Goal: Transaction & Acquisition: Purchase product/service

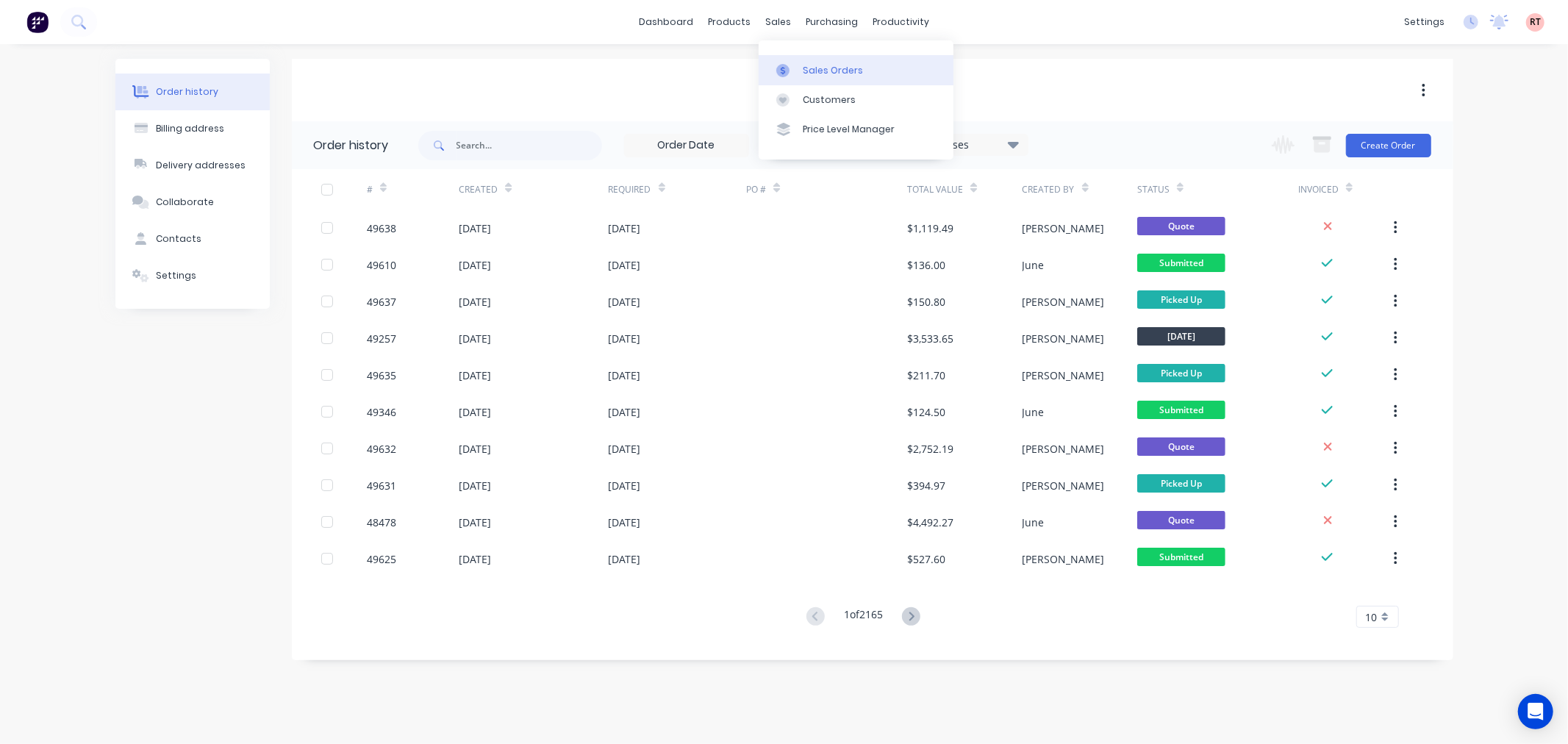
click at [828, 80] on link "Sales Orders" at bounding box center [856, 70] width 195 height 29
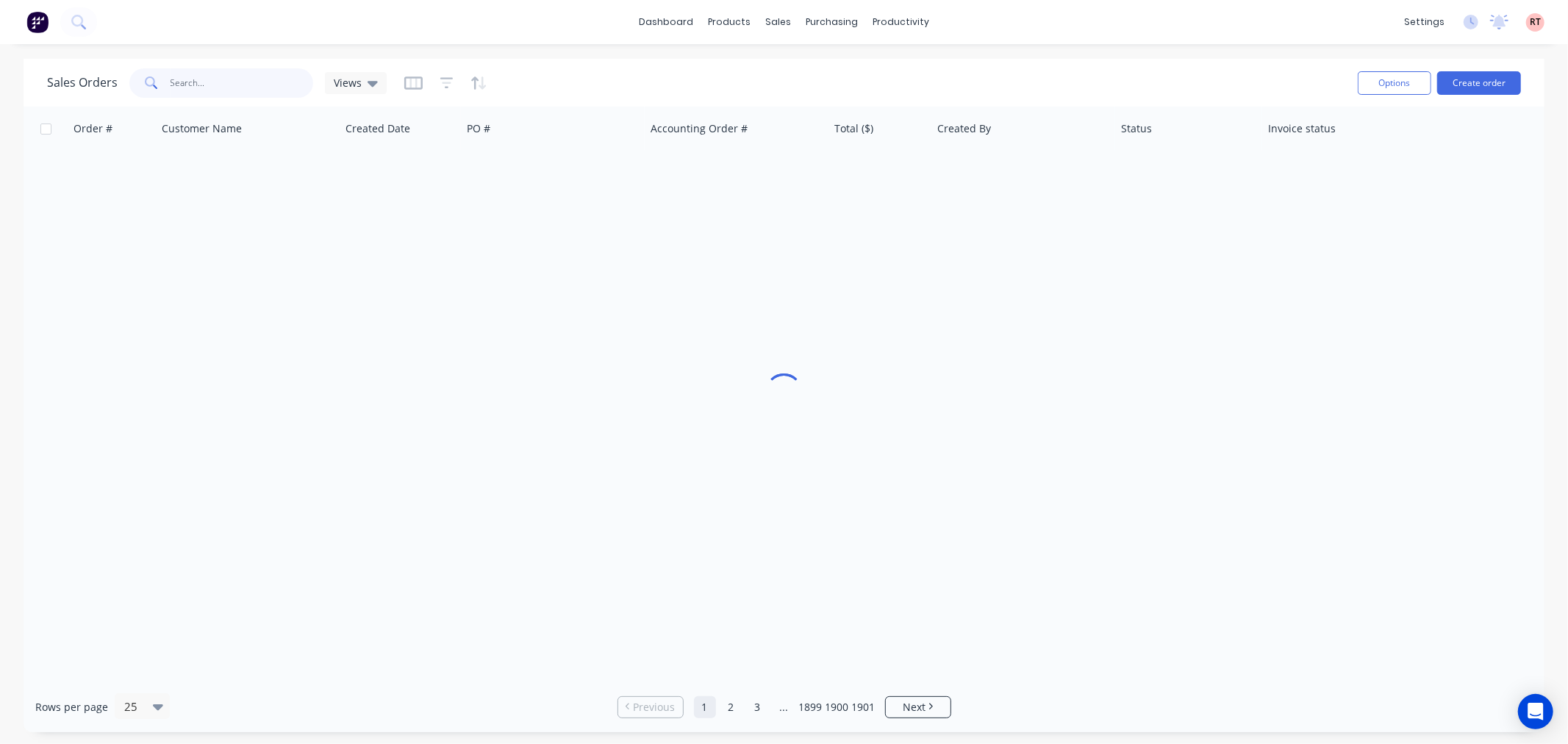
click at [263, 86] on input "text" at bounding box center [242, 82] width 143 height 29
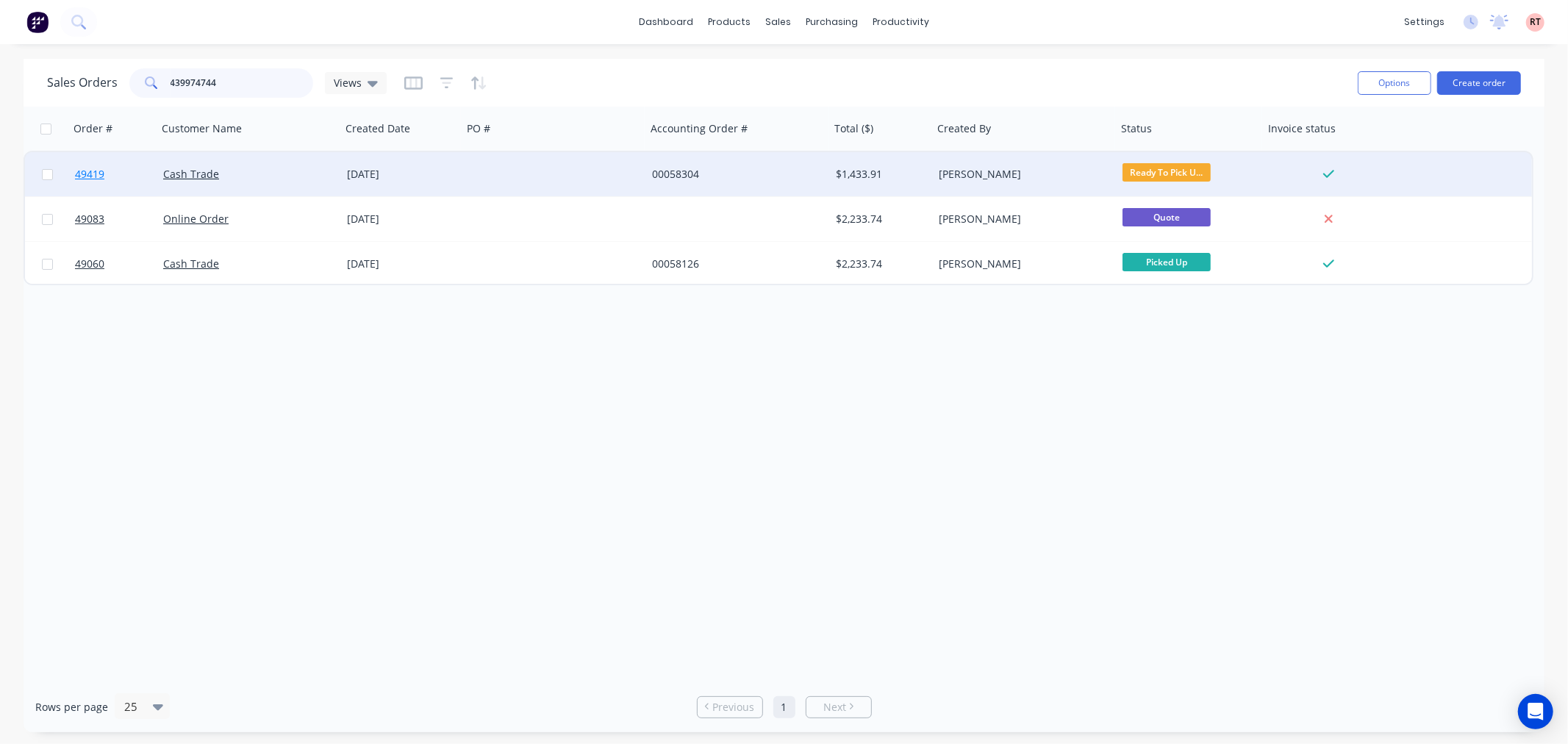
type input "439974744"
click at [91, 170] on span "49419" at bounding box center [89, 174] width 29 height 15
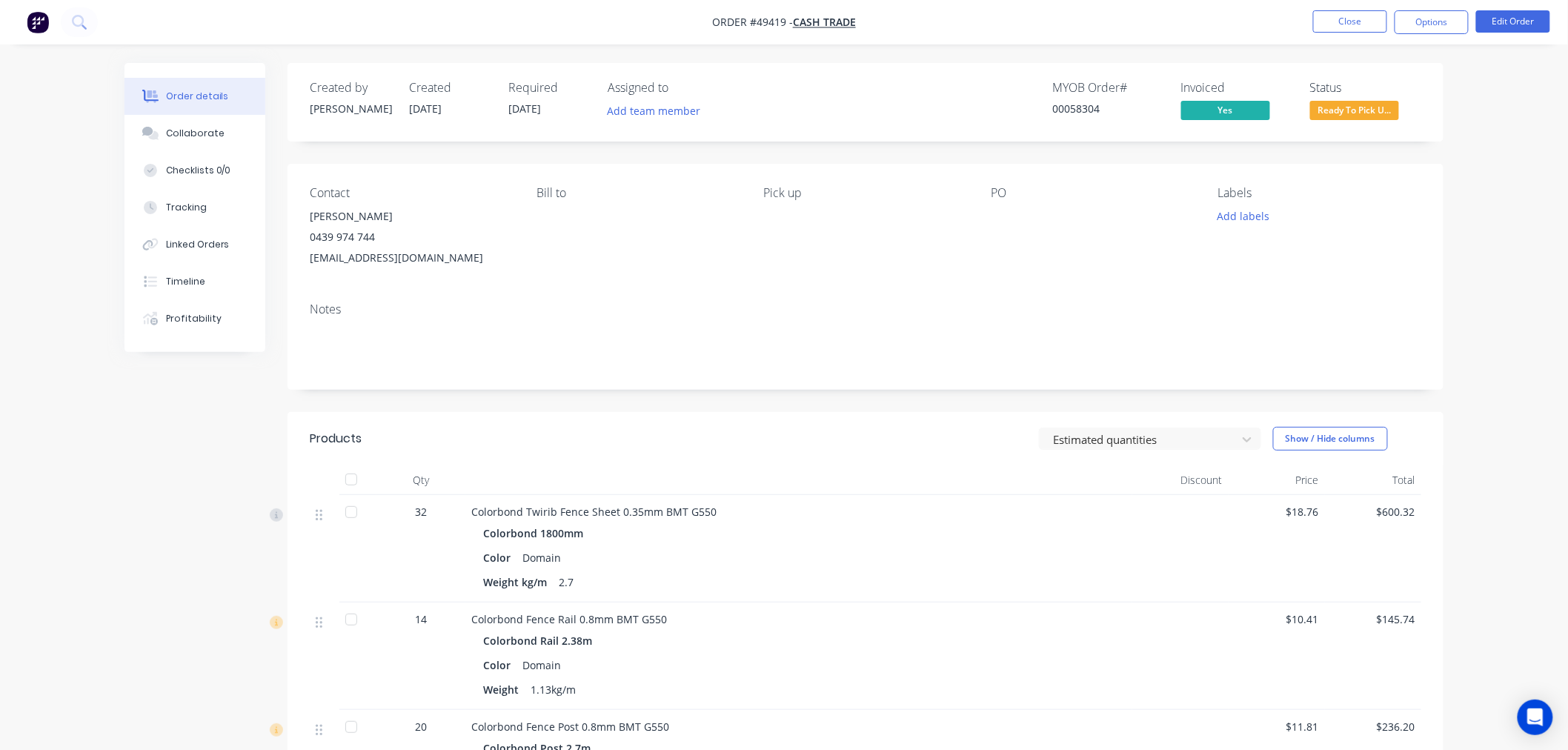
click at [1385, 111] on span "Ready To Pick U..." at bounding box center [1354, 110] width 89 height 19
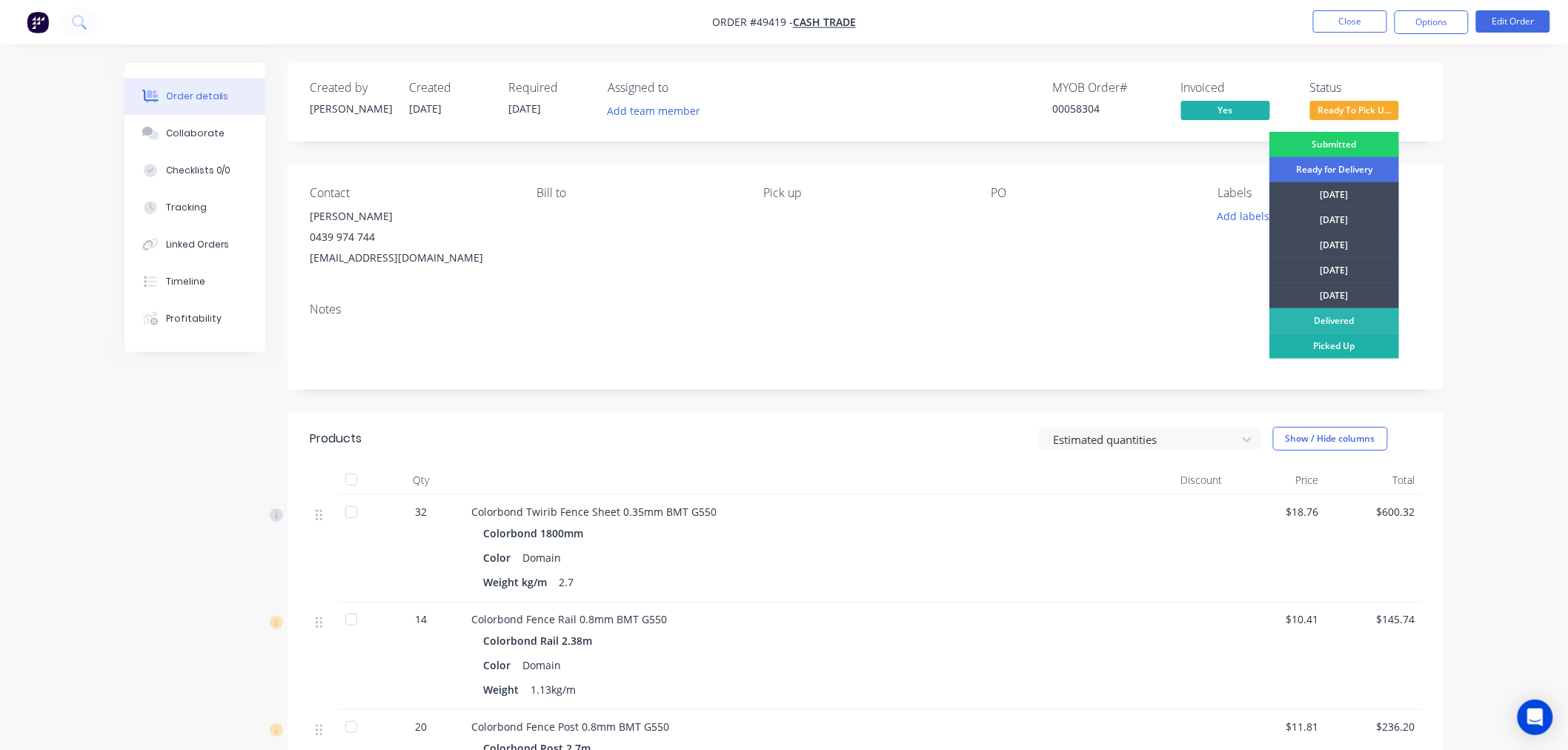
click at [1358, 350] on div "Picked Up" at bounding box center [1334, 346] width 129 height 25
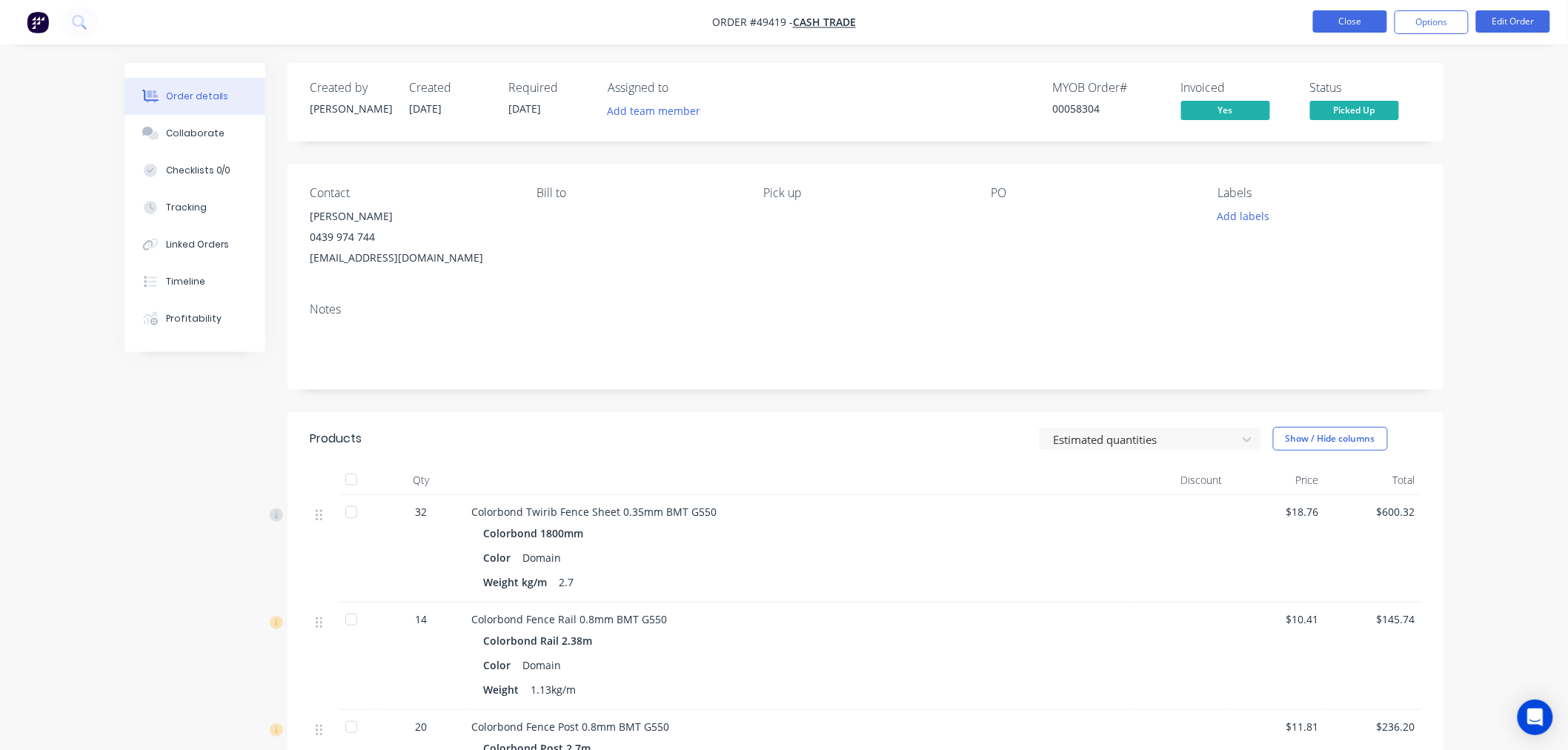
click at [1345, 26] on button "Close" at bounding box center [1350, 21] width 74 height 22
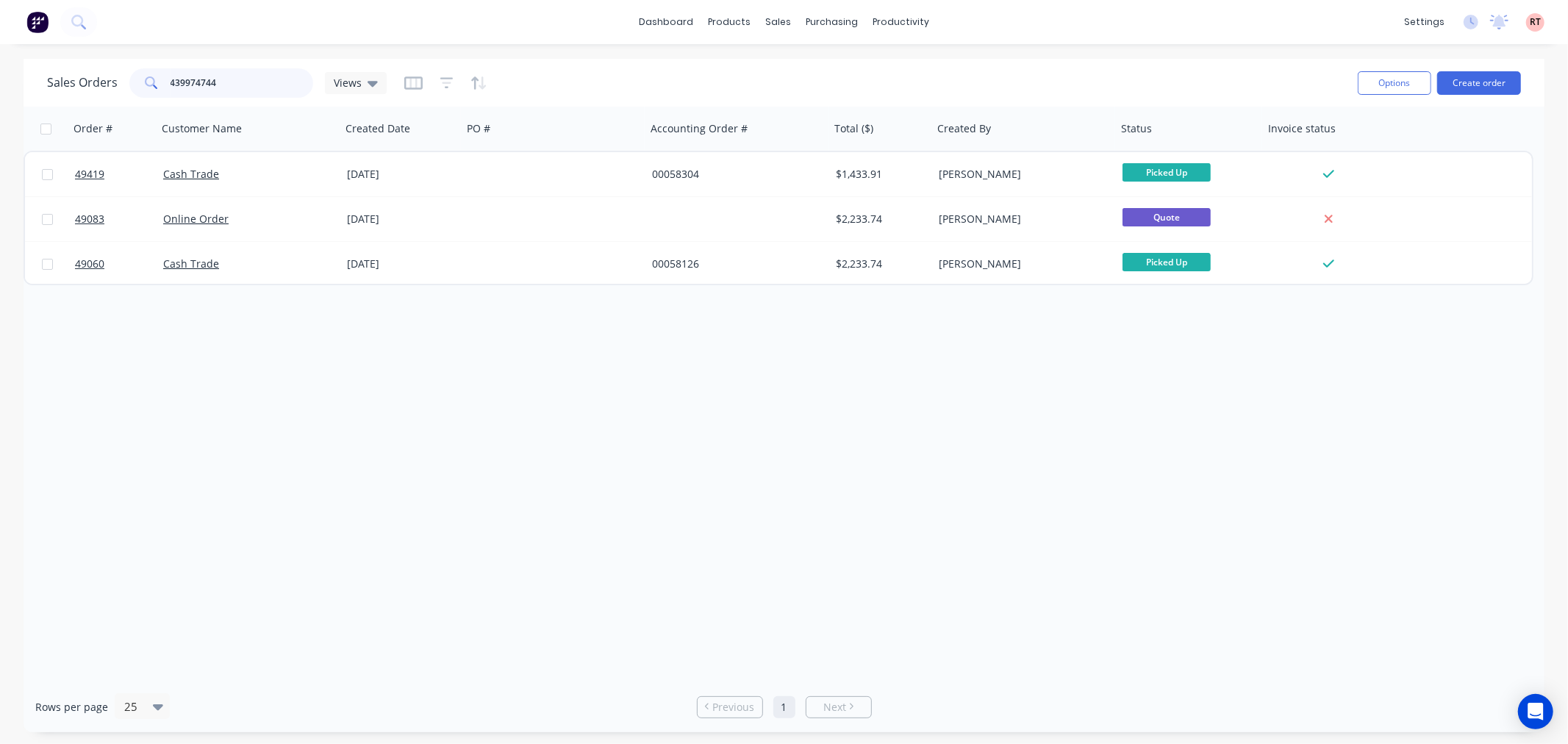
drag, startPoint x: 253, startPoint y: 83, endPoint x: 33, endPoint y: 89, distance: 220.1
click at [29, 86] on div "Sales Orders 439974744 Views Options Create order" at bounding box center [784, 82] width 1521 height 48
type input "49"
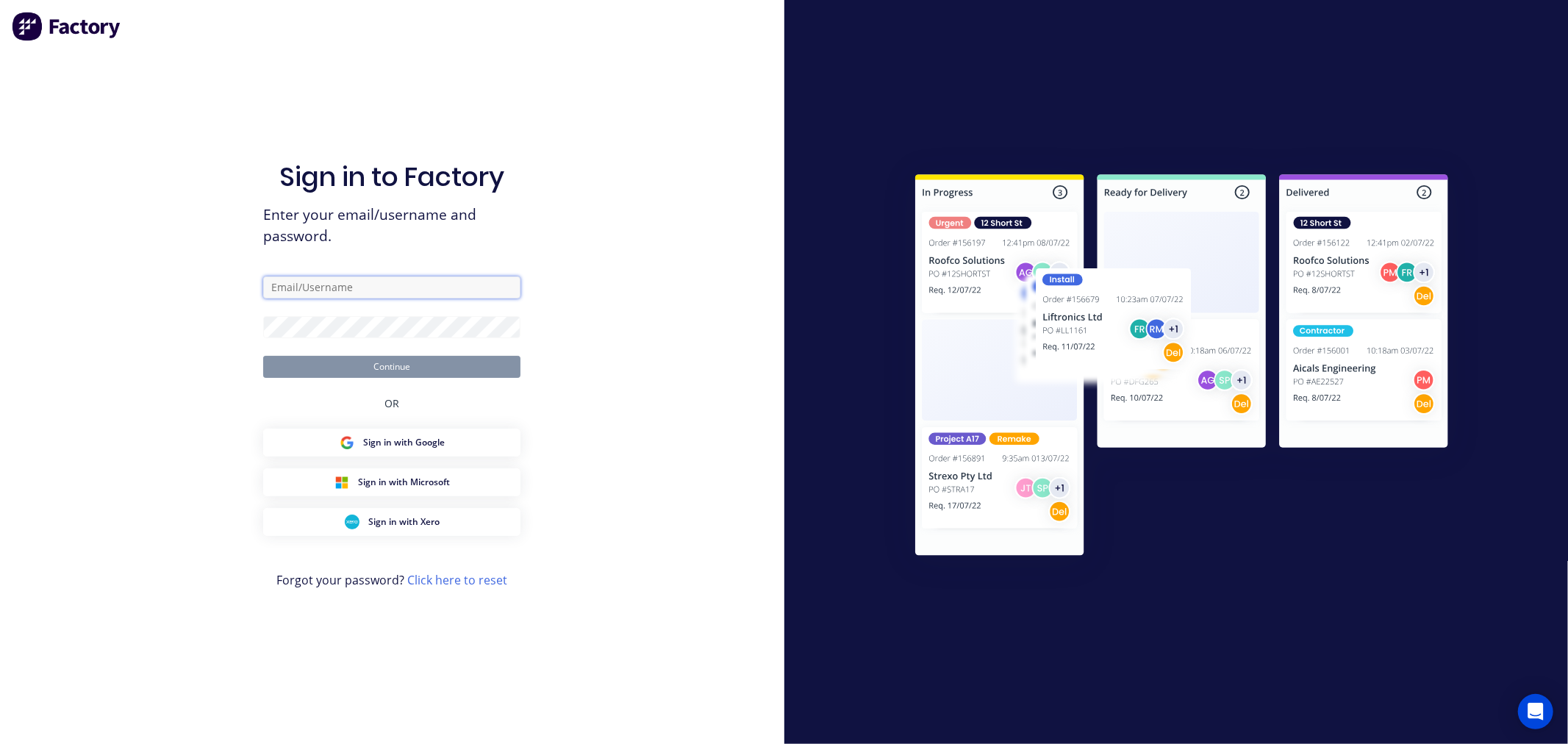
type input "[PERSON_NAME][EMAIL_ADDRESS][DOMAIN_NAME]"
click at [365, 362] on button "Continue" at bounding box center [392, 367] width 258 height 22
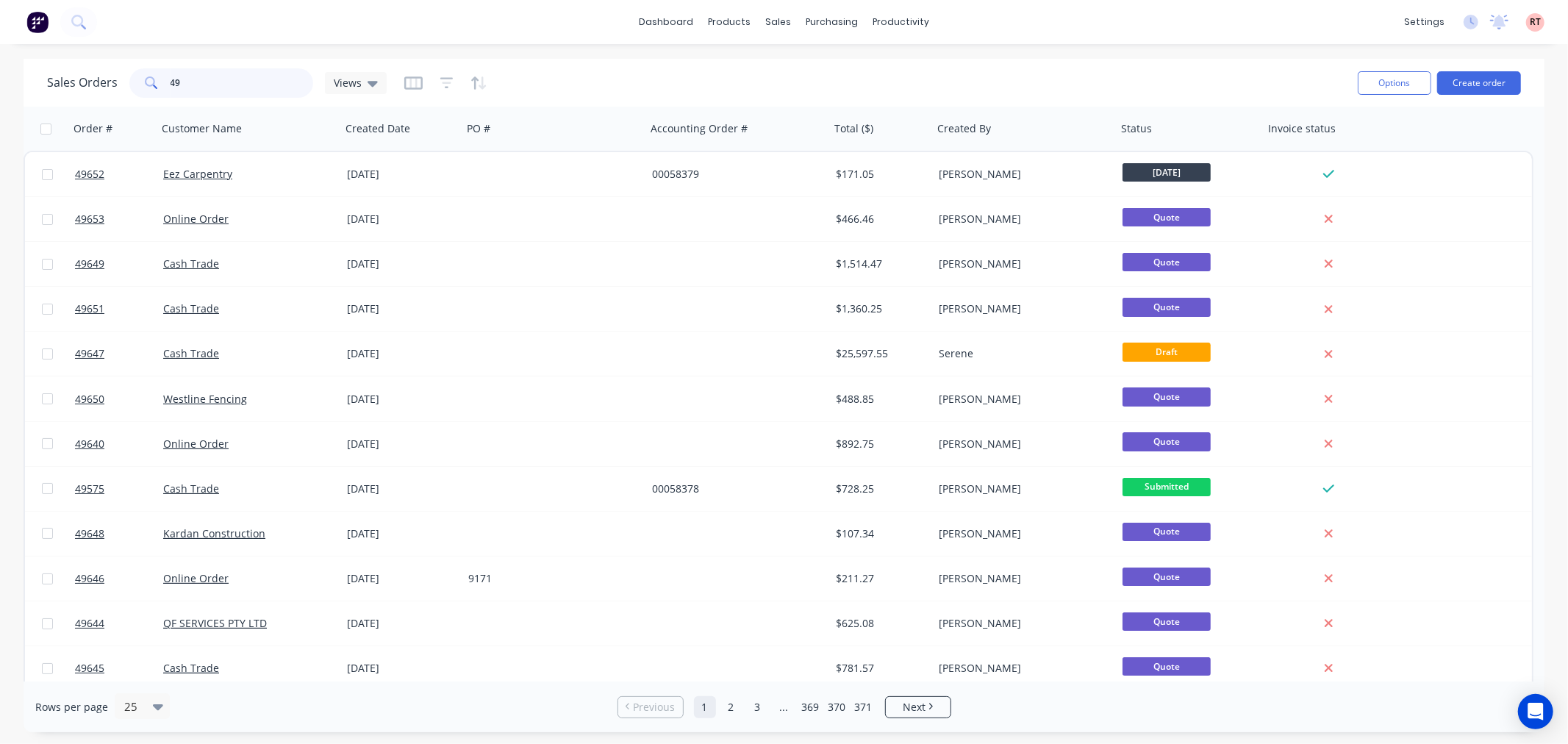
drag, startPoint x: 227, startPoint y: 91, endPoint x: 150, endPoint y: 99, distance: 77.4
click at [150, 99] on div "Sales Orders 49 Views" at bounding box center [696, 82] width 1299 height 36
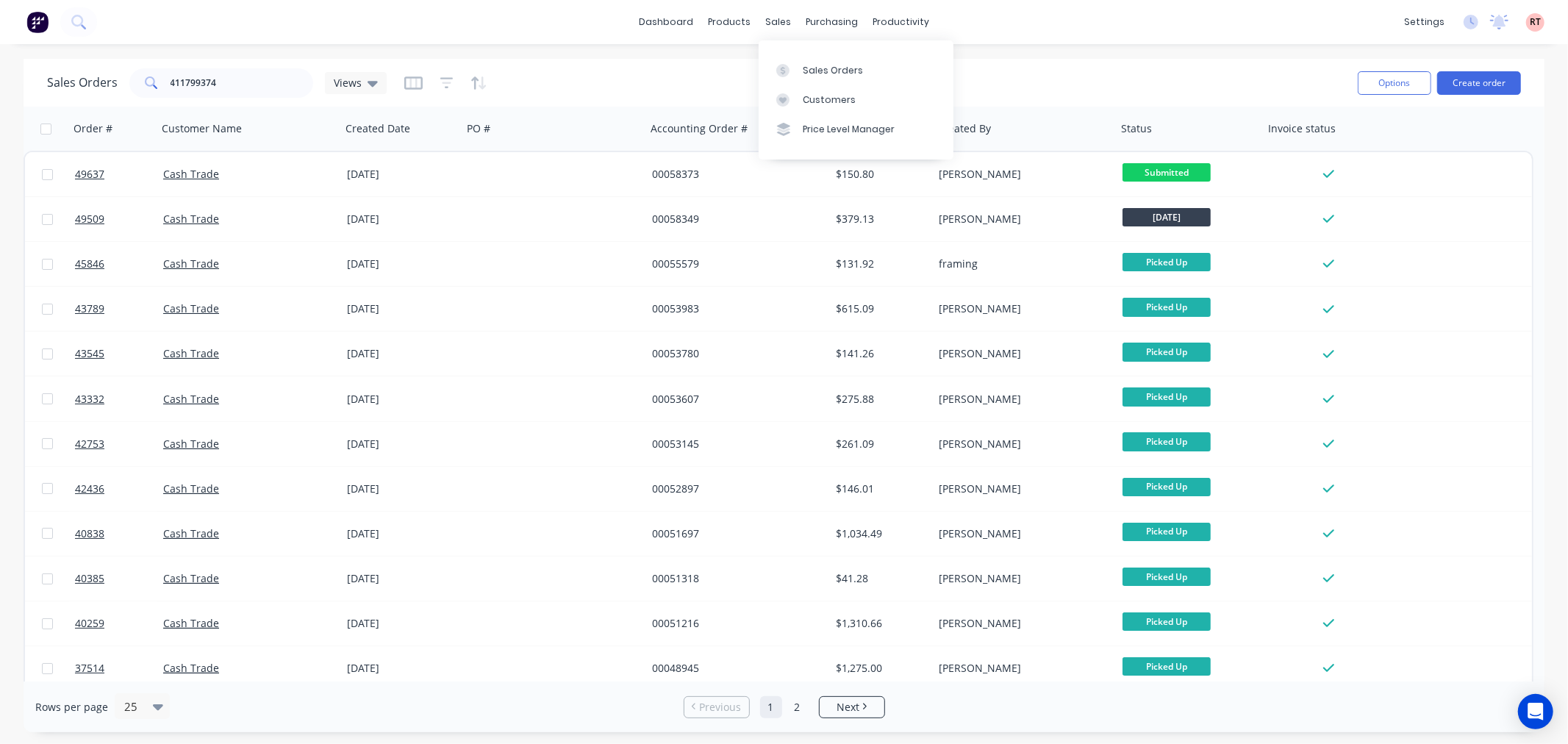
drag, startPoint x: 776, startPoint y: 20, endPoint x: 799, endPoint y: 46, distance: 34.7
click at [776, 20] on div "sales" at bounding box center [778, 22] width 40 height 22
click at [820, 75] on div "Sales Orders" at bounding box center [833, 70] width 60 height 13
click at [823, 69] on div "Sales Orders" at bounding box center [833, 70] width 60 height 13
click at [764, 65] on div "Product Catalogue" at bounding box center [794, 70] width 91 height 13
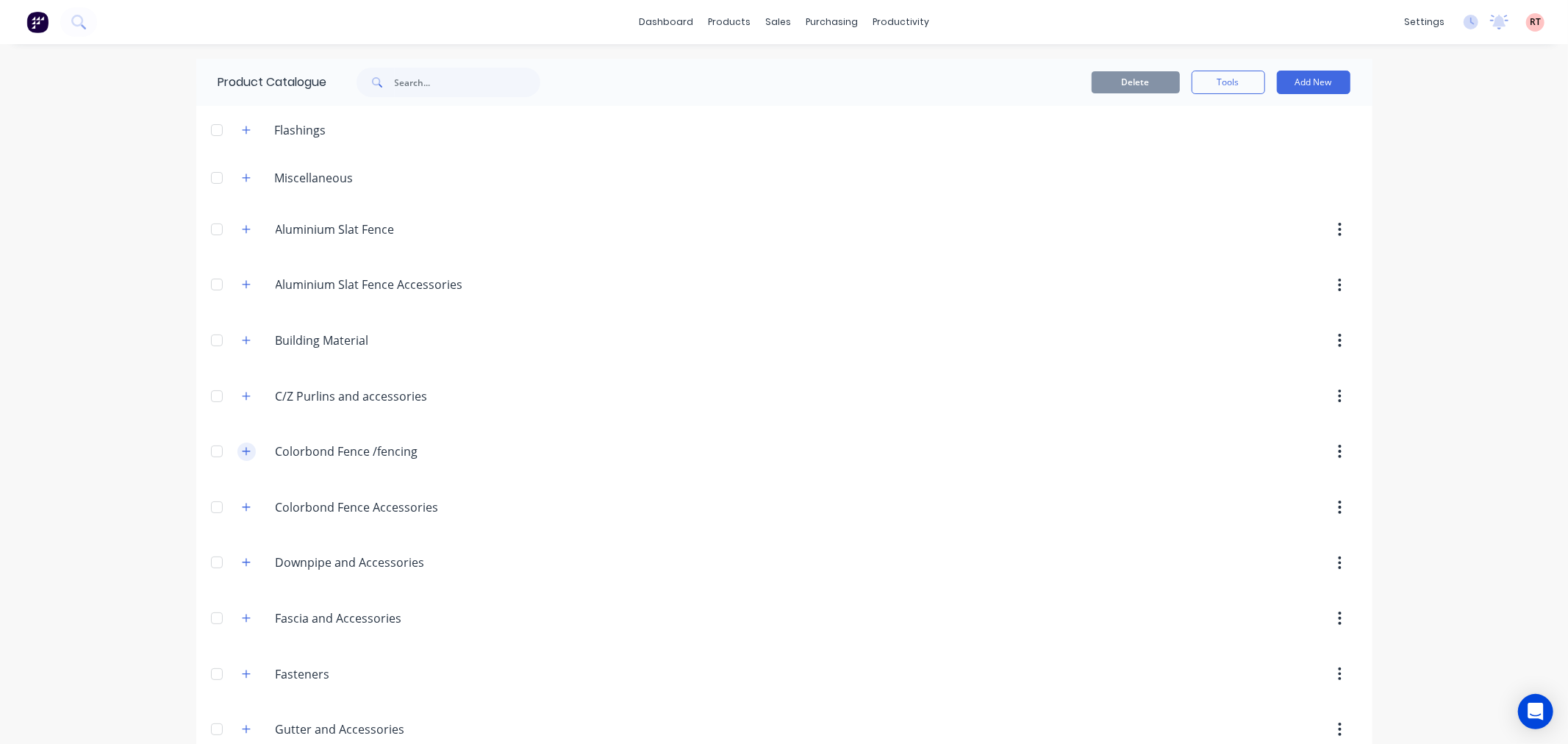
click at [242, 452] on icon "button" at bounding box center [246, 451] width 8 height 8
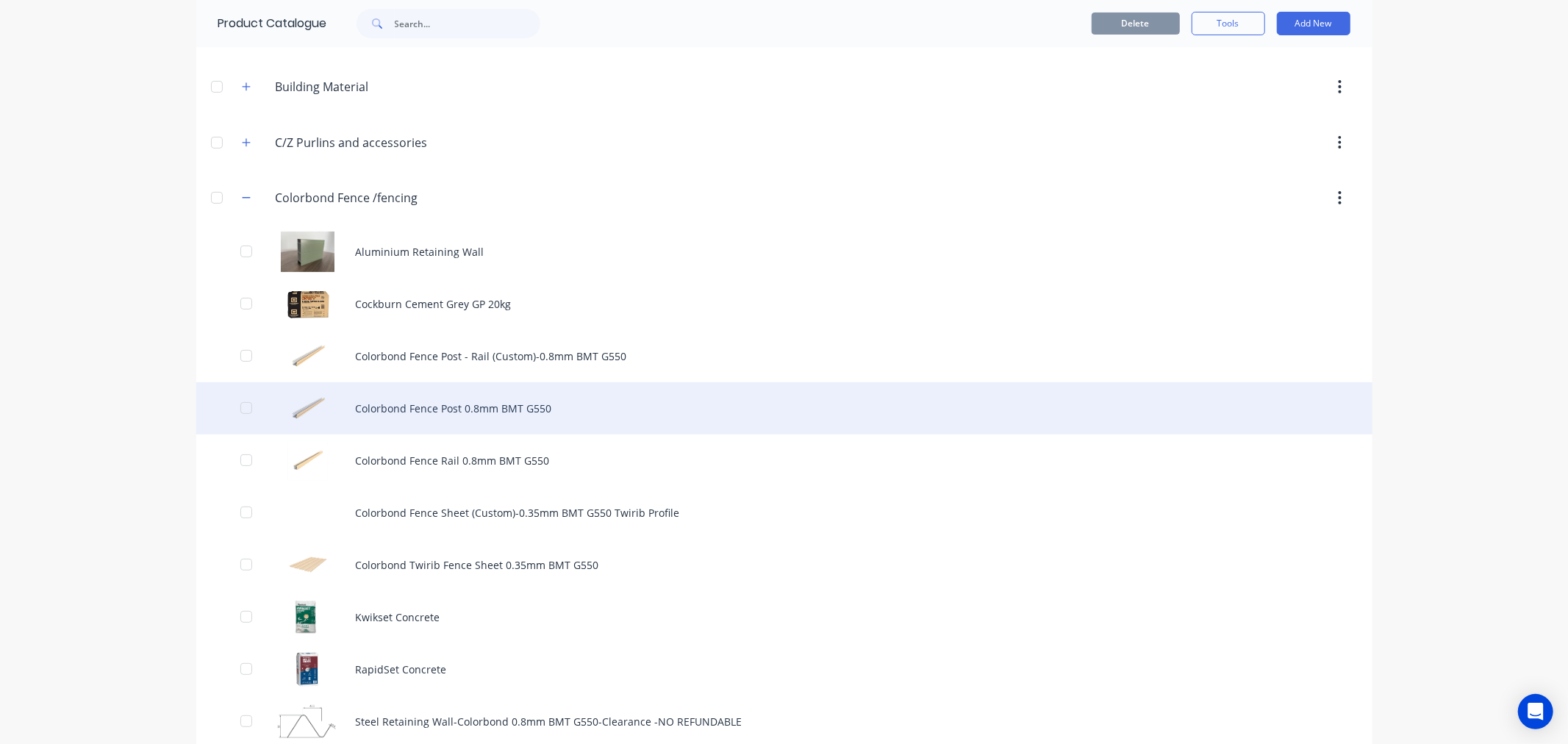
scroll to position [326, 0]
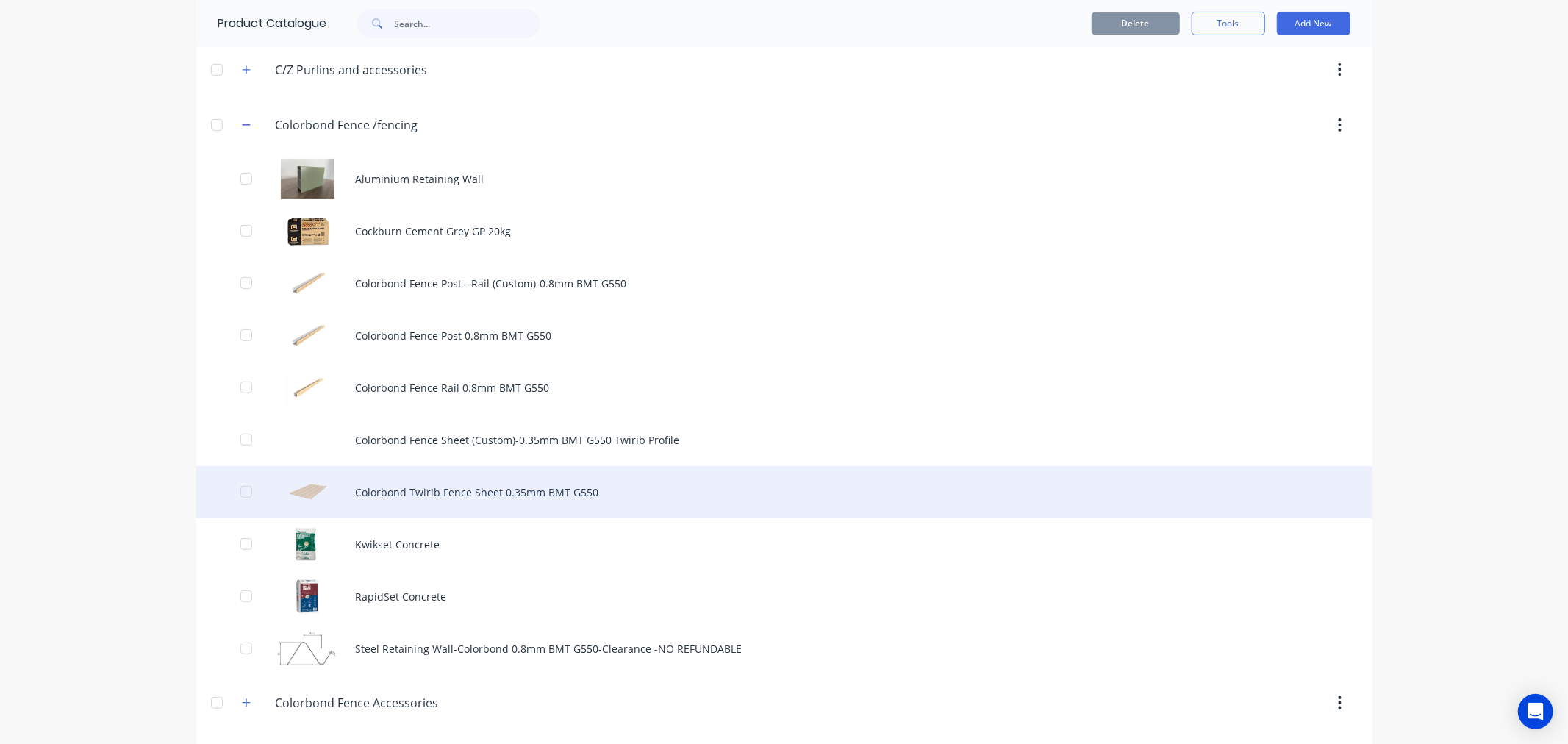
click at [527, 496] on div "Colorbond Twirib Fence Sheet 0.35mm BMT G550" at bounding box center [784, 492] width 1176 height 52
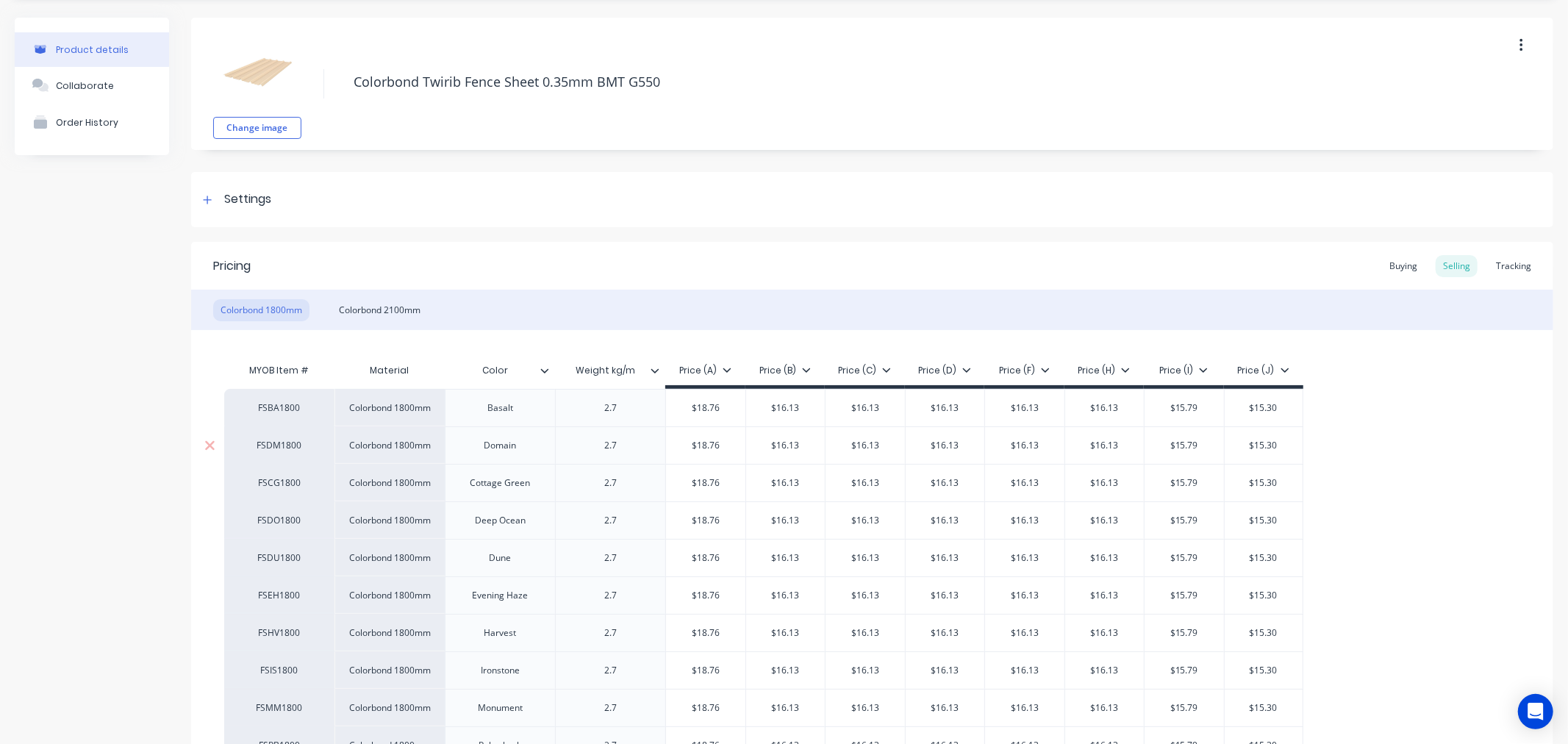
scroll to position [163, 0]
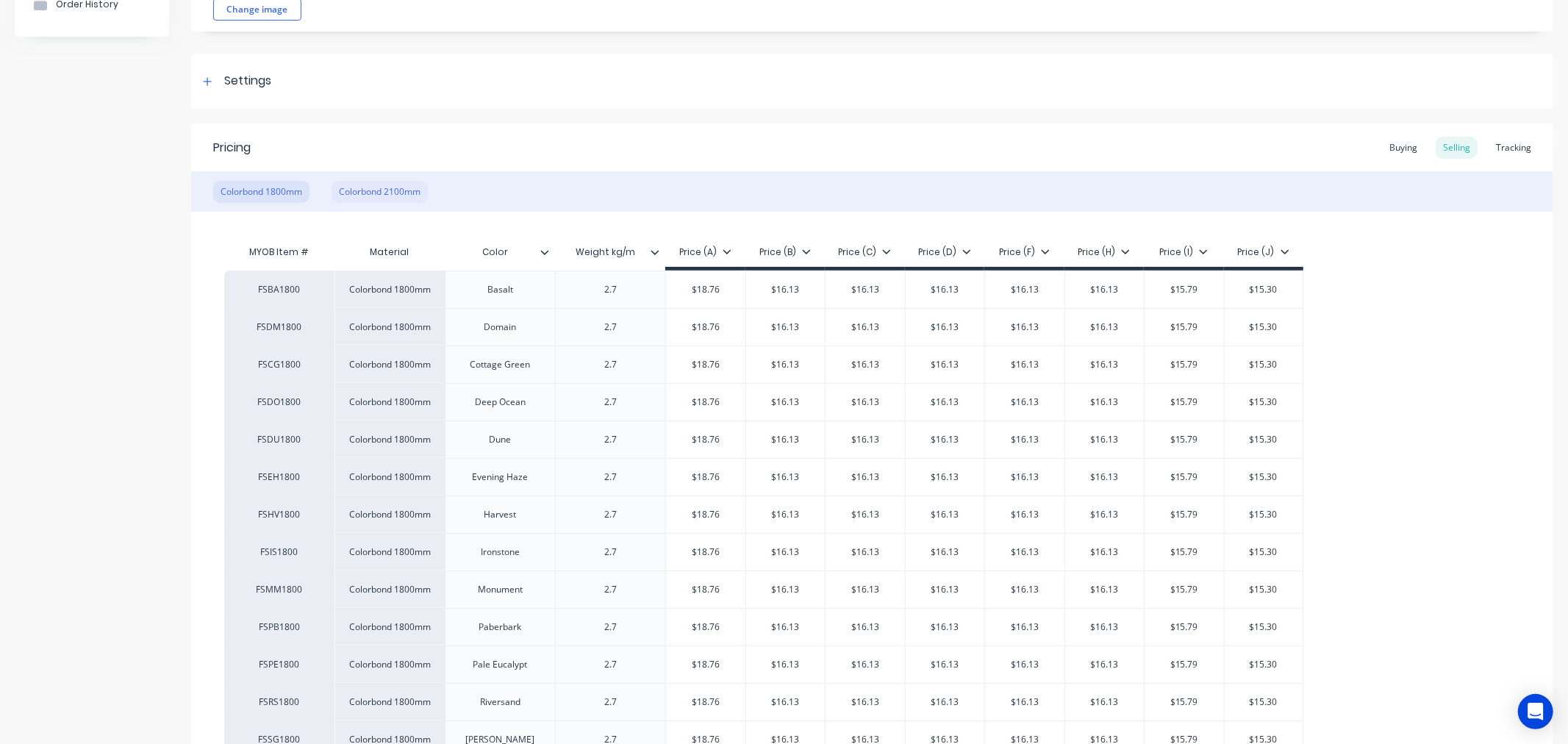
click at [392, 200] on div "Colorbond 2100mm" at bounding box center [379, 192] width 96 height 22
click at [1505, 144] on div "Tracking" at bounding box center [1513, 148] width 50 height 22
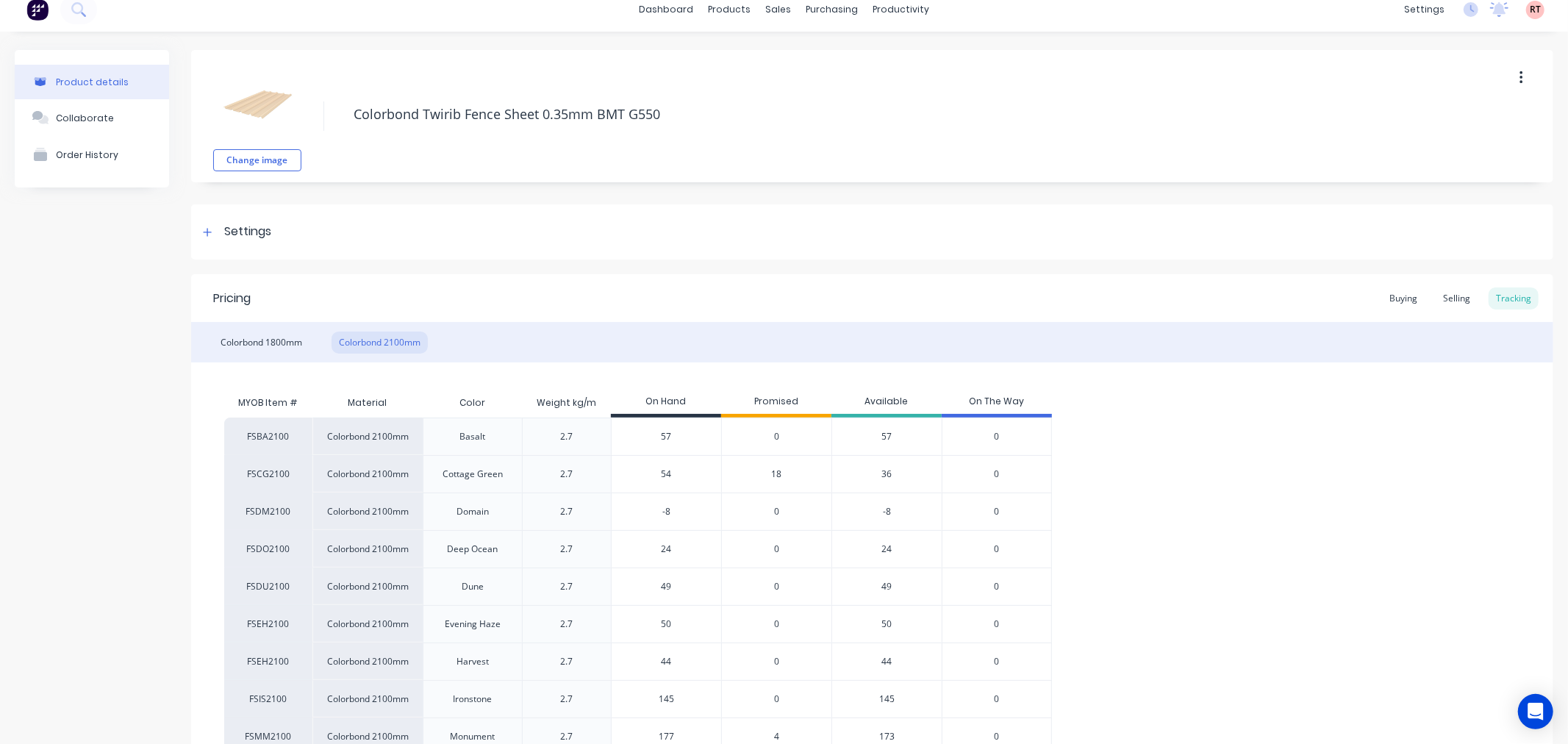
scroll to position [0, 0]
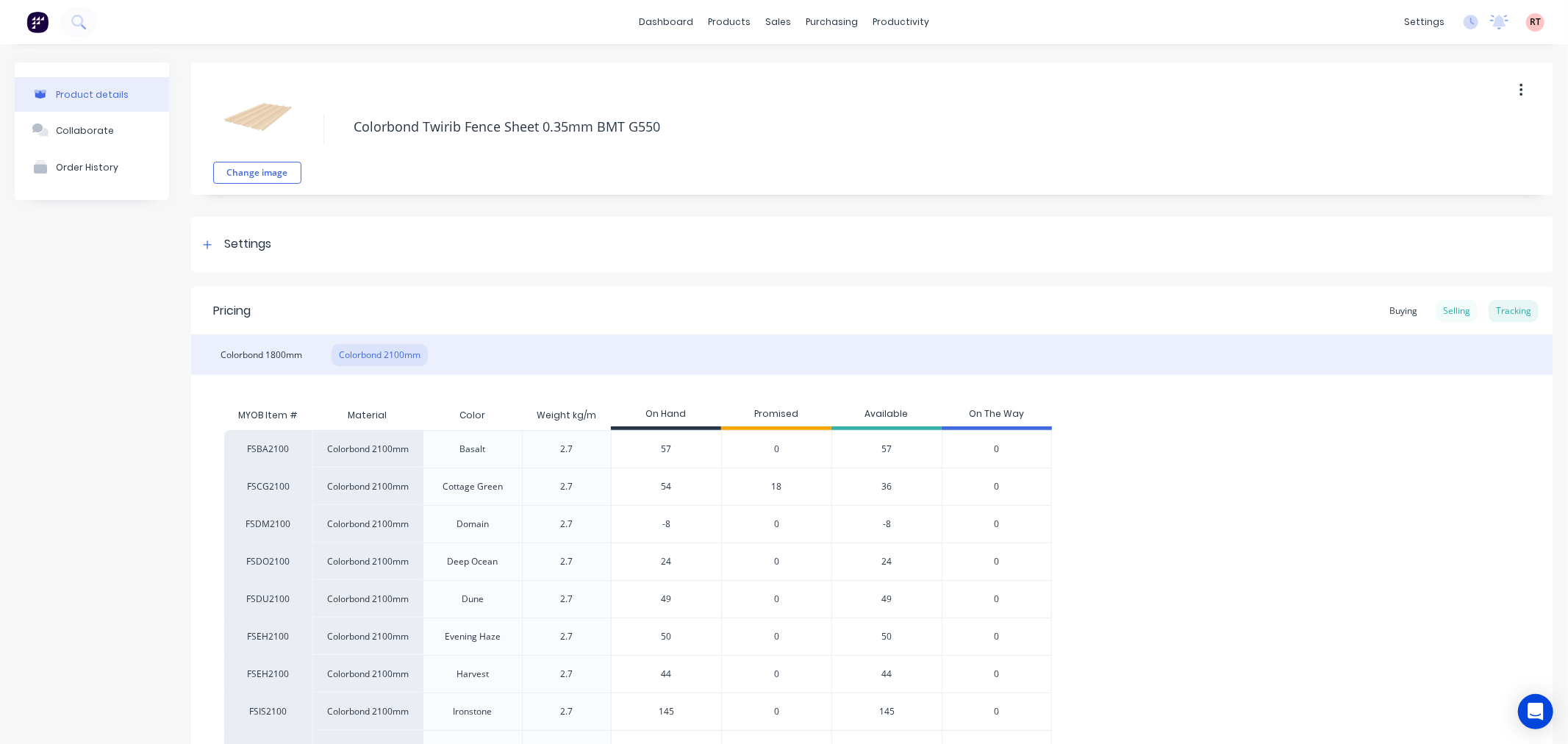
click at [1448, 310] on div "Selling" at bounding box center [1456, 310] width 42 height 22
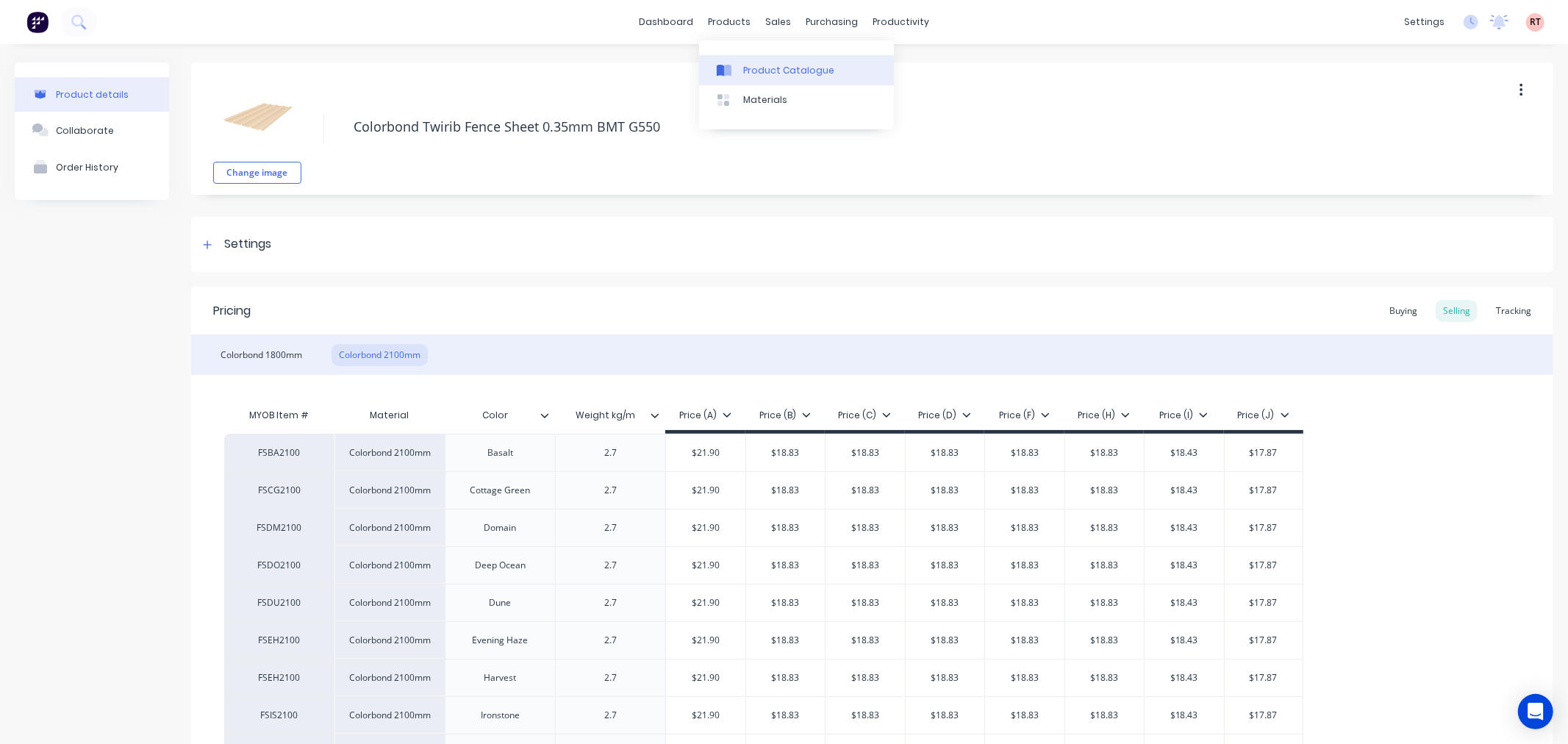
click at [750, 66] on div "Product Catalogue" at bounding box center [789, 70] width 91 height 13
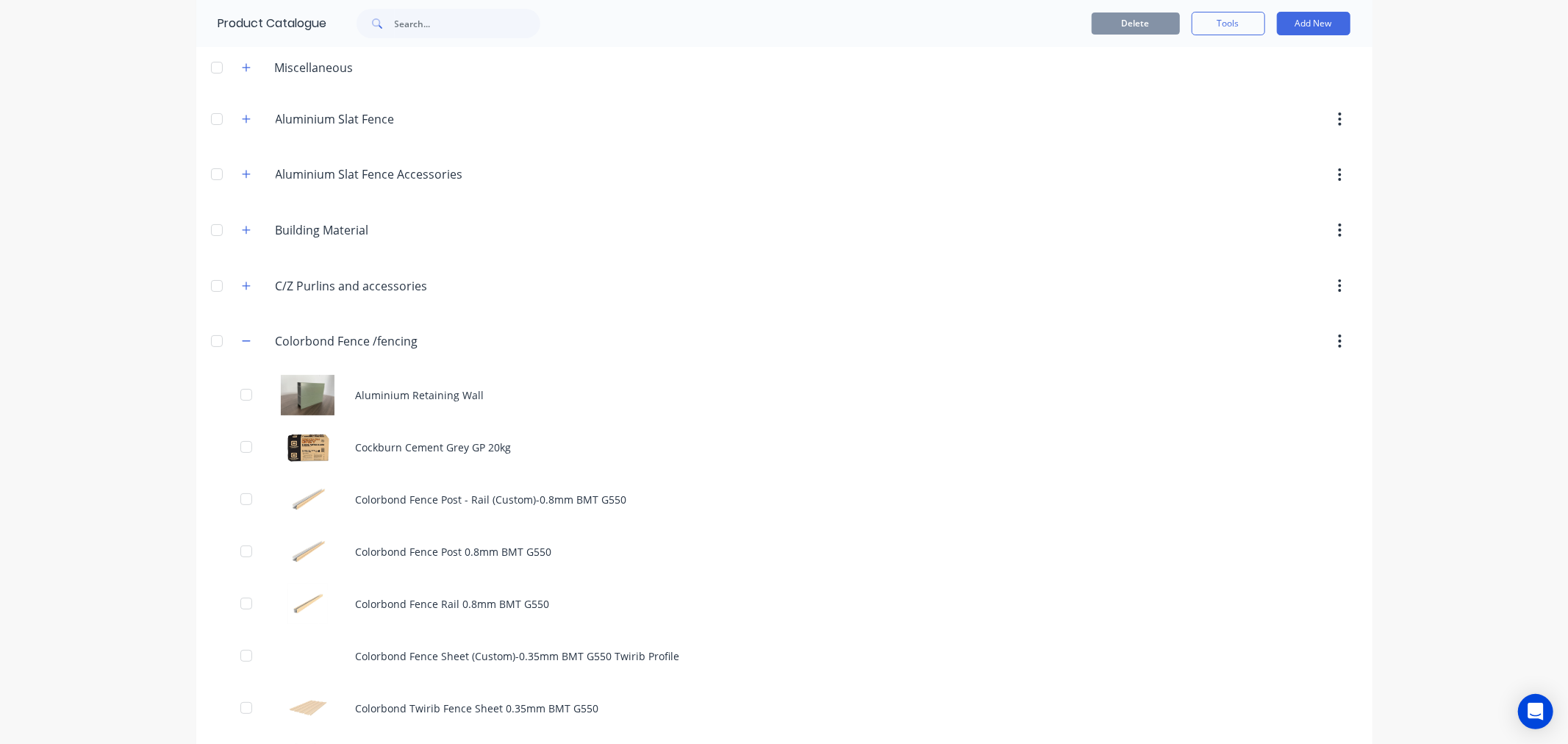
scroll to position [245, 0]
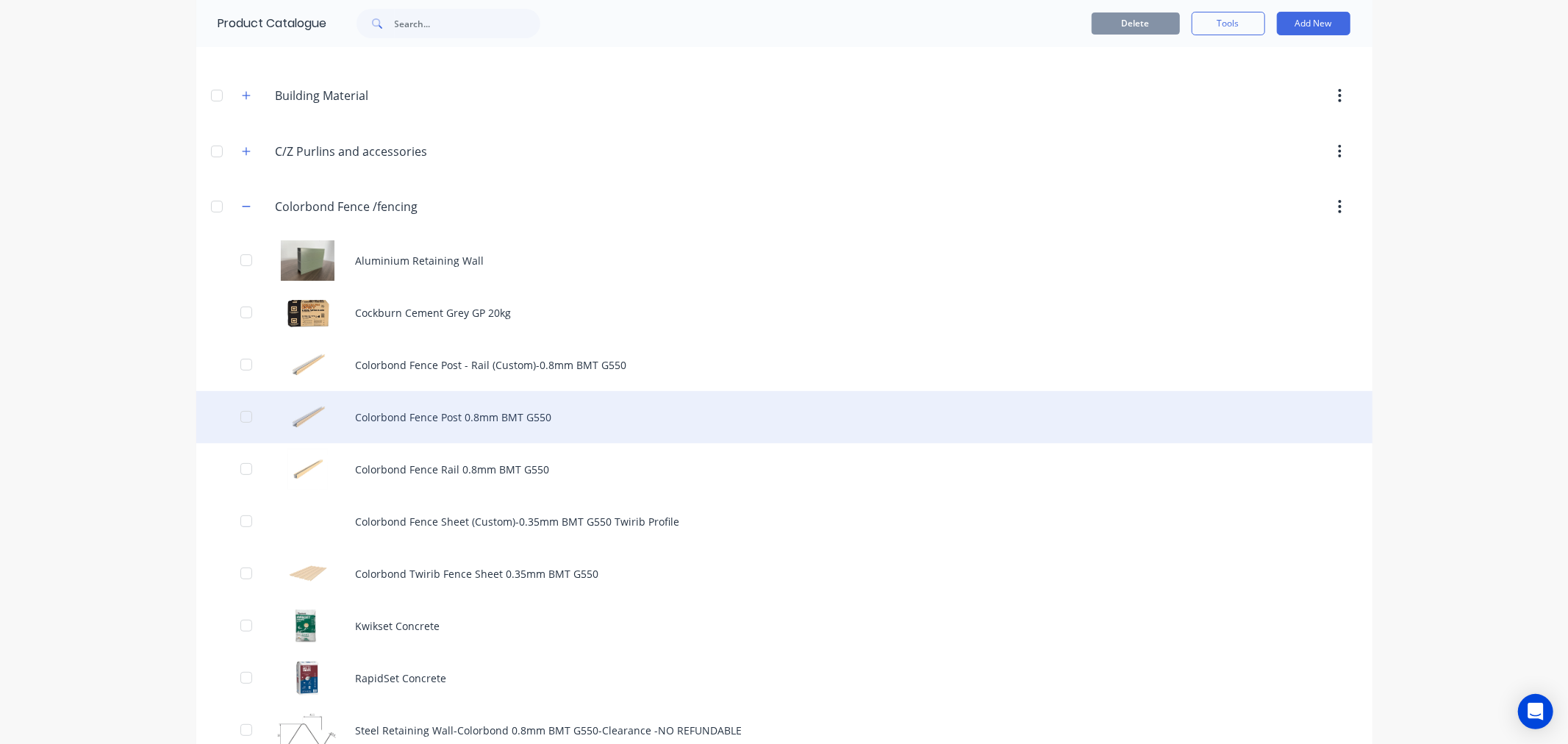
click at [490, 412] on div "Colorbond Fence Post 0.8mm BMT G550" at bounding box center [784, 417] width 1176 height 52
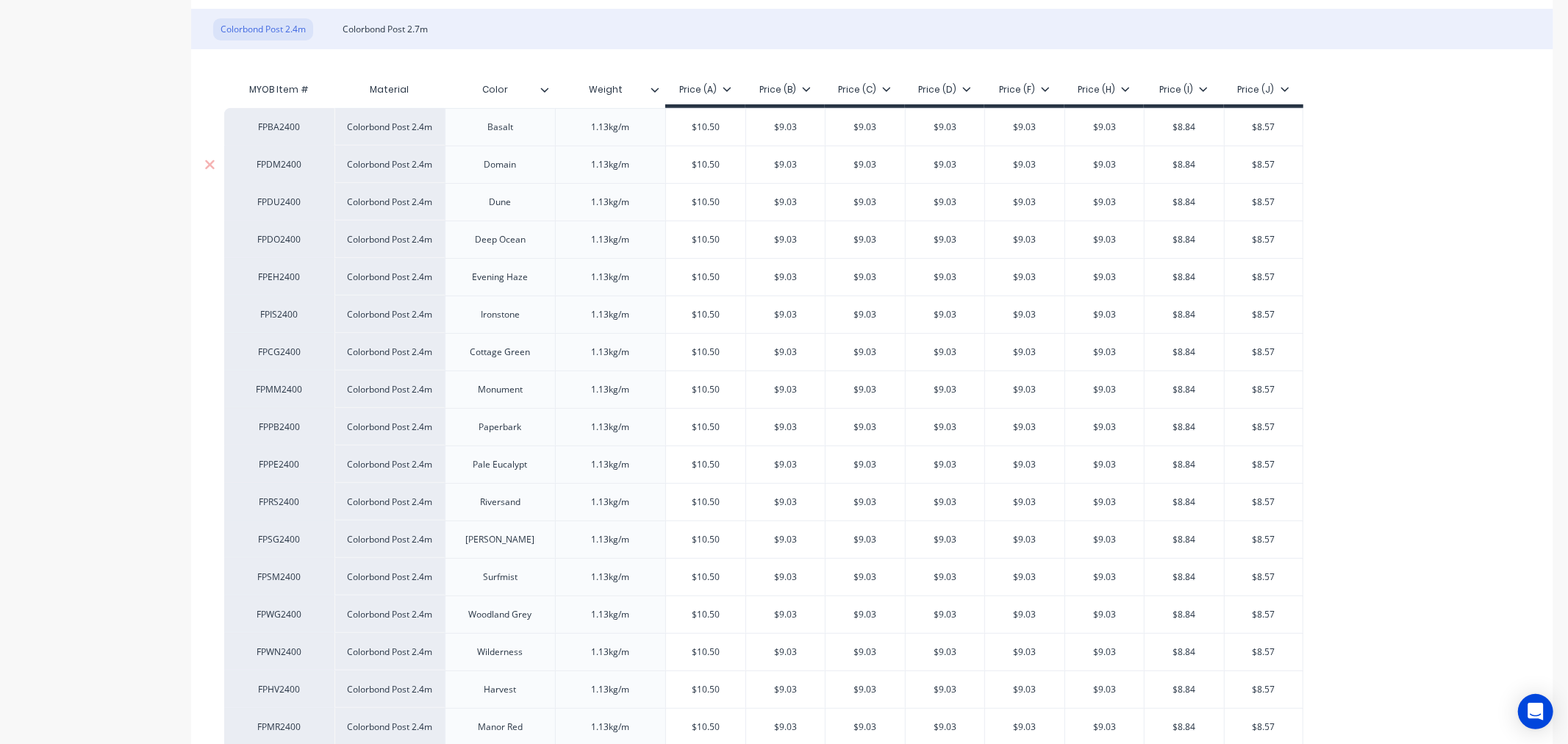
type textarea "x"
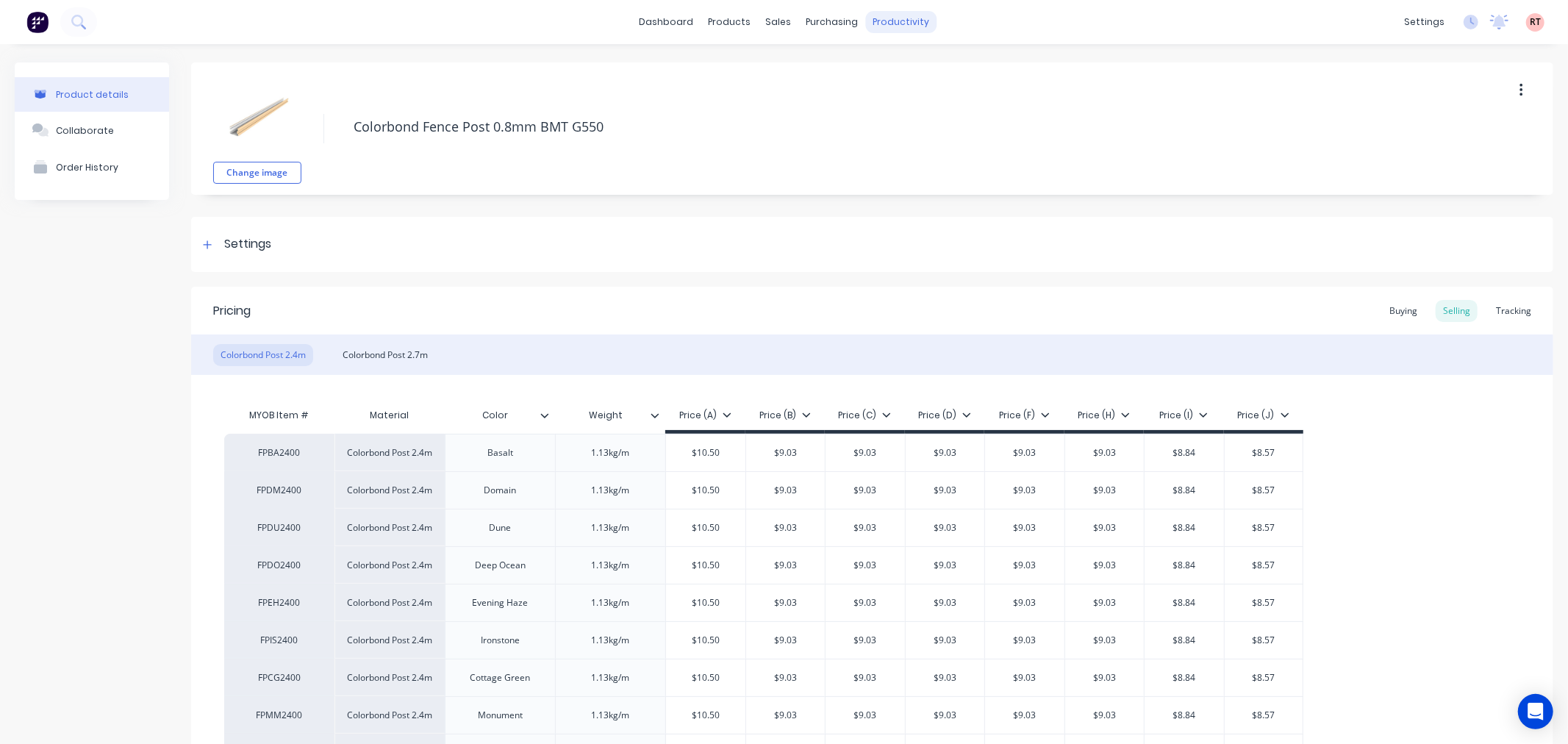
click at [902, 26] on div "productivity" at bounding box center [900, 22] width 71 height 22
click at [926, 127] on div "Delivery Scheduling" at bounding box center [945, 129] width 92 height 13
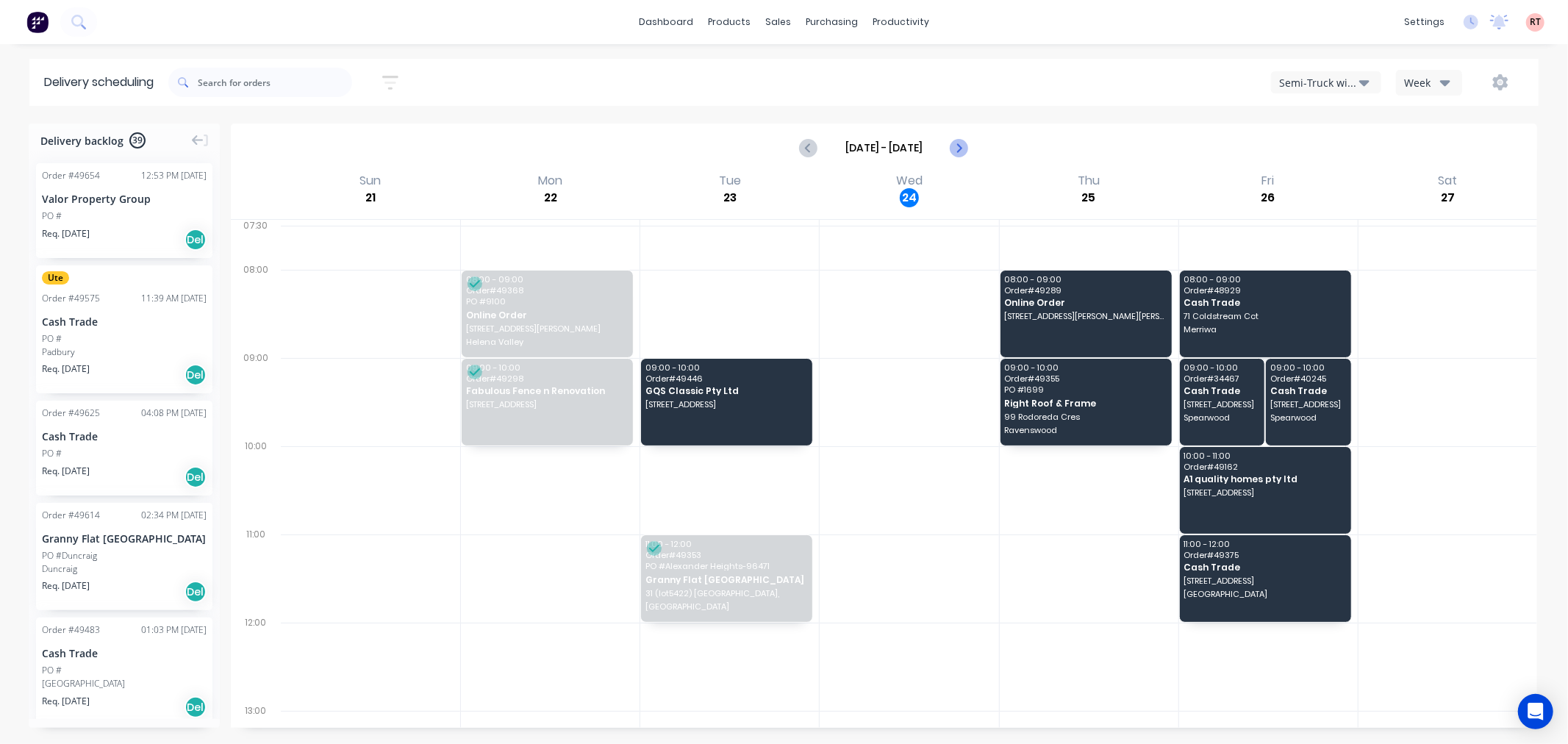
click at [959, 150] on icon "Next page" at bounding box center [958, 148] width 7 height 12
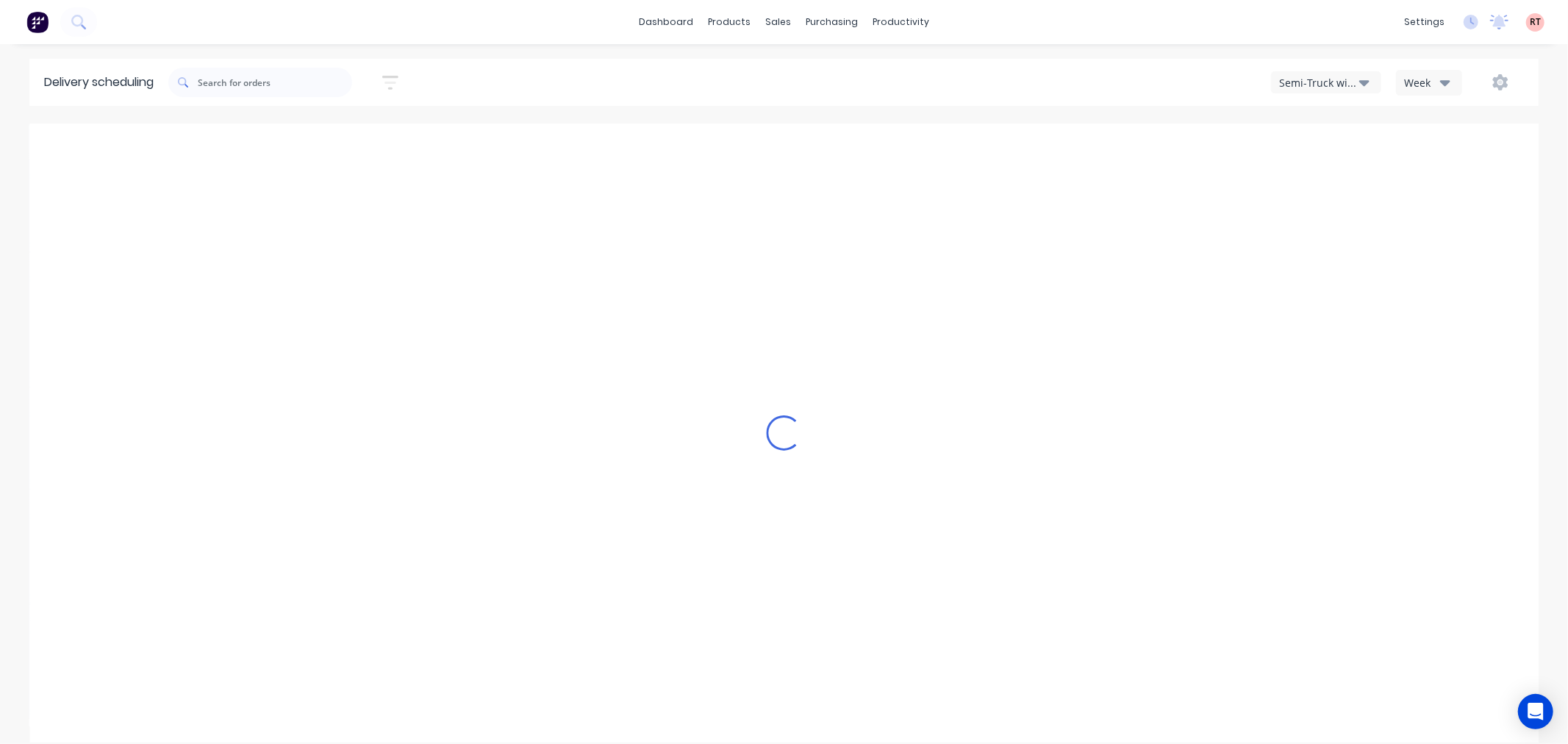
type input "Sep 28 - Oct 4"
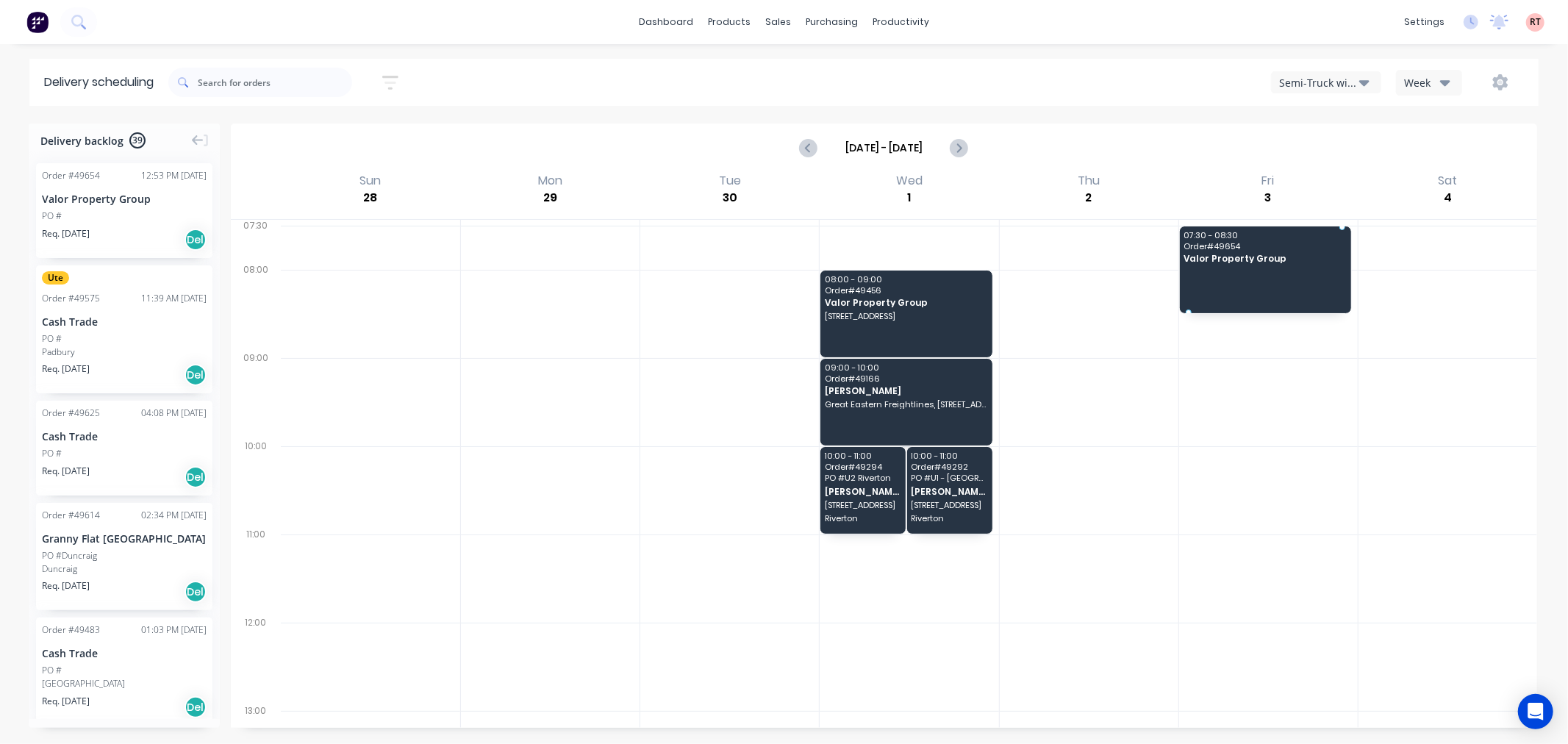
drag, startPoint x: 104, startPoint y: 221, endPoint x: 1180, endPoint y: 229, distance: 1076.0
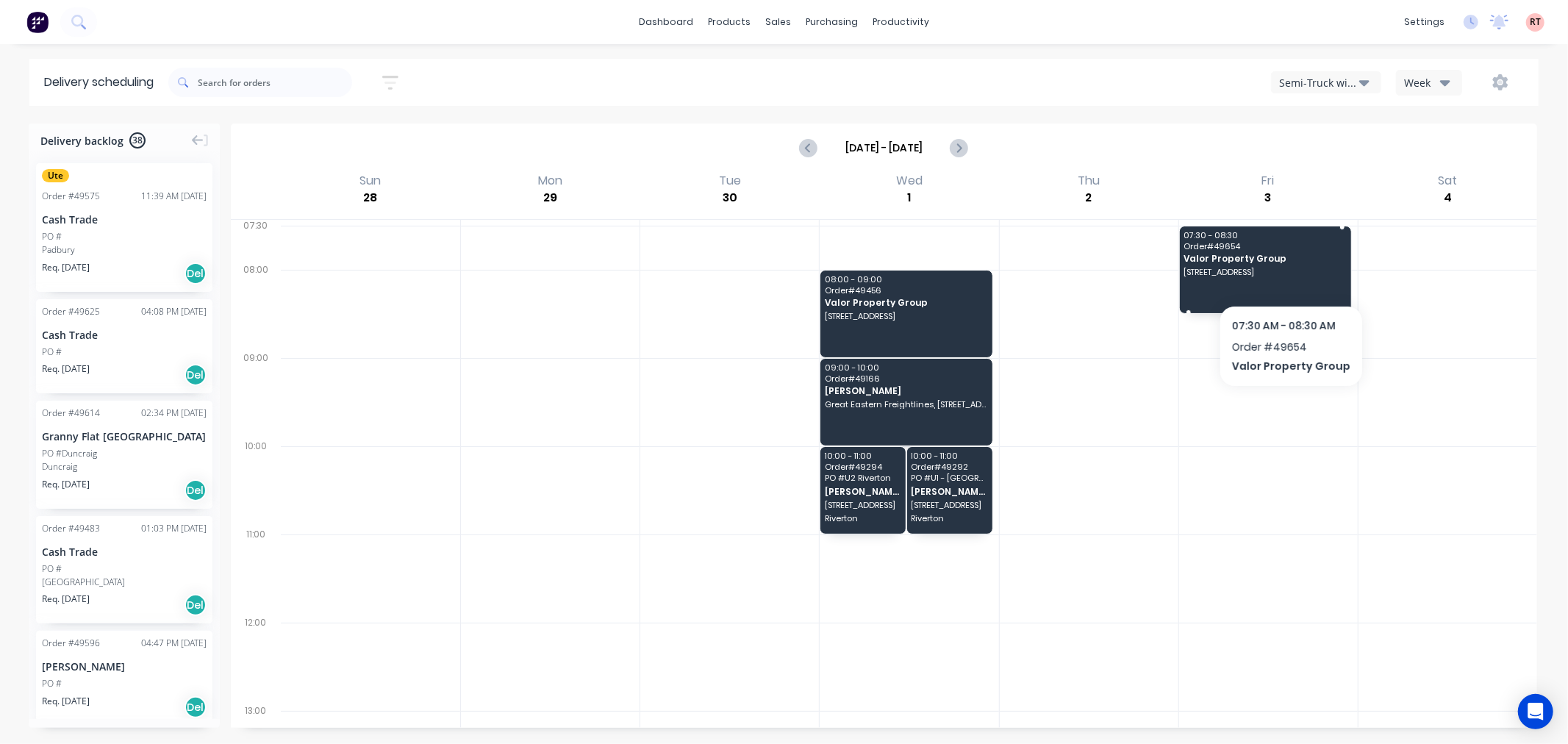
click at [1287, 273] on span "[STREET_ADDRESS]" at bounding box center [1263, 272] width 162 height 9
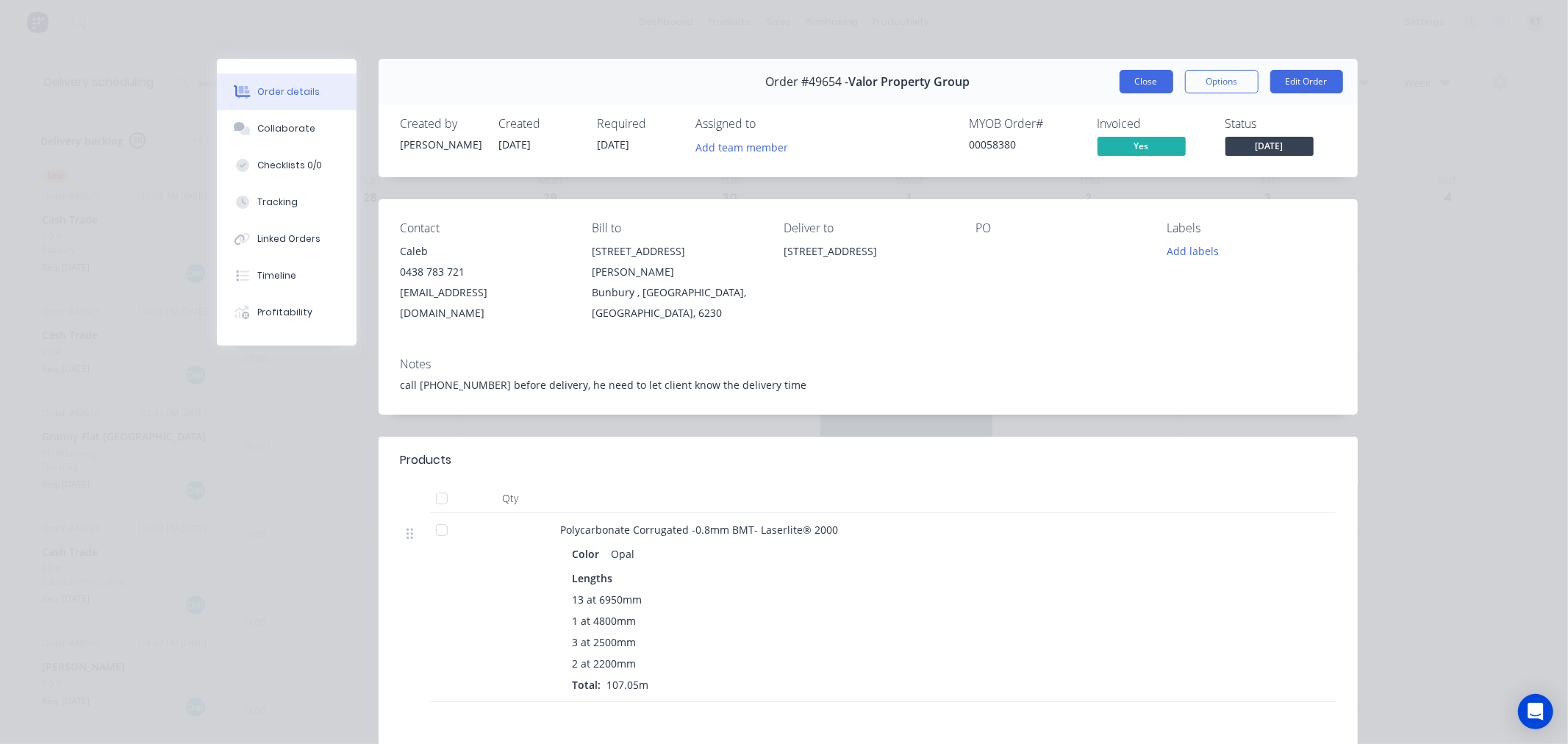
click at [1144, 89] on button "Close" at bounding box center [1146, 81] width 54 height 23
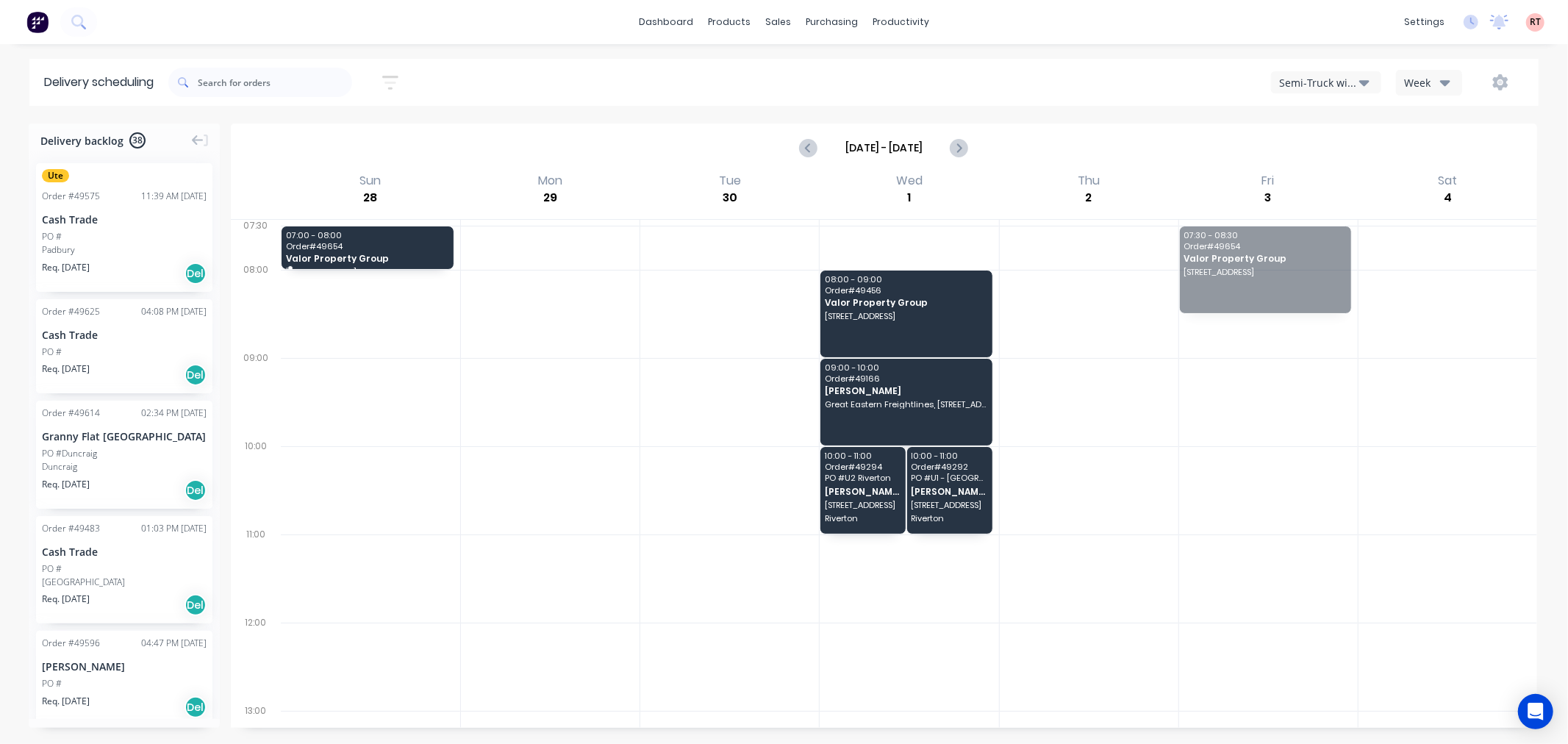
drag, startPoint x: 1243, startPoint y: 287, endPoint x: 49, endPoint y: 242, distance: 1194.8
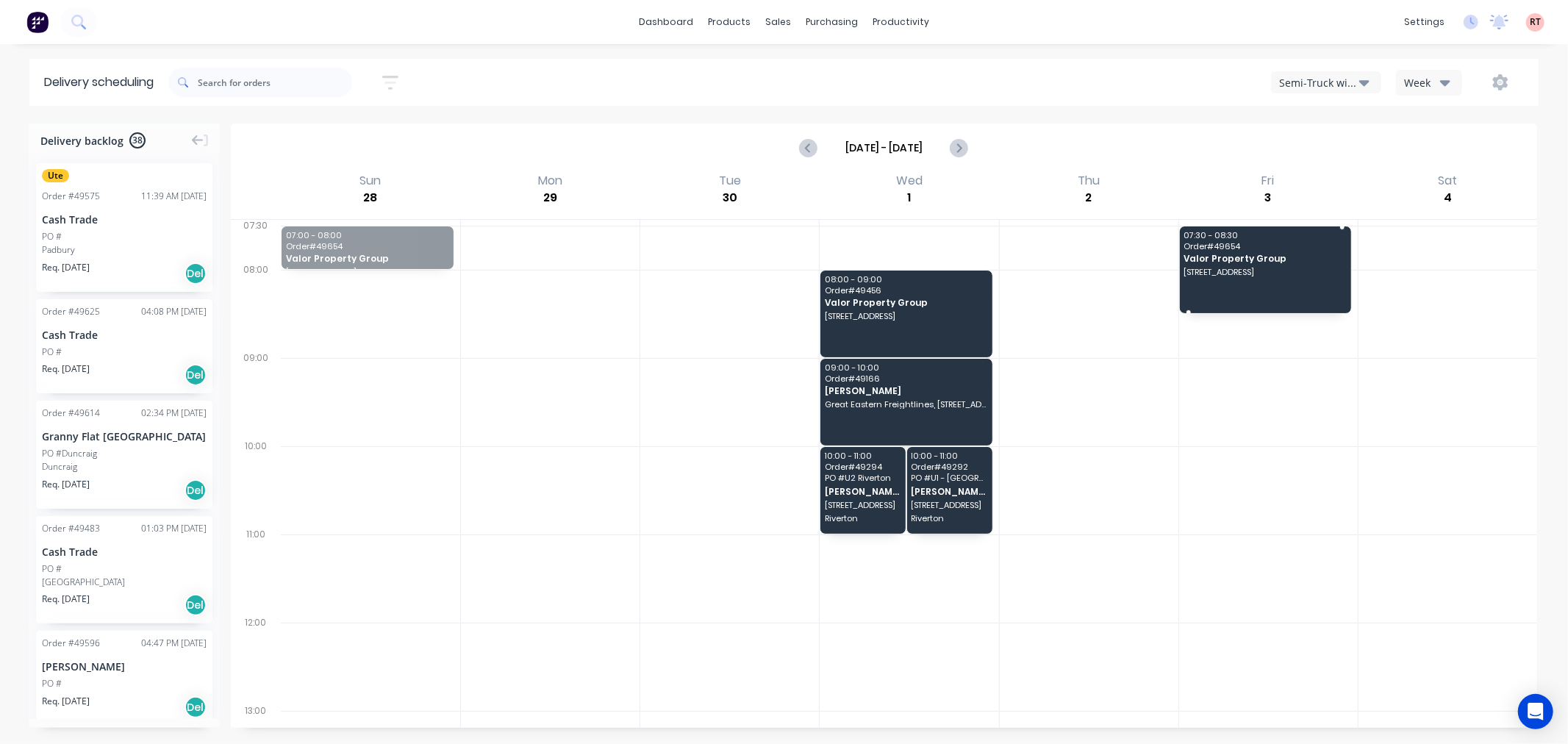
drag, startPoint x: 331, startPoint y: 241, endPoint x: 1225, endPoint y: 273, distance: 894.6
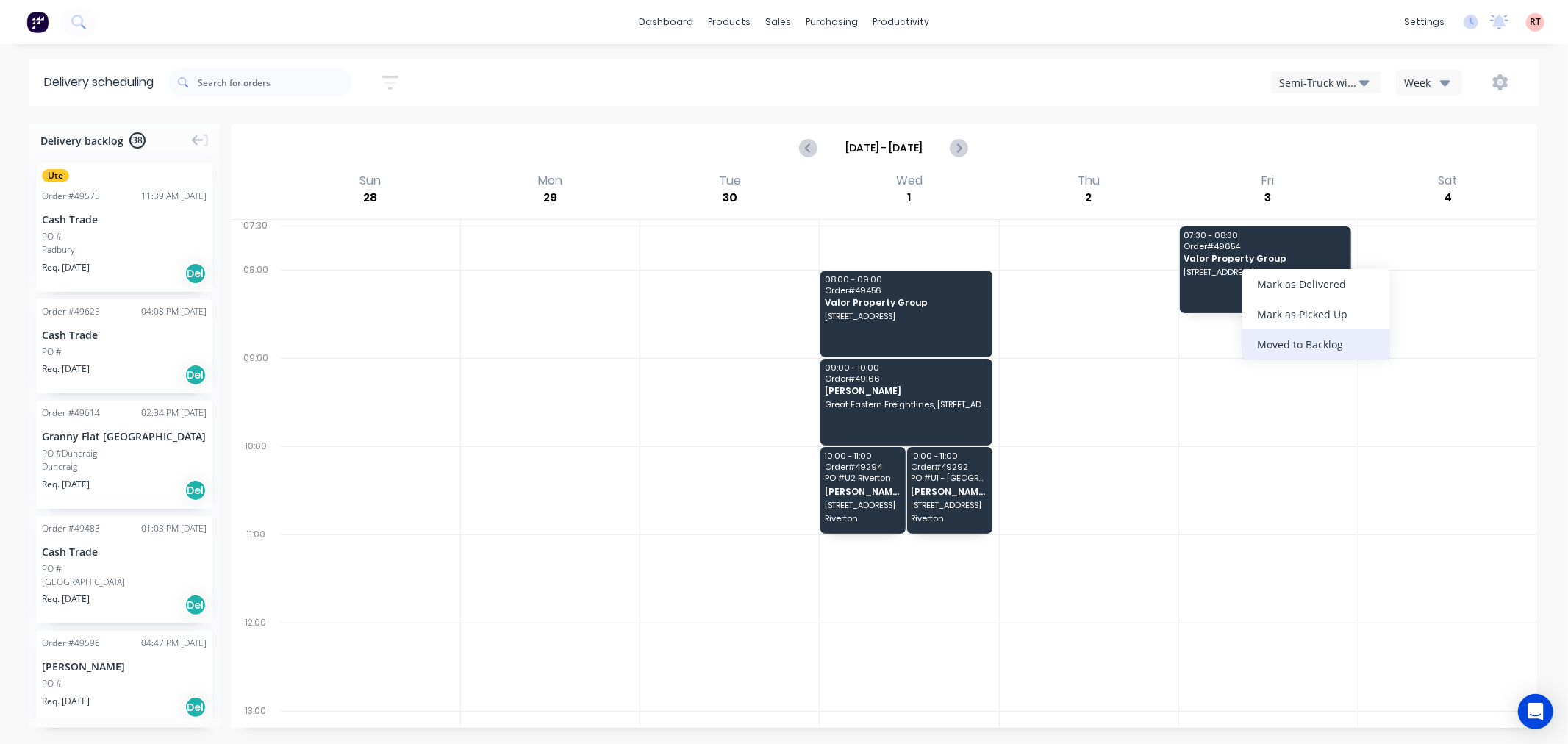
click at [1296, 347] on div "Moved to Backlog" at bounding box center [1316, 344] width 148 height 30
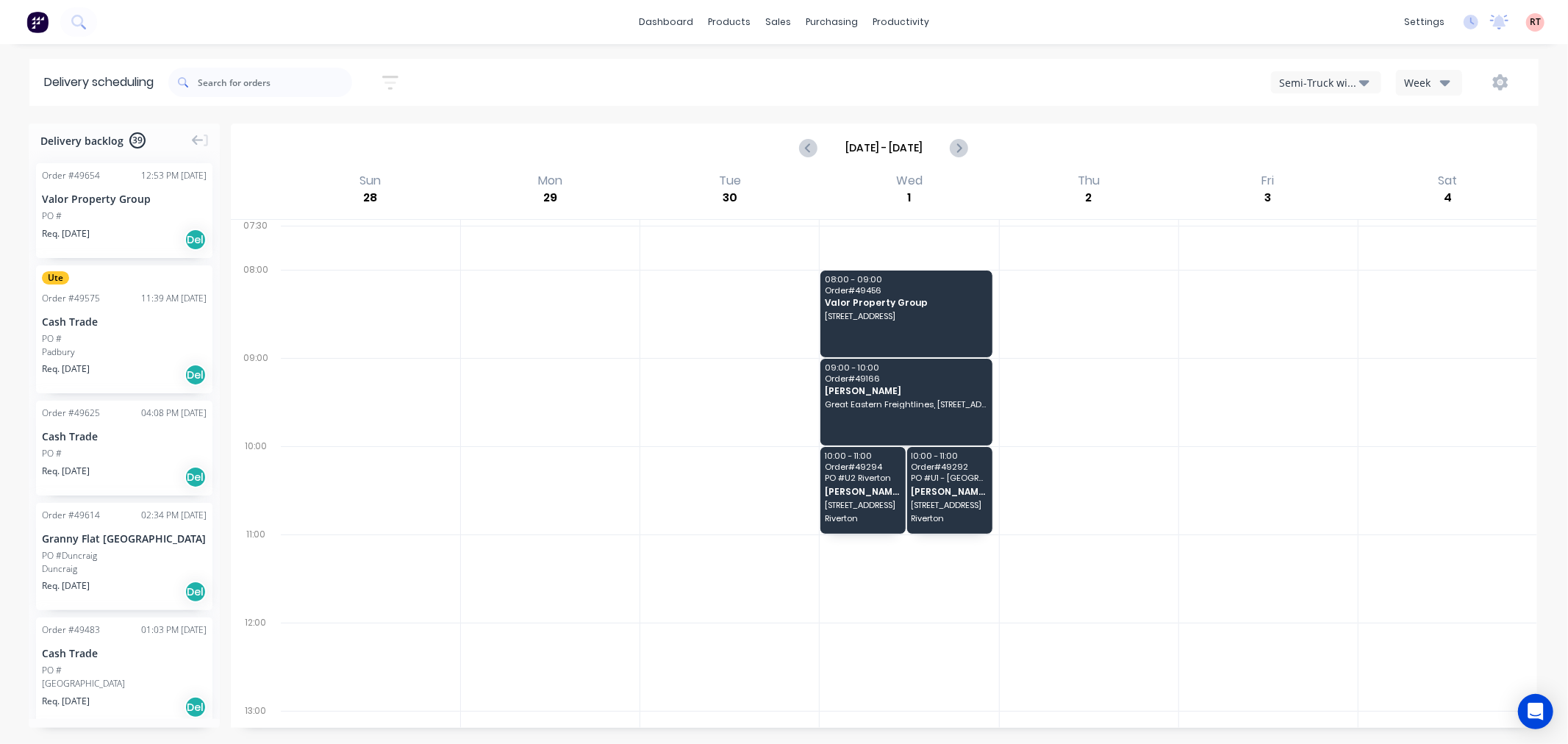
click at [1364, 81] on icon "button" at bounding box center [1364, 82] width 10 height 6
click at [1347, 181] on div "Utes Delivery" at bounding box center [1344, 178] width 145 height 29
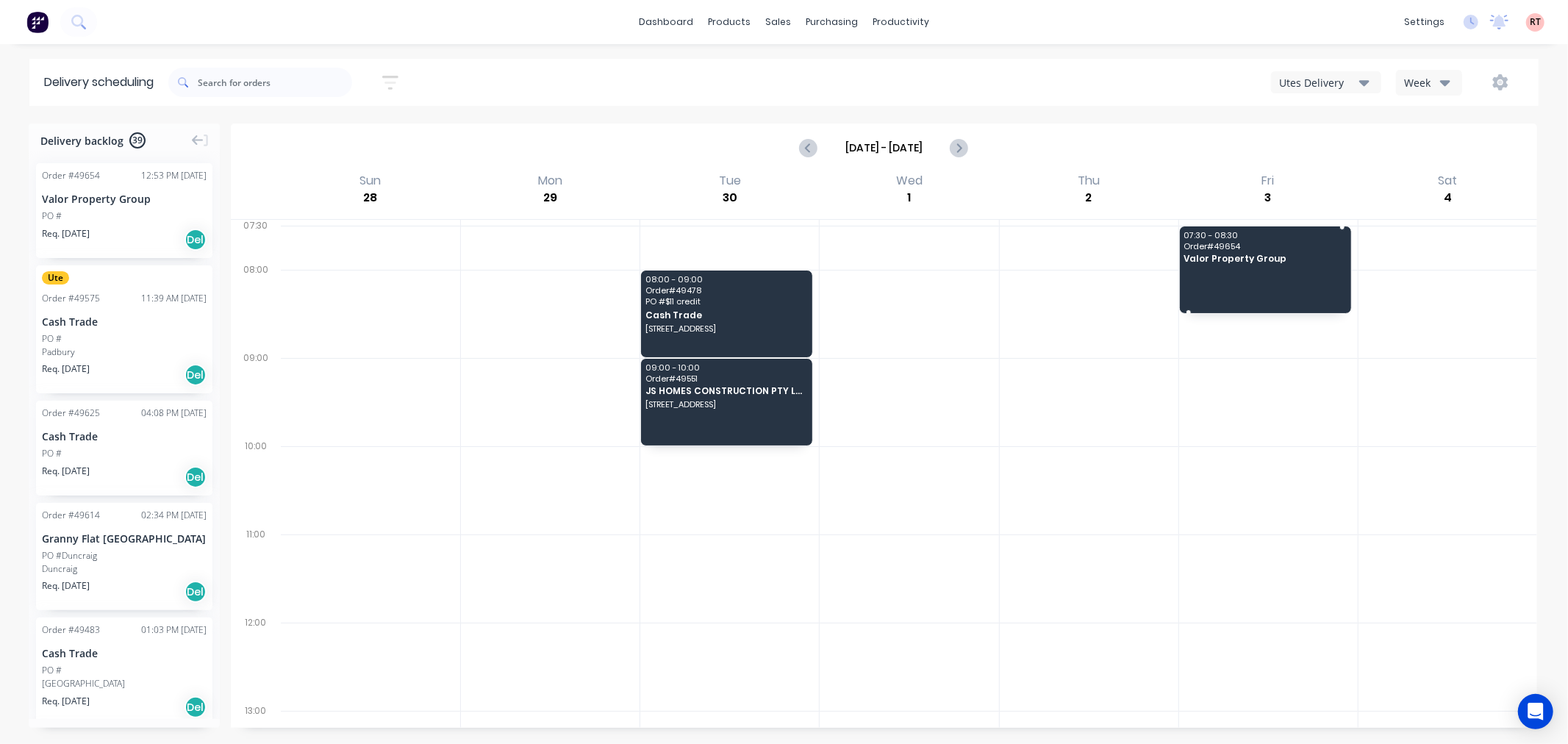
drag, startPoint x: 91, startPoint y: 226, endPoint x: 1249, endPoint y: 270, distance: 1158.8
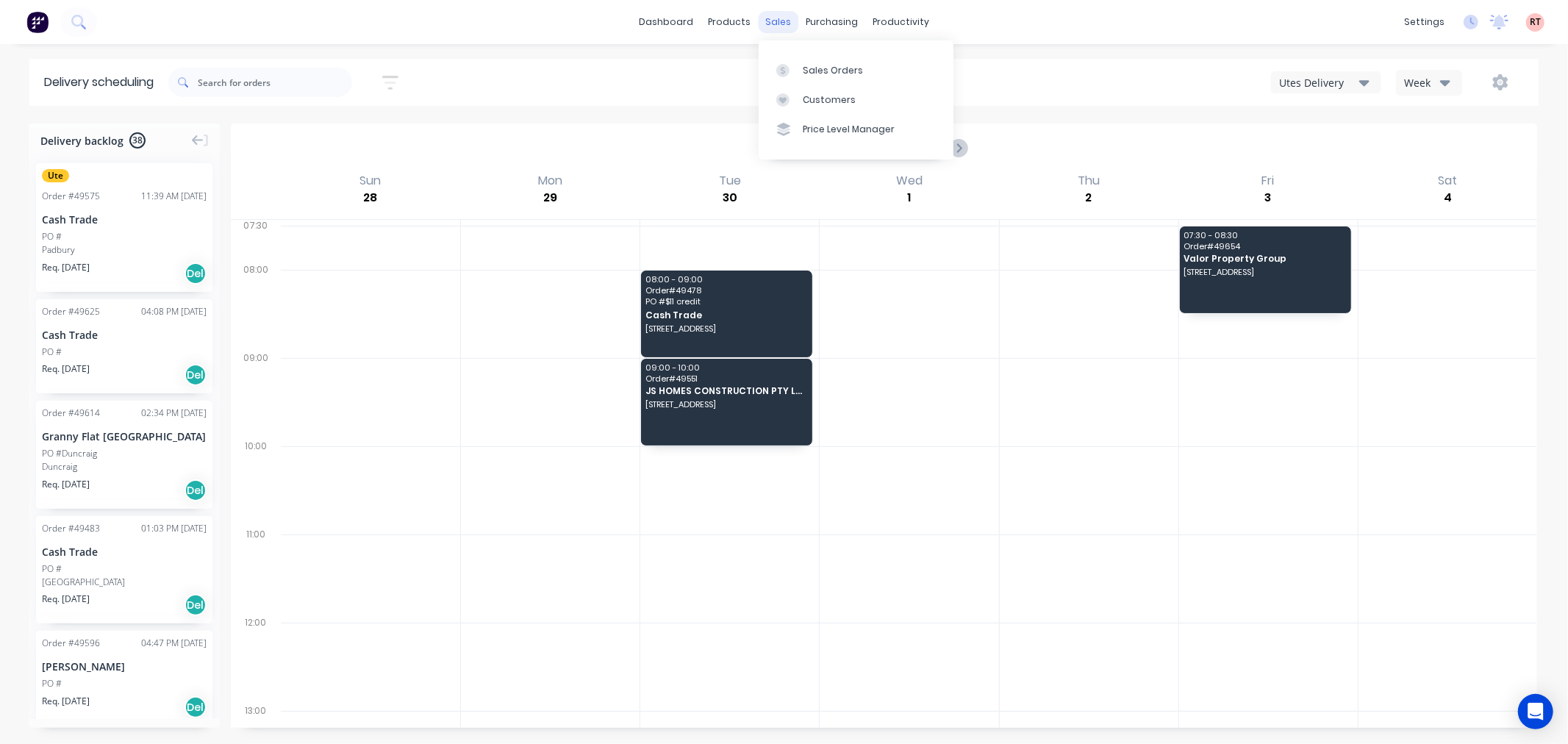
drag, startPoint x: 784, startPoint y: 23, endPoint x: 788, endPoint y: 29, distance: 7.2
click at [784, 23] on div "sales" at bounding box center [778, 22] width 40 height 22
click at [817, 67] on div "Sales Orders" at bounding box center [833, 70] width 60 height 13
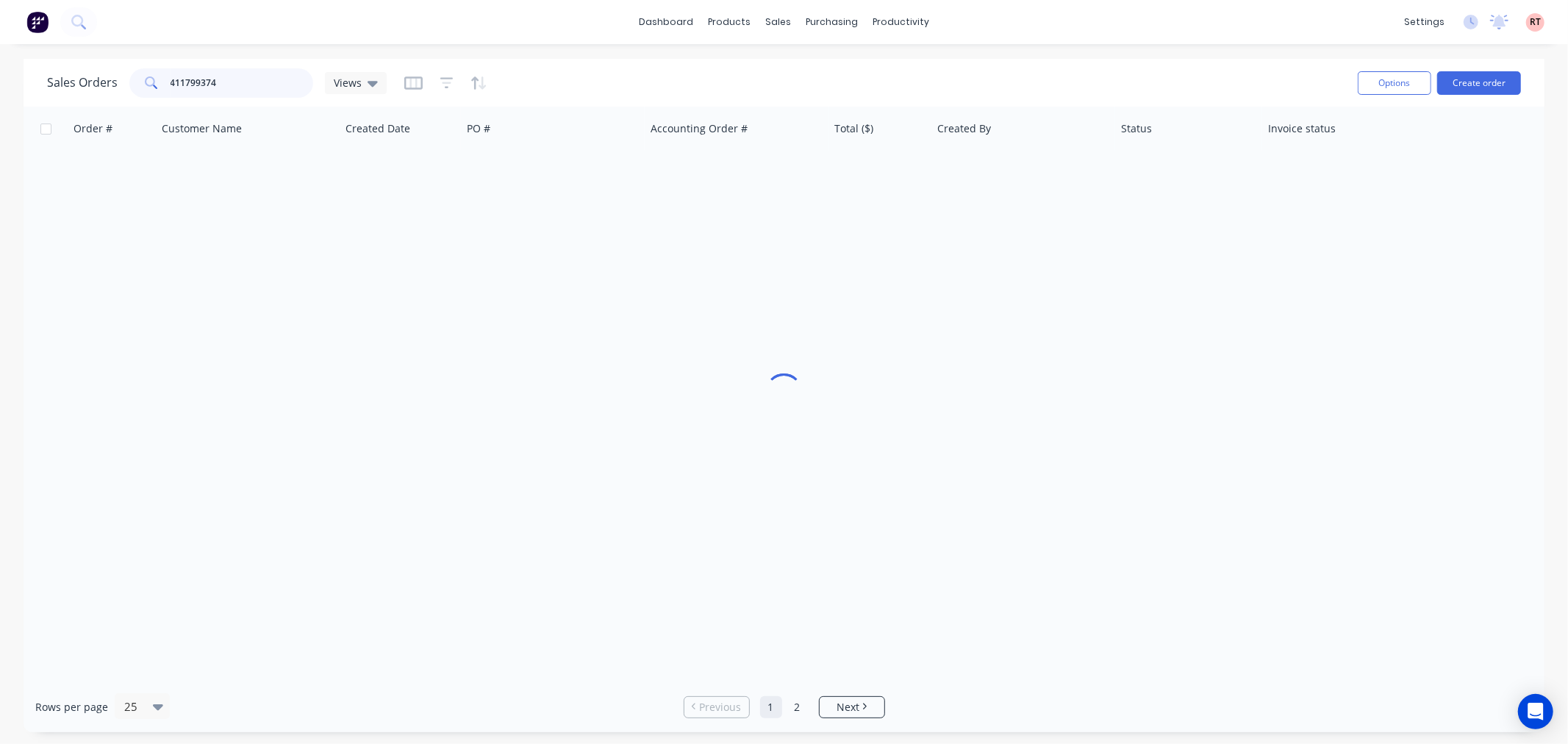
drag, startPoint x: 246, startPoint y: 86, endPoint x: 0, endPoint y: 74, distance: 246.3
click at [0, 74] on div "Sales Orders 411799374 Views Options Create order Order # Customer Name Created…" at bounding box center [784, 395] width 1568 height 673
paste input "38284846"
type input "438284846"
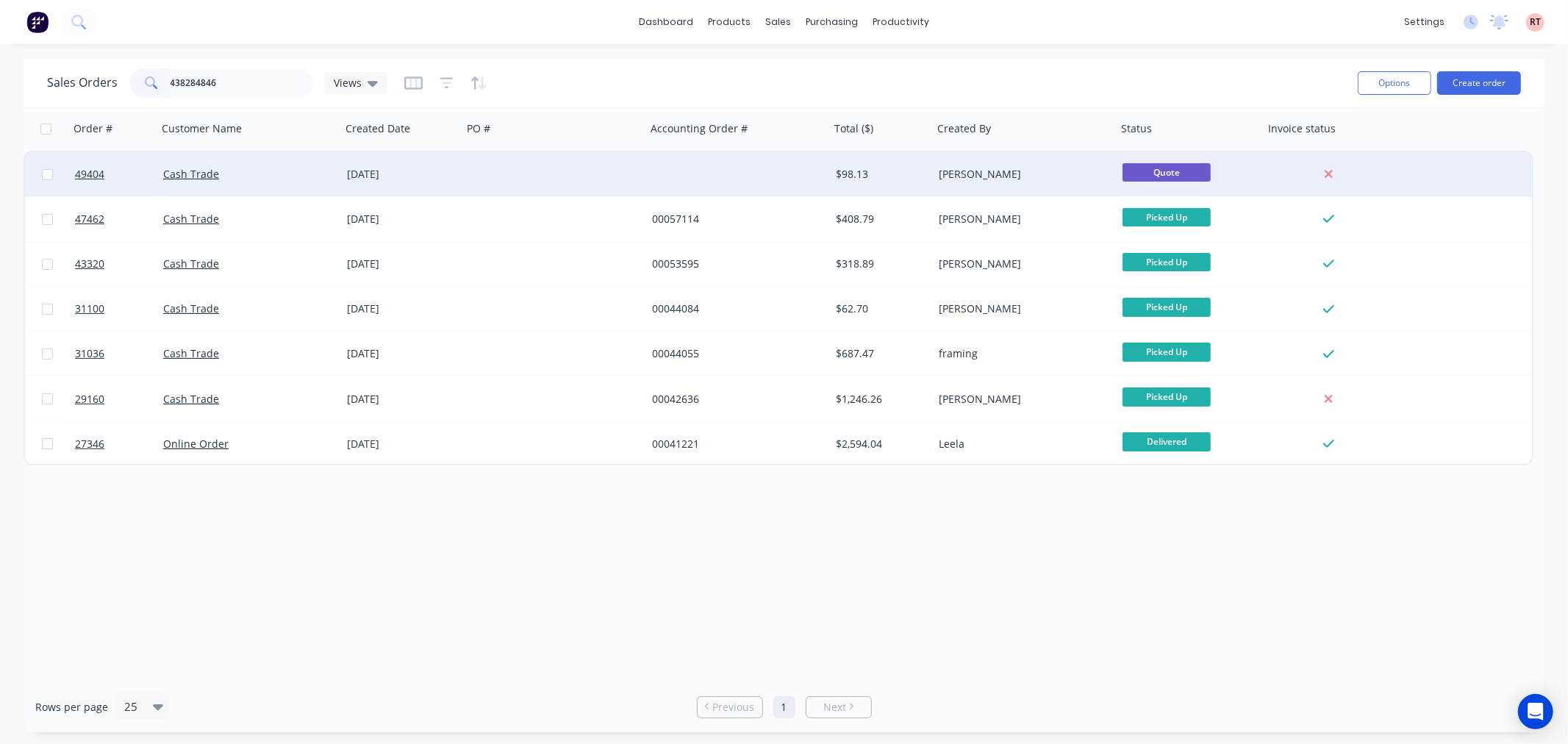
click at [304, 187] on div "Cash Trade" at bounding box center [248, 174] width 184 height 44
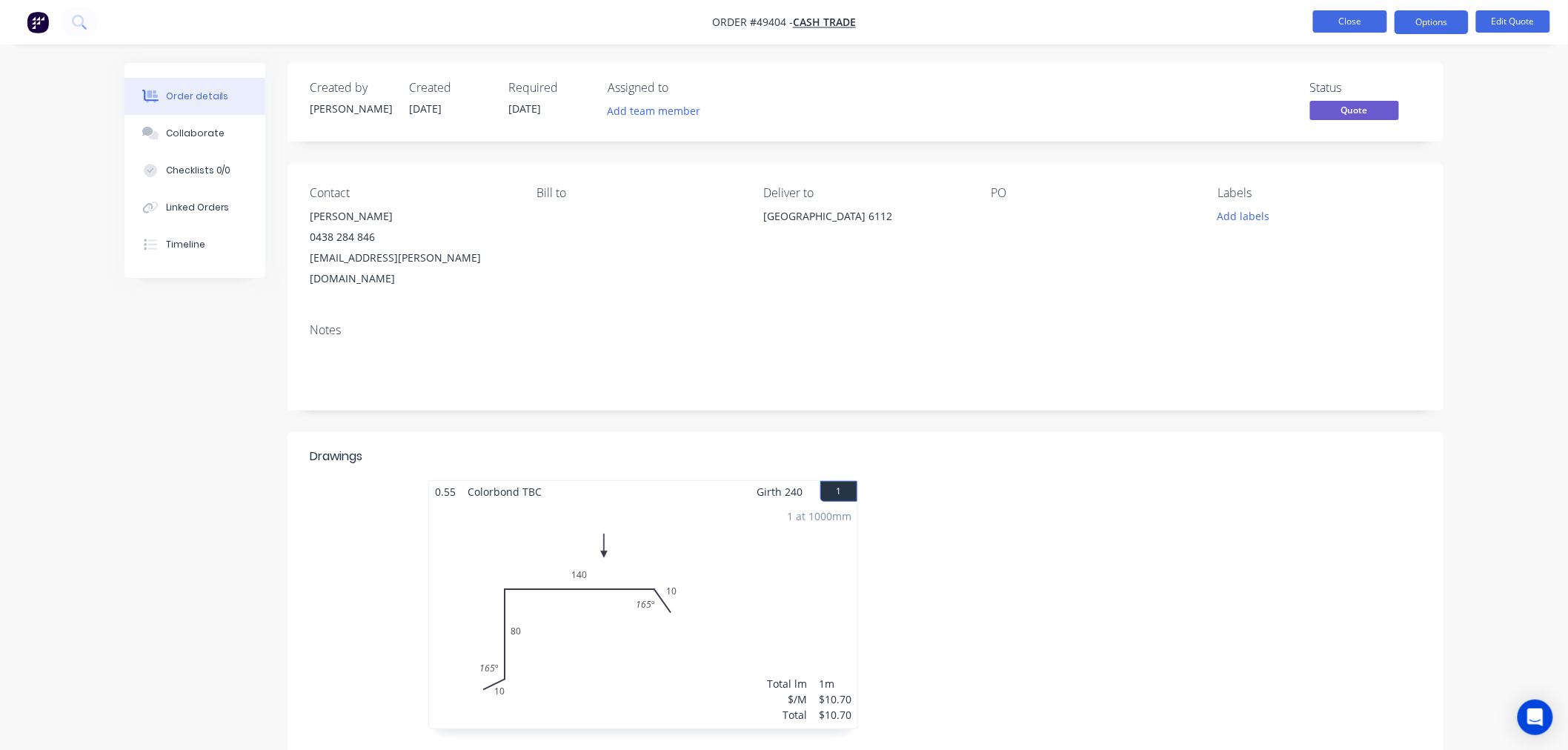
click at [1348, 20] on button "Close" at bounding box center [1350, 21] width 74 height 22
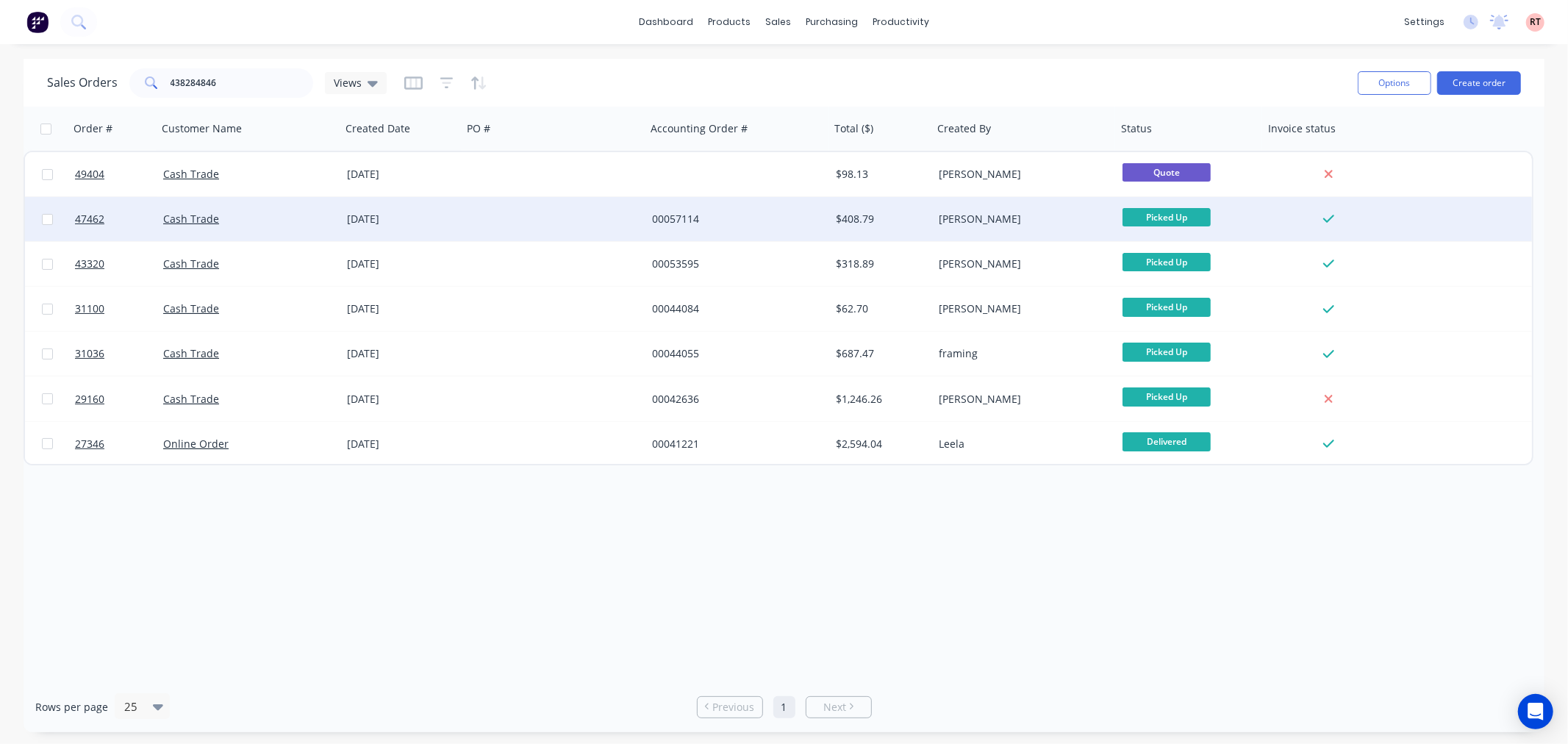
click at [518, 230] on div at bounding box center [554, 219] width 184 height 44
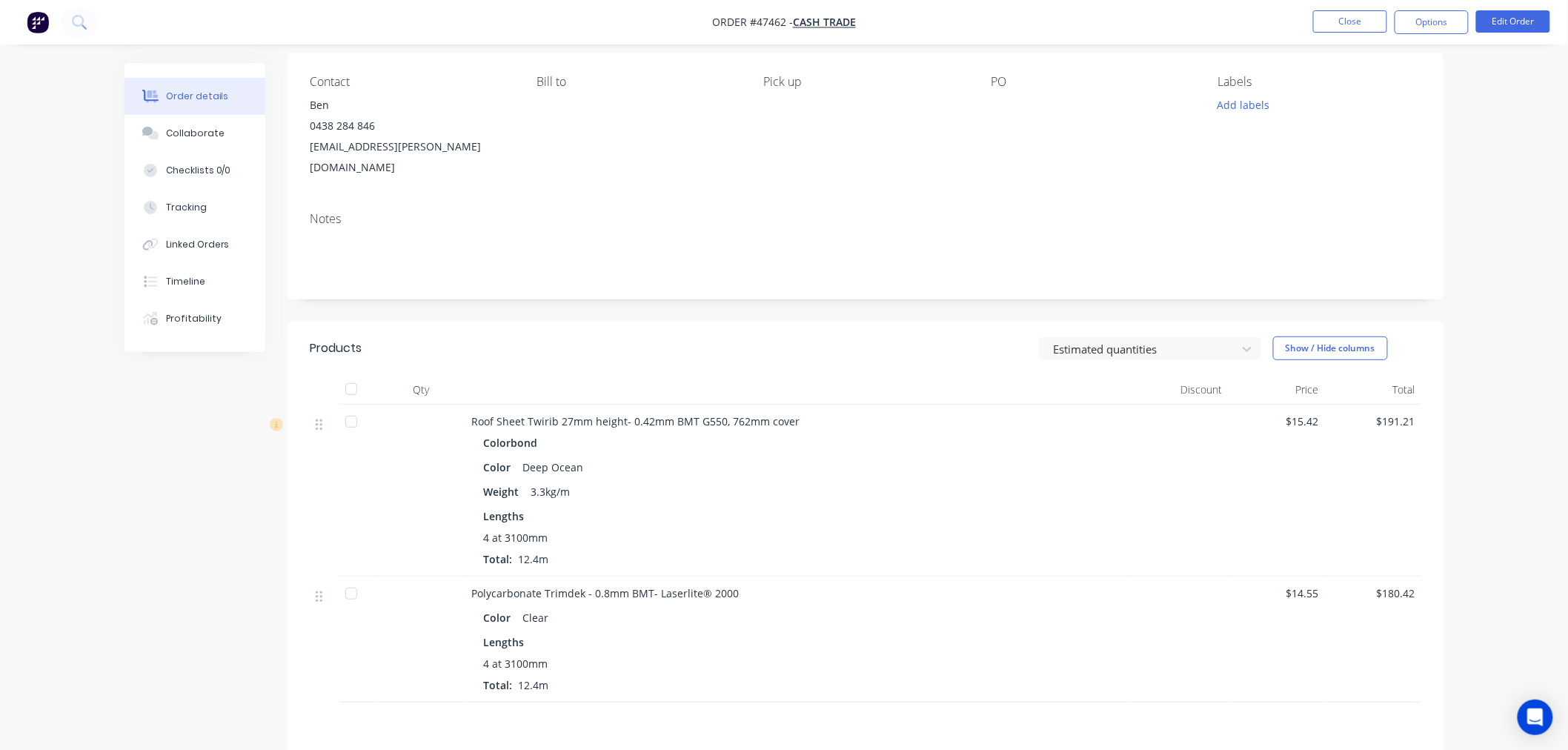
scroll to position [82, 0]
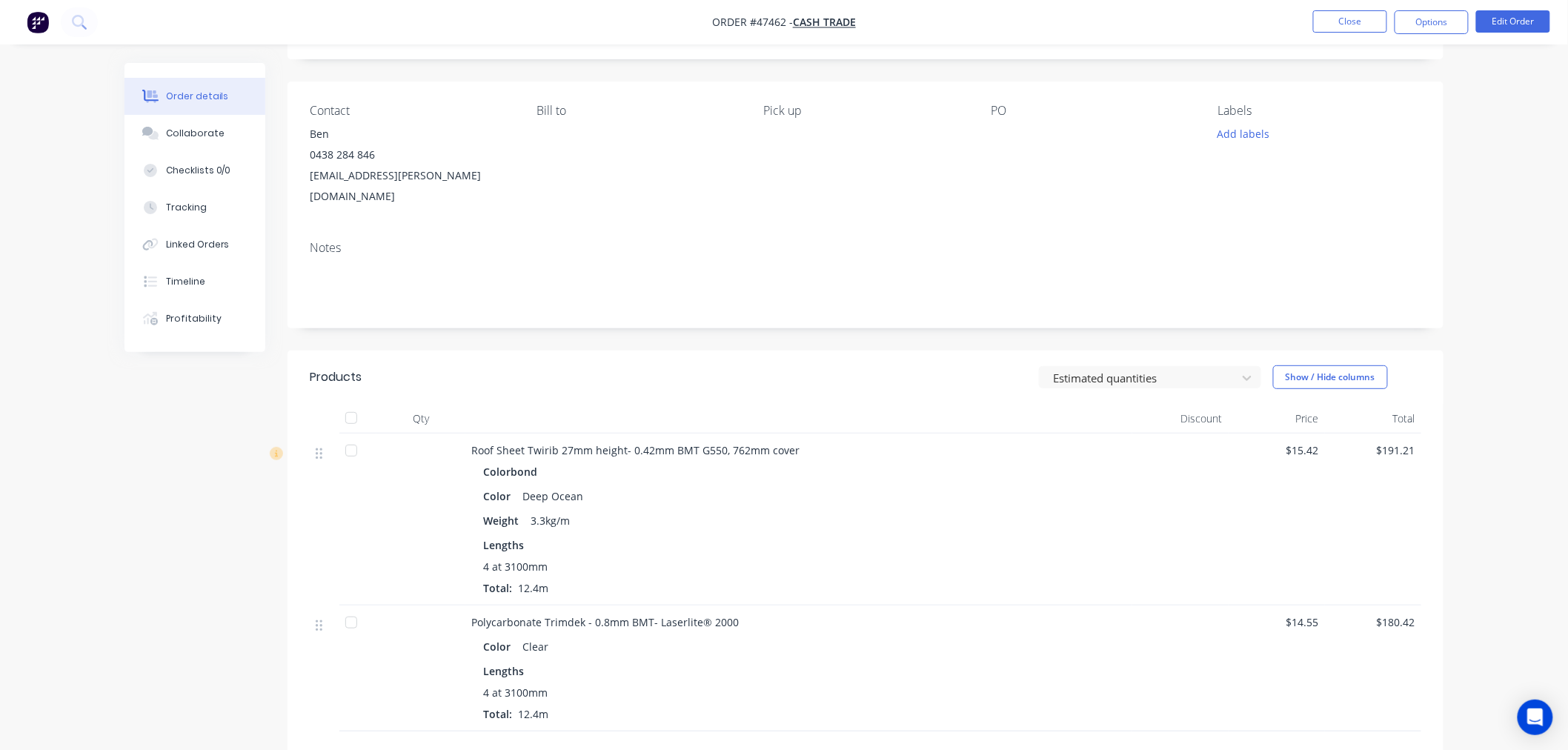
click at [313, 134] on div "Ben" at bounding box center [411, 134] width 203 height 21
drag, startPoint x: 433, startPoint y: 179, endPoint x: 309, endPoint y: 134, distance: 131.9
click at [310, 134] on div "Ben 0438 284 846 [EMAIL_ADDRESS][PERSON_NAME][DOMAIN_NAME]" at bounding box center [411, 165] width 203 height 83
copy div "Ben 0438 284 846 [EMAIL_ADDRESS][PERSON_NAME][DOMAIN_NAME]"
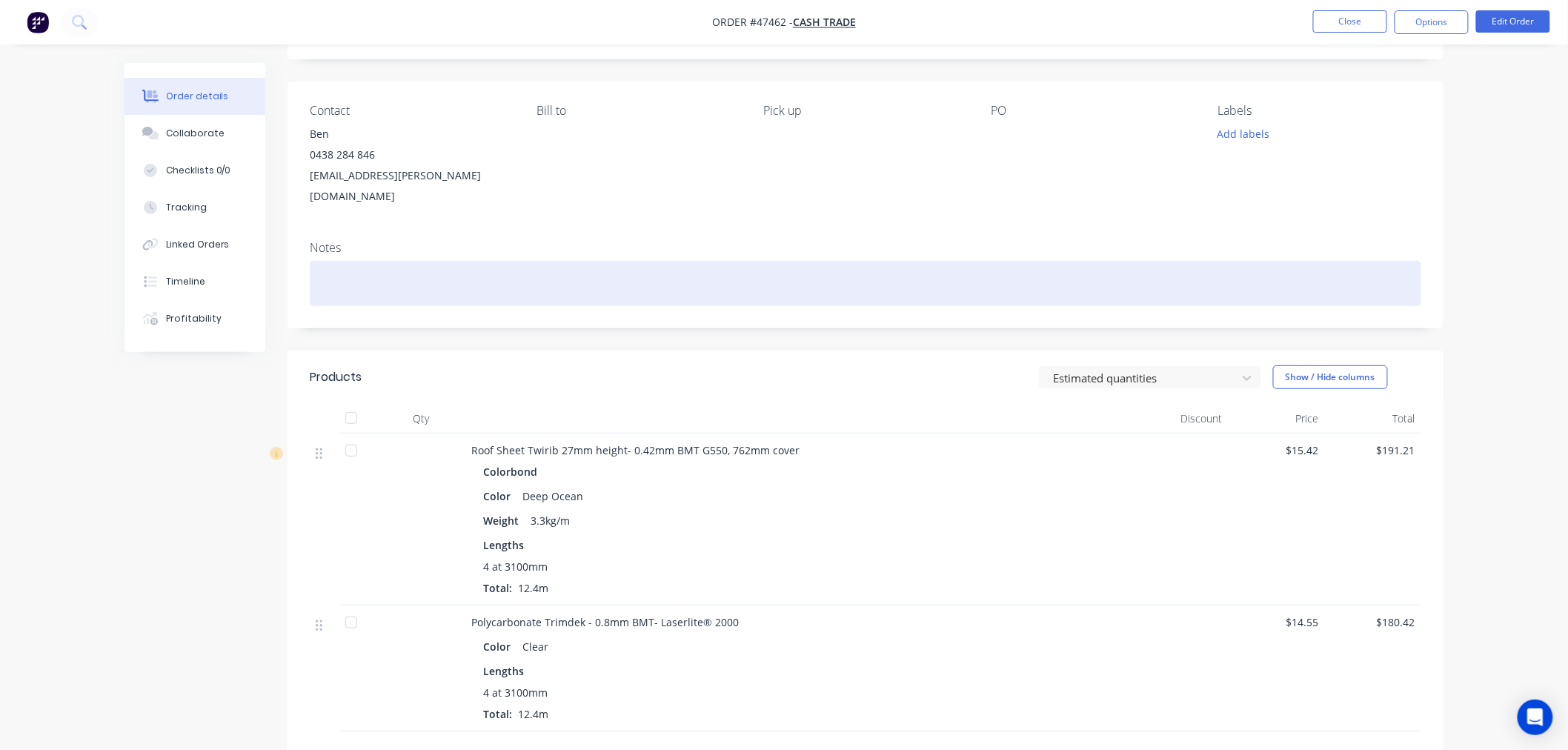
click at [917, 260] on div at bounding box center [865, 282] width 1111 height 45
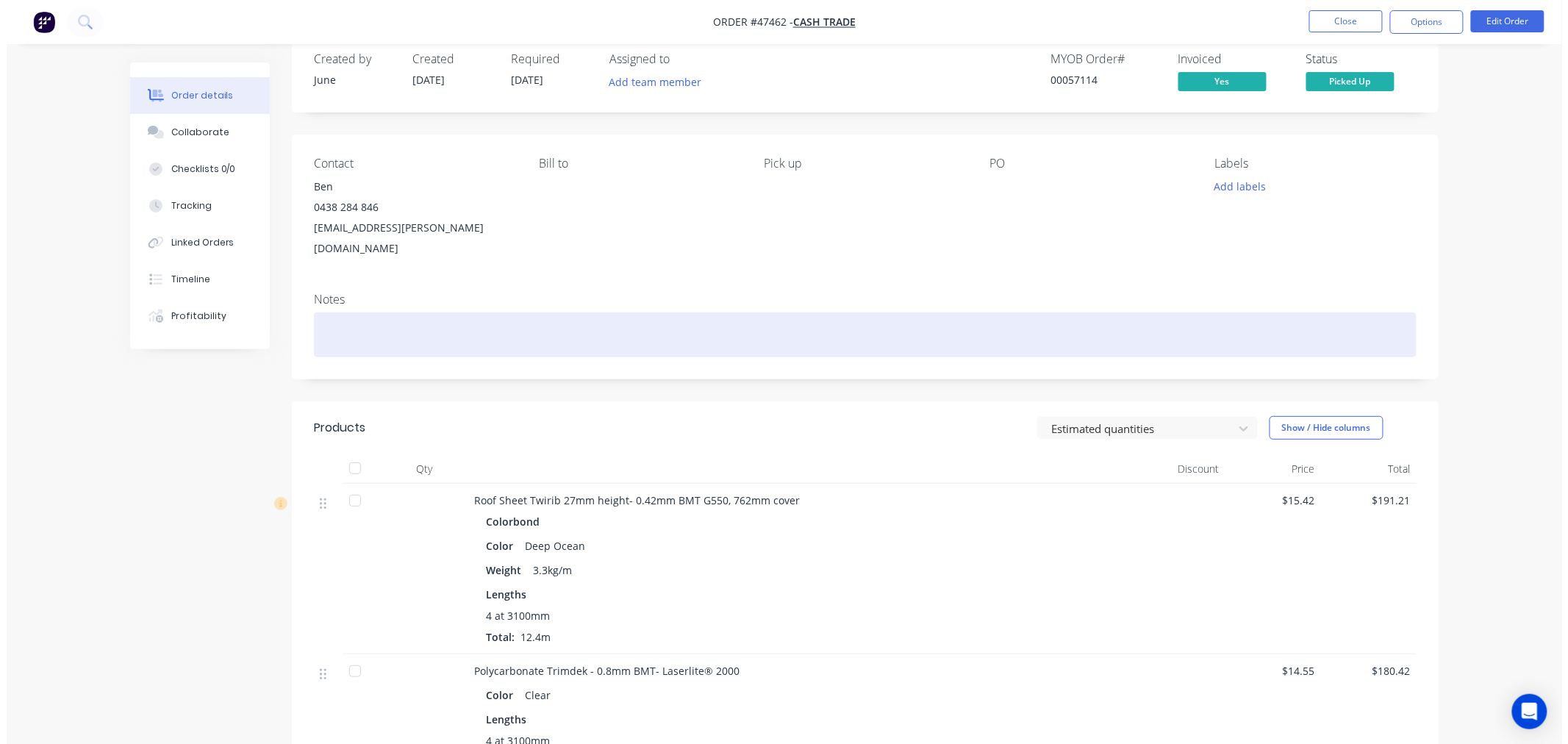
scroll to position [0, 0]
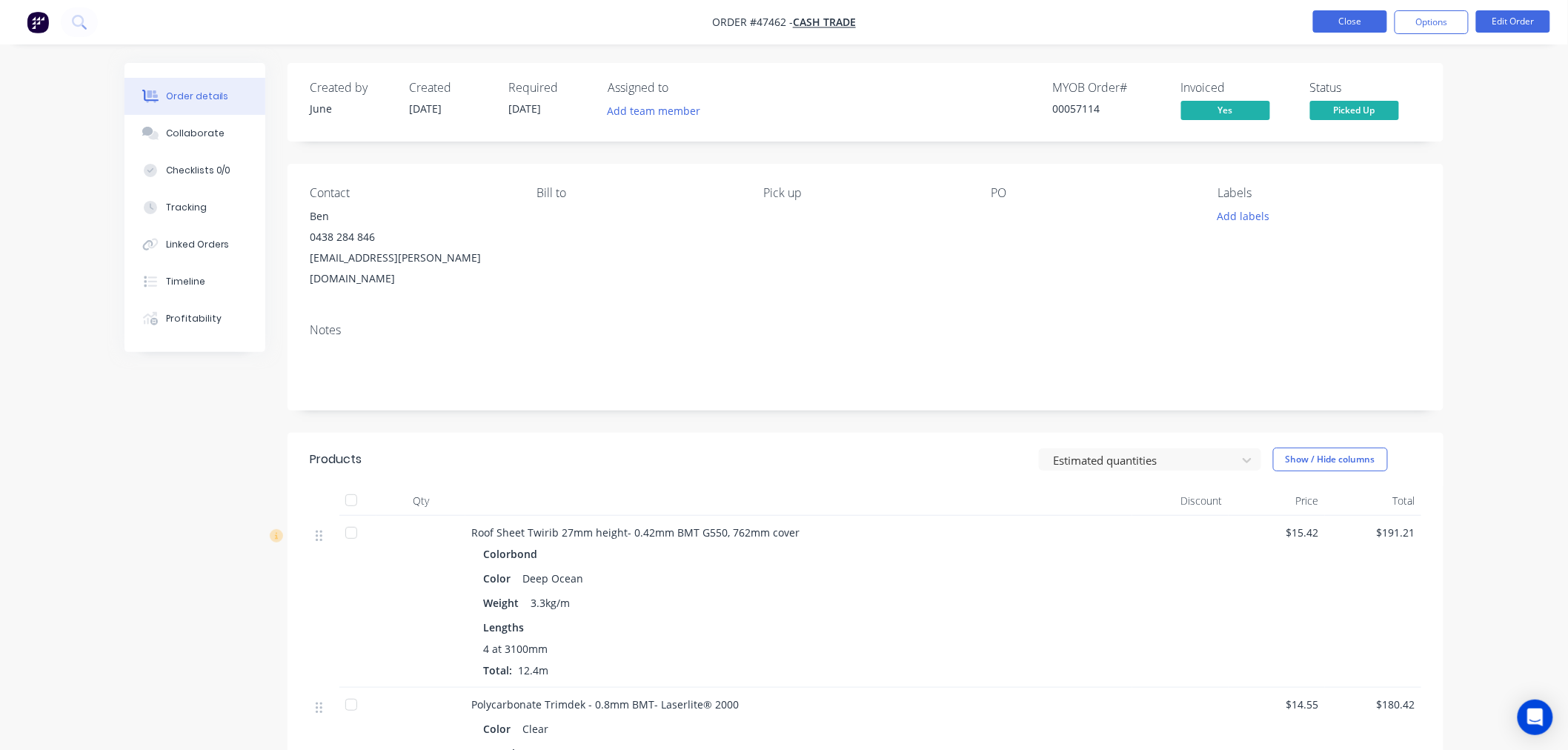
click at [1345, 19] on button "Close" at bounding box center [1350, 21] width 74 height 22
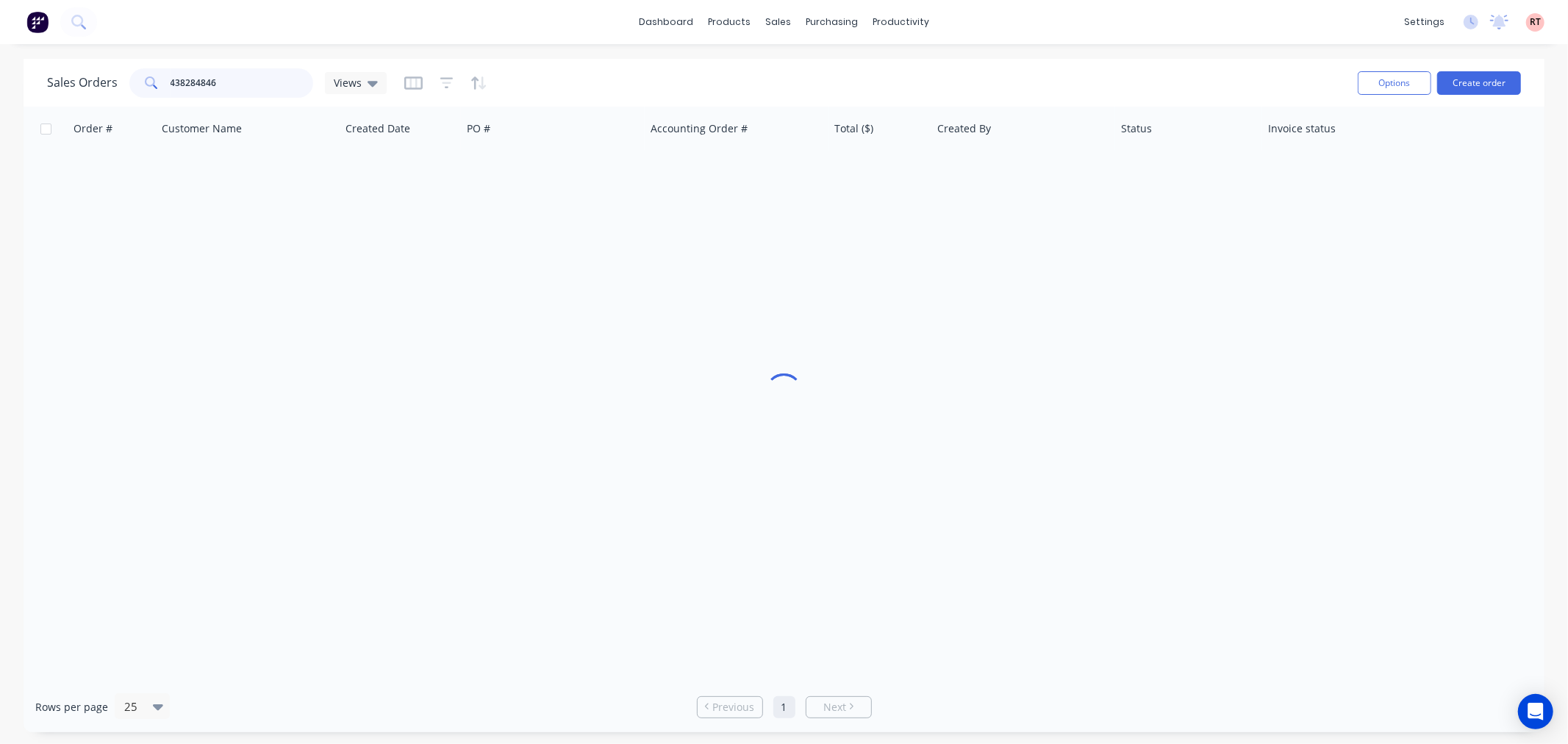
drag, startPoint x: 240, startPoint y: 81, endPoint x: 2, endPoint y: 93, distance: 238.3
click at [2, 93] on div "Sales Orders 438284846 Views Options Create order Order # Customer Name Created…" at bounding box center [784, 395] width 1568 height 673
type input "westline"
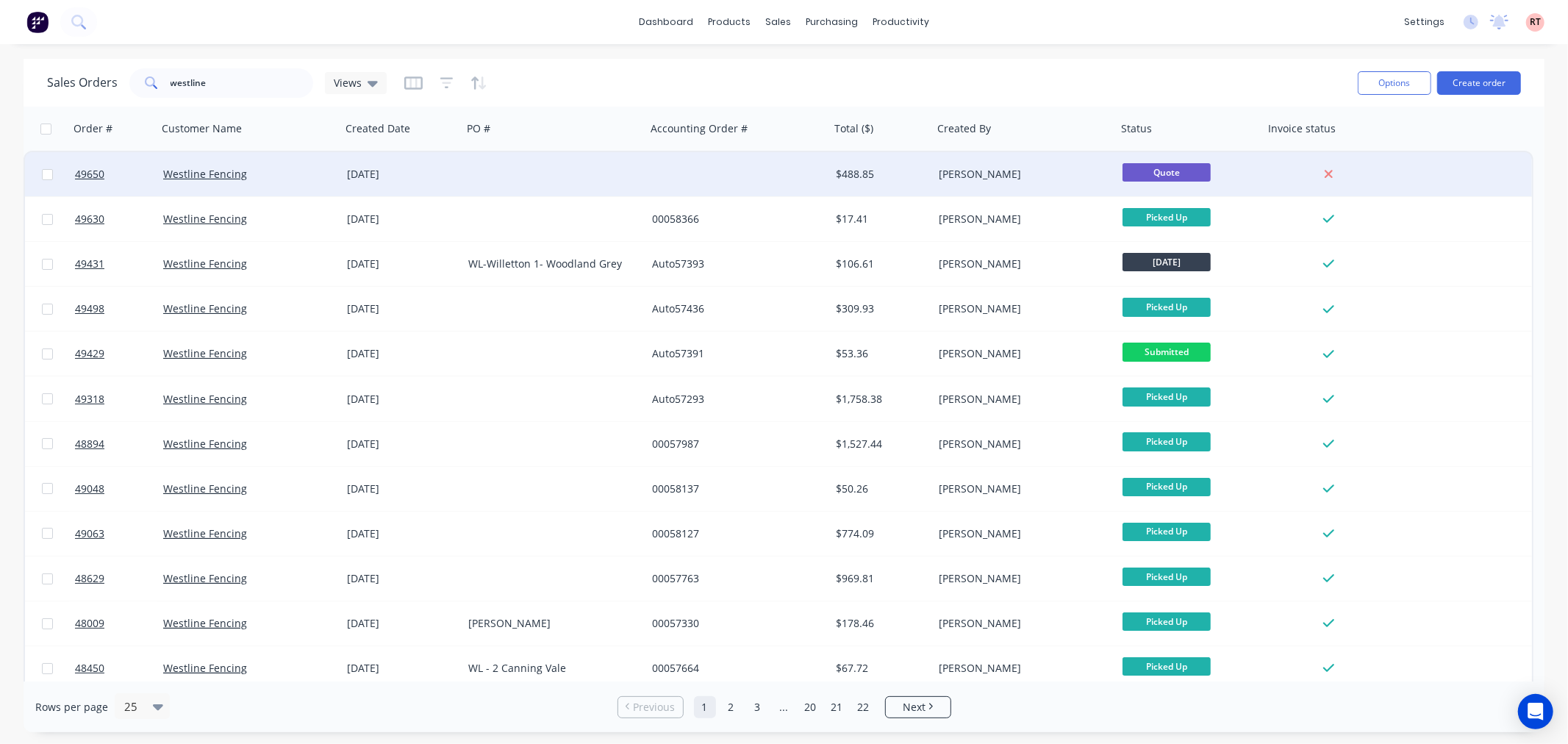
click at [685, 182] on div at bounding box center [737, 174] width 184 height 44
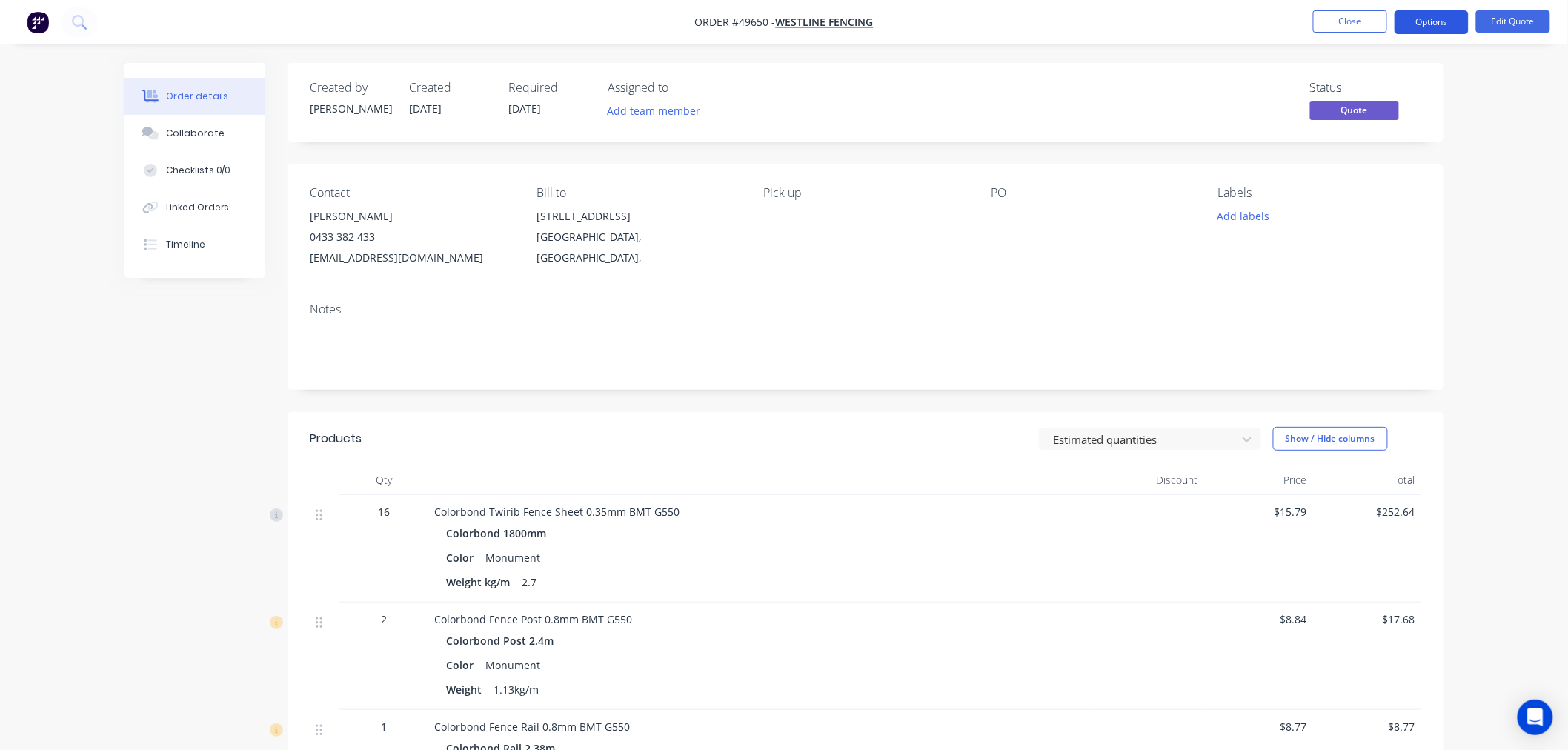
click at [1438, 27] on button "Options" at bounding box center [1432, 22] width 74 height 24
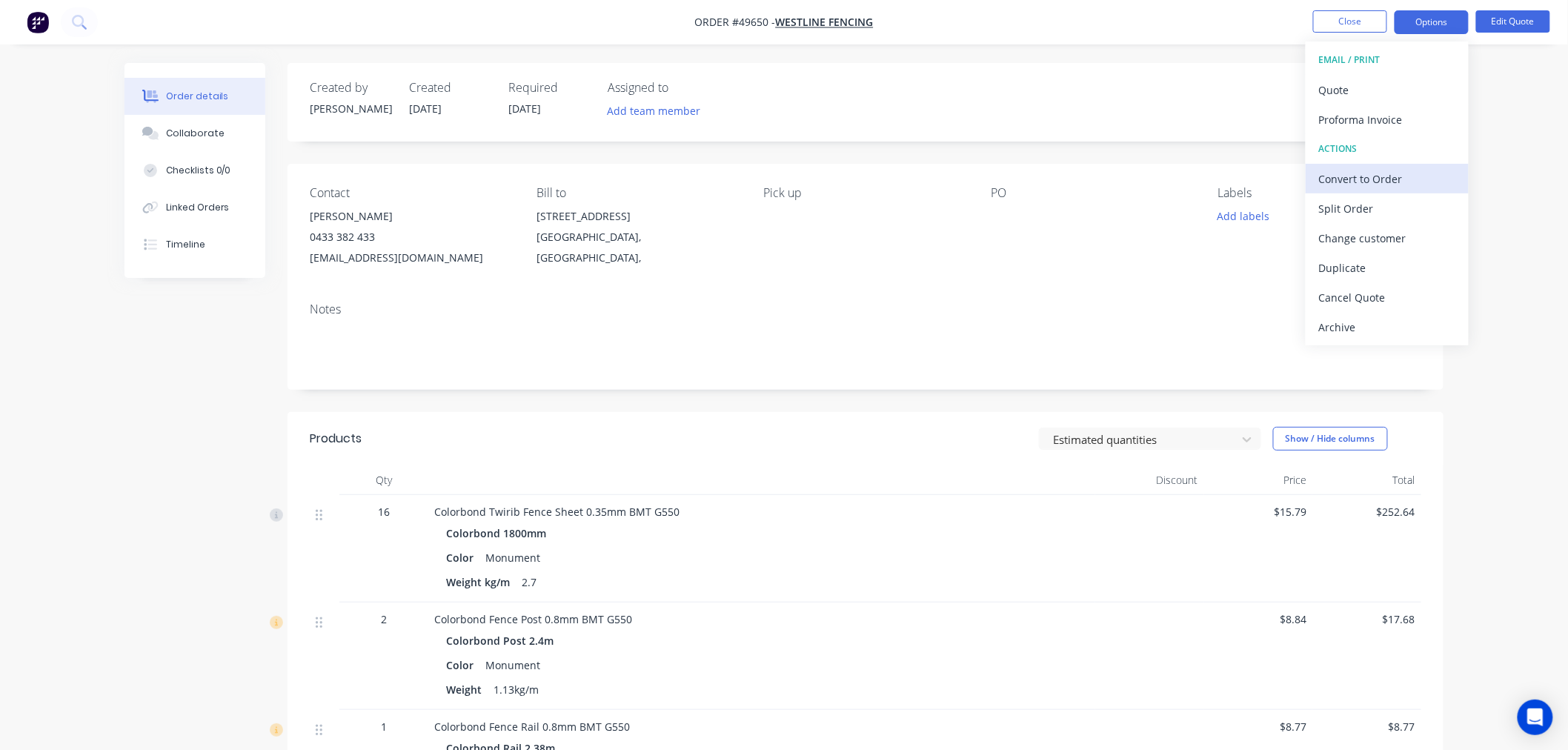
click at [1352, 183] on div "Convert to Order" at bounding box center [1386, 178] width 136 height 21
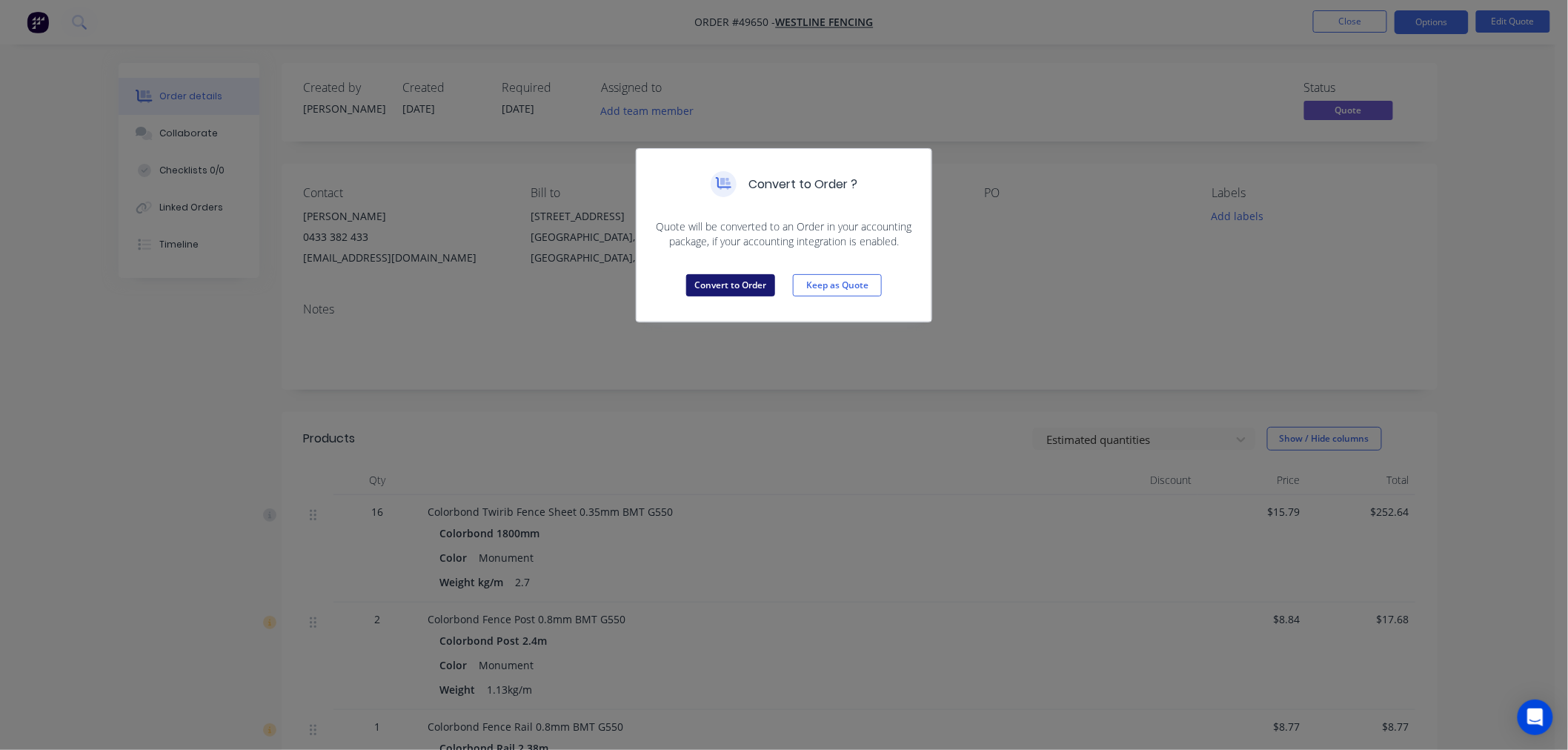
click at [734, 280] on button "Convert to Order" at bounding box center [730, 285] width 89 height 22
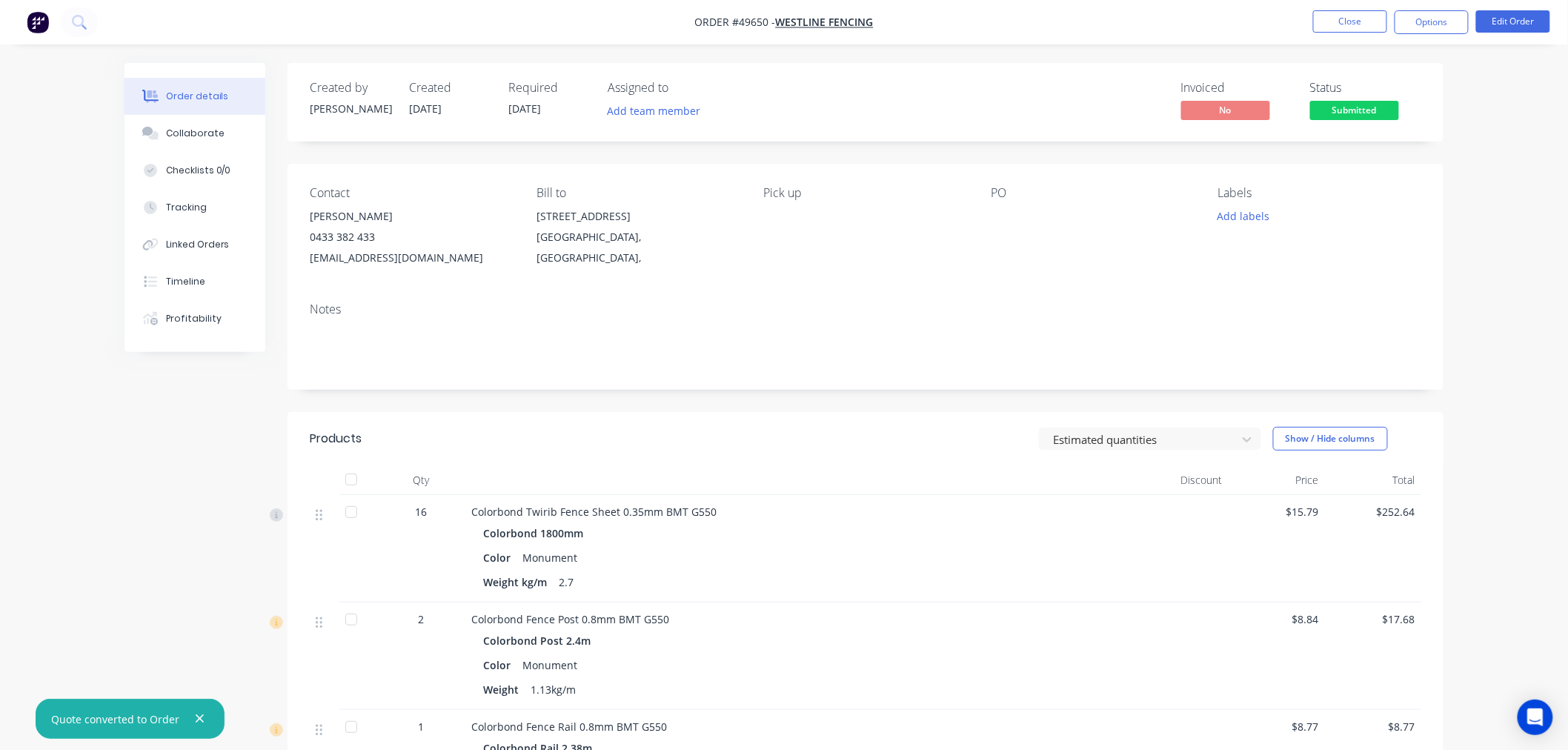
click at [1346, 117] on span "Submitted" at bounding box center [1354, 110] width 89 height 19
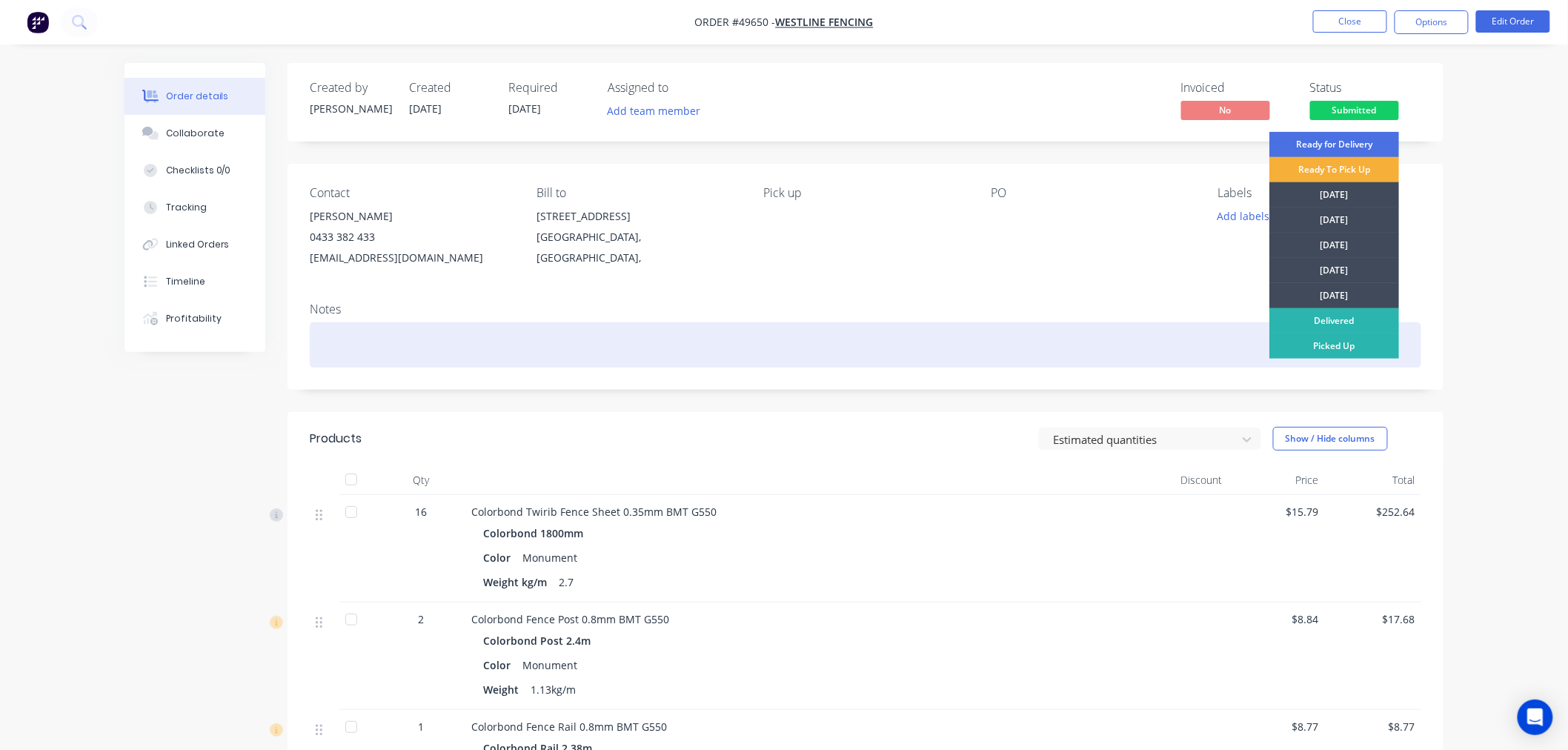
click at [1324, 352] on div "Picked Up" at bounding box center [1334, 346] width 129 height 25
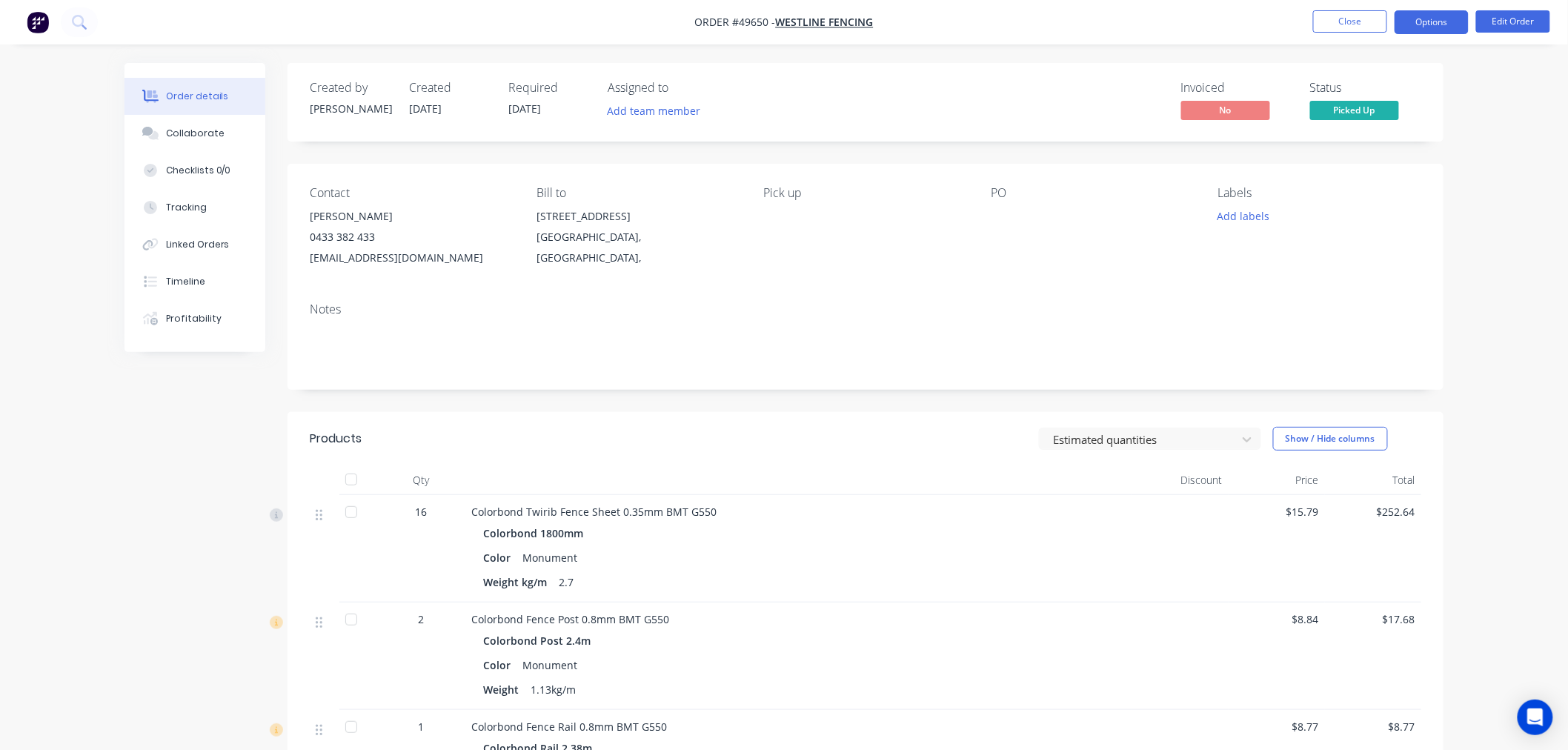
click at [1423, 27] on button "Options" at bounding box center [1432, 22] width 74 height 24
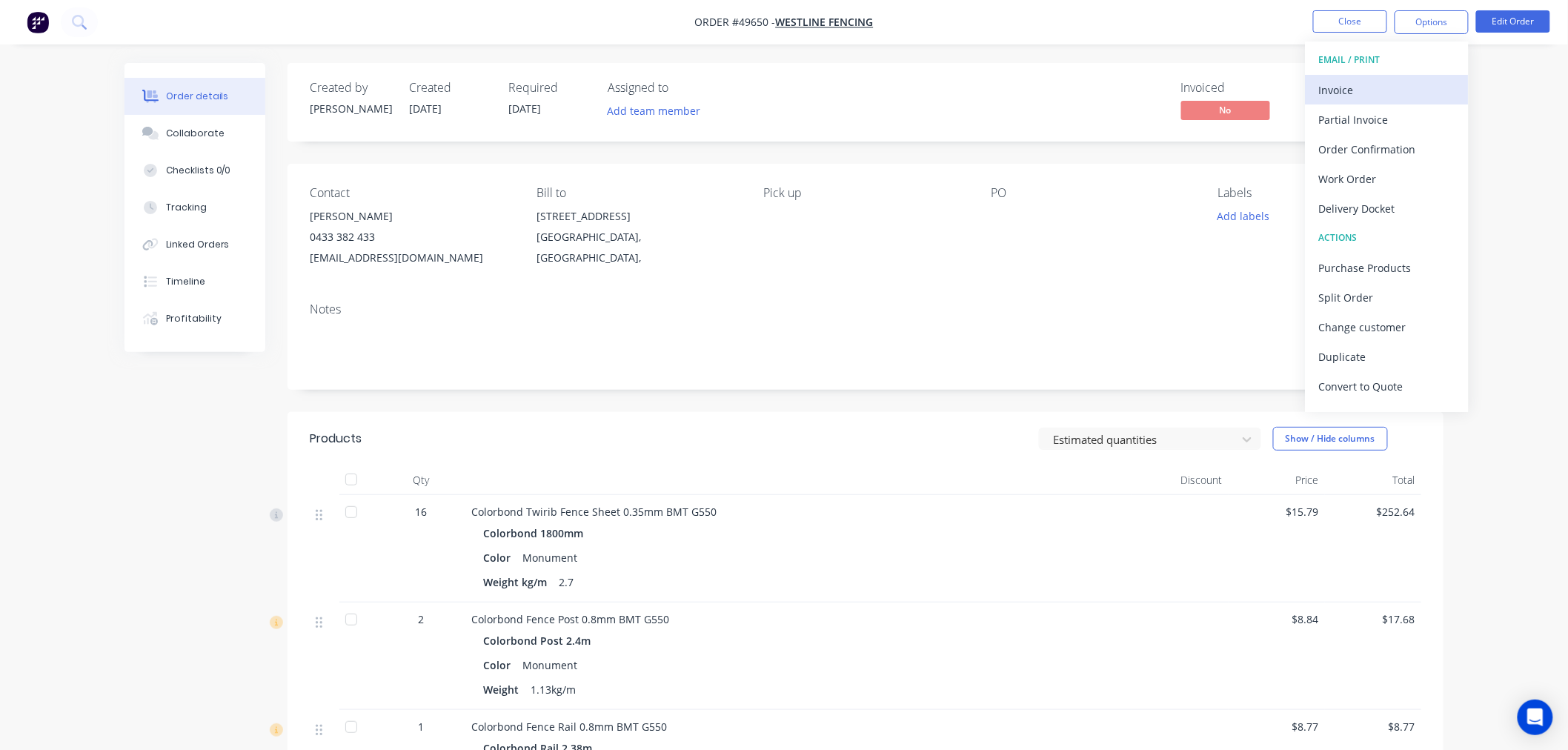
click at [1395, 96] on div "Invoice" at bounding box center [1386, 90] width 136 height 21
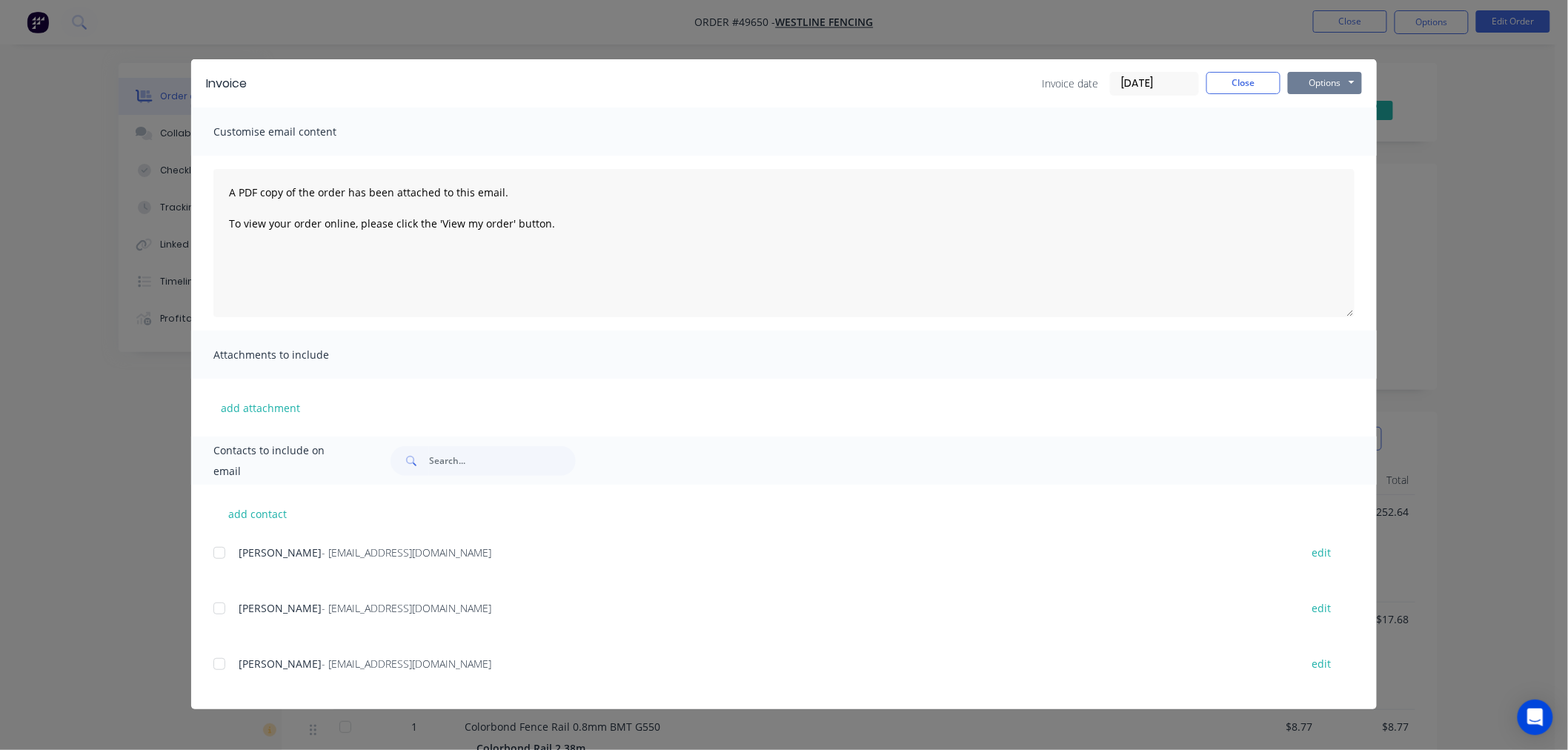
click at [1340, 84] on button "Options" at bounding box center [1325, 83] width 74 height 22
click at [1322, 136] on button "Print" at bounding box center [1335, 134] width 95 height 25
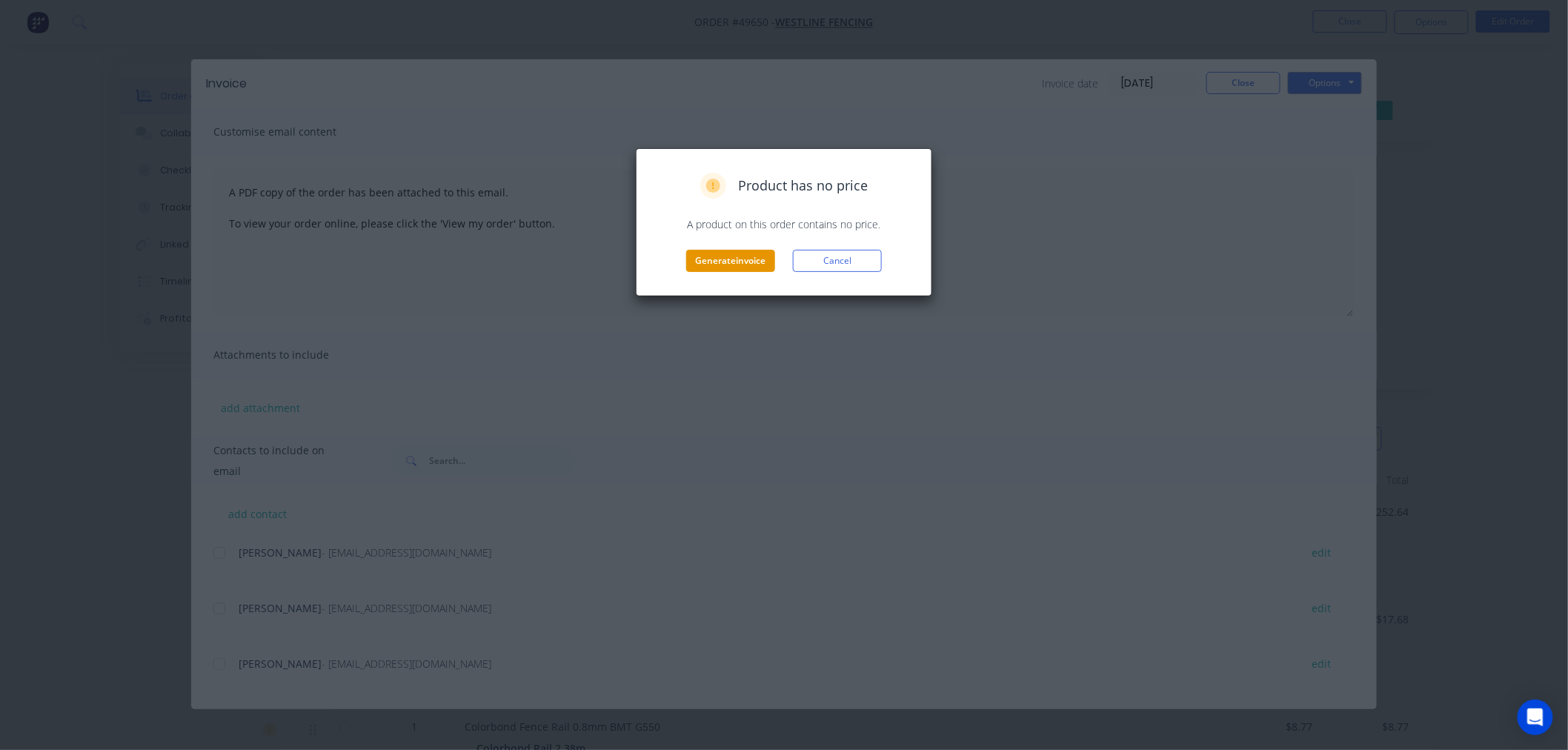
click at [765, 264] on button "Generate invoice" at bounding box center [730, 260] width 89 height 22
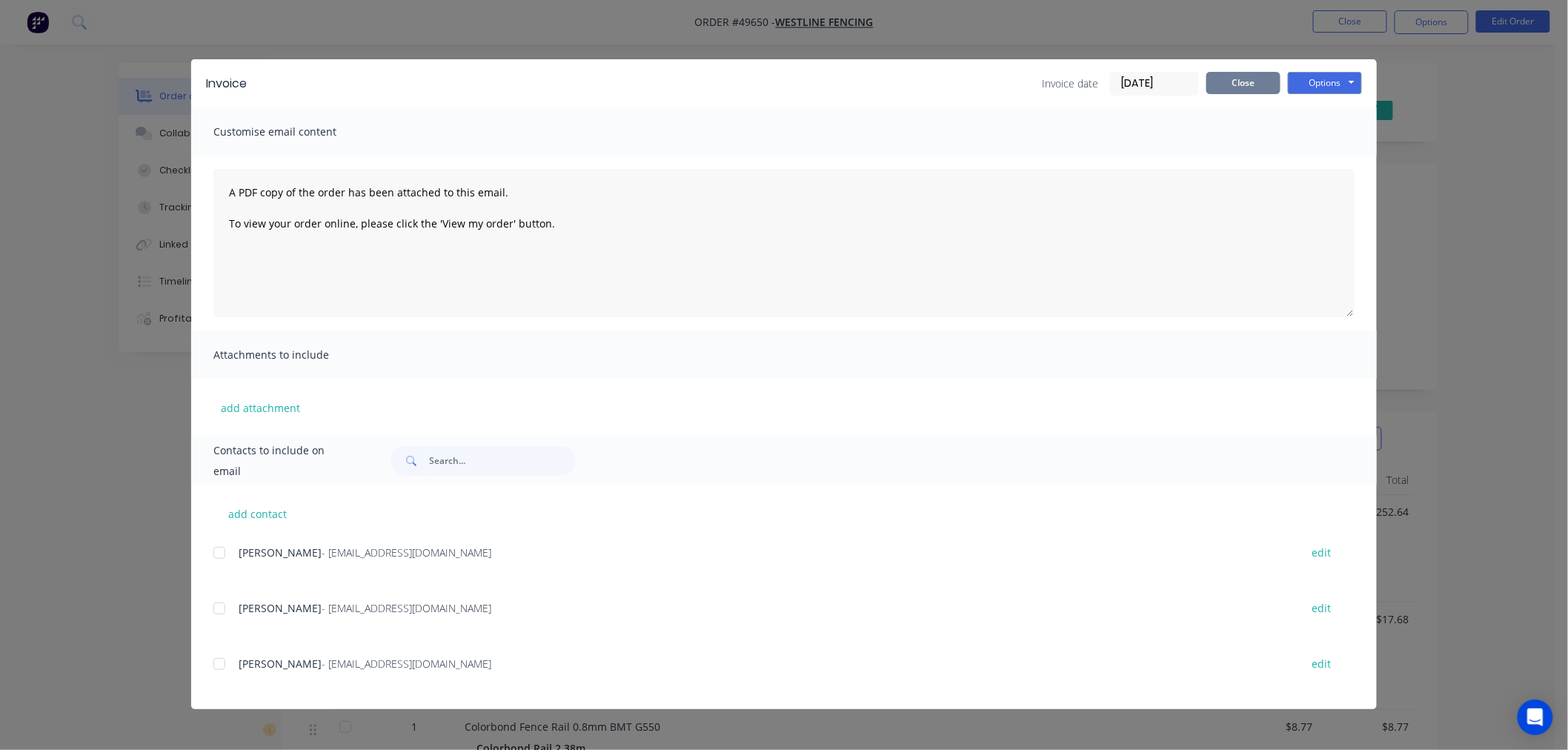
click at [1253, 90] on button "Close" at bounding box center [1243, 83] width 74 height 22
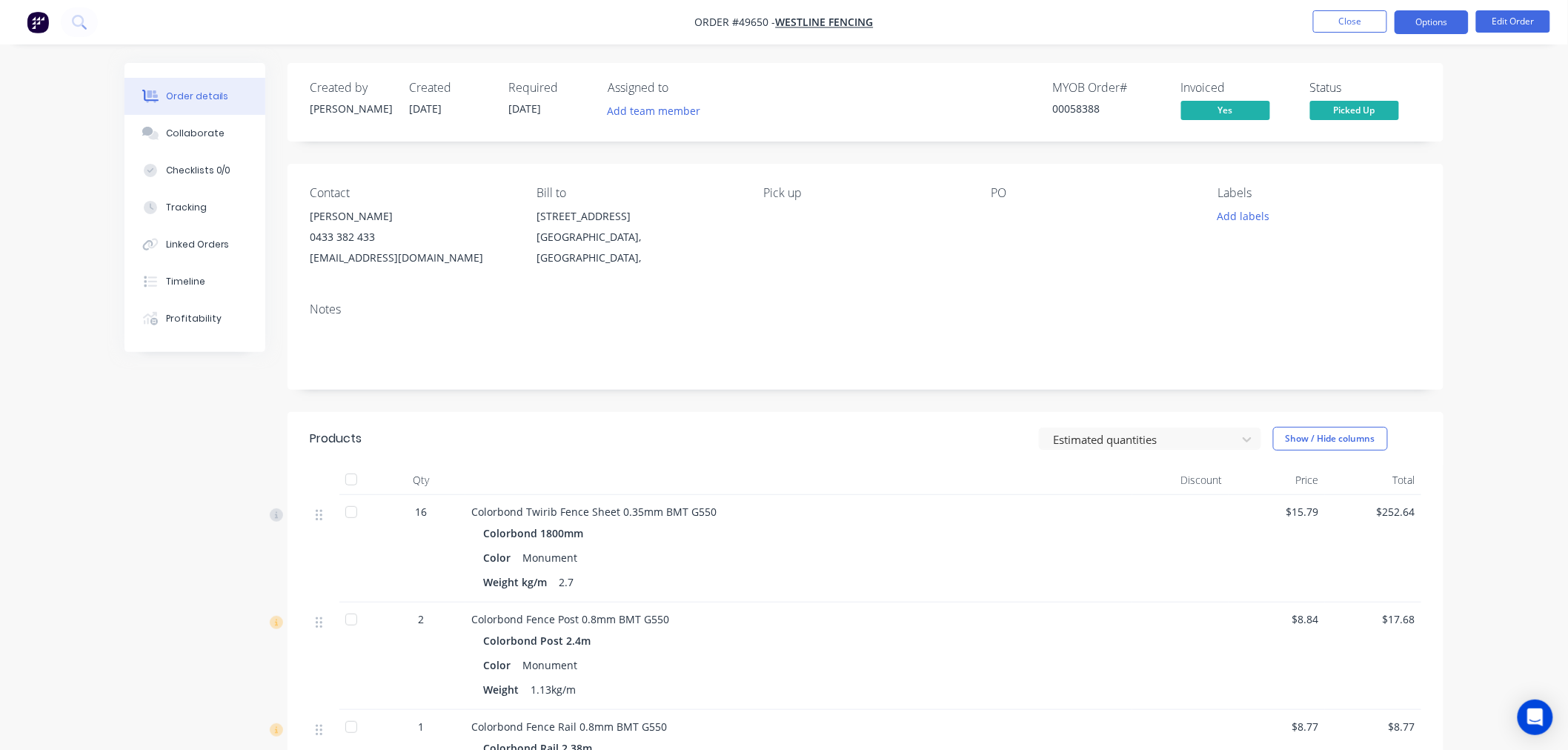
click at [1436, 25] on button "Options" at bounding box center [1432, 22] width 74 height 24
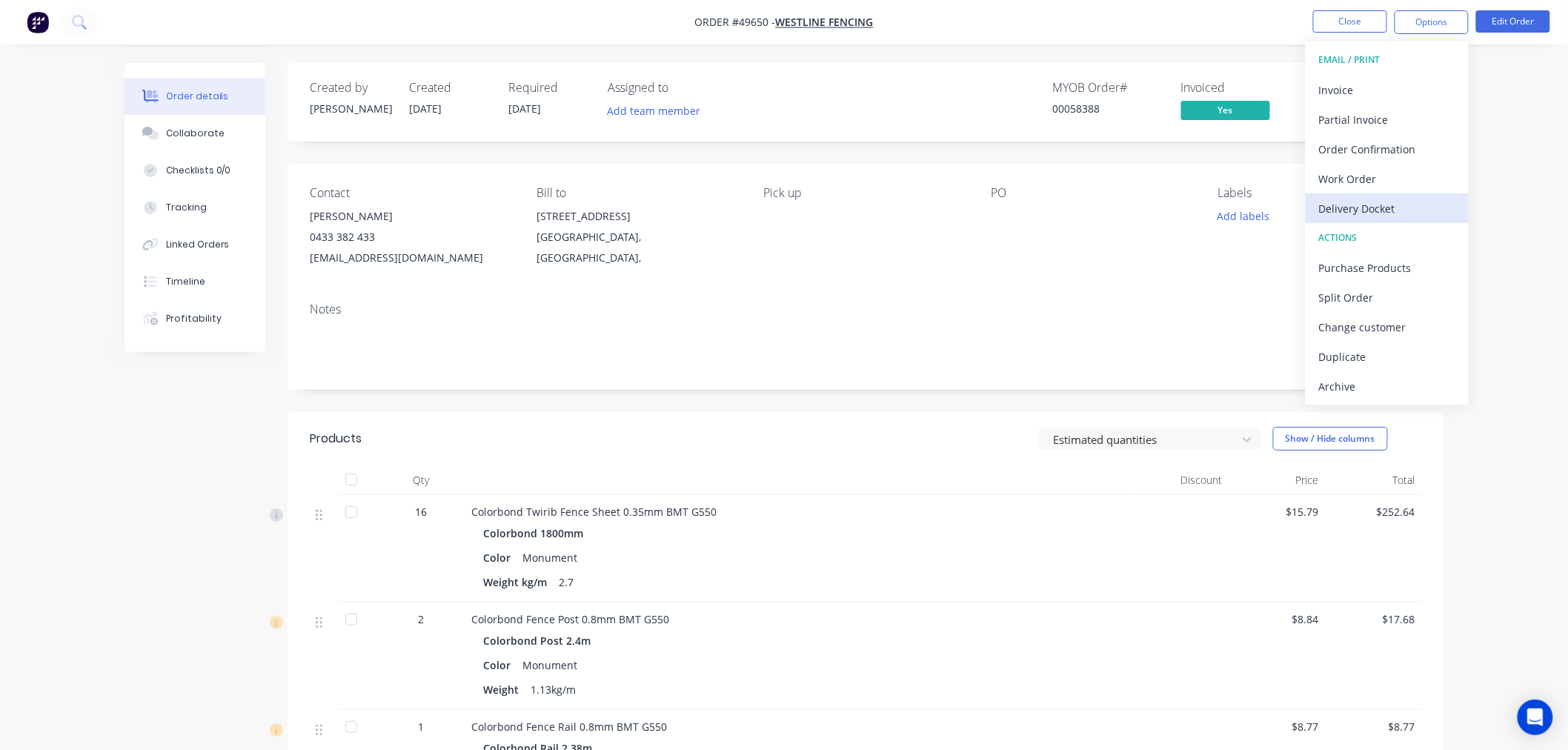
click at [1362, 206] on div "Delivery Docket" at bounding box center [1386, 208] width 136 height 21
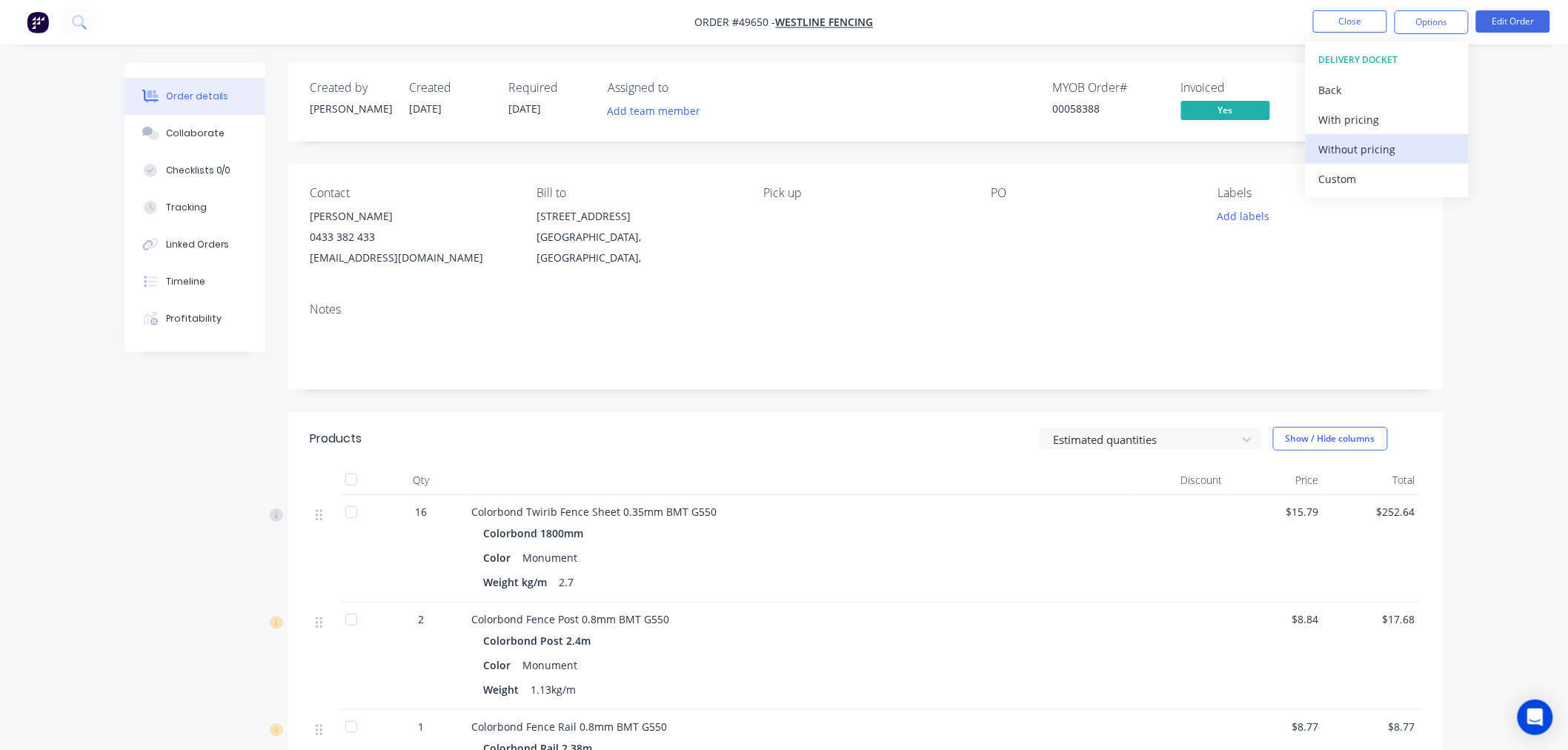
click at [1330, 149] on div "Without pricing" at bounding box center [1386, 149] width 136 height 21
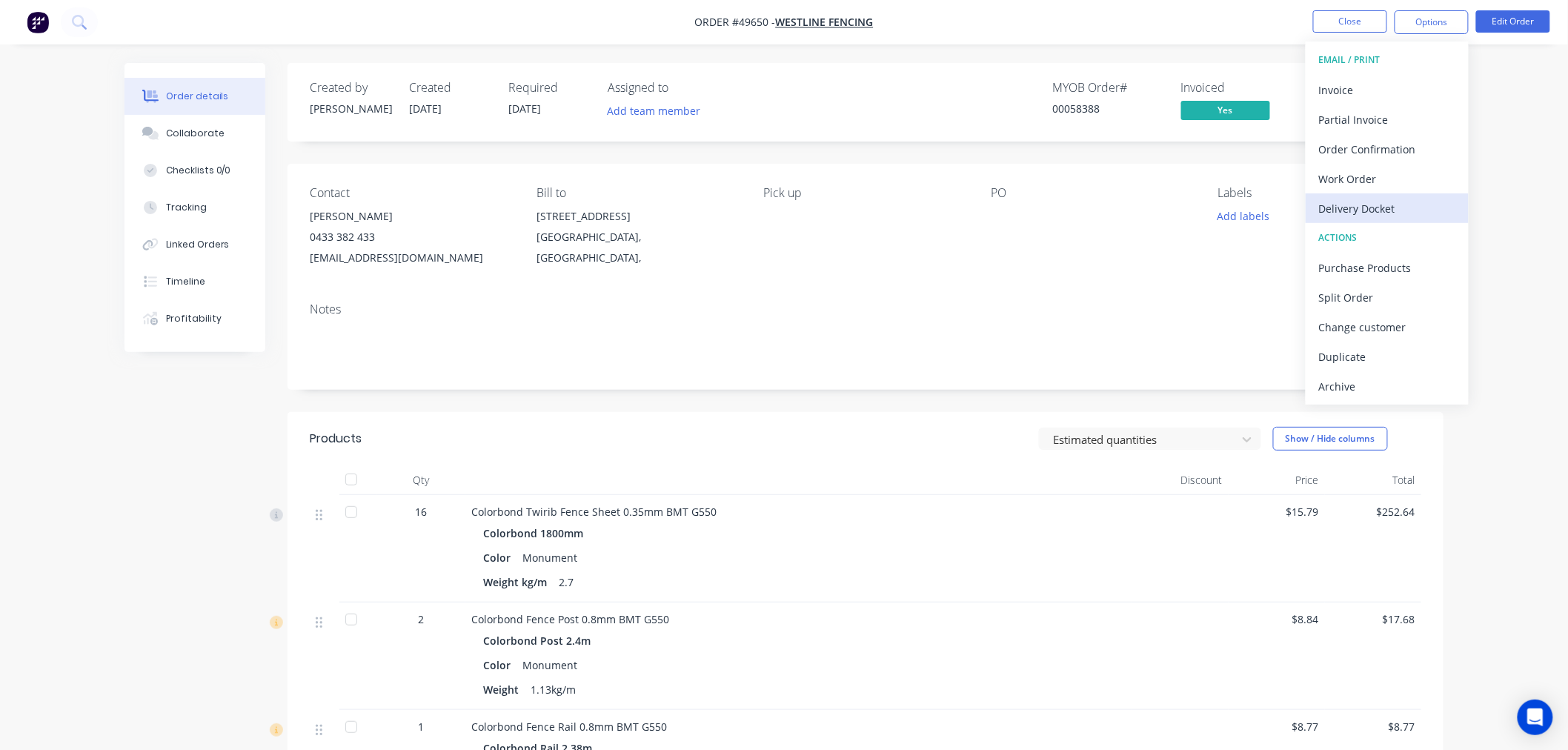
click at [1379, 212] on div "Delivery Docket" at bounding box center [1386, 208] width 136 height 21
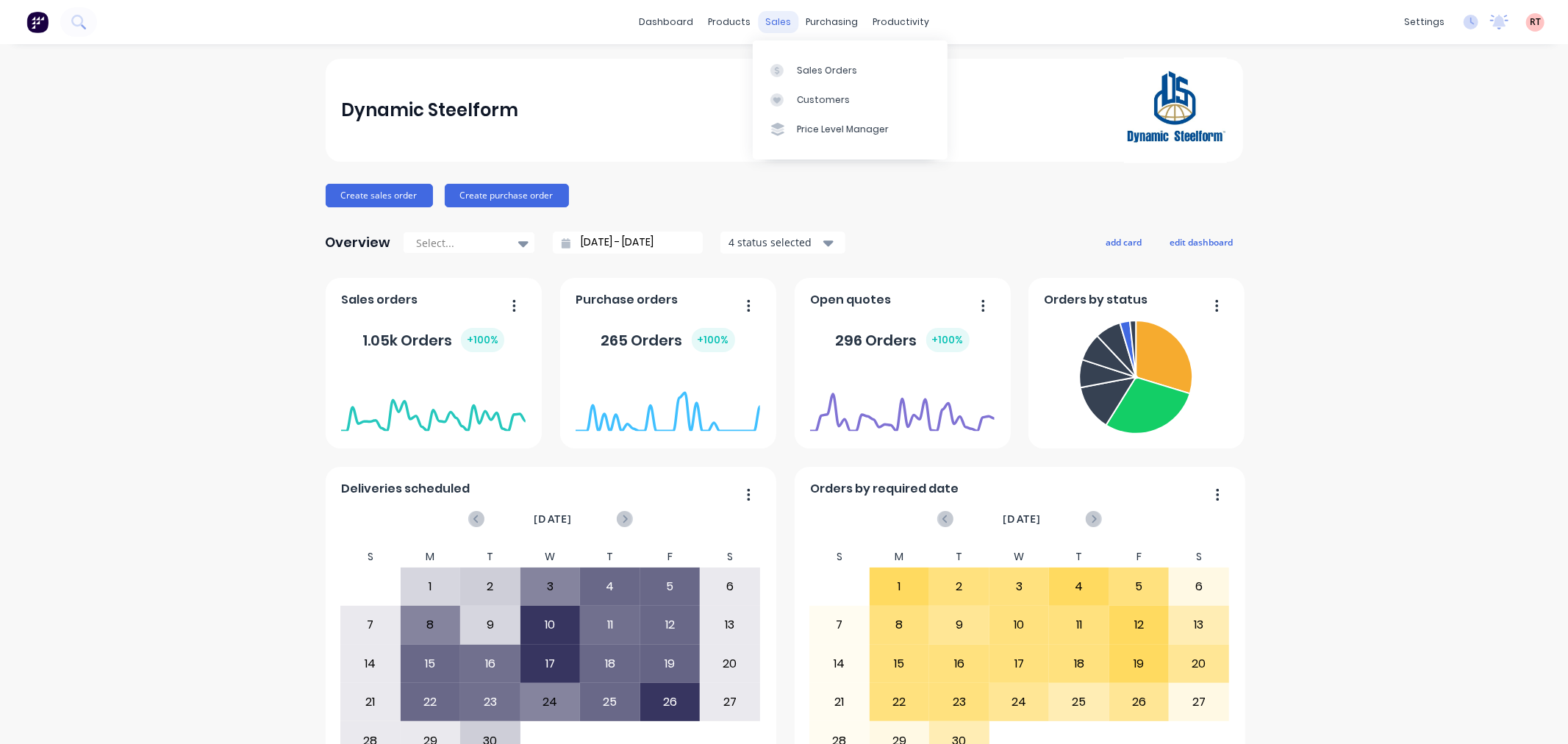
click at [782, 19] on div "sales" at bounding box center [778, 22] width 40 height 22
click at [814, 70] on div "Sales Orders" at bounding box center [827, 70] width 60 height 13
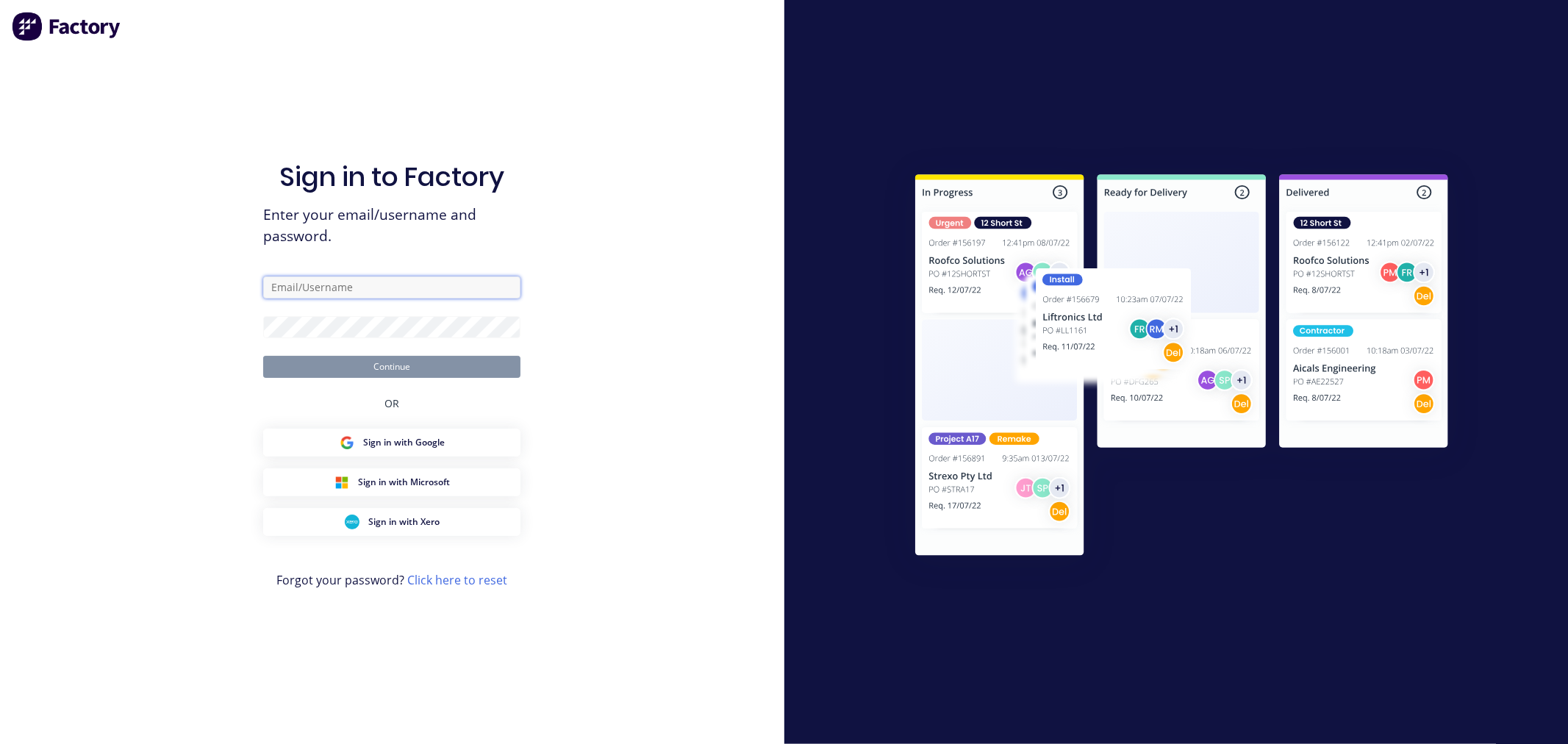
type input "[PERSON_NAME][EMAIL_ADDRESS][DOMAIN_NAME]"
click at [392, 365] on button "Continue" at bounding box center [392, 367] width 258 height 22
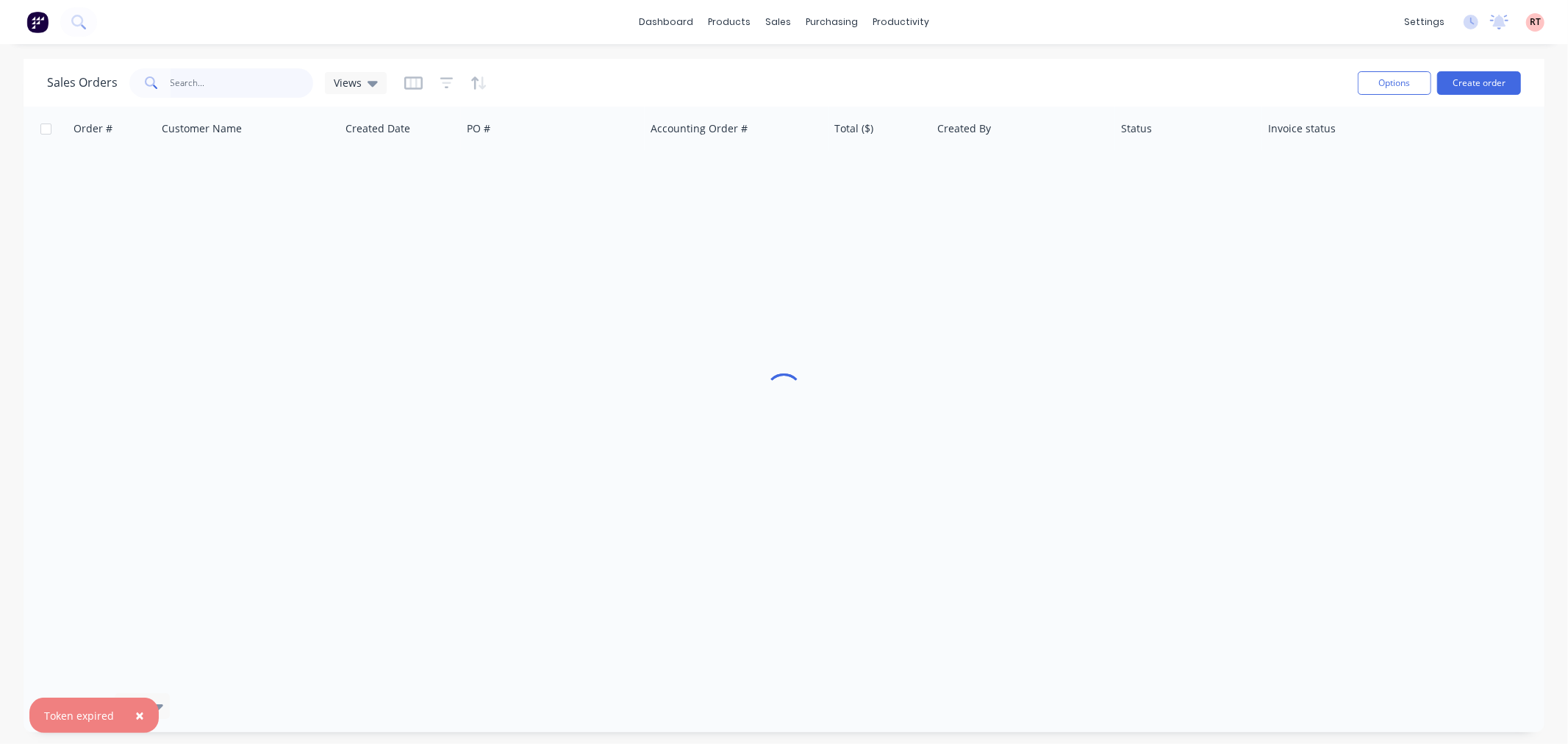
click at [245, 86] on input "text" at bounding box center [242, 82] width 143 height 29
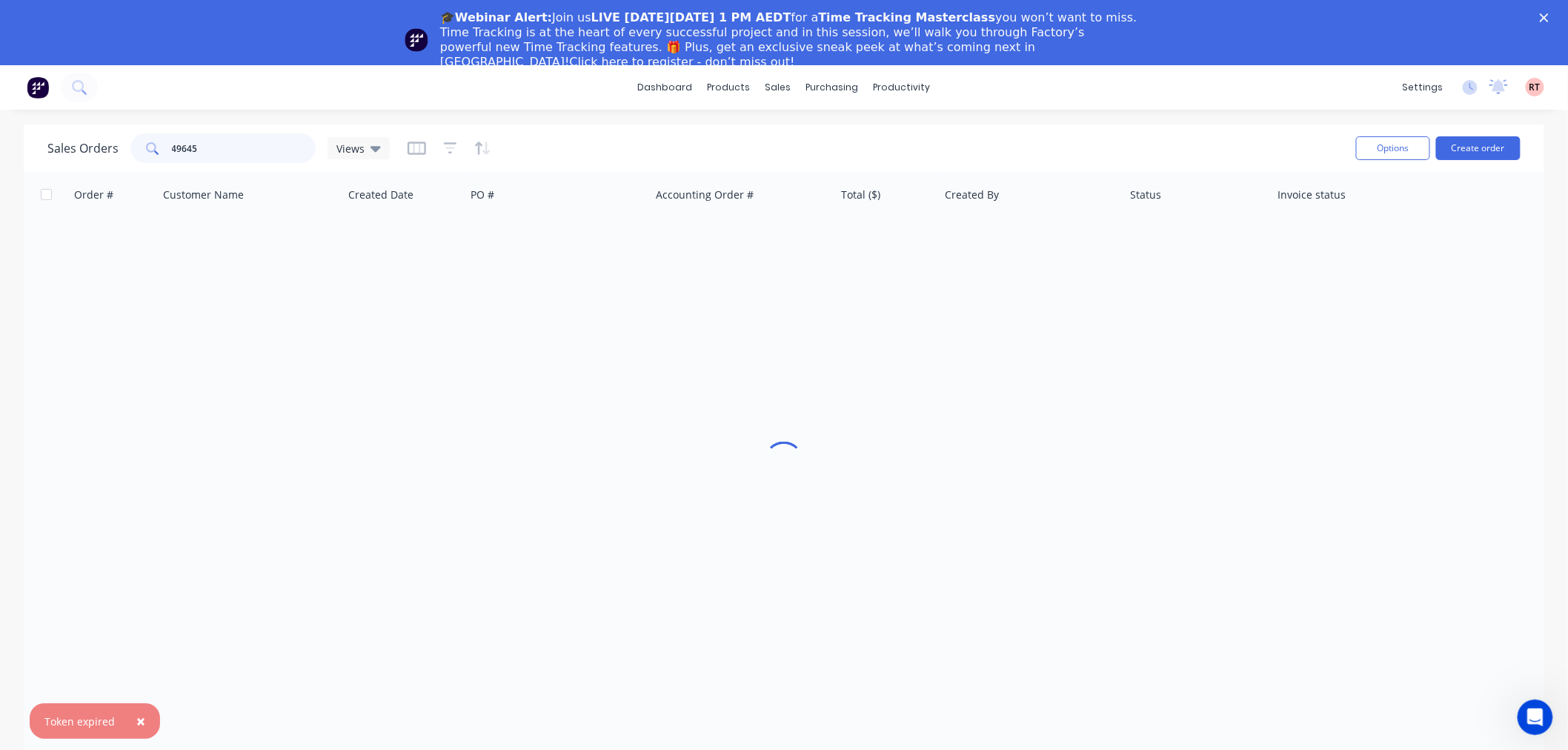
type input "49645"
click at [403, 353] on div at bounding box center [784, 462] width 1521 height 579
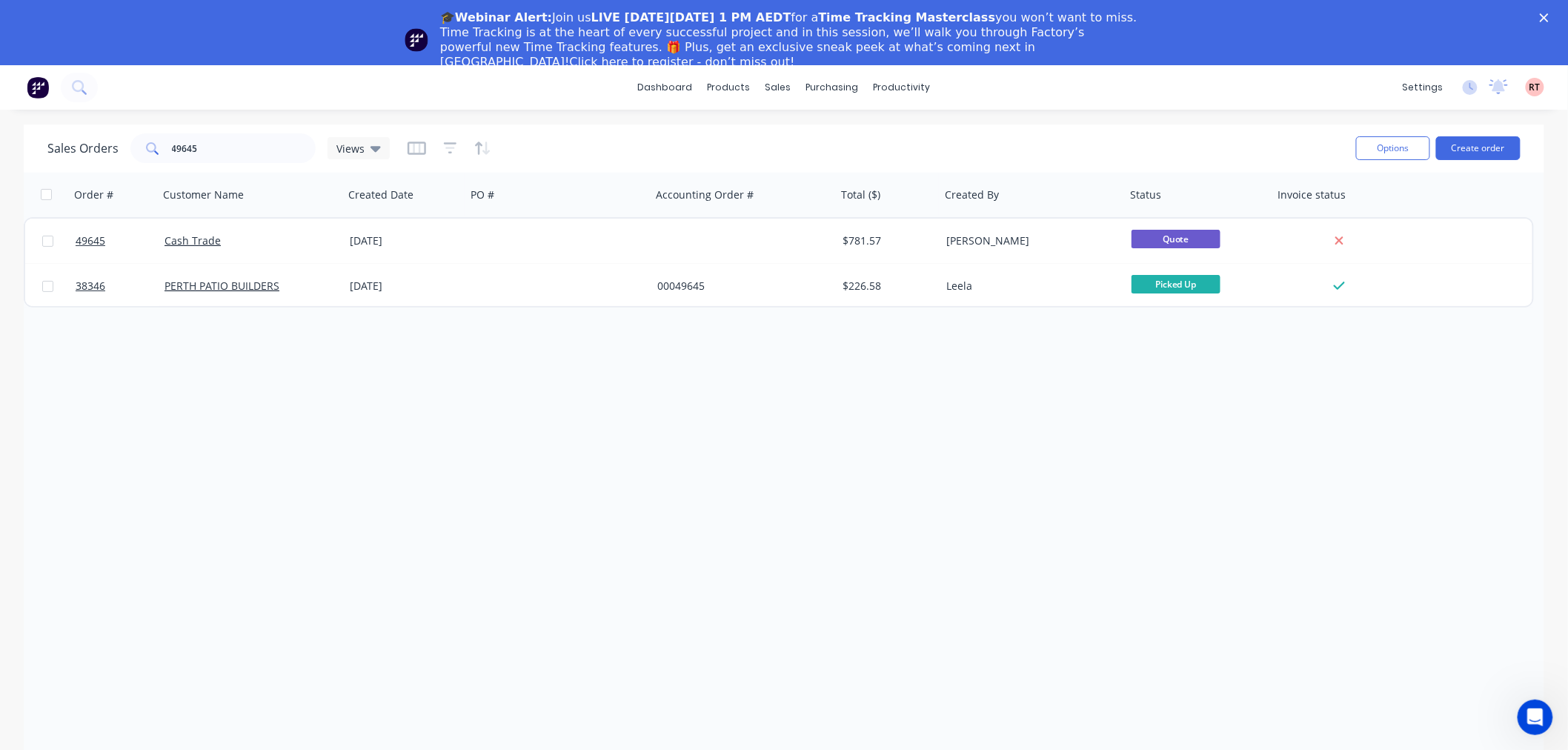
click at [1549, 15] on icon "Close" at bounding box center [1543, 18] width 9 height 9
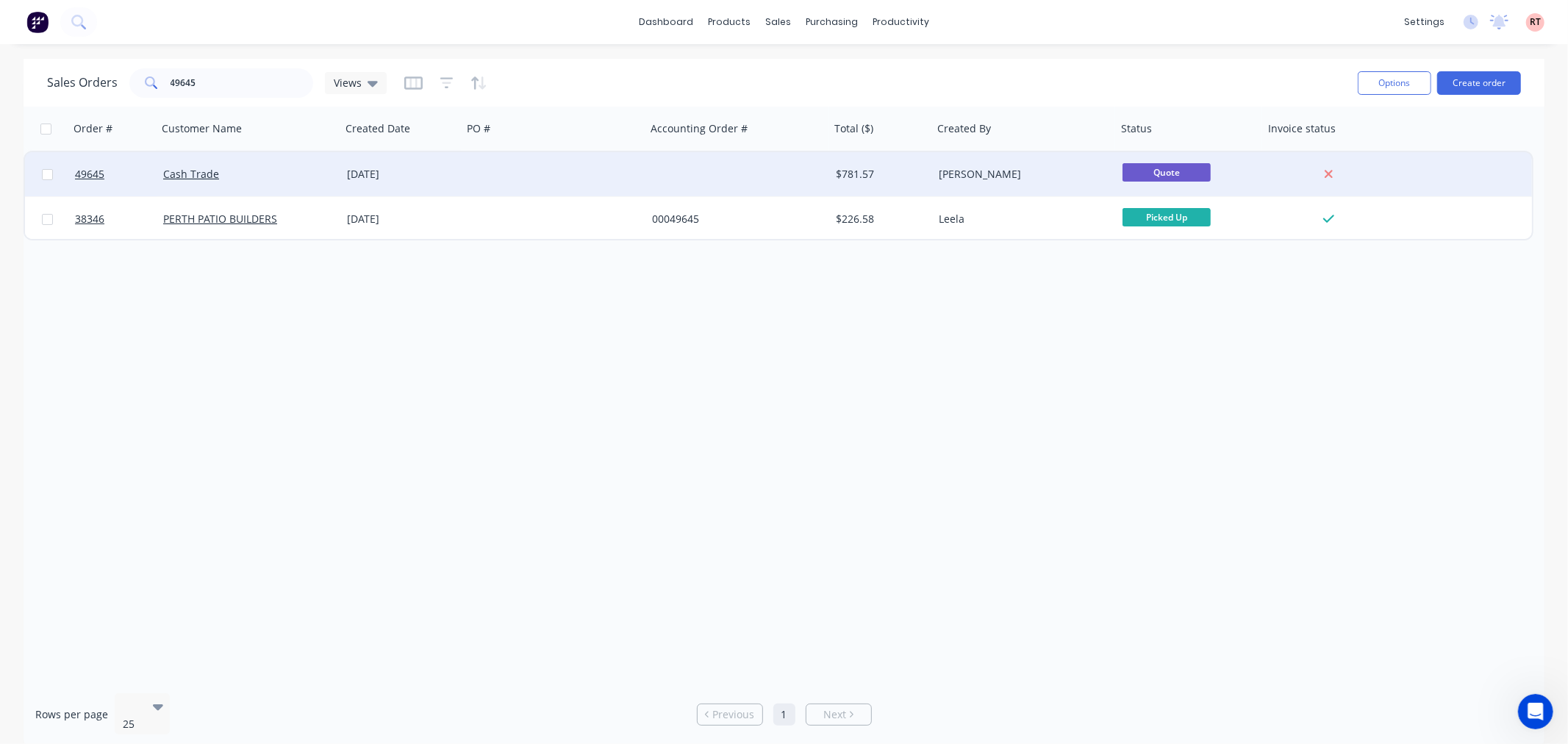
click at [270, 180] on div "Cash Trade" at bounding box center [244, 174] width 163 height 15
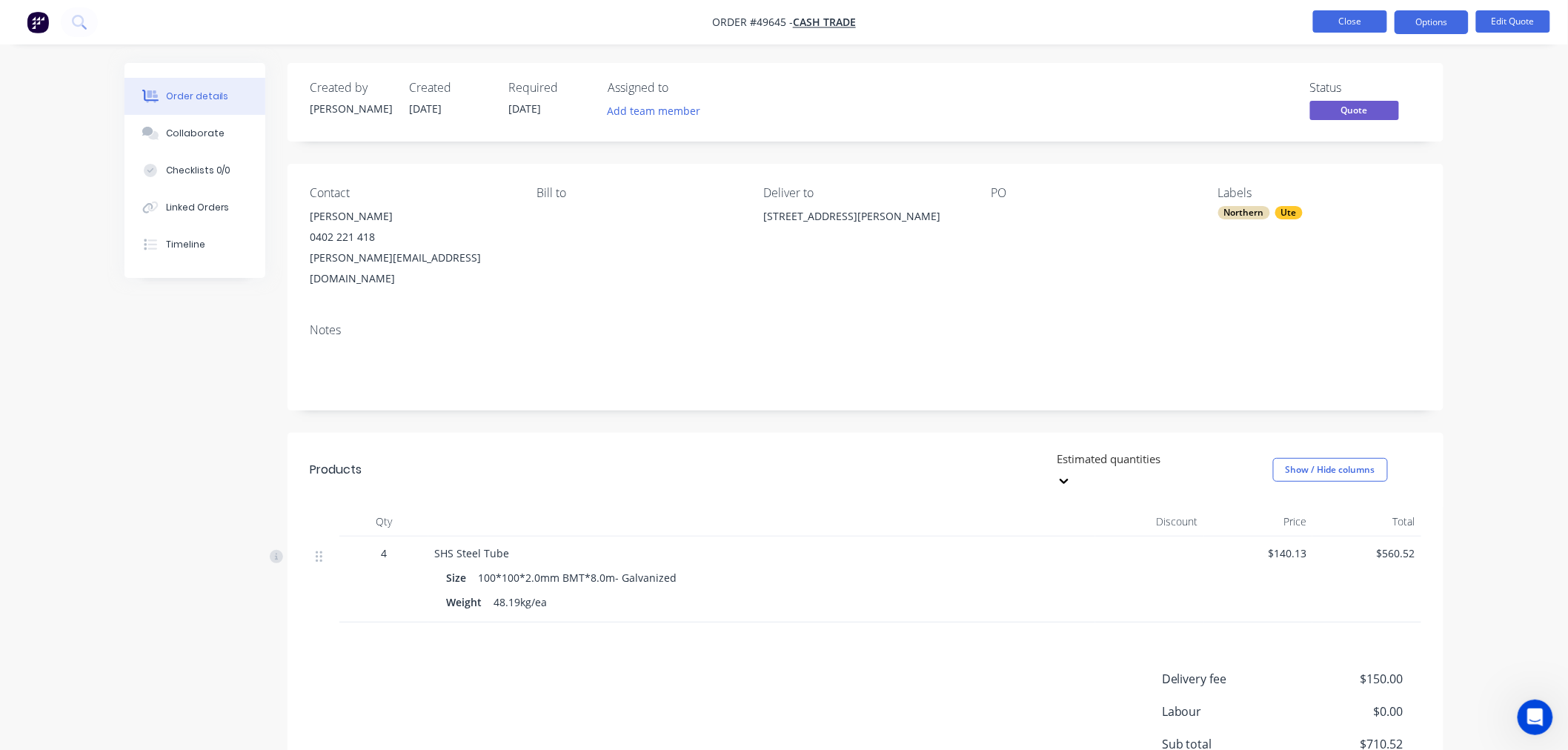
click at [1341, 27] on button "Close" at bounding box center [1350, 21] width 74 height 22
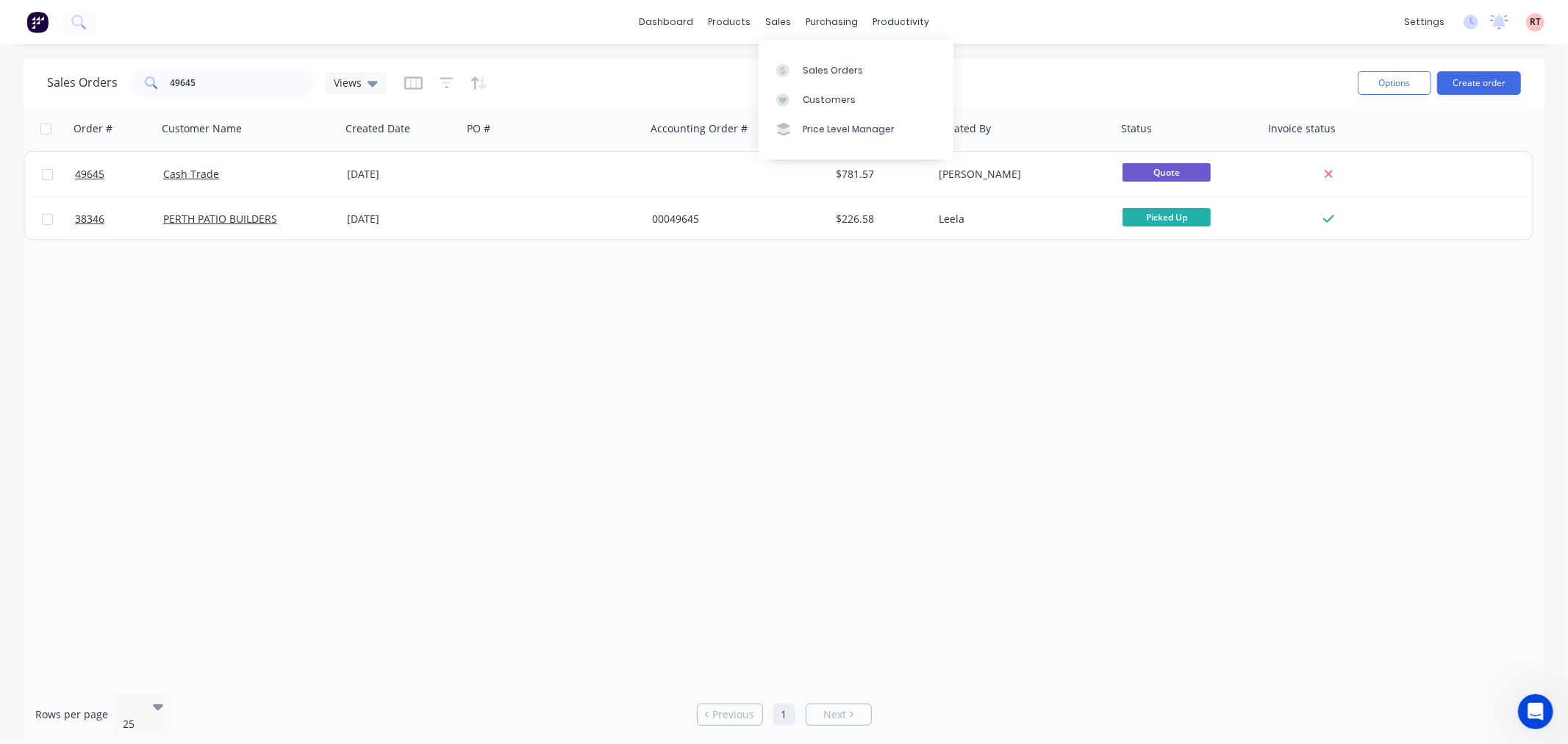
drag, startPoint x: 777, startPoint y: 18, endPoint x: 794, endPoint y: 32, distance: 22.0
click at [777, 18] on div "sales" at bounding box center [778, 22] width 40 height 22
click at [821, 71] on div "Sales Orders" at bounding box center [833, 70] width 60 height 13
click at [1461, 81] on button "Create order" at bounding box center [1479, 83] width 84 height 23
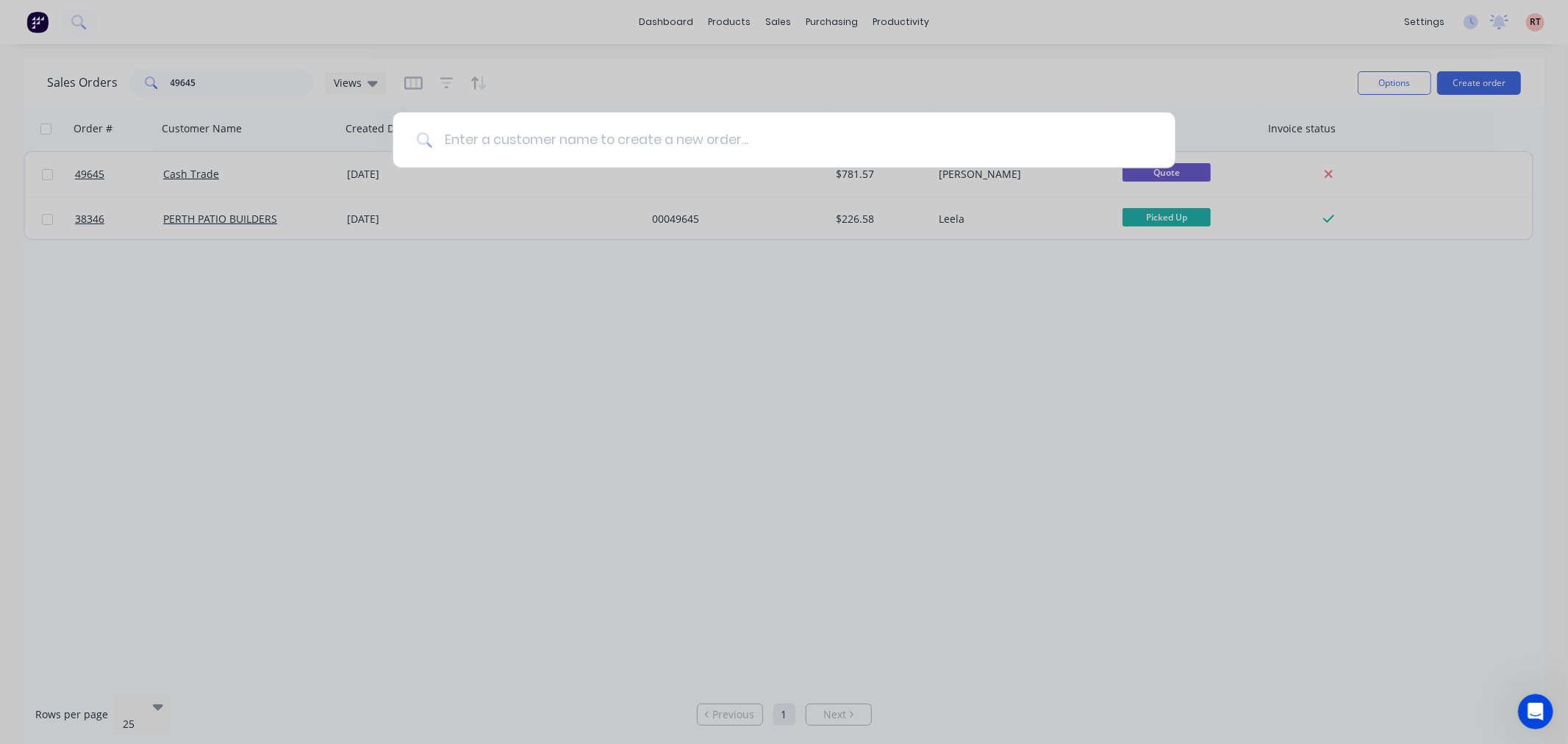
click at [654, 144] on input at bounding box center [792, 140] width 720 height 55
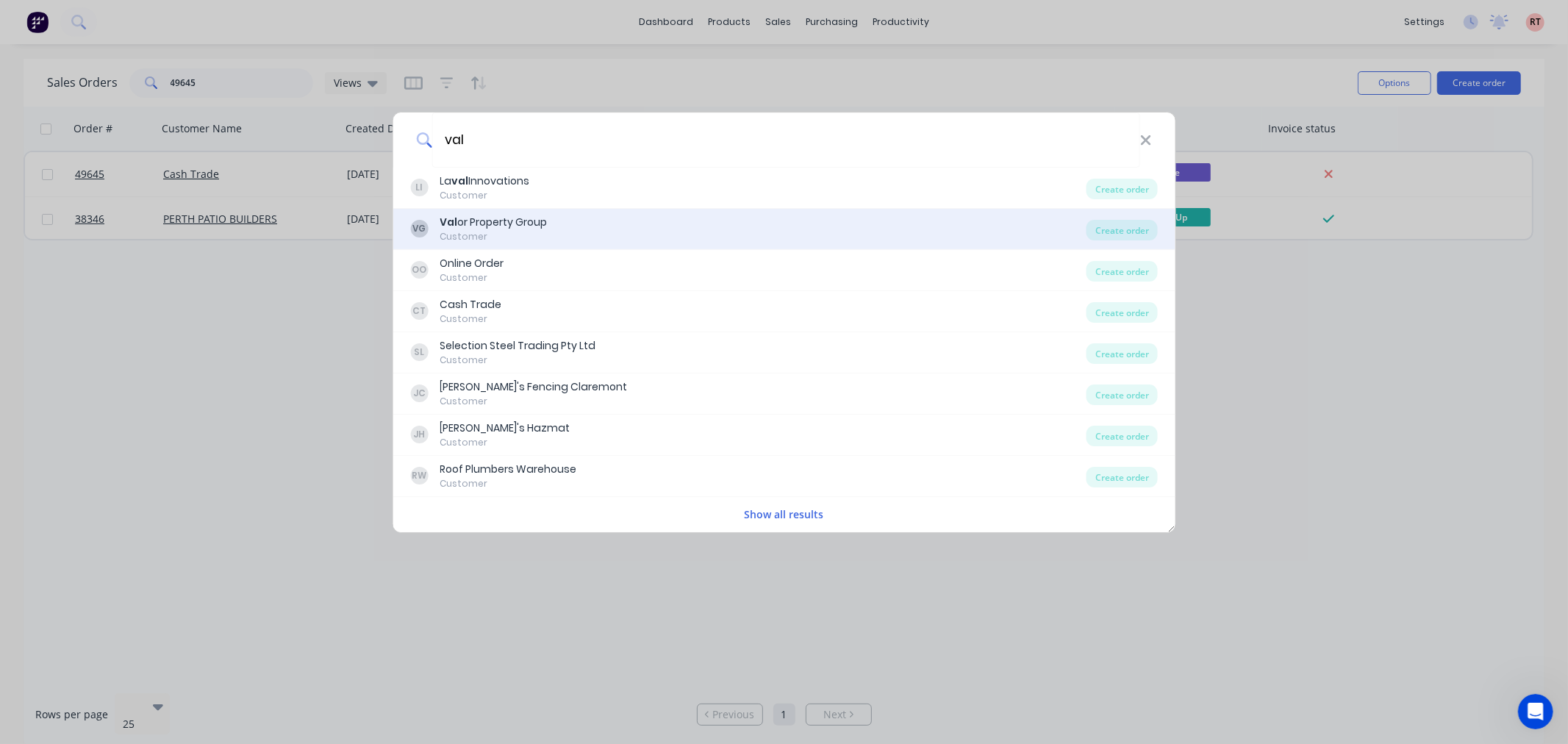
type input "val"
click at [634, 232] on div "VG Val or Property Group Customer" at bounding box center [748, 229] width 676 height 29
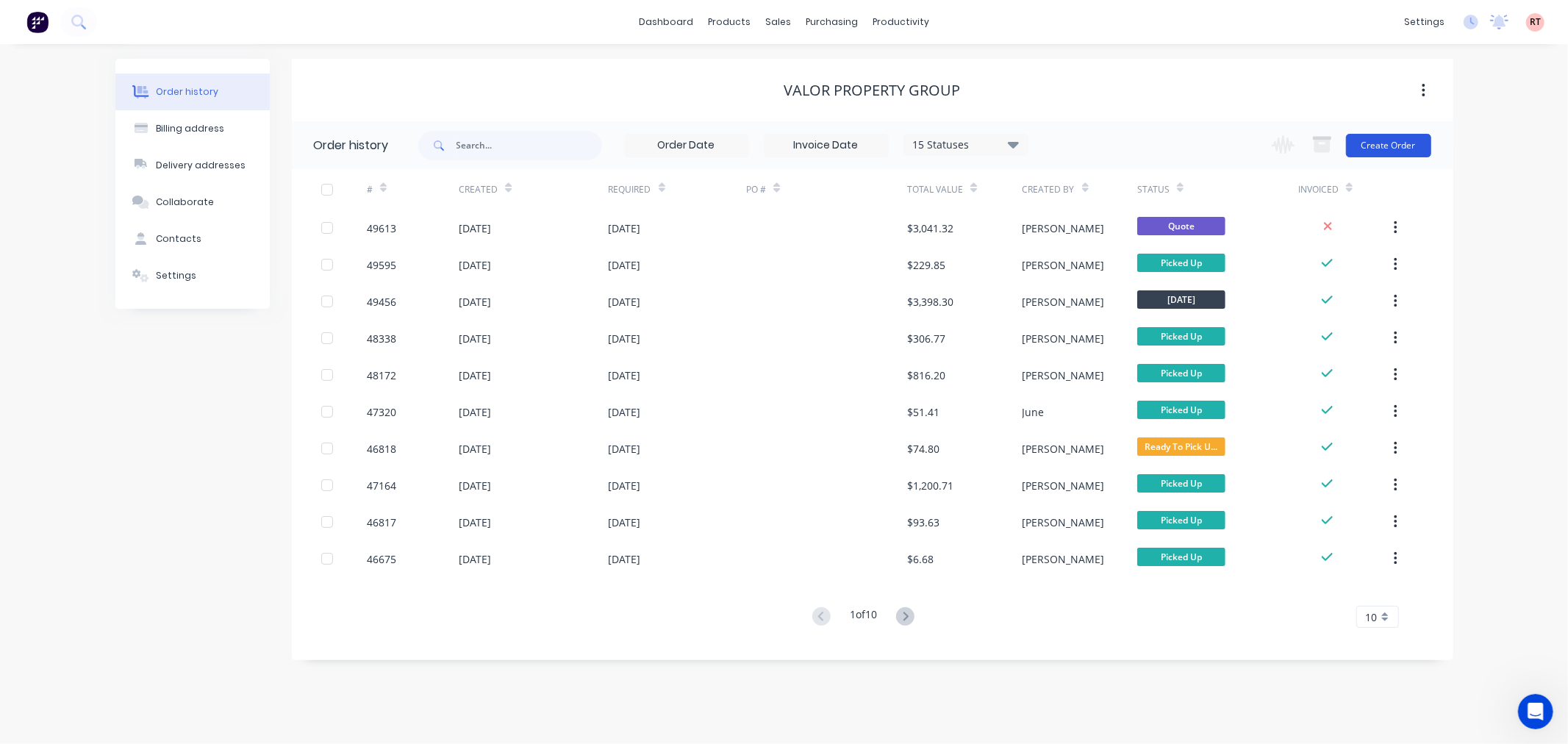
click at [1362, 143] on button "Create Order" at bounding box center [1388, 145] width 86 height 23
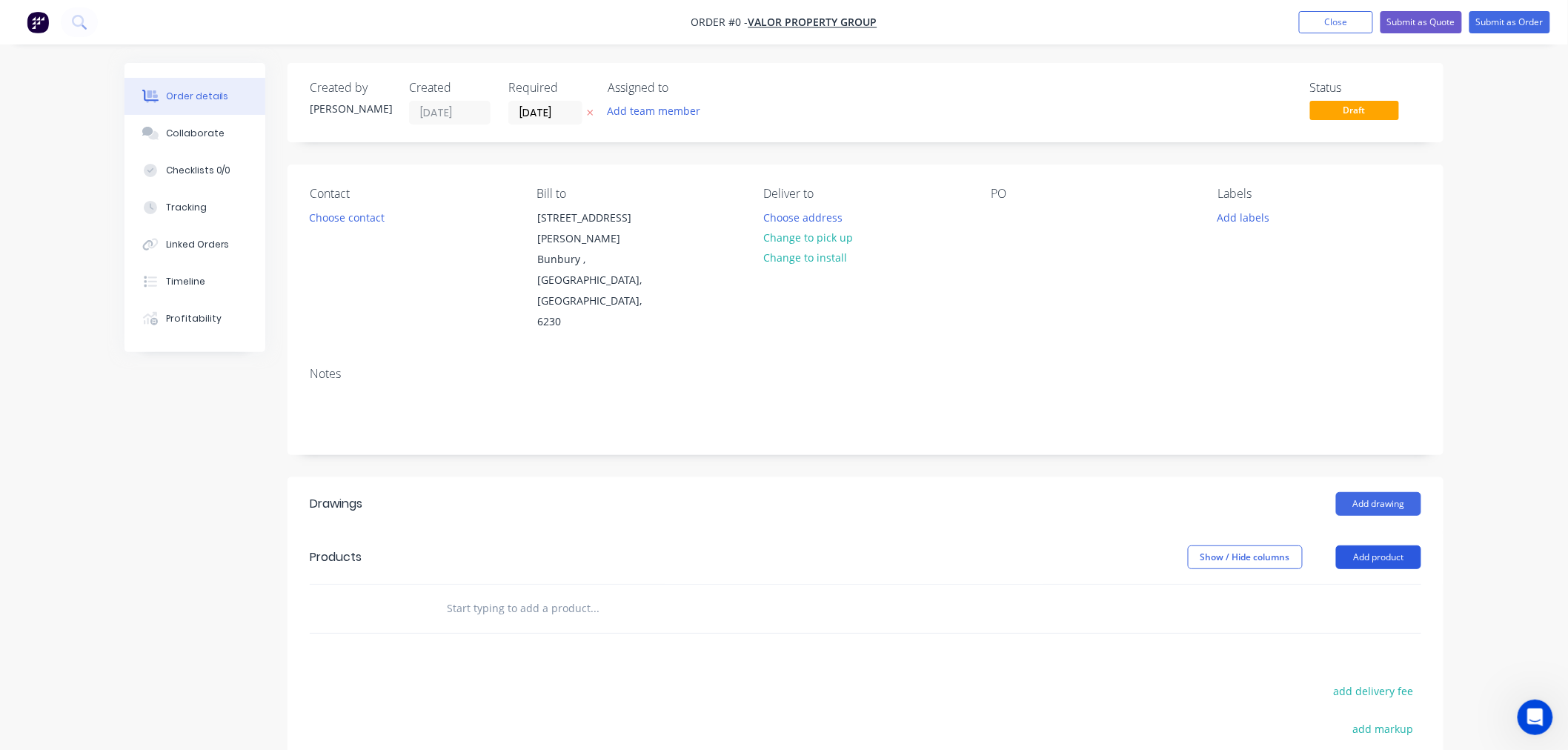
click at [1366, 545] on button "Add product" at bounding box center [1379, 557] width 85 height 24
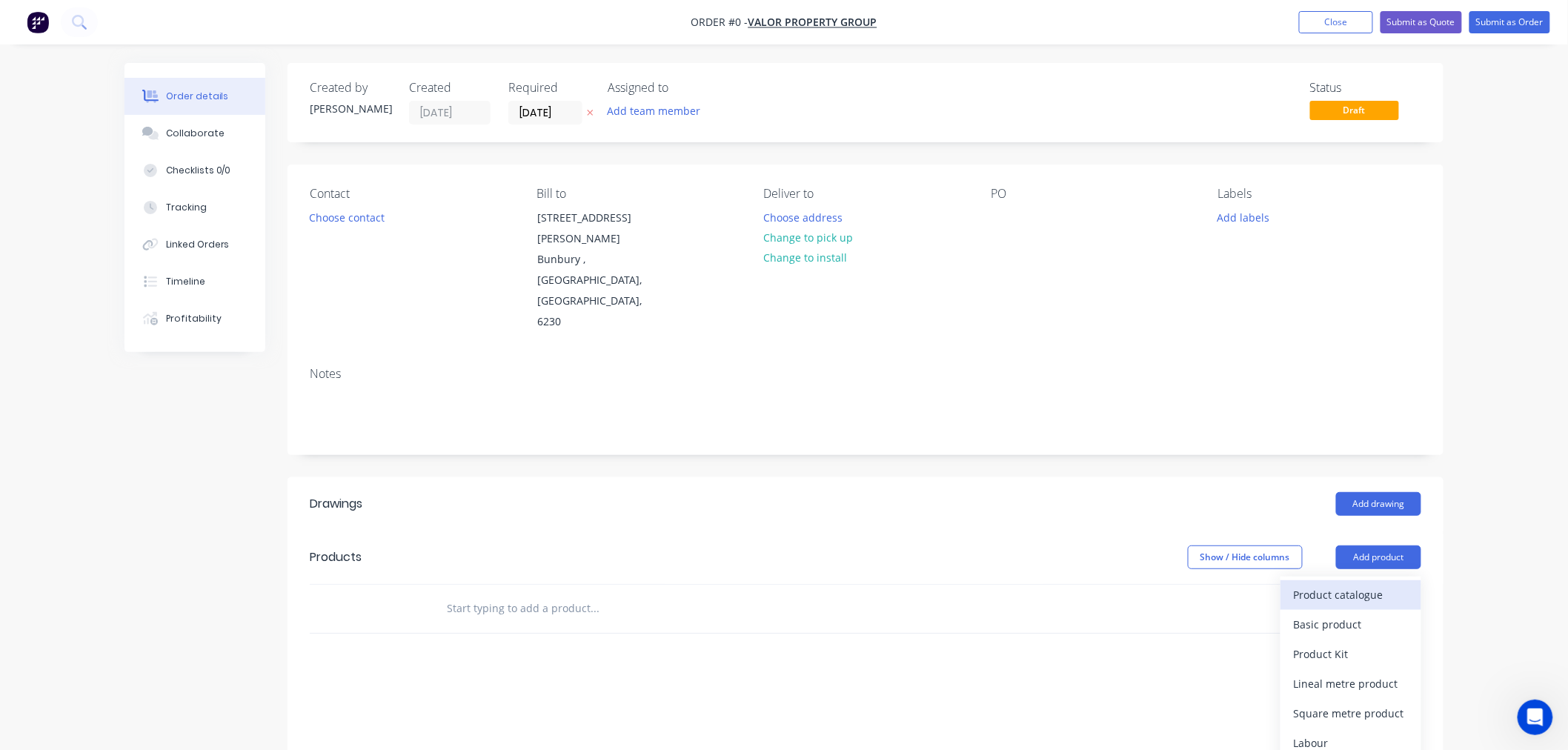
click at [1338, 583] on div "Product catalogue" at bounding box center [1351, 594] width 114 height 21
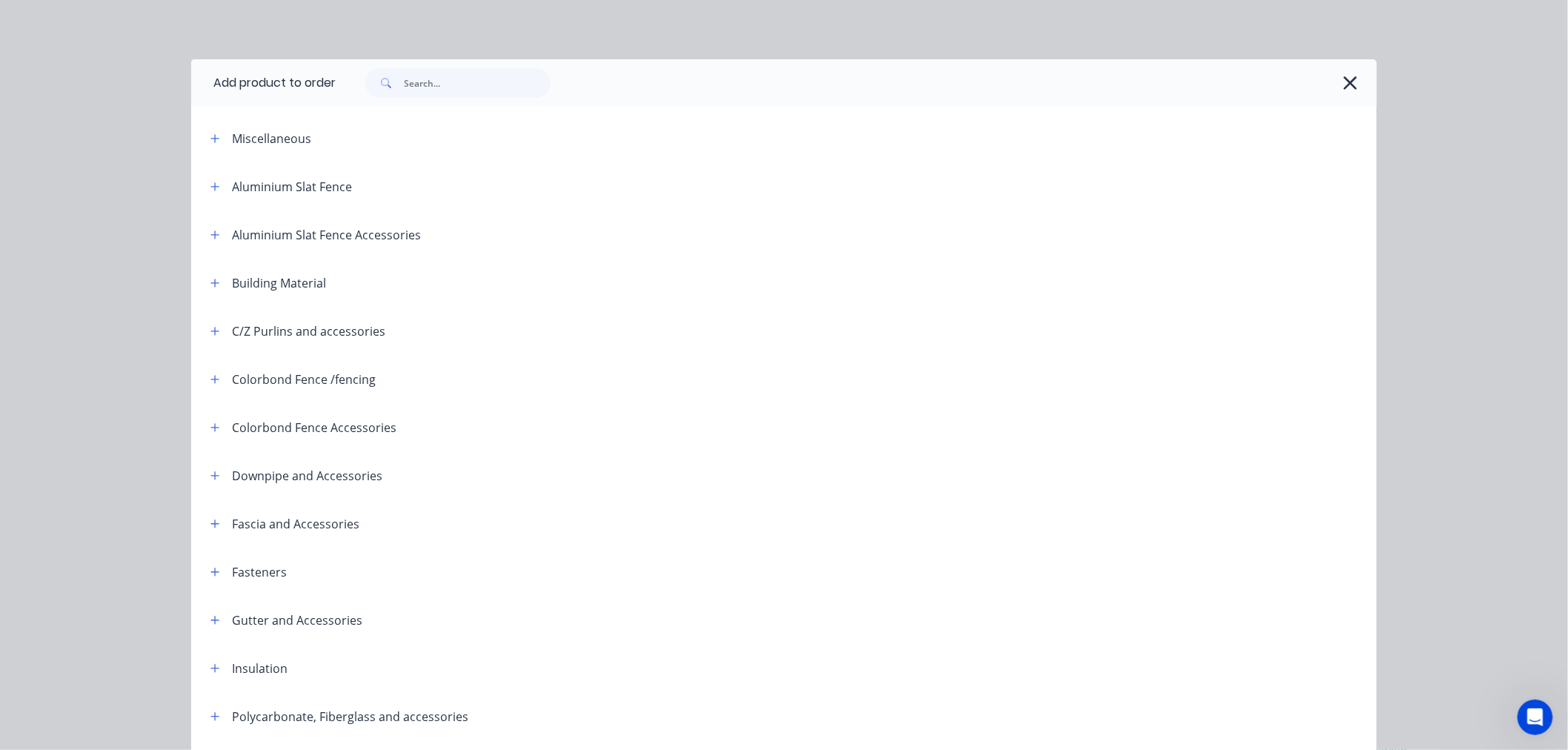
scroll to position [247, 0]
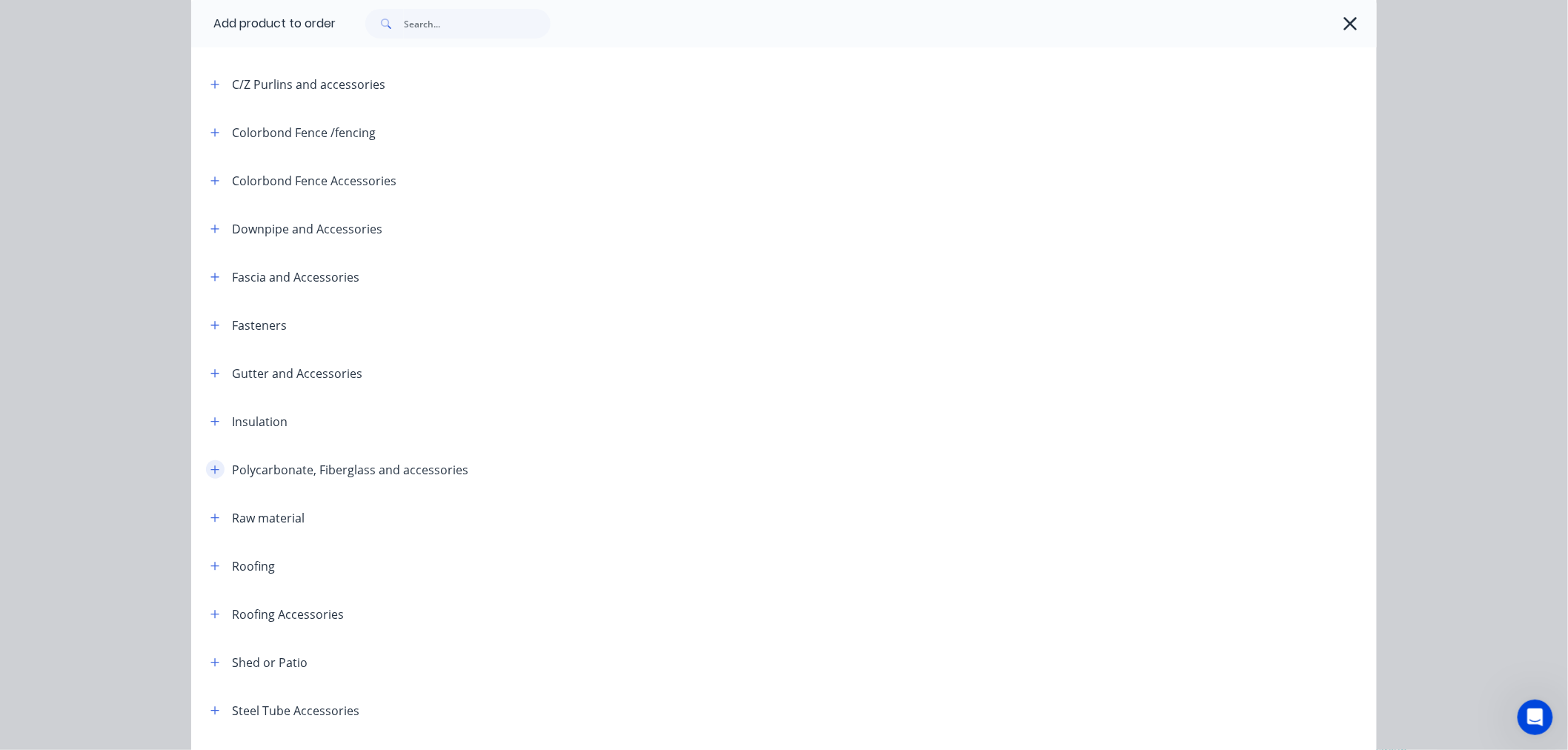
click at [211, 472] on icon "button" at bounding box center [215, 469] width 9 height 10
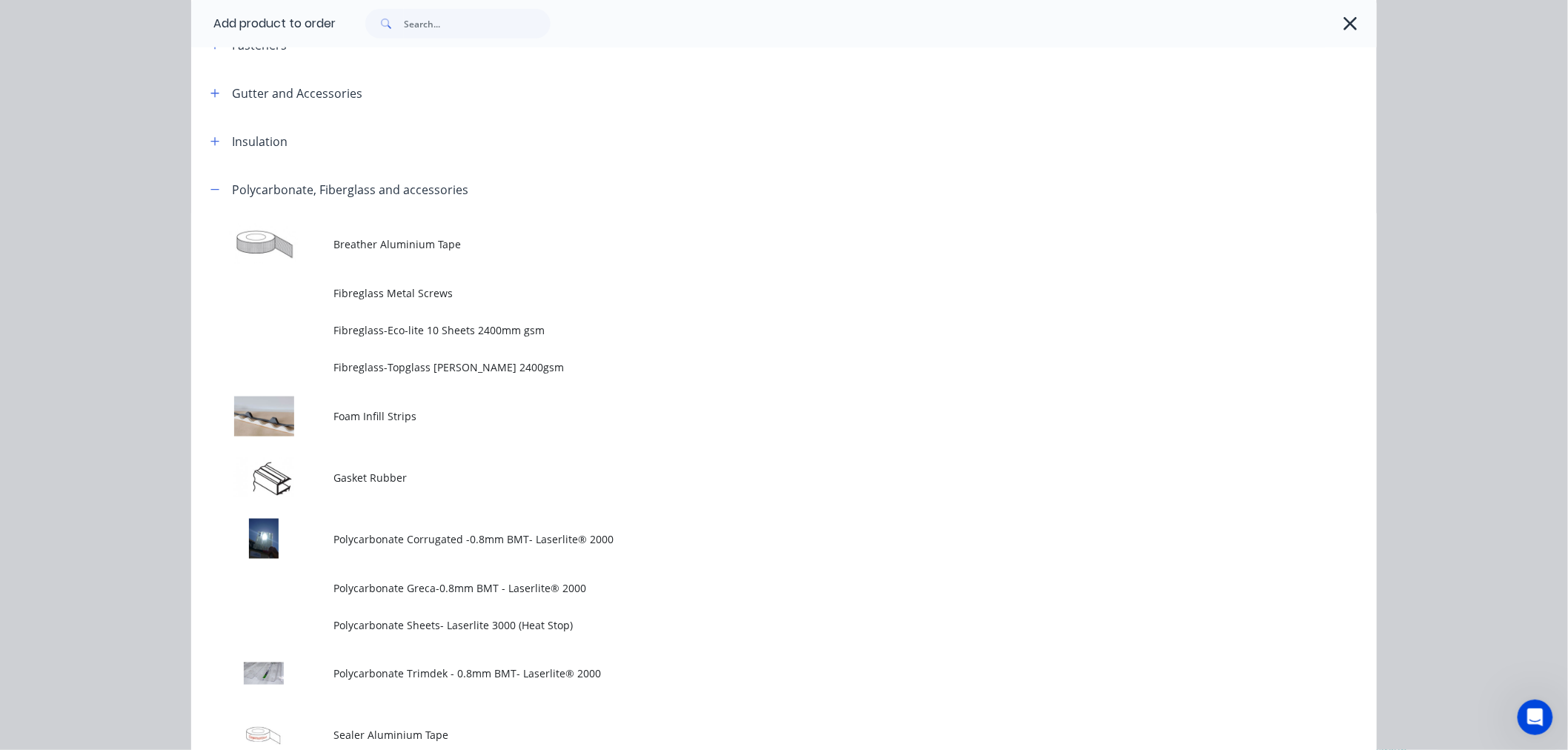
scroll to position [658, 0]
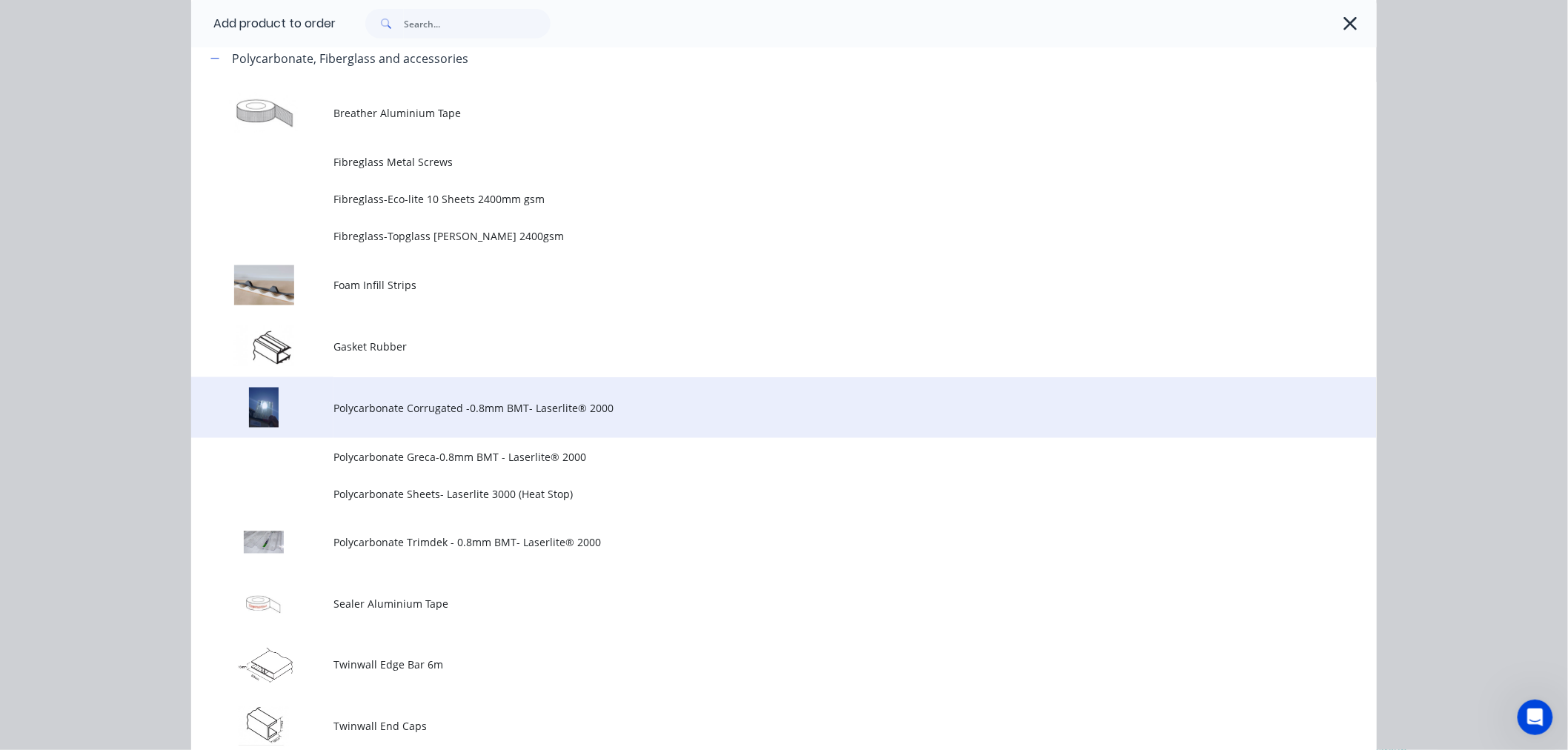
click at [505, 416] on td "Polycarbonate Corrugated -0.8mm BMT- Laserlite® 2000" at bounding box center [855, 408] width 1044 height 62
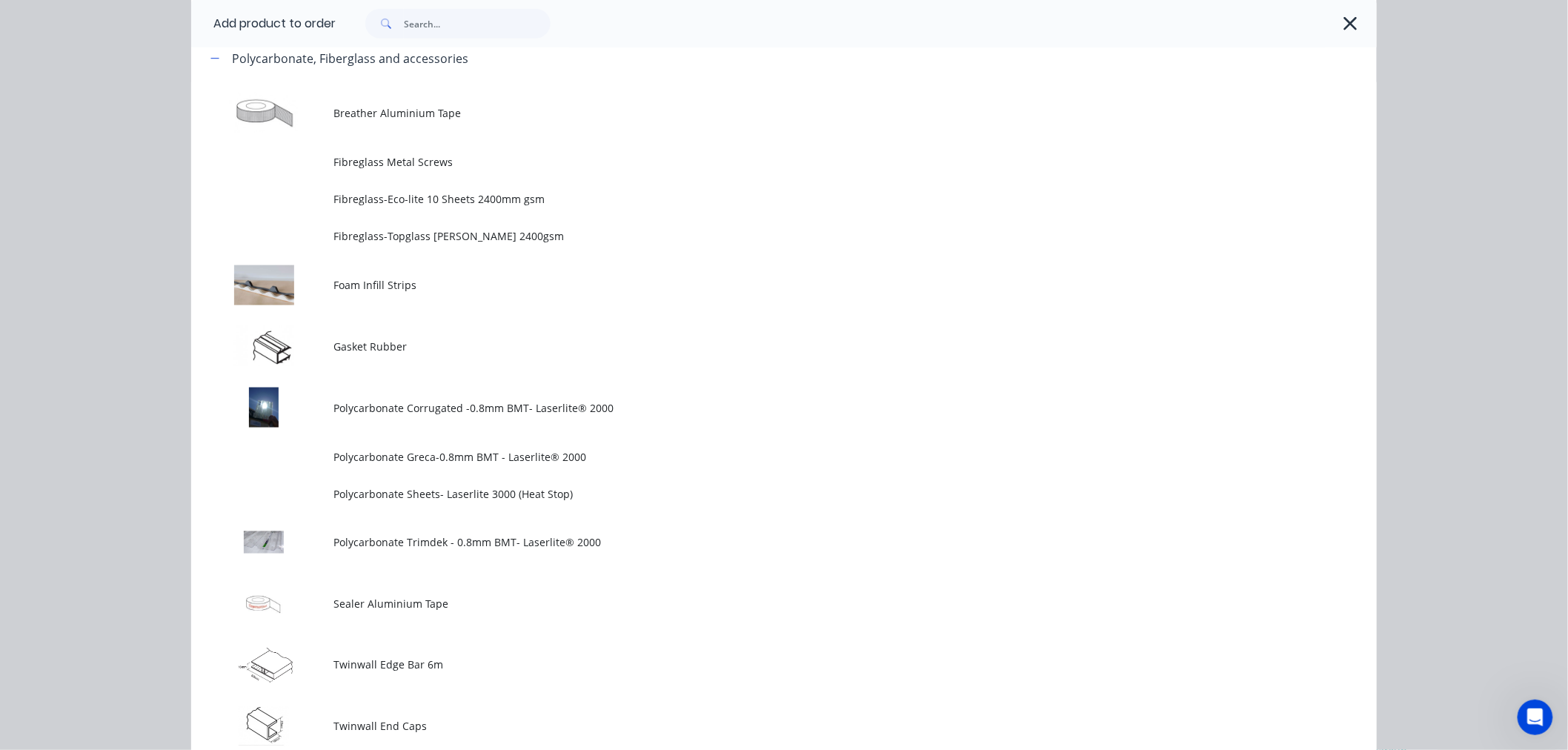
scroll to position [0, 0]
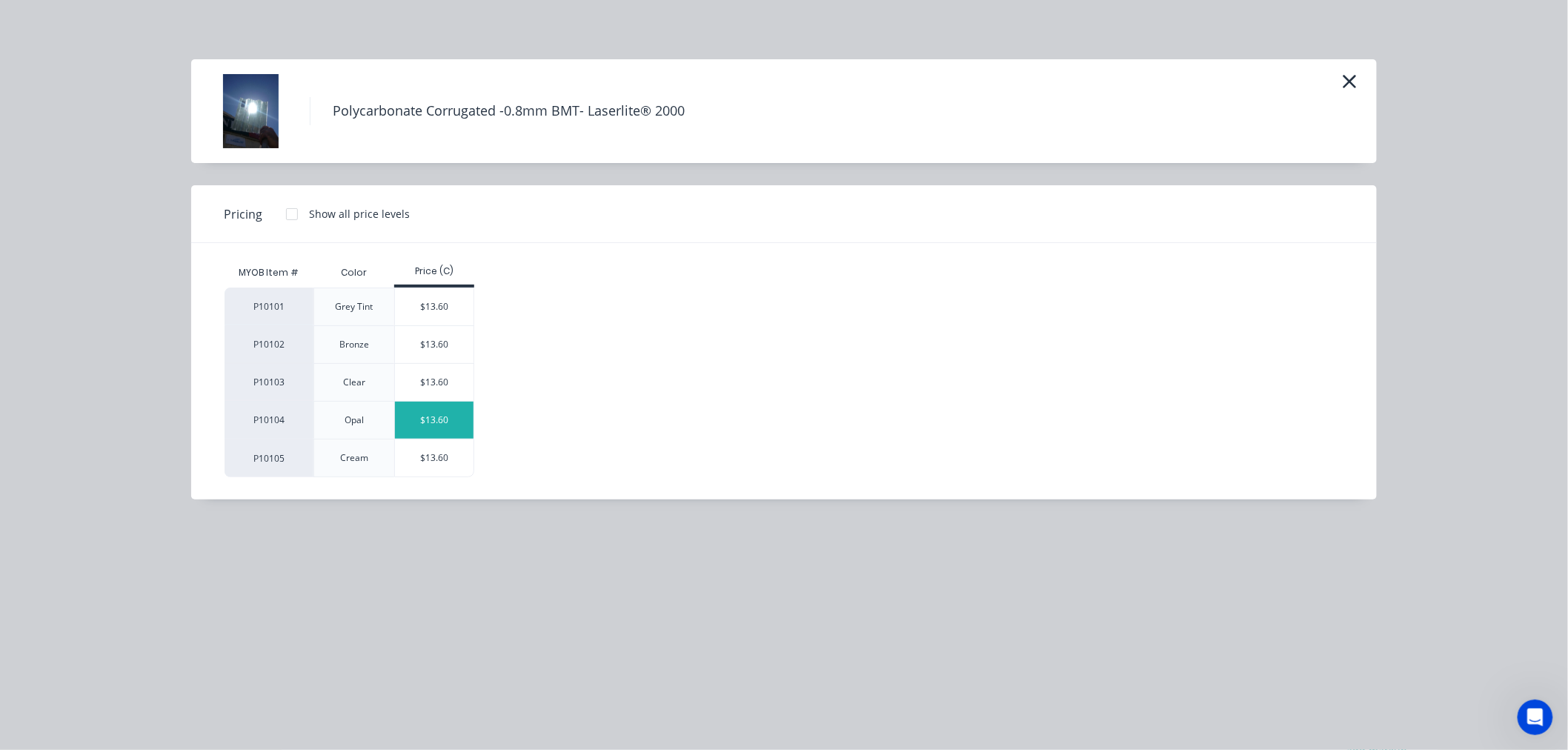
click at [445, 413] on div "$13.60" at bounding box center [435, 420] width 79 height 37
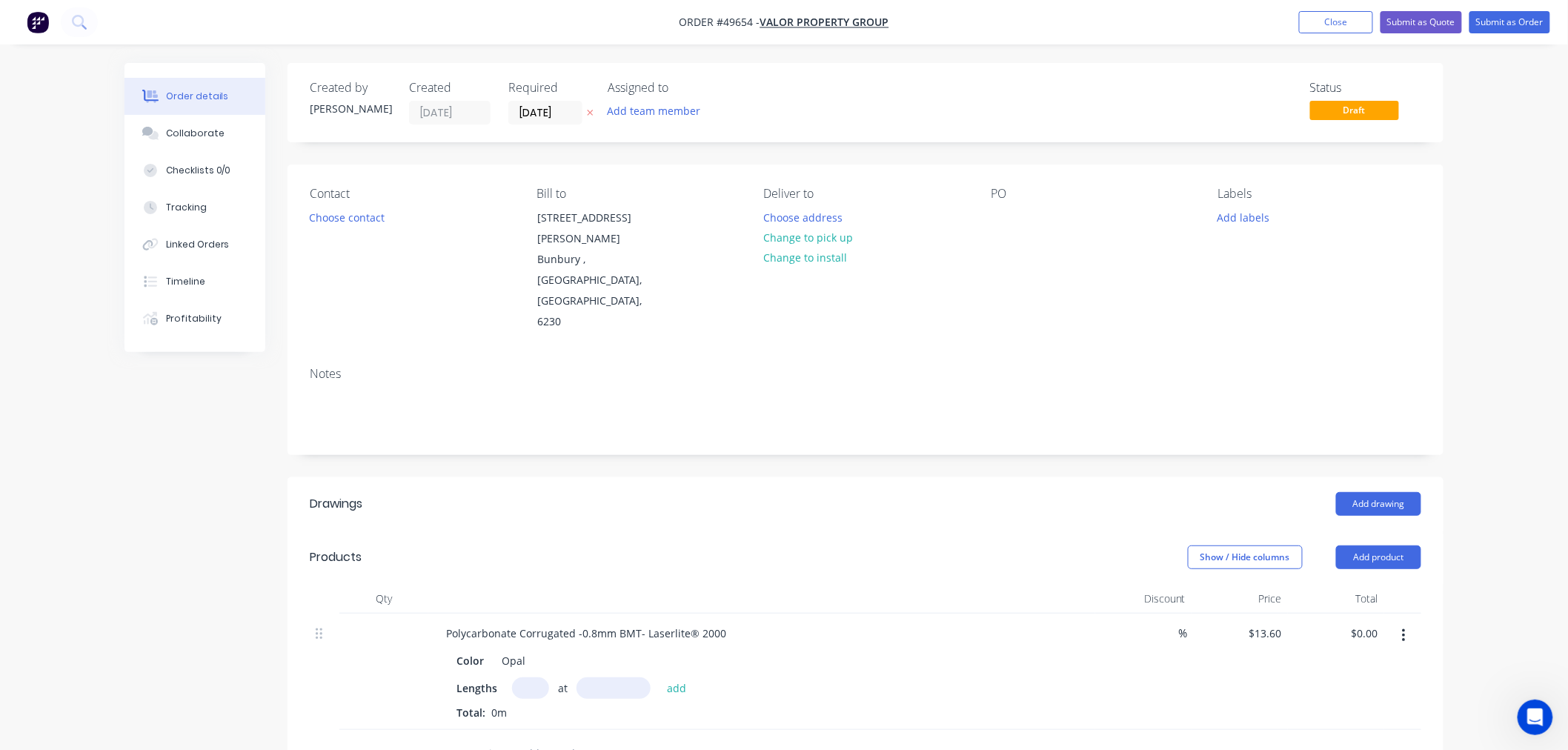
click at [524, 677] on input "text" at bounding box center [530, 687] width 37 height 21
type input "13"
click at [601, 677] on input "text" at bounding box center [614, 687] width 74 height 21
type input "6950"
click at [660, 677] on button "add" at bounding box center [677, 687] width 35 height 20
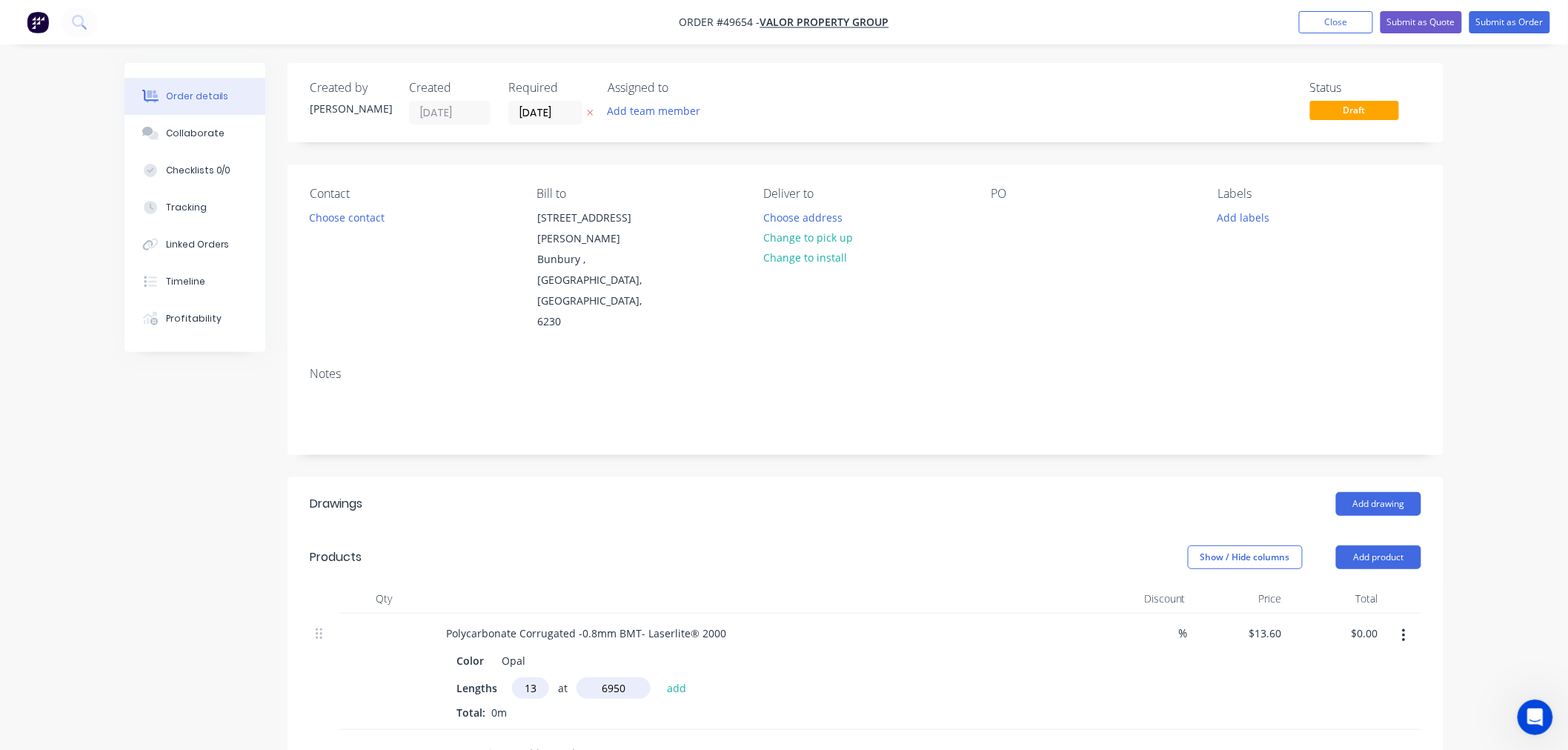
type input "$1,228.76"
click at [535, 677] on input "text" at bounding box center [530, 687] width 37 height 21
type input "3"
click at [616, 677] on input "text" at bounding box center [614, 687] width 74 height 21
type input "205"
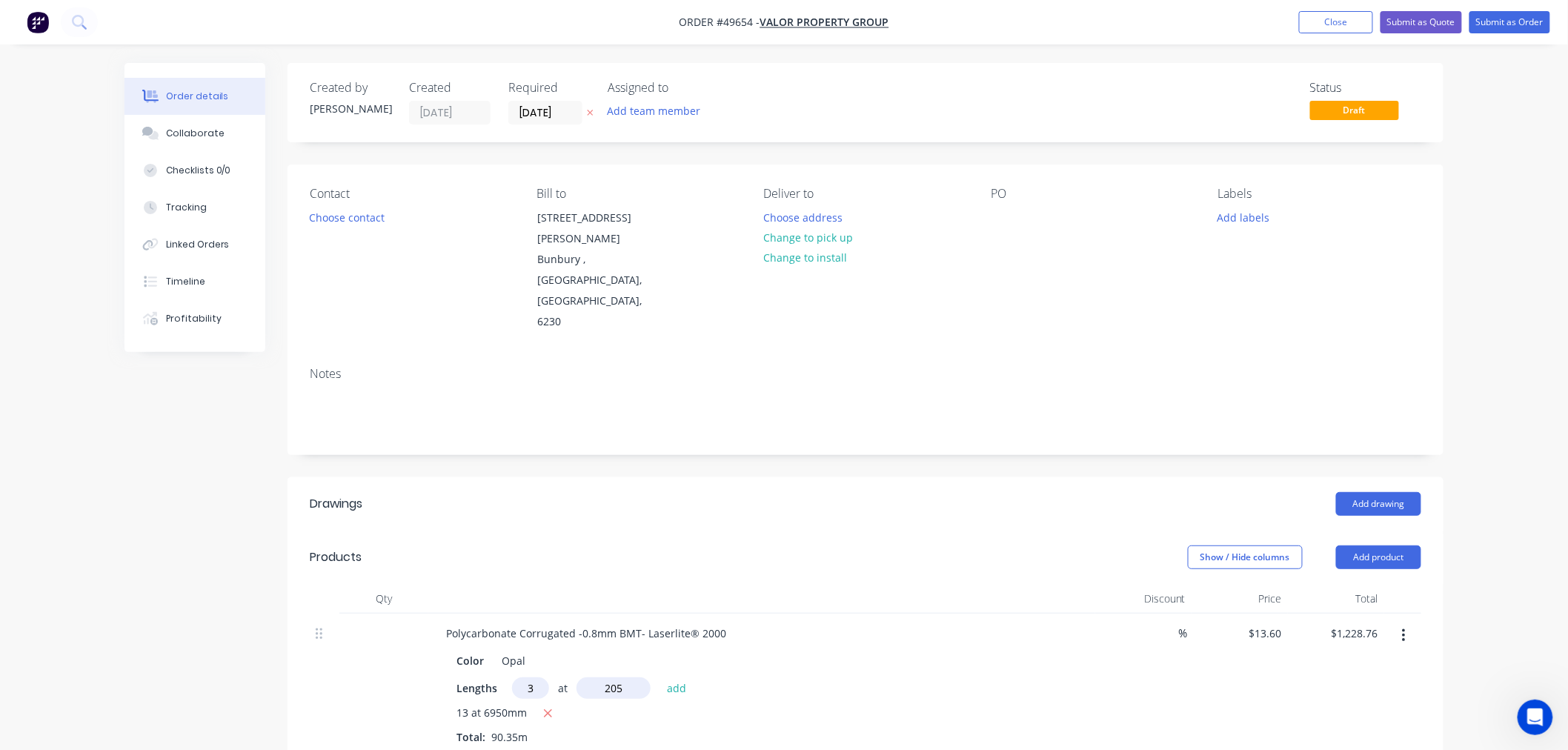
click at [660, 677] on button "add" at bounding box center [677, 687] width 35 height 20
type input "$1,237.12"
click at [522, 677] on input "text" at bounding box center [530, 687] width 37 height 21
type input "2"
type input "3"
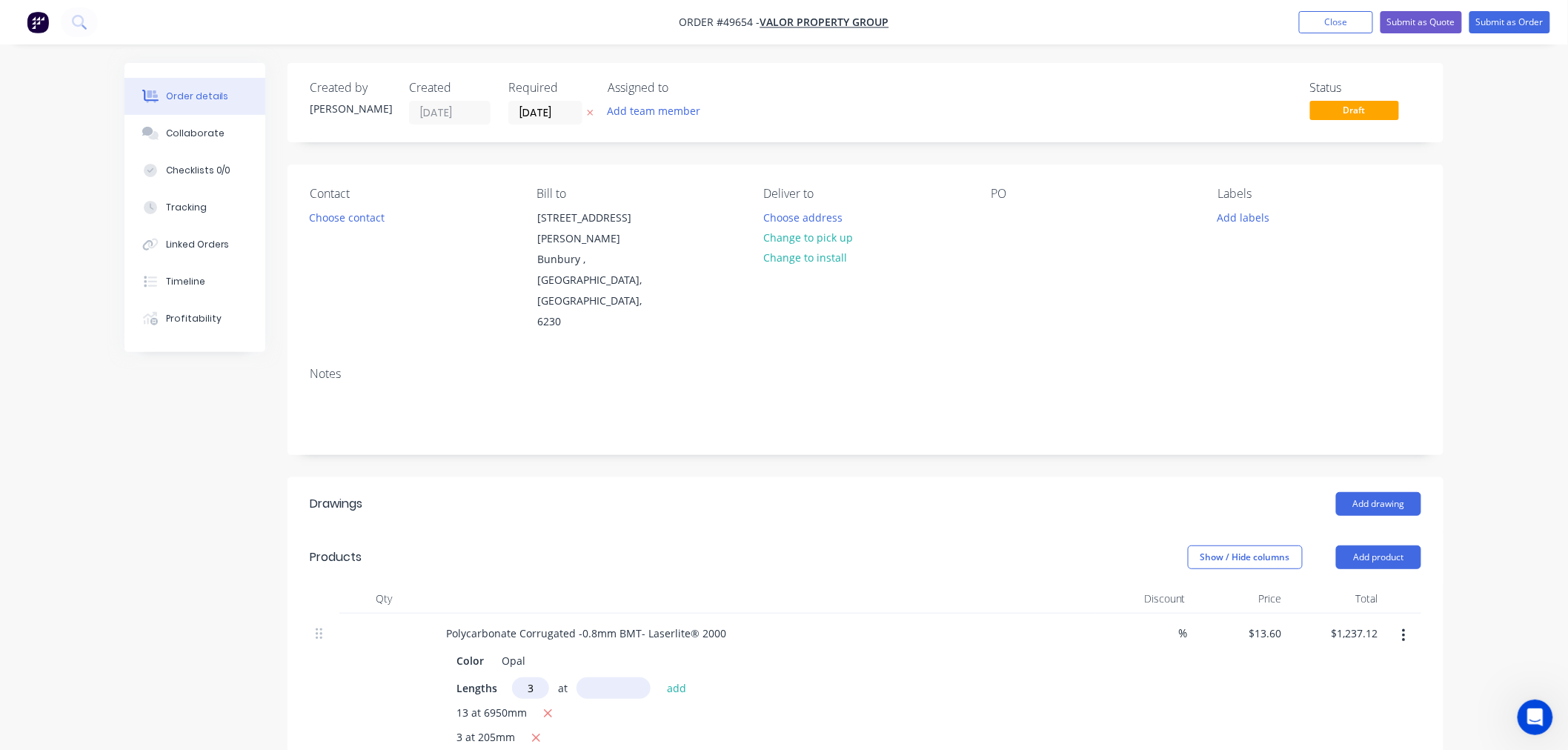
click at [574, 677] on div "3 at add" at bounding box center [603, 687] width 183 height 21
click at [588, 677] on input "text" at bounding box center [614, 687] width 74 height 21
type input "2500"
click at [660, 677] on button "add" at bounding box center [677, 687] width 35 height 20
click at [538, 749] on icon "button" at bounding box center [535, 763] width 9 height 14
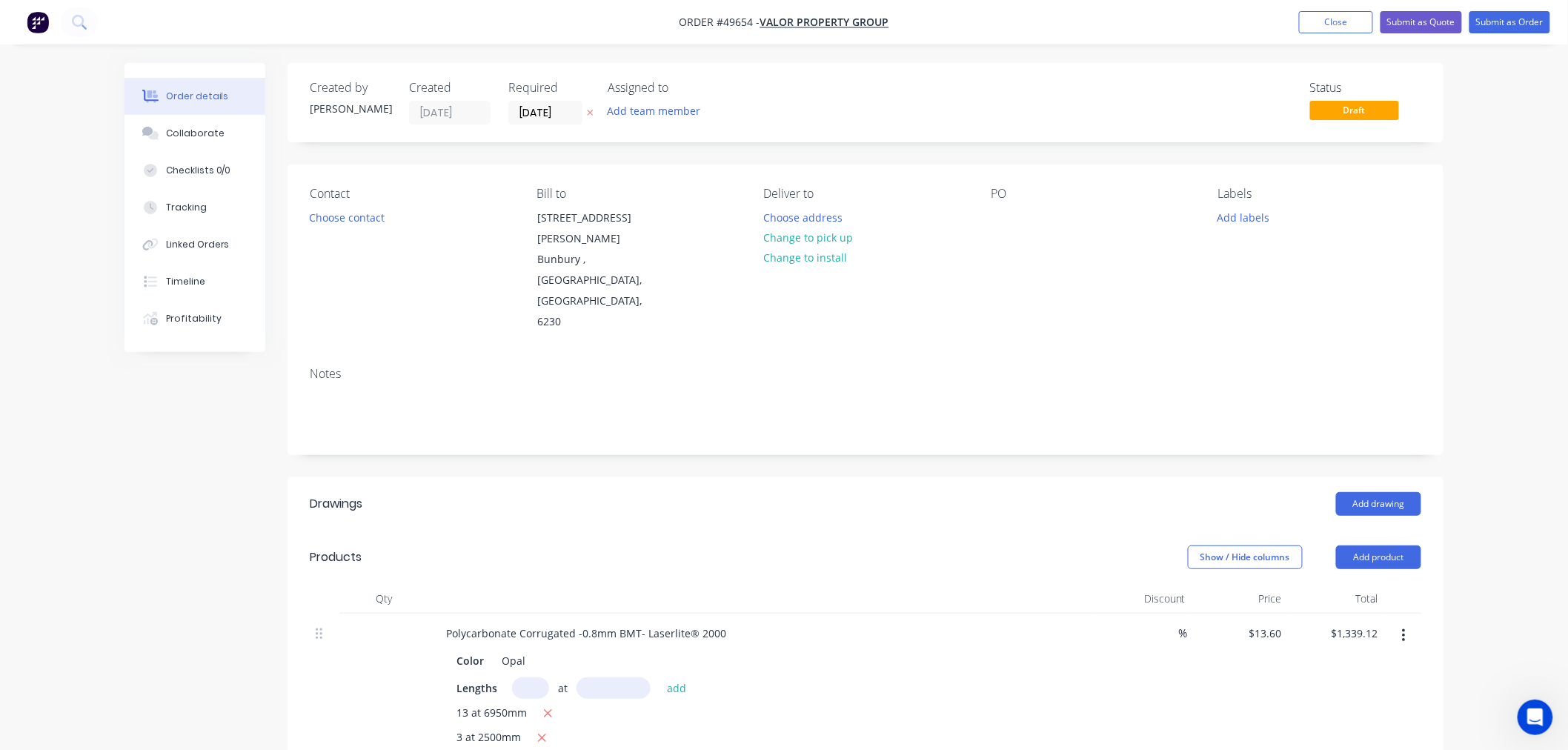
type input "$1,330.76"
click at [524, 677] on input "text" at bounding box center [530, 687] width 37 height 21
type input "1"
click at [595, 677] on input "text" at bounding box center [614, 687] width 74 height 21
type input "4800"
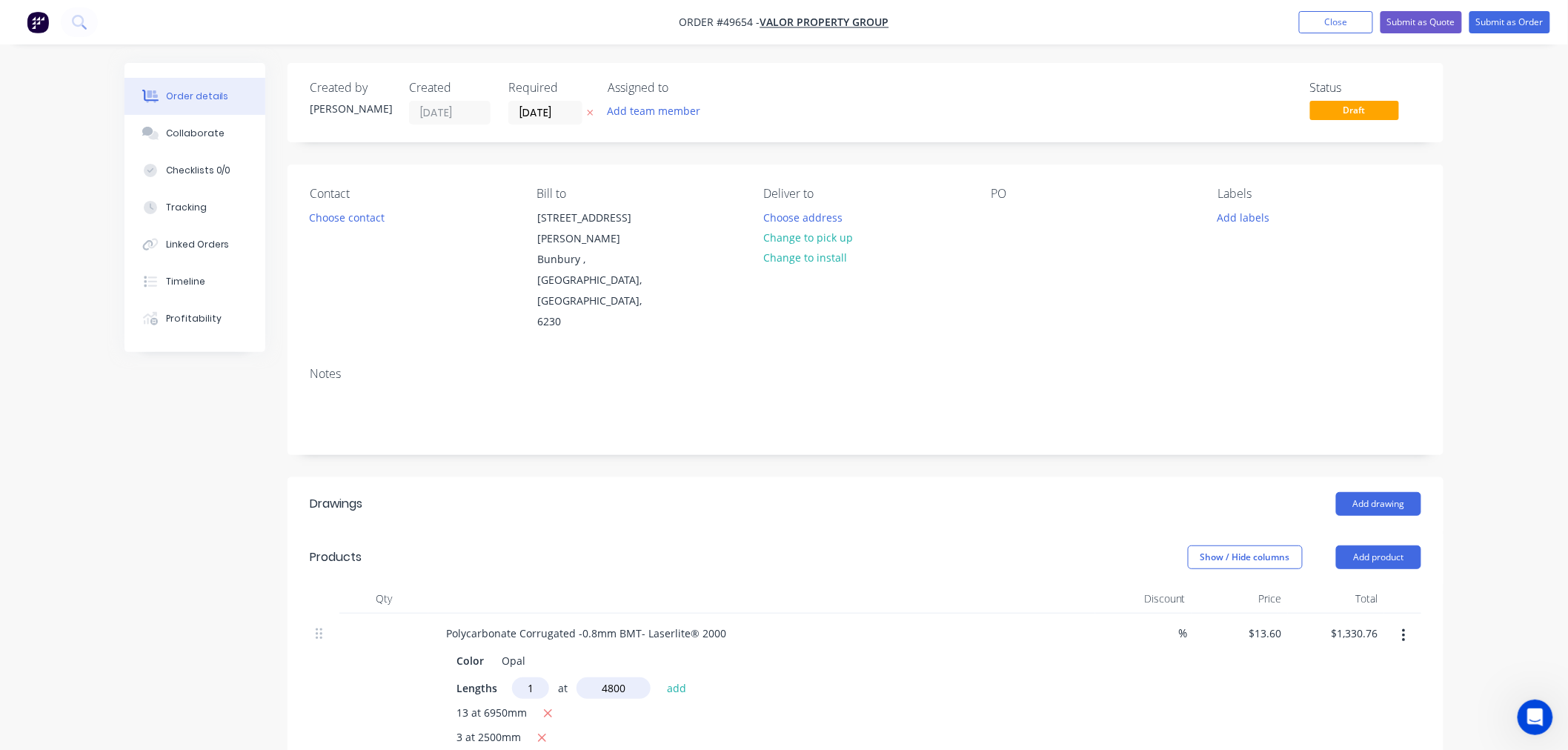
click at [660, 677] on button "add" at bounding box center [677, 687] width 35 height 20
type input "$1,396.04"
click at [524, 677] on input "text" at bounding box center [530, 687] width 37 height 21
type input "2"
click at [595, 677] on input "text" at bounding box center [614, 687] width 74 height 21
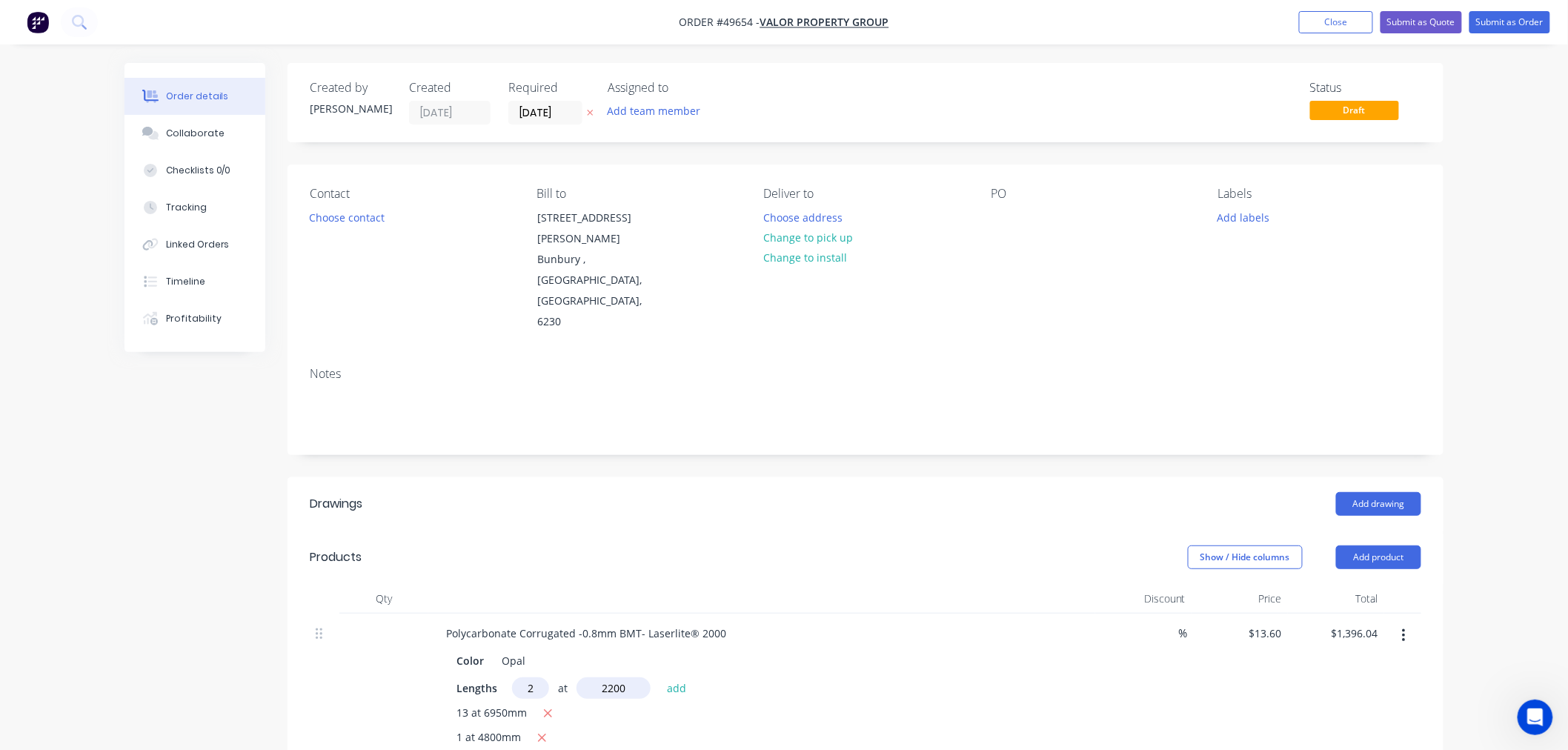
type input "2200"
click at [660, 677] on button "add" at bounding box center [677, 687] width 35 height 20
type input "$1,455.88"
click at [368, 217] on button "Choose contact" at bounding box center [348, 216] width 91 height 20
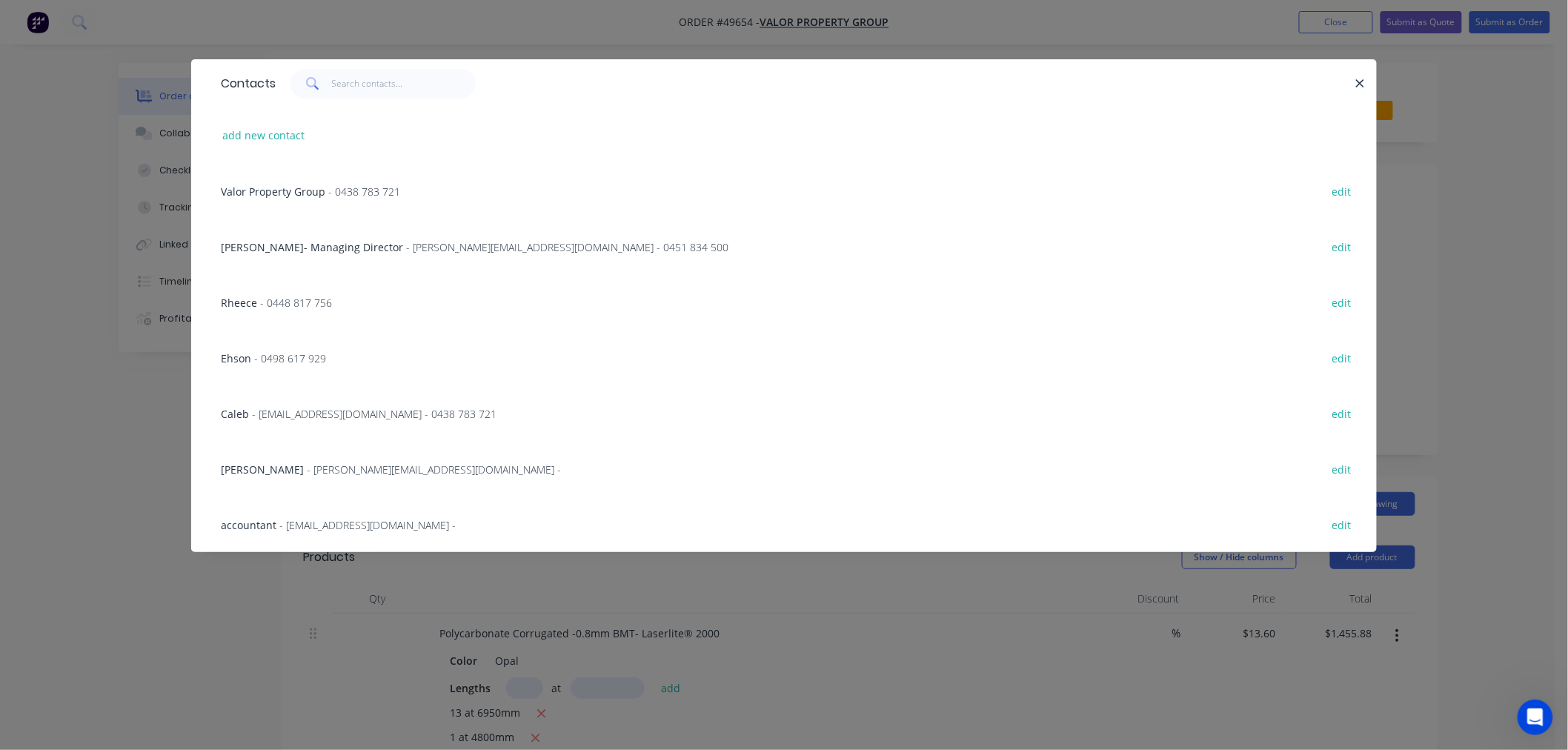
click at [387, 415] on span "- [EMAIL_ADDRESS][DOMAIN_NAME] - 0438 783 721" at bounding box center [374, 413] width 244 height 14
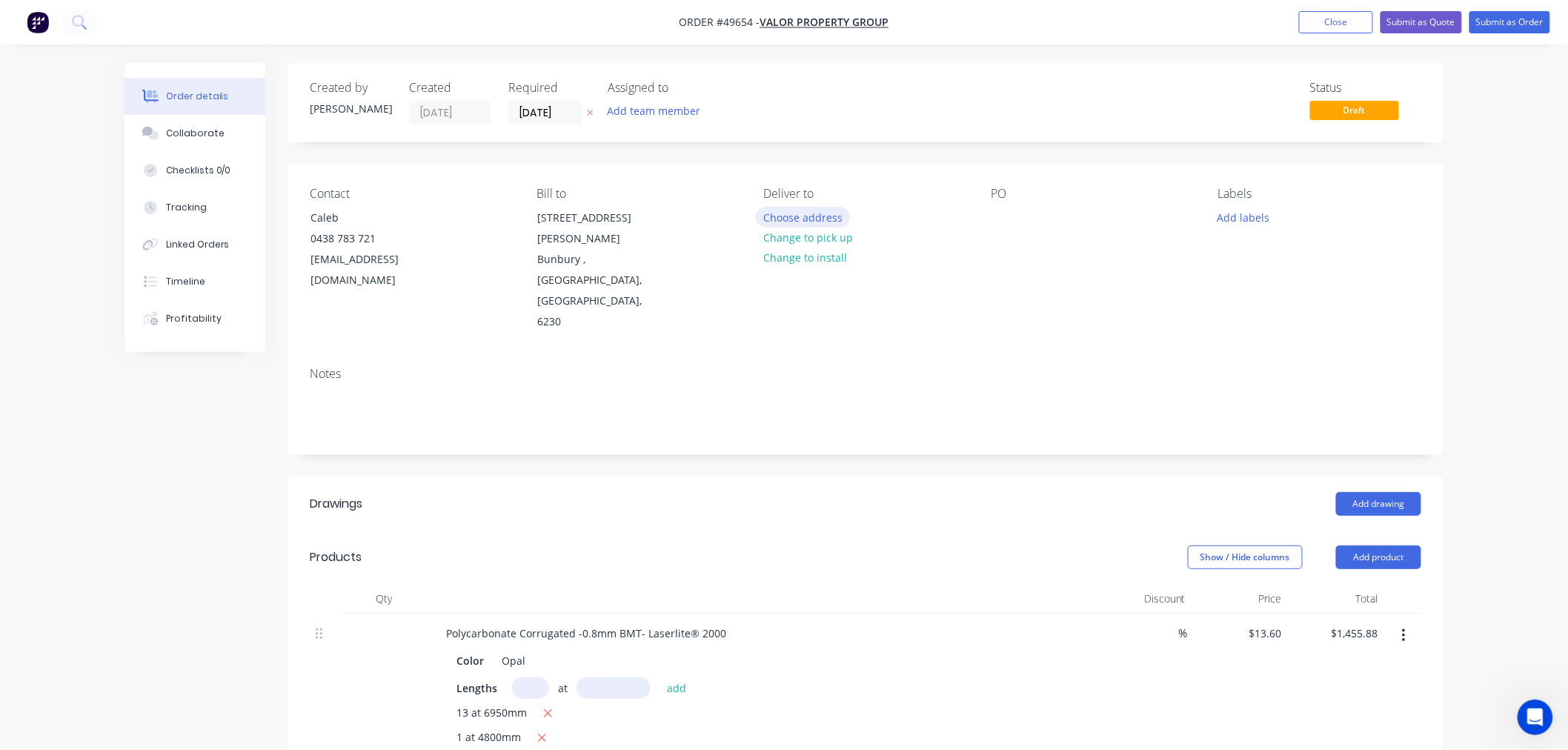
click at [817, 212] on button "Choose address" at bounding box center [803, 216] width 95 height 20
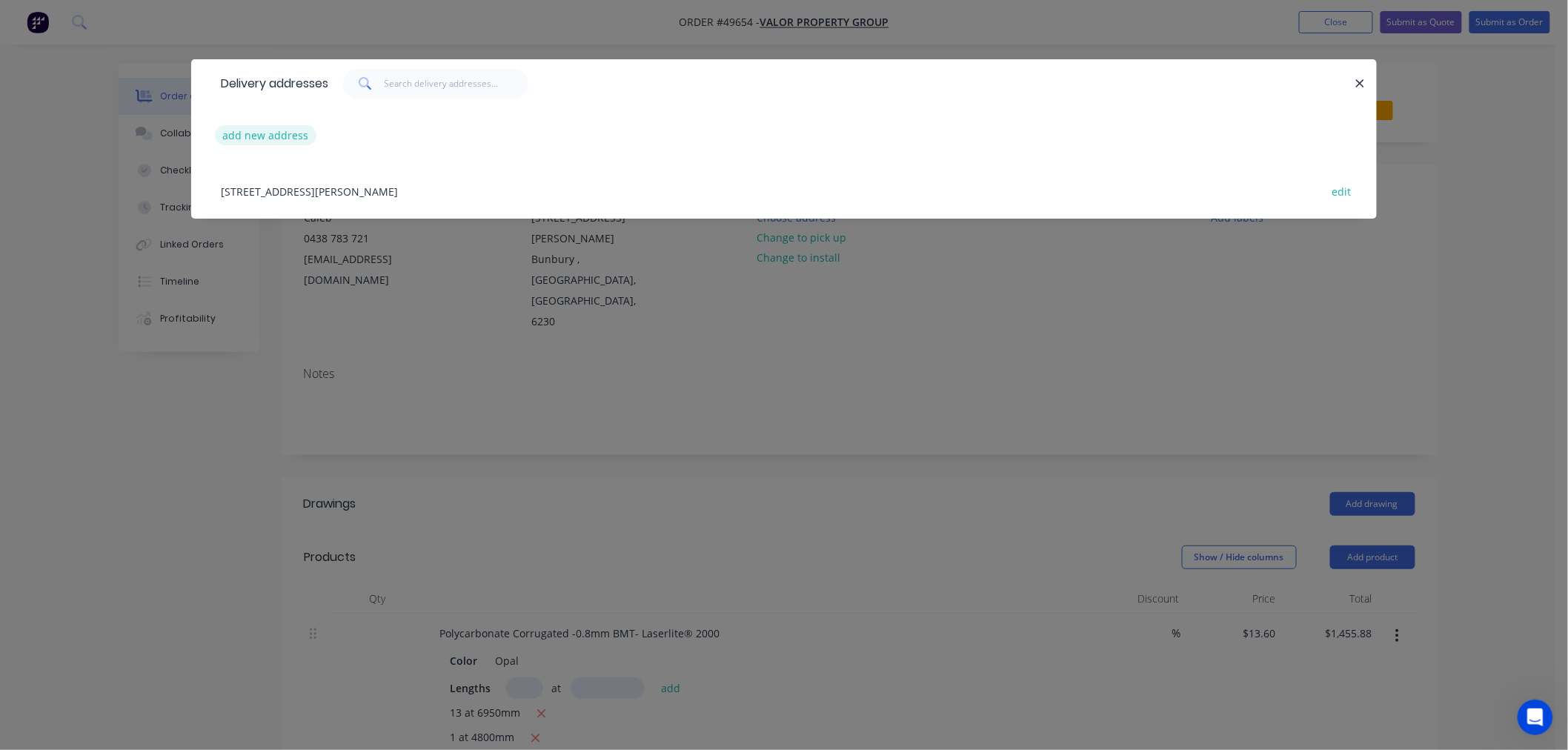
click at [277, 139] on button "add new address" at bounding box center [266, 135] width 101 height 20
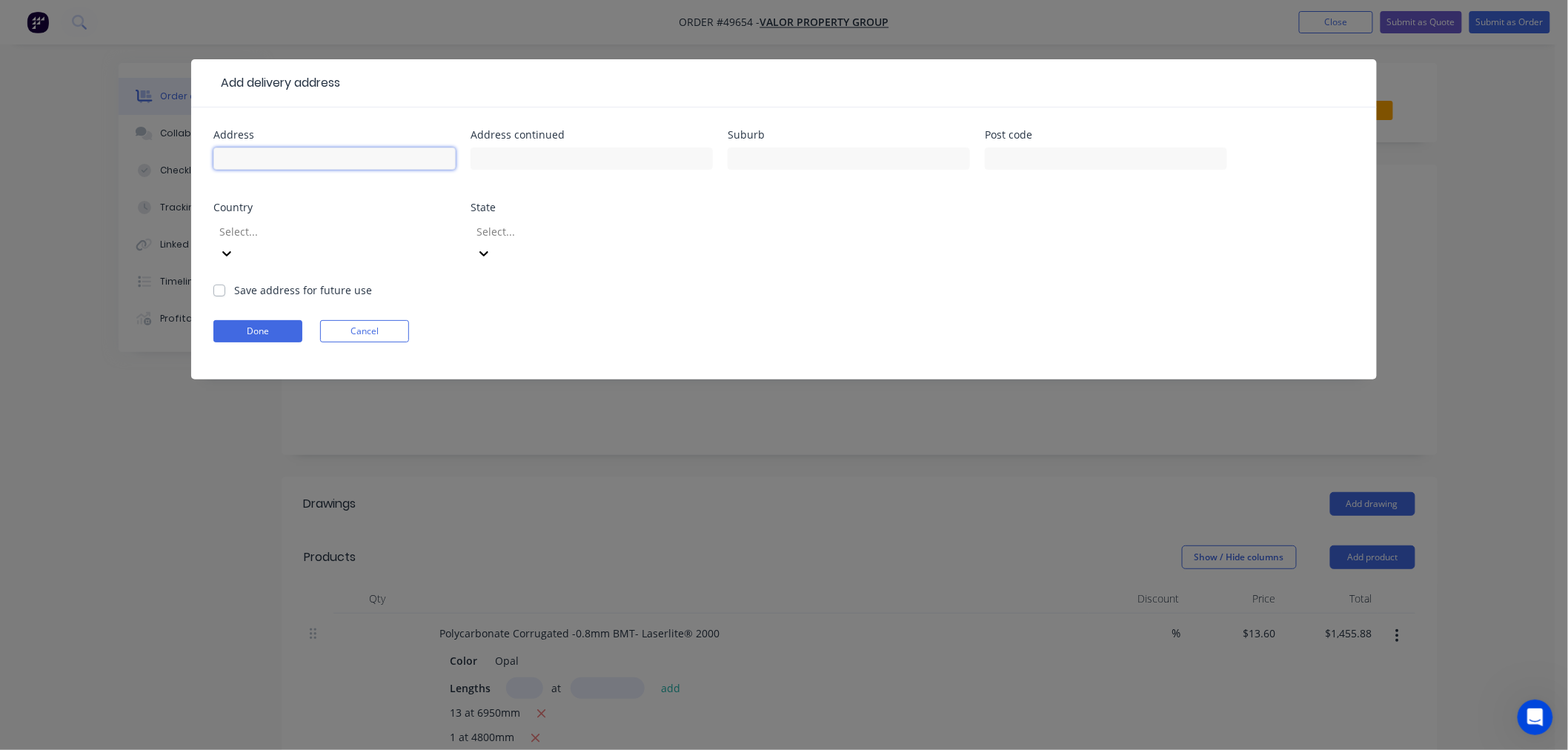
click at [277, 156] on input "text" at bounding box center [334, 158] width 242 height 22
paste input "[STREET_ADDRESS]"
type input "[STREET_ADDRESS]"
click button "Done" at bounding box center [257, 331] width 89 height 22
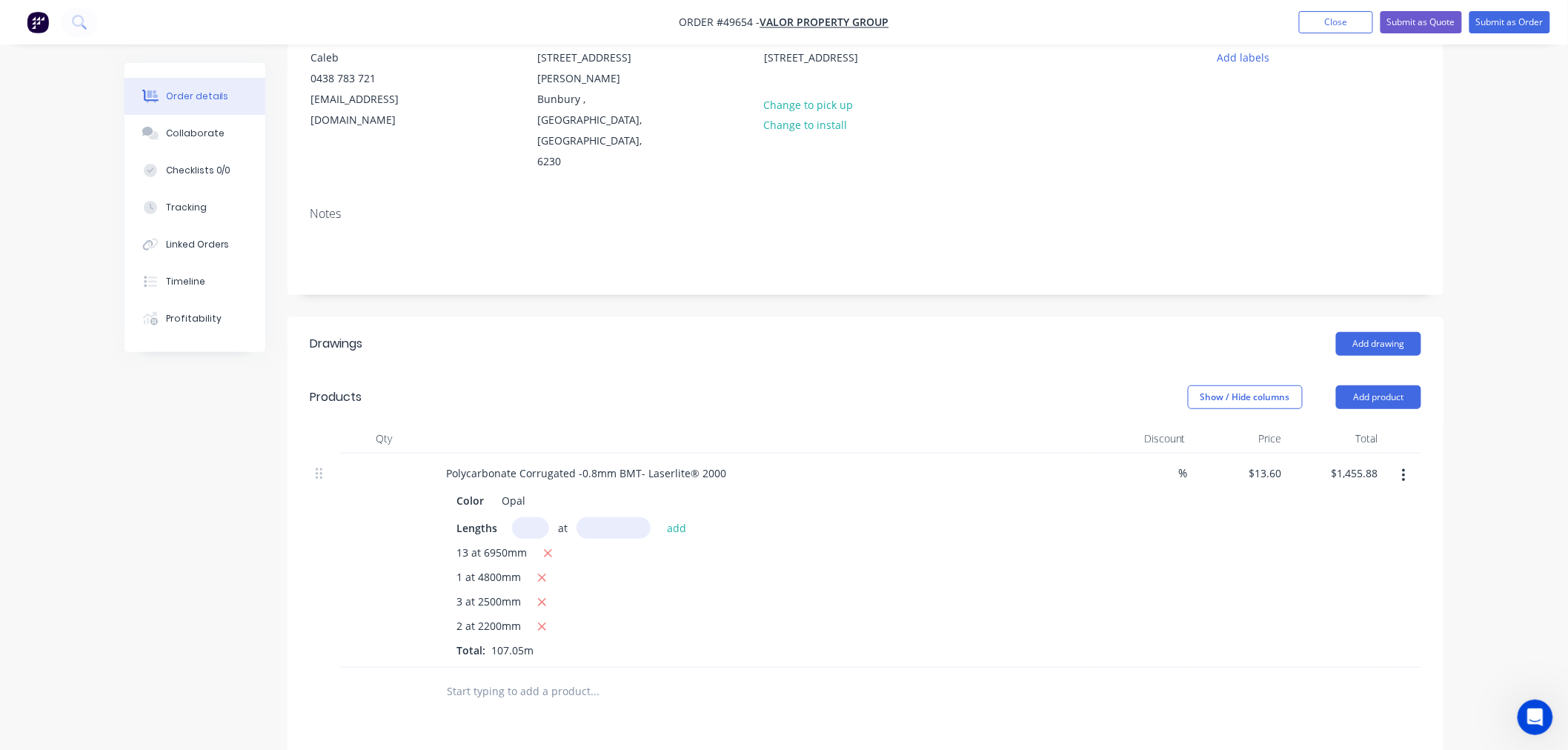
scroll to position [409, 0]
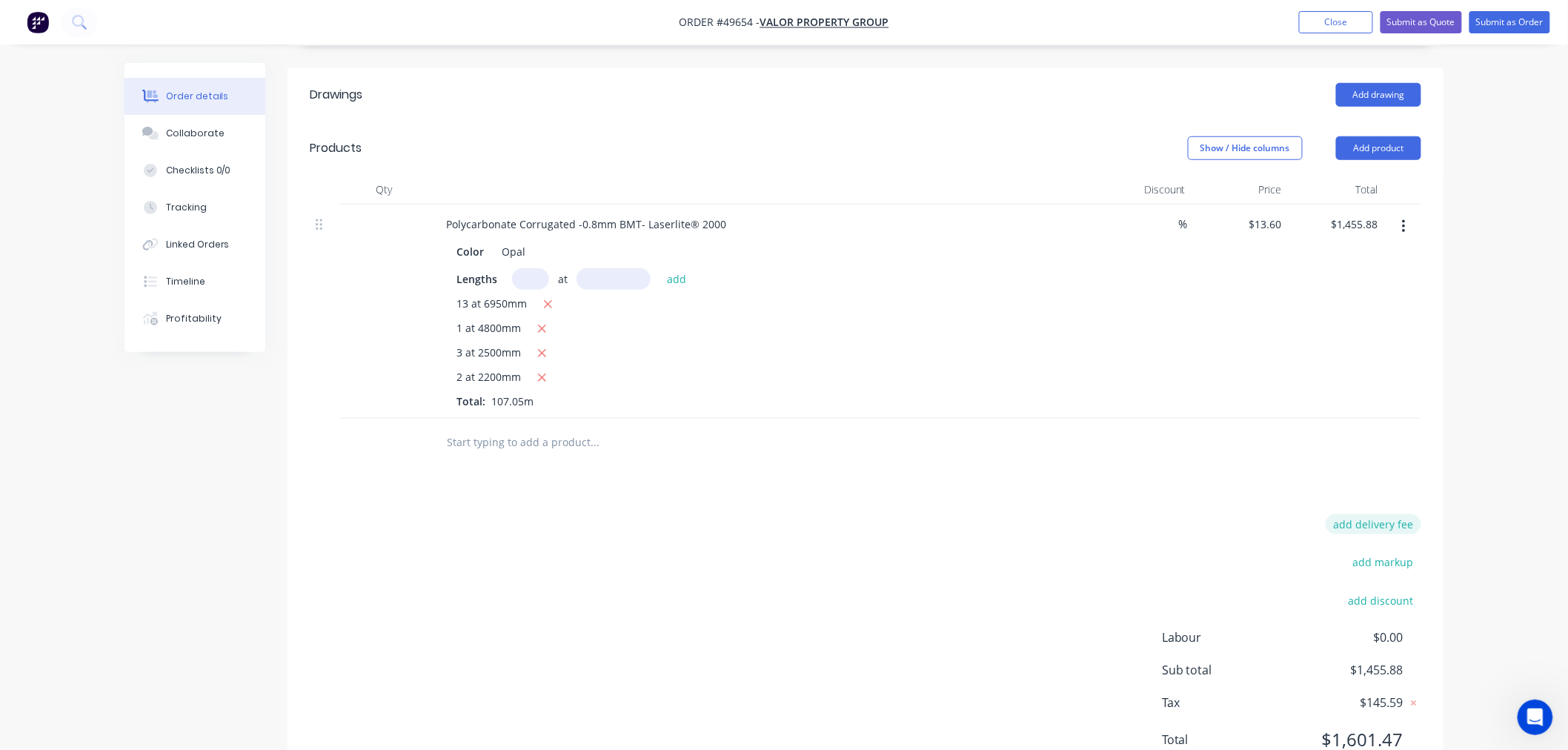
click at [1395, 514] on button "add delivery fee" at bounding box center [1373, 524] width 96 height 20
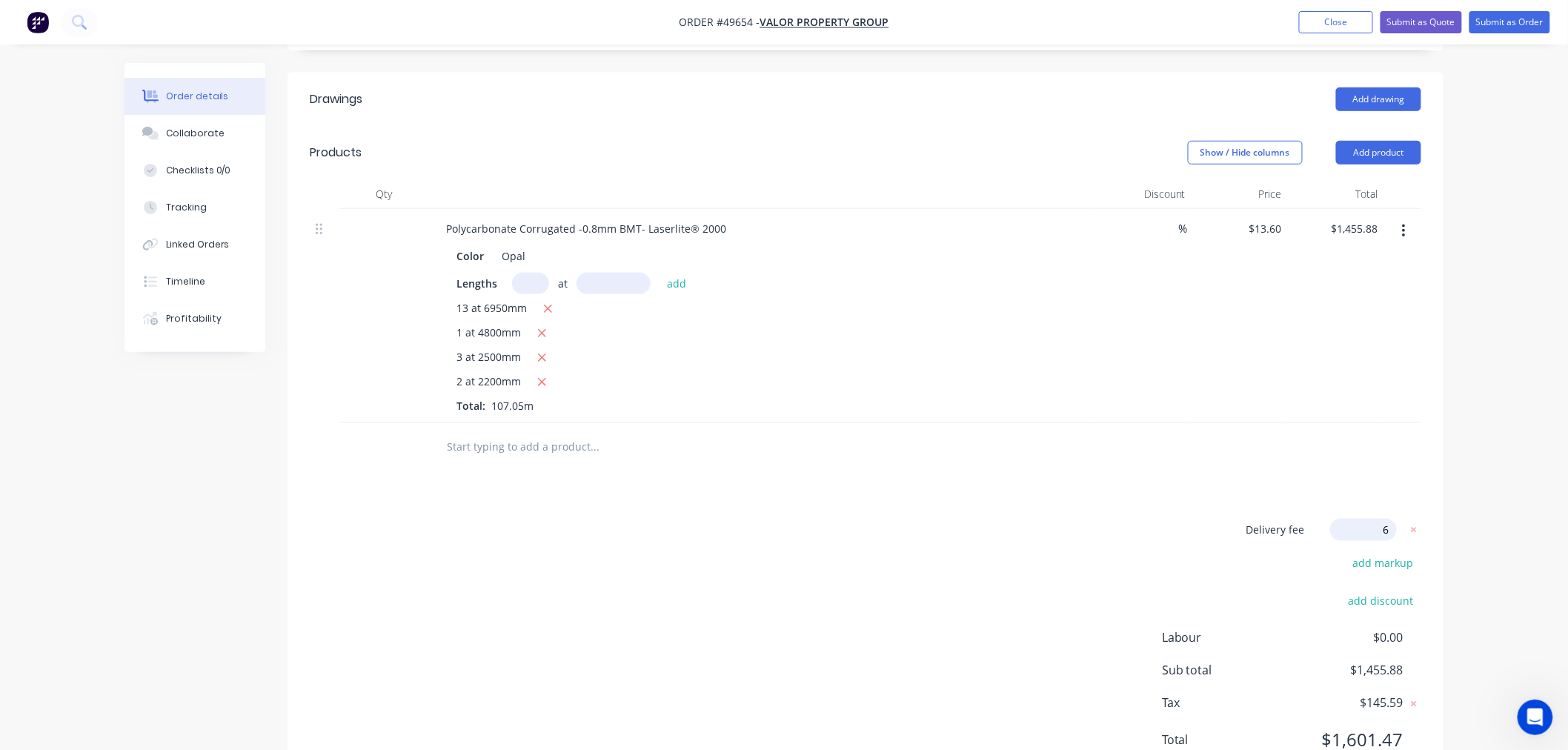
type input "65"
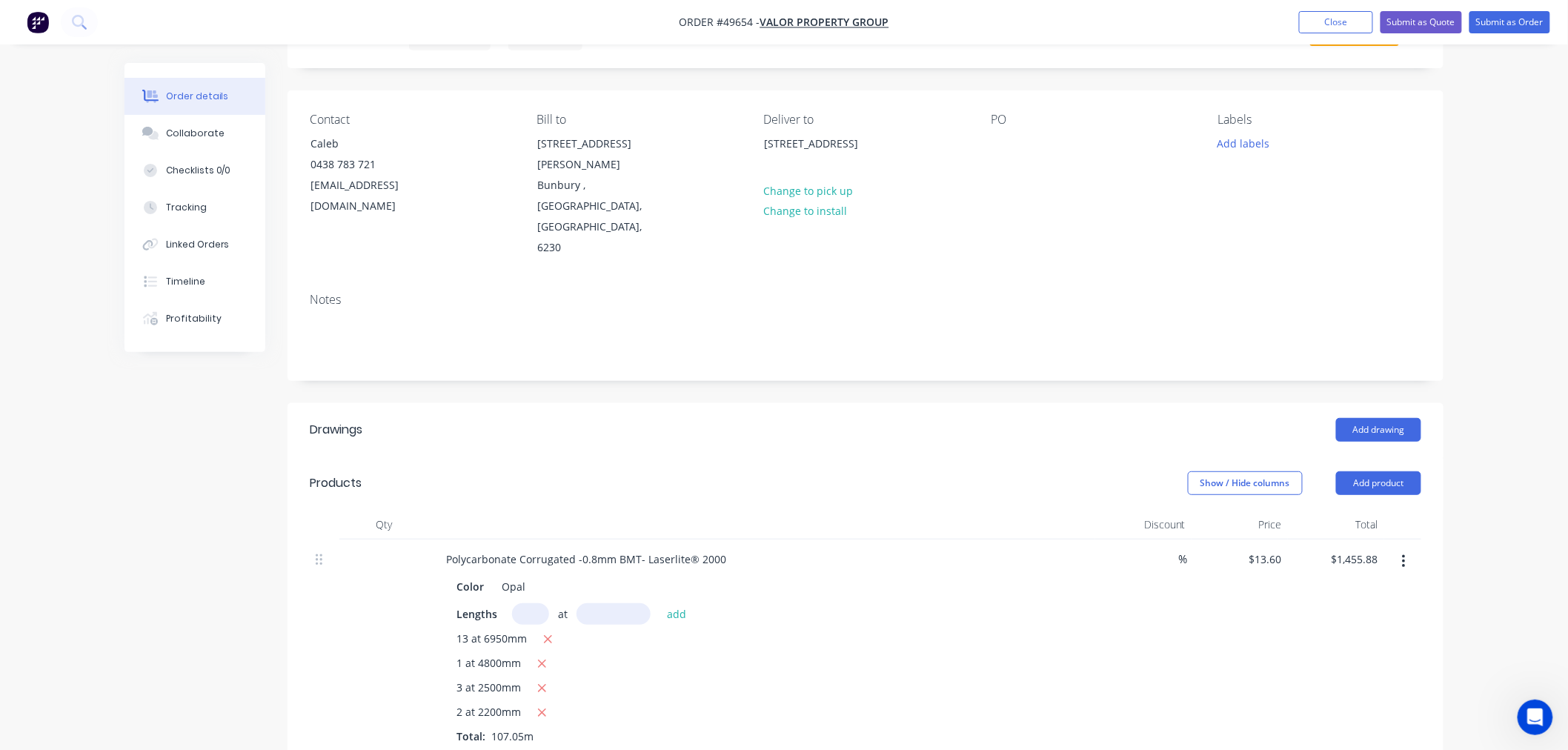
scroll to position [0, 0]
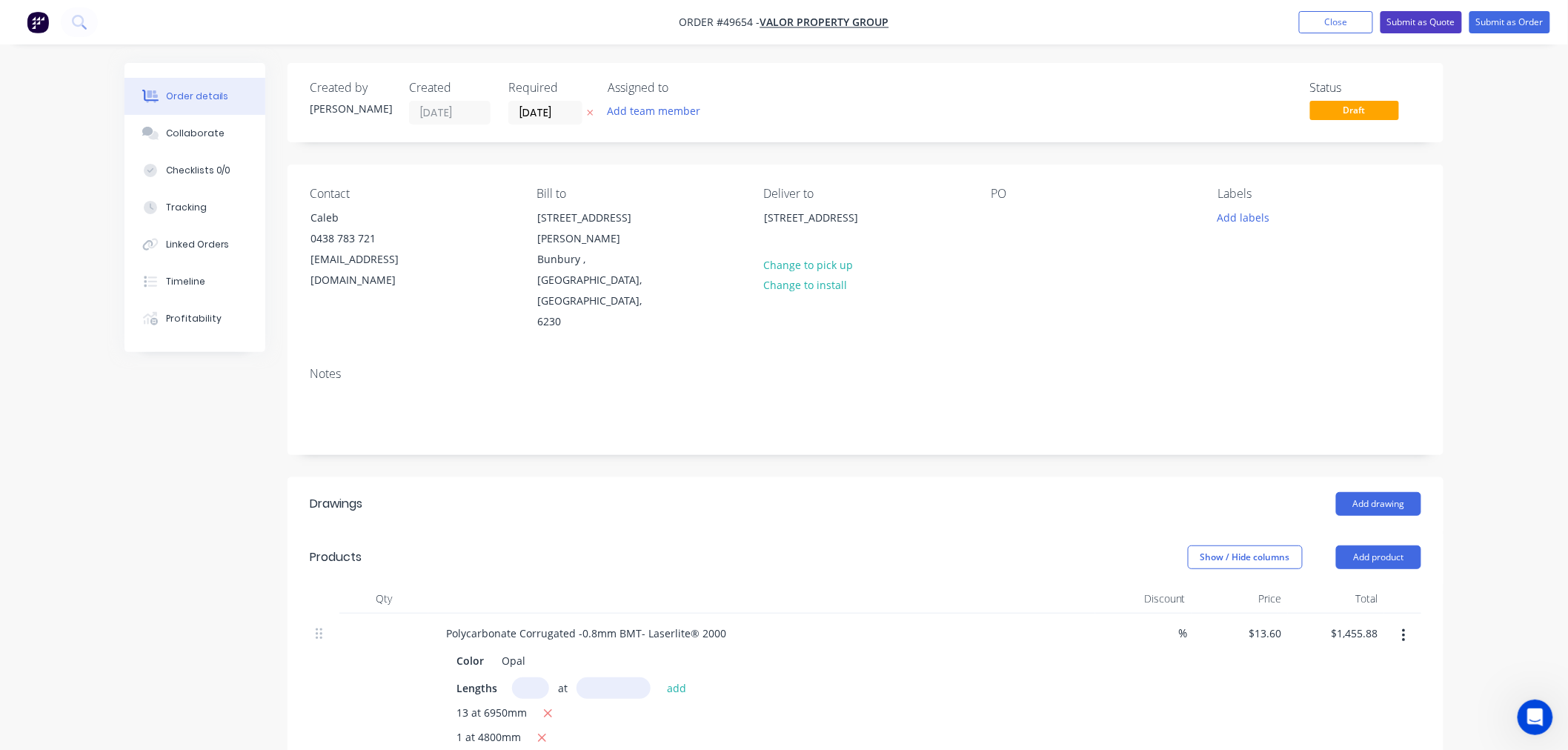
click at [1425, 25] on button "Submit as Quote" at bounding box center [1421, 22] width 81 height 22
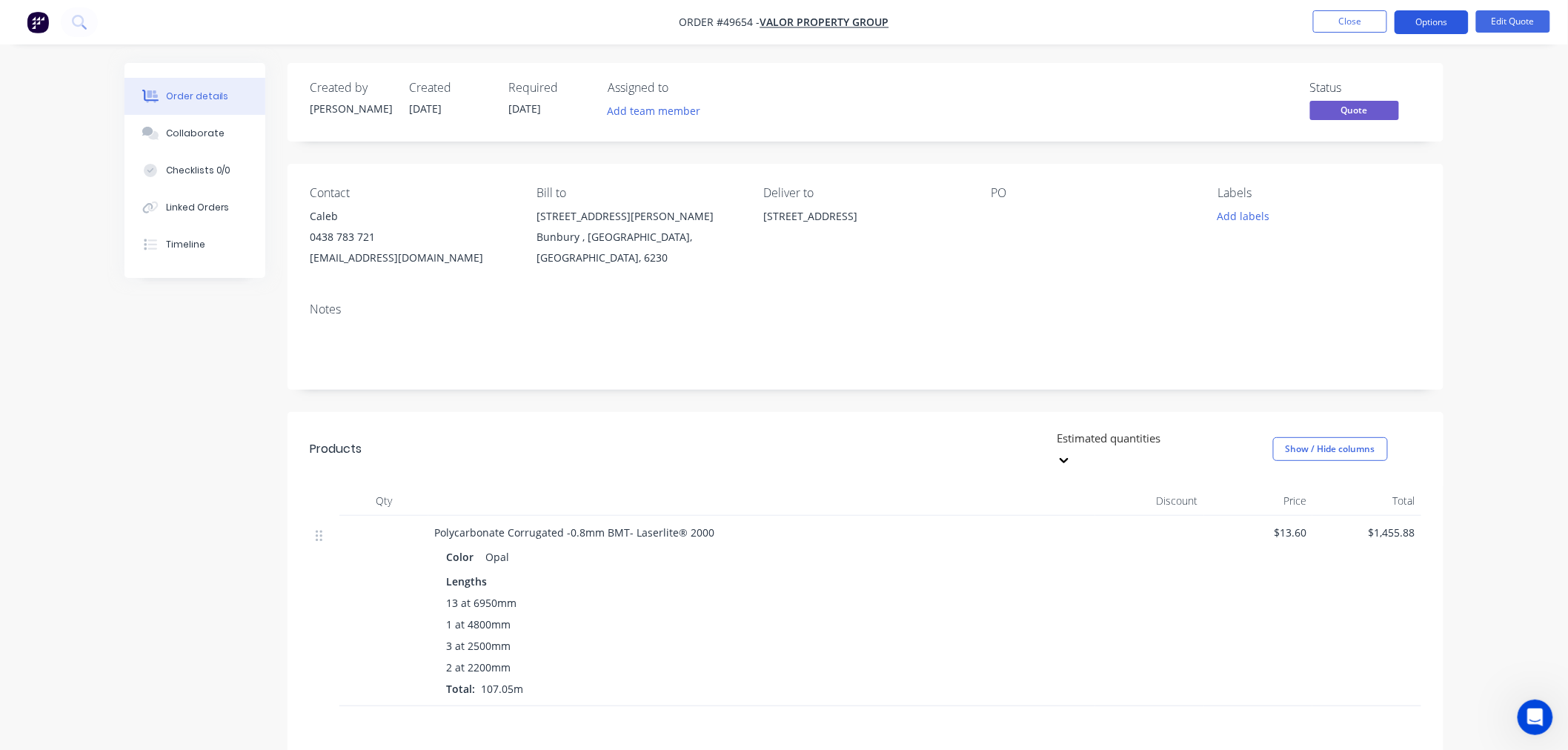
click at [1440, 23] on button "Options" at bounding box center [1432, 22] width 74 height 24
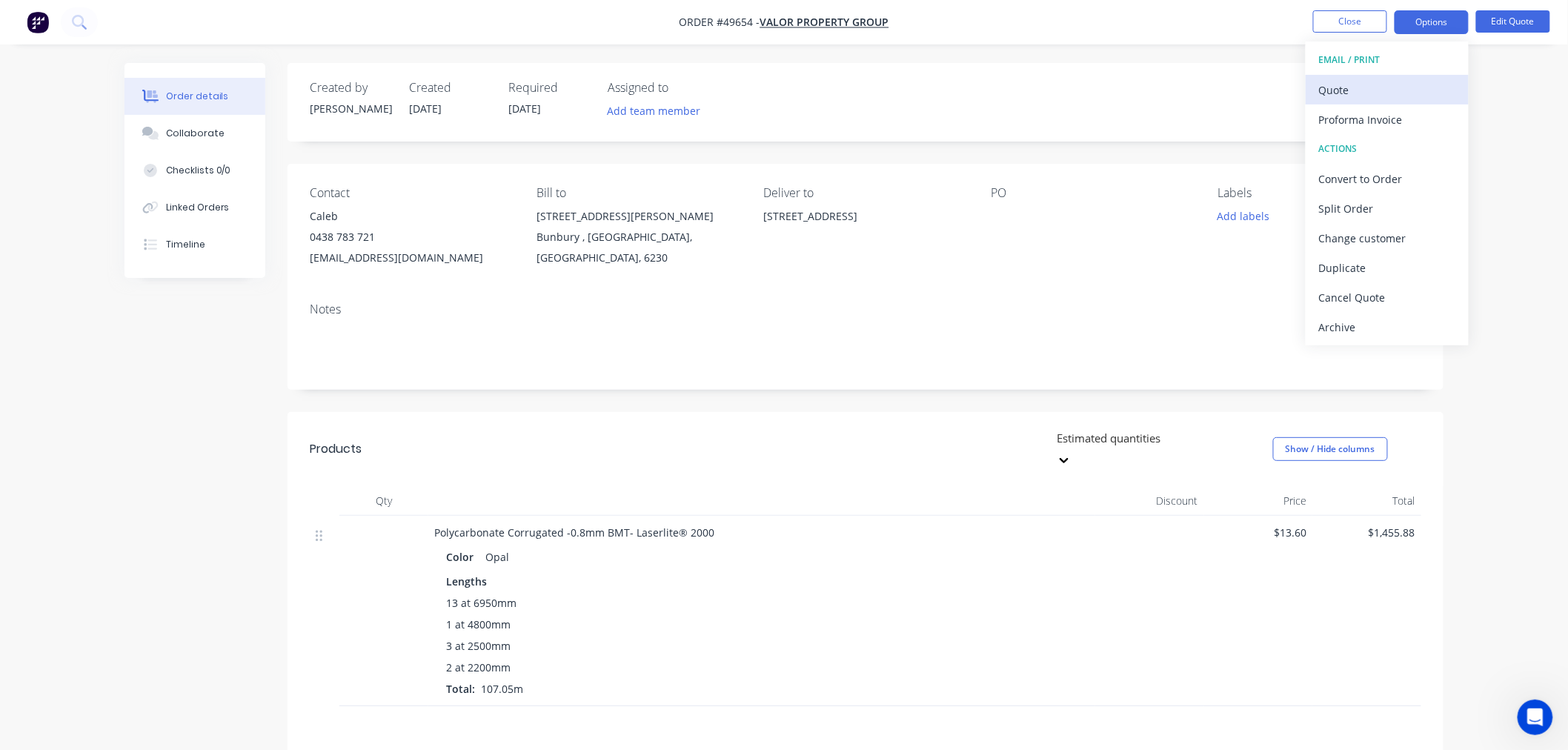
click at [1368, 87] on div "Quote" at bounding box center [1386, 90] width 136 height 21
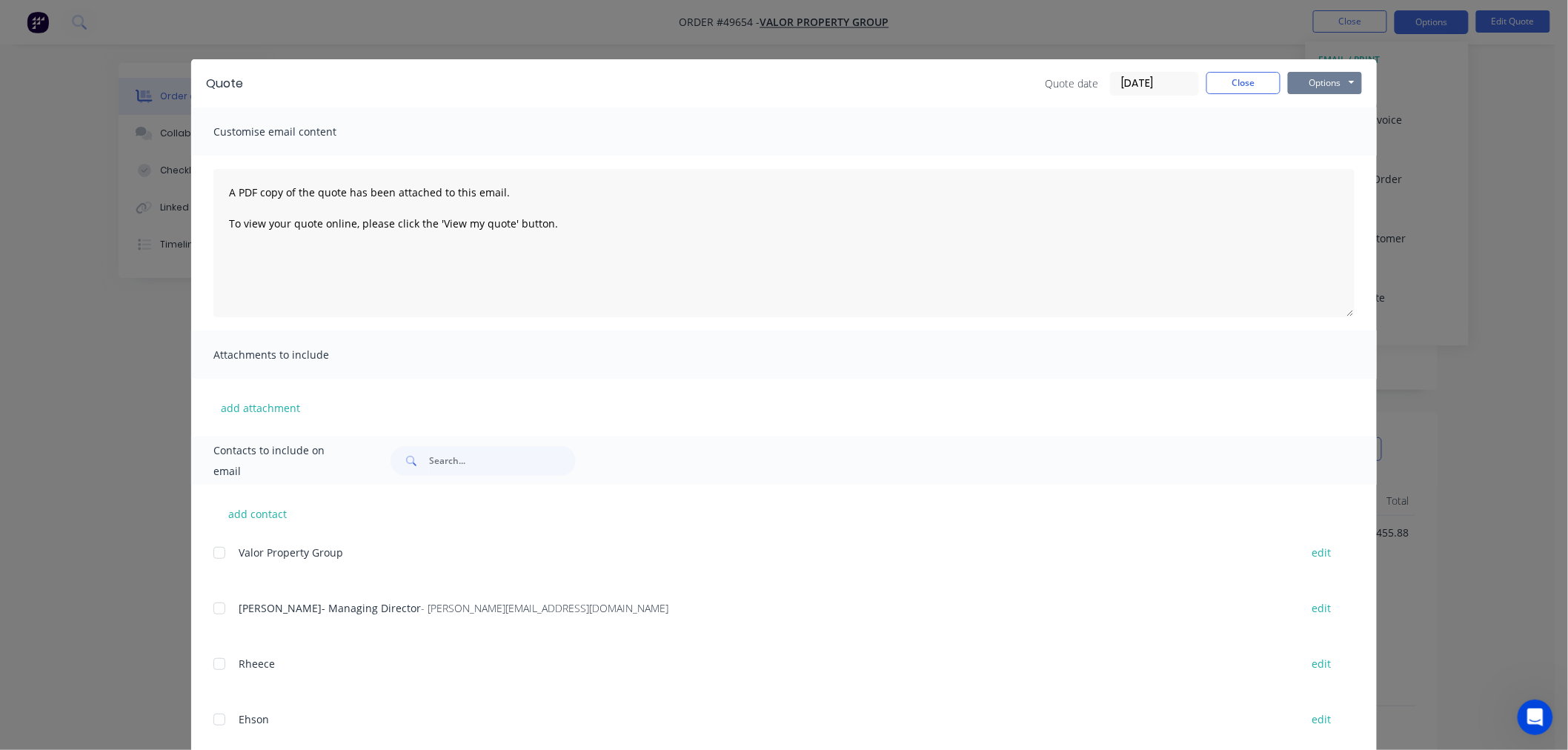
click at [1320, 85] on button "Options" at bounding box center [1325, 83] width 74 height 22
click at [1315, 129] on button "Print" at bounding box center [1335, 134] width 95 height 25
click at [1223, 83] on button "Close" at bounding box center [1243, 83] width 74 height 22
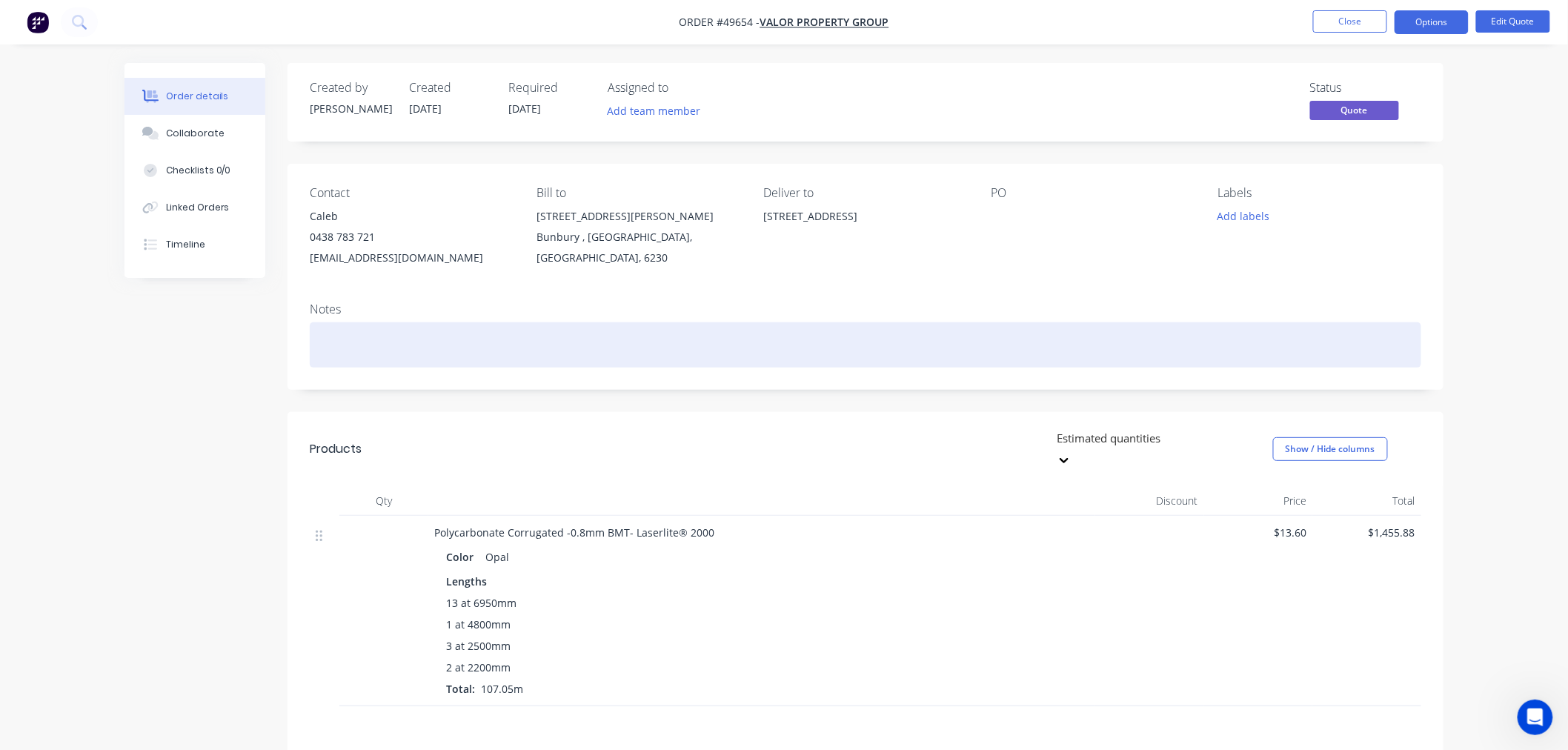
click at [354, 339] on div at bounding box center [865, 344] width 1111 height 45
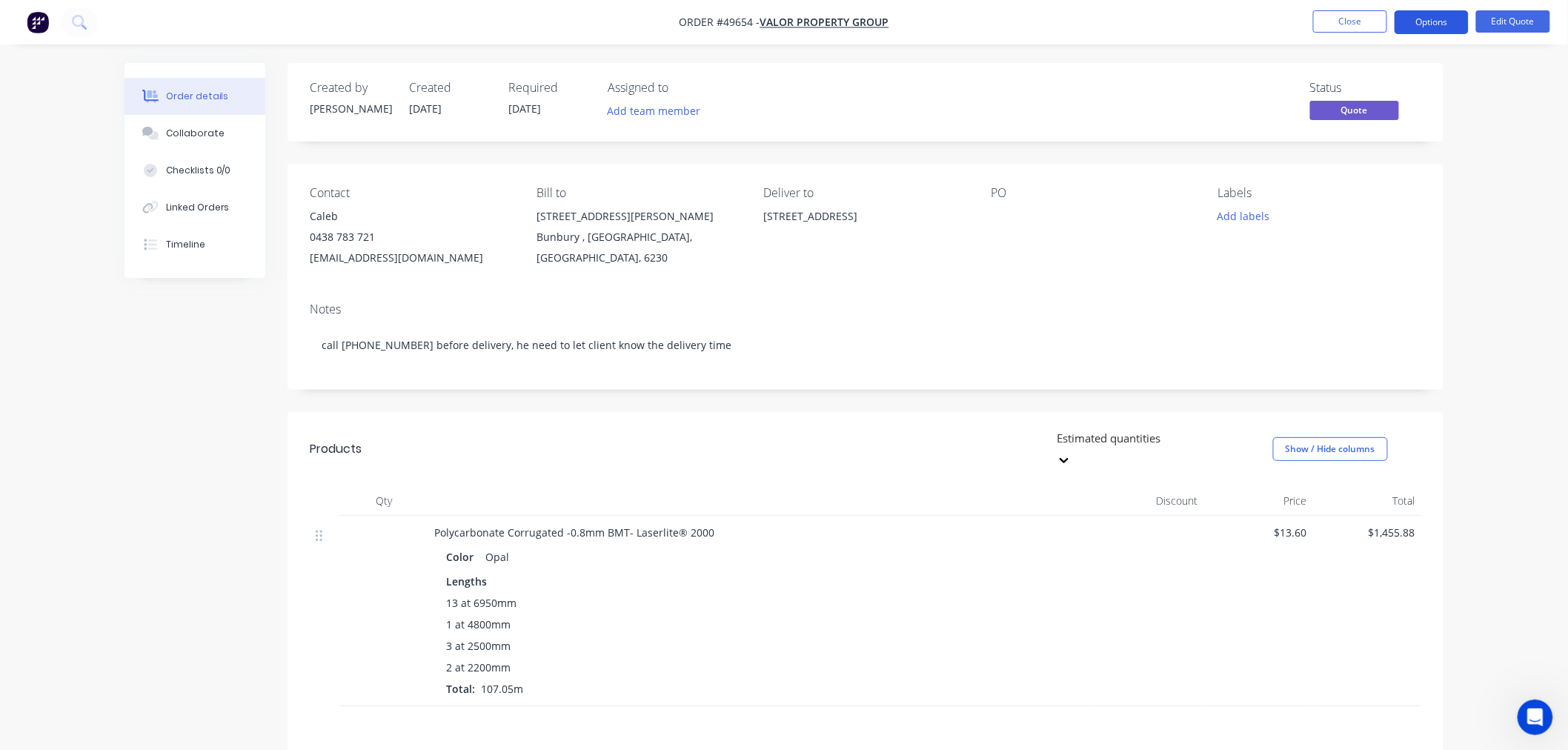
click at [1432, 22] on button "Options" at bounding box center [1432, 22] width 74 height 24
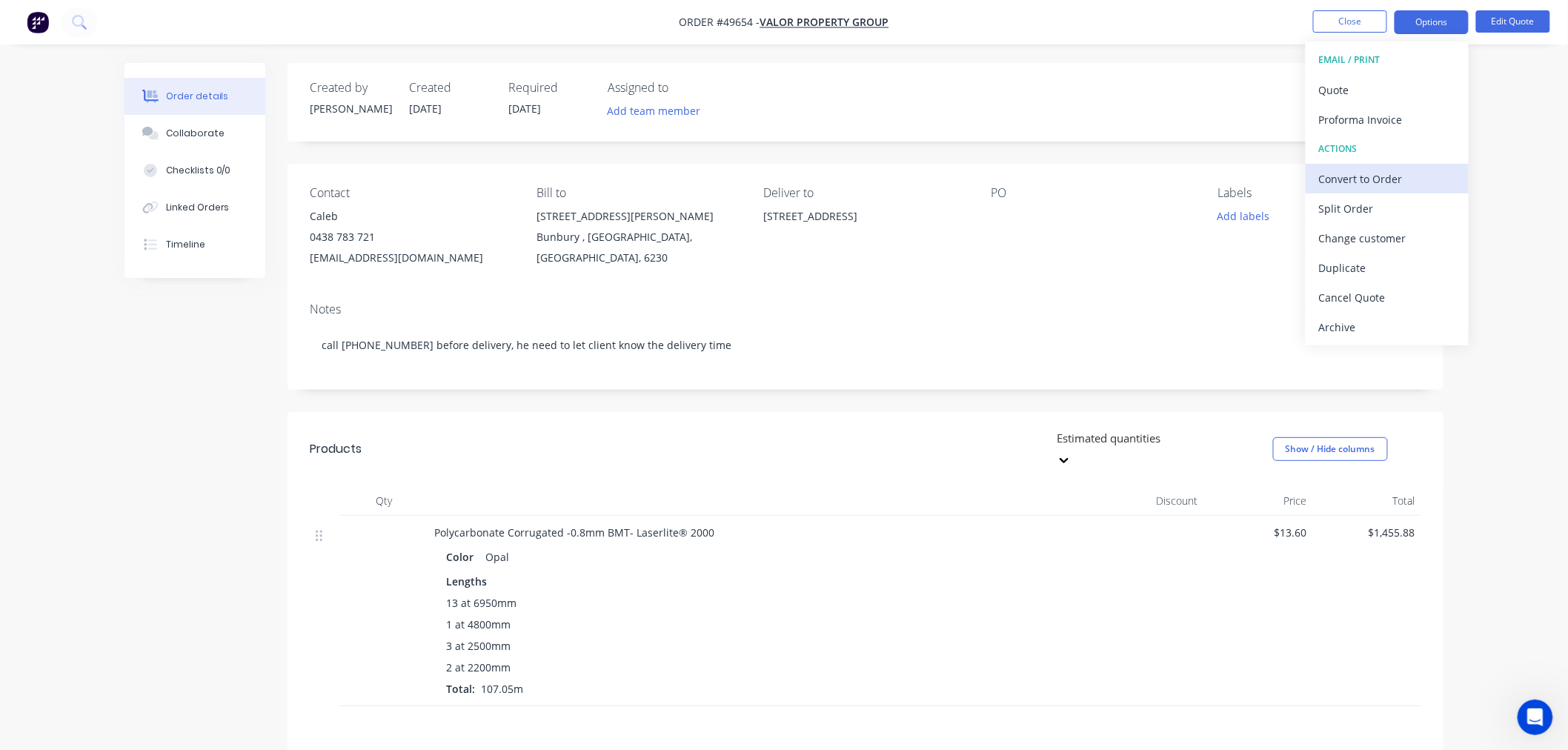
click at [1368, 181] on div "Convert to Order" at bounding box center [1386, 178] width 136 height 21
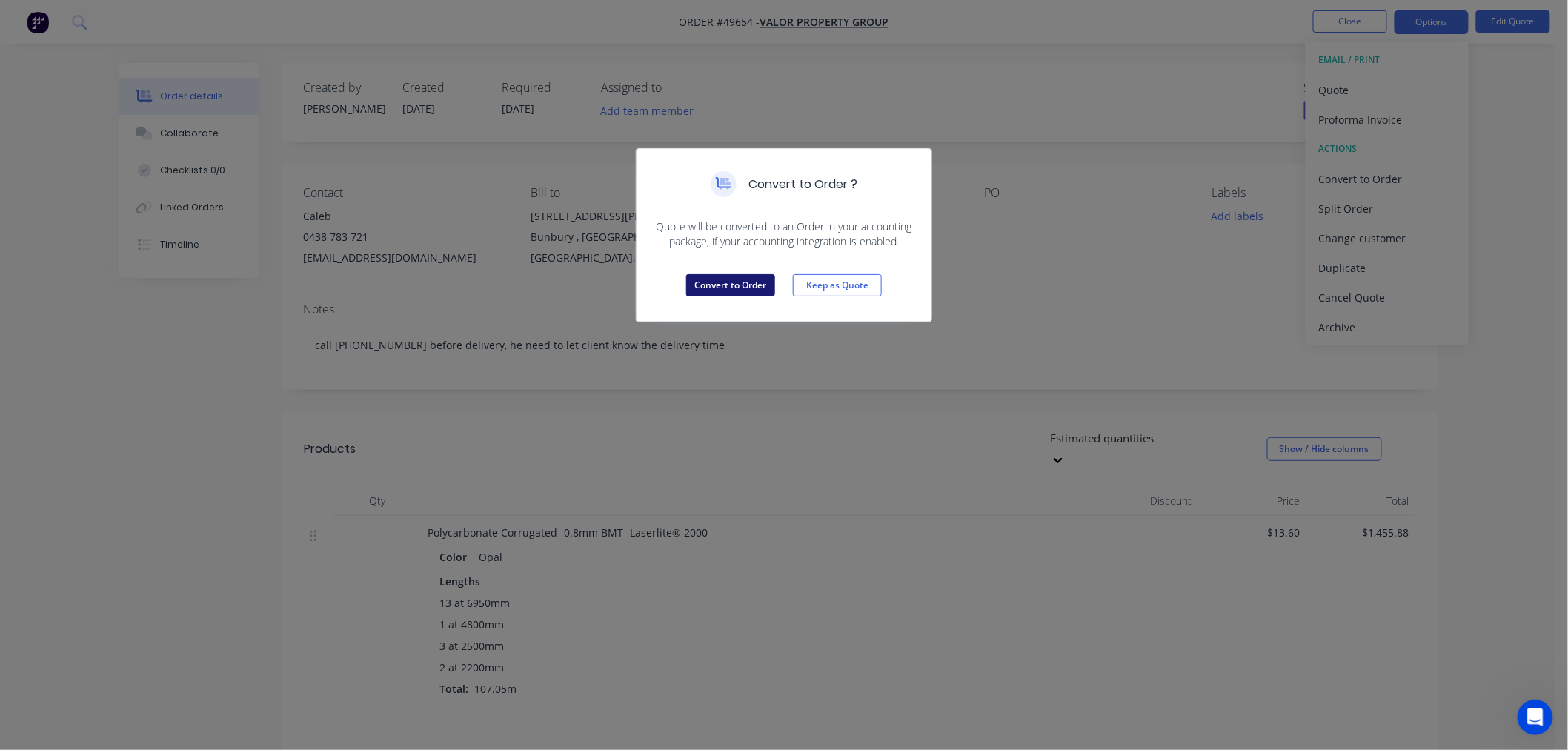
click at [735, 294] on button "Convert to Order" at bounding box center [730, 285] width 89 height 22
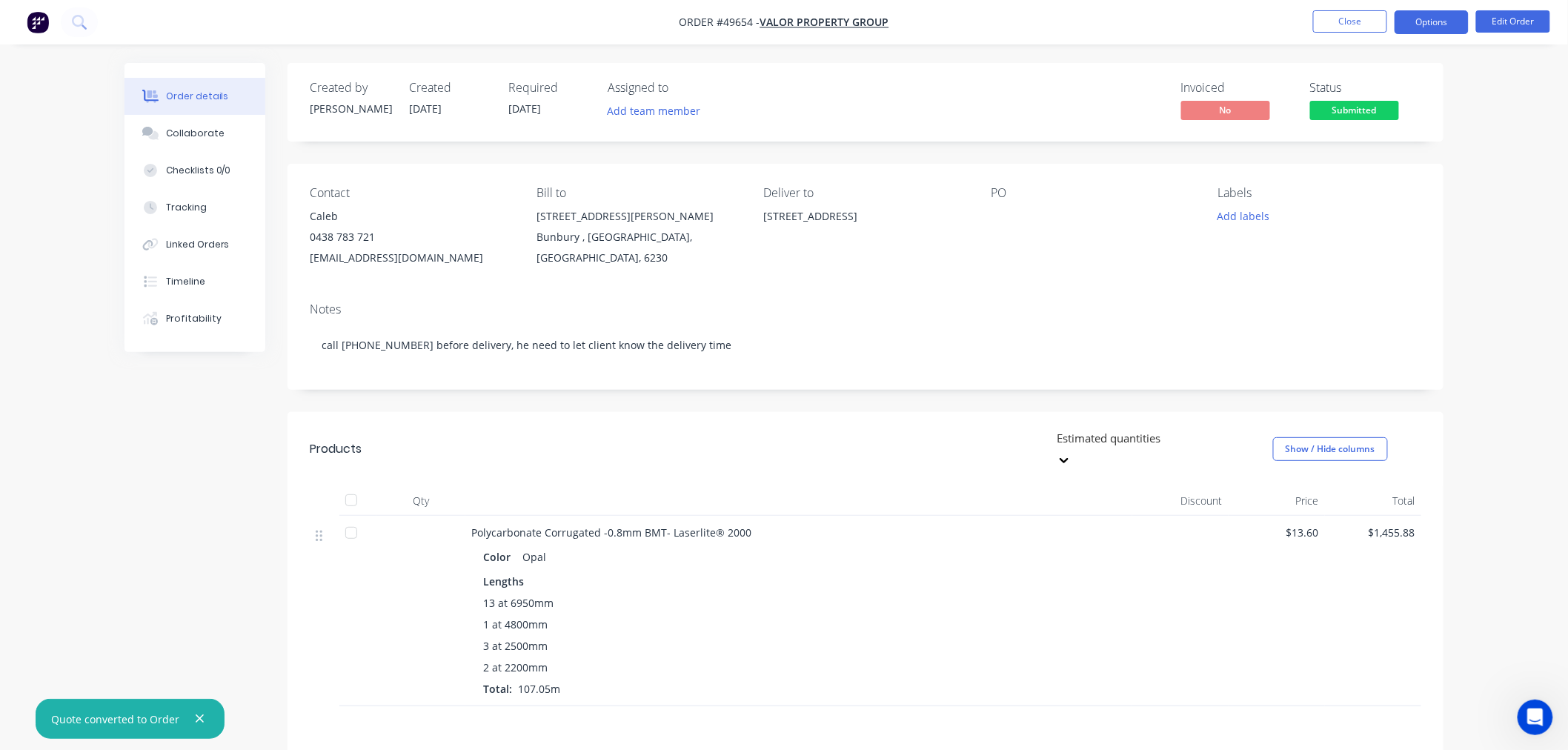
click at [1423, 23] on button "Options" at bounding box center [1432, 22] width 74 height 24
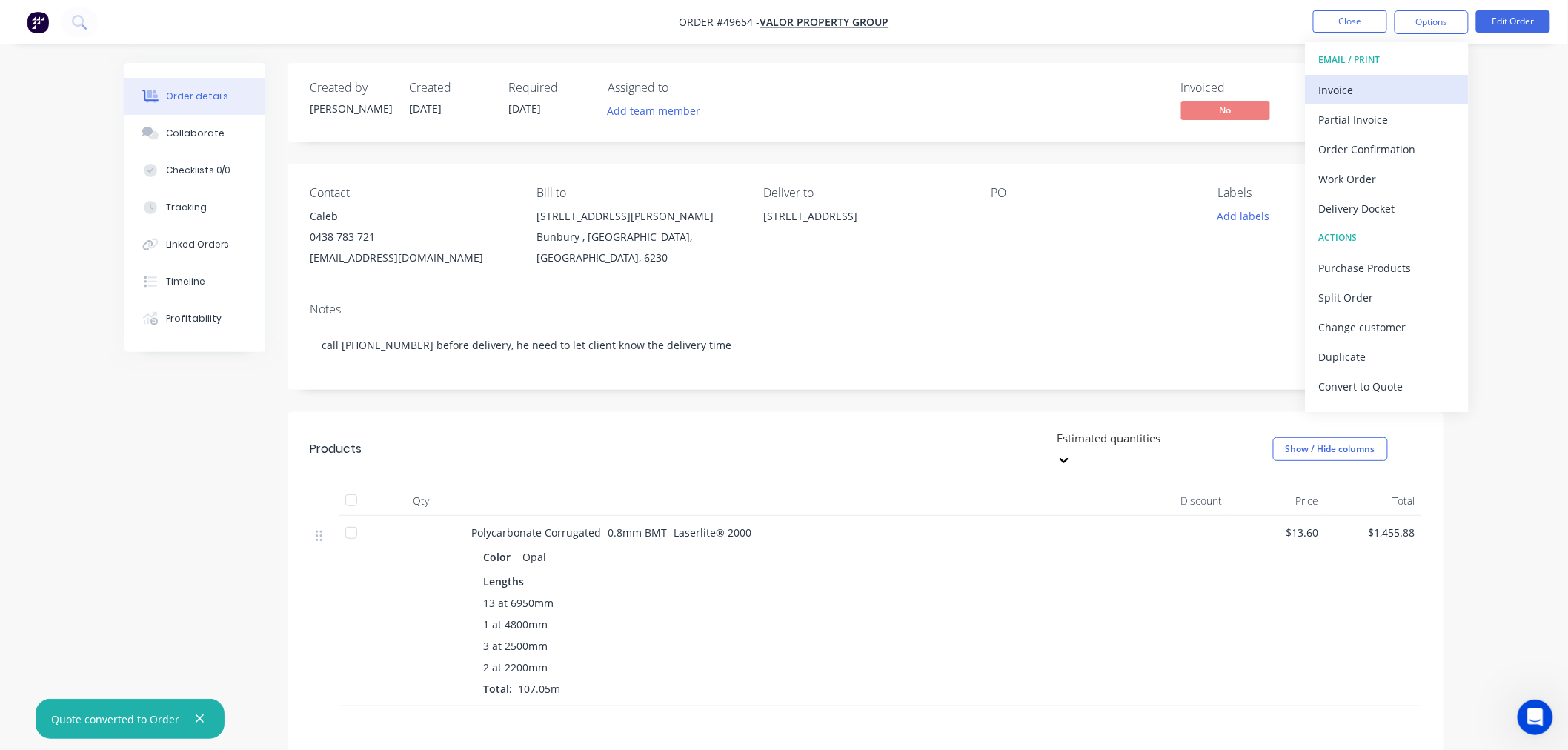
click at [1362, 92] on div "Invoice" at bounding box center [1386, 90] width 136 height 21
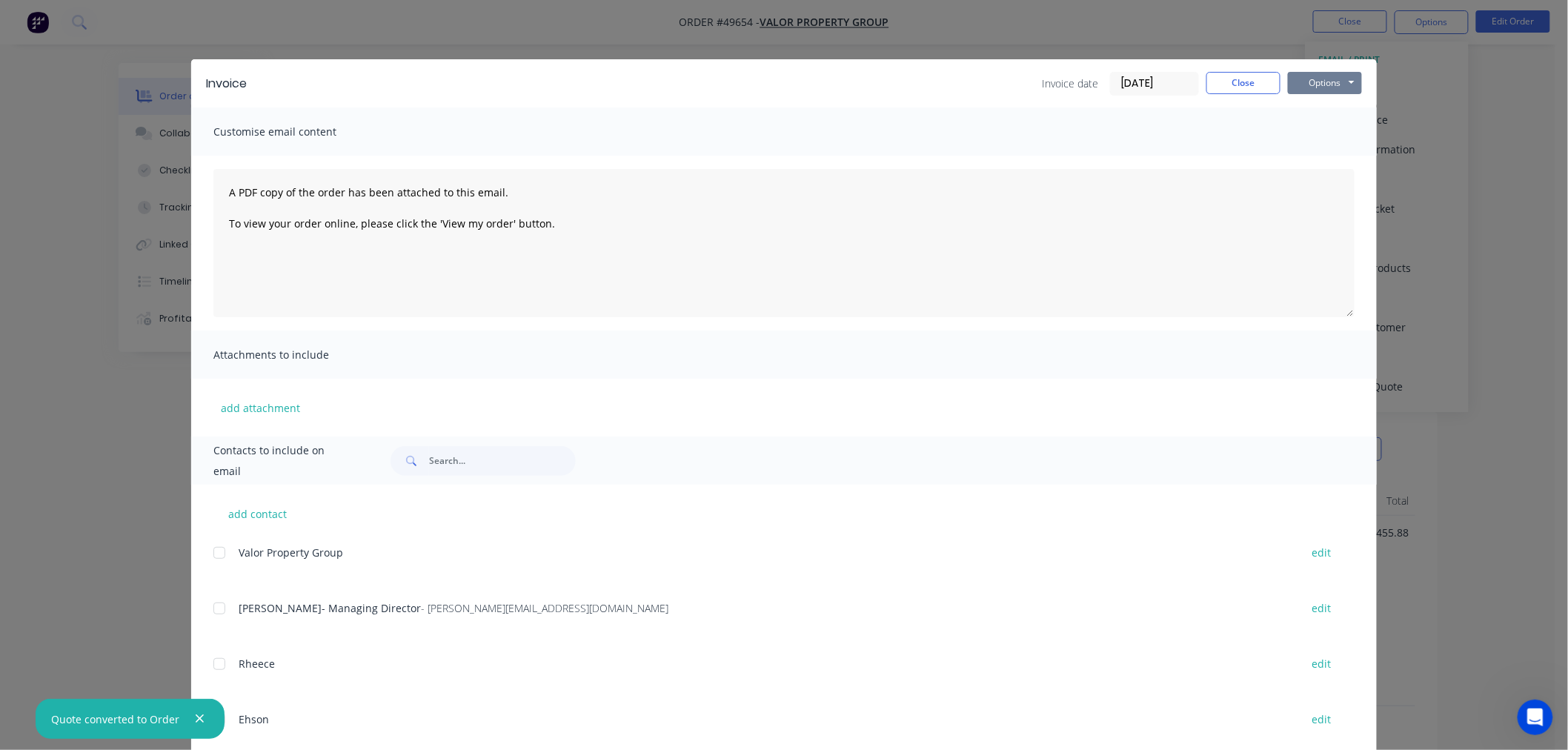
click at [1318, 85] on button "Options" at bounding box center [1325, 83] width 74 height 22
click at [1316, 134] on button "Print" at bounding box center [1335, 134] width 95 height 25
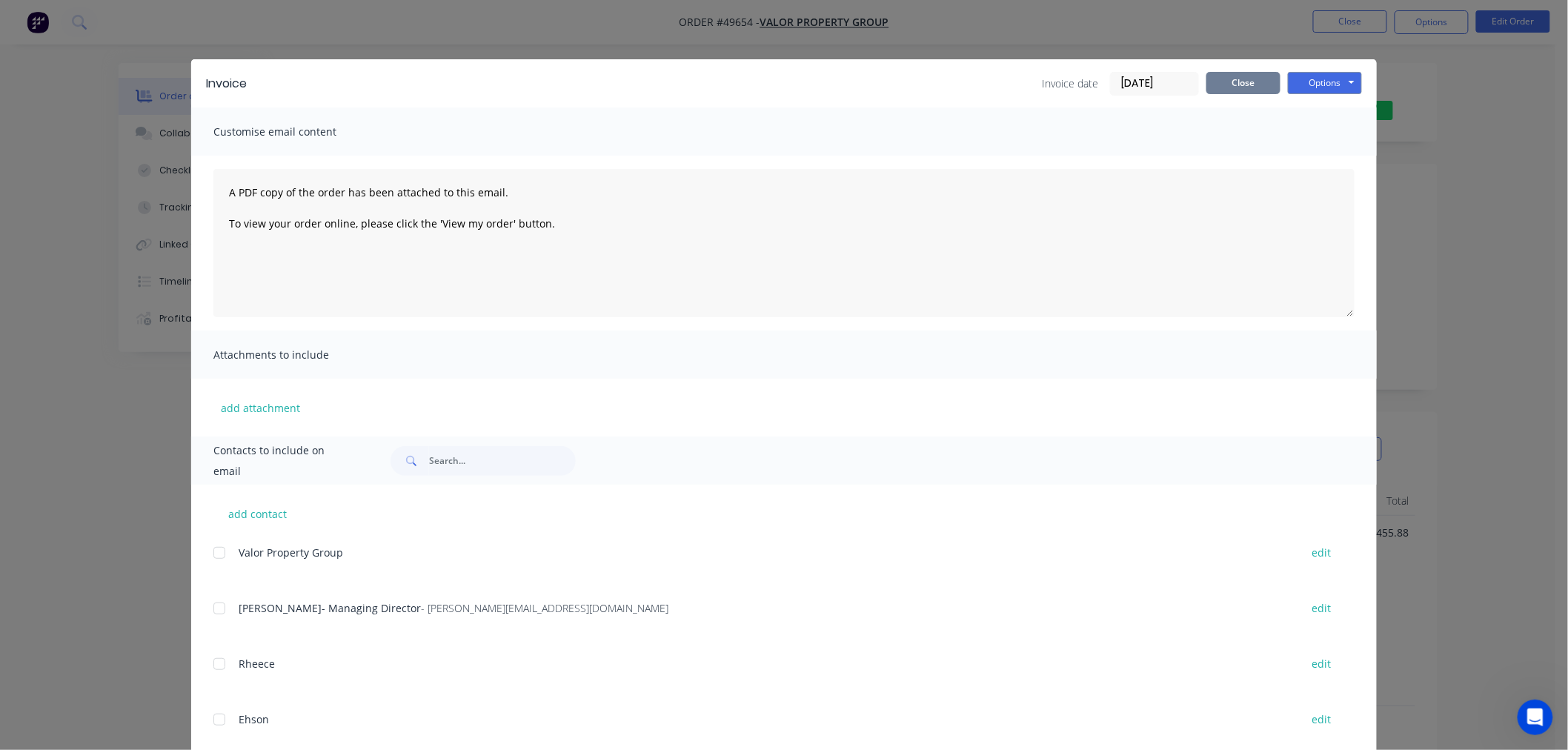
click at [1248, 90] on button "Close" at bounding box center [1243, 83] width 74 height 22
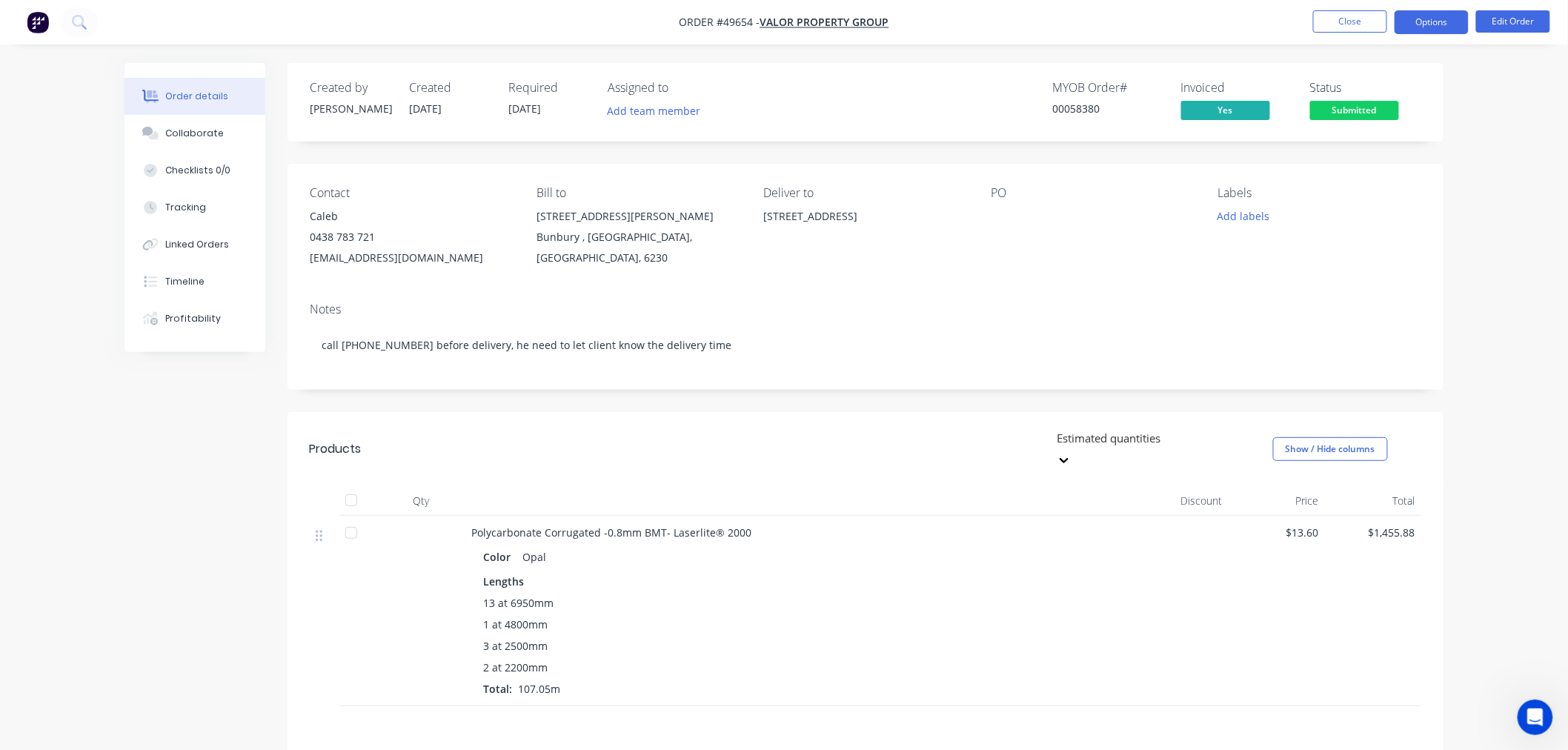
click at [1417, 27] on button "Options" at bounding box center [1432, 22] width 74 height 24
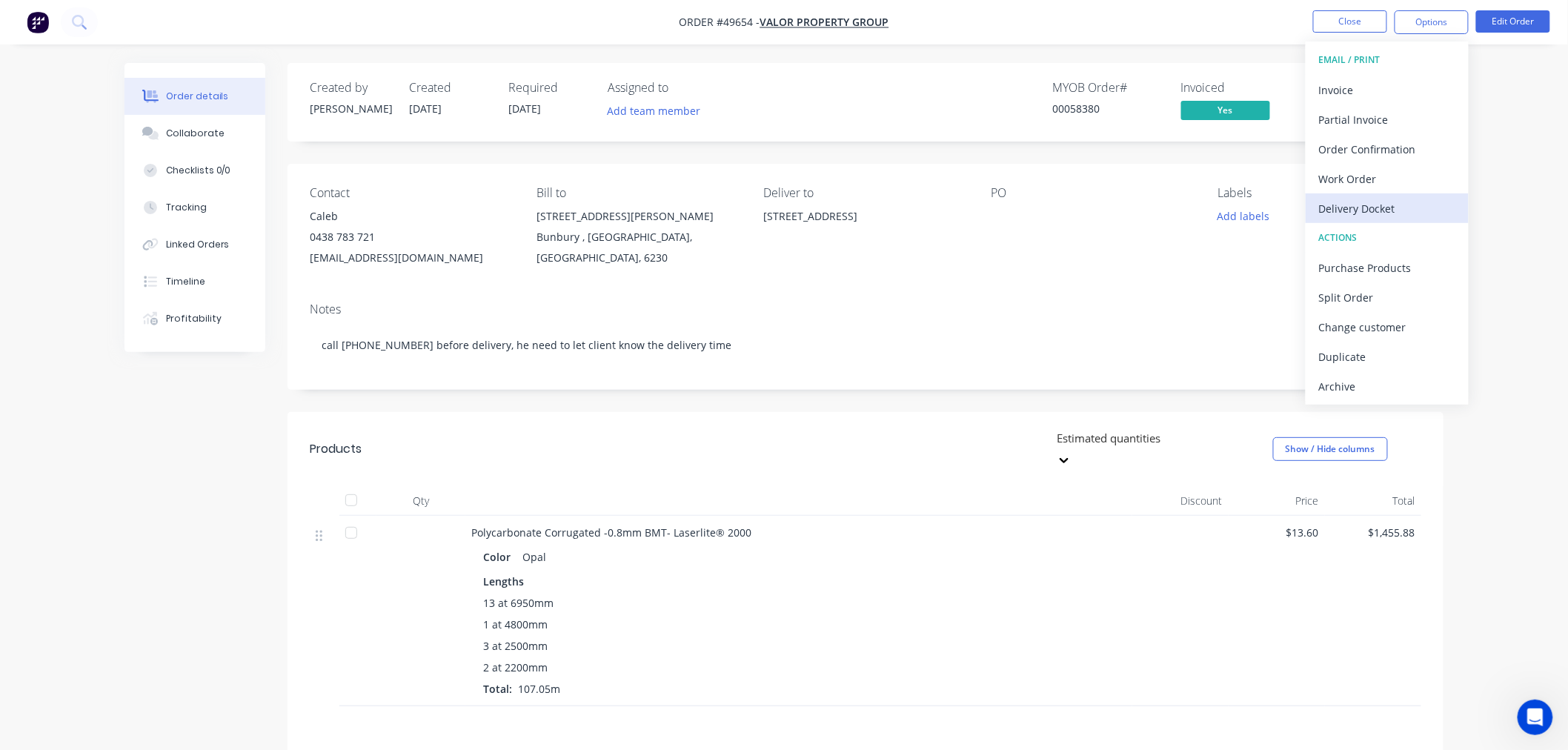
click at [1354, 211] on div "Delivery Docket" at bounding box center [1386, 208] width 136 height 21
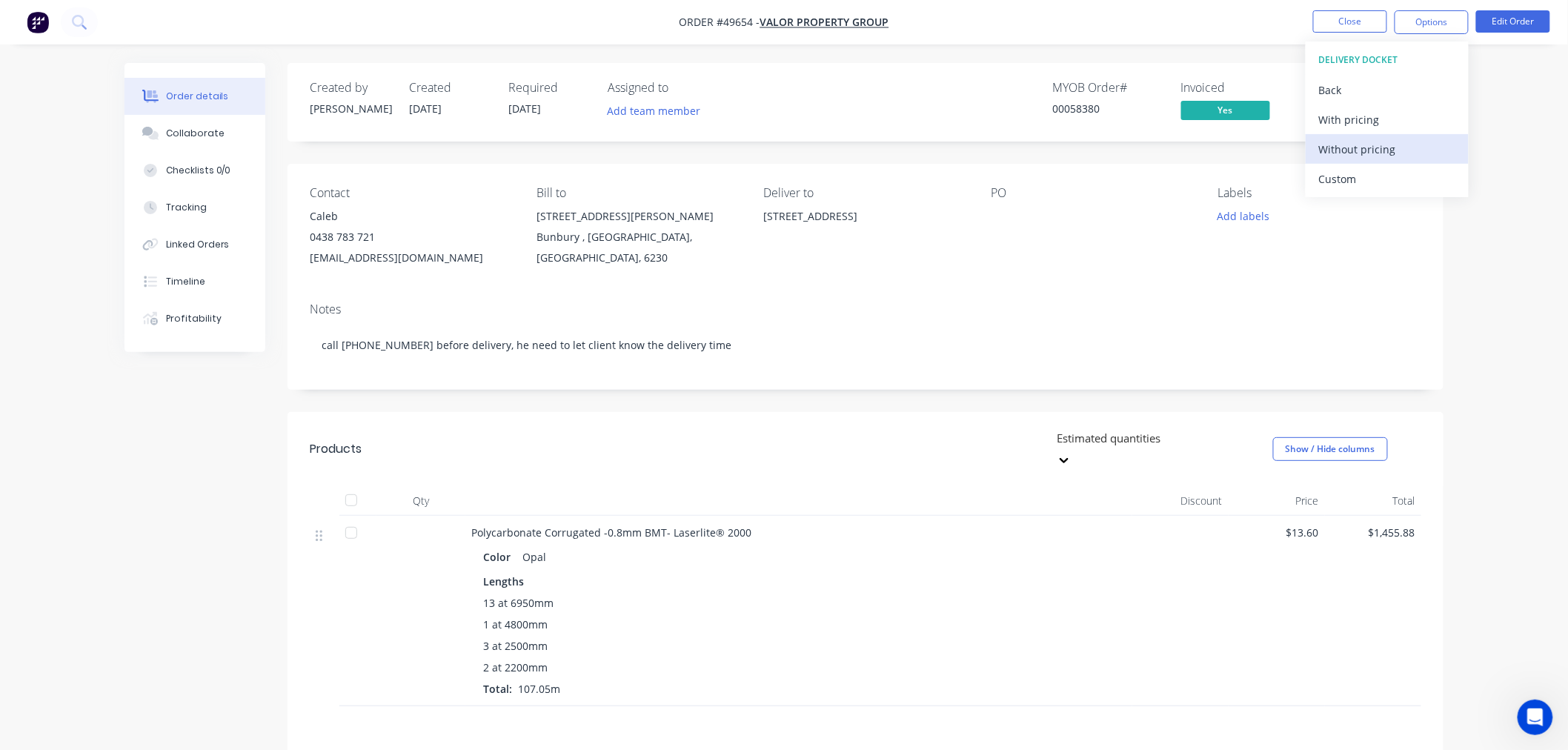
click at [1352, 149] on div "Without pricing" at bounding box center [1386, 149] width 136 height 21
click at [1079, 573] on div "Lengths" at bounding box center [798, 581] width 631 height 15
click at [1353, 112] on span "Submitted" at bounding box center [1354, 110] width 89 height 19
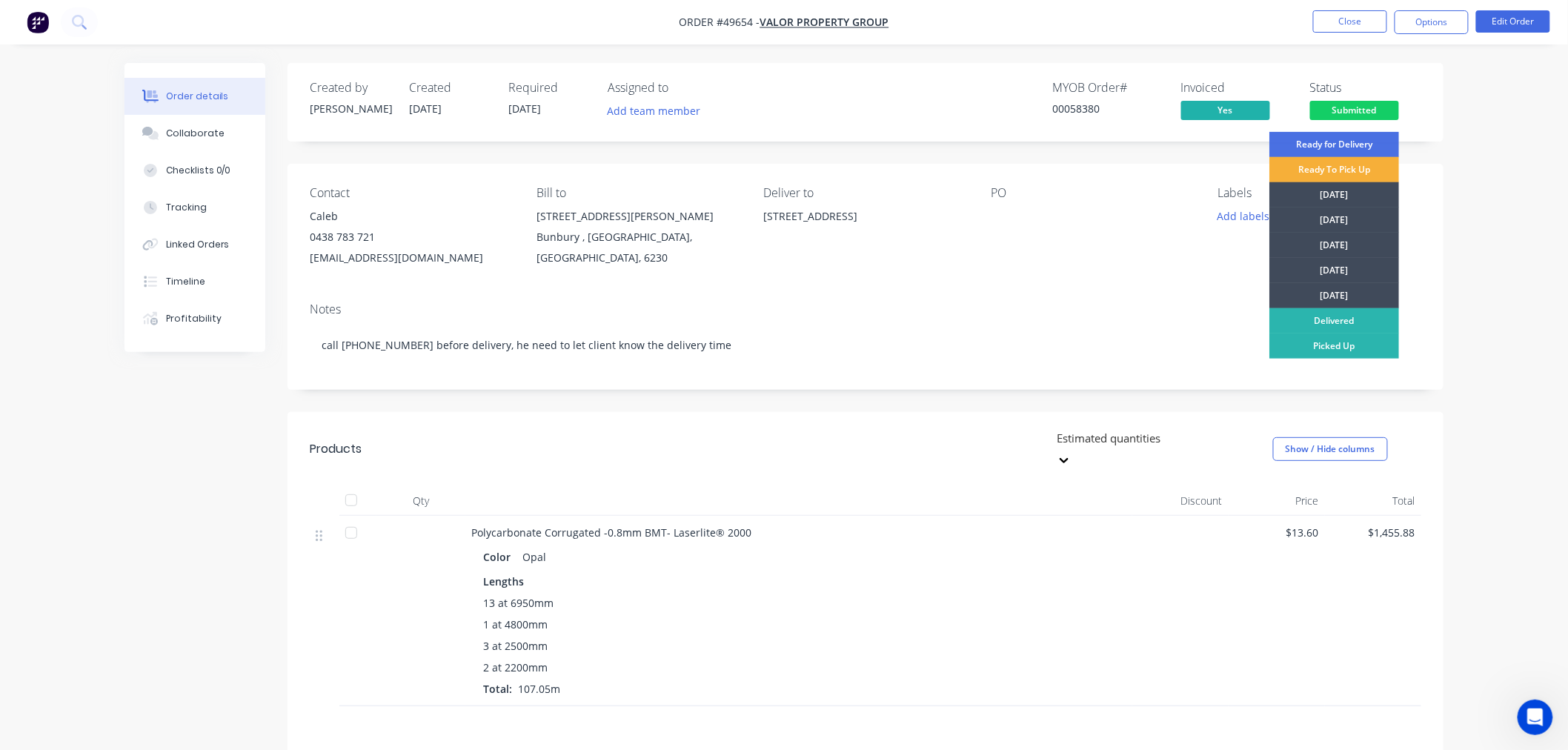
click at [1340, 292] on div "[DATE]" at bounding box center [1334, 296] width 129 height 25
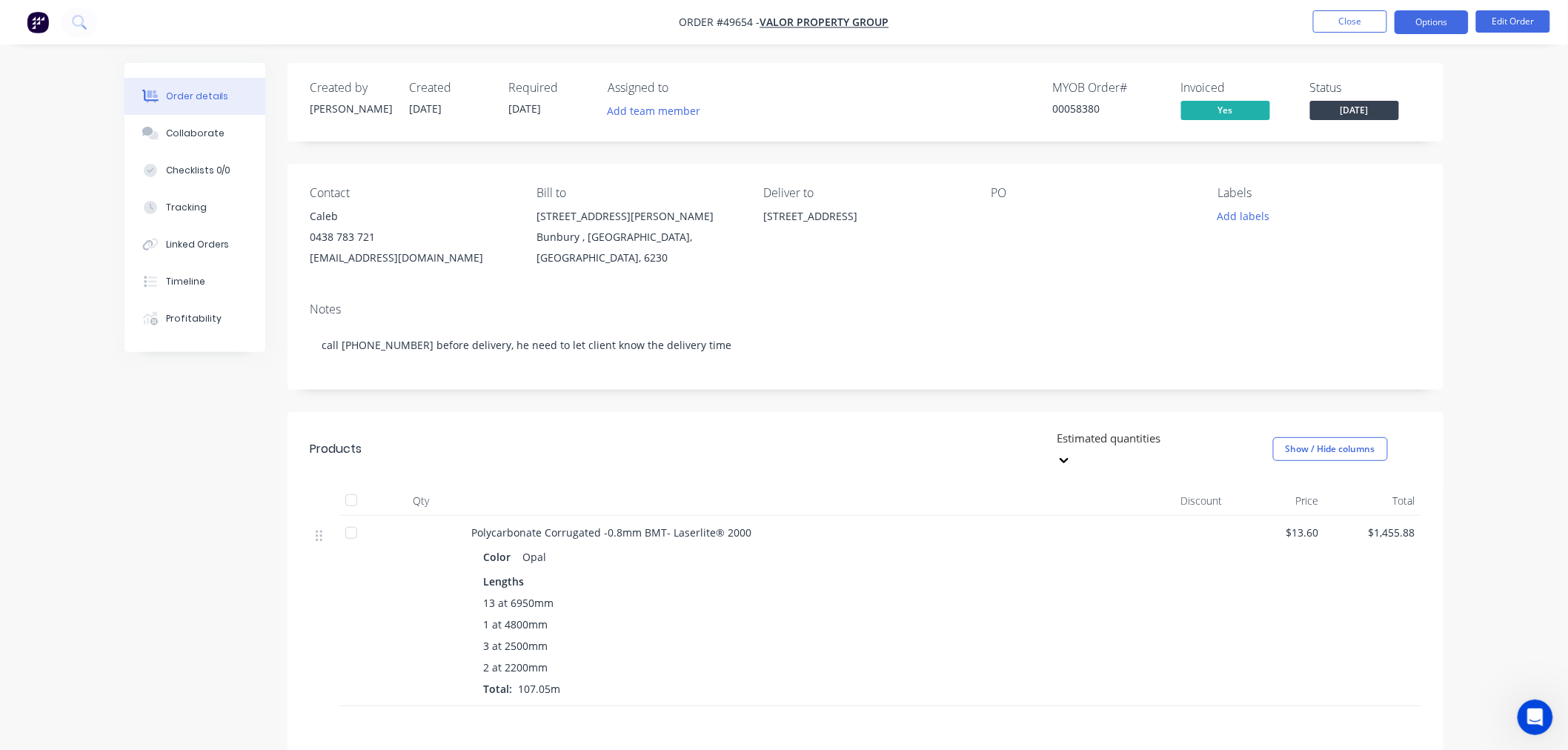
click at [1427, 23] on button "Options" at bounding box center [1432, 22] width 74 height 24
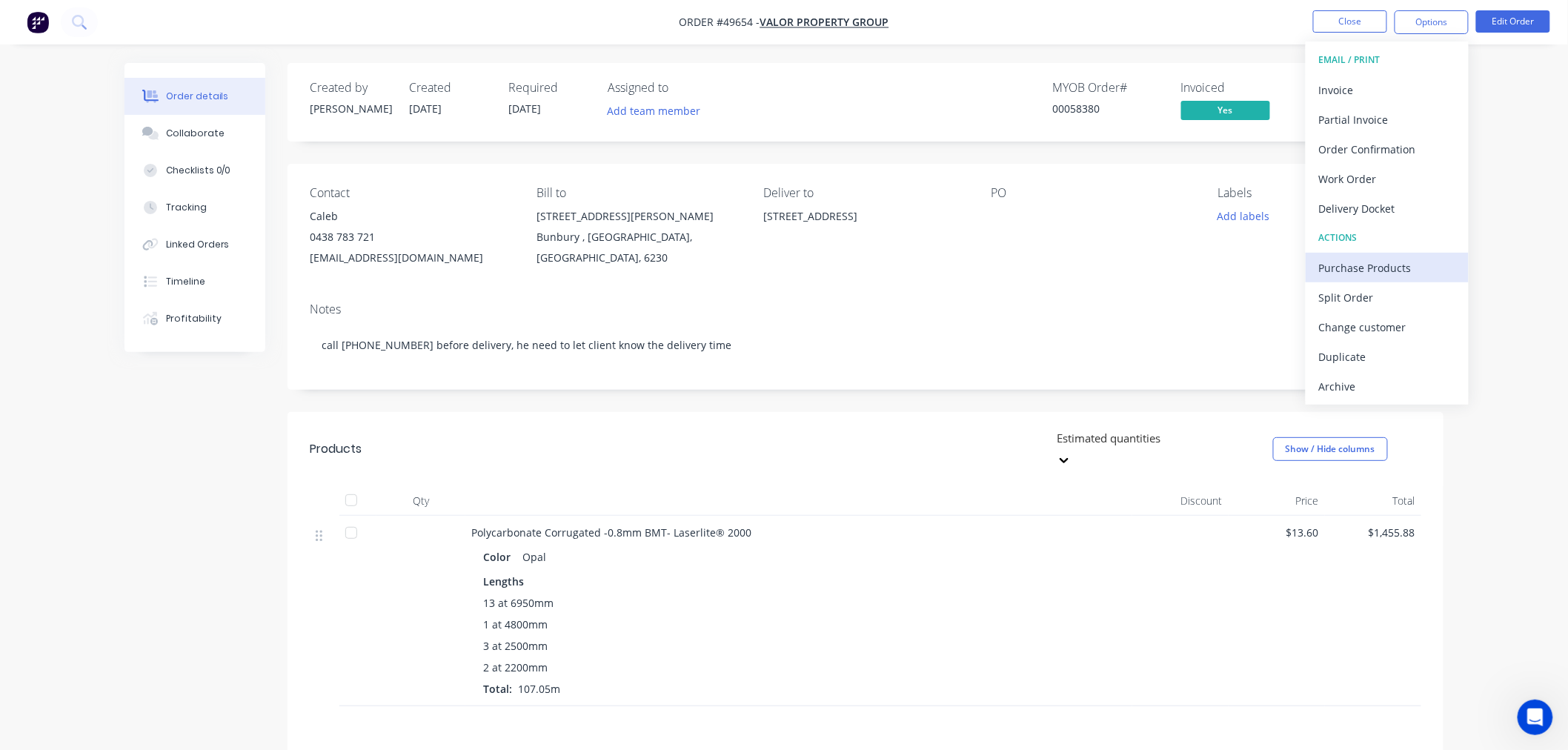
click at [1362, 271] on div "Purchase Products" at bounding box center [1386, 267] width 136 height 21
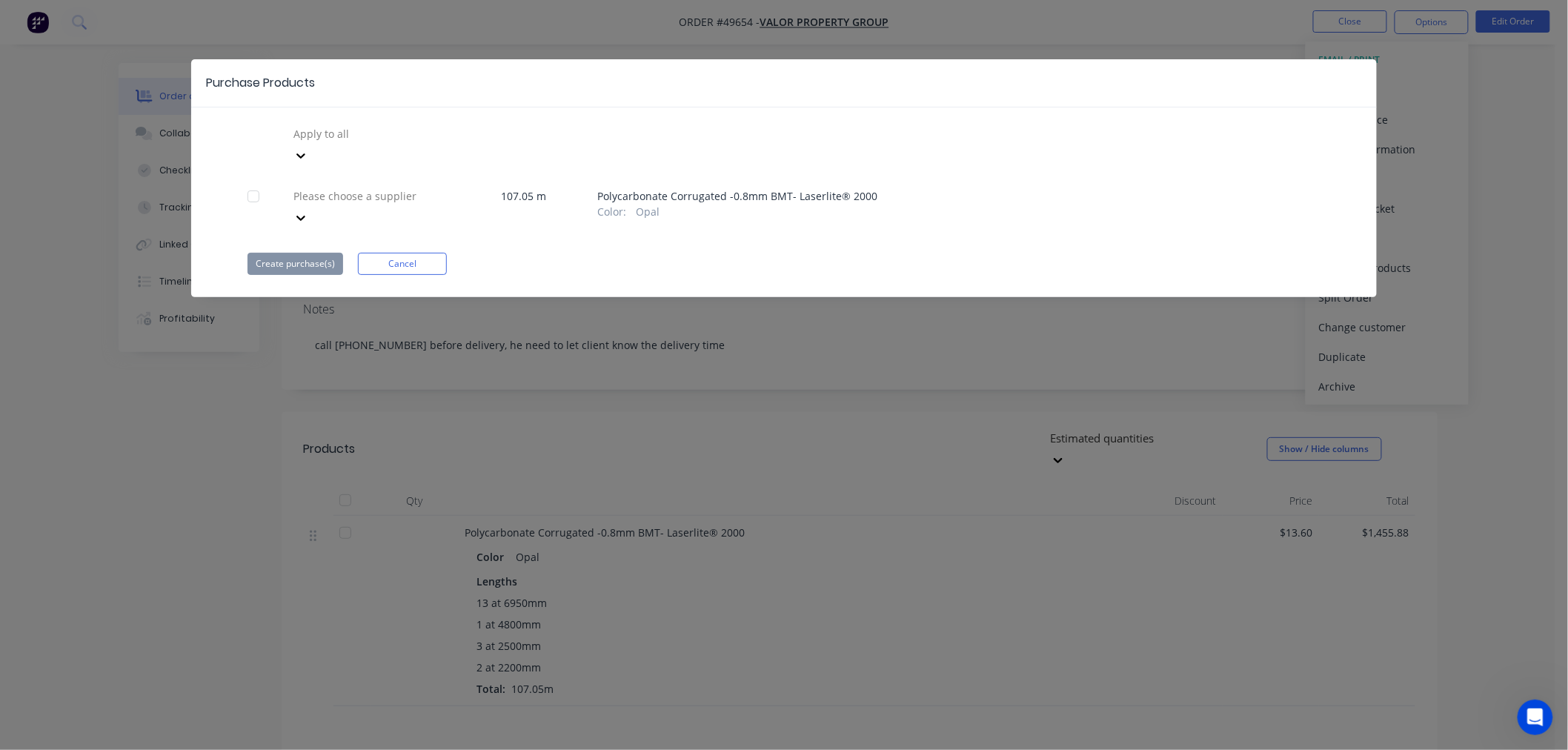
click at [255, 182] on div at bounding box center [253, 196] width 30 height 30
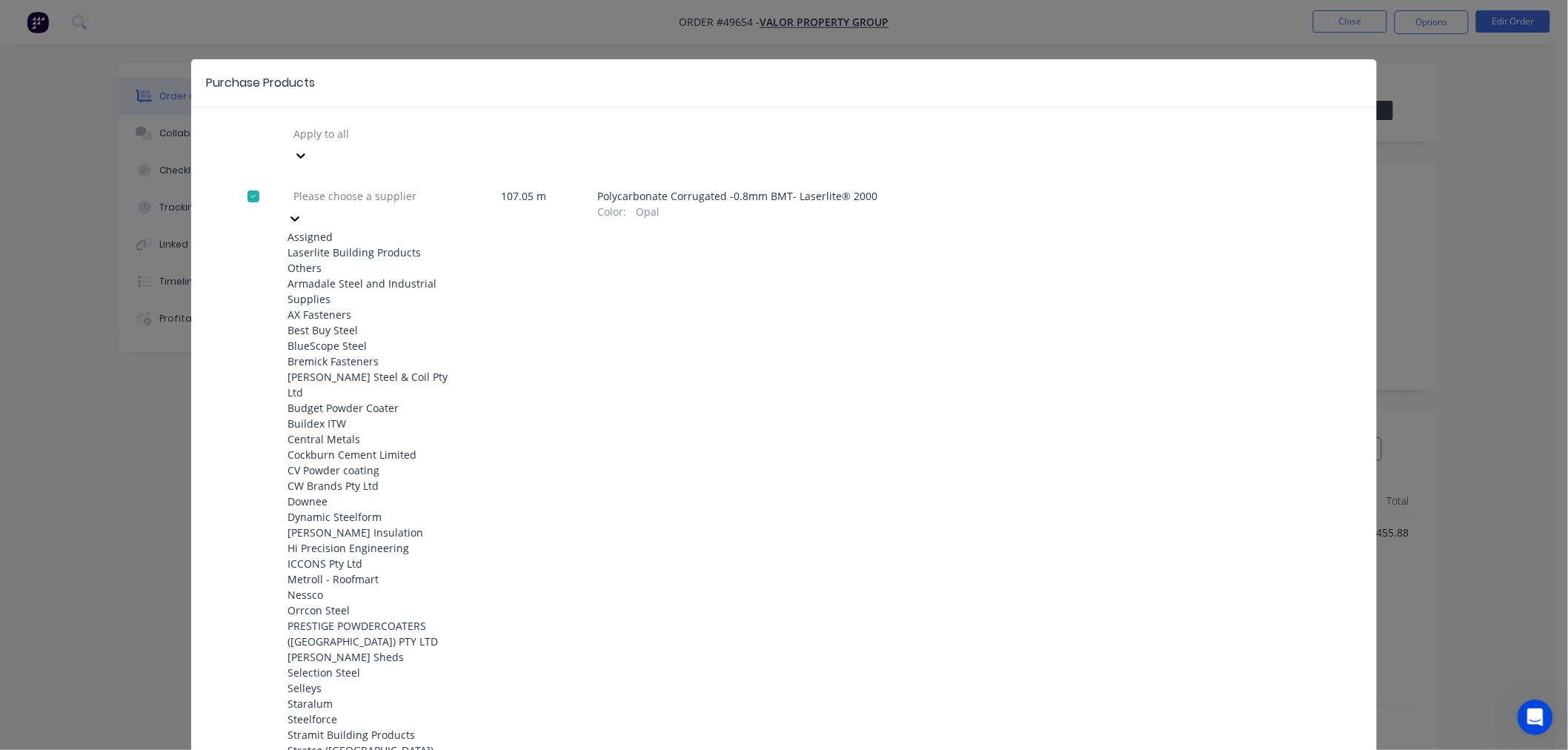
click at [302, 211] on icon at bounding box center [295, 219] width 15 height 15
click at [398, 244] on div "Laserlite Building Products" at bounding box center [369, 252] width 163 height 15
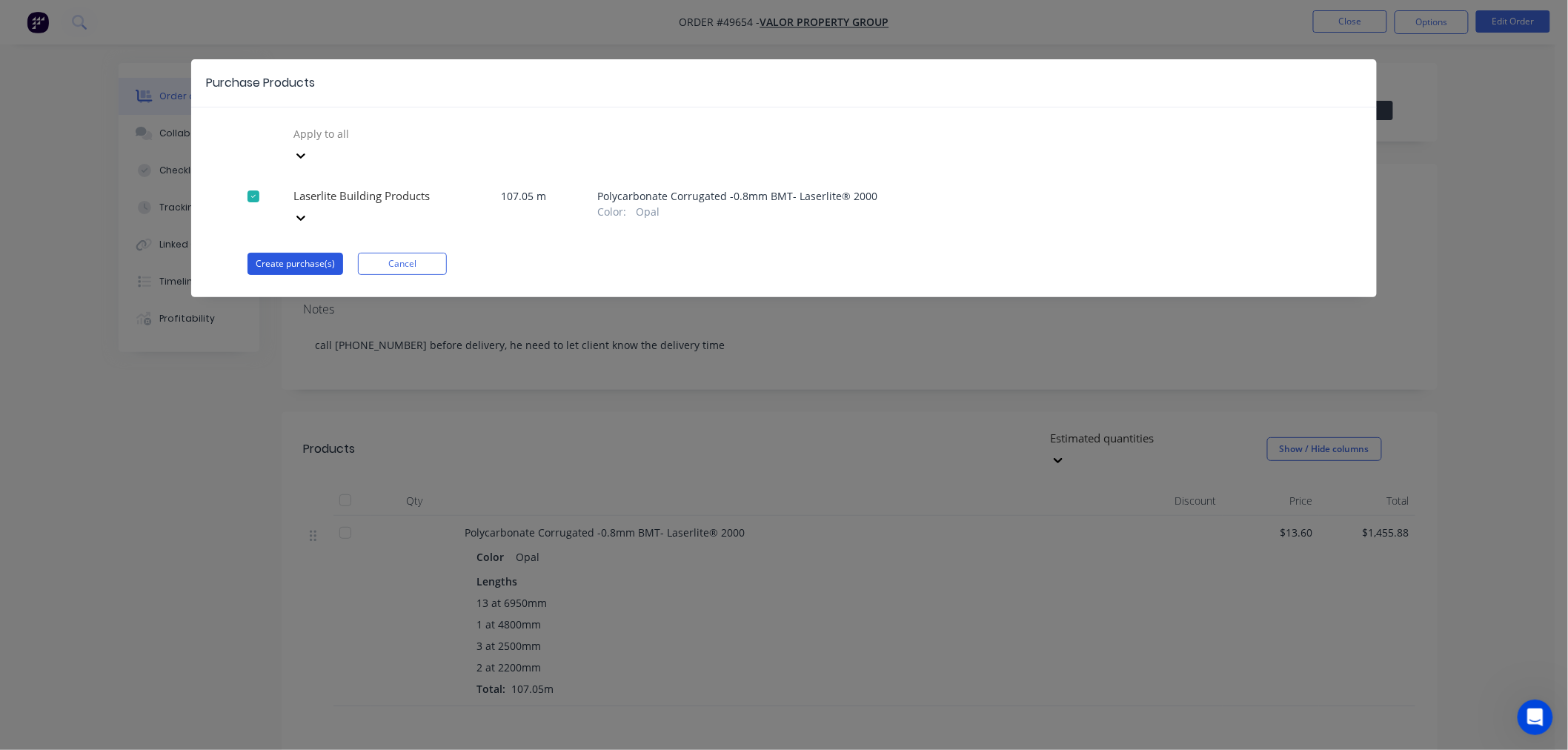
click at [299, 253] on button "Create purchase(s)" at bounding box center [295, 264] width 96 height 22
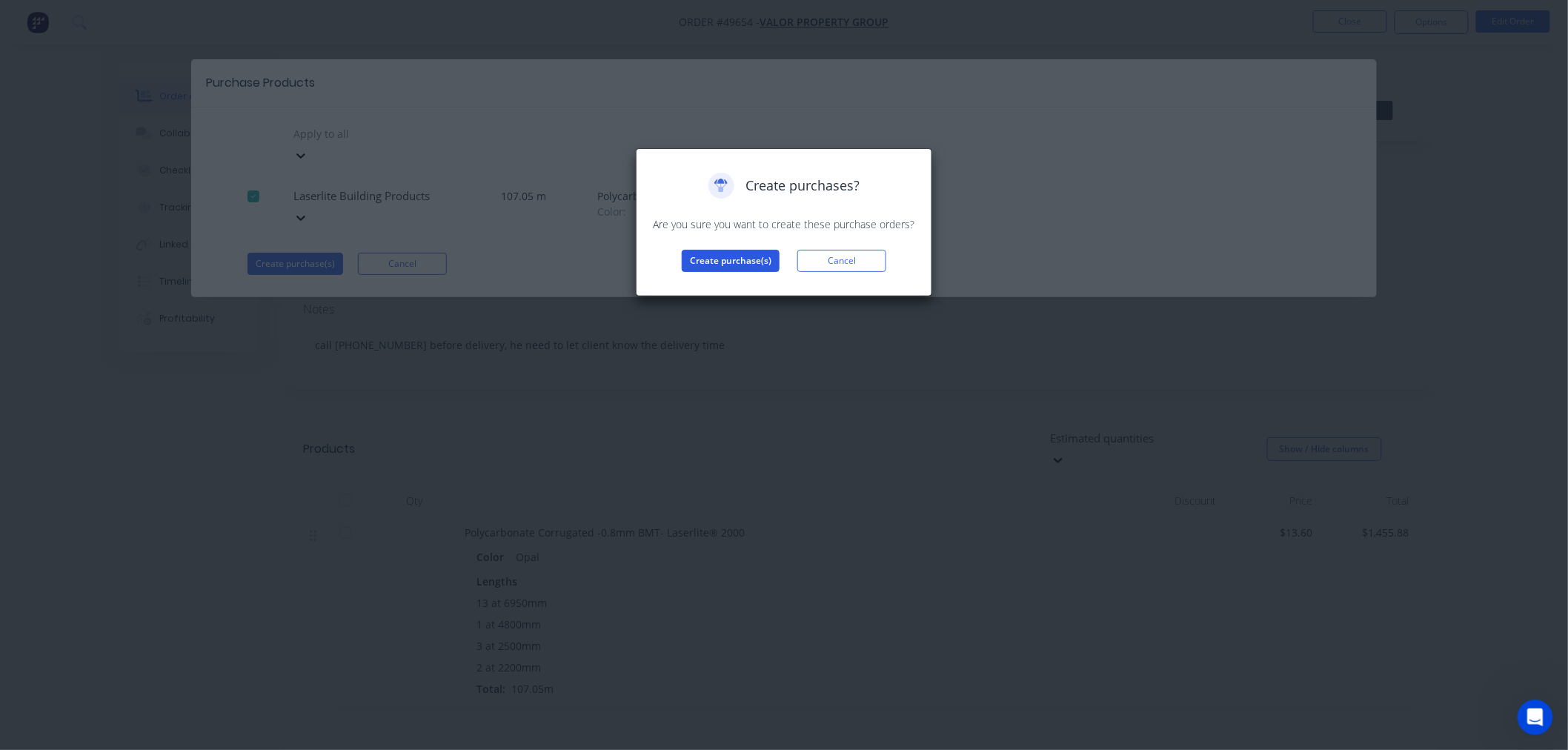
click at [705, 260] on button "Create purchase(s)" at bounding box center [731, 260] width 98 height 22
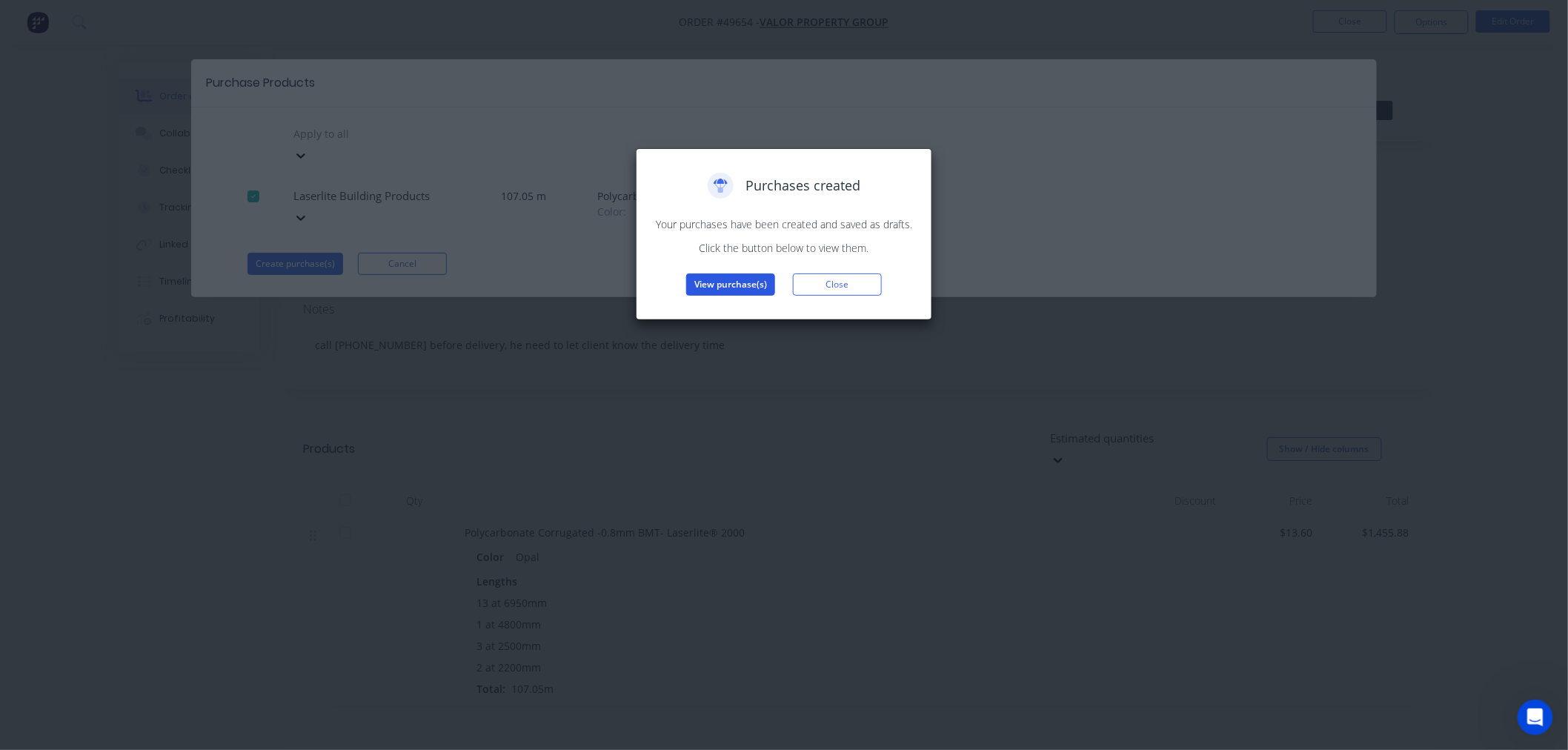
click at [734, 285] on button "View purchase(s)" at bounding box center [730, 284] width 89 height 22
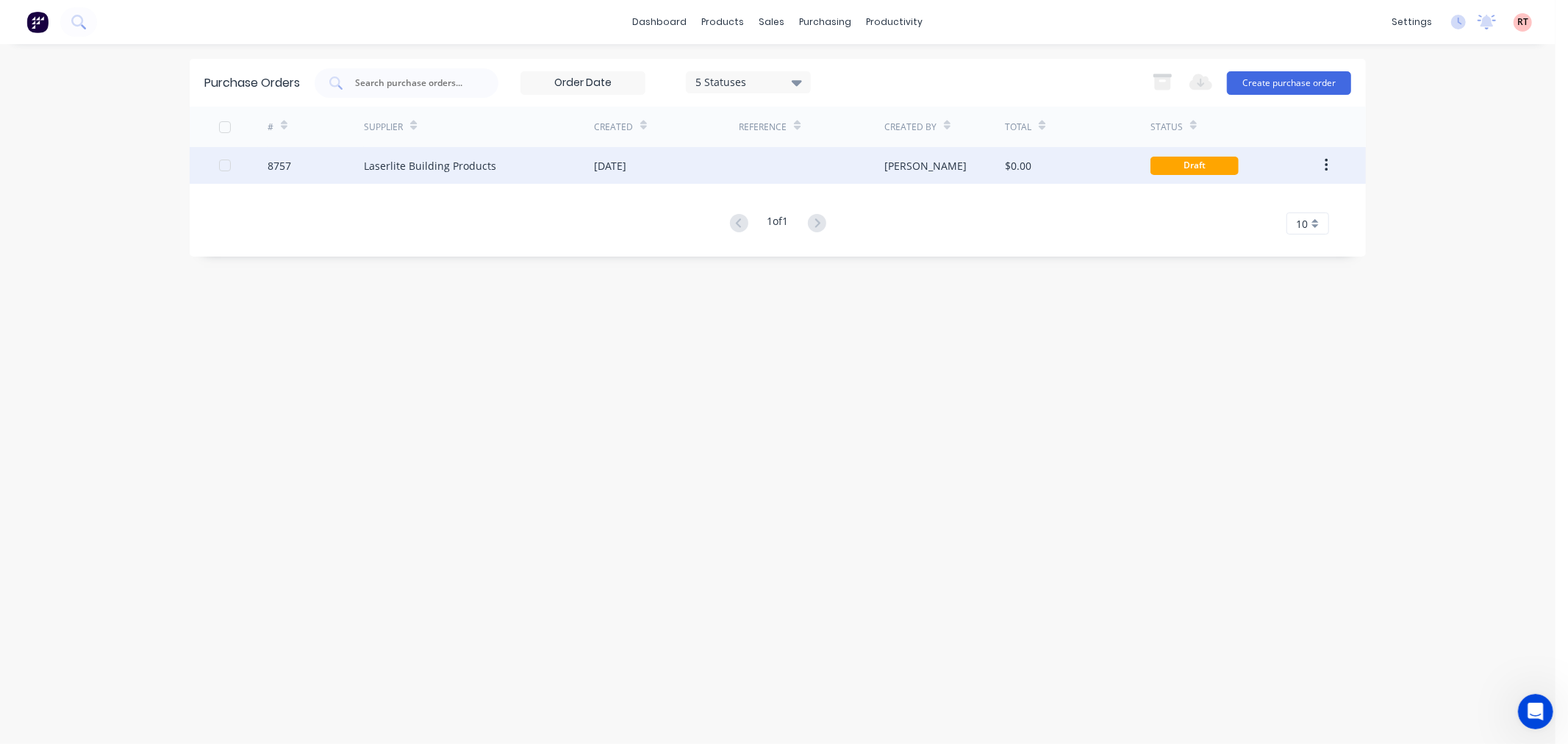
click at [958, 178] on div "[PERSON_NAME]" at bounding box center [945, 165] width 122 height 37
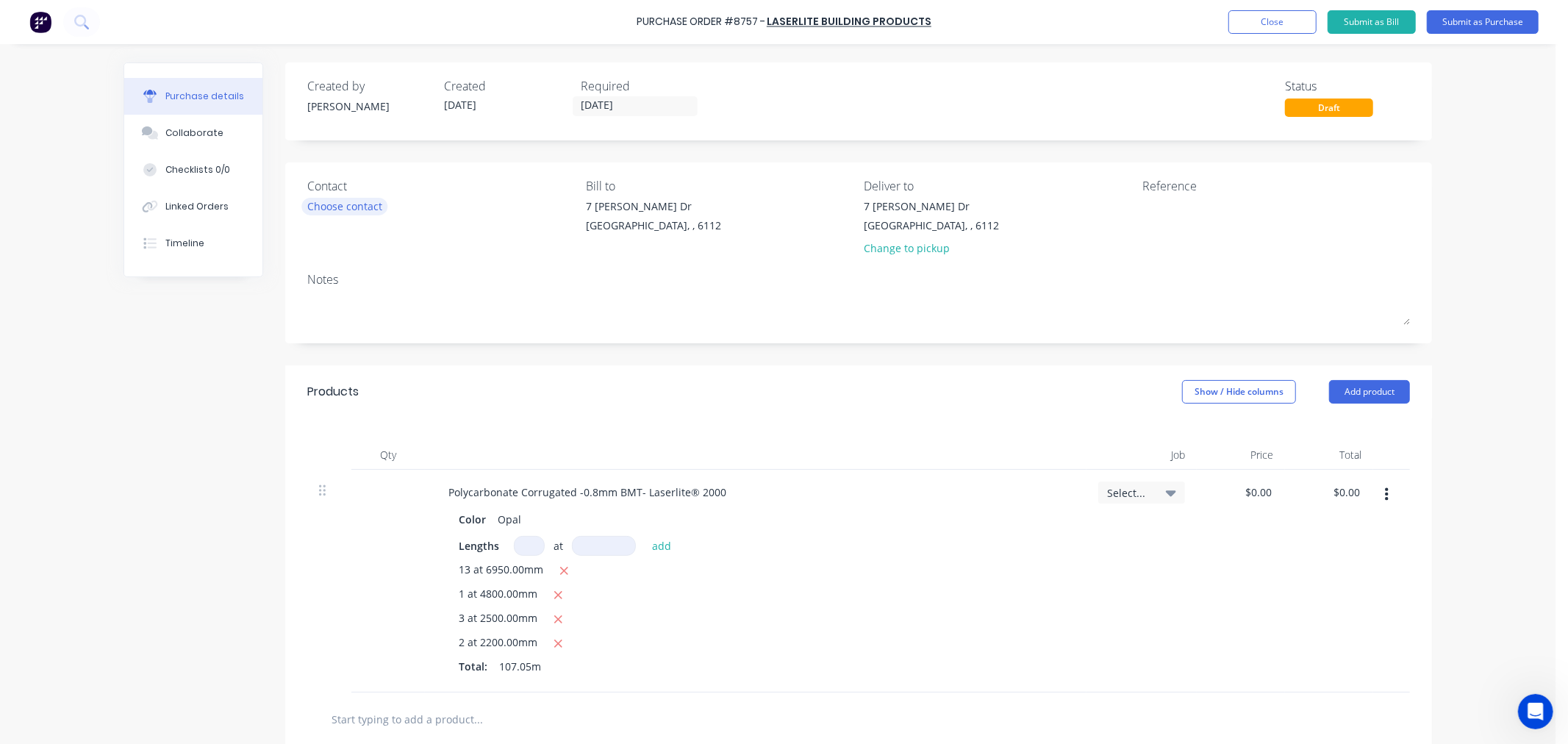
click at [368, 205] on div "Choose contact" at bounding box center [344, 206] width 75 height 15
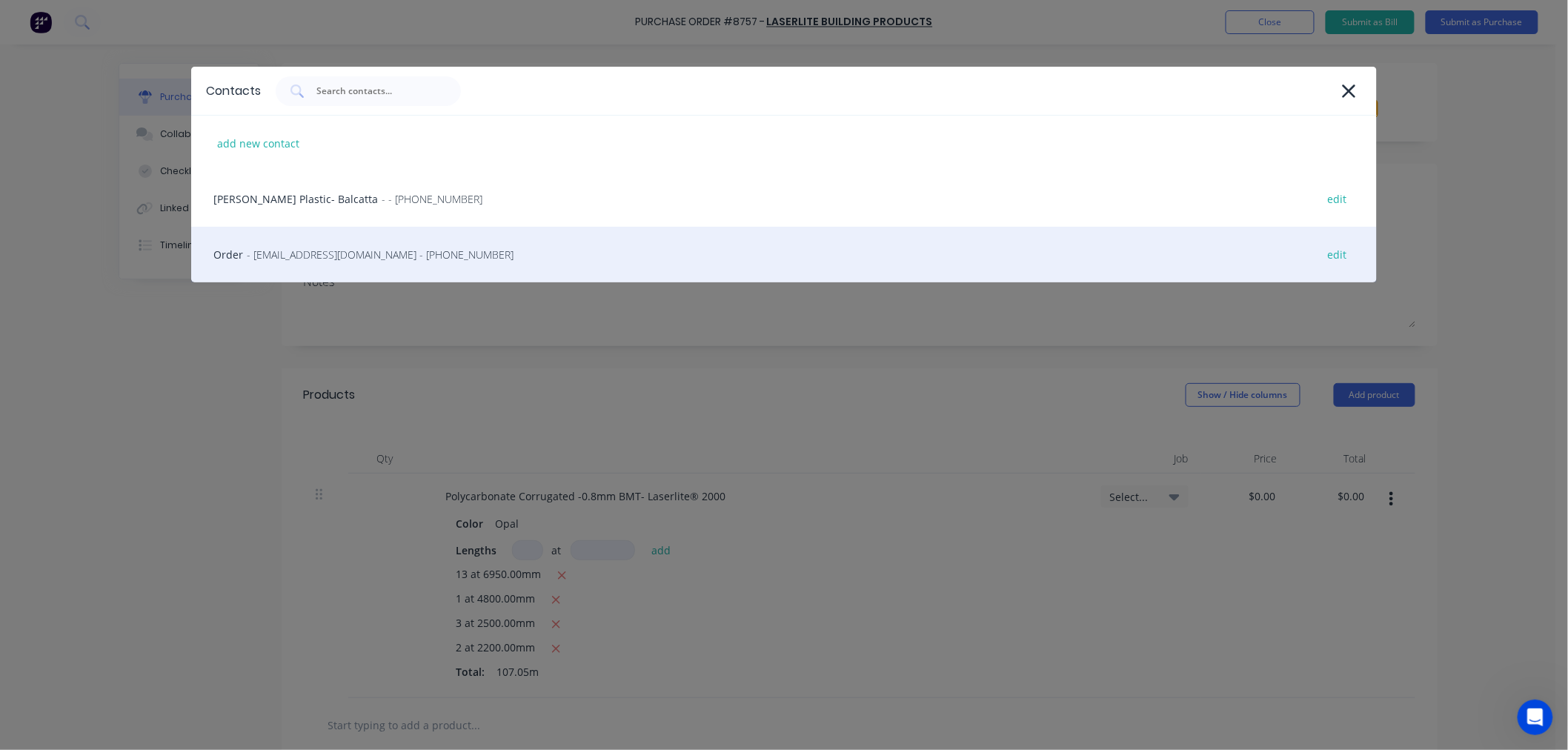
click at [312, 260] on span "- [EMAIL_ADDRESS][DOMAIN_NAME] - [PHONE_NUMBER]" at bounding box center [380, 255] width 266 height 15
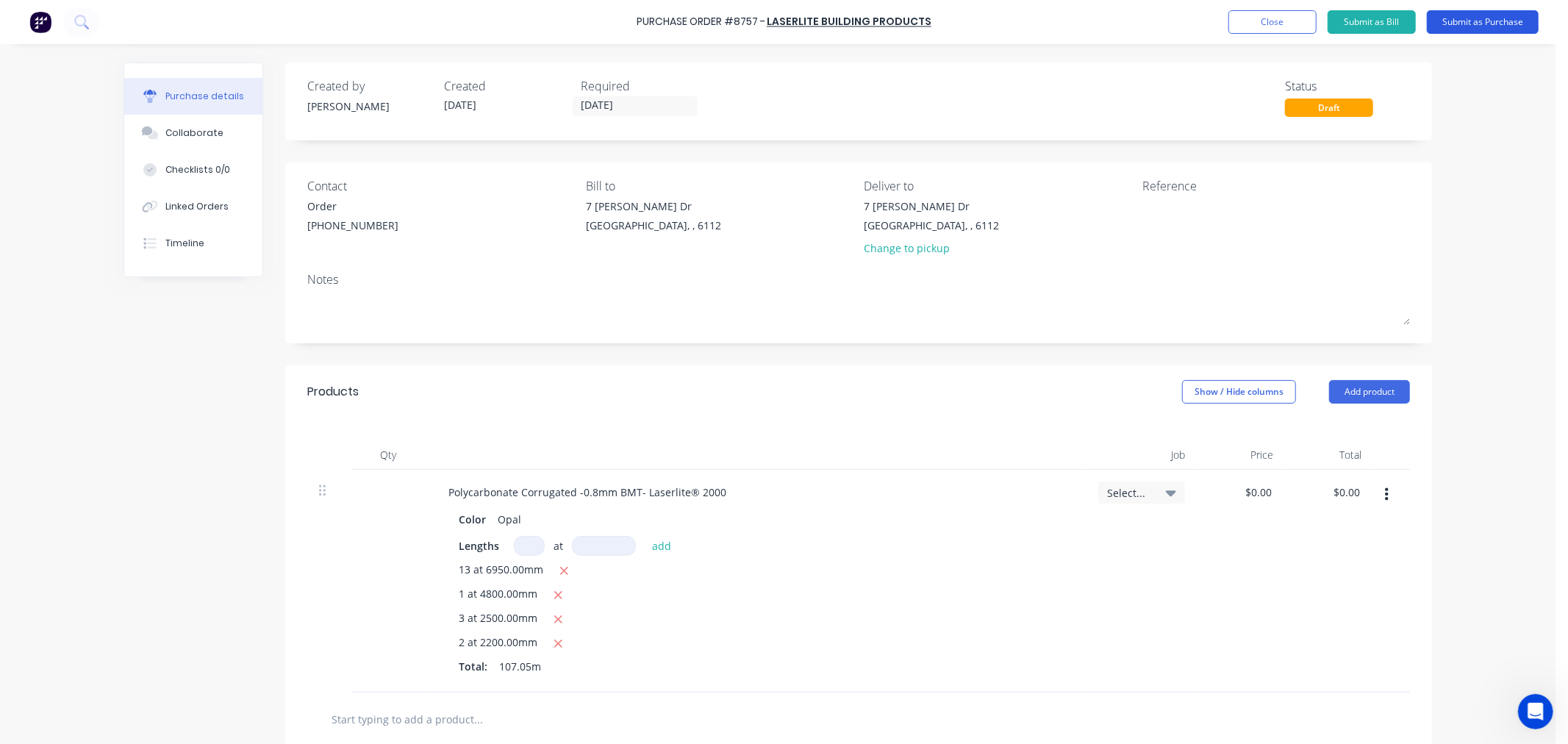
click at [1475, 23] on button "Submit as Purchase" at bounding box center [1482, 22] width 112 height 23
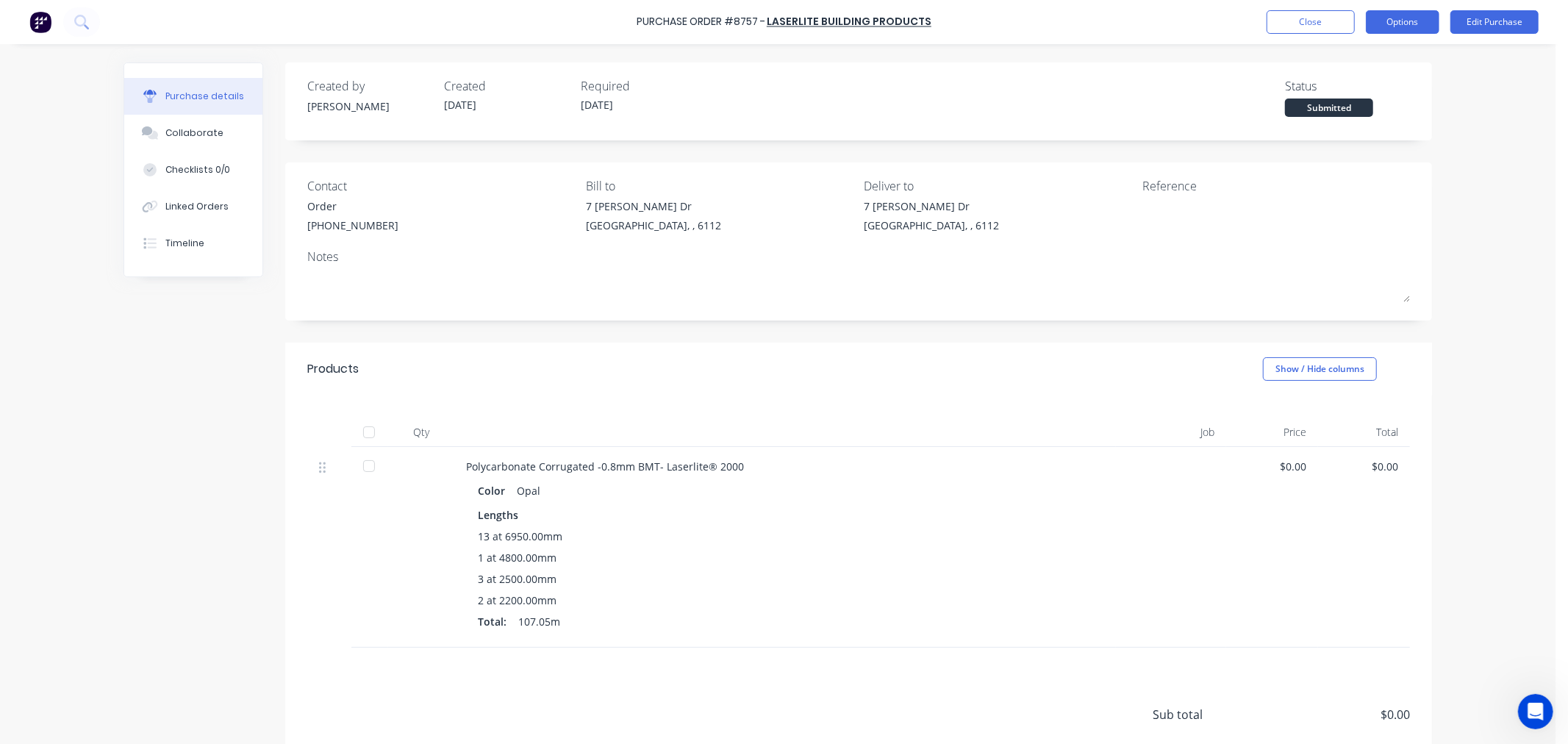
click at [1404, 27] on button "Options" at bounding box center [1403, 22] width 74 height 23
click at [1367, 57] on div "Print / Email" at bounding box center [1369, 60] width 113 height 21
click at [1361, 121] on div "Without pricing" at bounding box center [1369, 118] width 113 height 21
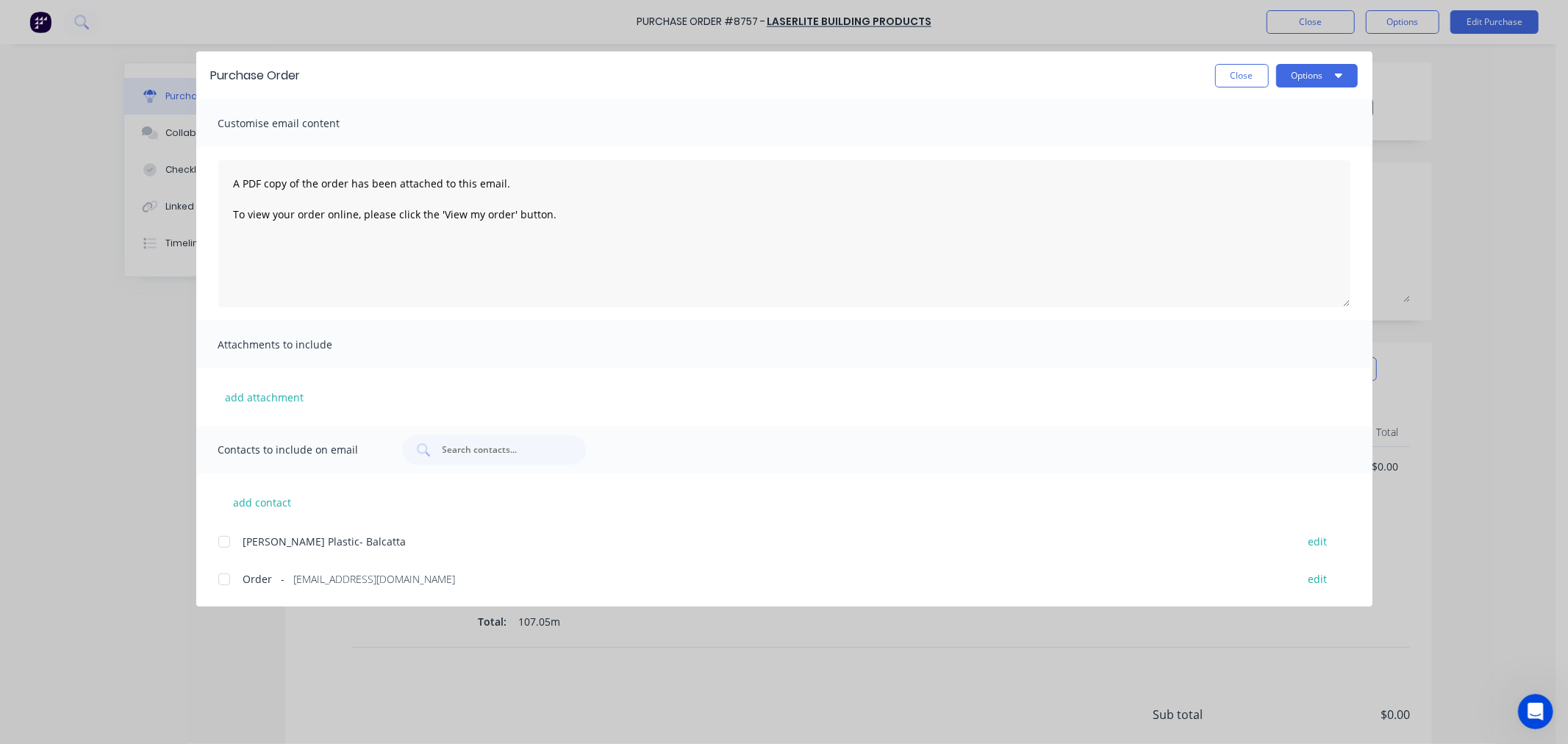
click at [216, 581] on div at bounding box center [224, 579] width 29 height 29
click at [1300, 74] on button "Options" at bounding box center [1316, 75] width 81 height 23
click at [1245, 169] on div "Email" at bounding box center [1287, 171] width 113 height 21
click at [1244, 75] on button "Close" at bounding box center [1242, 75] width 54 height 23
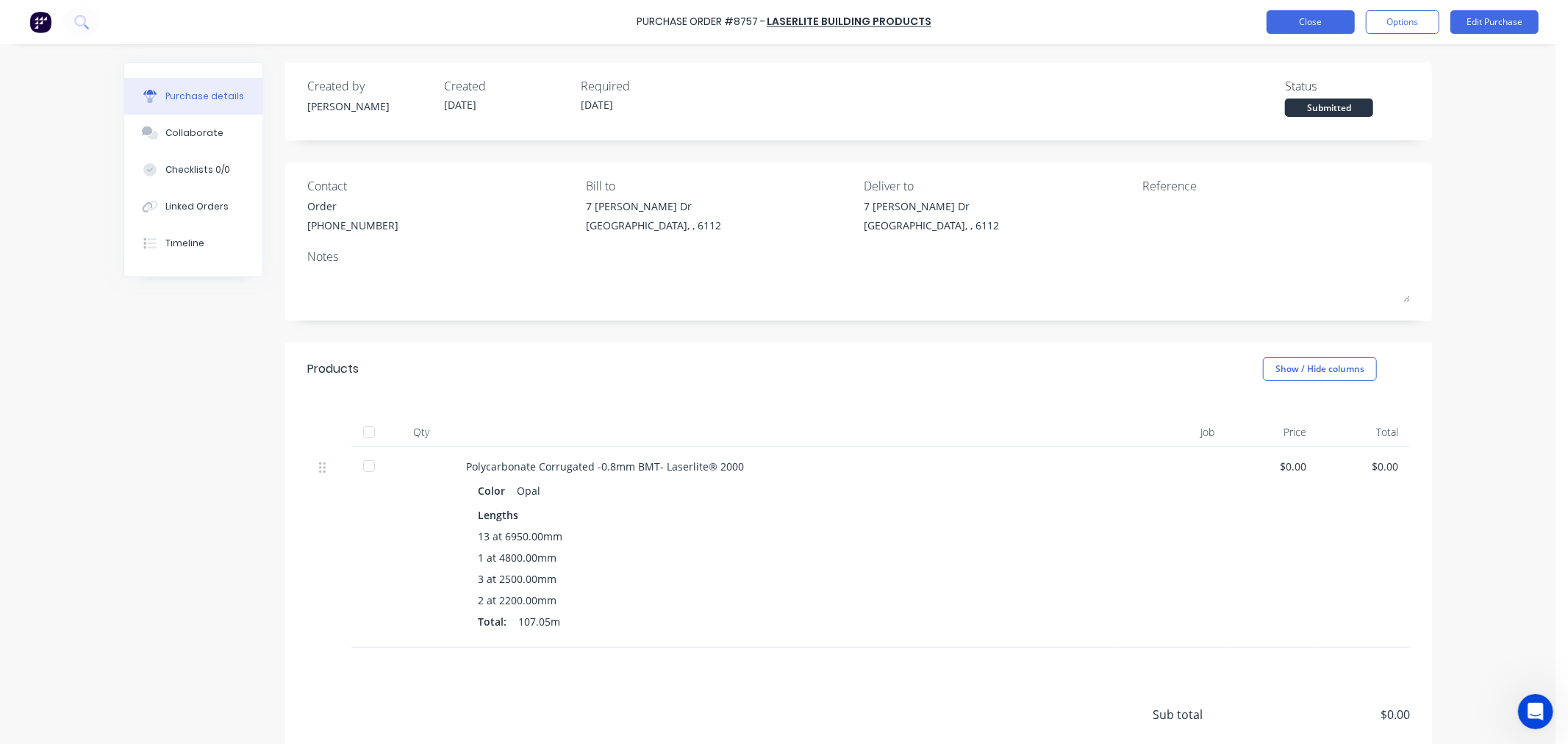
click at [1337, 26] on button "Close" at bounding box center [1310, 22] width 88 height 23
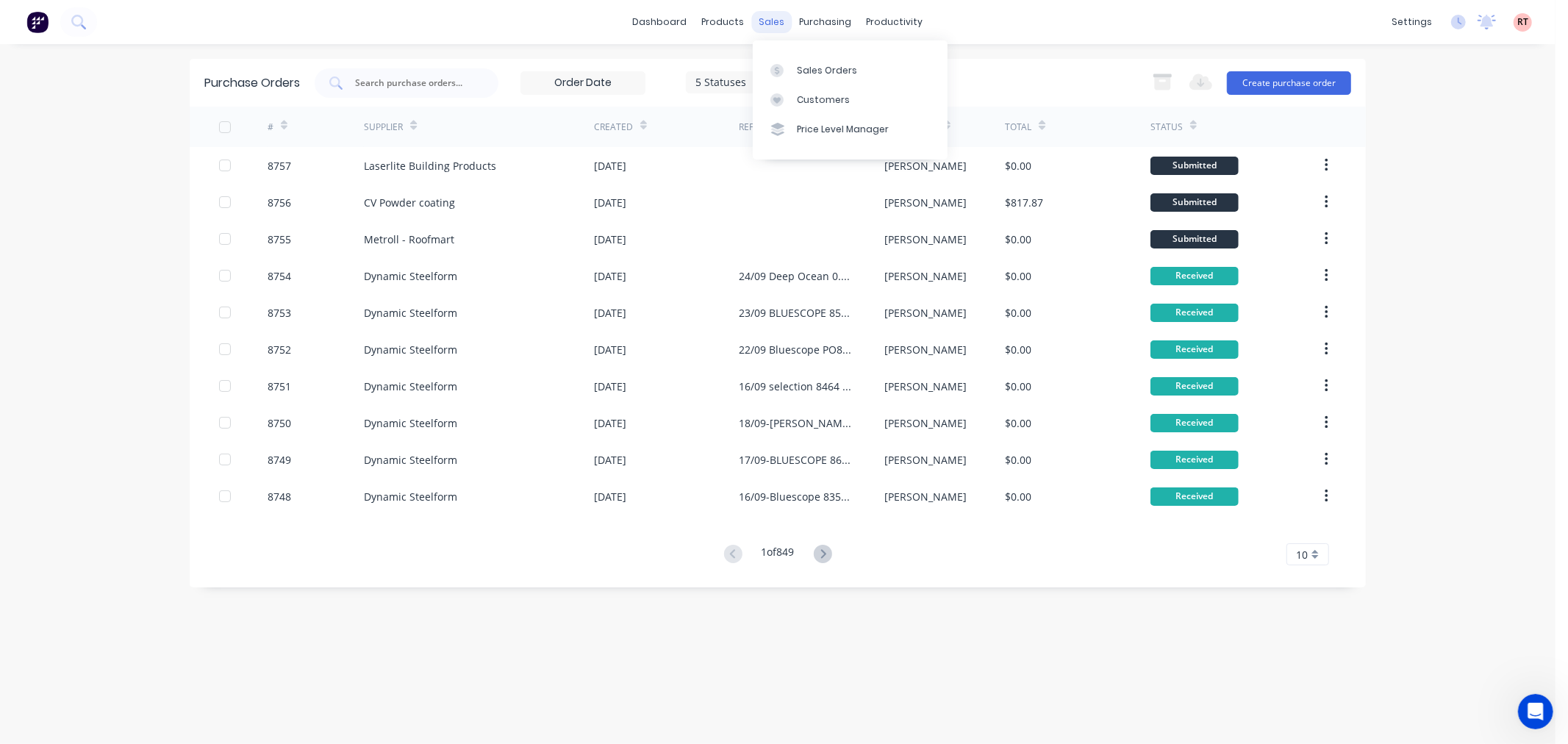
click at [774, 23] on div "sales" at bounding box center [772, 22] width 40 height 22
click at [824, 75] on div "Sales Orders" at bounding box center [827, 70] width 60 height 13
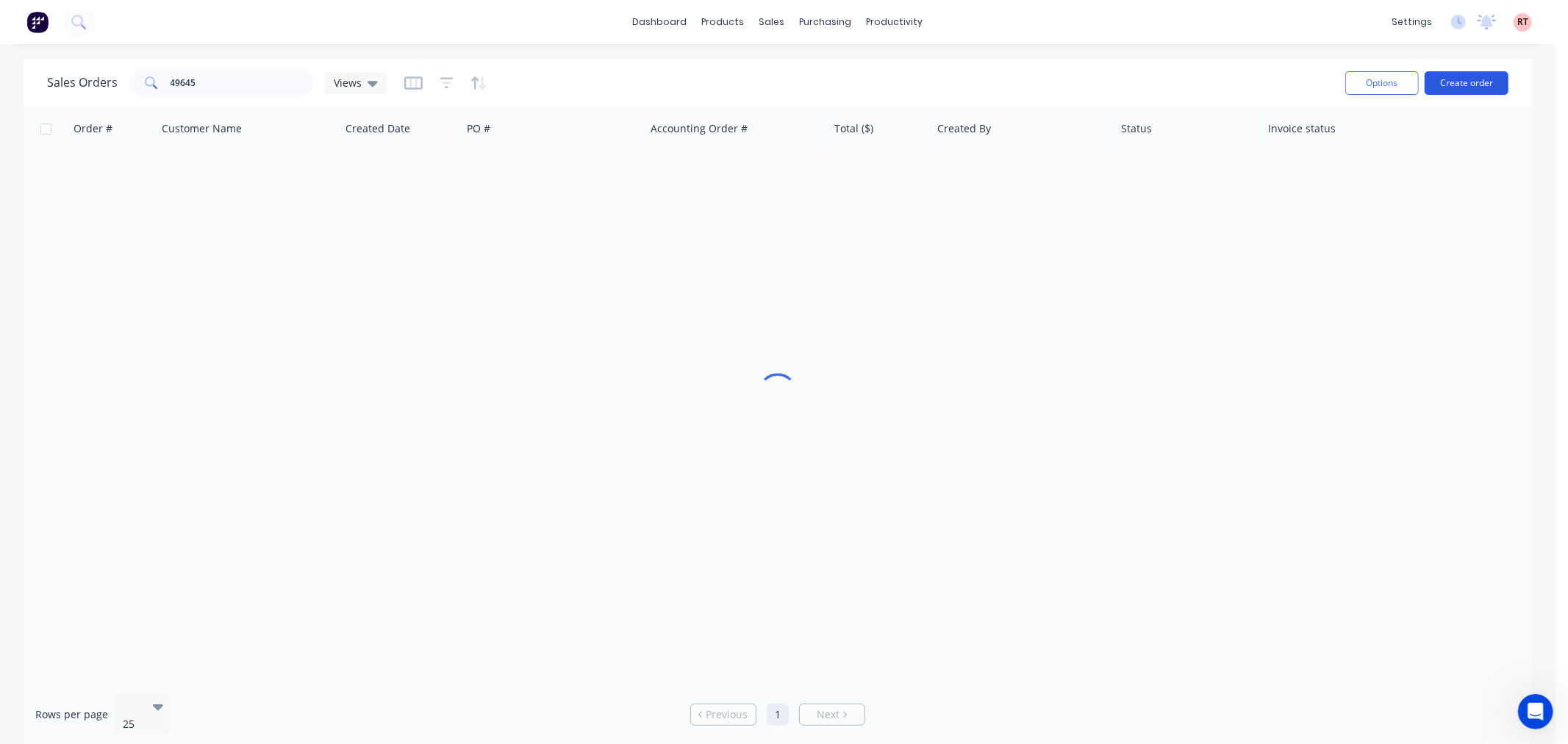
click at [1458, 85] on button "Create order" at bounding box center [1466, 83] width 84 height 23
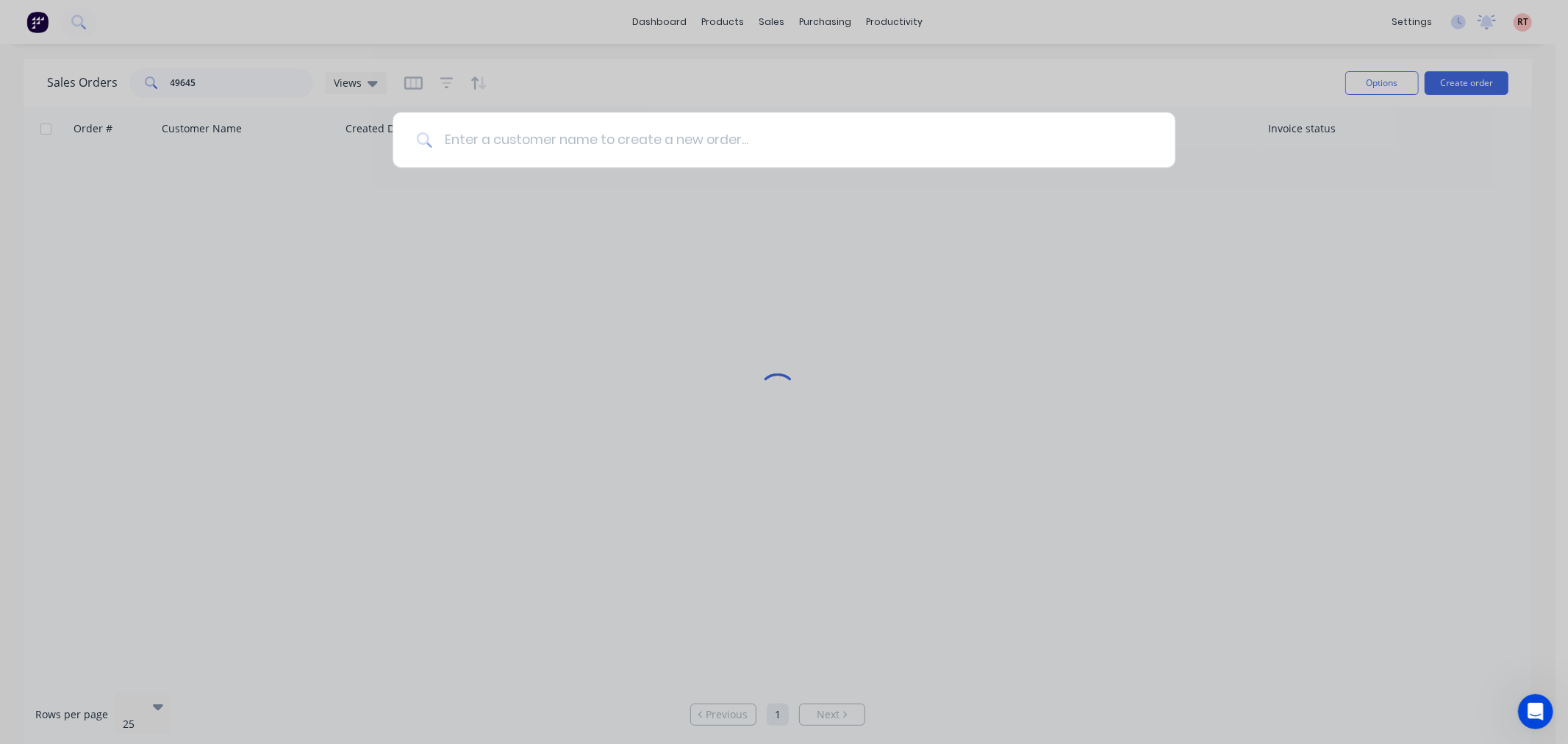
click at [642, 143] on input at bounding box center [792, 140] width 720 height 55
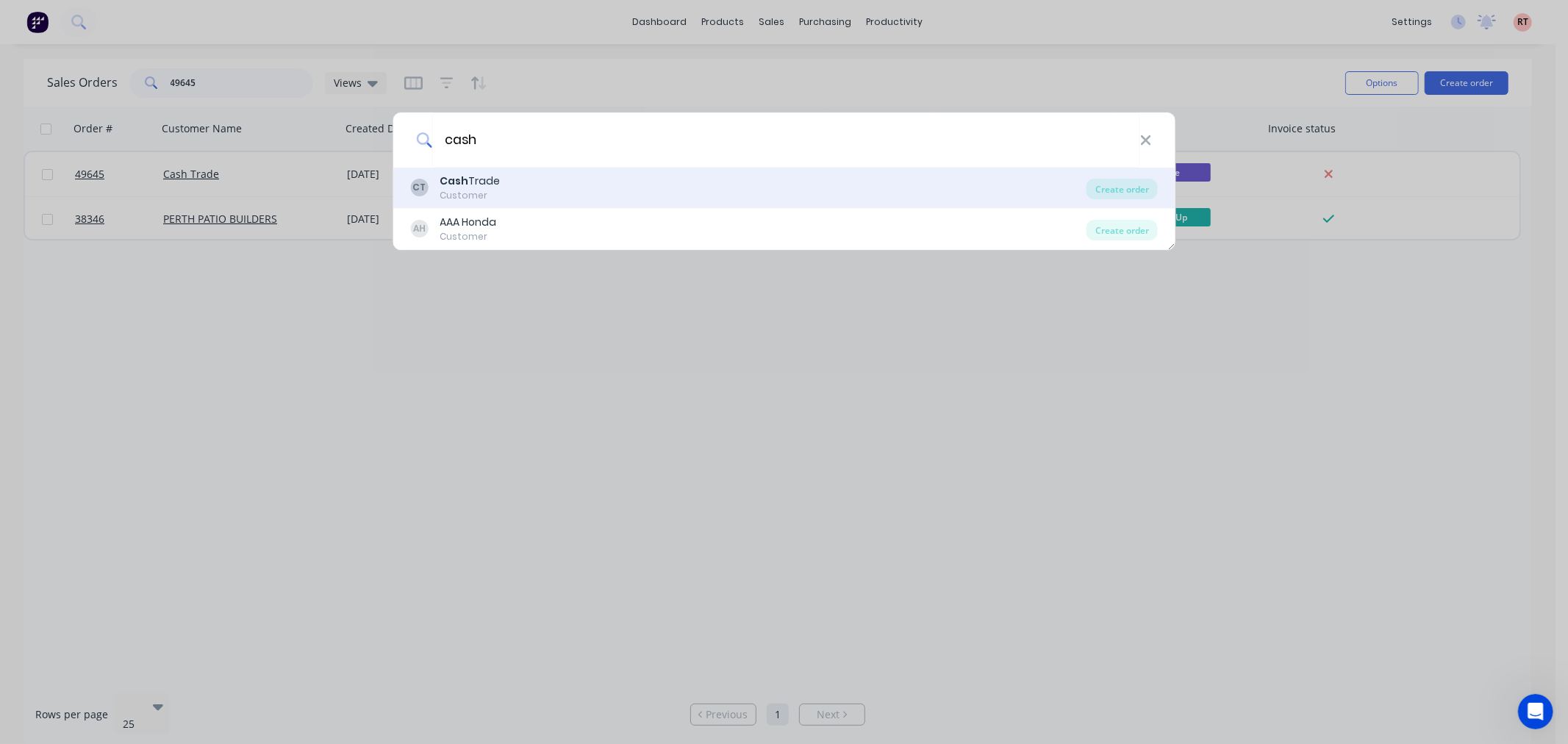
type input "cash"
click at [454, 195] on div "Customer" at bounding box center [470, 195] width 60 height 13
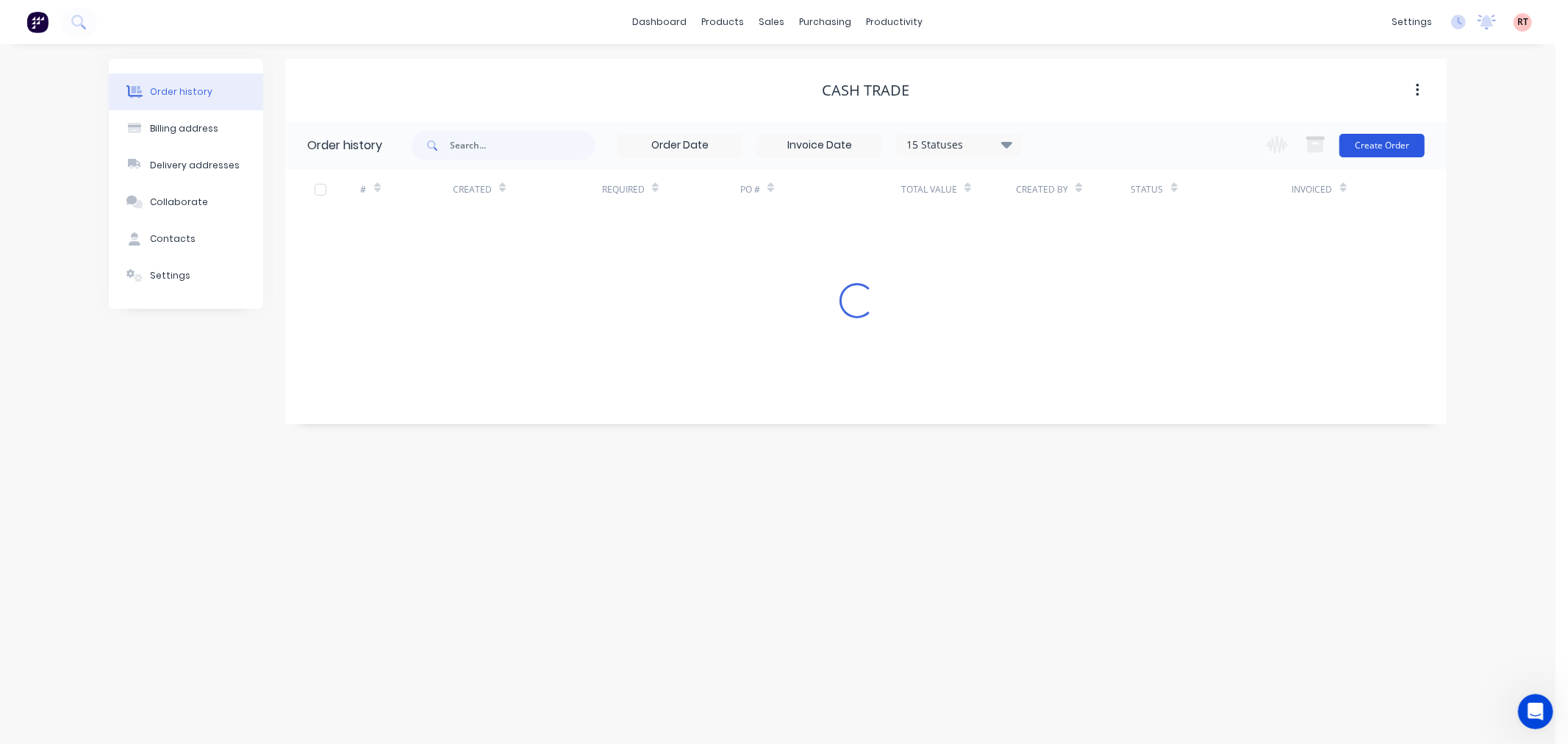
click at [1374, 145] on button "Create Order" at bounding box center [1382, 145] width 86 height 23
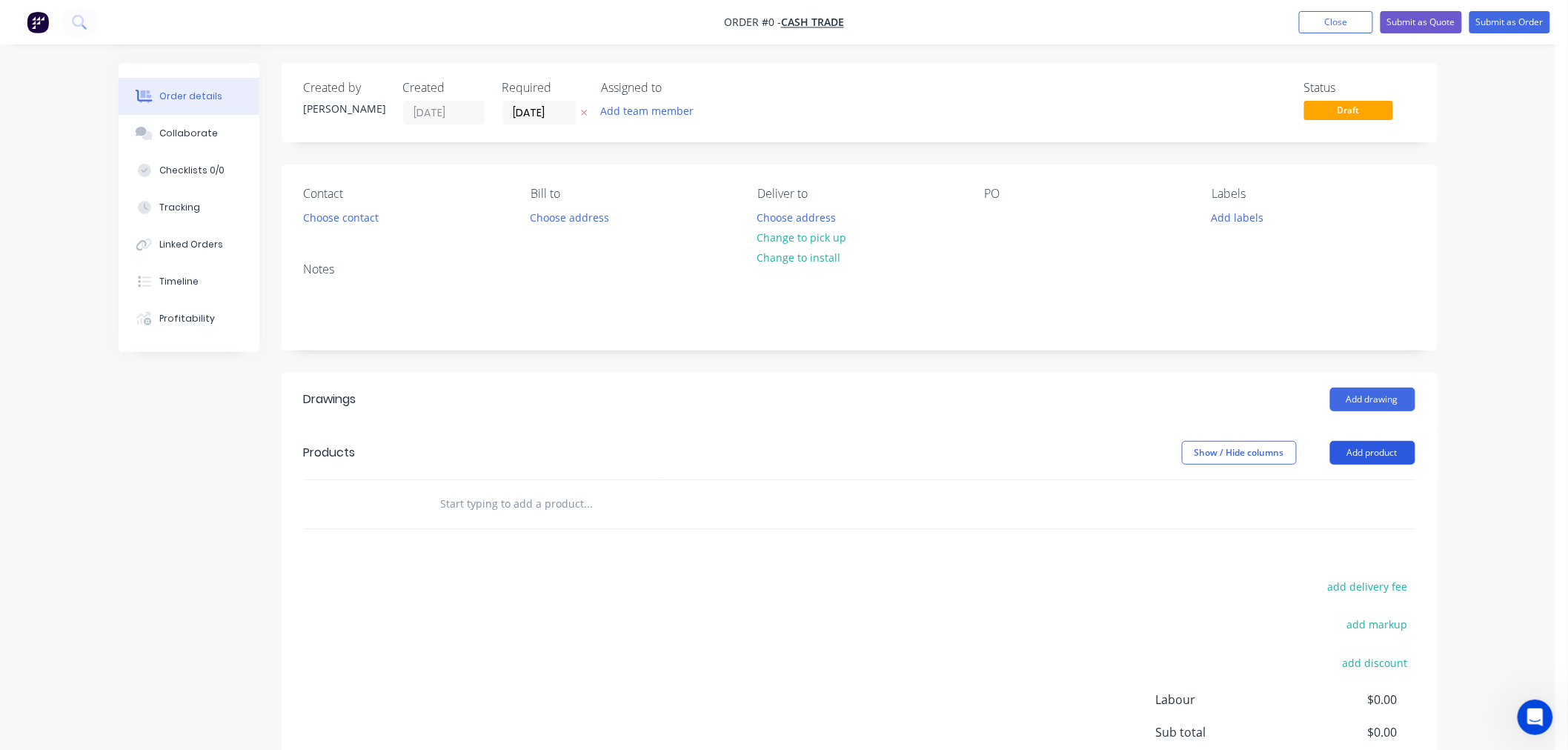
click at [1361, 451] on button "Add product" at bounding box center [1373, 452] width 85 height 24
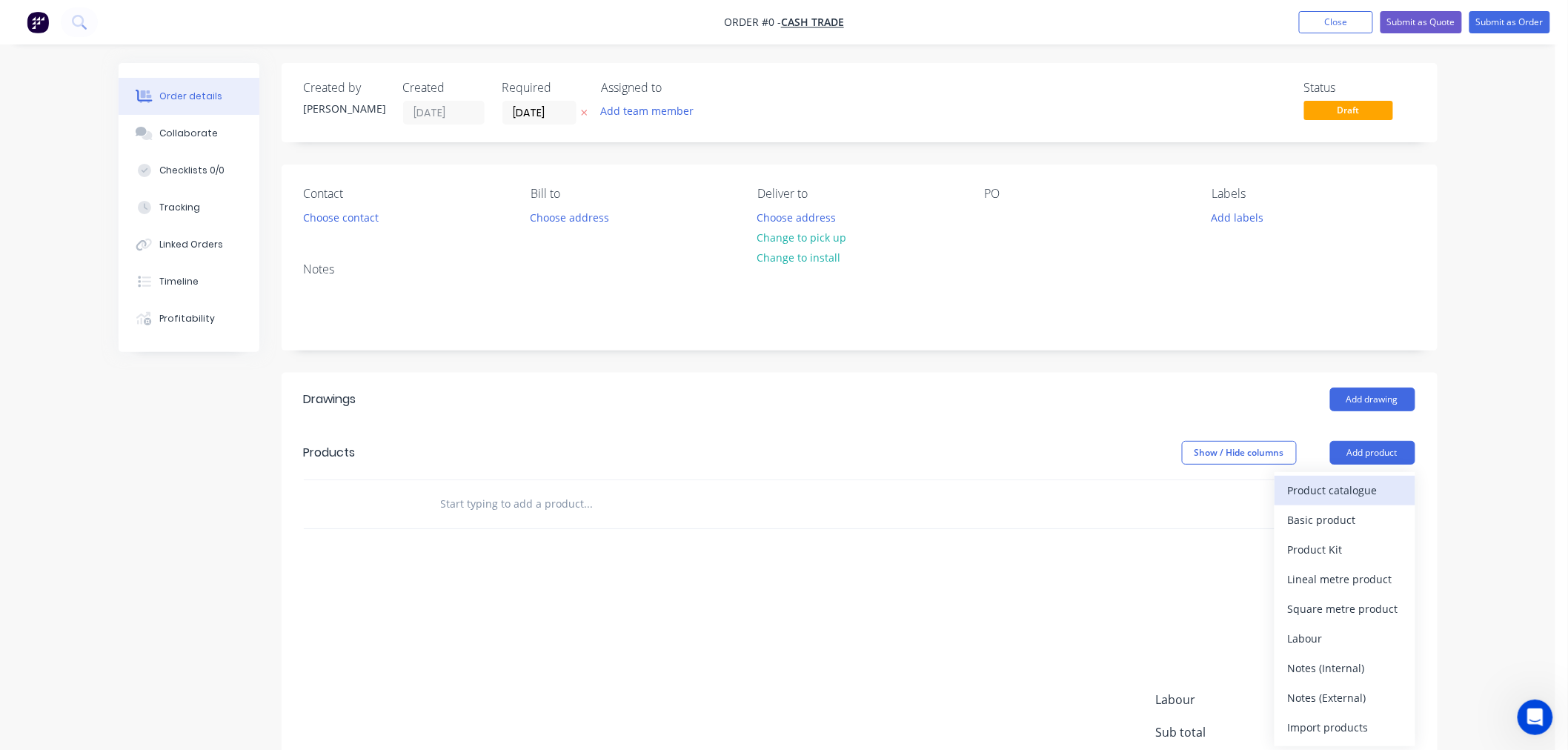
click at [1334, 490] on div "Product catalogue" at bounding box center [1345, 490] width 114 height 21
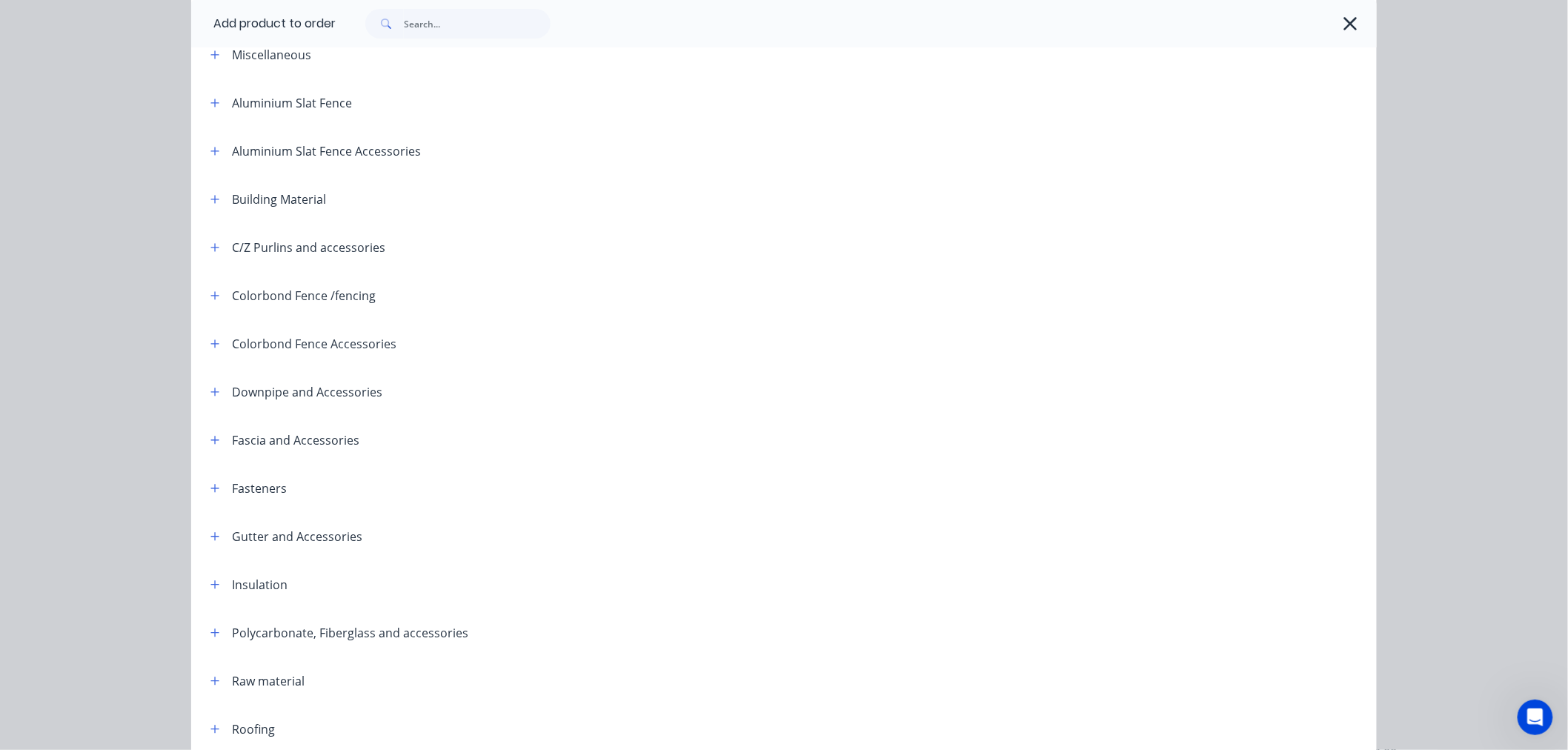
scroll to position [82, 0]
click at [211, 294] on icon "button" at bounding box center [215, 297] width 9 height 10
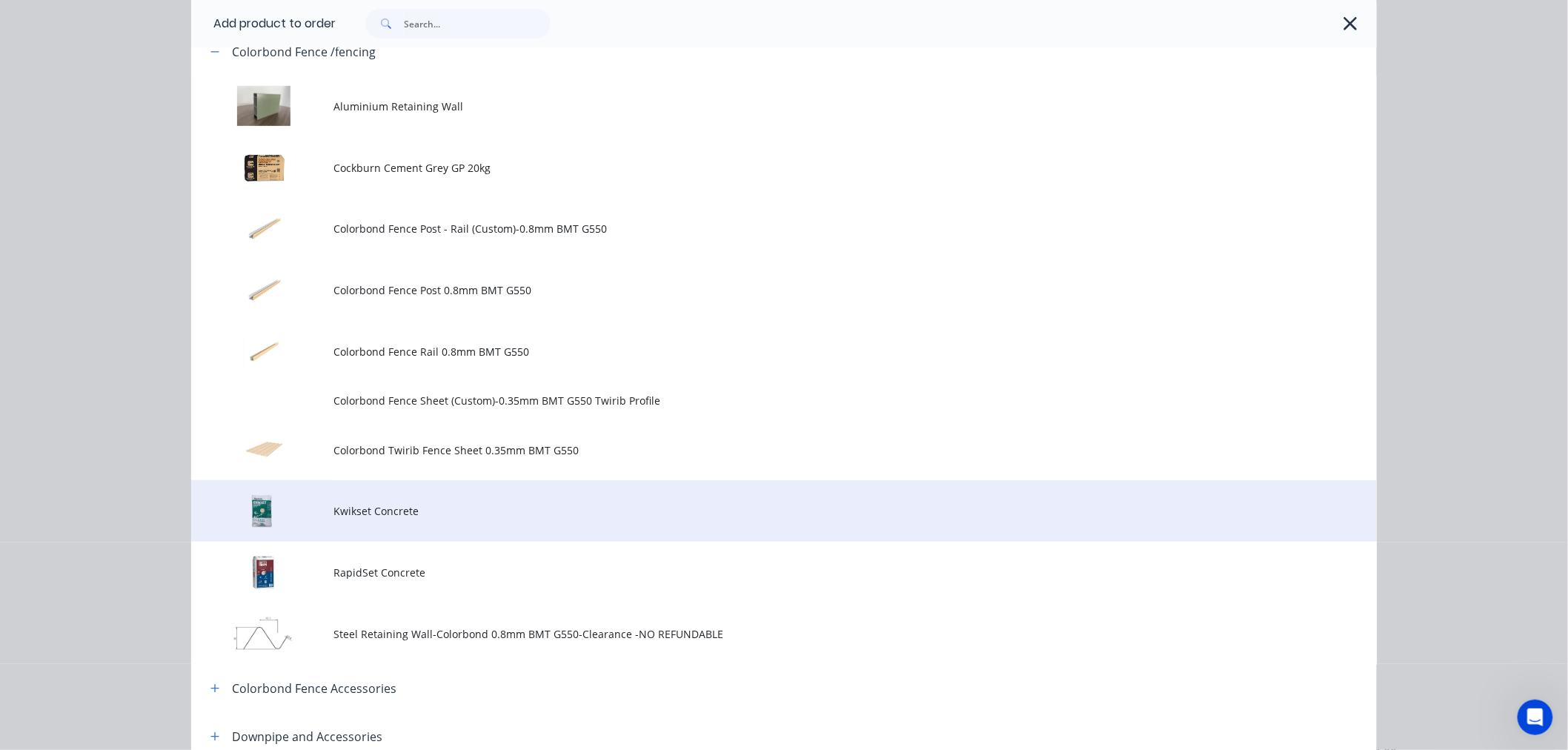
scroll to position [329, 0]
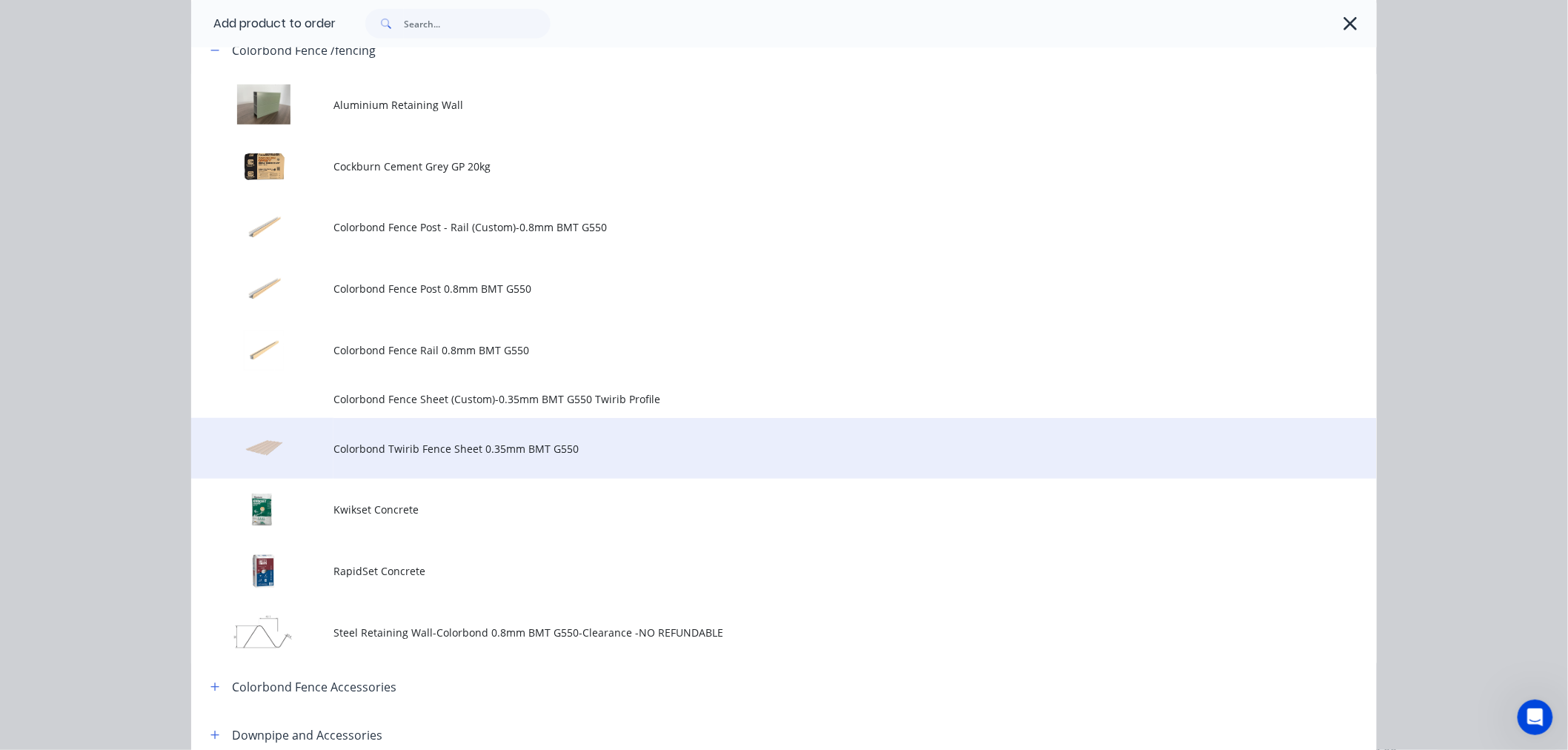
click at [437, 445] on span "Colorbond Twirib Fence Sheet 0.35mm BMT G550" at bounding box center [750, 448] width 834 height 15
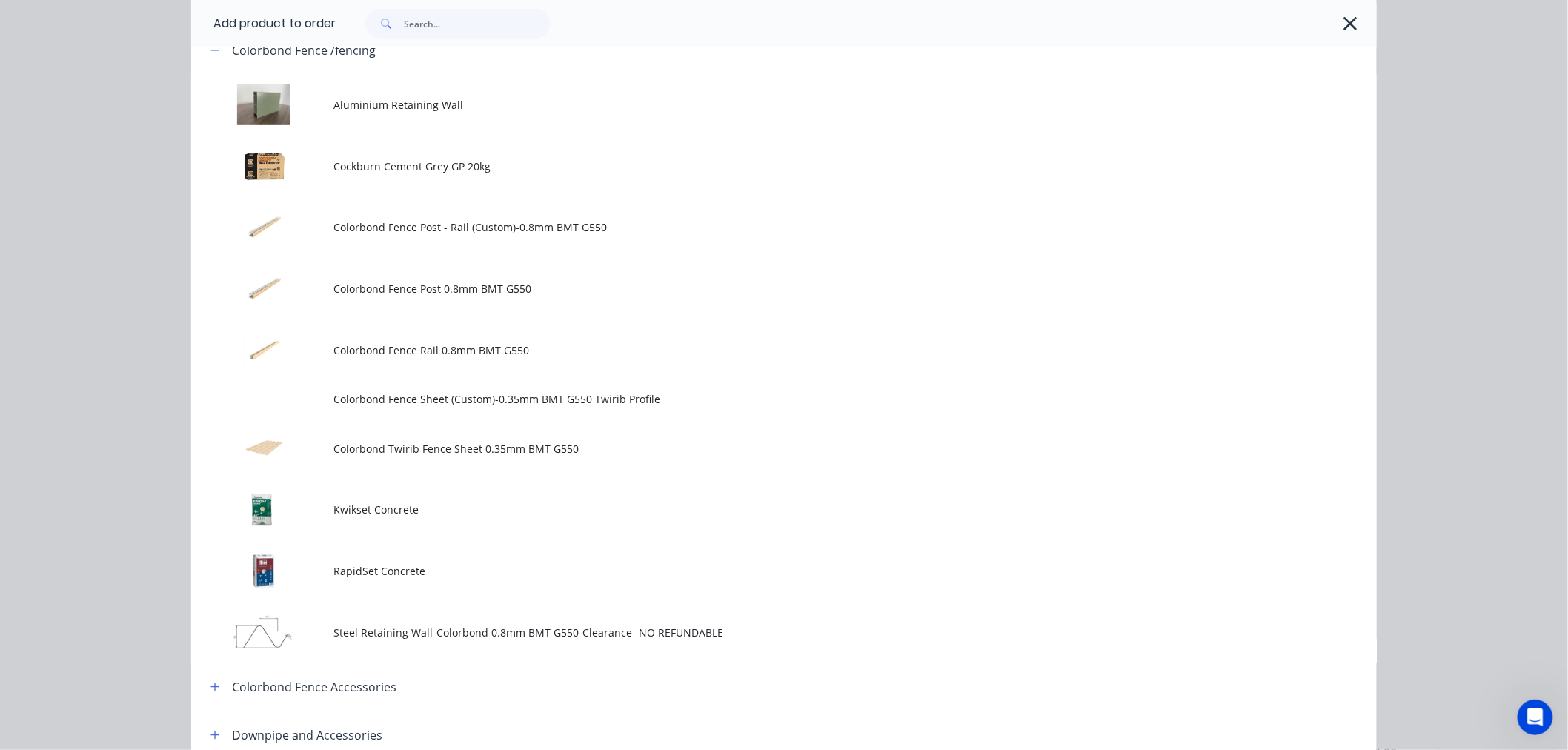
scroll to position [0, 0]
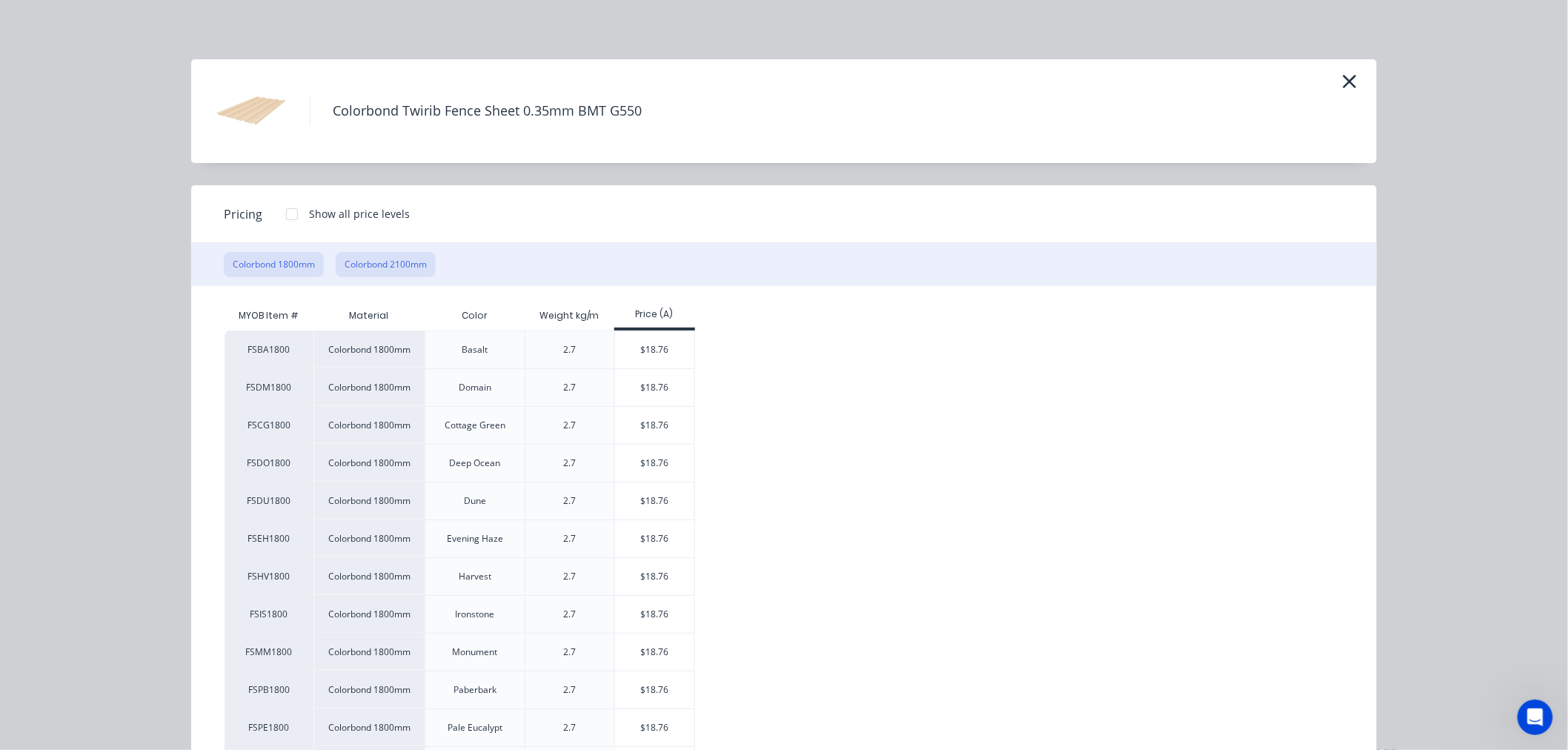
click at [381, 261] on button "Colorbond 2100mm" at bounding box center [386, 265] width 100 height 25
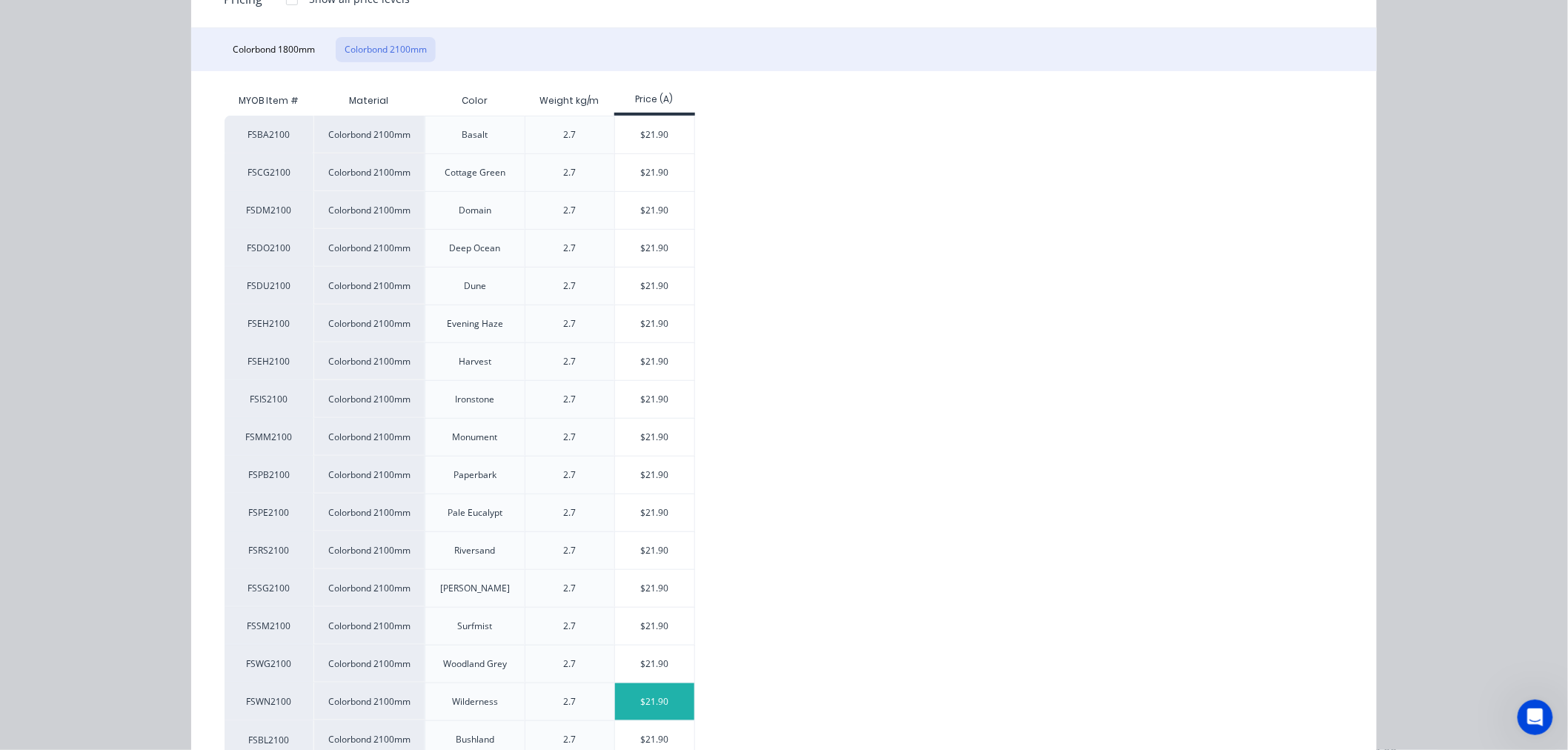
scroll to position [266, 0]
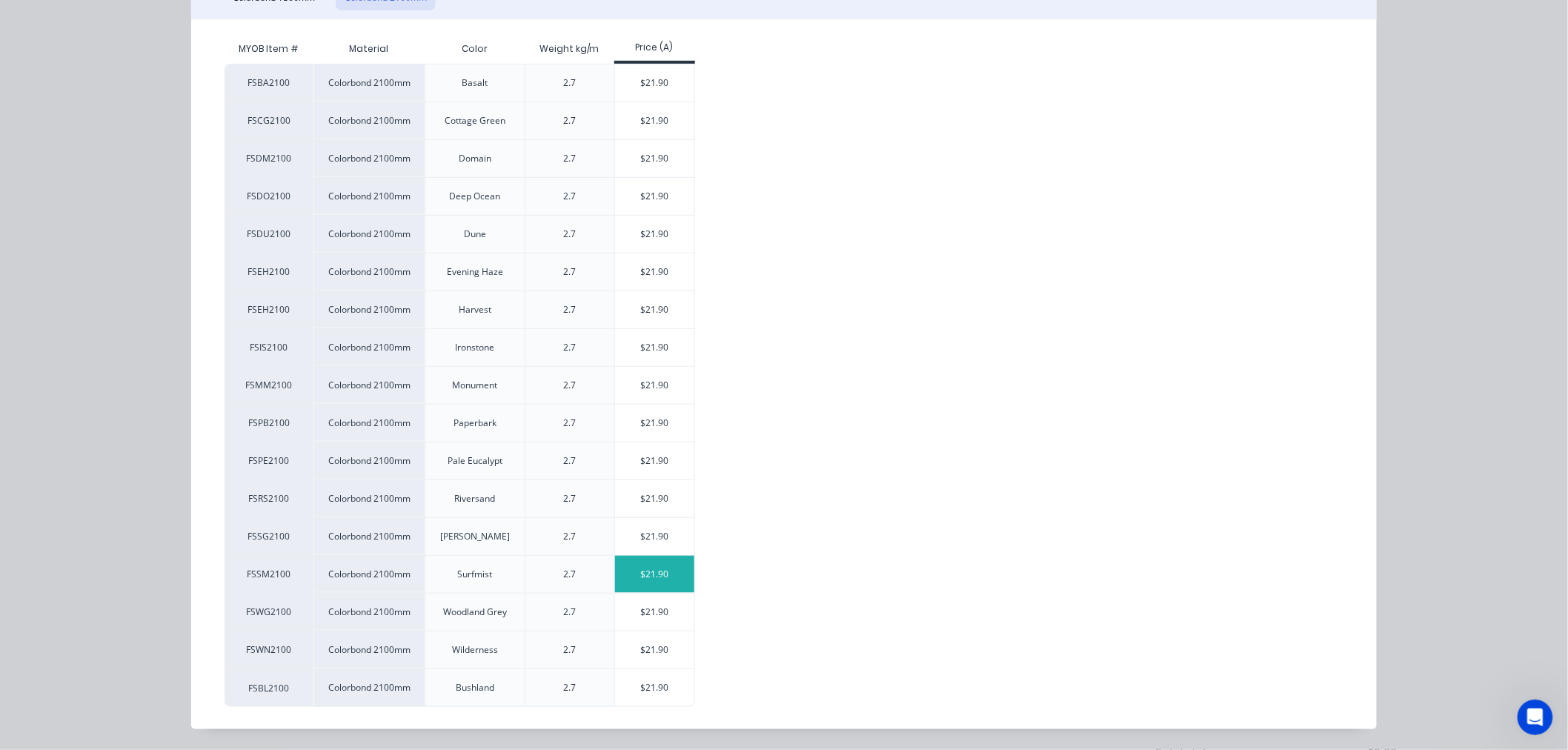
click at [645, 579] on div "$21.90" at bounding box center [655, 574] width 79 height 37
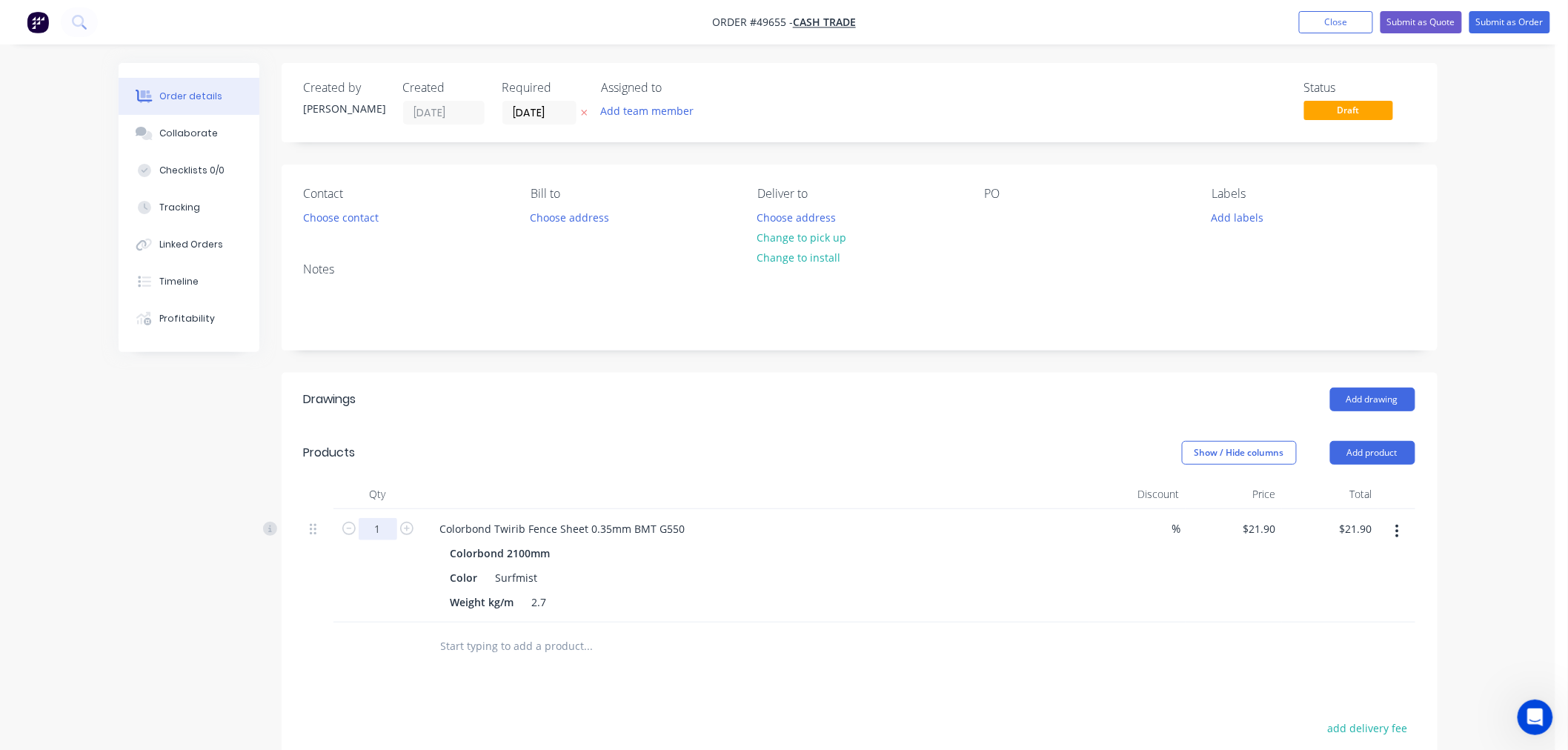
click at [380, 528] on input "1" at bounding box center [378, 528] width 39 height 22
type input "9"
type input "$197.10"
click at [761, 671] on div "Drawings Add drawing Products Show / Hide columns Add product Qty Discount Pric…" at bounding box center [859, 683] width 1156 height 621
click at [381, 534] on input "9" at bounding box center [378, 528] width 39 height 22
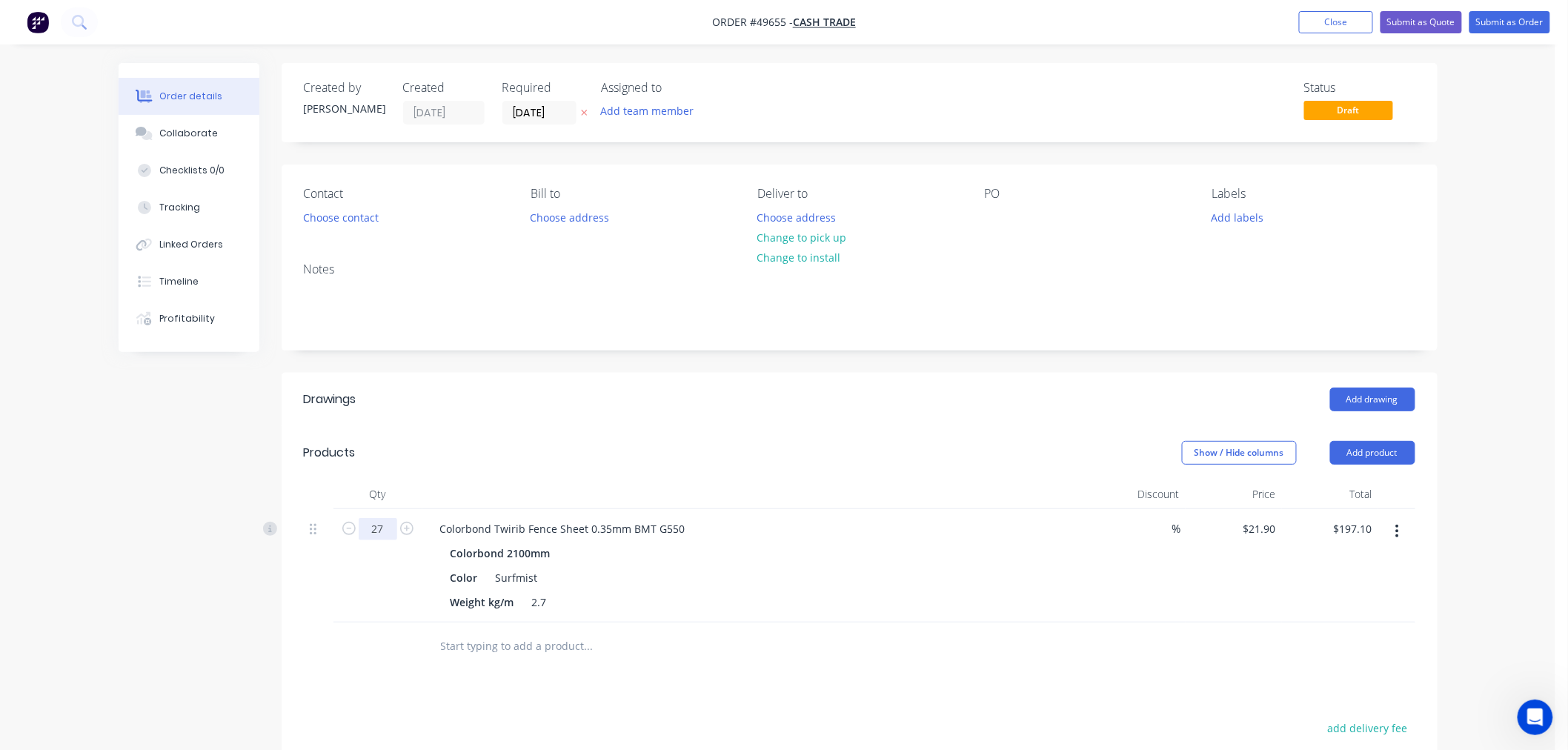
type input "27"
type input "$591.30"
click at [387, 667] on div at bounding box center [377, 646] width 89 height 48
click at [1396, 451] on button "Add product" at bounding box center [1373, 452] width 85 height 24
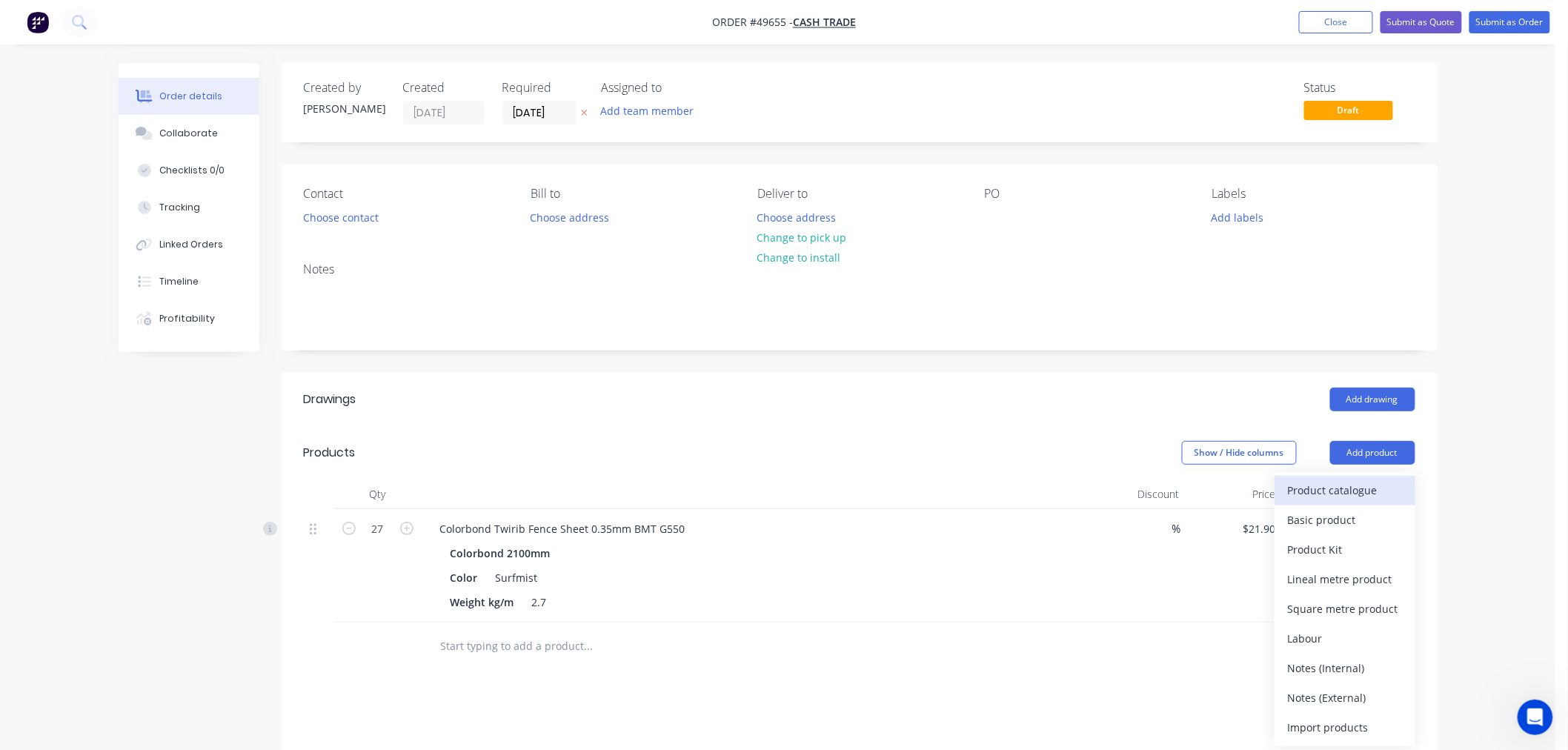
click at [1324, 493] on div "Product catalogue" at bounding box center [1345, 490] width 114 height 21
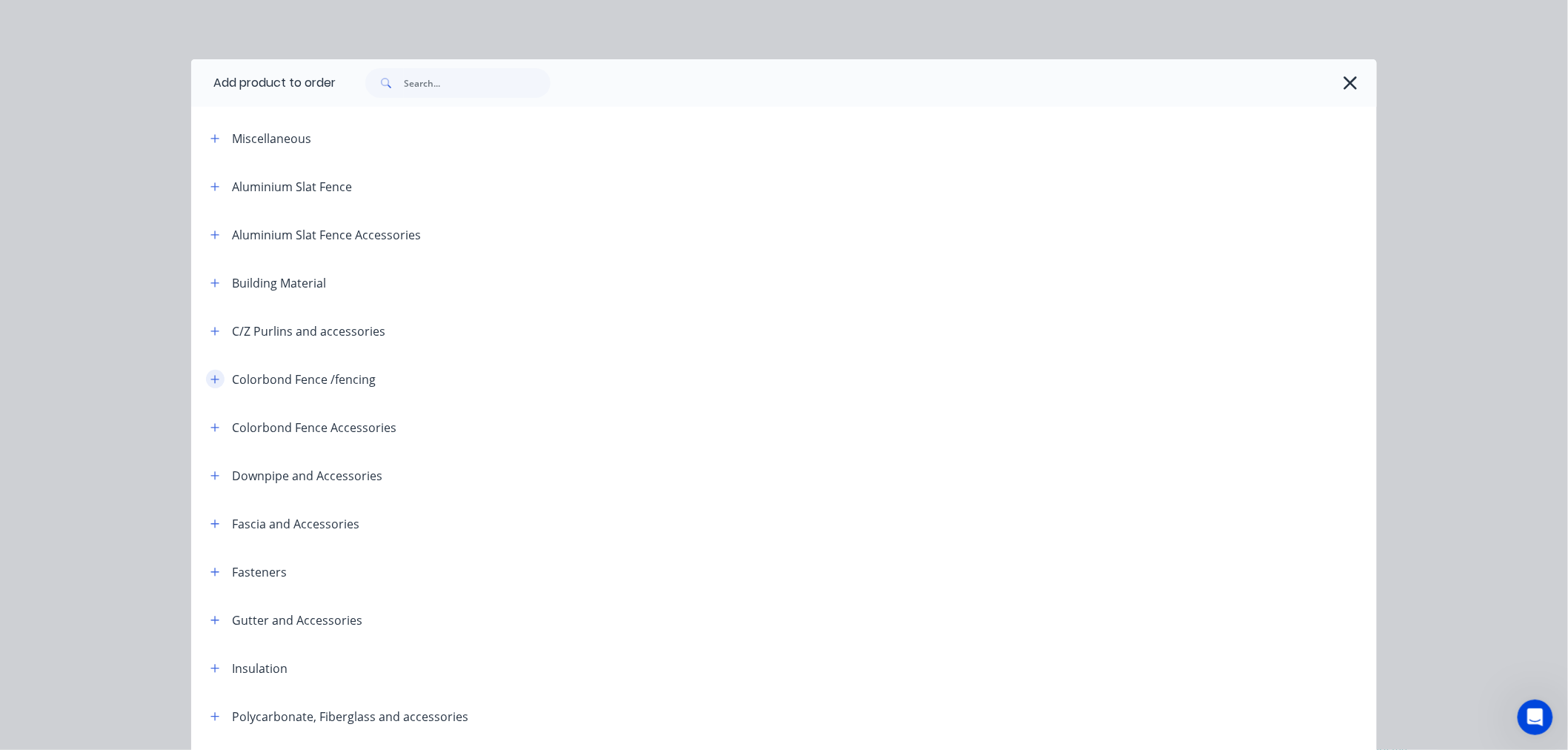
click at [212, 380] on icon "button" at bounding box center [215, 379] width 9 height 10
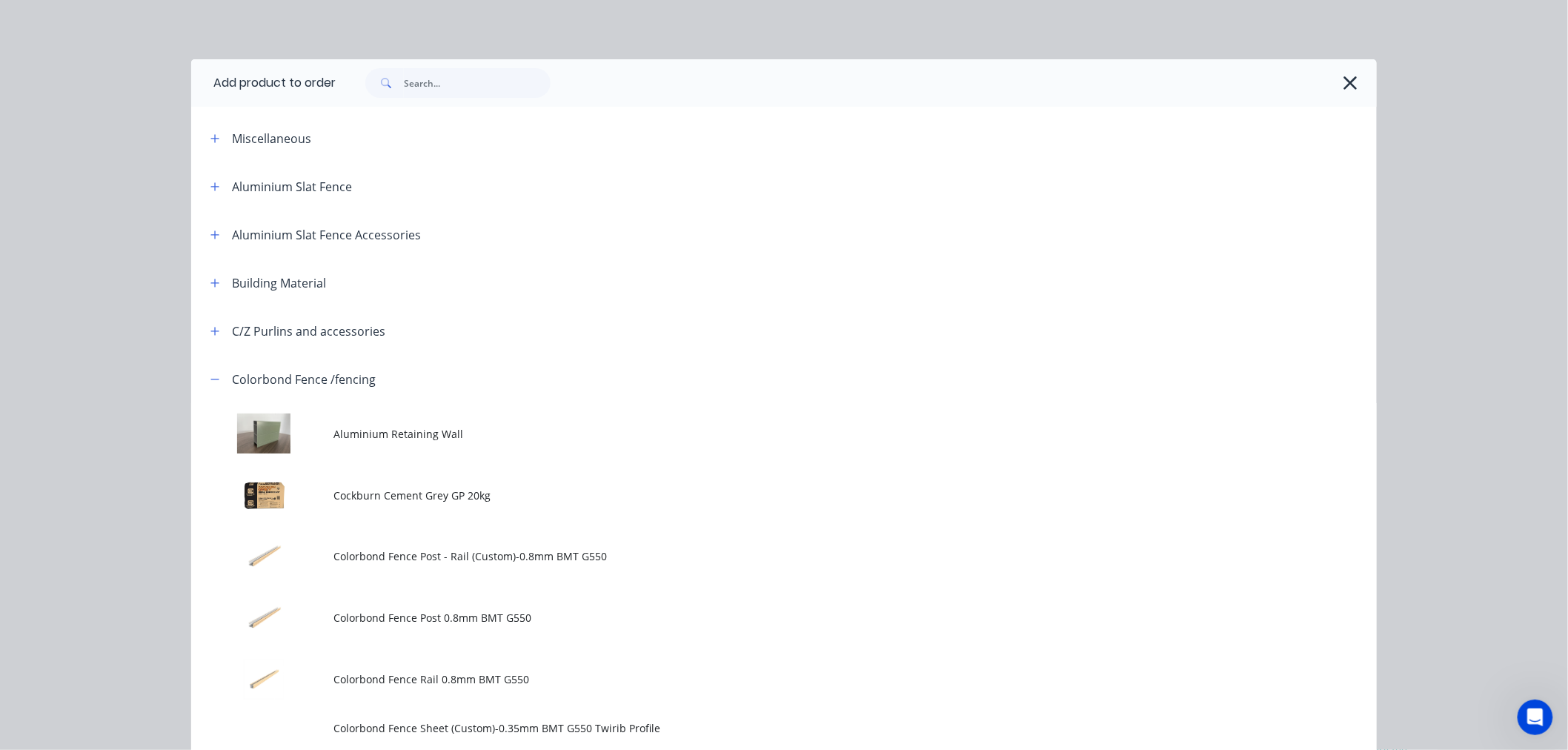
scroll to position [164, 0]
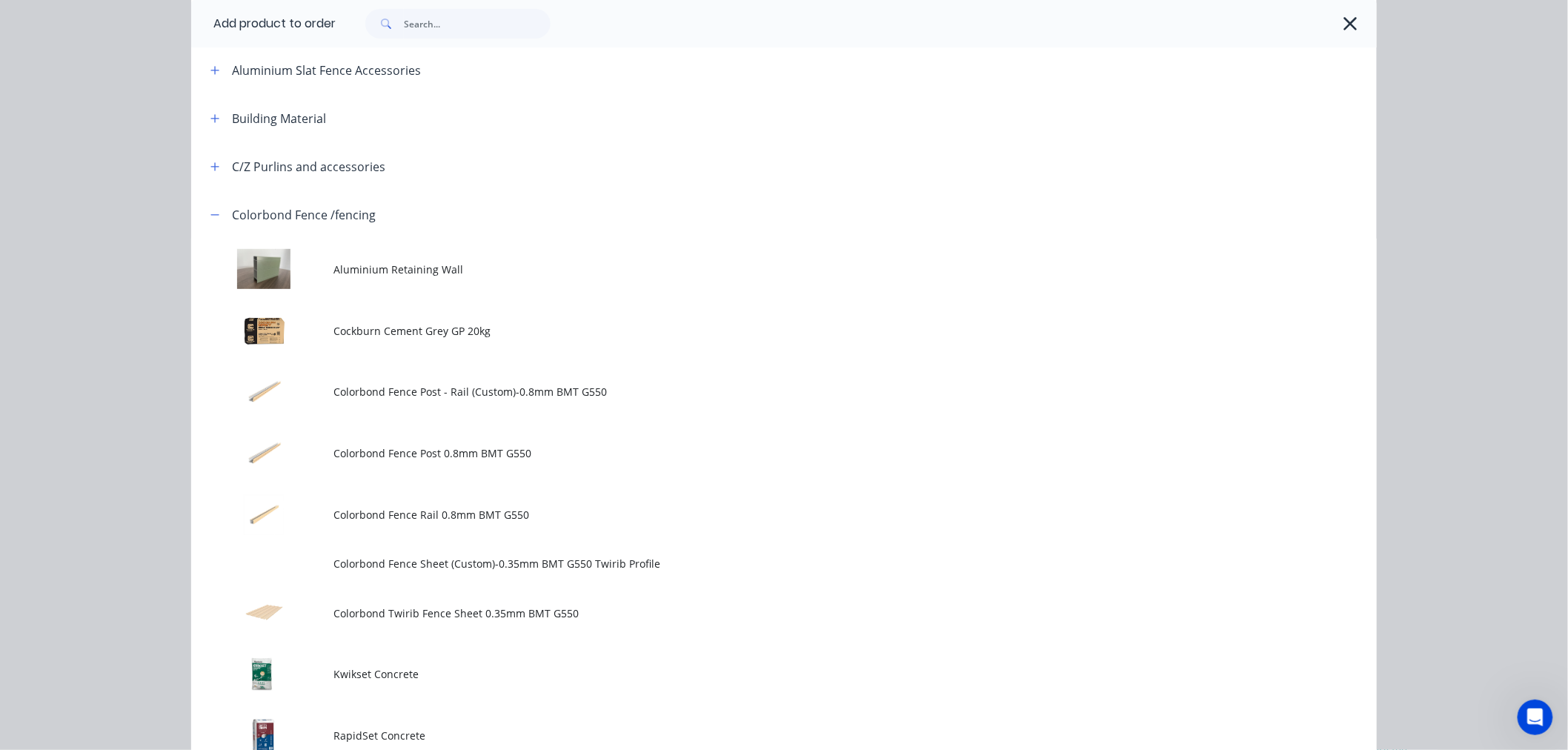
click at [382, 463] on td "Colorbond Fence Post 0.8mm BMT G550" at bounding box center [855, 452] width 1044 height 62
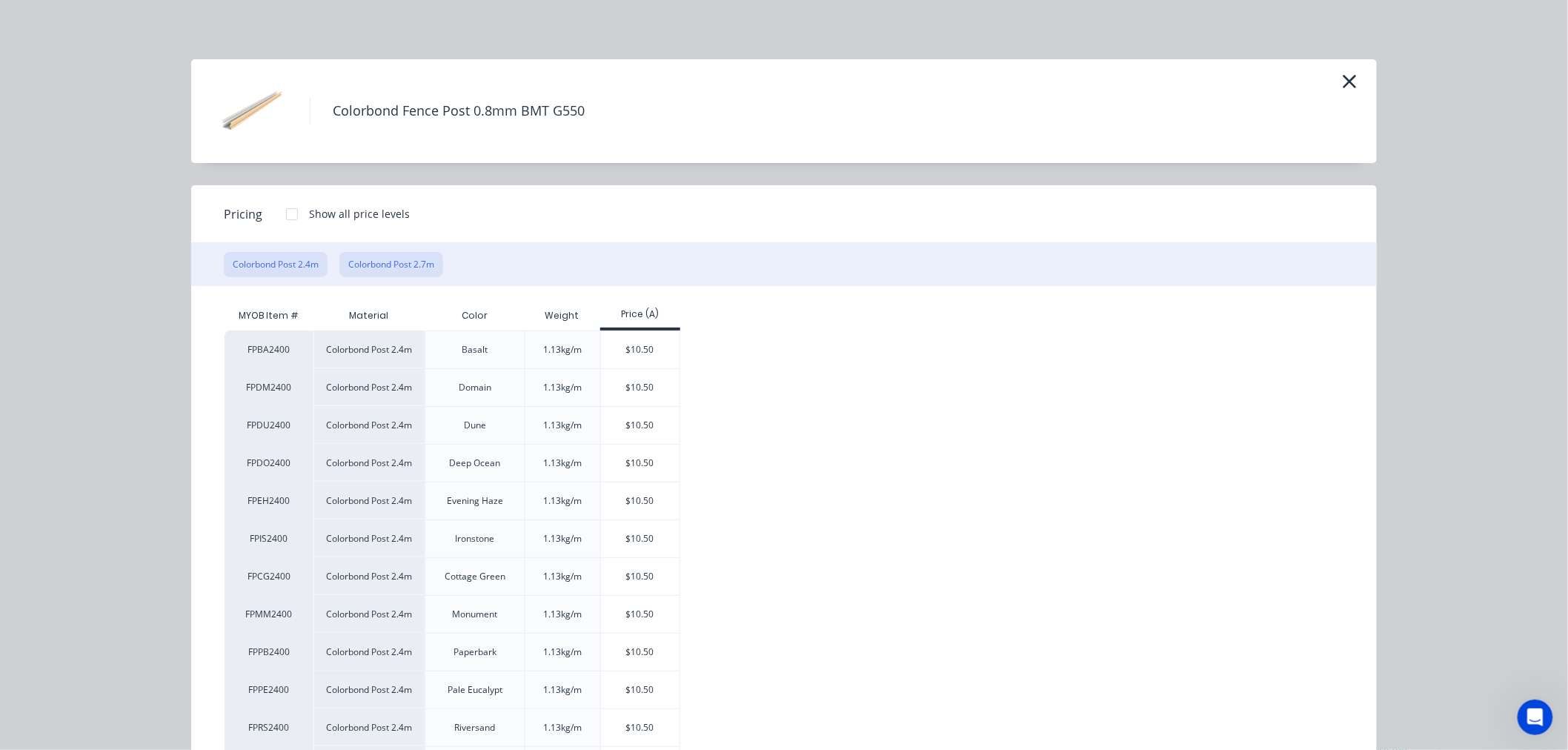
click at [392, 269] on button "Colorbond Post 2.7m" at bounding box center [391, 265] width 104 height 25
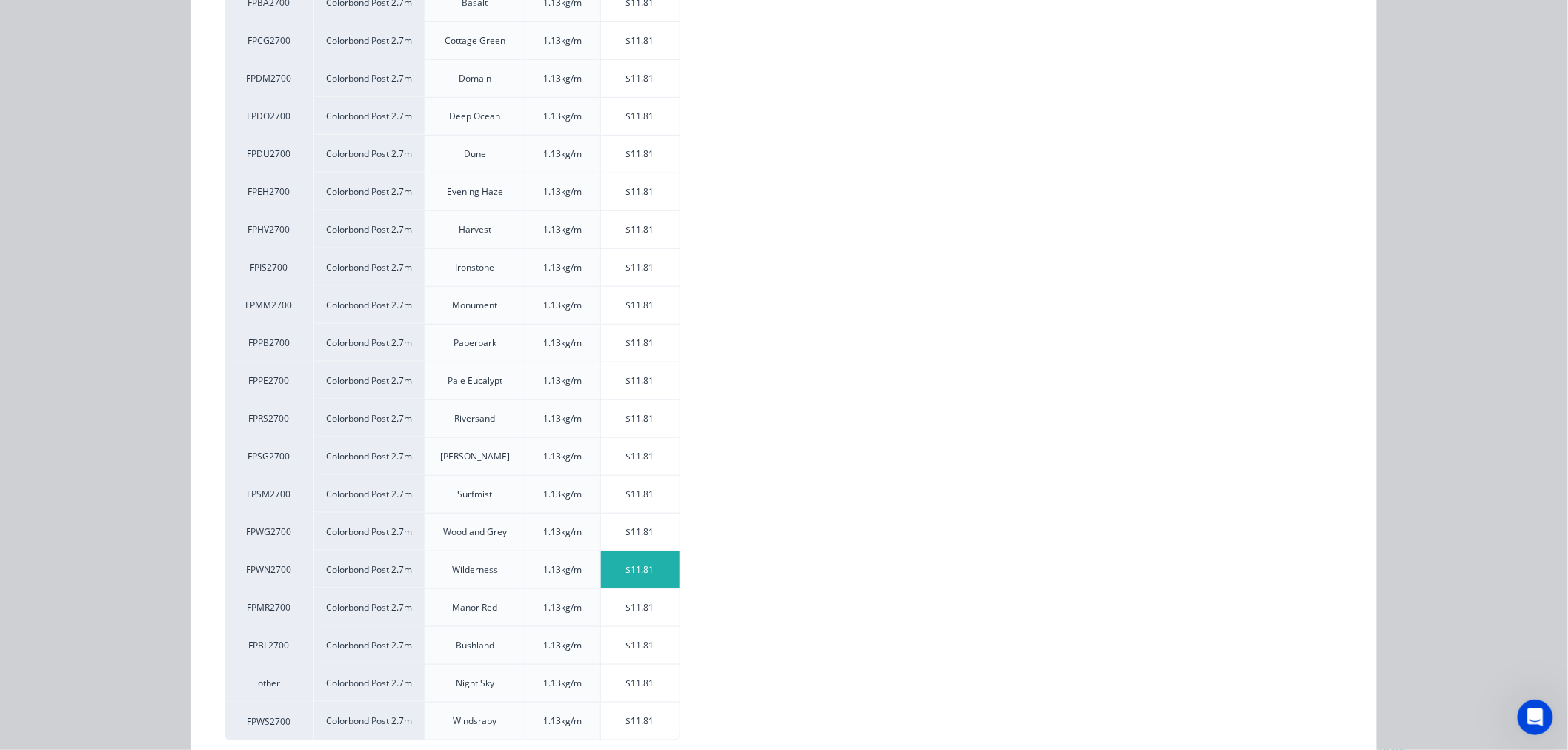
scroll to position [298, 0]
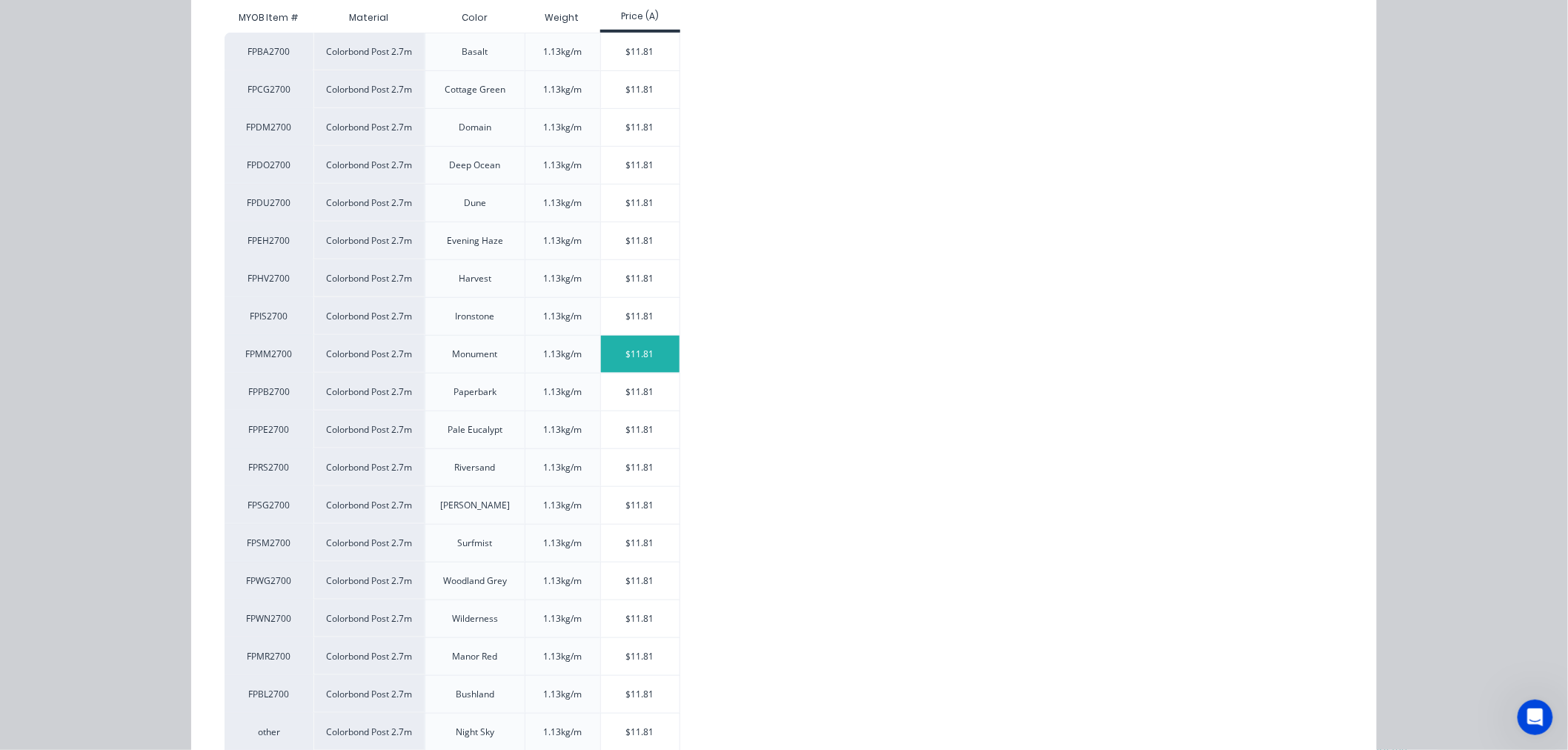
click at [619, 349] on div "$11.81" at bounding box center [641, 354] width 79 height 37
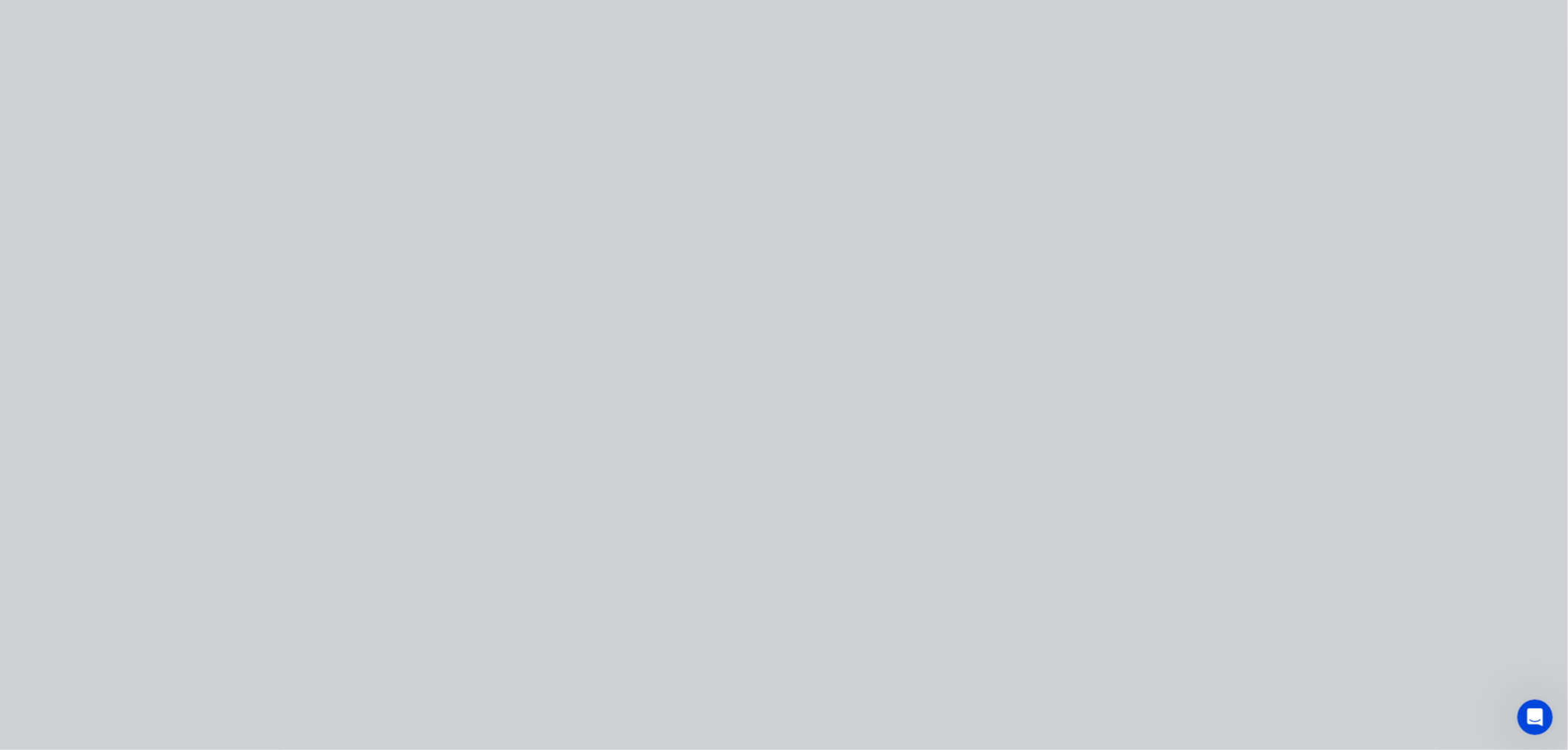
scroll to position [0, 0]
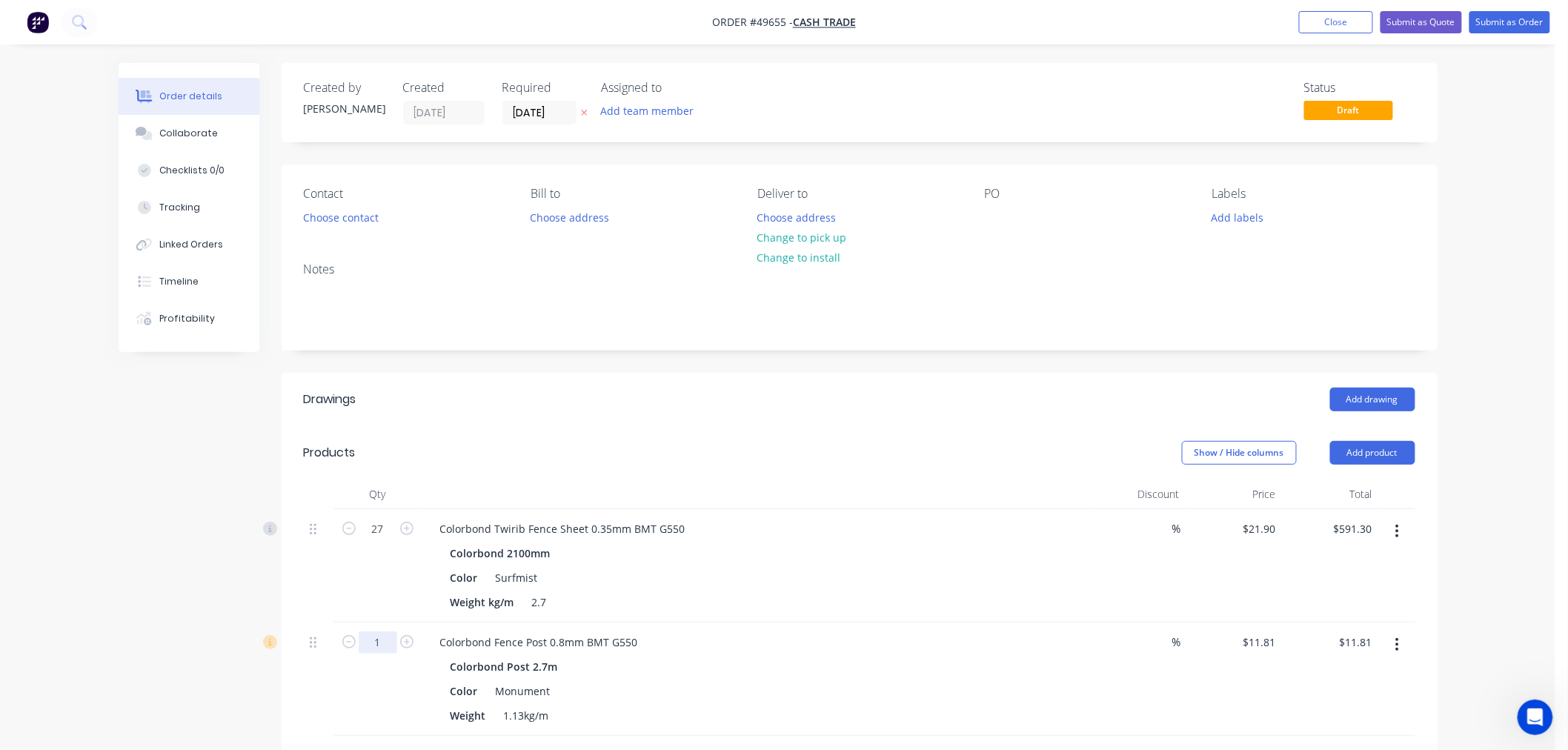
click at [376, 643] on input "1" at bounding box center [378, 642] width 39 height 22
type input "18"
type input "$212.58"
click at [357, 697] on div "18" at bounding box center [377, 679] width 89 height 113
click at [1365, 445] on button "Add product" at bounding box center [1373, 452] width 85 height 24
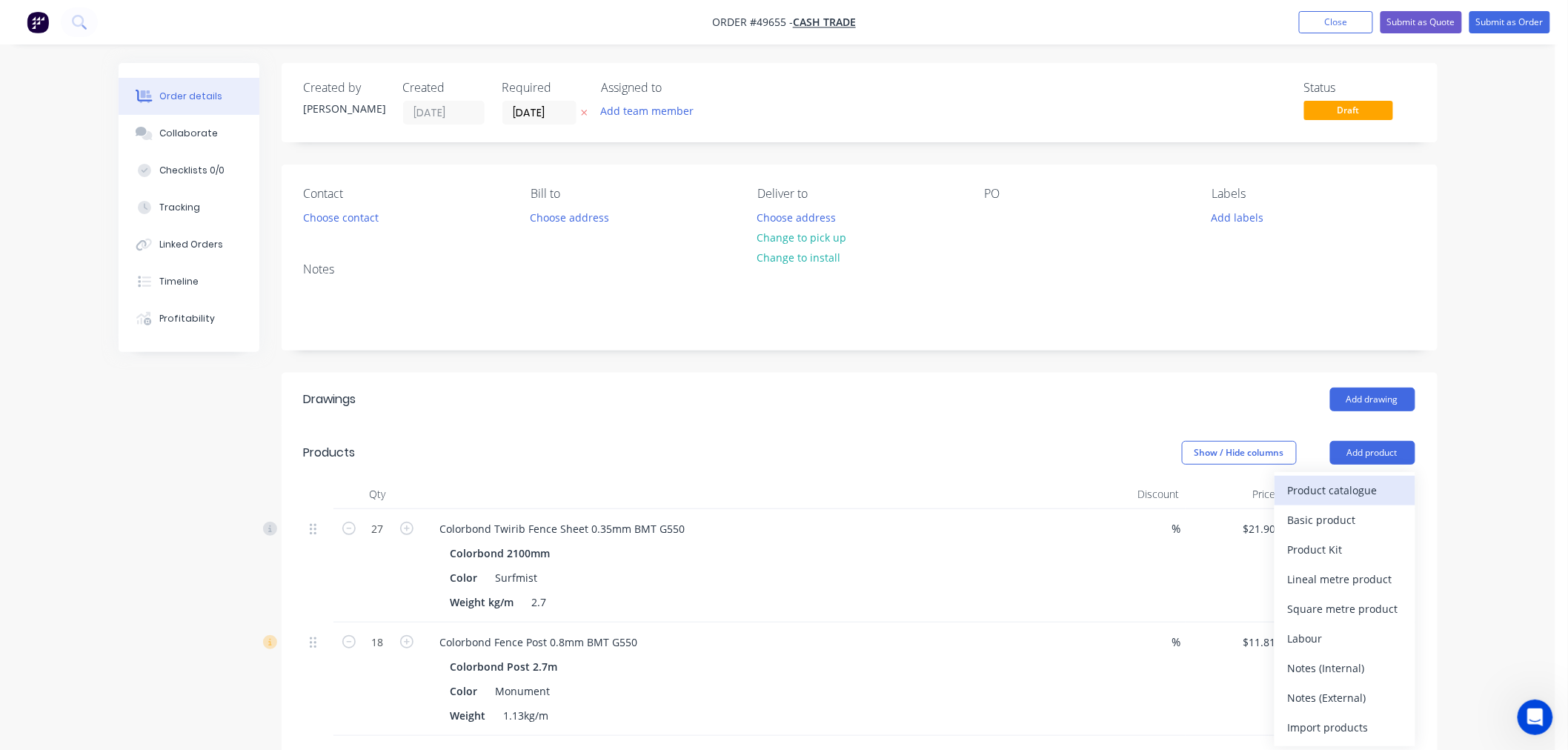
click at [1316, 484] on div "Product catalogue" at bounding box center [1345, 490] width 114 height 21
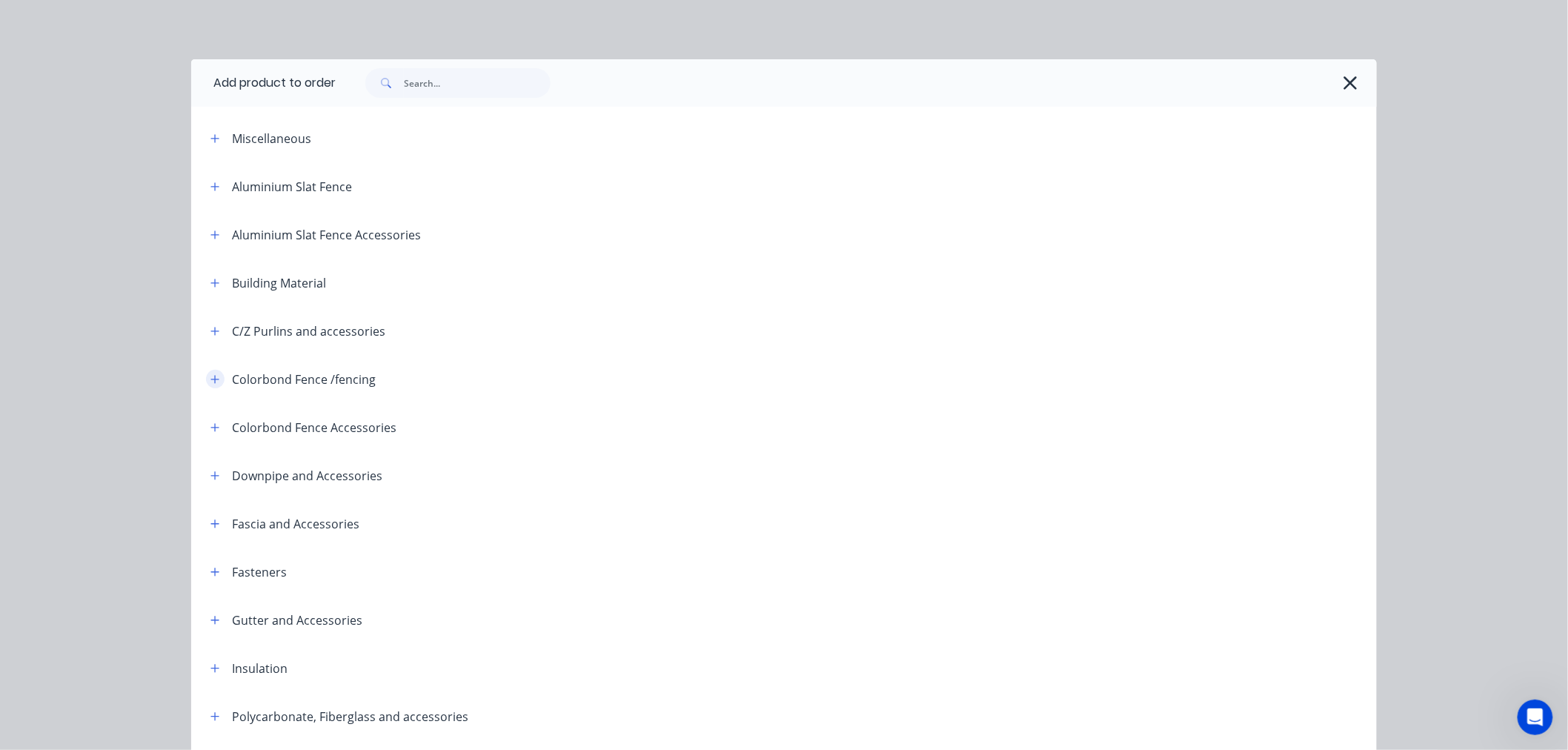
click at [217, 382] on button "button" at bounding box center [216, 379] width 19 height 19
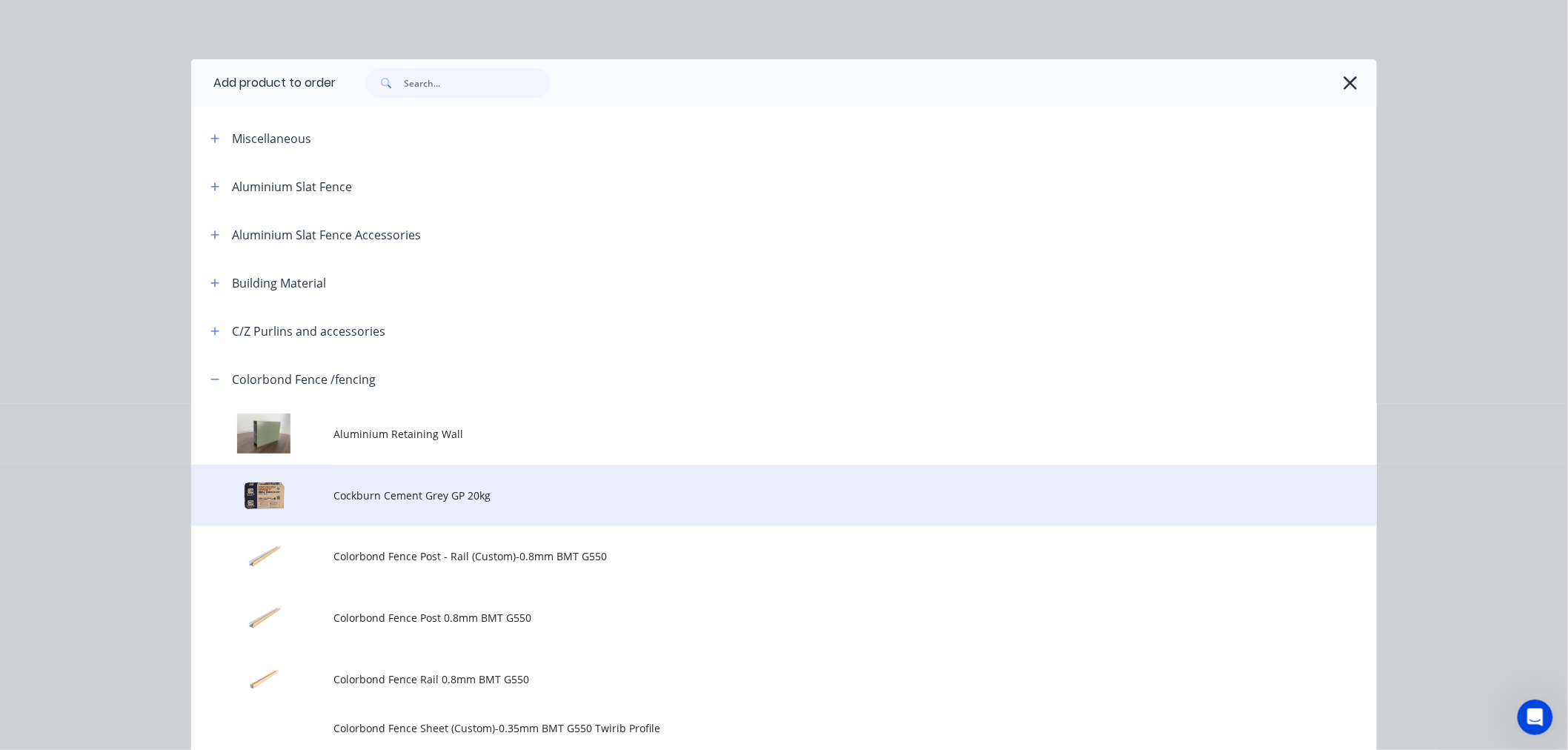
scroll to position [164, 0]
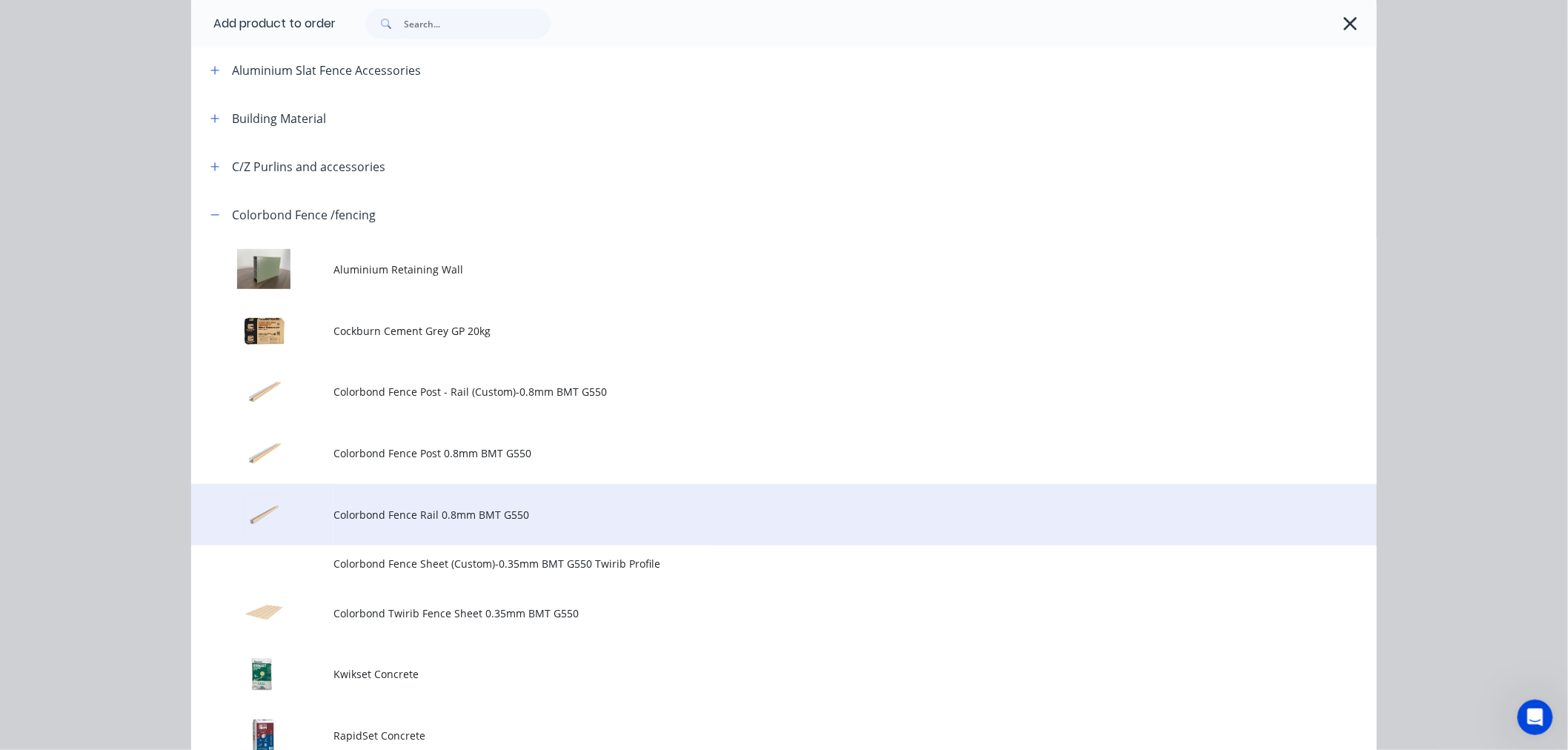
click at [483, 510] on span "Colorbond Fence Rail 0.8mm BMT G550" at bounding box center [750, 514] width 834 height 15
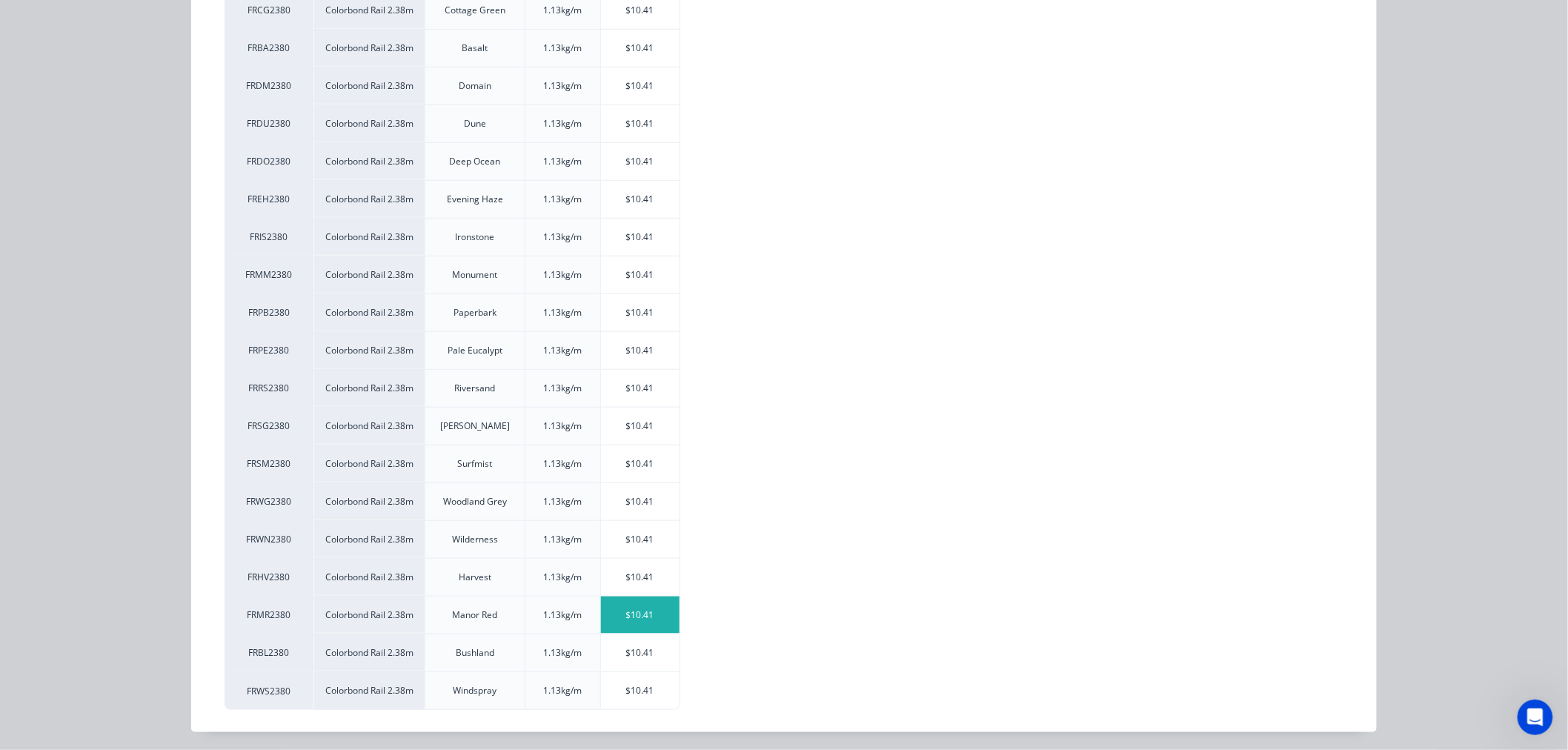
scroll to position [342, 0]
click at [633, 286] on div "$10.41" at bounding box center [641, 272] width 79 height 37
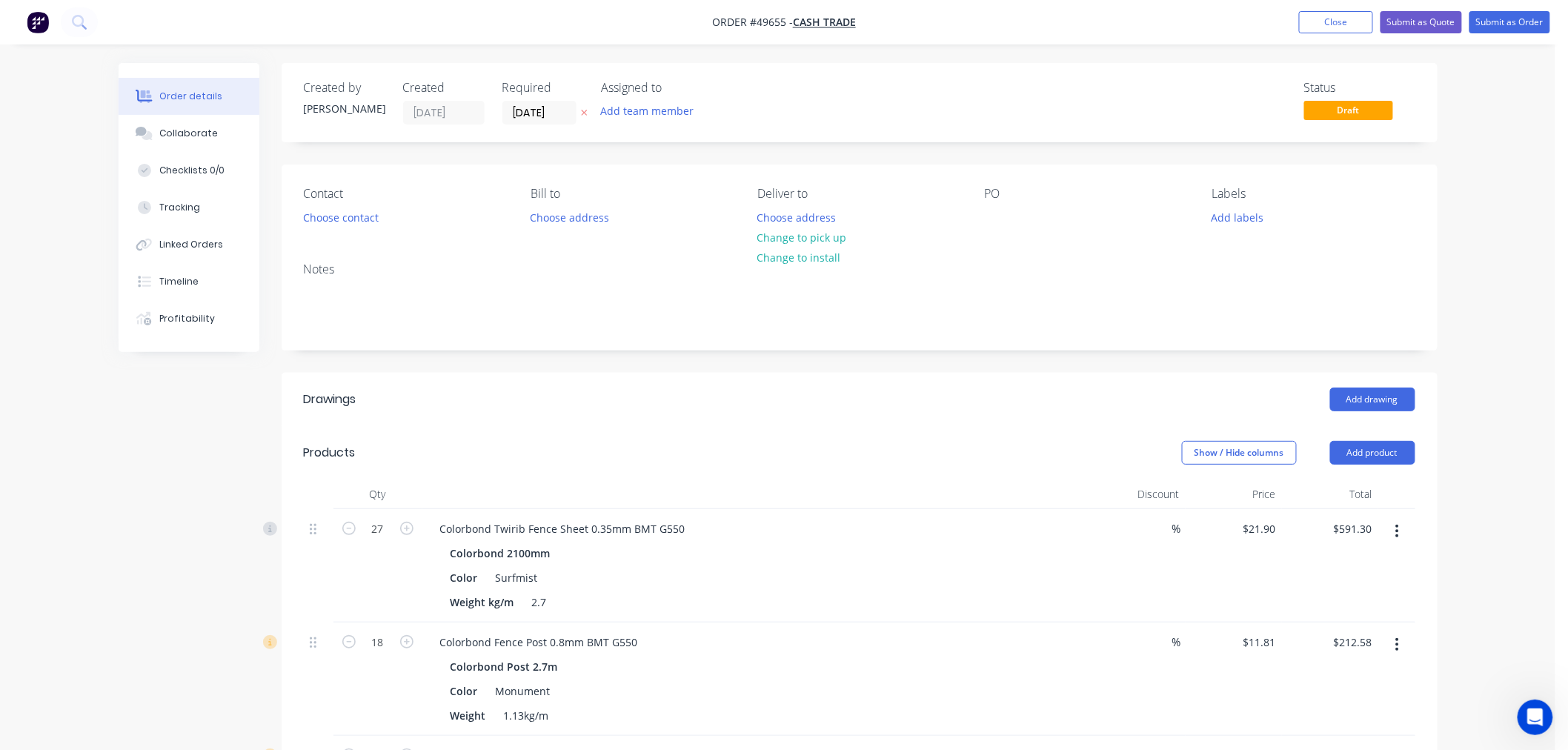
scroll to position [247, 0]
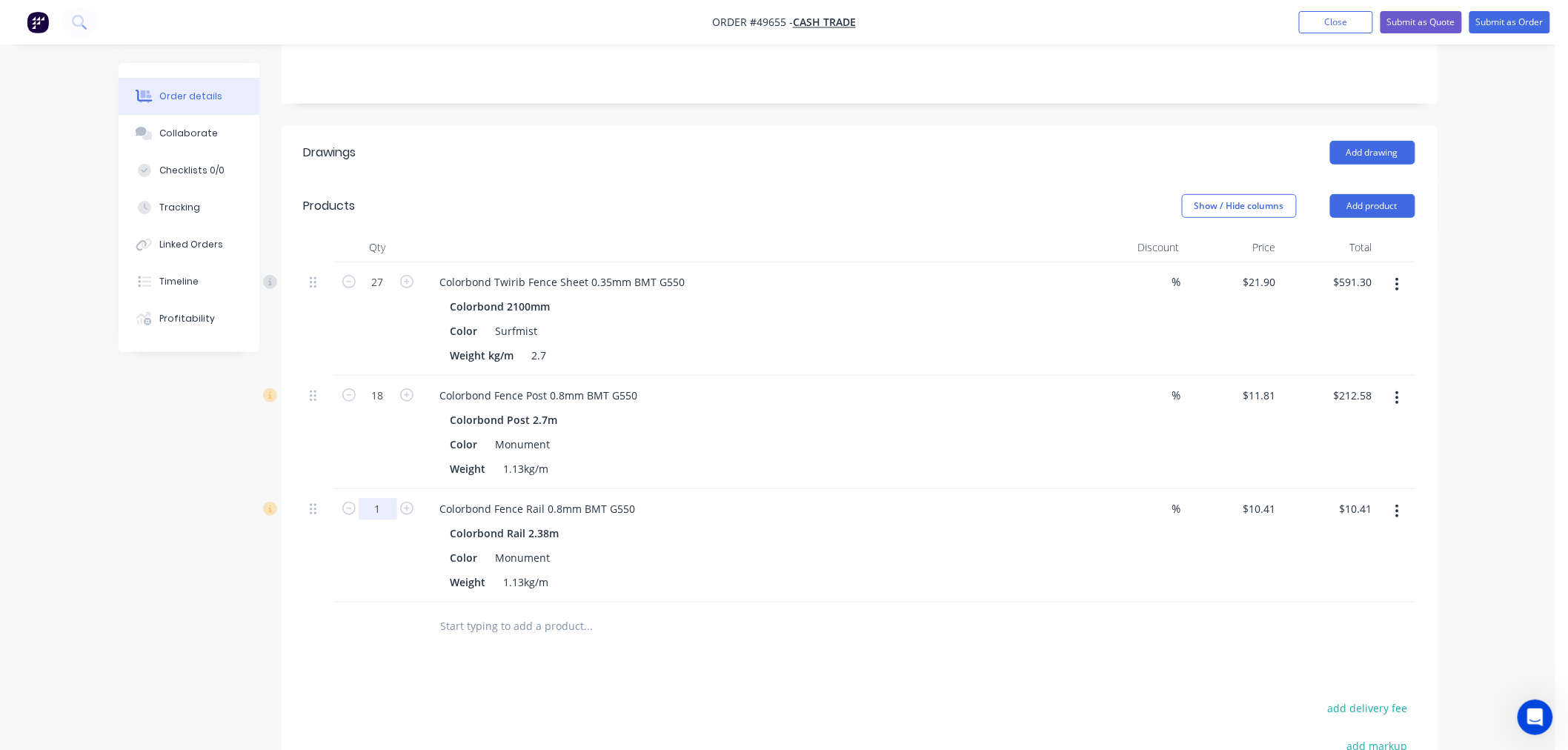
click at [381, 511] on input "1" at bounding box center [378, 509] width 39 height 22
type input "18"
type input "$187.38"
click at [513, 672] on div "Drawings Add drawing Products Show / Hide columns Add product Qty Discount Pric…" at bounding box center [859, 550] width 1156 height 847
drag, startPoint x: 1384, startPoint y: 206, endPoint x: 1379, endPoint y: 224, distance: 18.7
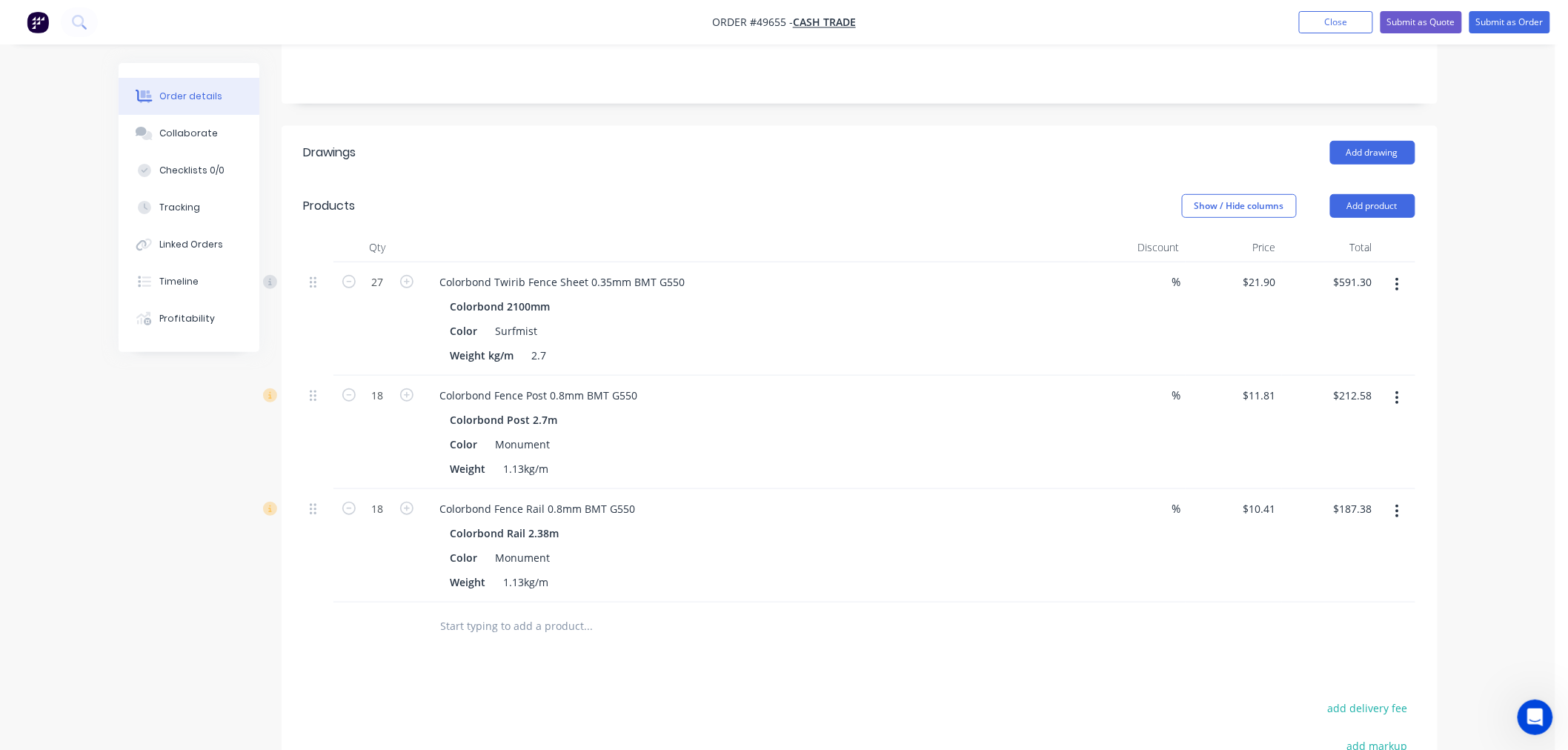
click at [1386, 209] on button "Add product" at bounding box center [1373, 206] width 85 height 24
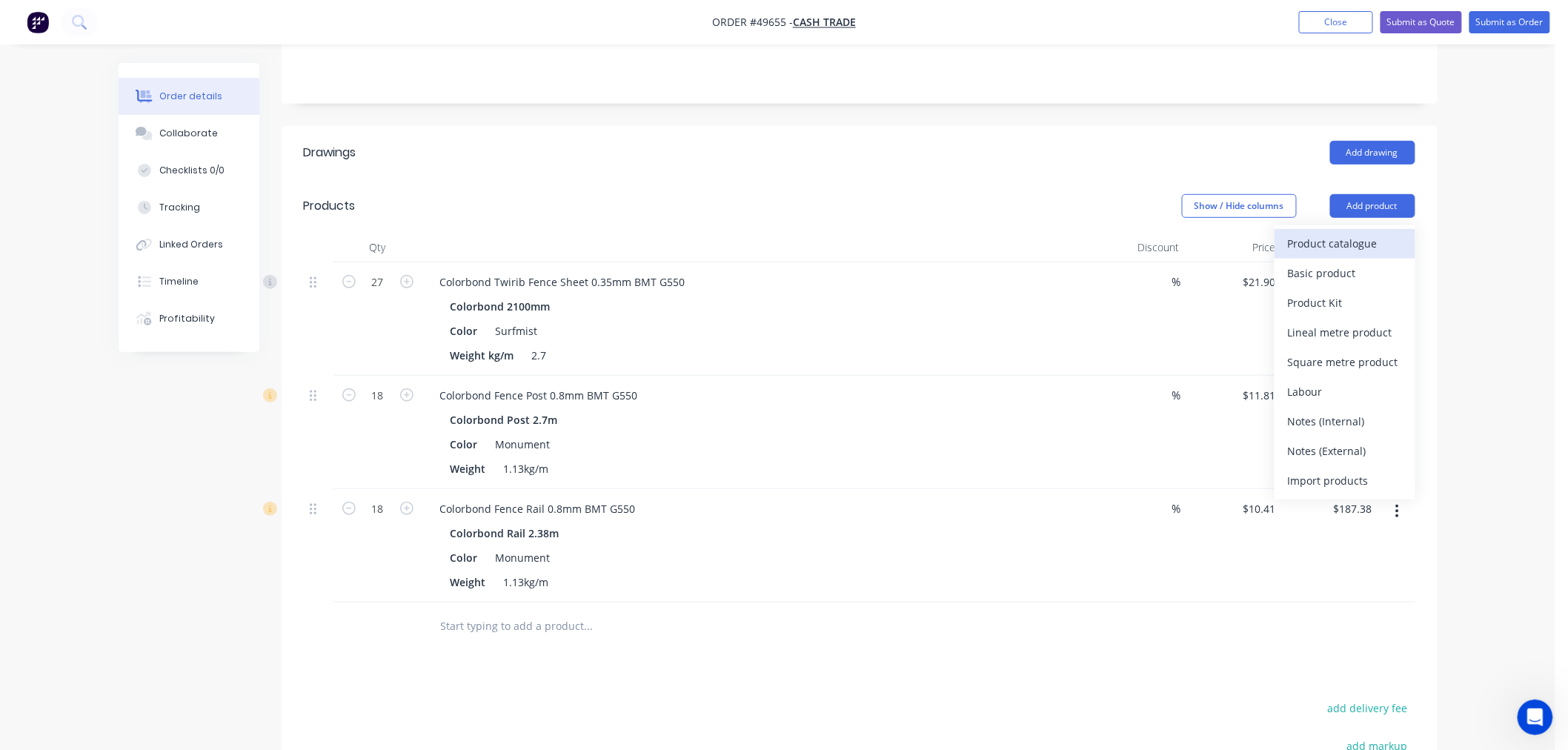
click at [1341, 237] on div "Product catalogue" at bounding box center [1345, 243] width 114 height 21
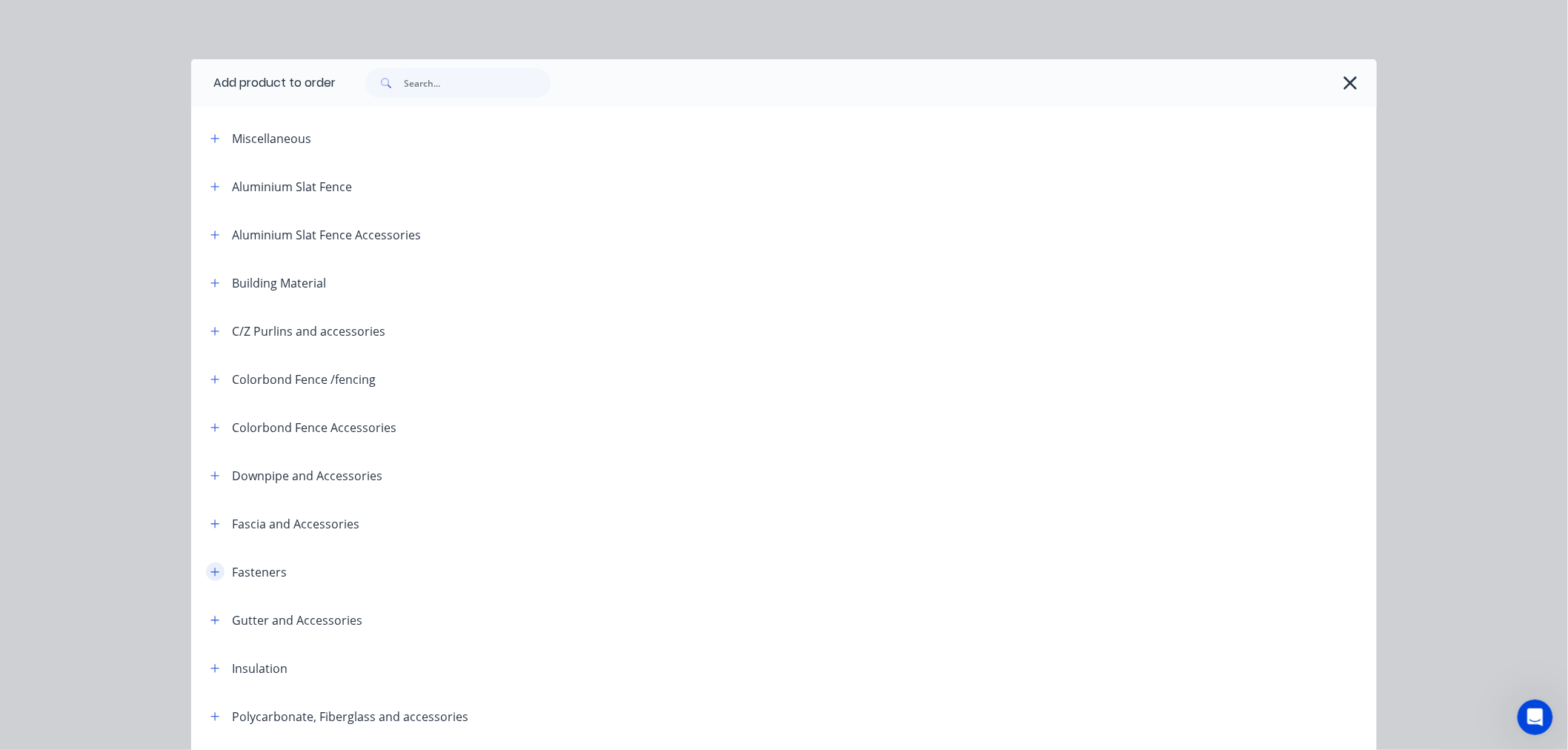
click at [211, 575] on icon "button" at bounding box center [215, 572] width 9 height 10
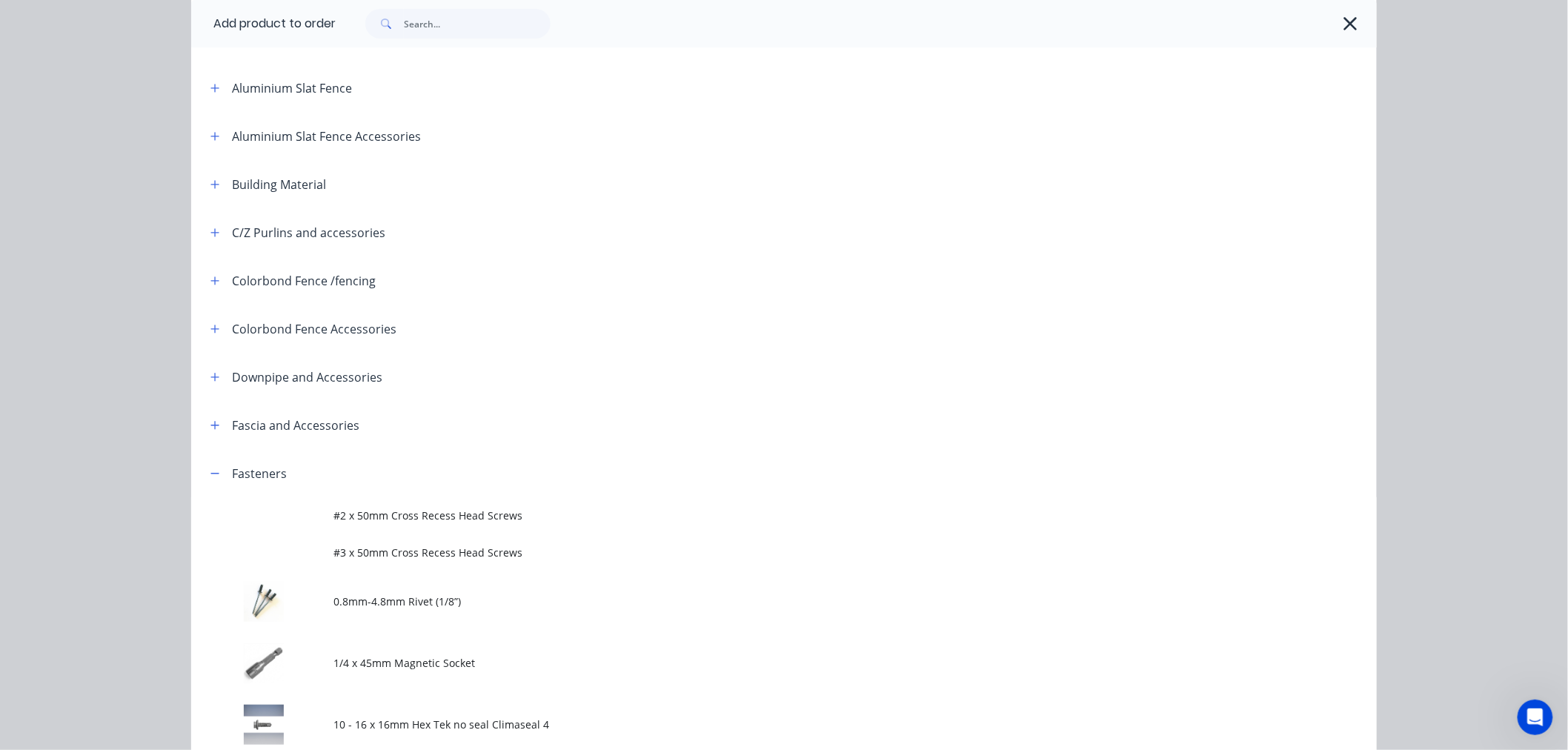
scroll to position [329, 0]
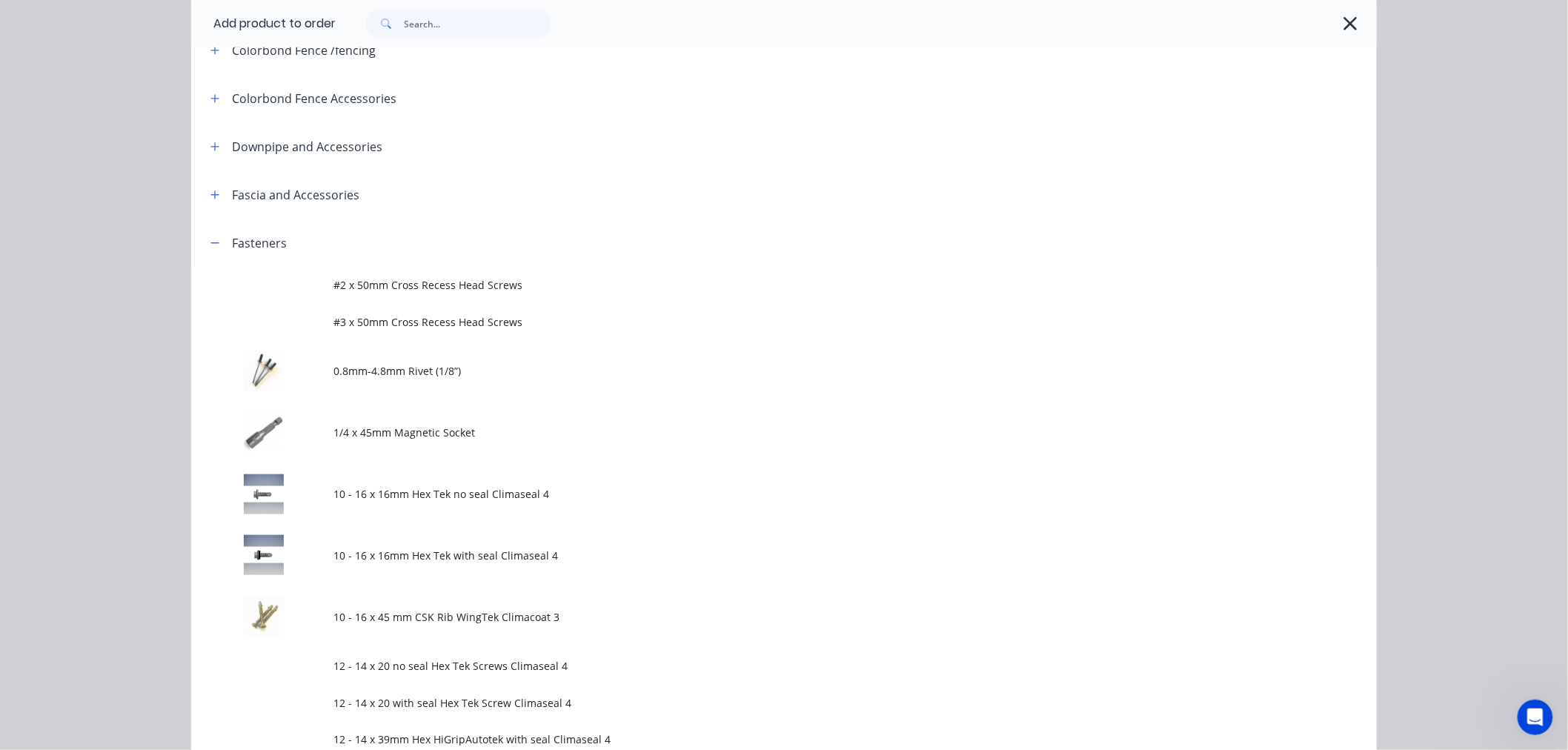
drag, startPoint x: 422, startPoint y: 505, endPoint x: 425, endPoint y: 521, distance: 16.3
click at [423, 505] on td "10 - 16 x 16mm Hex Tek no seal Climaseal 4" at bounding box center [855, 494] width 1044 height 62
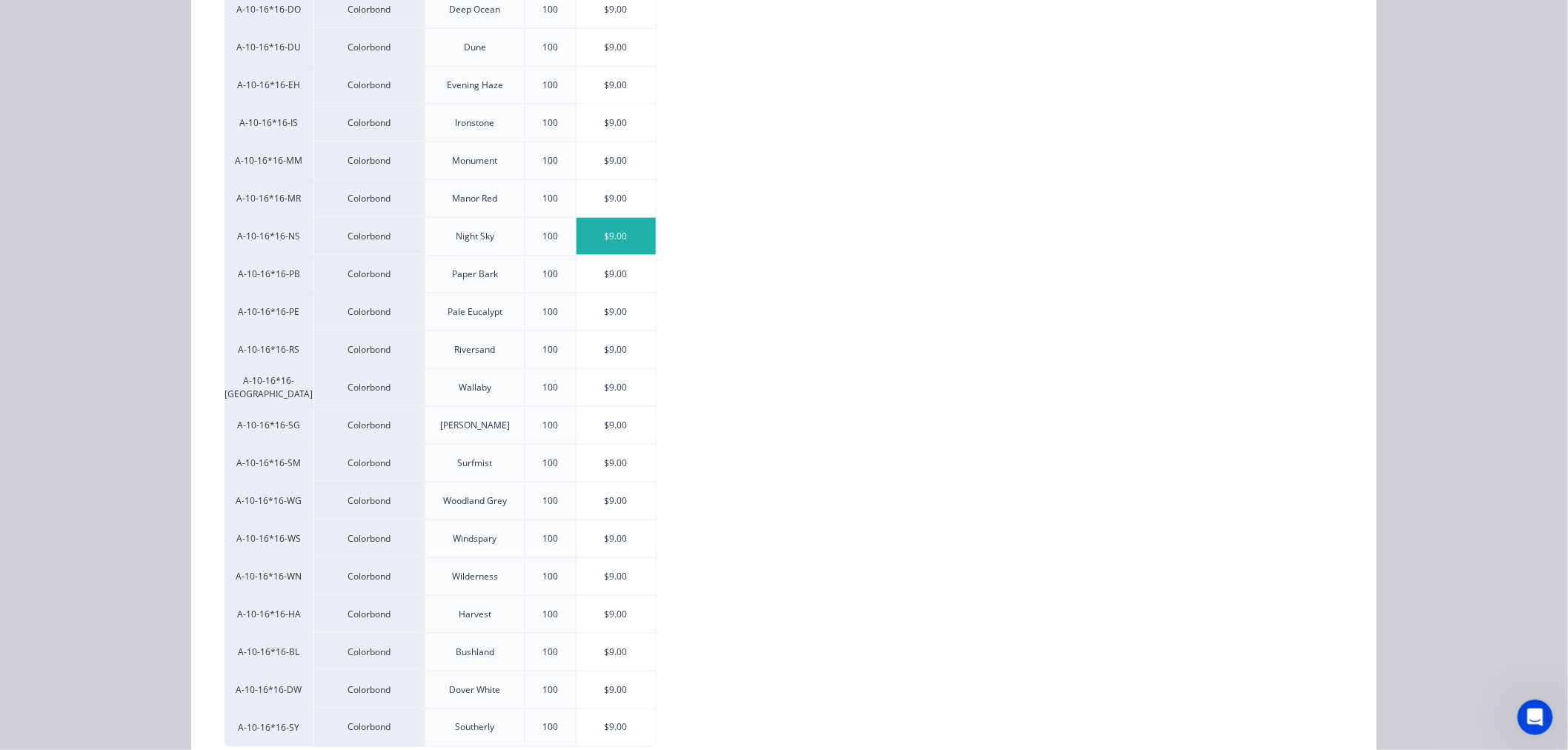
scroll to position [424, 0]
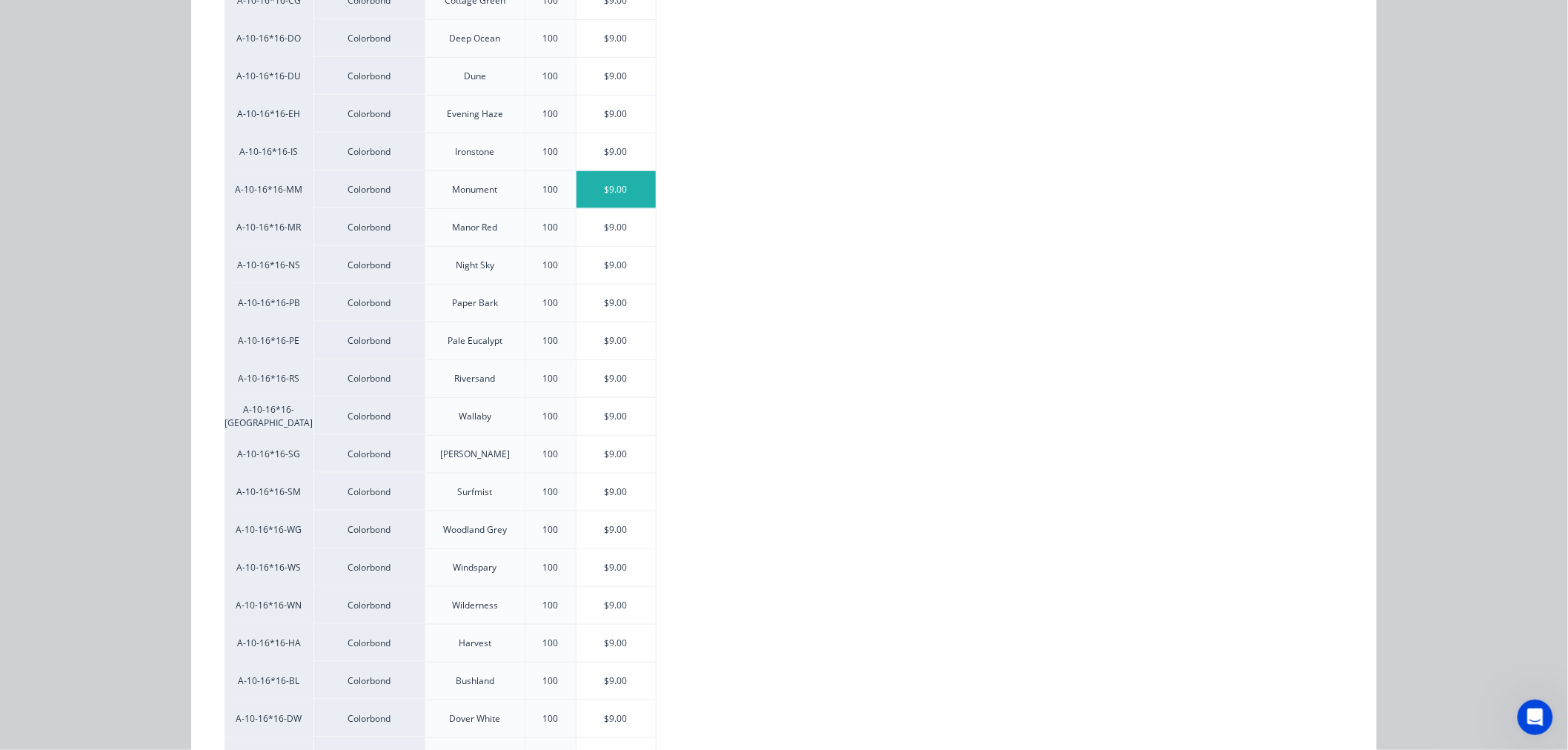
click at [611, 201] on div "$9.00" at bounding box center [617, 189] width 79 height 37
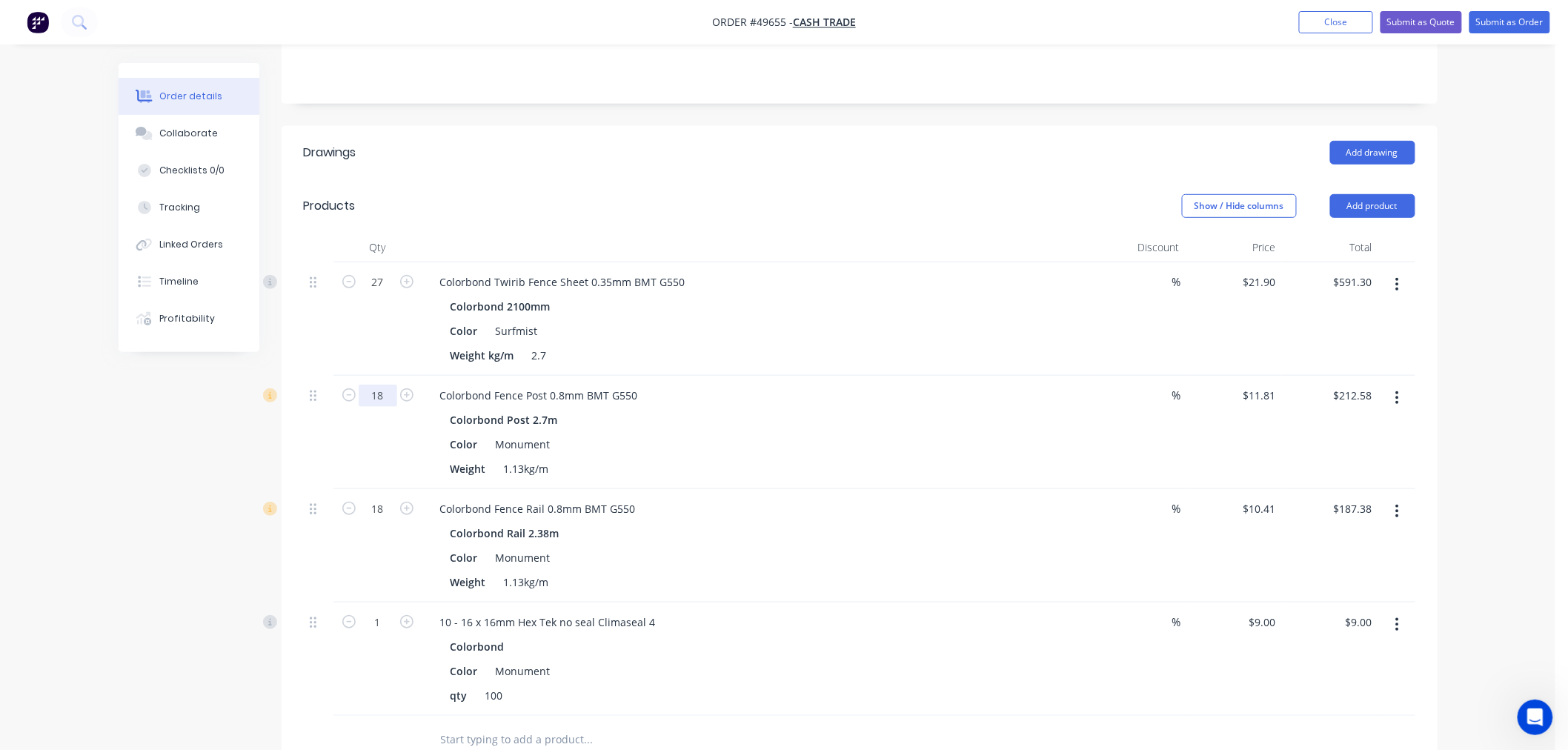
click at [392, 397] on input "18" at bounding box center [378, 396] width 39 height 22
type input "22"
type input "$259.82"
click at [680, 425] on div "Colorbond Post 2.7m" at bounding box center [756, 419] width 611 height 21
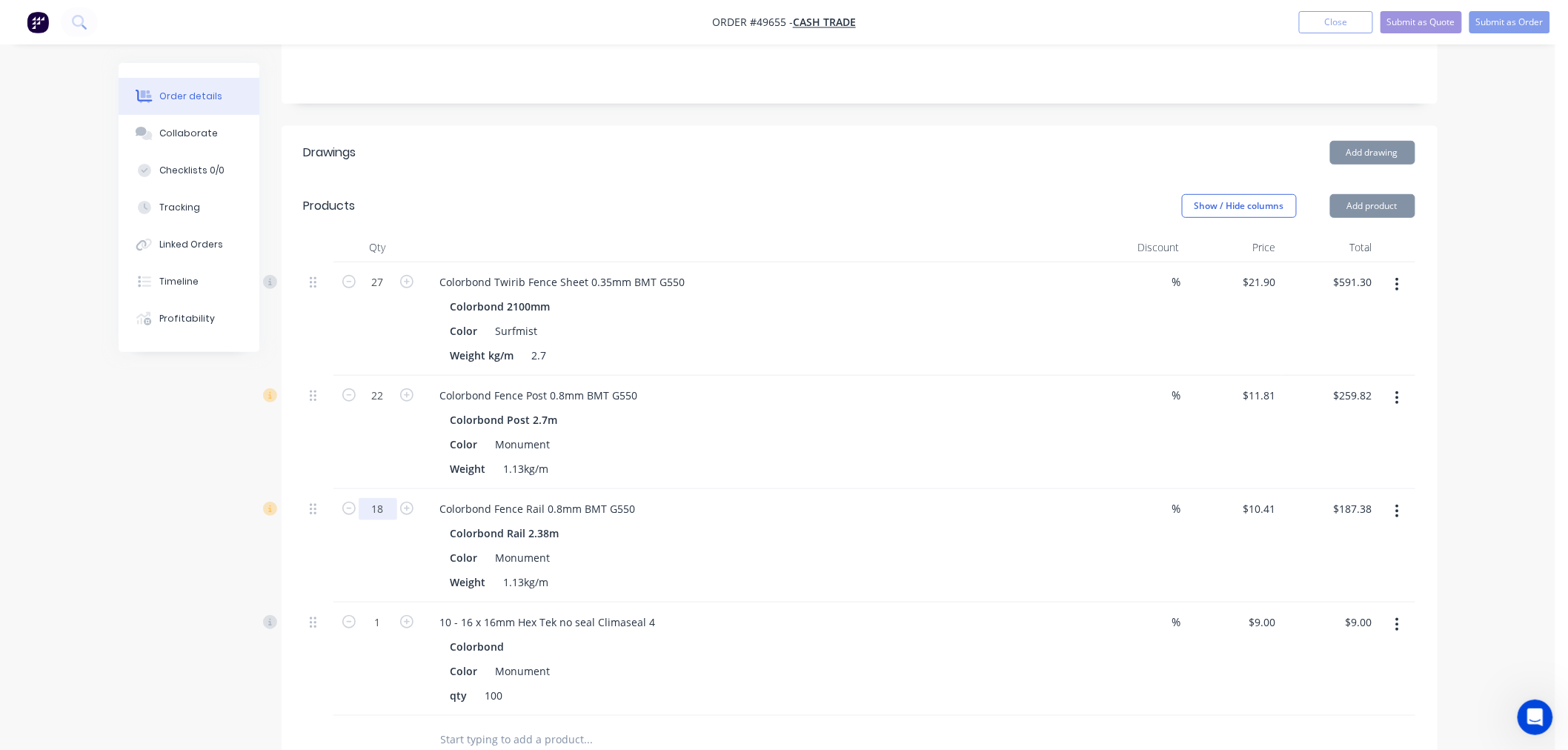
click at [393, 507] on input "18" at bounding box center [378, 509] width 39 height 22
type input "25"
type input "$260.25"
click at [788, 649] on div "Colorbond" at bounding box center [756, 646] width 611 height 21
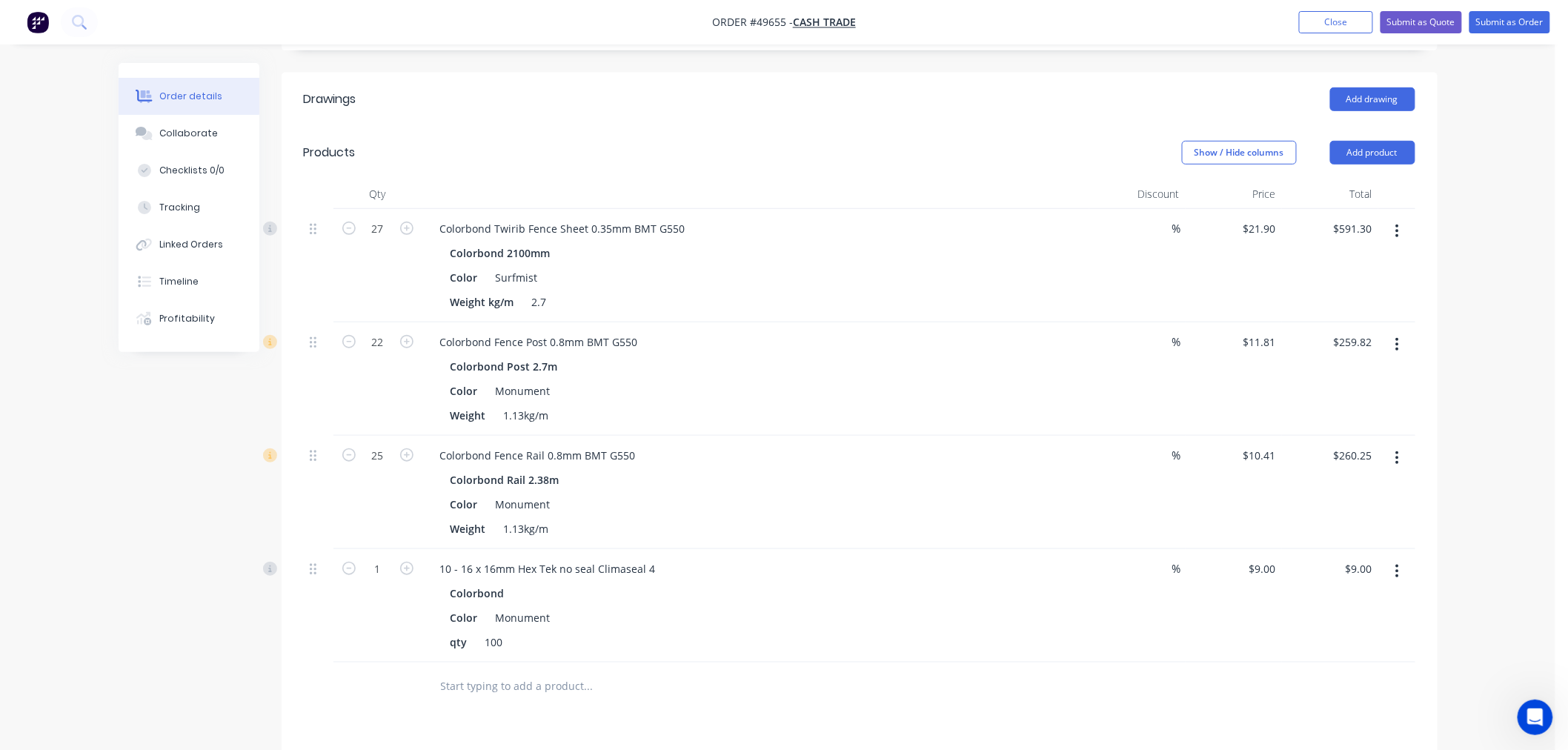
scroll to position [329, 0]
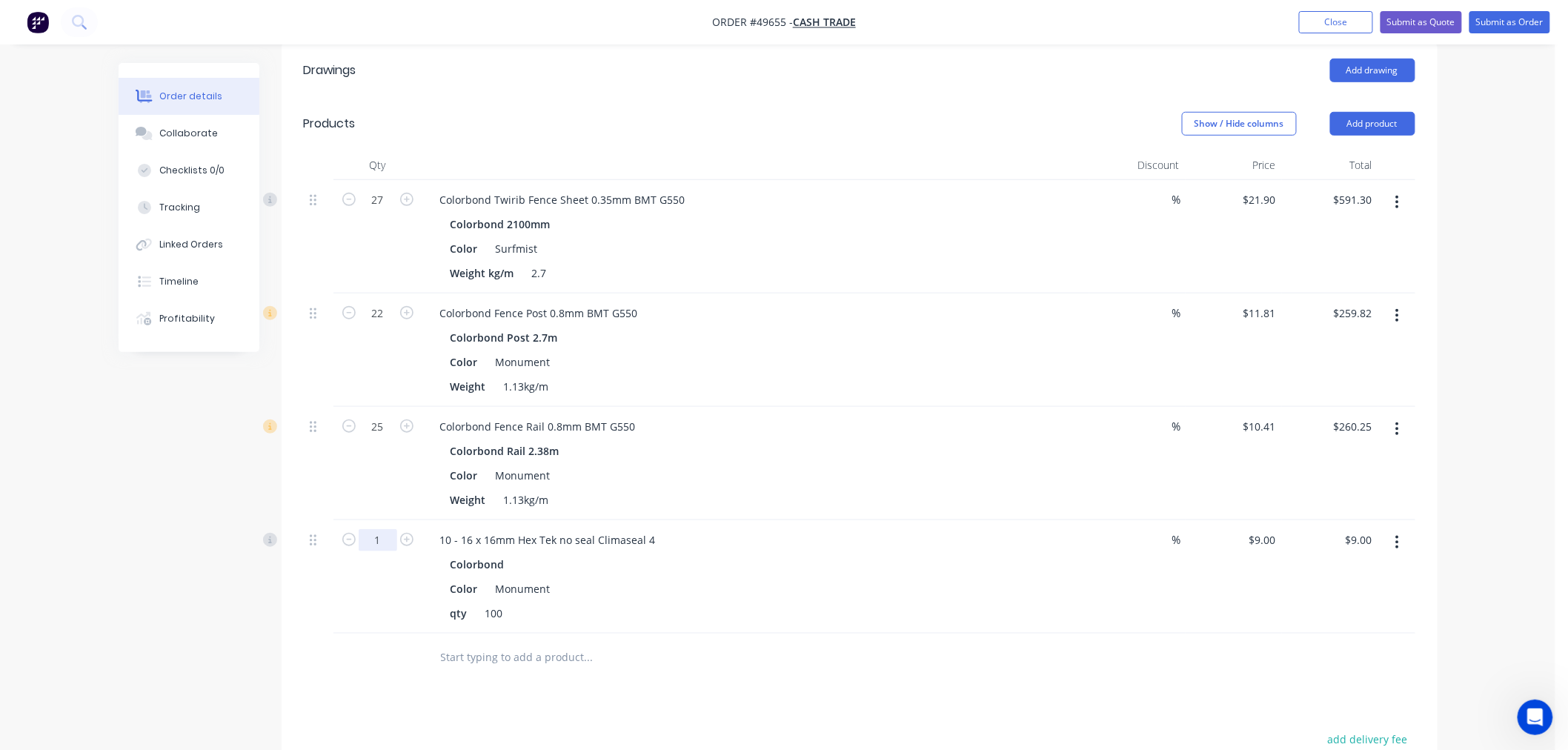
click at [376, 543] on input "1" at bounding box center [378, 540] width 39 height 22
type input "1.44"
type input "$12.96"
click at [410, 660] on div at bounding box center [377, 657] width 89 height 48
type input "$0.00"
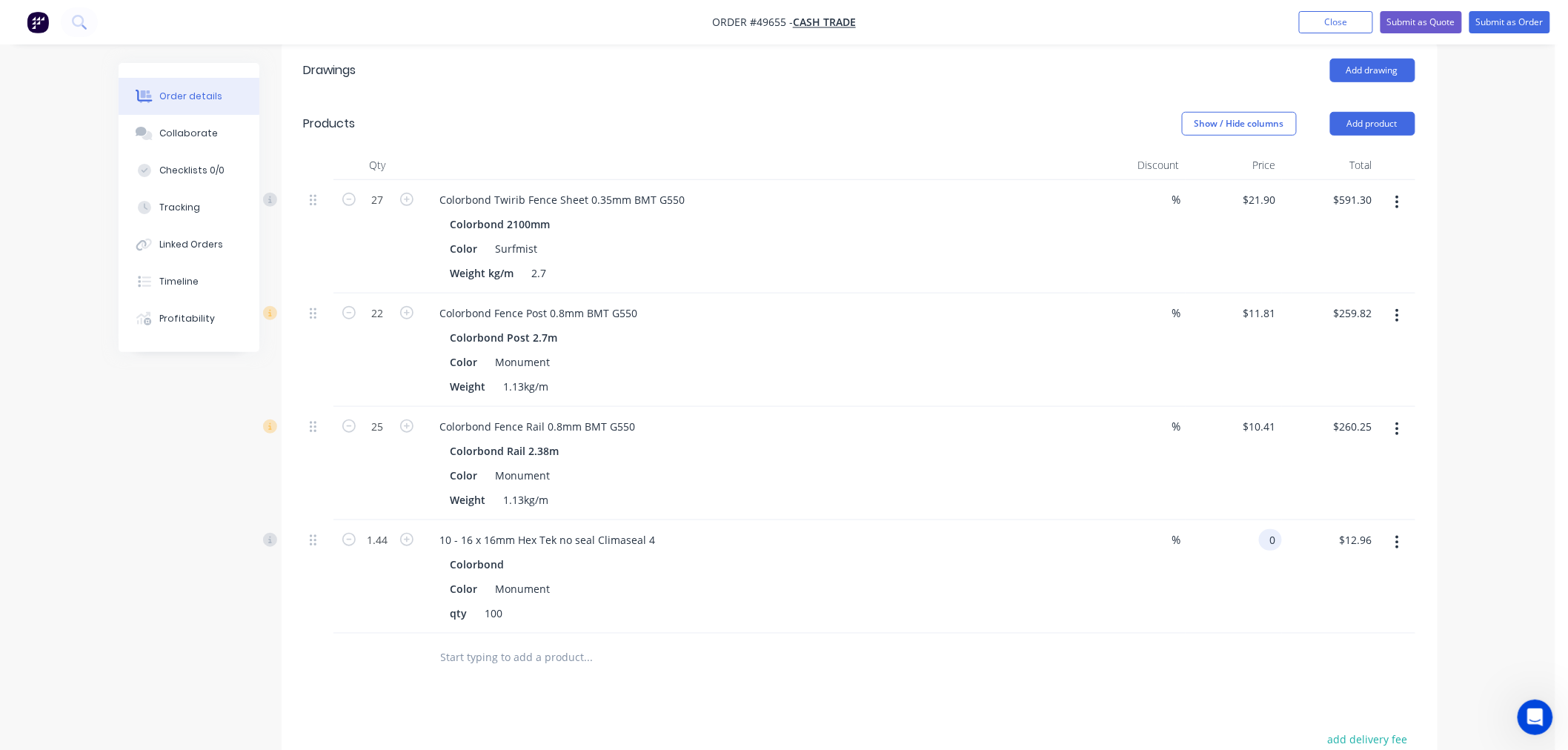
type input "$0.00"
click at [1004, 660] on div at bounding box center [859, 657] width 1111 height 48
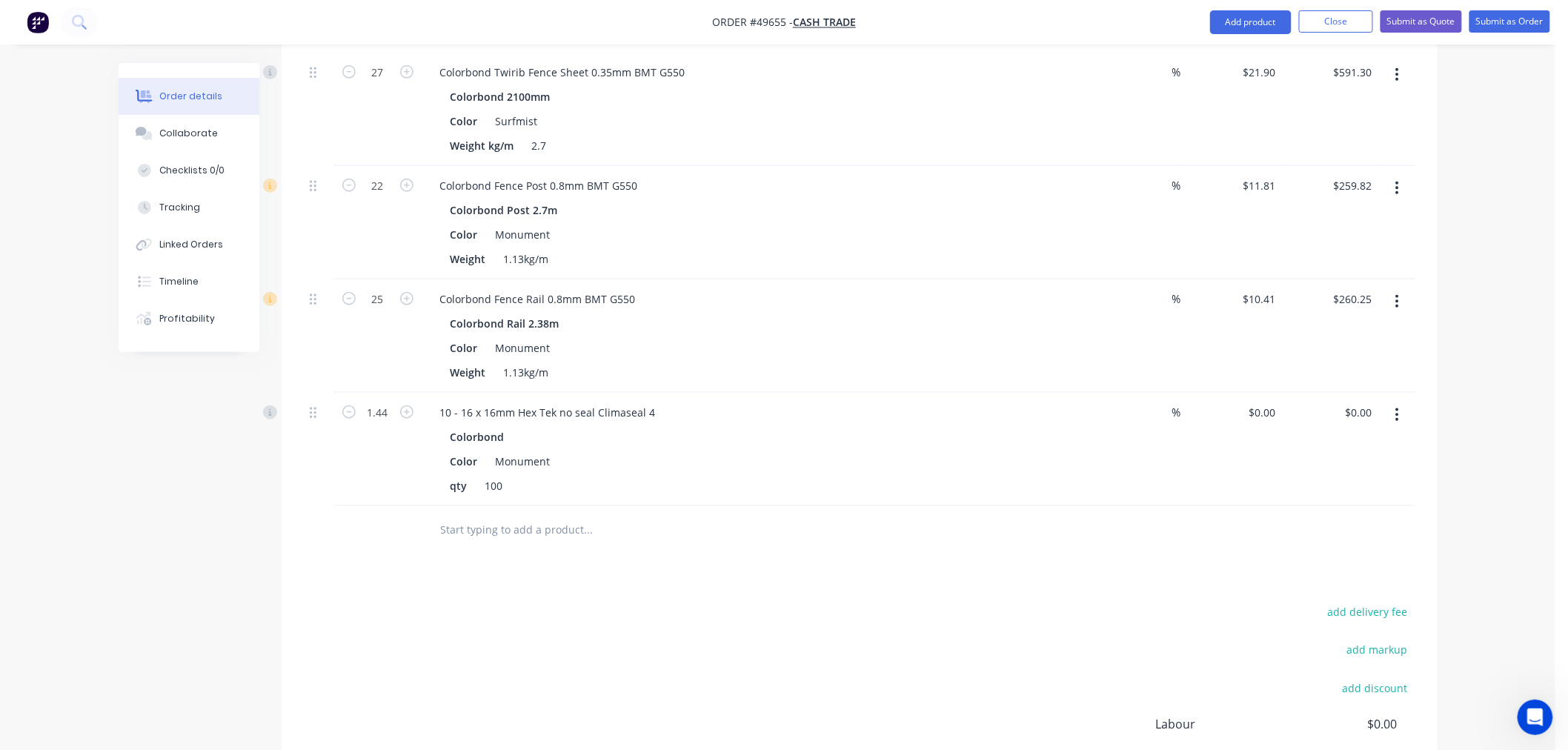
scroll to position [576, 0]
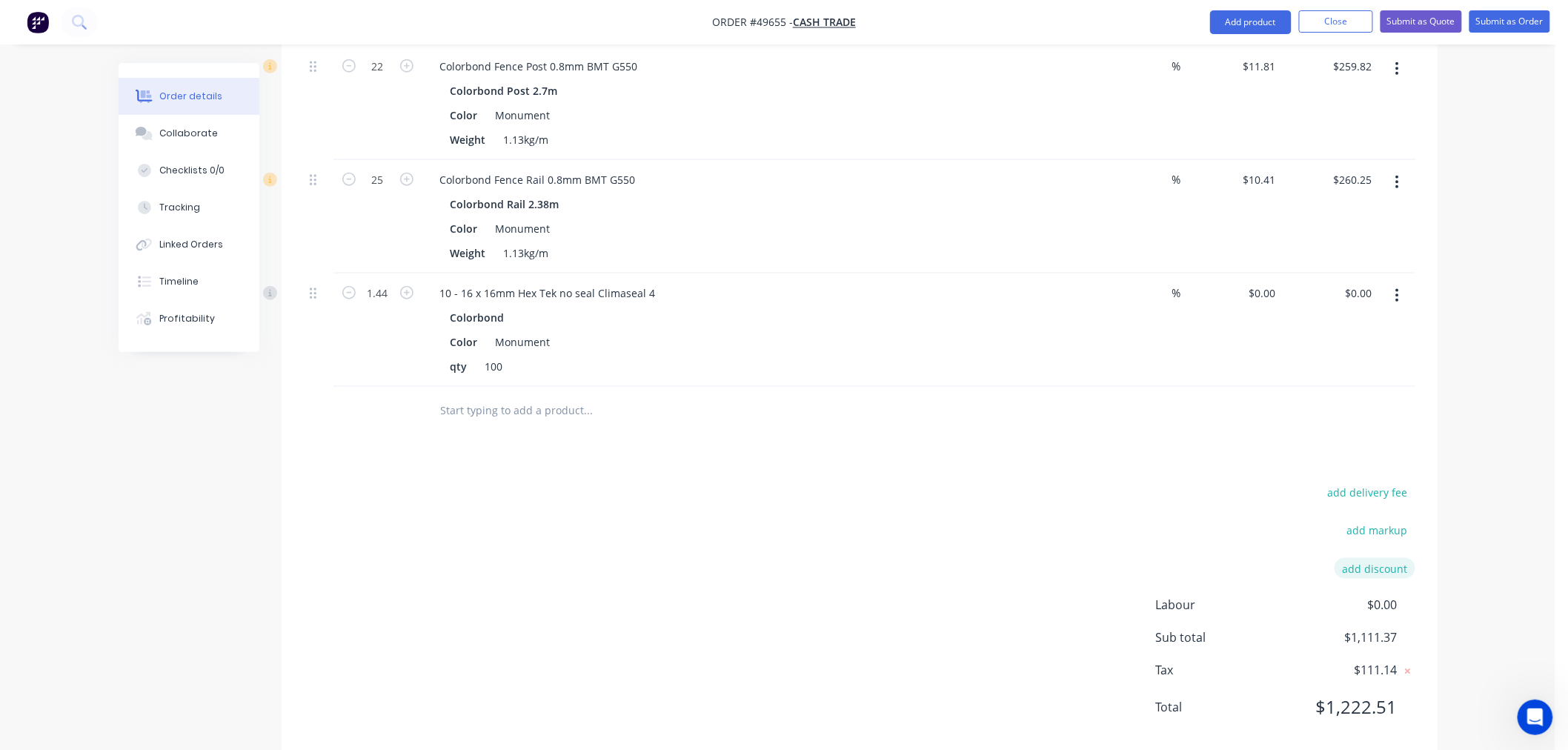
click at [1383, 572] on button "add discount" at bounding box center [1374, 568] width 80 height 20
click at [1366, 576] on input at bounding box center [1357, 569] width 67 height 22
type input "5"
click input "submit" at bounding box center [0, 0] width 0 height 0
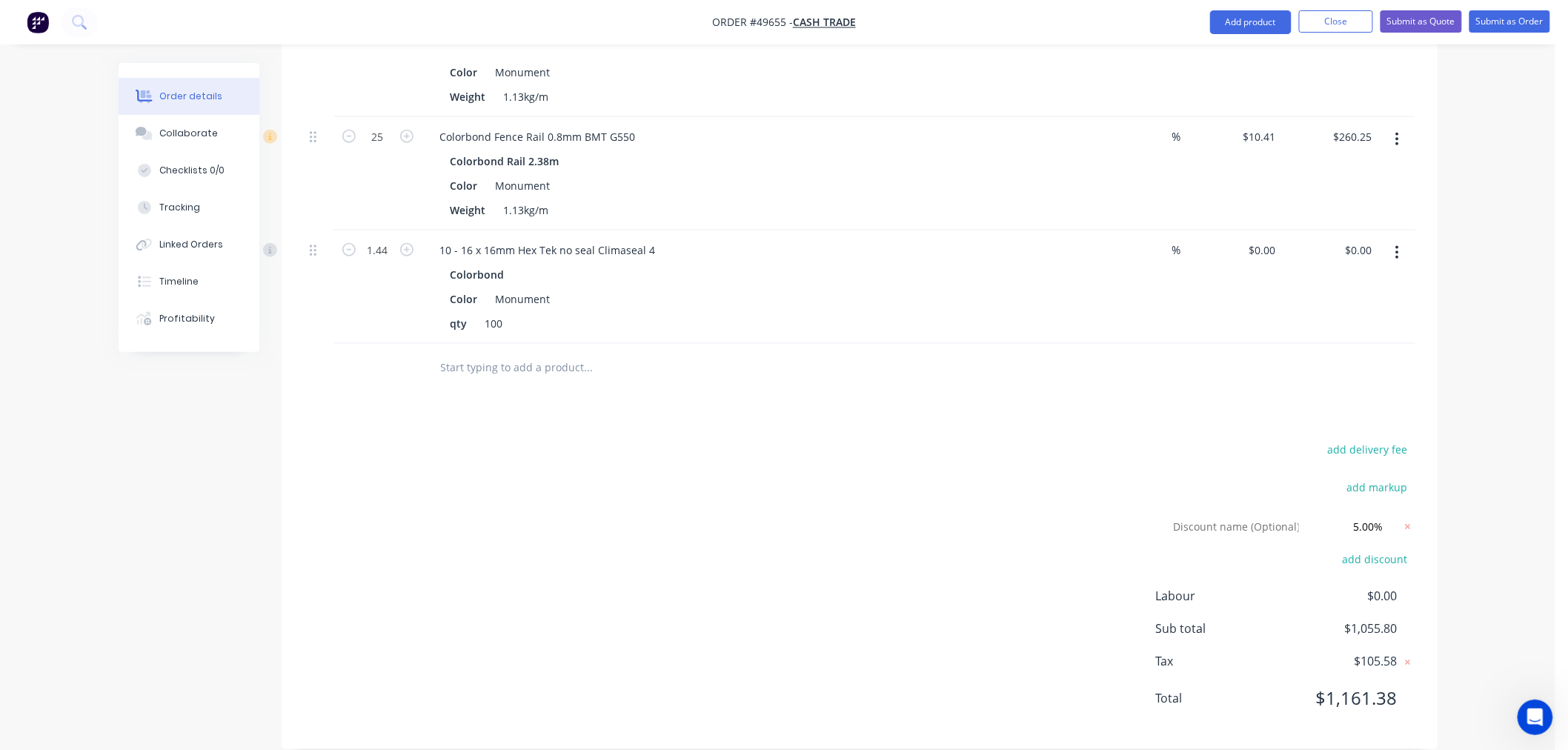
scroll to position [640, 0]
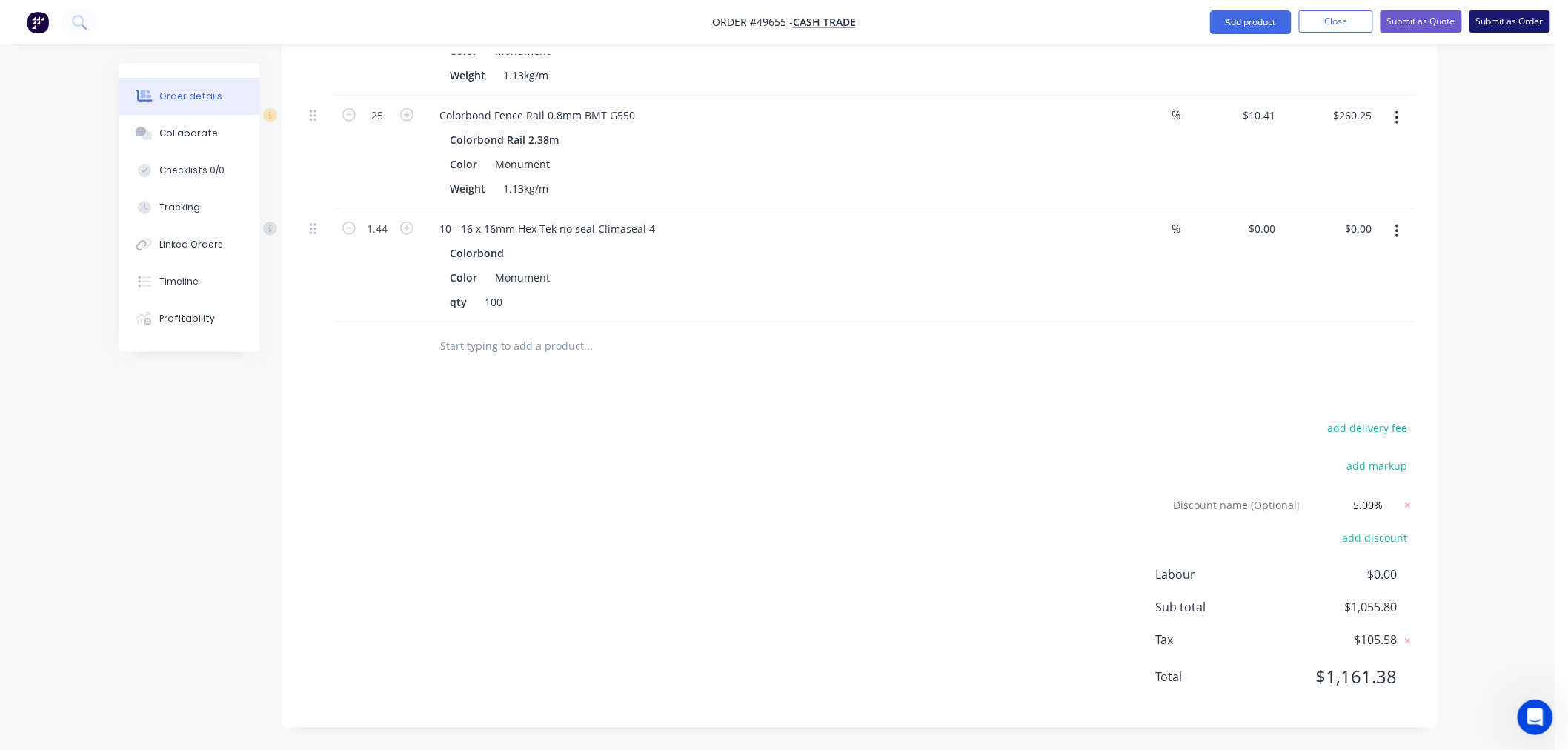
click at [1510, 25] on button "Submit as Order" at bounding box center [1509, 21] width 80 height 22
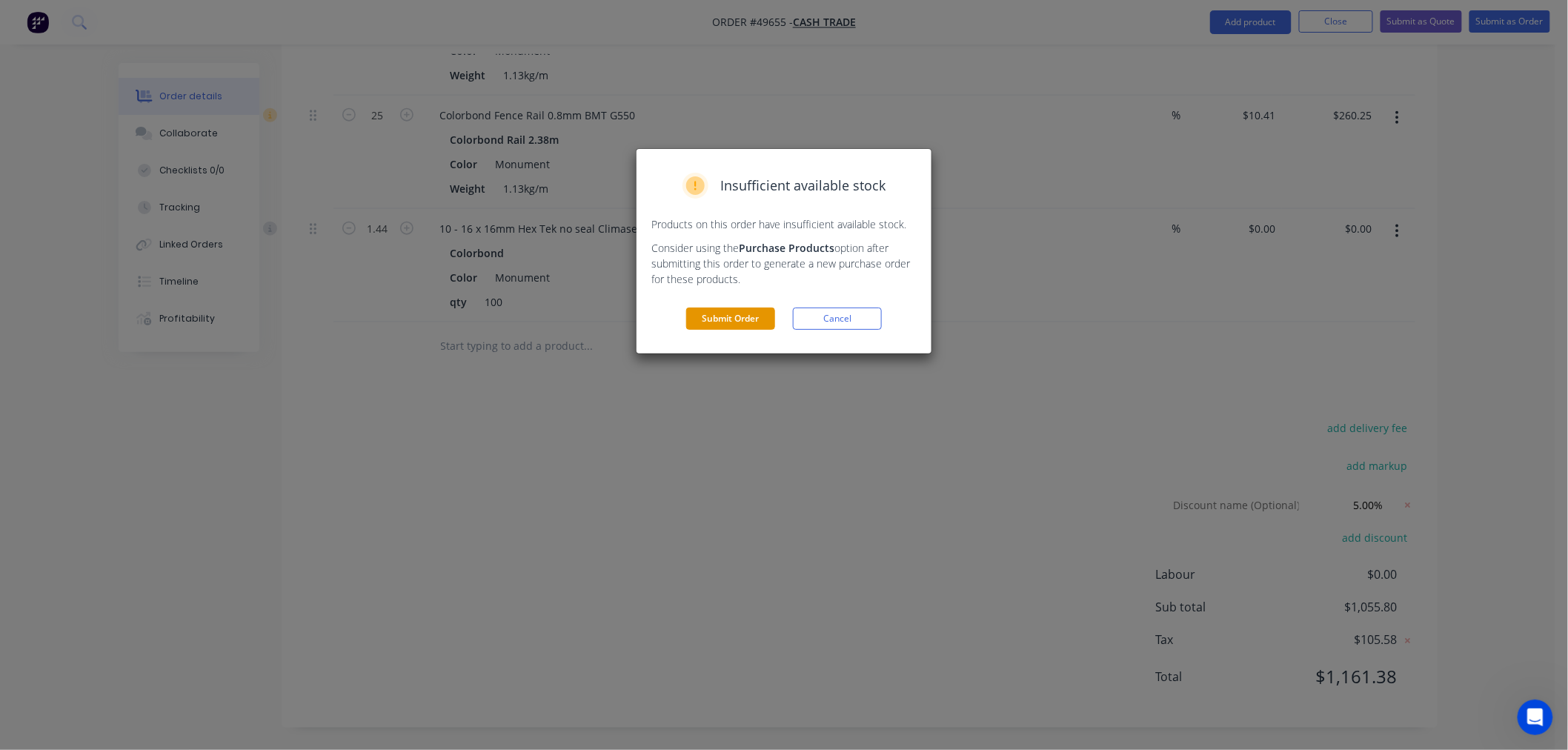
click at [738, 323] on button "Submit Order" at bounding box center [730, 319] width 89 height 22
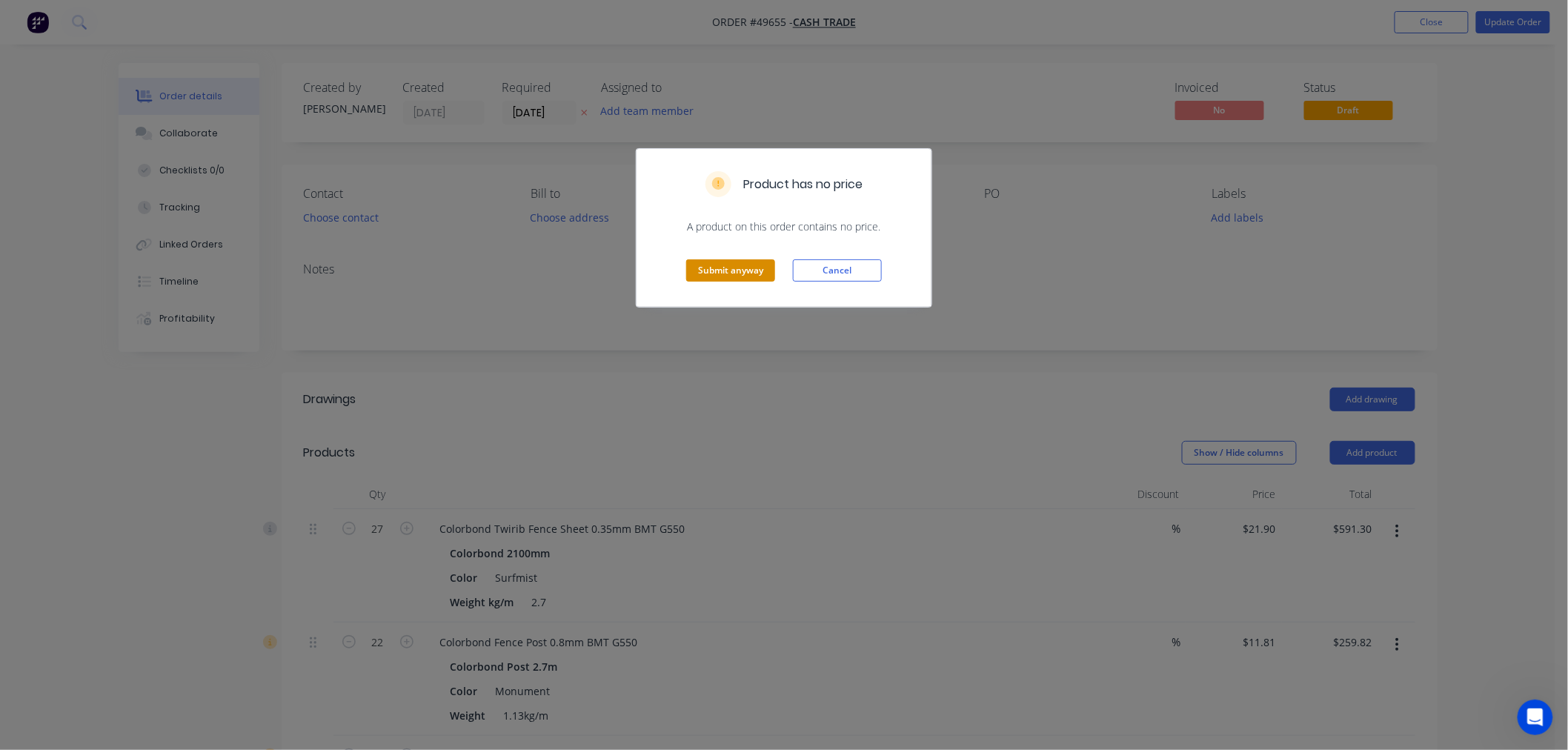
click at [744, 276] on button "Submit anyway" at bounding box center [730, 271] width 89 height 22
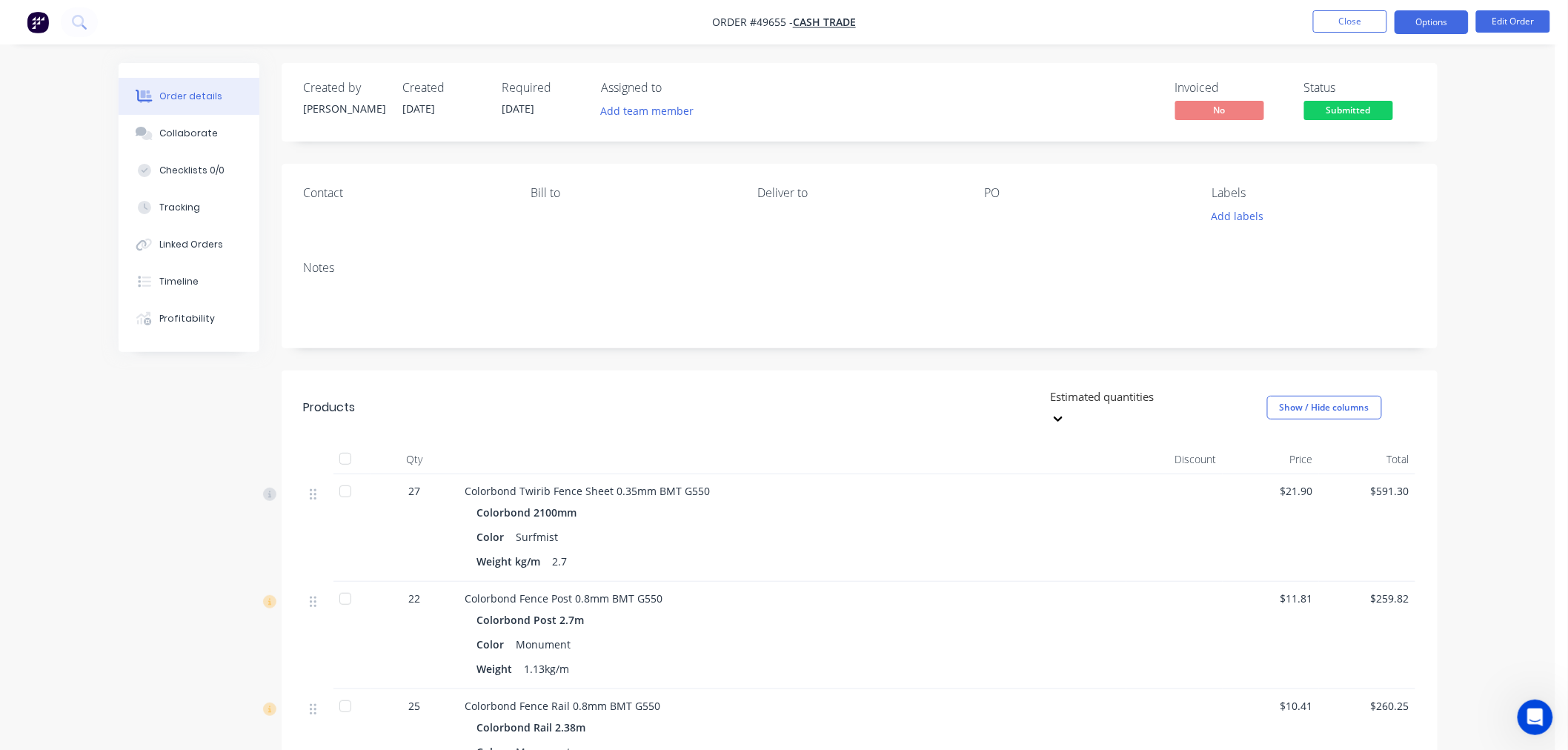
click at [1421, 22] on button "Options" at bounding box center [1432, 22] width 74 height 24
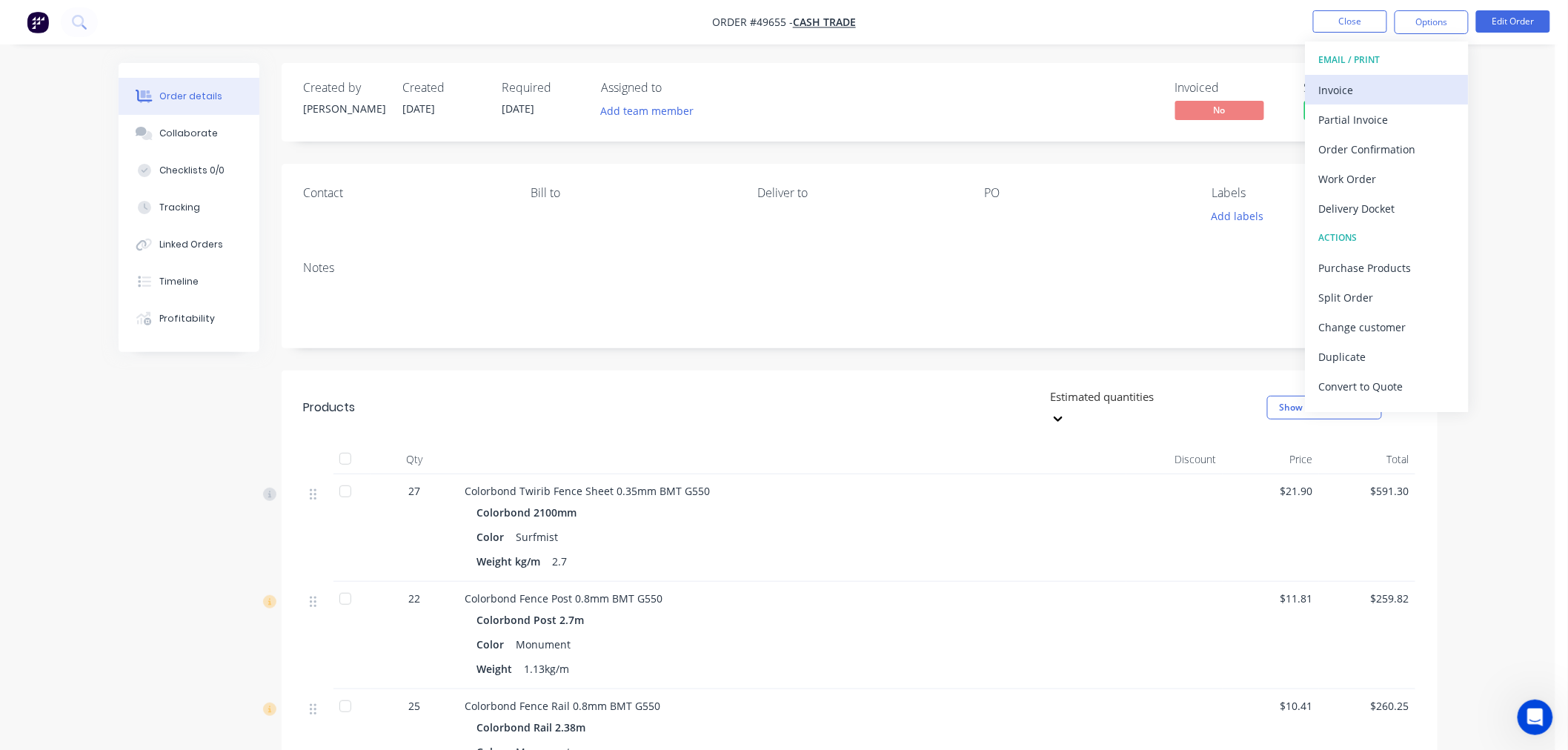
click at [1358, 90] on div "Invoice" at bounding box center [1386, 90] width 136 height 21
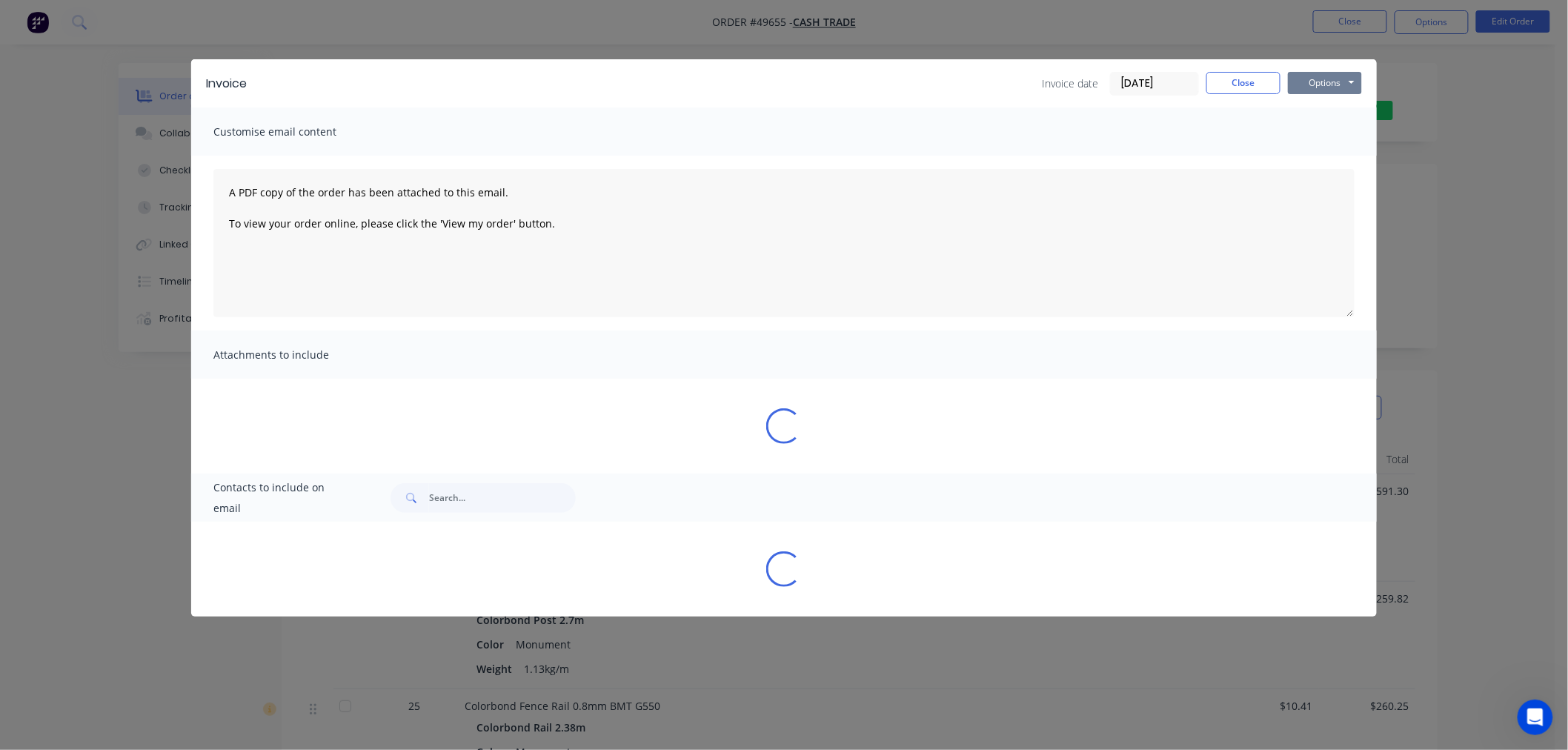
click at [1329, 85] on button "Options" at bounding box center [1325, 83] width 74 height 22
click at [1328, 134] on button "Print" at bounding box center [1335, 134] width 95 height 25
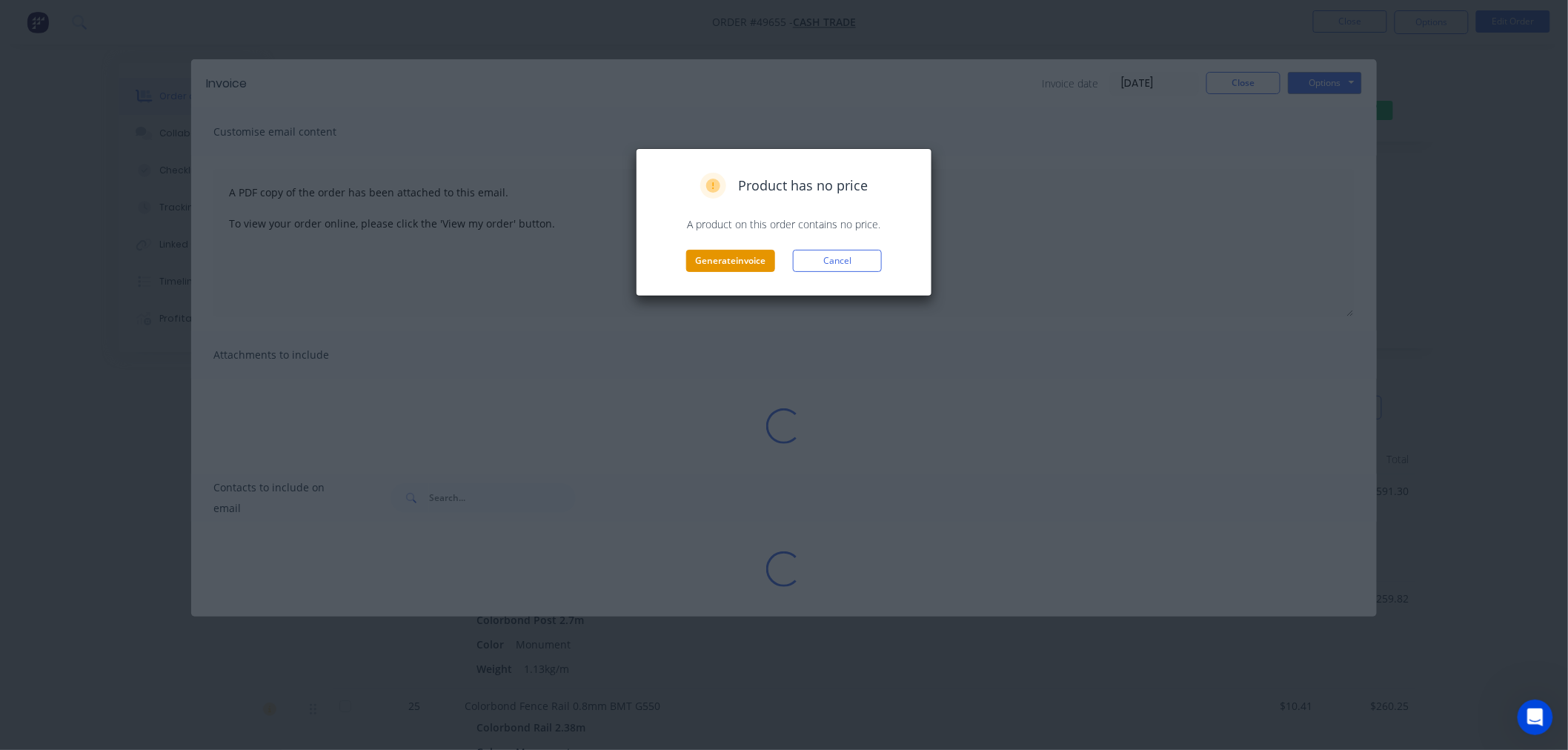
click at [710, 266] on button "Generate invoice" at bounding box center [730, 260] width 89 height 22
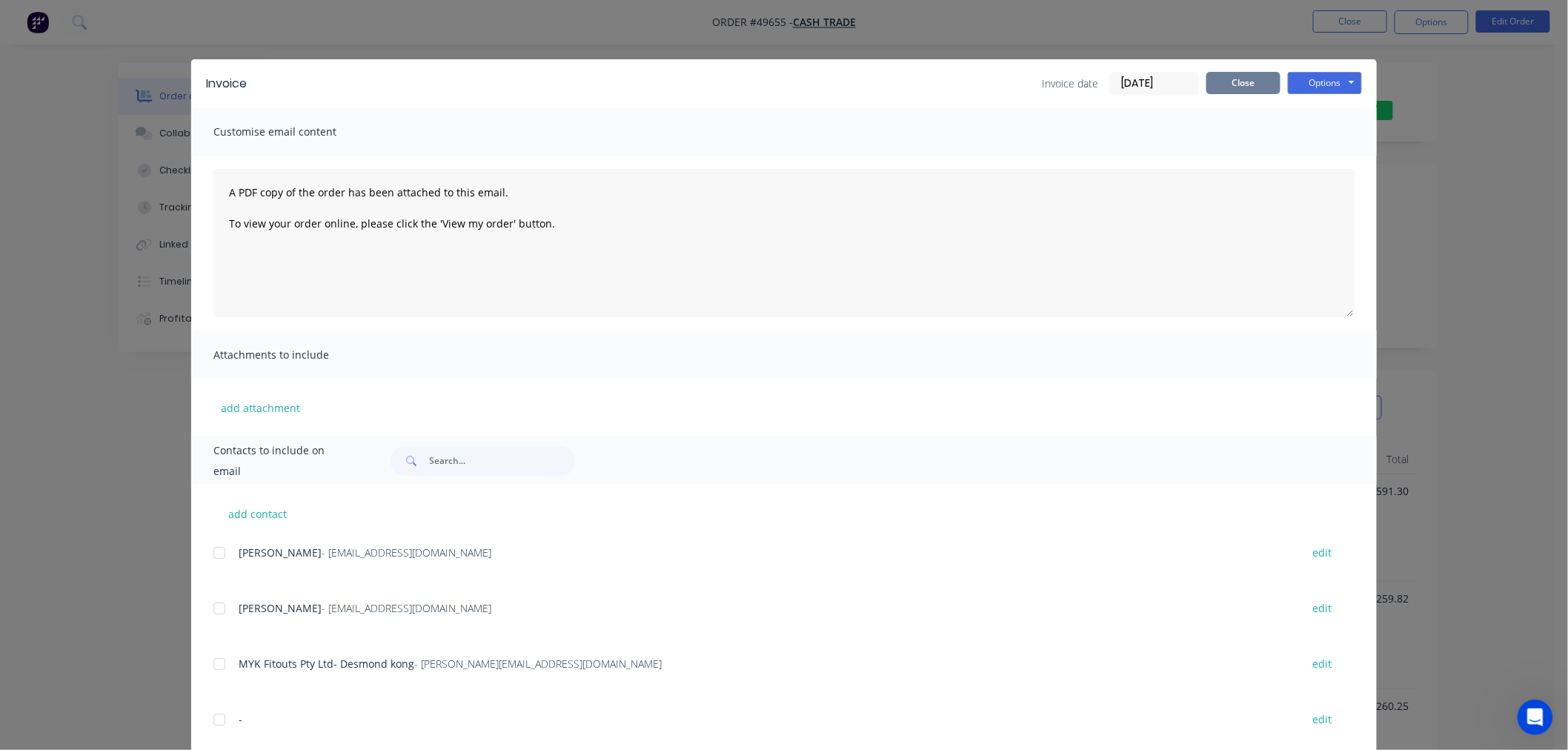
click at [1253, 86] on button "Close" at bounding box center [1243, 83] width 74 height 22
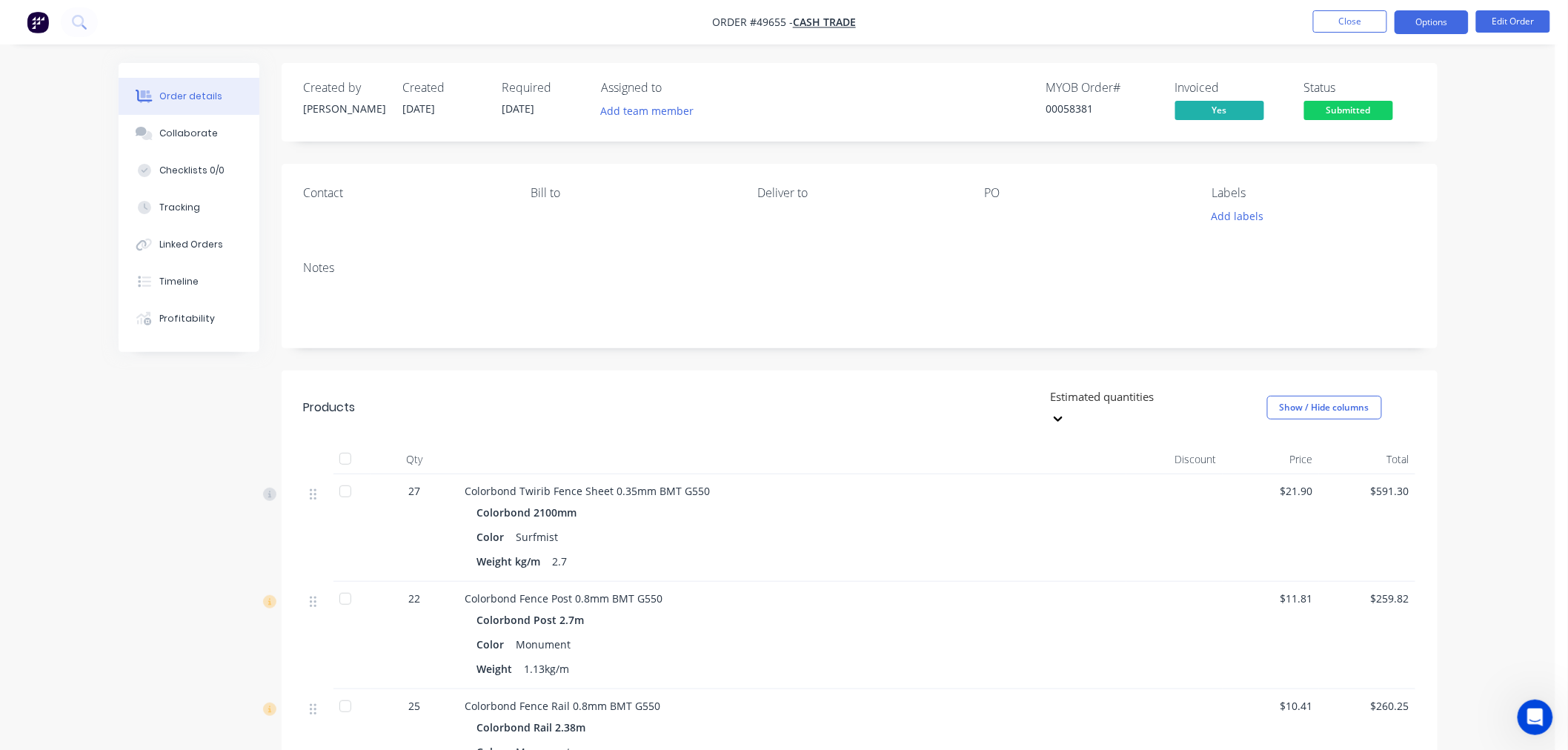
click at [1434, 23] on button "Options" at bounding box center [1432, 22] width 74 height 24
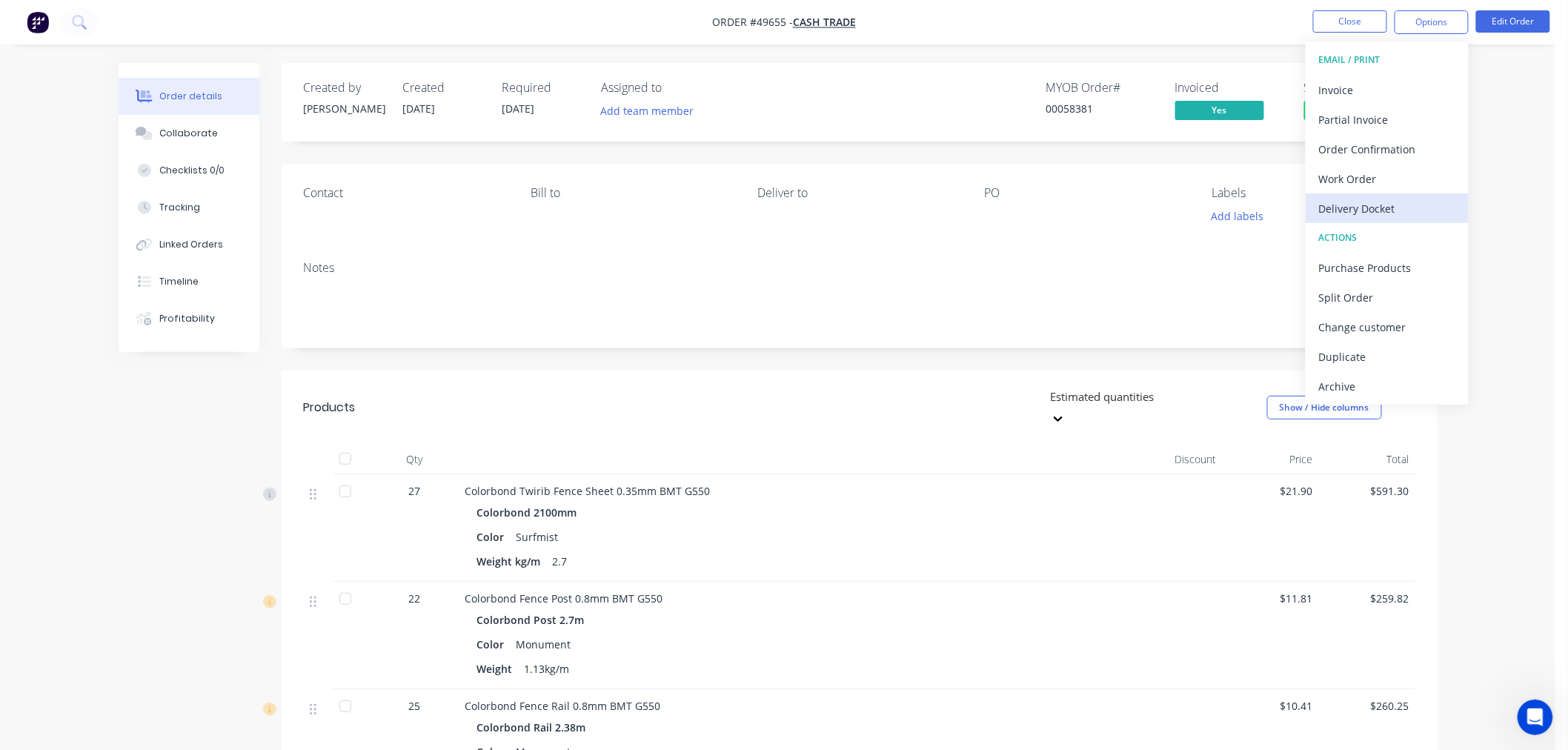
click at [1361, 202] on div "Delivery Docket" at bounding box center [1386, 208] width 136 height 21
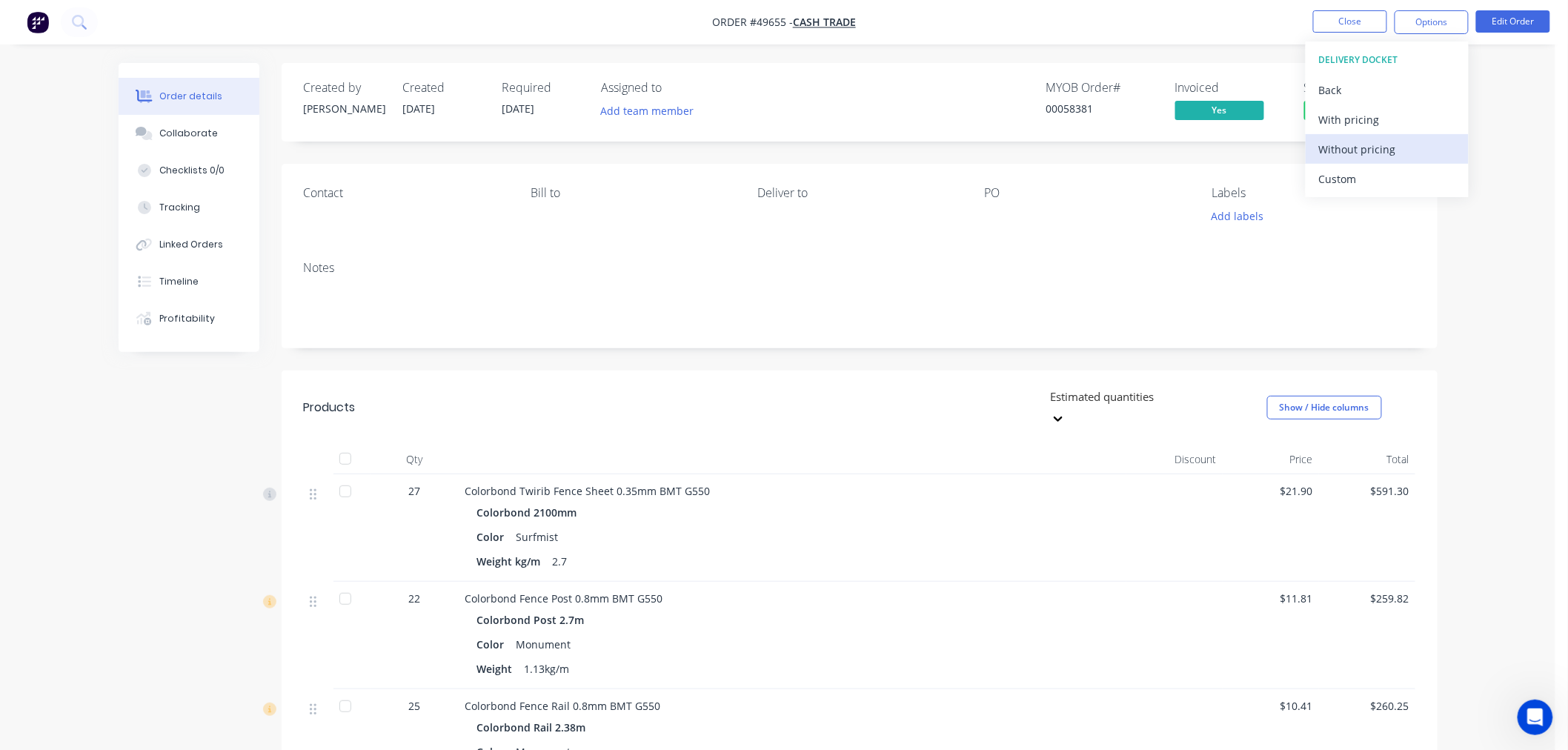
click at [1353, 153] on div "Without pricing" at bounding box center [1386, 149] width 136 height 21
click at [1186, 520] on div at bounding box center [1175, 528] width 96 height 107
click at [1373, 108] on span "Submitted" at bounding box center [1348, 110] width 89 height 19
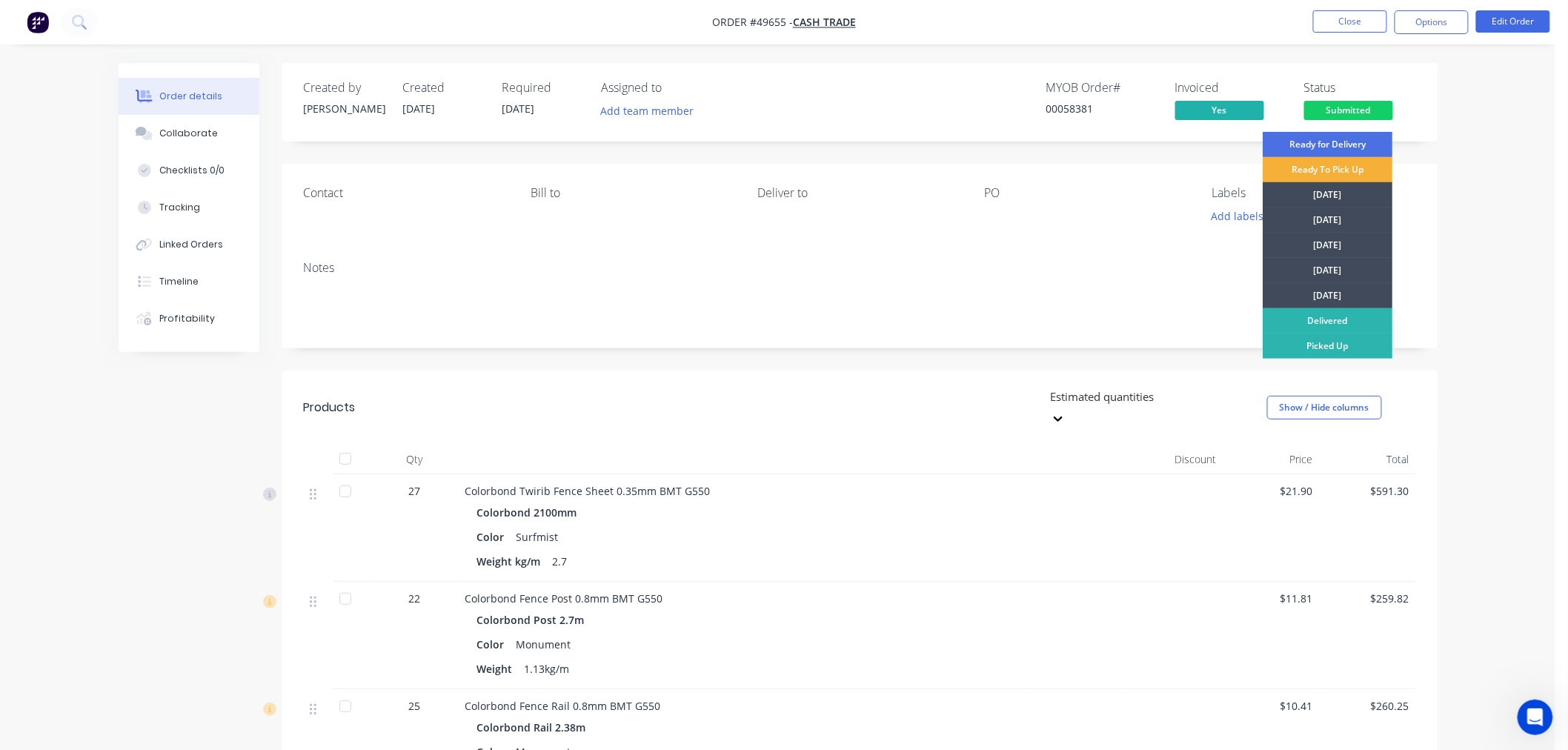
click at [1328, 350] on div "Picked Up" at bounding box center [1327, 346] width 129 height 25
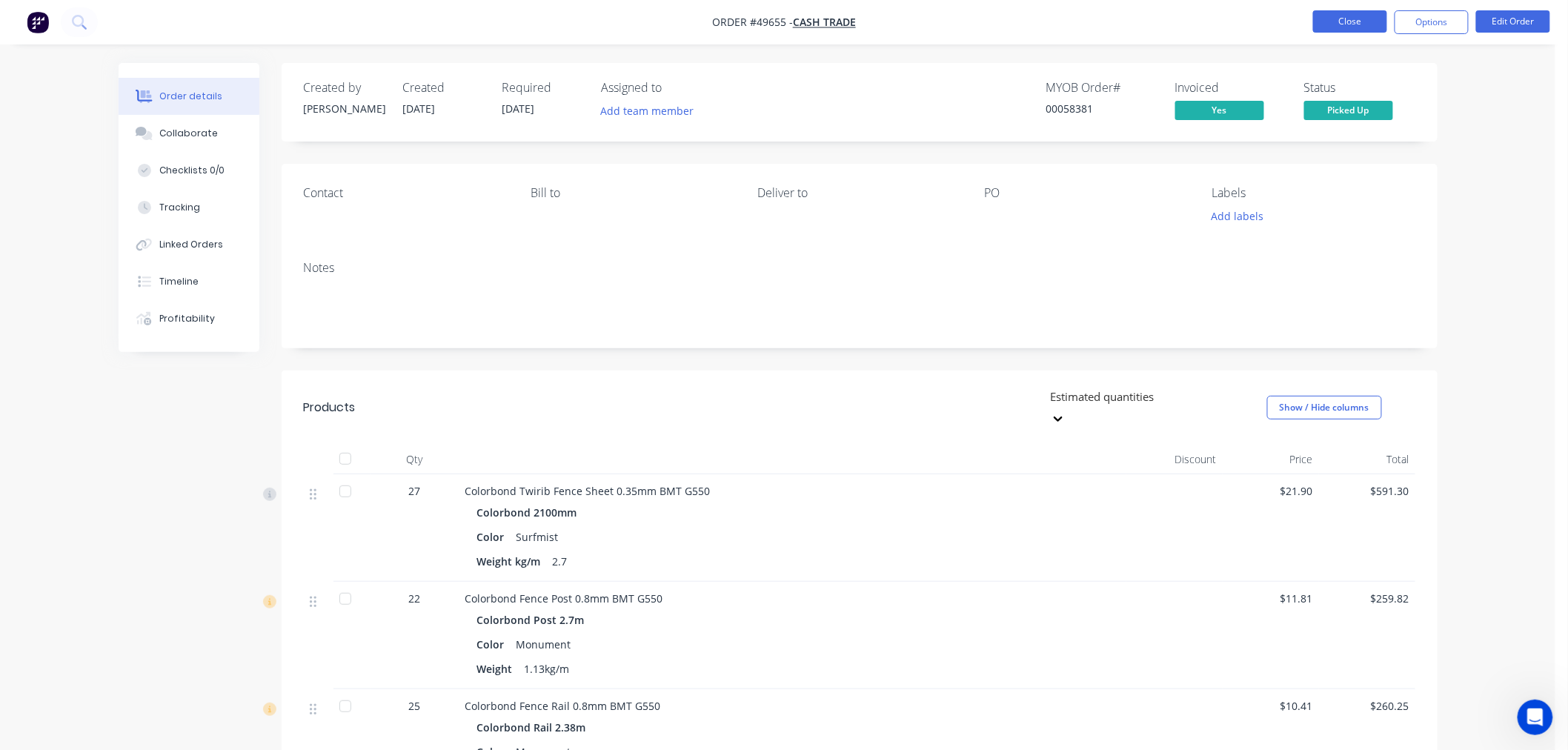
click at [1337, 12] on button "Close" at bounding box center [1350, 21] width 74 height 22
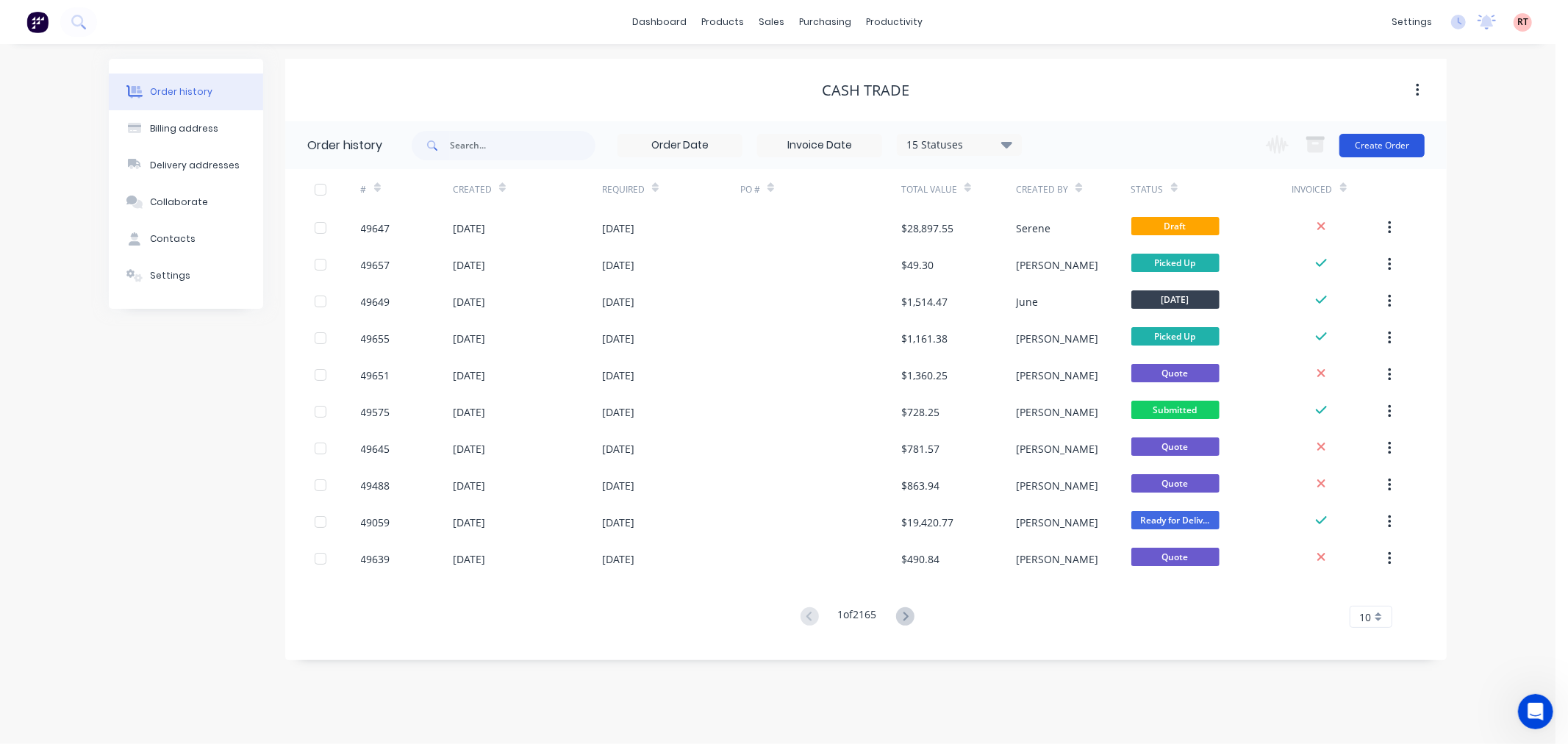
click at [1383, 150] on button "Create Order" at bounding box center [1382, 145] width 86 height 23
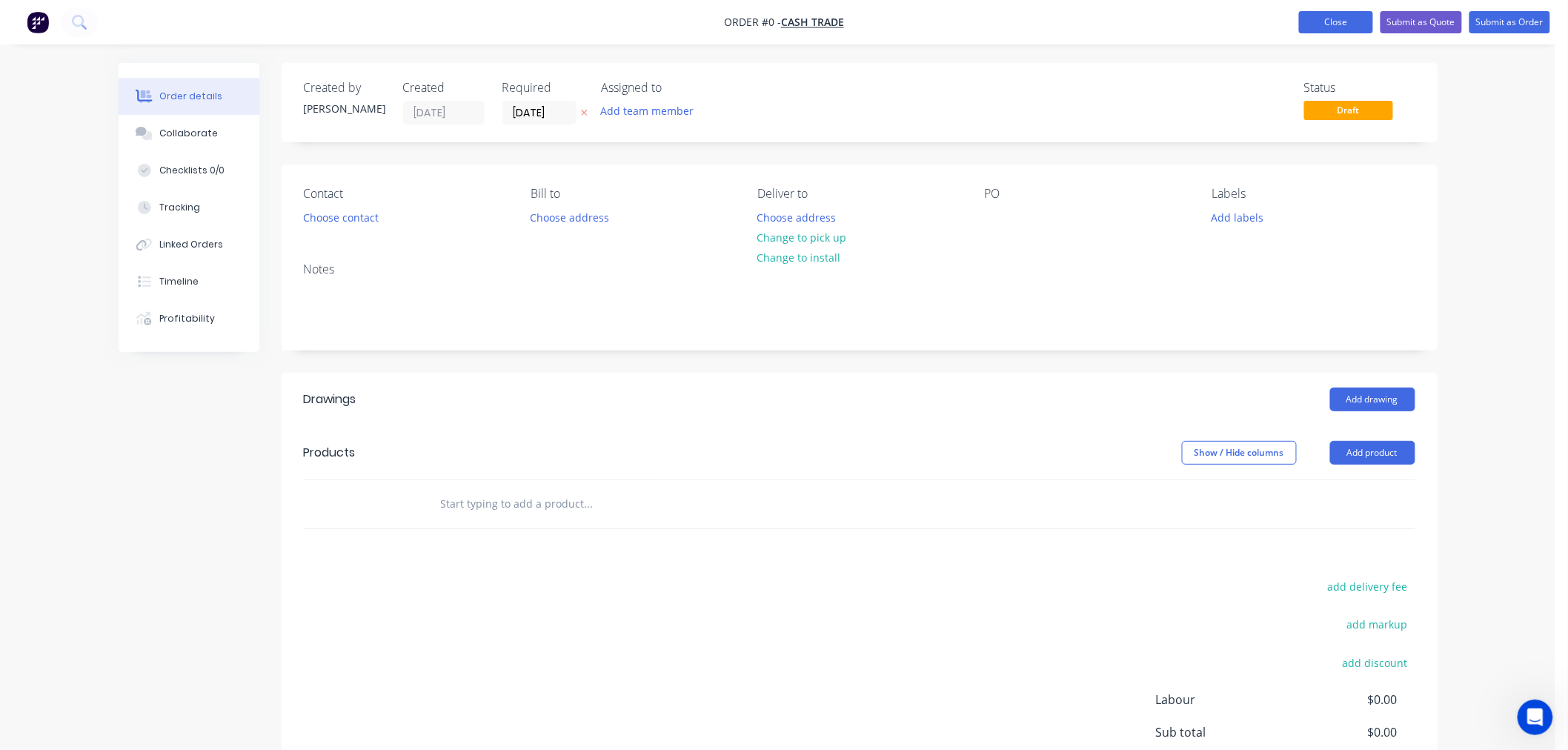
click at [1337, 26] on button "Close" at bounding box center [1336, 22] width 74 height 22
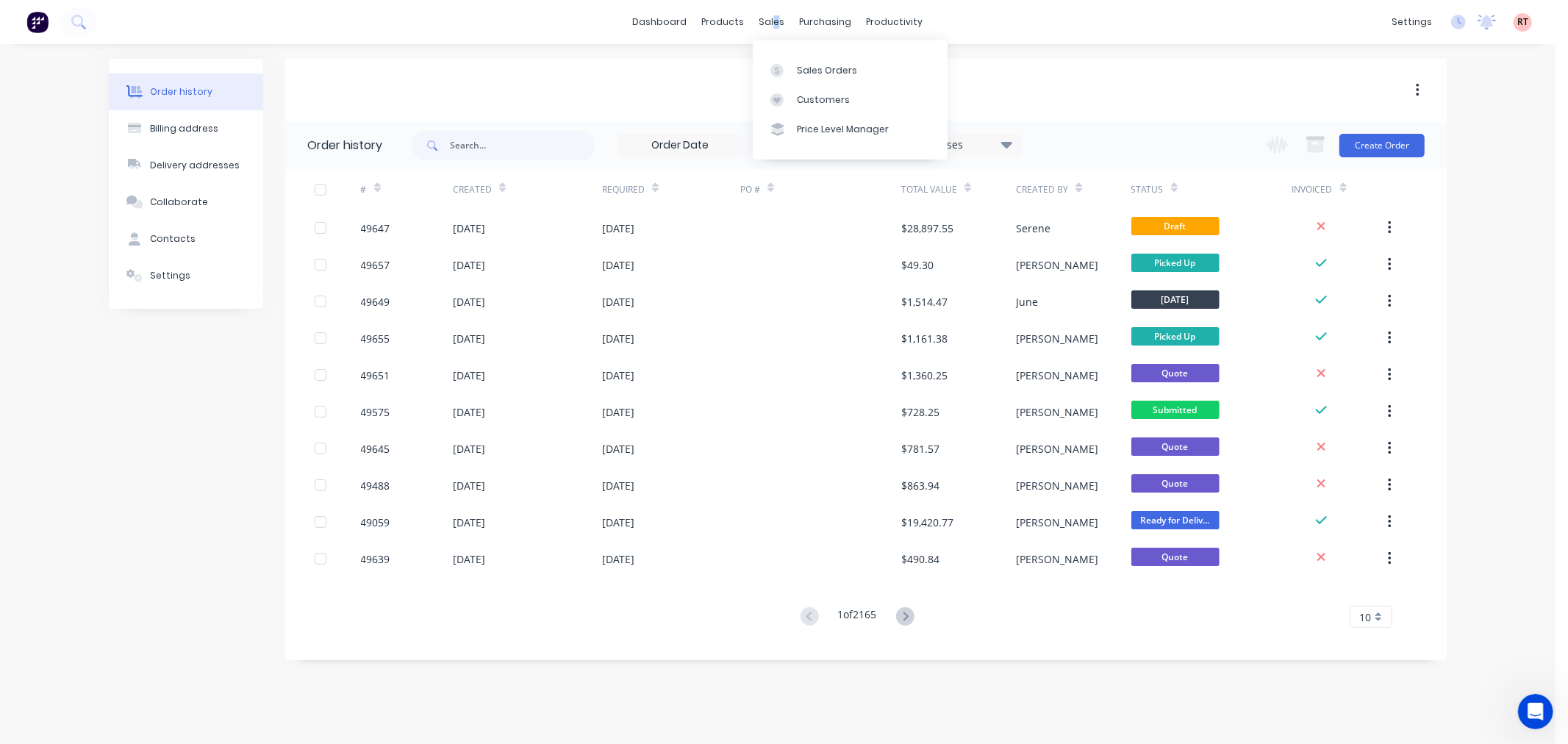
drag, startPoint x: 774, startPoint y: 22, endPoint x: 787, endPoint y: 39, distance: 21.4
click at [775, 21] on div "sales" at bounding box center [772, 22] width 40 height 22
click at [807, 70] on div "Sales Orders" at bounding box center [827, 70] width 60 height 13
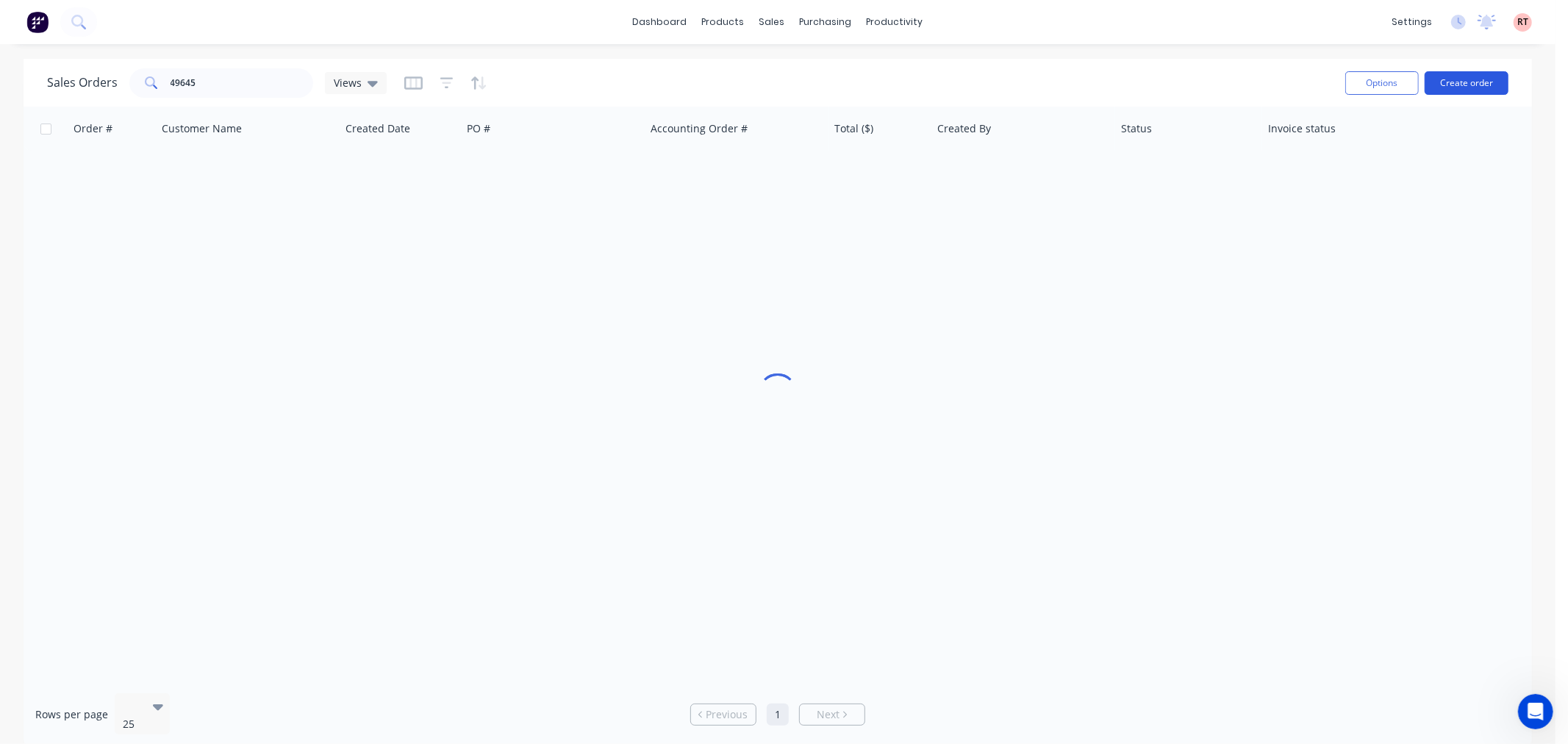
click at [1461, 71] on button "Create order" at bounding box center [1466, 83] width 84 height 23
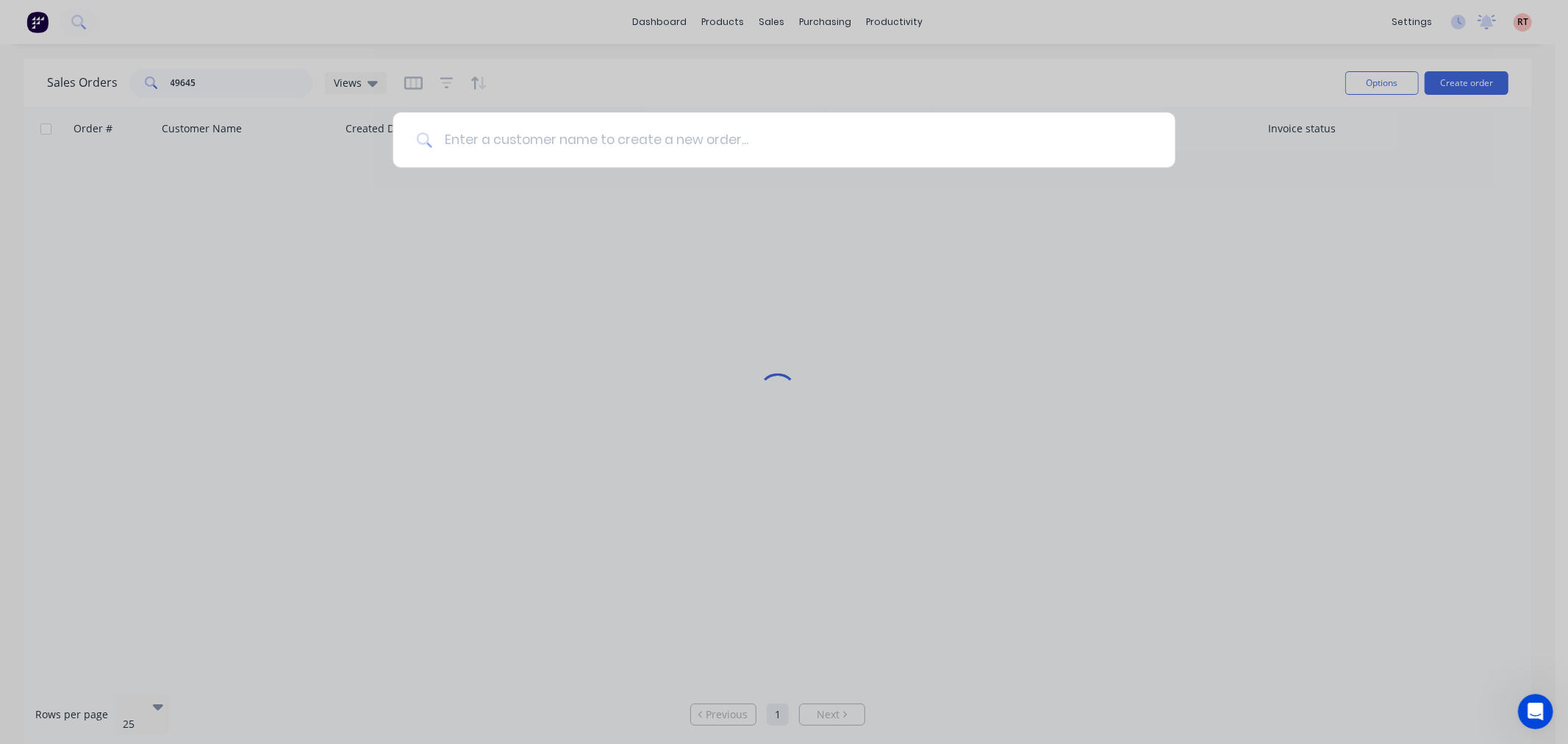
click at [648, 137] on input at bounding box center [792, 140] width 720 height 55
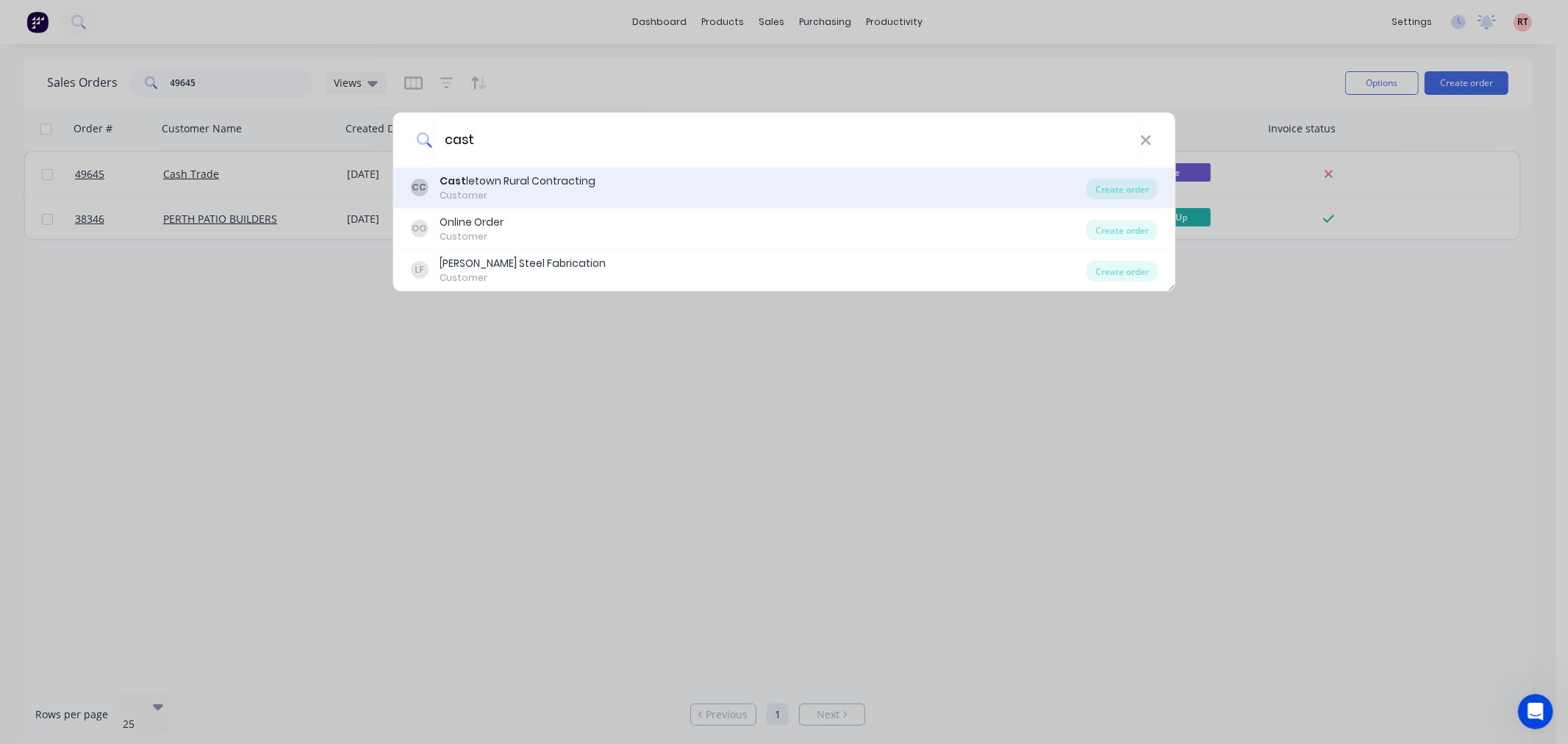
type input "cast"
click at [696, 195] on div "CC Cast letown Rural Contracting Customer" at bounding box center [748, 188] width 676 height 29
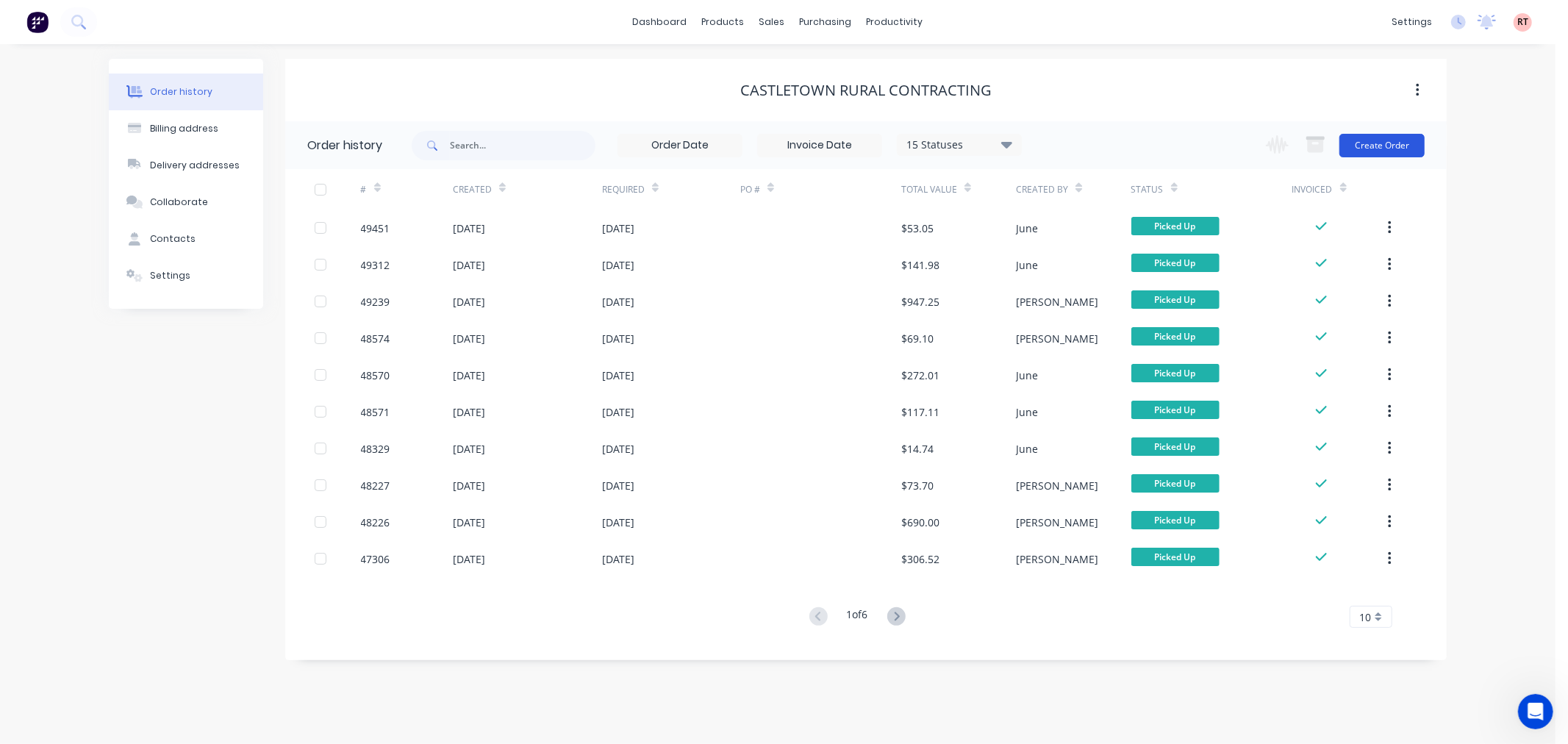
click at [1364, 136] on button "Create Order" at bounding box center [1382, 145] width 86 height 23
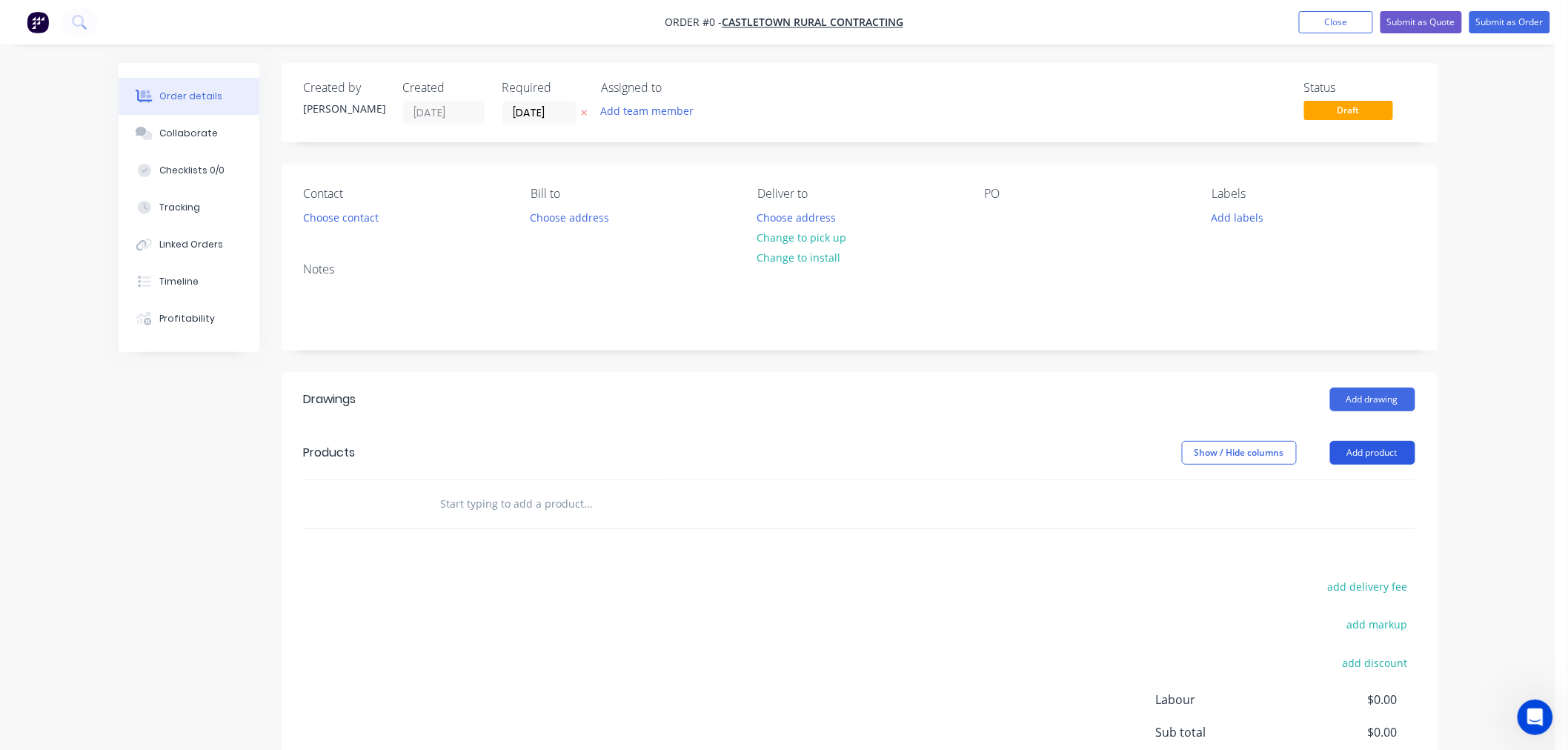
click at [1372, 453] on button "Add product" at bounding box center [1373, 452] width 85 height 24
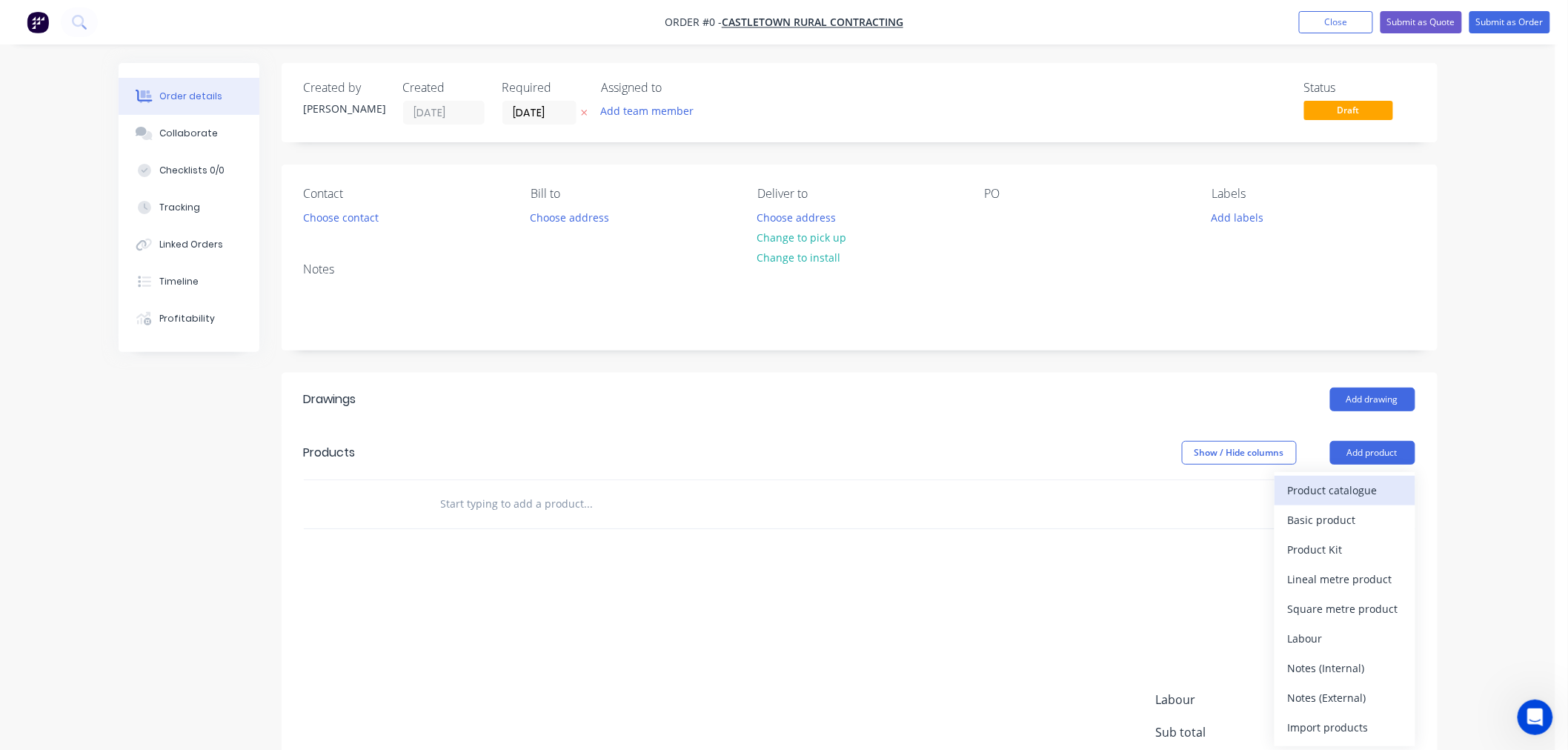
click at [1337, 485] on div "Product catalogue" at bounding box center [1345, 490] width 114 height 21
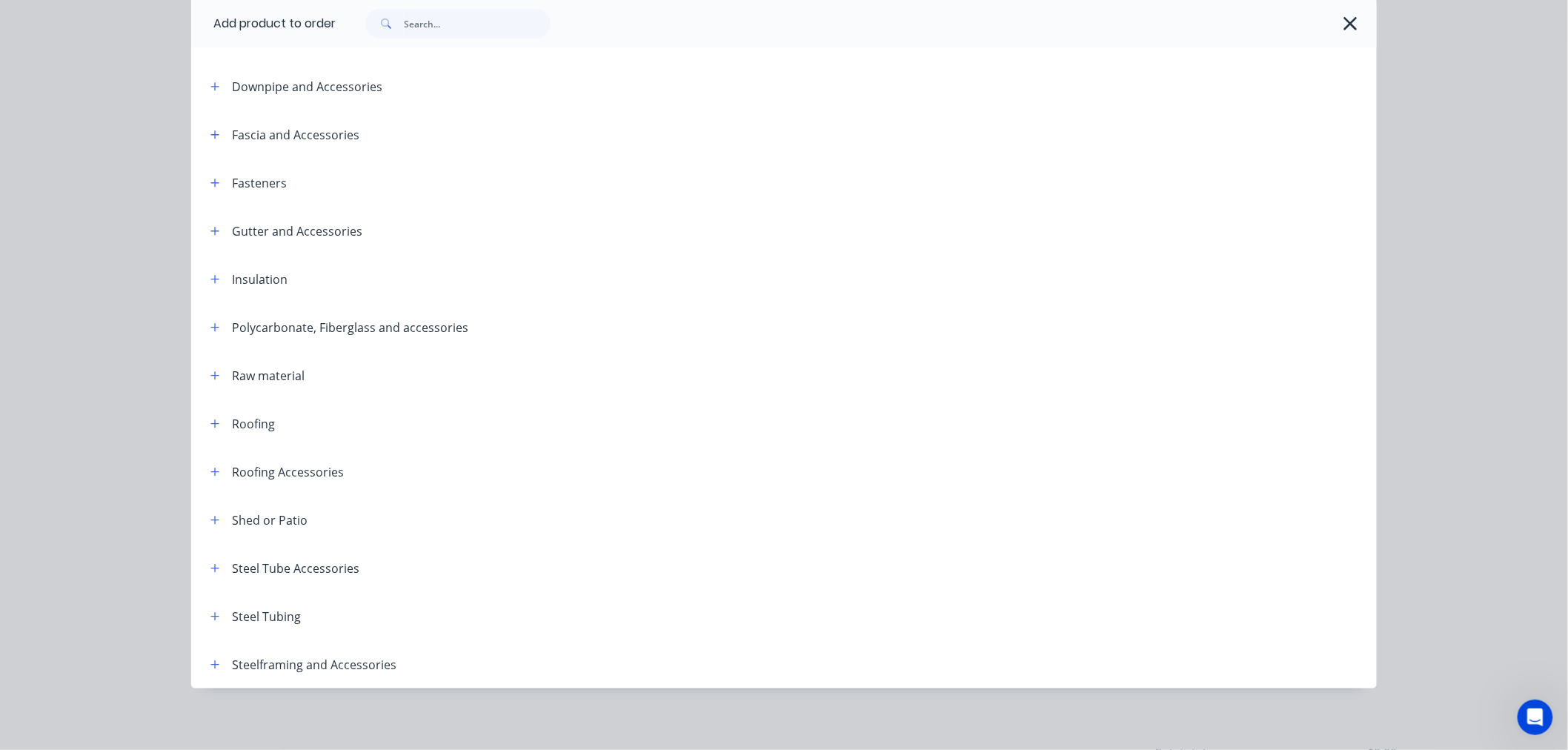
scroll to position [392, 0]
click at [212, 613] on icon "button" at bounding box center [215, 612] width 9 height 10
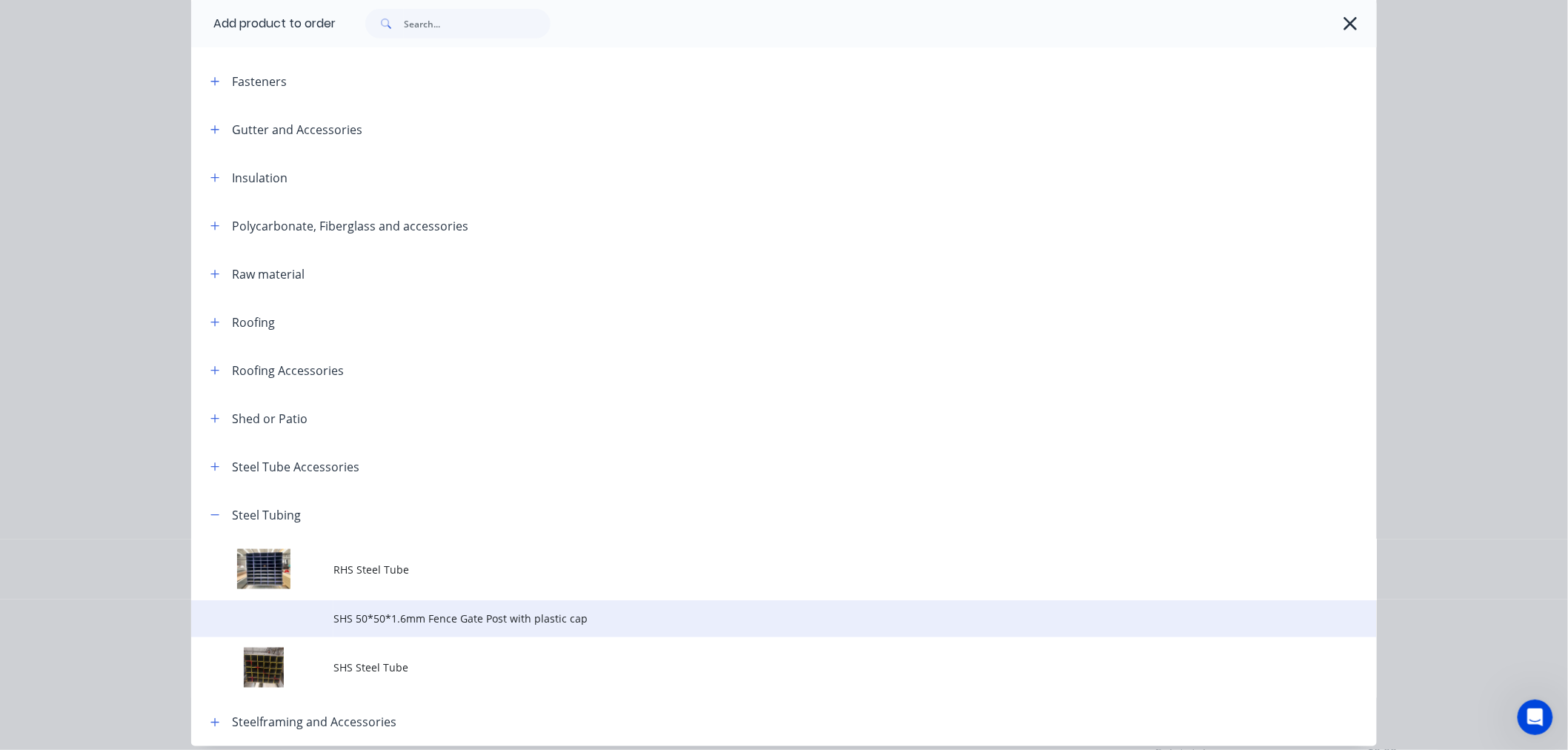
scroll to position [552, 0]
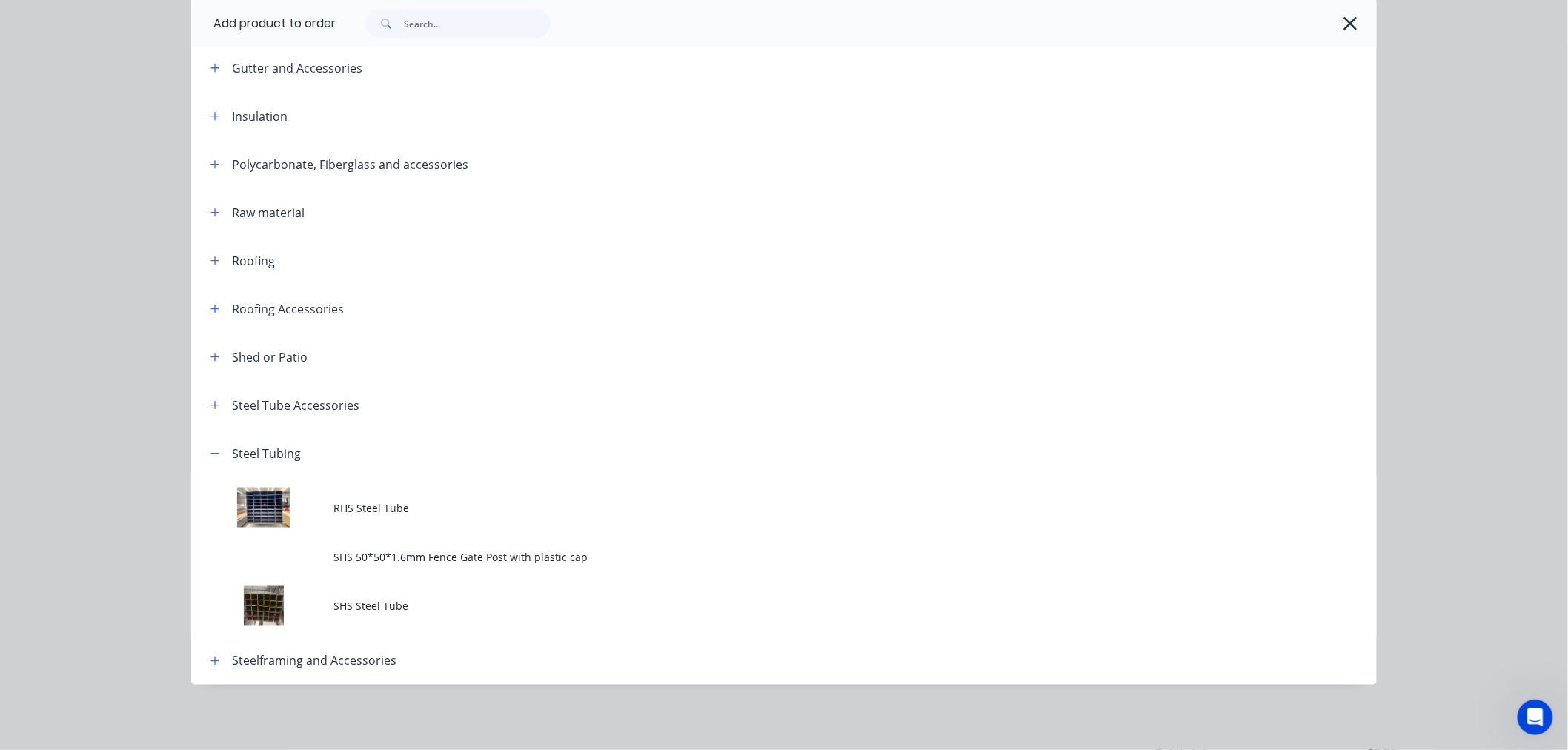
drag, startPoint x: 354, startPoint y: 501, endPoint x: 433, endPoint y: 502, distance: 79.0
click at [356, 501] on span "RHS Steel Tube" at bounding box center [750, 507] width 834 height 15
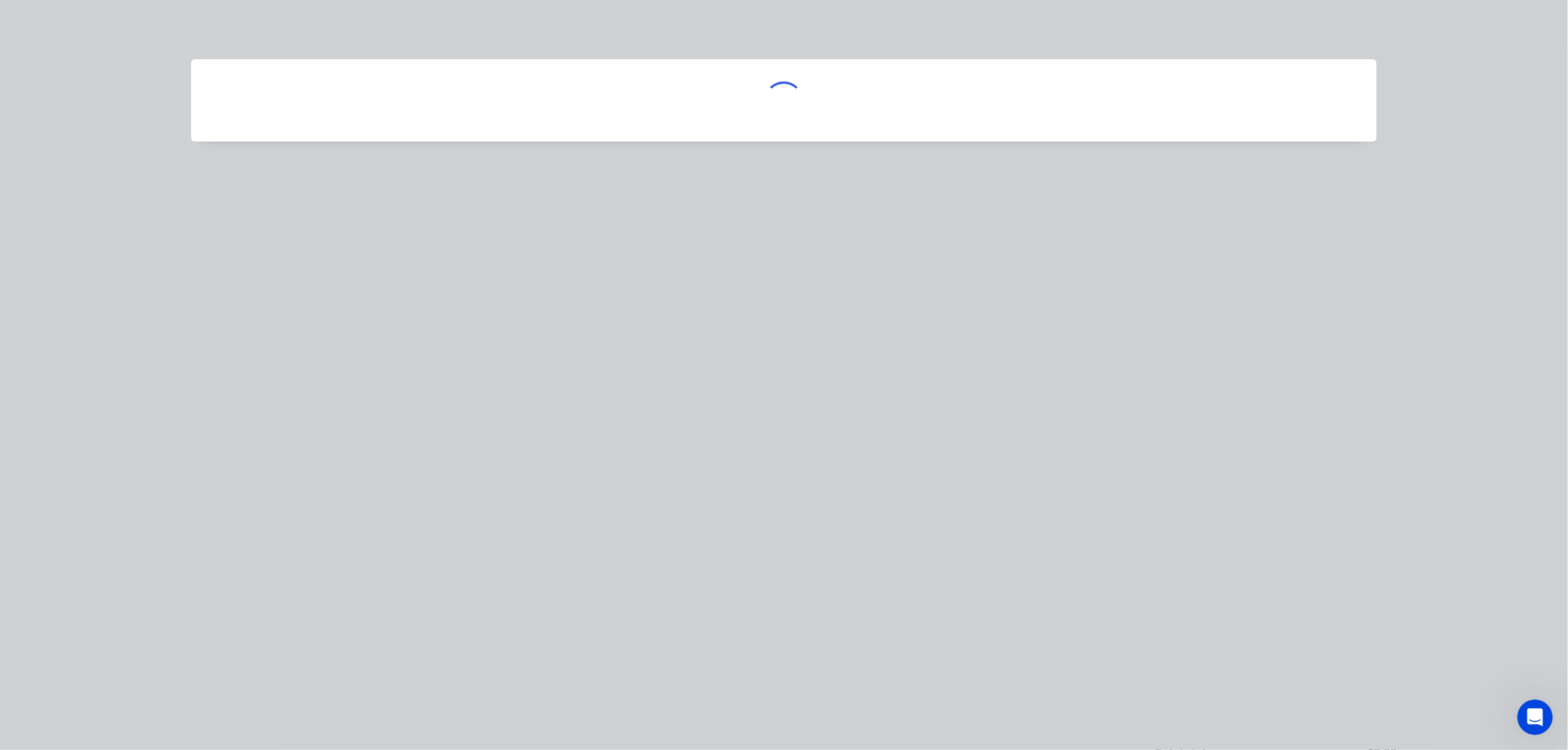
scroll to position [0, 0]
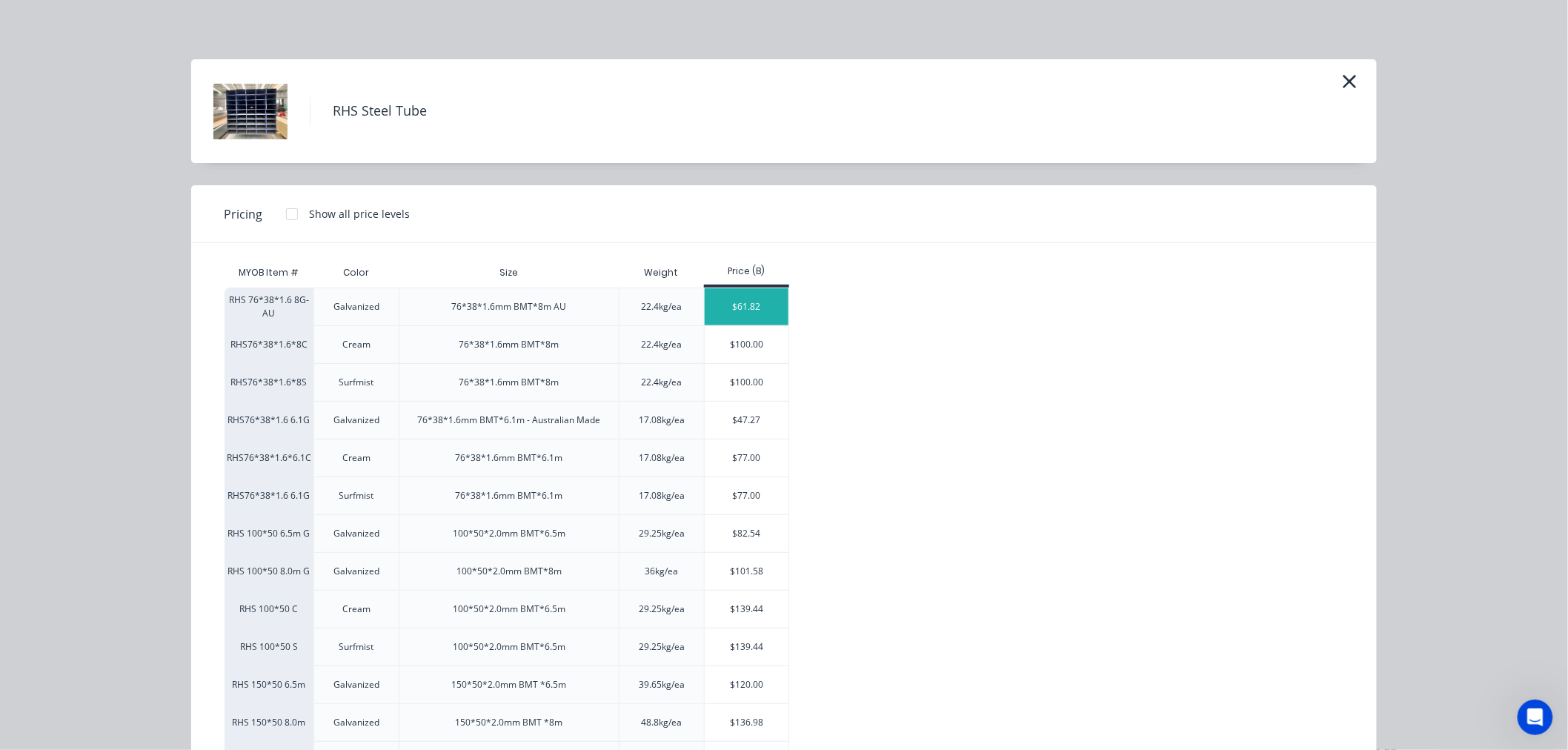
click at [715, 314] on div "$61.82" at bounding box center [746, 307] width 84 height 37
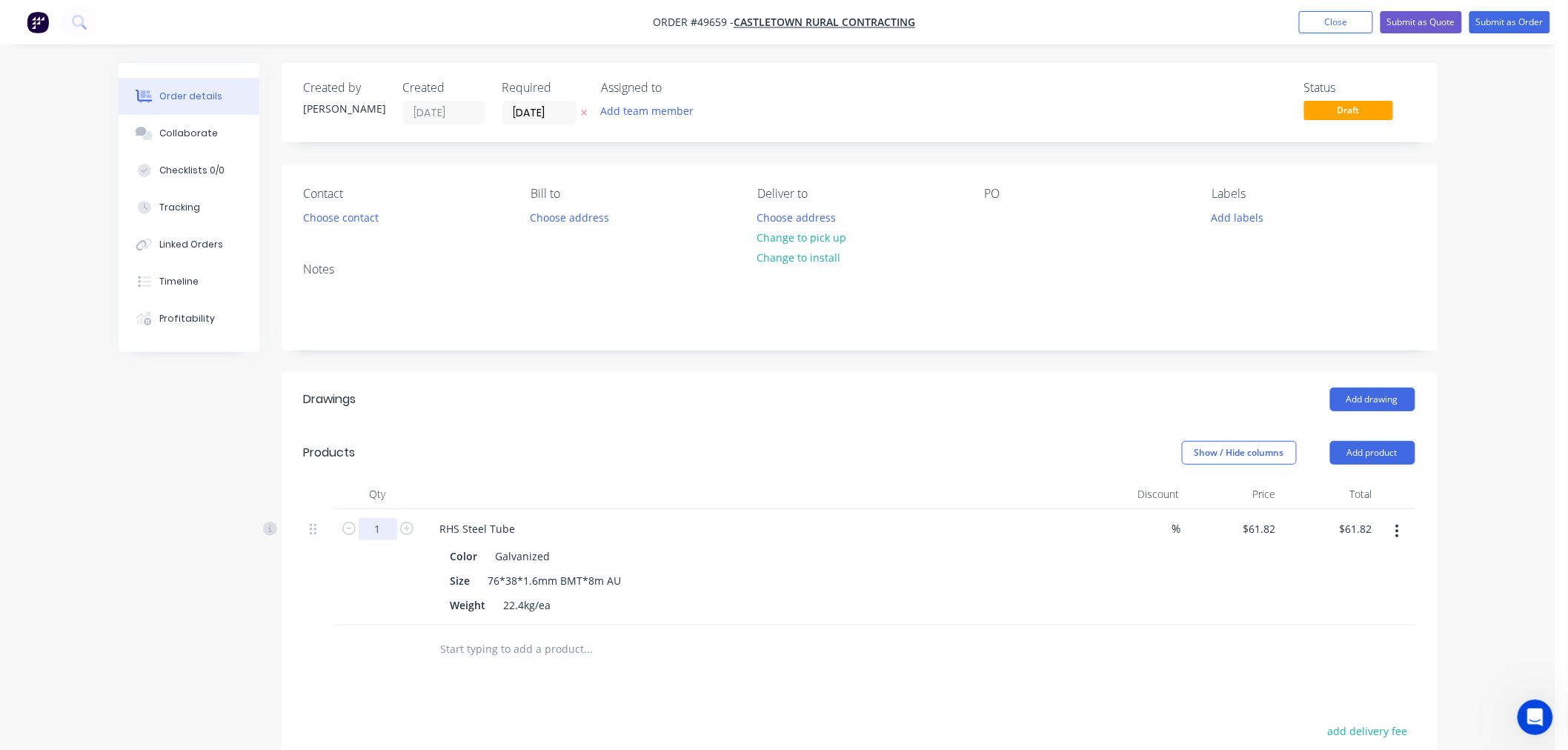
click at [383, 529] on input "1" at bounding box center [378, 528] width 39 height 22
type input "5"
type input "$309.10"
click at [589, 713] on div "Drawings Add drawing Products Show / Hide columns Add product Qty Discount Pric…" at bounding box center [859, 685] width 1156 height 624
click at [521, 534] on div "RHS Steel Tube" at bounding box center [477, 528] width 99 height 21
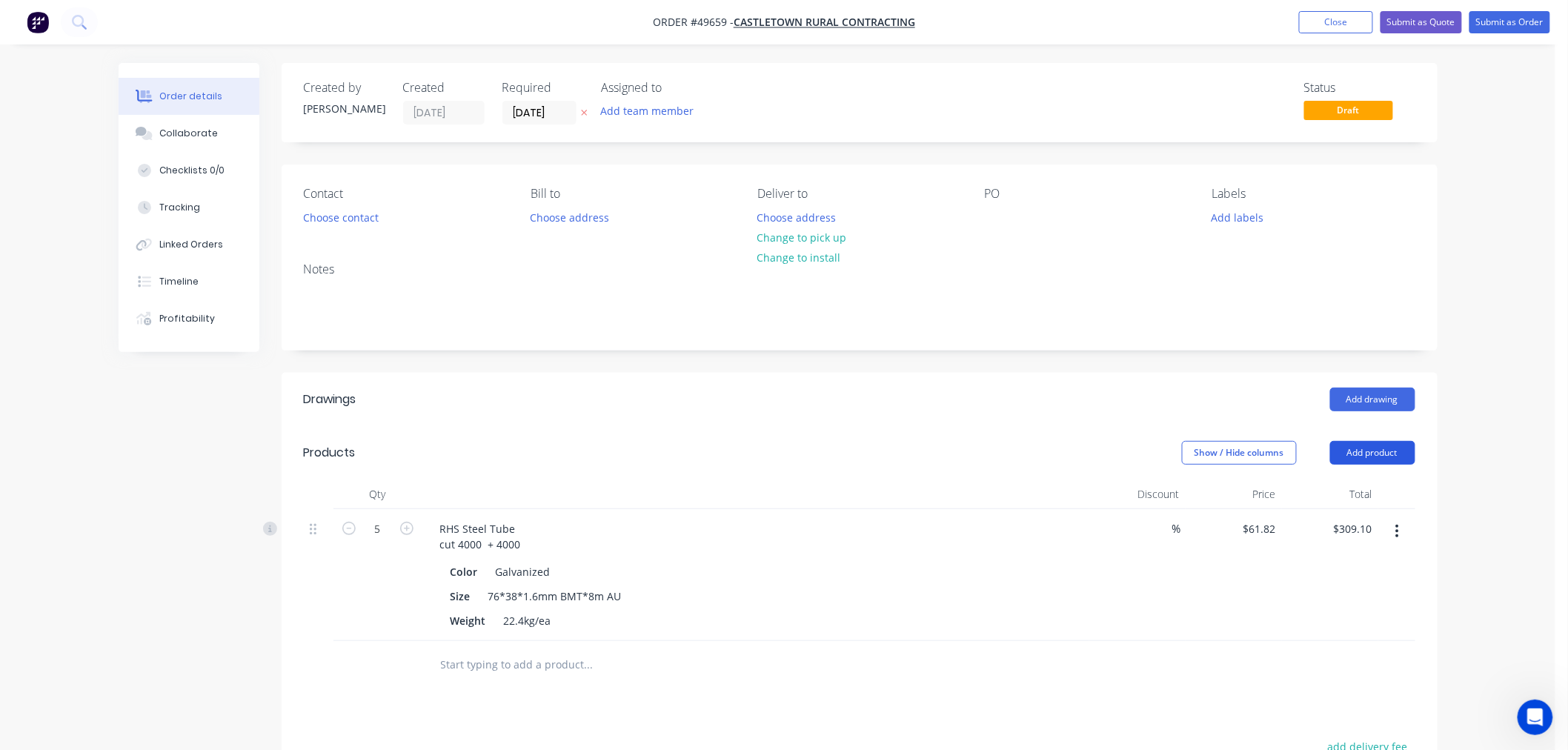
click at [1363, 456] on button "Add product" at bounding box center [1373, 452] width 85 height 24
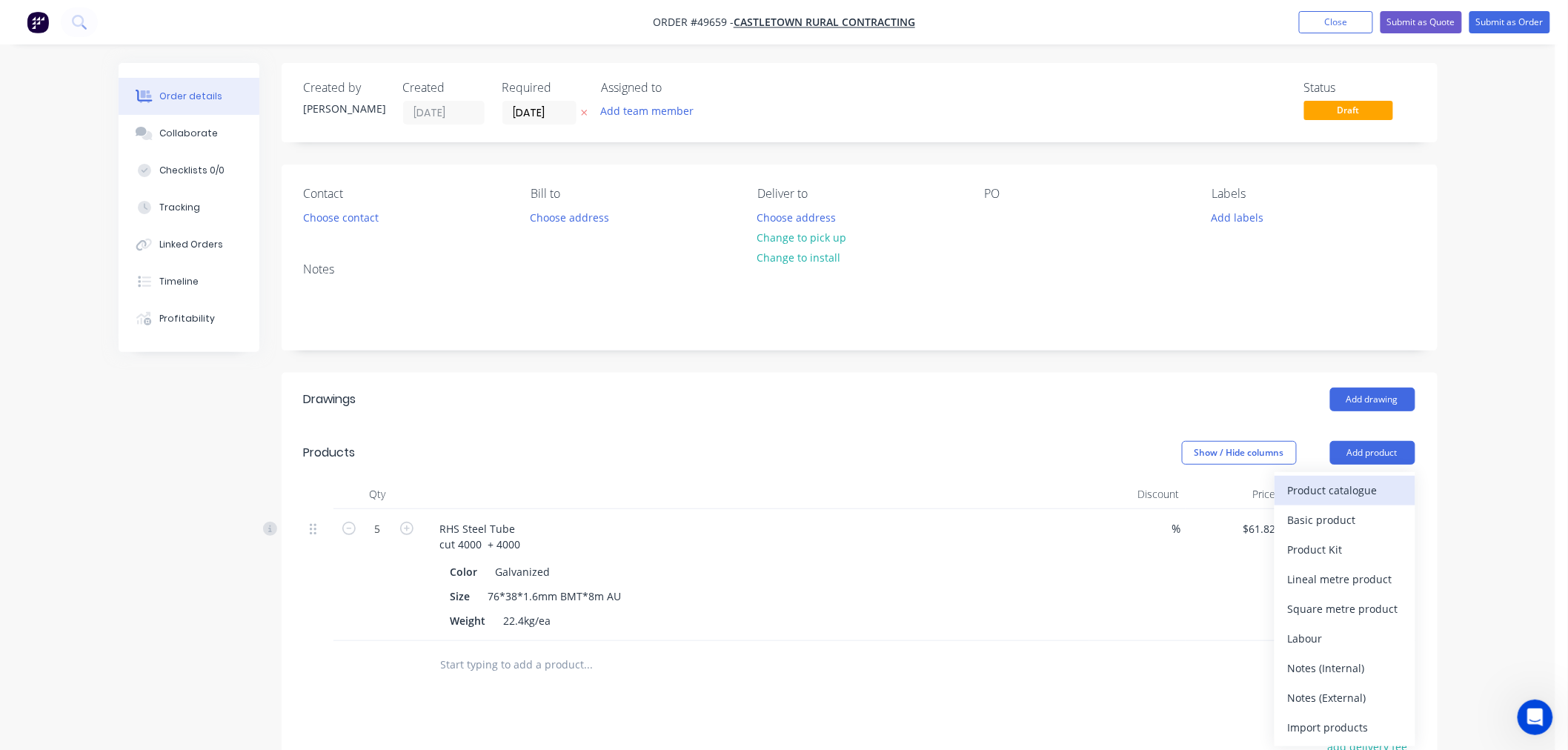
click at [1307, 493] on div "Product catalogue" at bounding box center [1345, 490] width 114 height 21
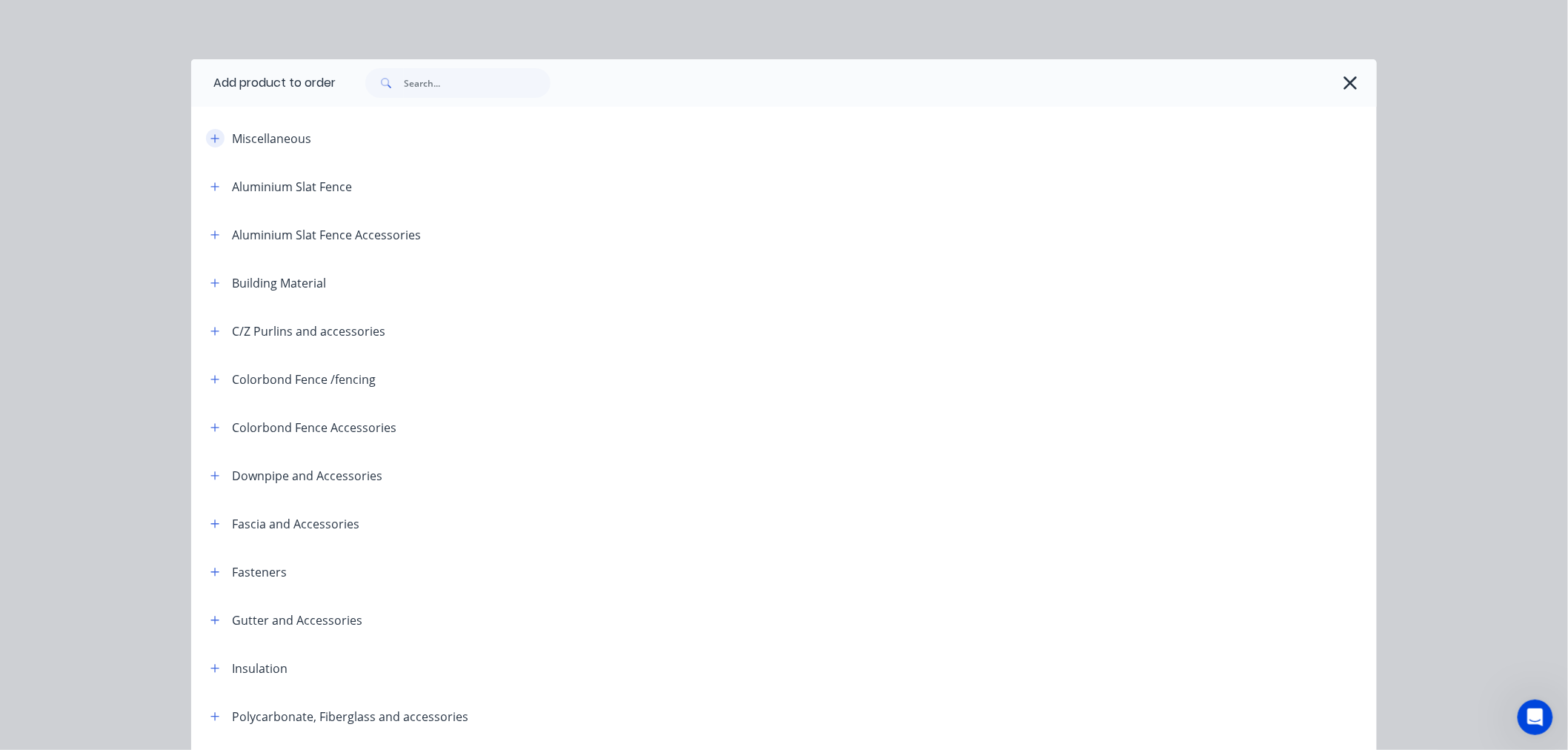
click at [211, 140] on icon "button" at bounding box center [215, 139] width 9 height 10
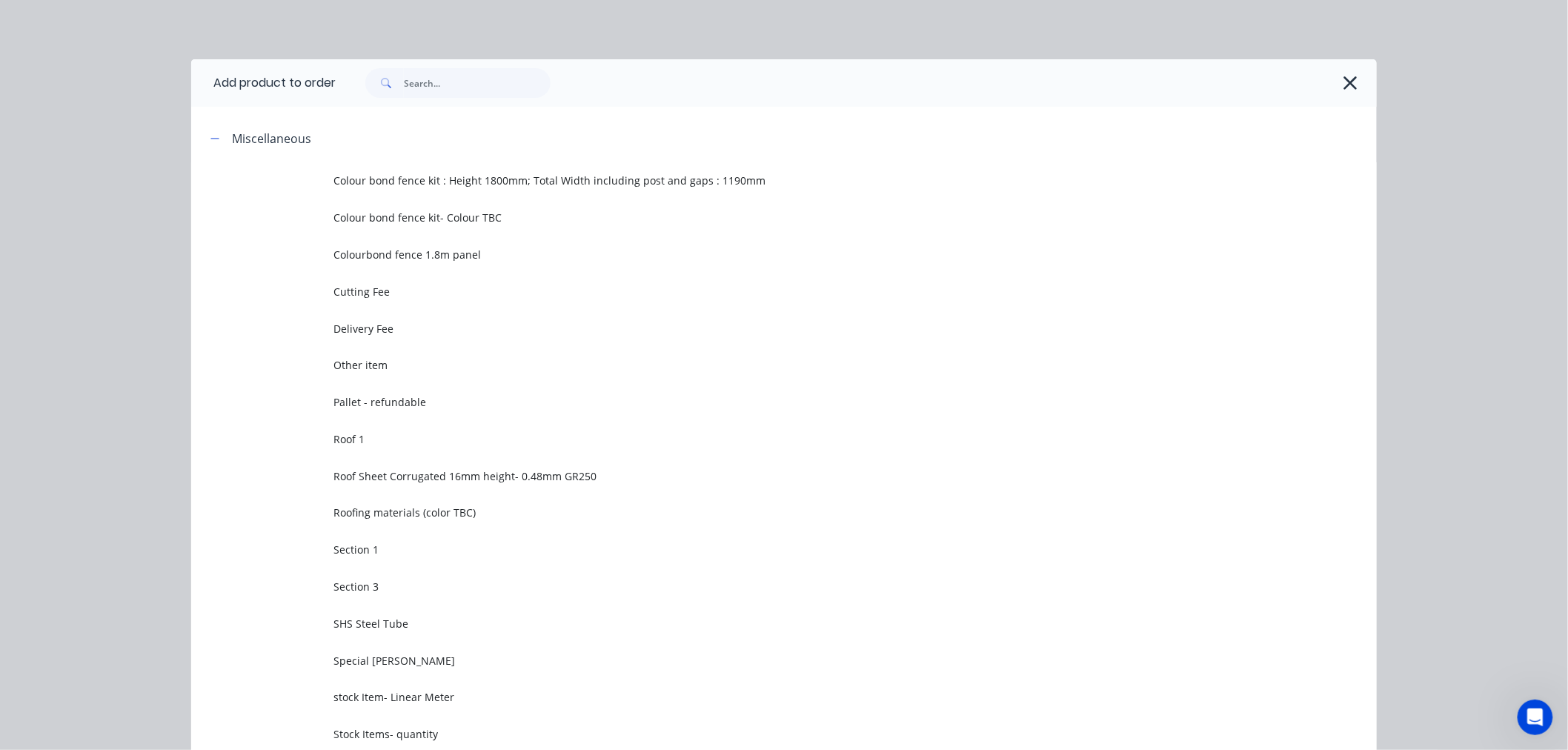
click at [408, 298] on span "Cutting Fee" at bounding box center [750, 292] width 834 height 15
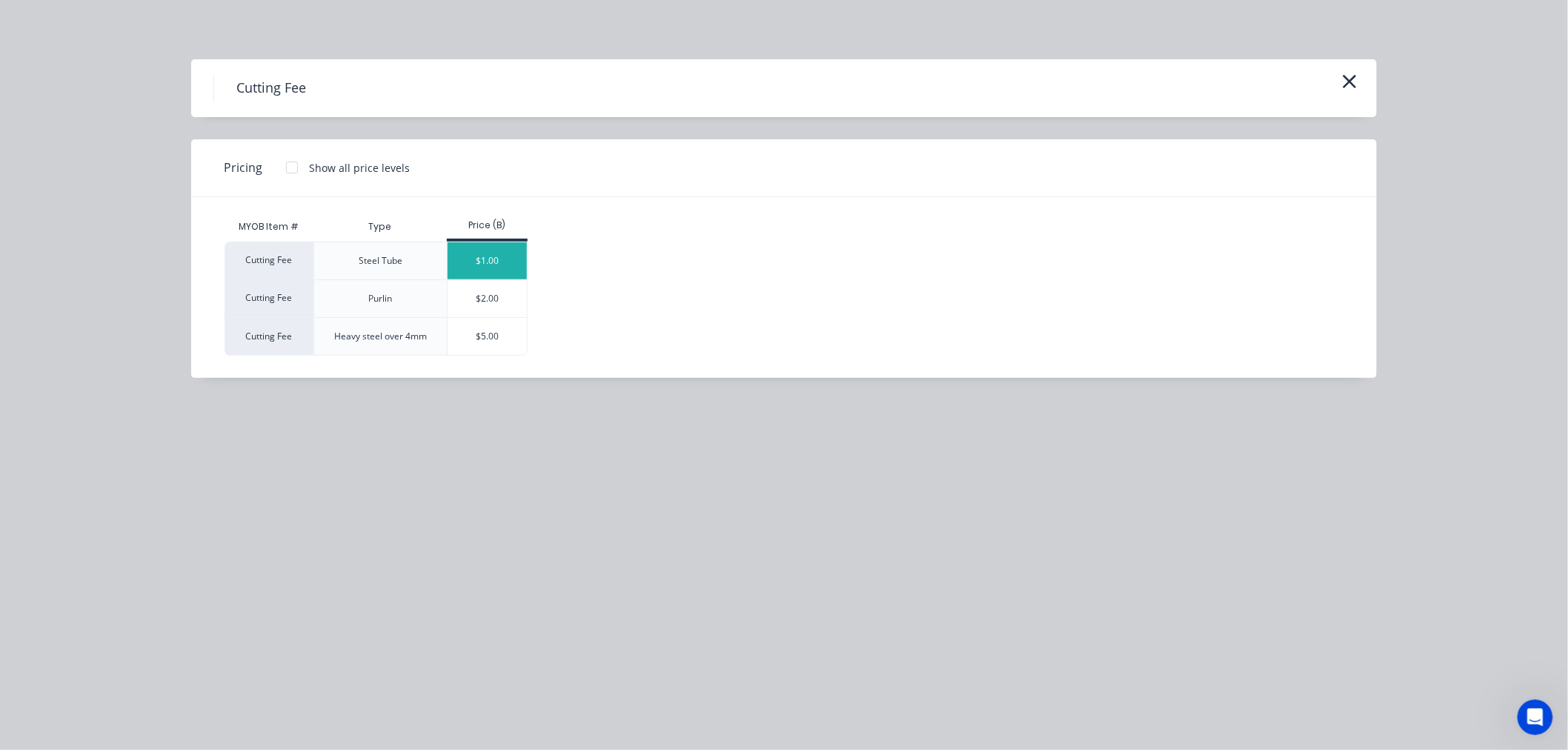
click at [480, 261] on div "$1.00" at bounding box center [487, 260] width 79 height 37
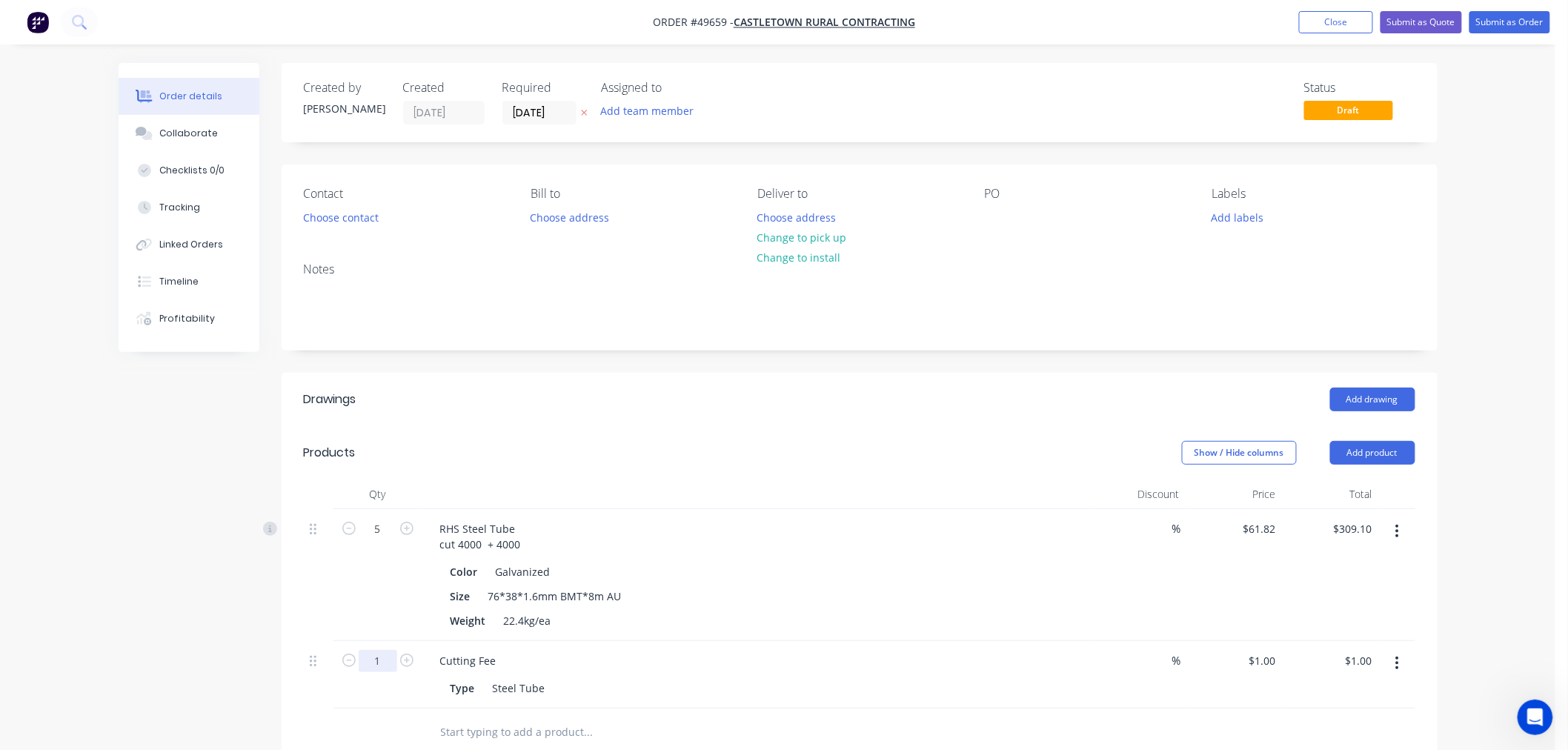
click at [382, 665] on input "1" at bounding box center [378, 660] width 39 height 22
type input "5"
type input "$5.00"
click at [661, 691] on div "Type Steel Tube" at bounding box center [753, 687] width 617 height 21
click at [1347, 452] on button "Add product" at bounding box center [1373, 452] width 85 height 24
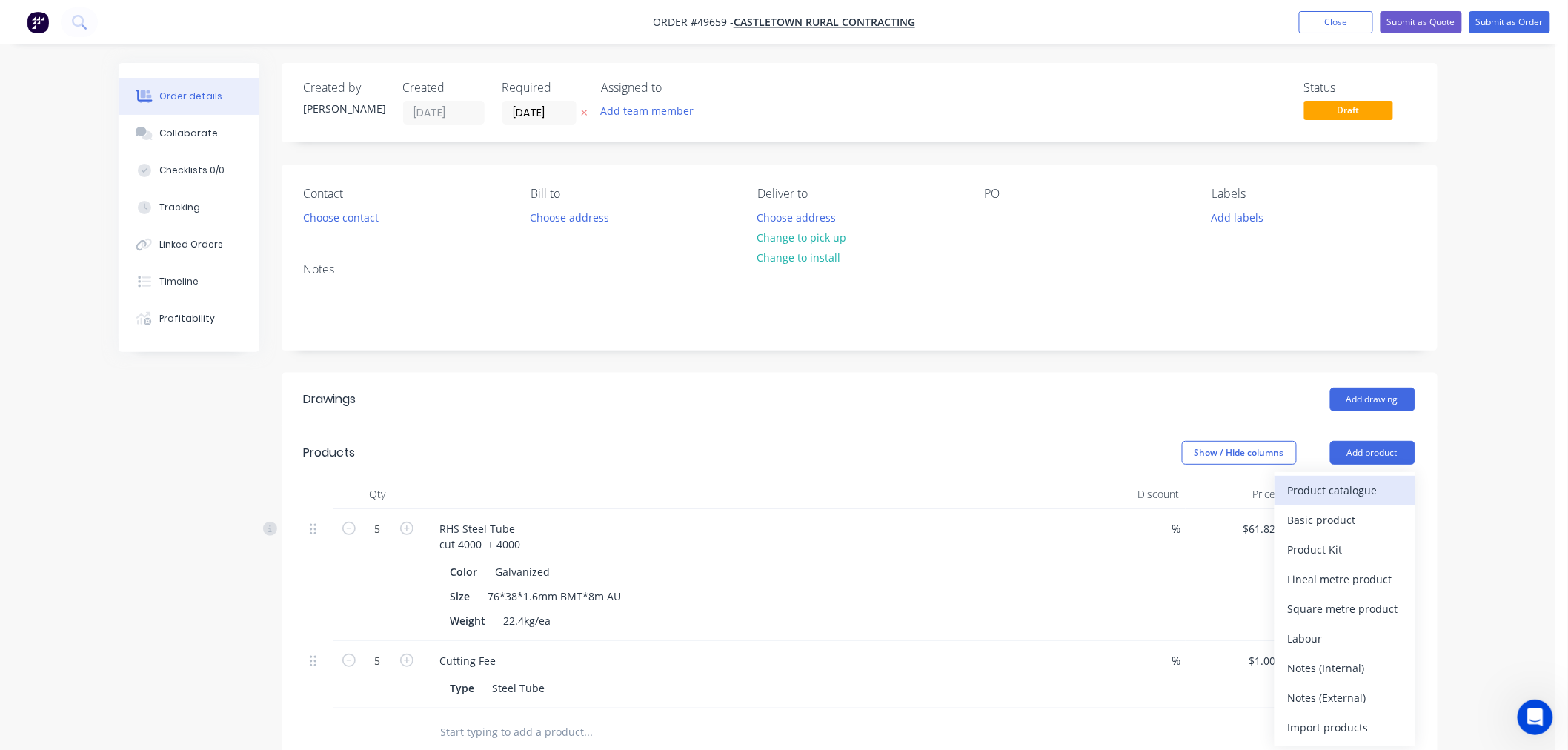
click at [1307, 486] on div "Product catalogue" at bounding box center [1345, 490] width 114 height 21
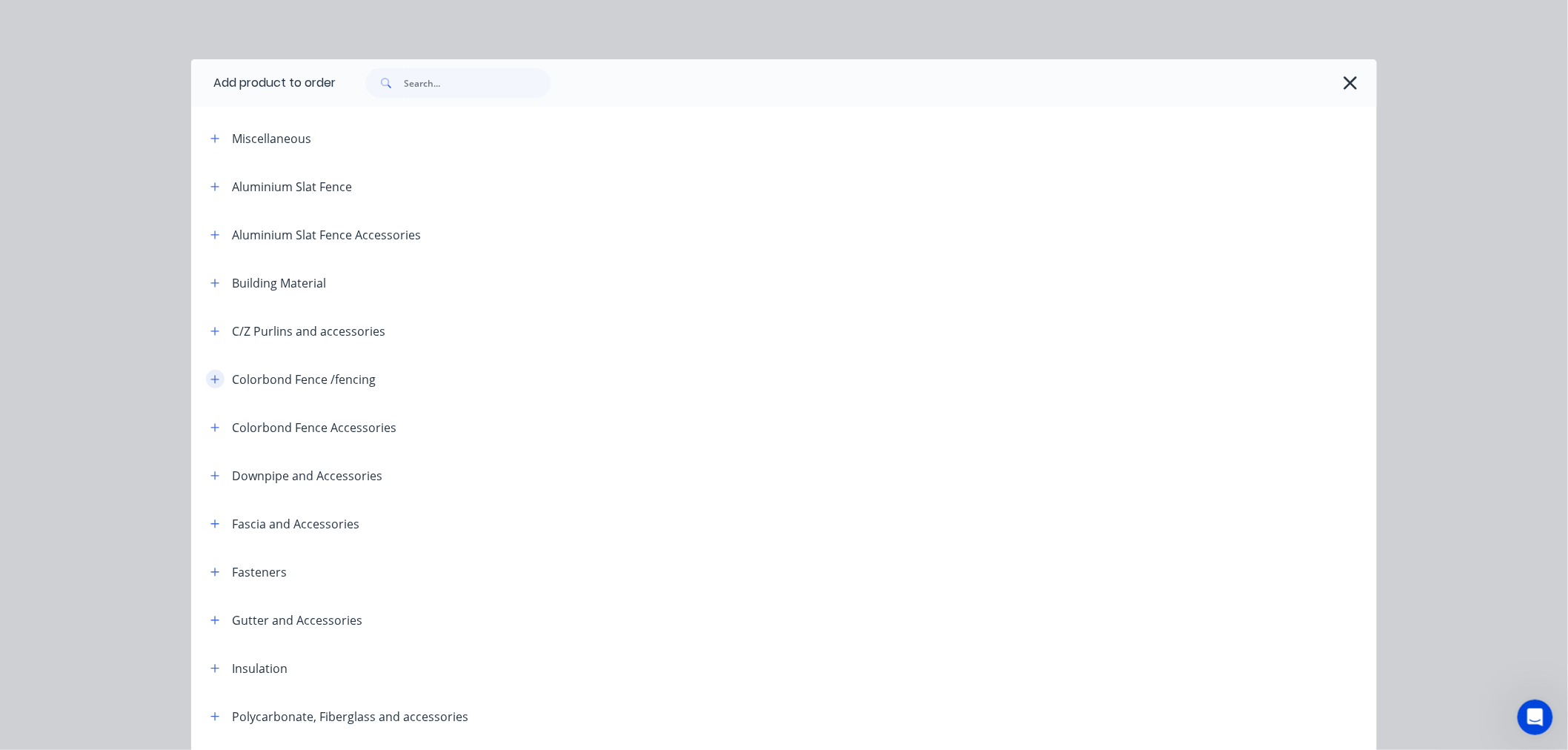
click at [211, 380] on icon "button" at bounding box center [215, 379] width 9 height 10
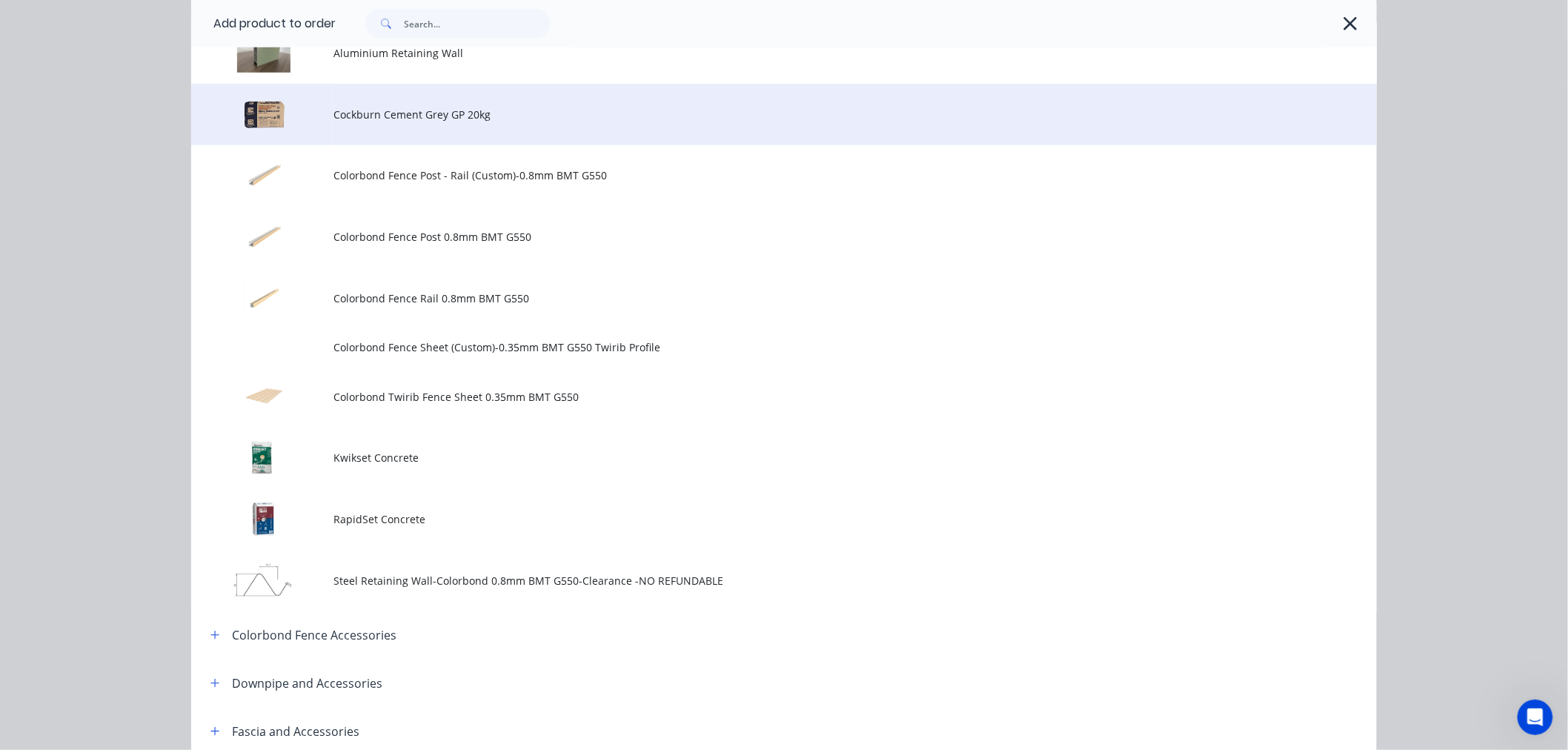
scroll to position [411, 0]
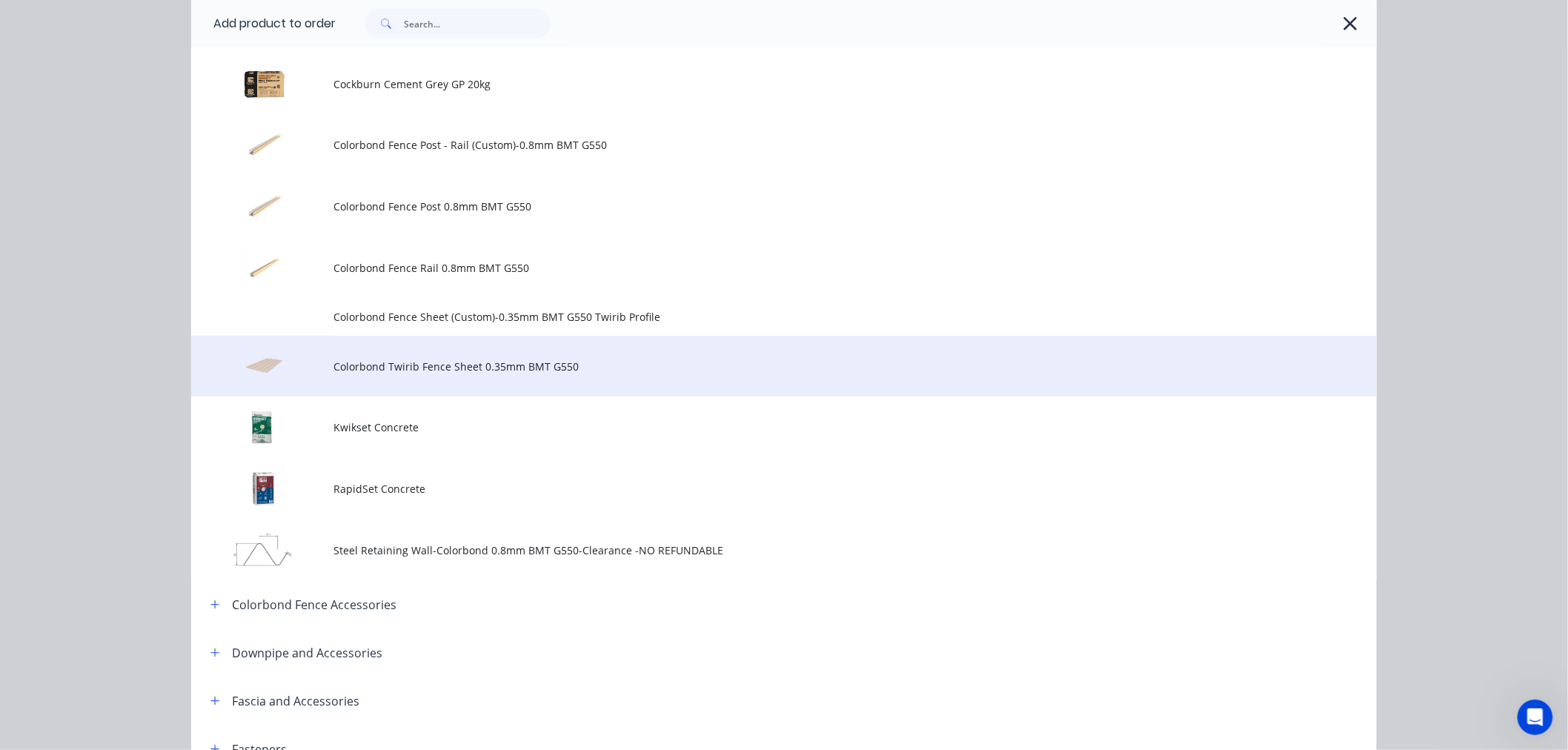
click at [463, 383] on td "Colorbond Twirib Fence Sheet 0.35mm BMT G550" at bounding box center [855, 366] width 1044 height 62
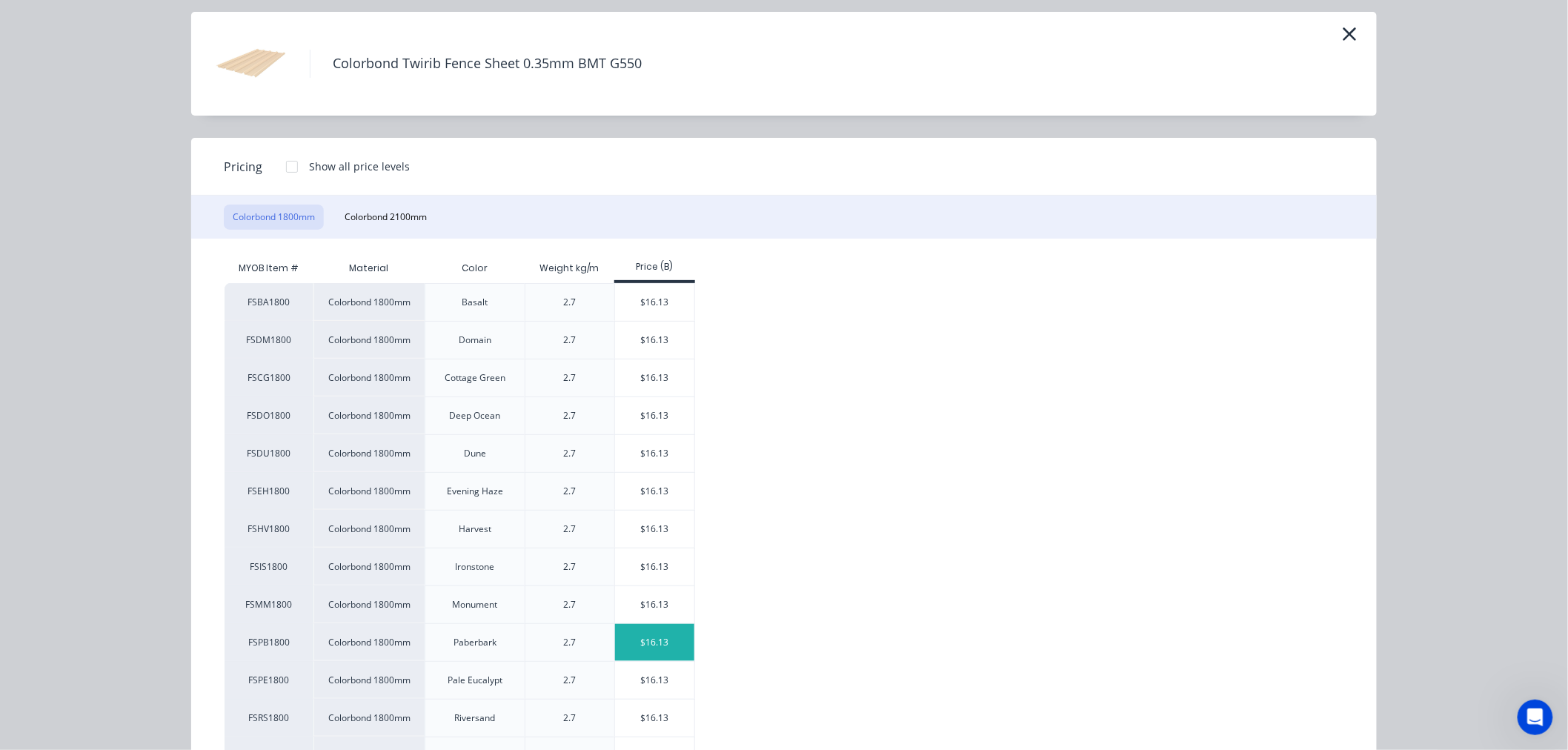
scroll to position [82, 0]
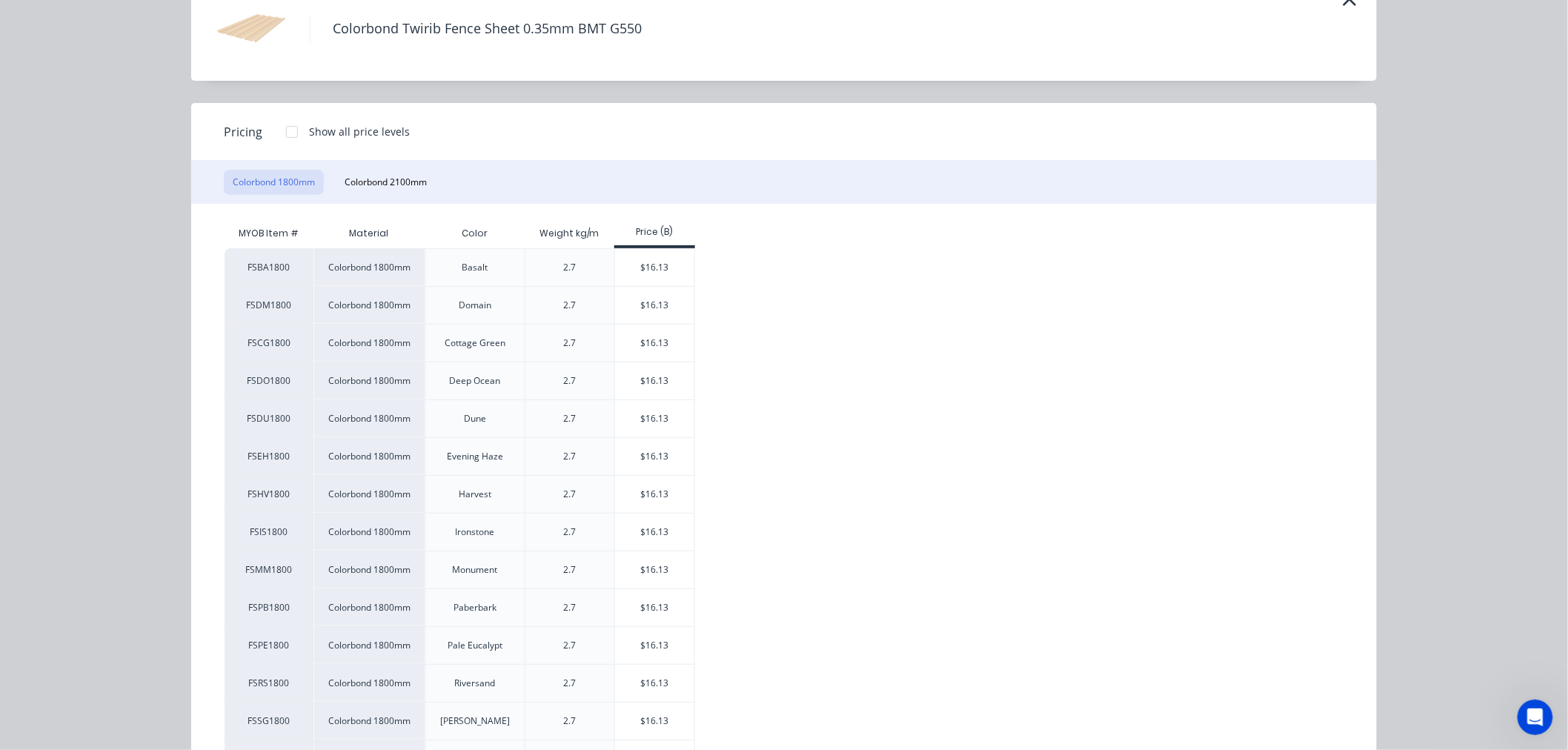
drag, startPoint x: 380, startPoint y: 183, endPoint x: 380, endPoint y: 202, distance: 19.0
click at [380, 182] on button "Colorbond 2100mm" at bounding box center [386, 183] width 100 height 25
click at [654, 610] on div "$18.83" at bounding box center [655, 607] width 79 height 37
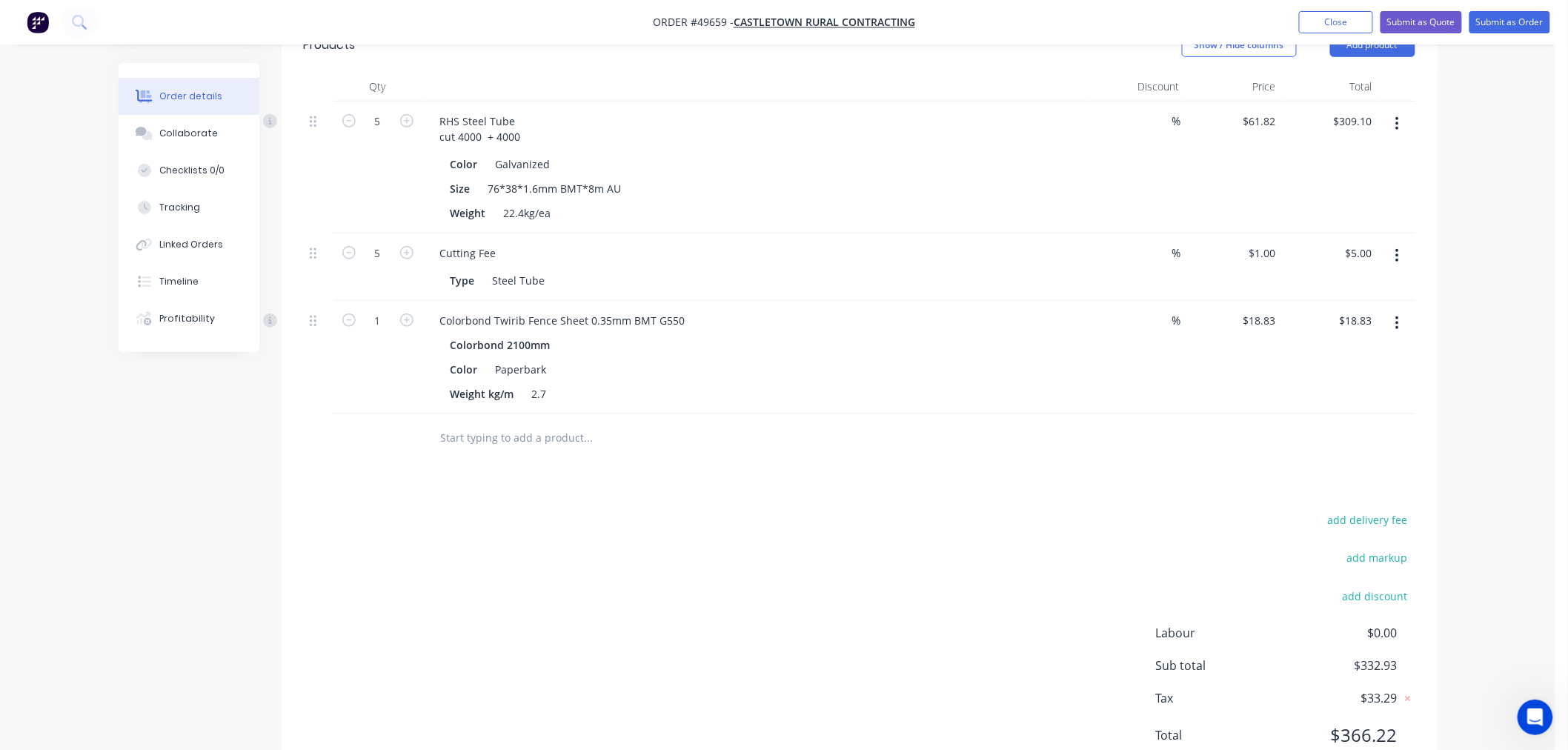
scroll to position [411, 0]
click at [381, 319] on input "1" at bounding box center [378, 317] width 39 height 22
type input "20"
type input "$376.60"
click at [415, 574] on div "add delivery fee add markup add discount Labour $0.00 Sub total $332.93 Tax $33…" at bounding box center [859, 632] width 1111 height 254
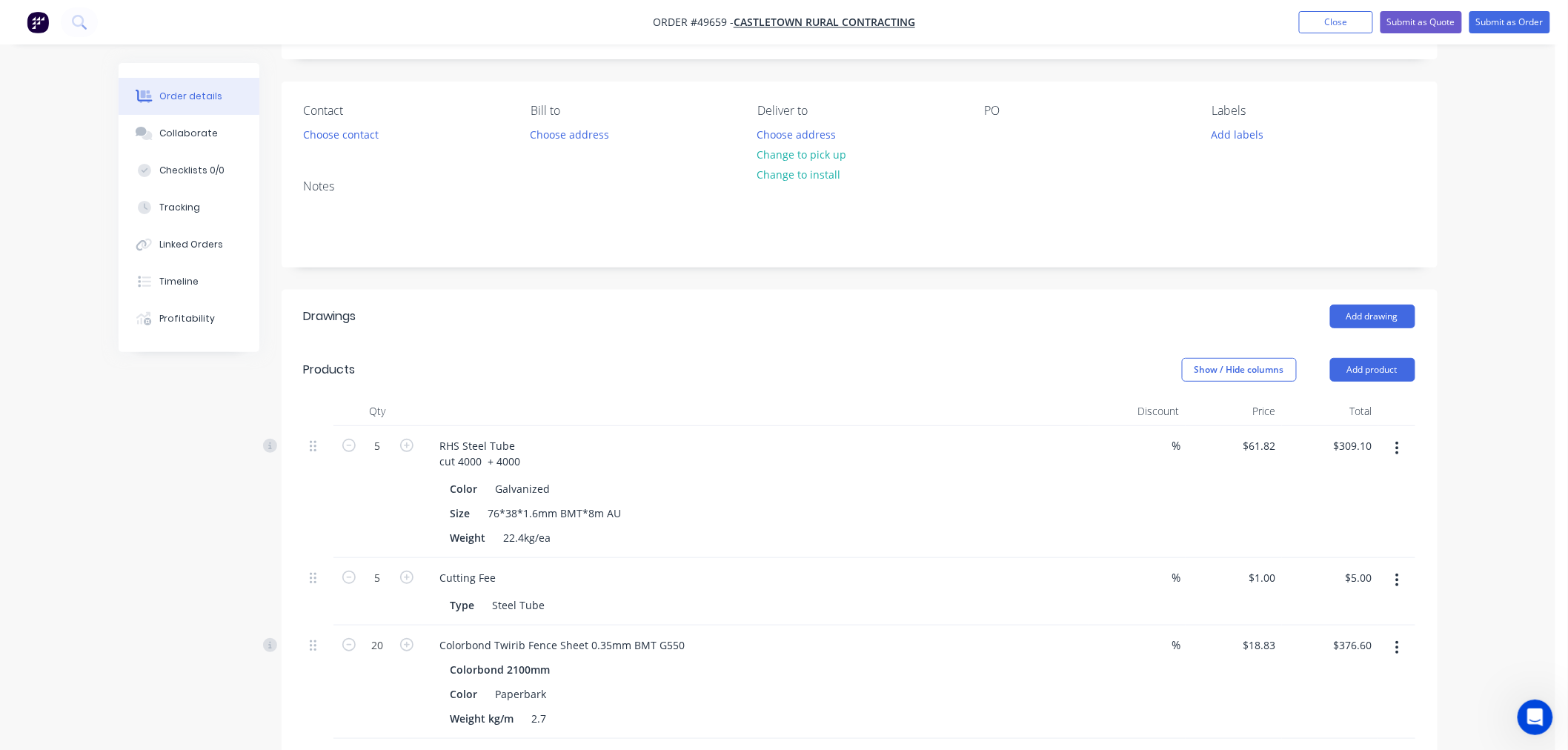
scroll to position [82, 0]
click at [1379, 371] on button "Add product" at bounding box center [1373, 370] width 85 height 24
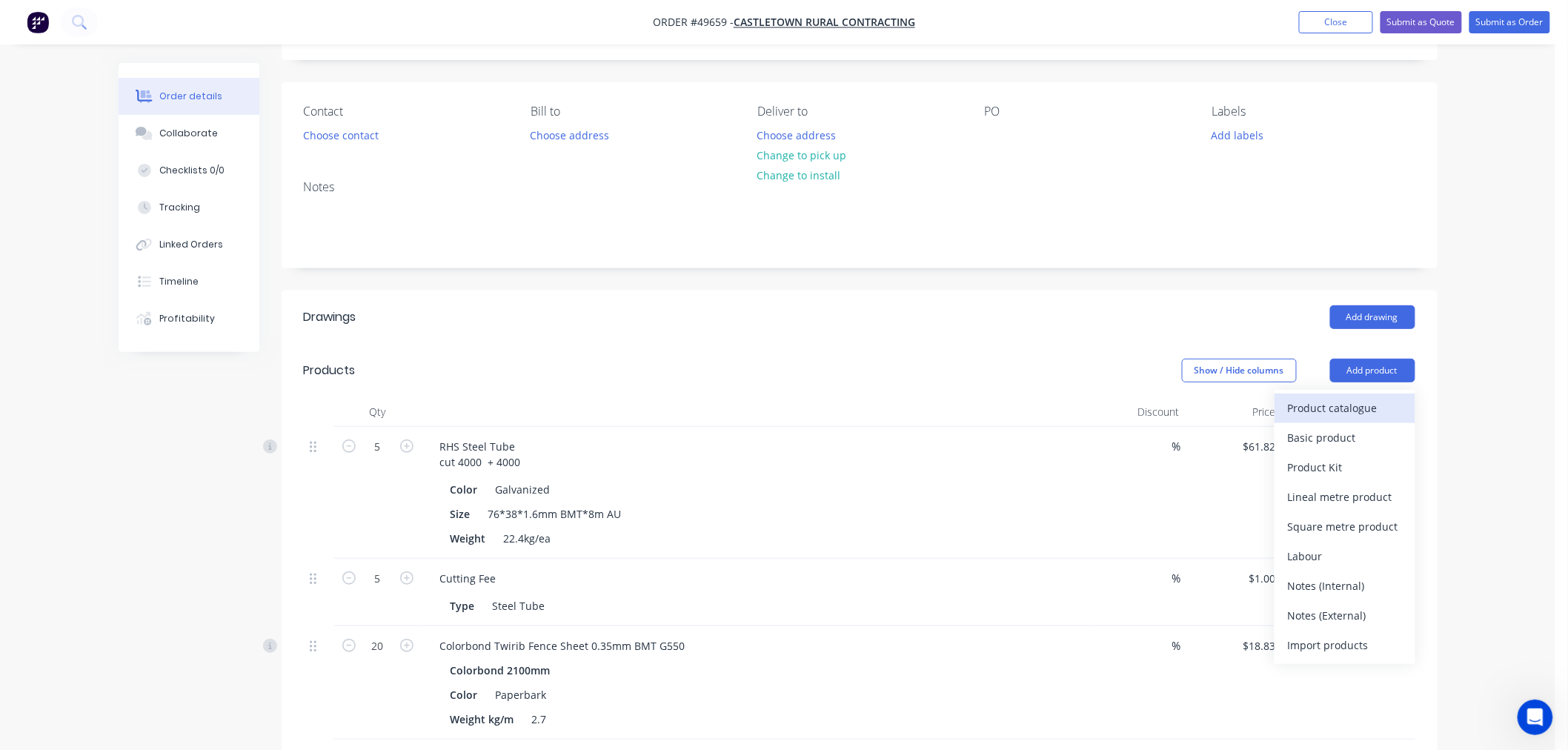
click at [1339, 403] on div "Product catalogue" at bounding box center [1345, 408] width 114 height 21
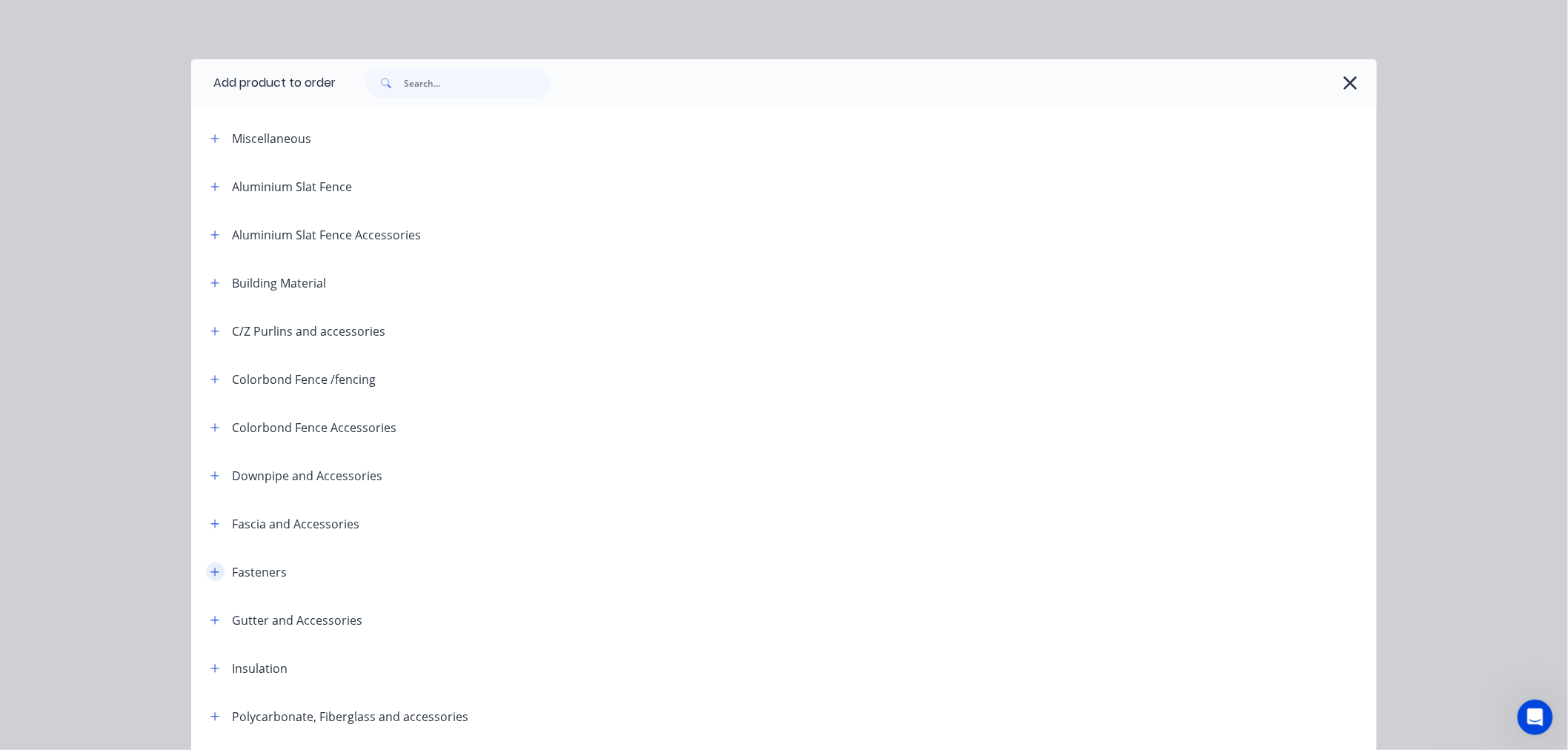
click at [211, 567] on icon "button" at bounding box center [215, 572] width 9 height 10
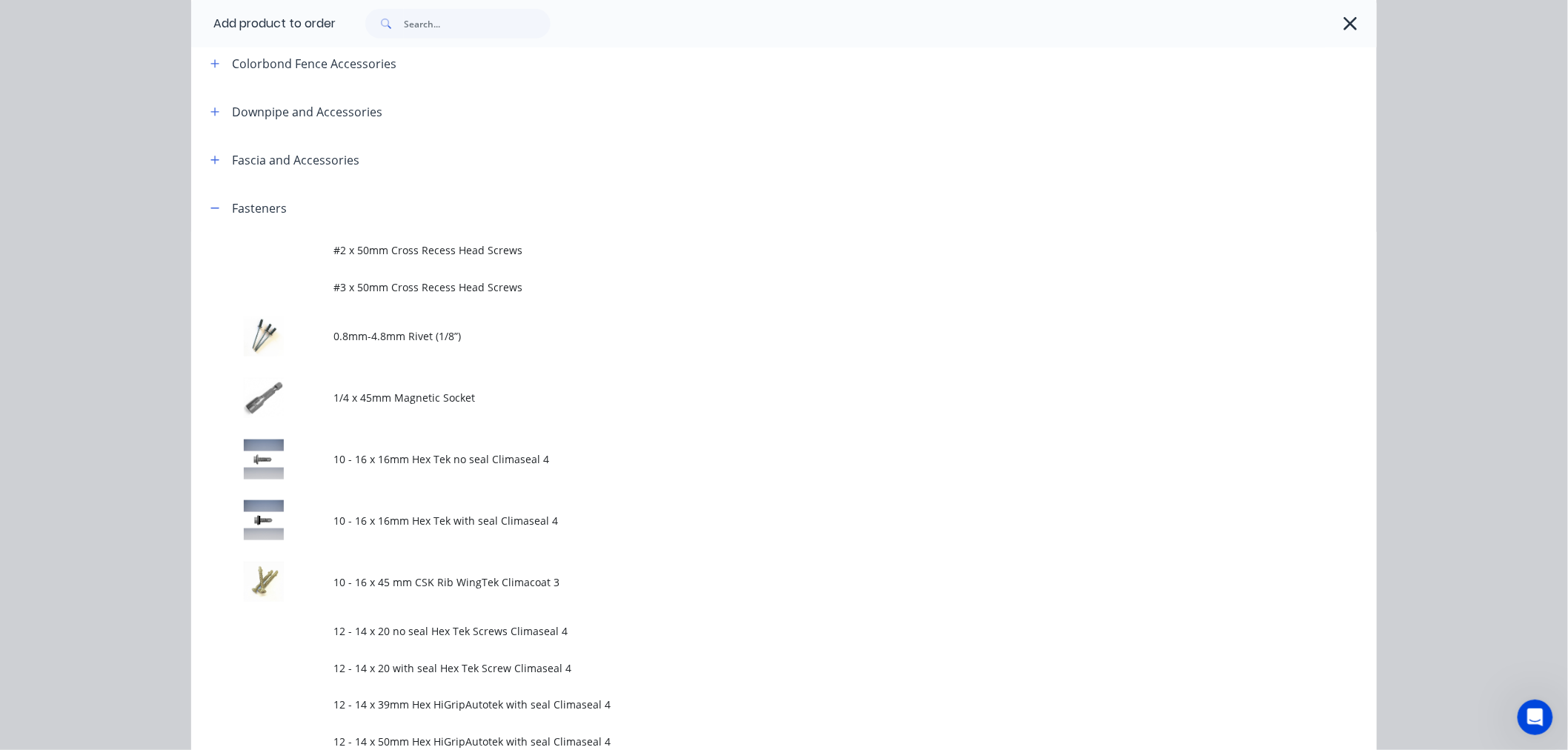
scroll to position [411, 0]
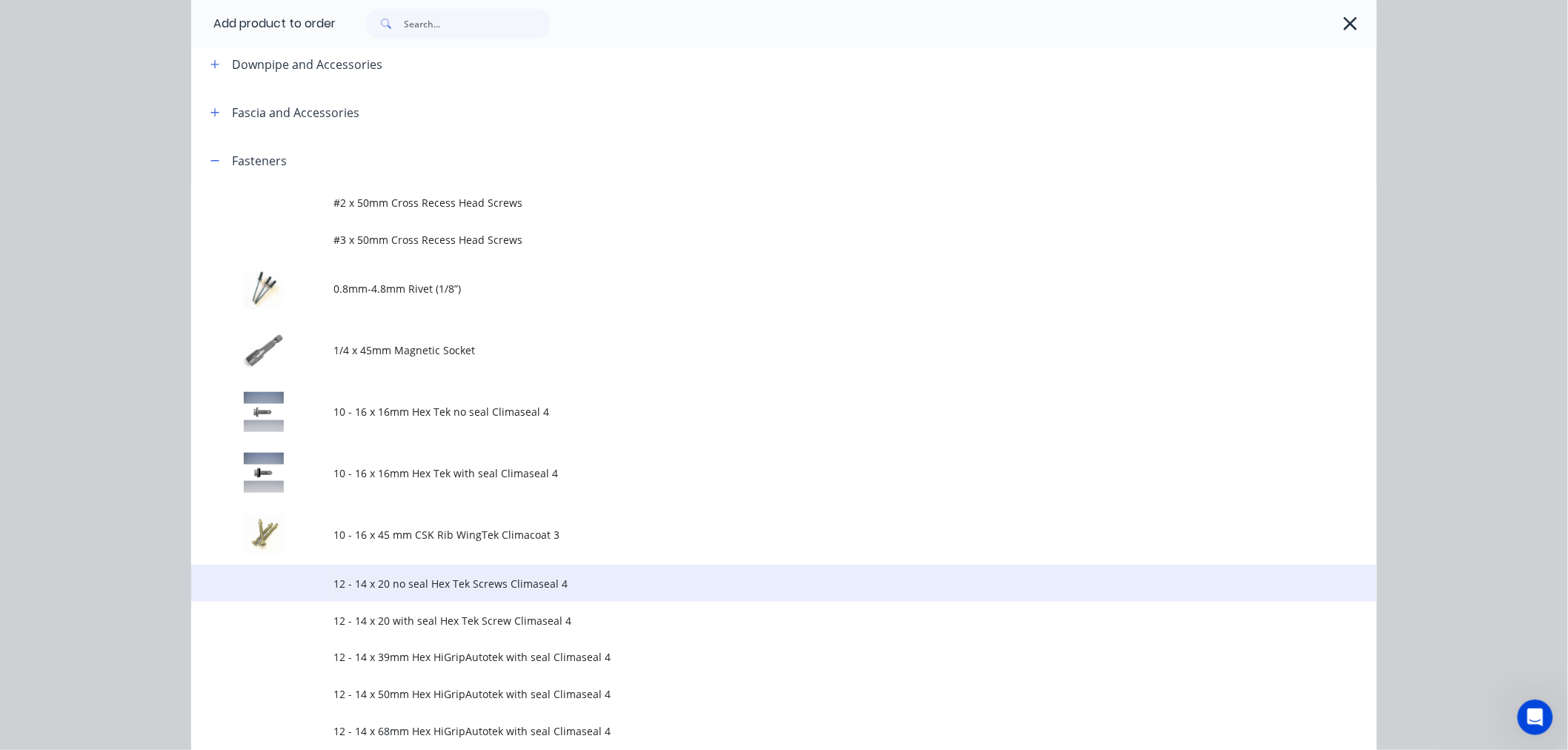
click at [447, 581] on span "12 - 14 x 20 no seal Hex Tek Screws Climaseal 4" at bounding box center [750, 583] width 834 height 15
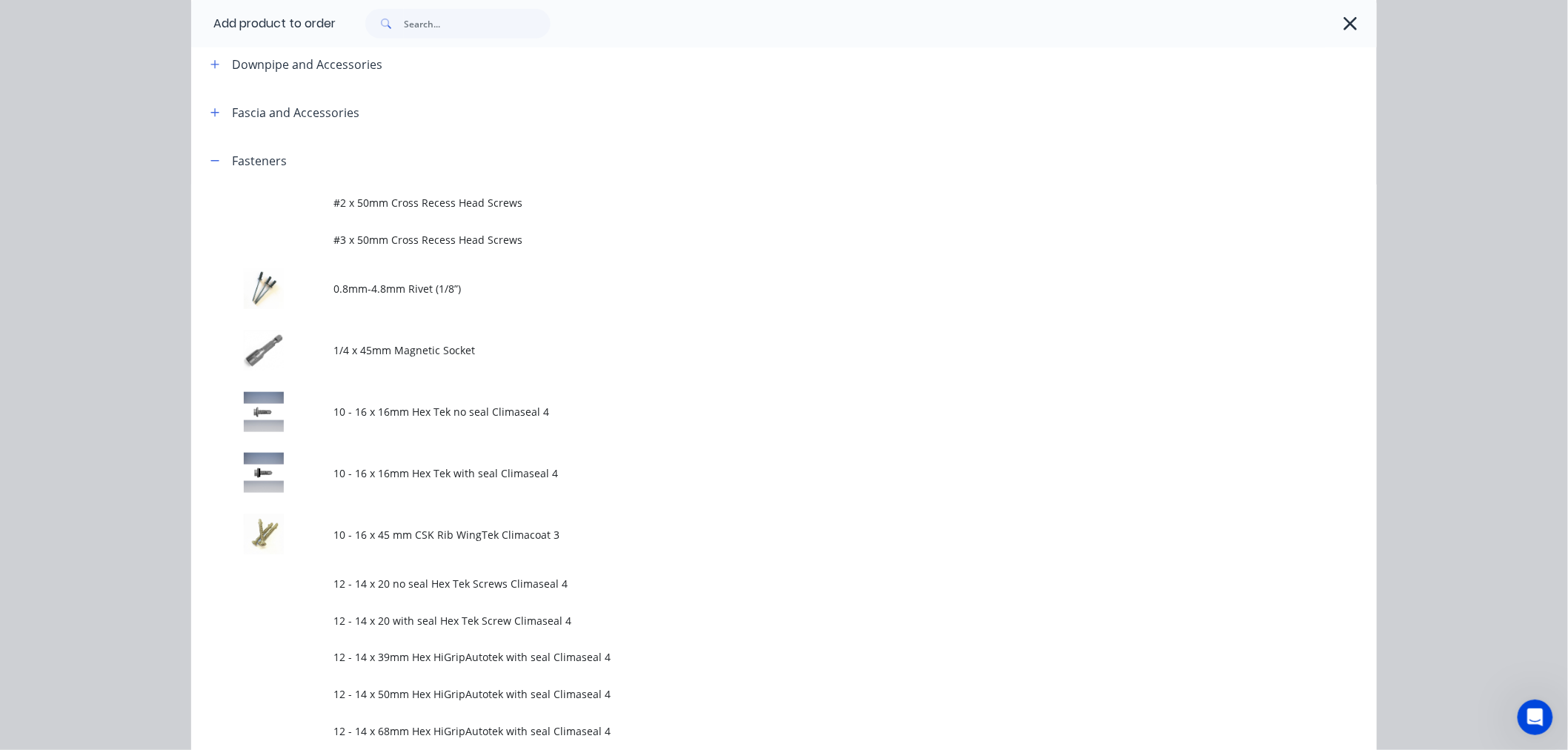
scroll to position [0, 0]
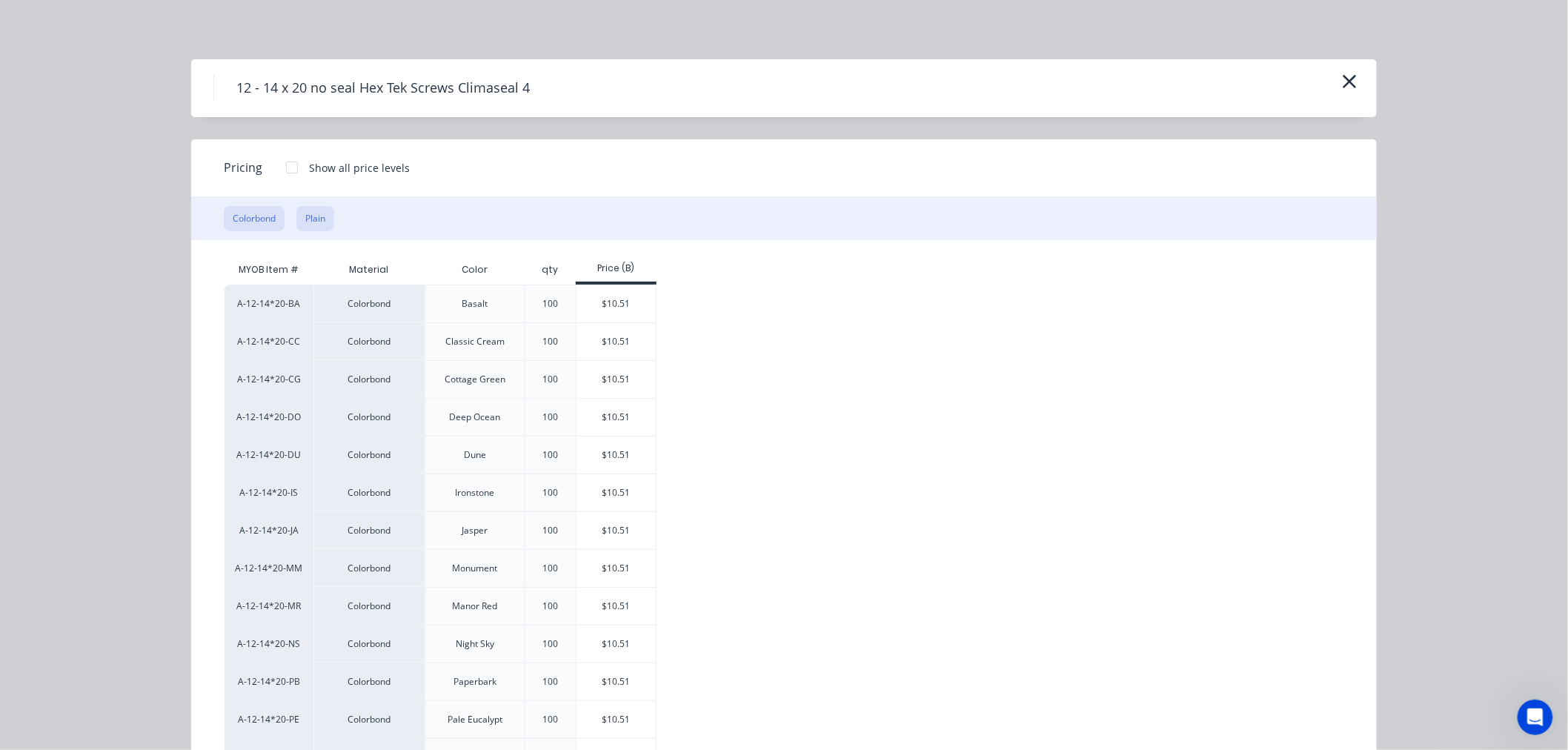
click at [309, 212] on button "Plain" at bounding box center [315, 219] width 38 height 25
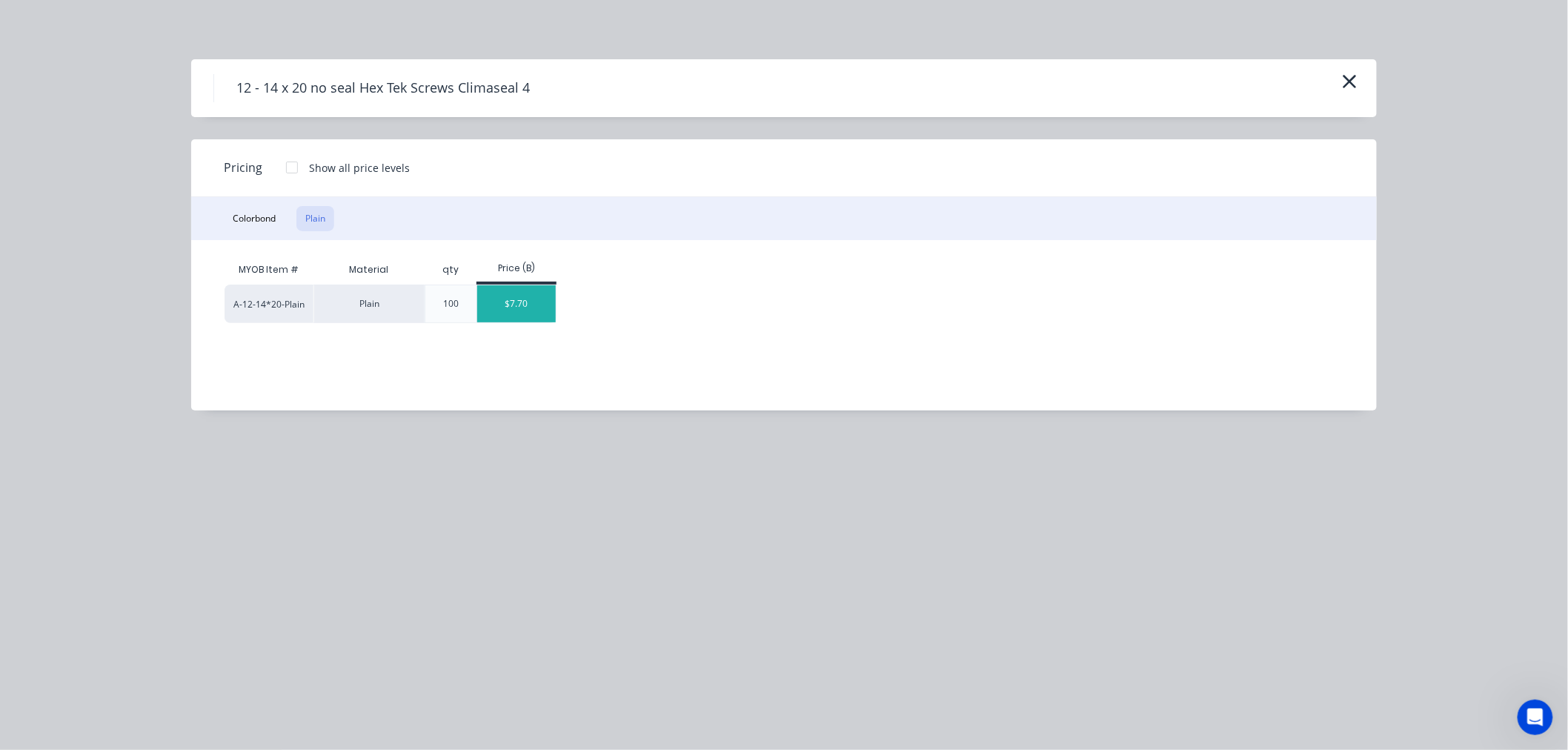
click at [505, 302] on div "$7.70" at bounding box center [517, 304] width 79 height 37
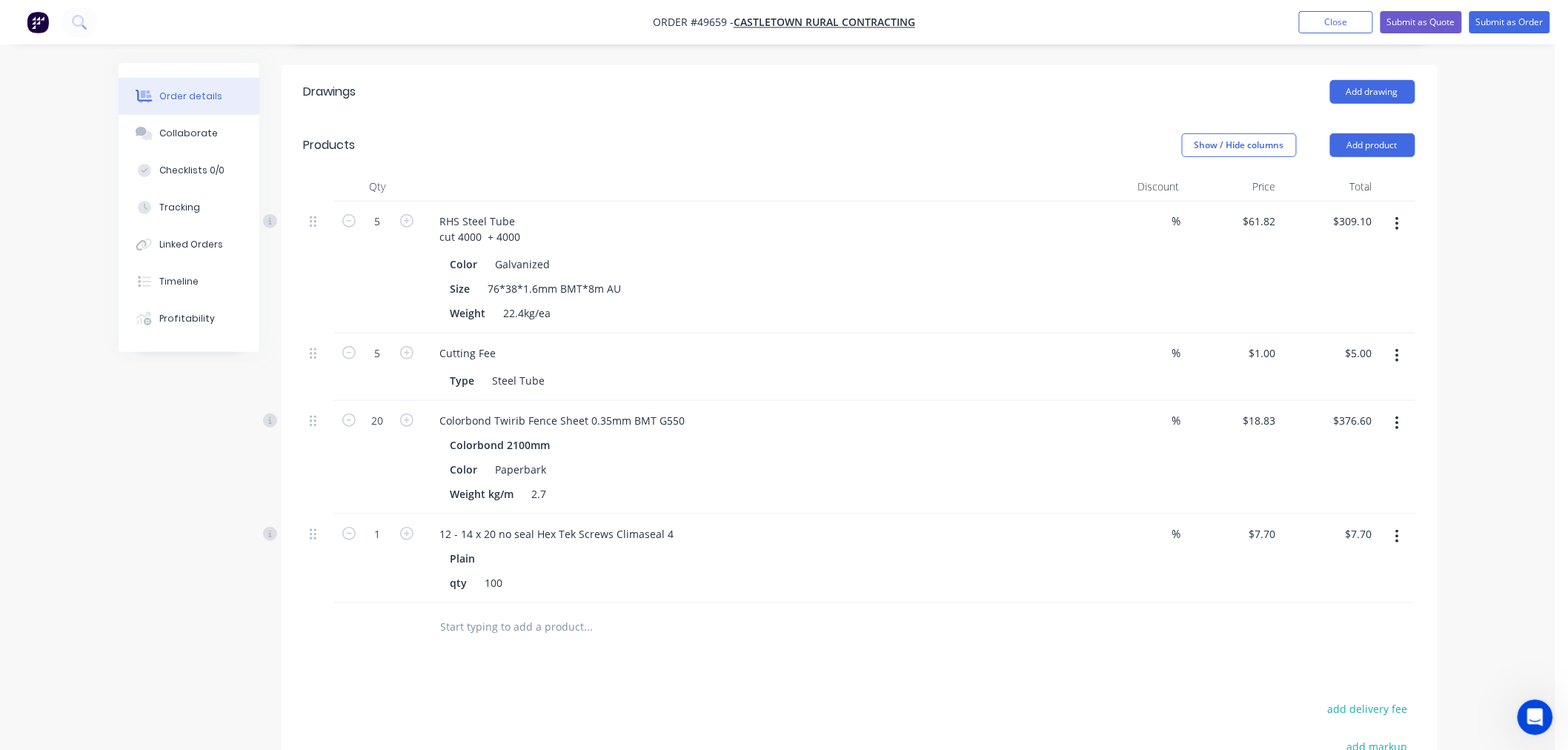
scroll to position [411, 0]
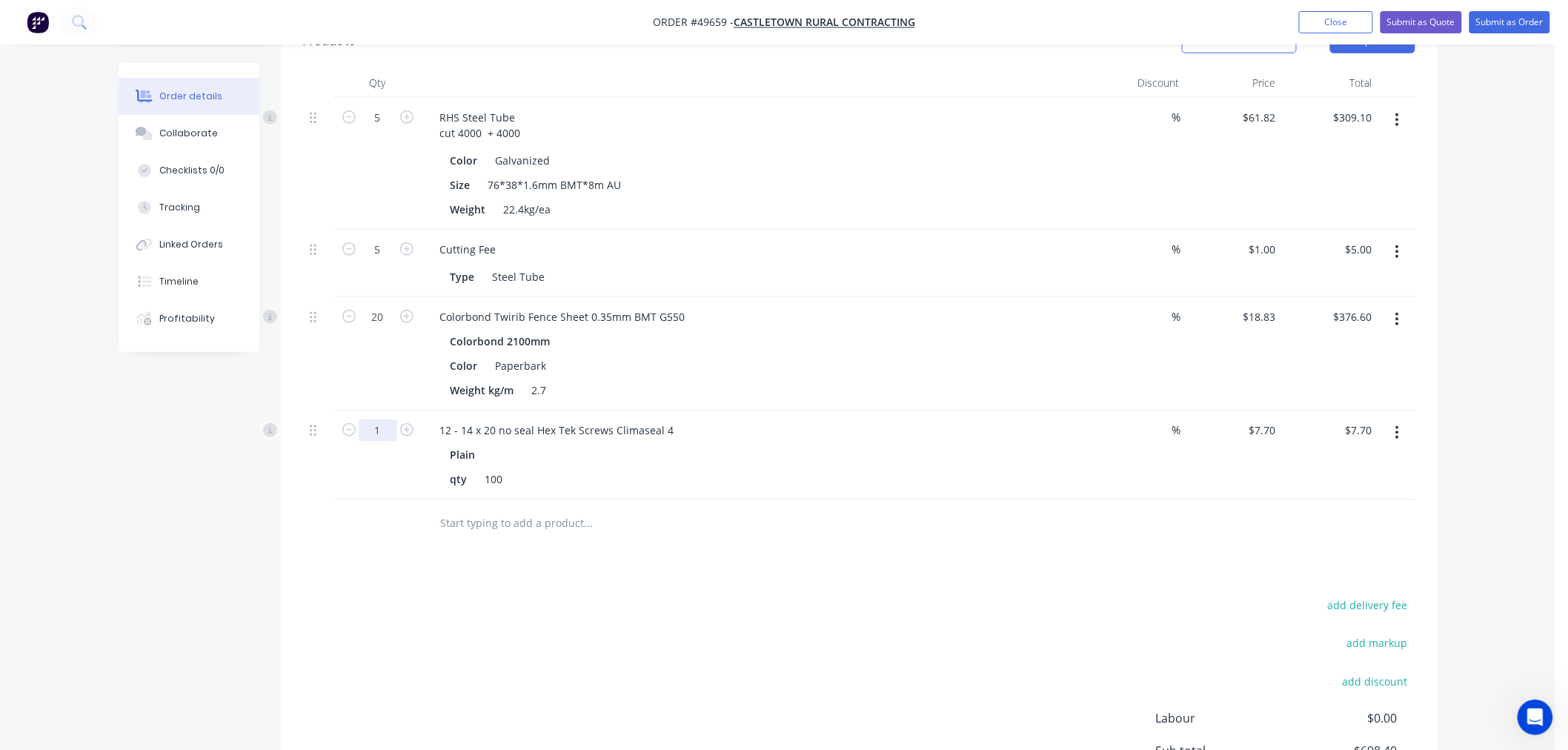
click at [376, 426] on input "1" at bounding box center [378, 430] width 39 height 22
type input "10"
type input "$77.00"
click at [519, 638] on div "add delivery fee add markup add discount Labour $0.00 Sub total $767.70 Tax $76…" at bounding box center [859, 721] width 1111 height 254
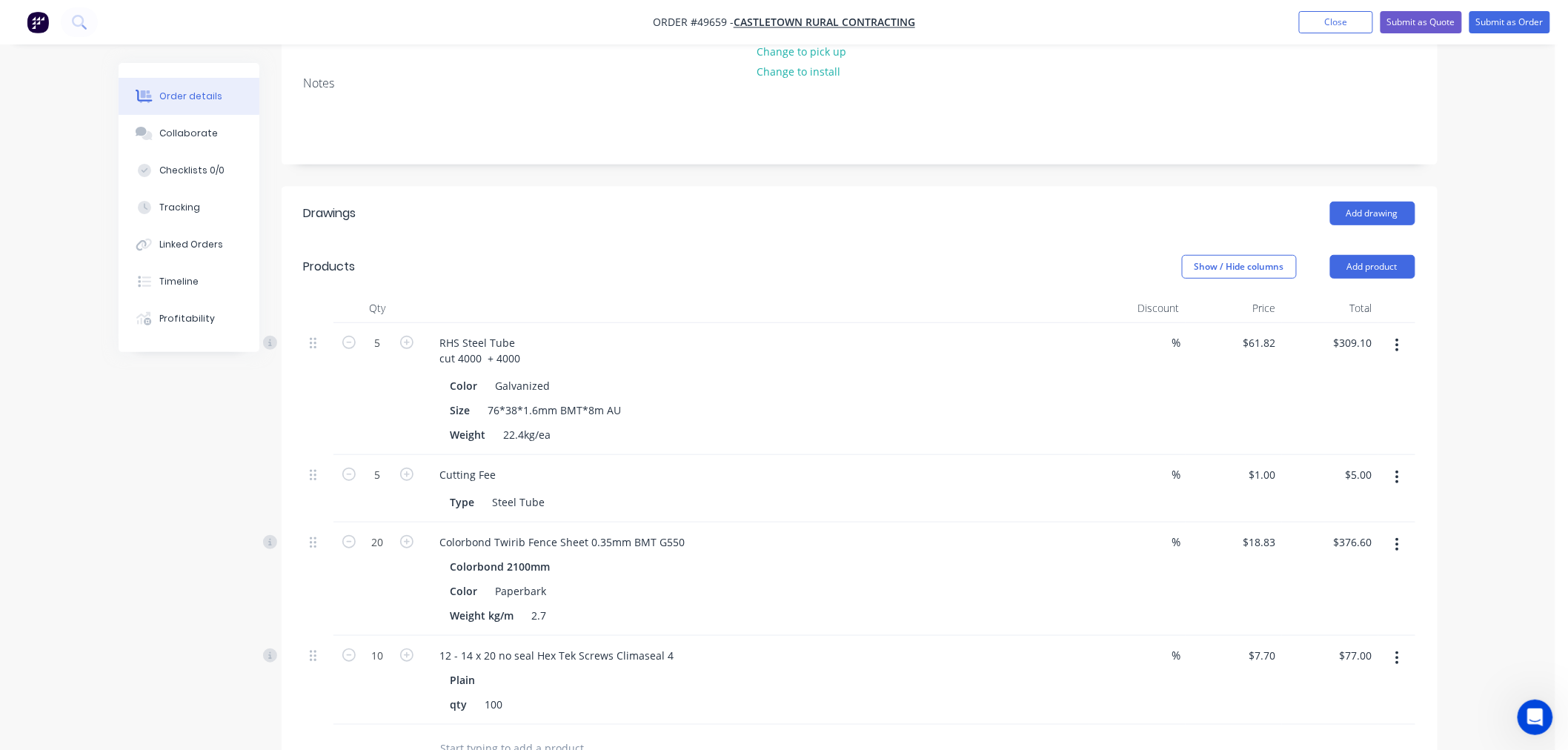
scroll to position [247, 0]
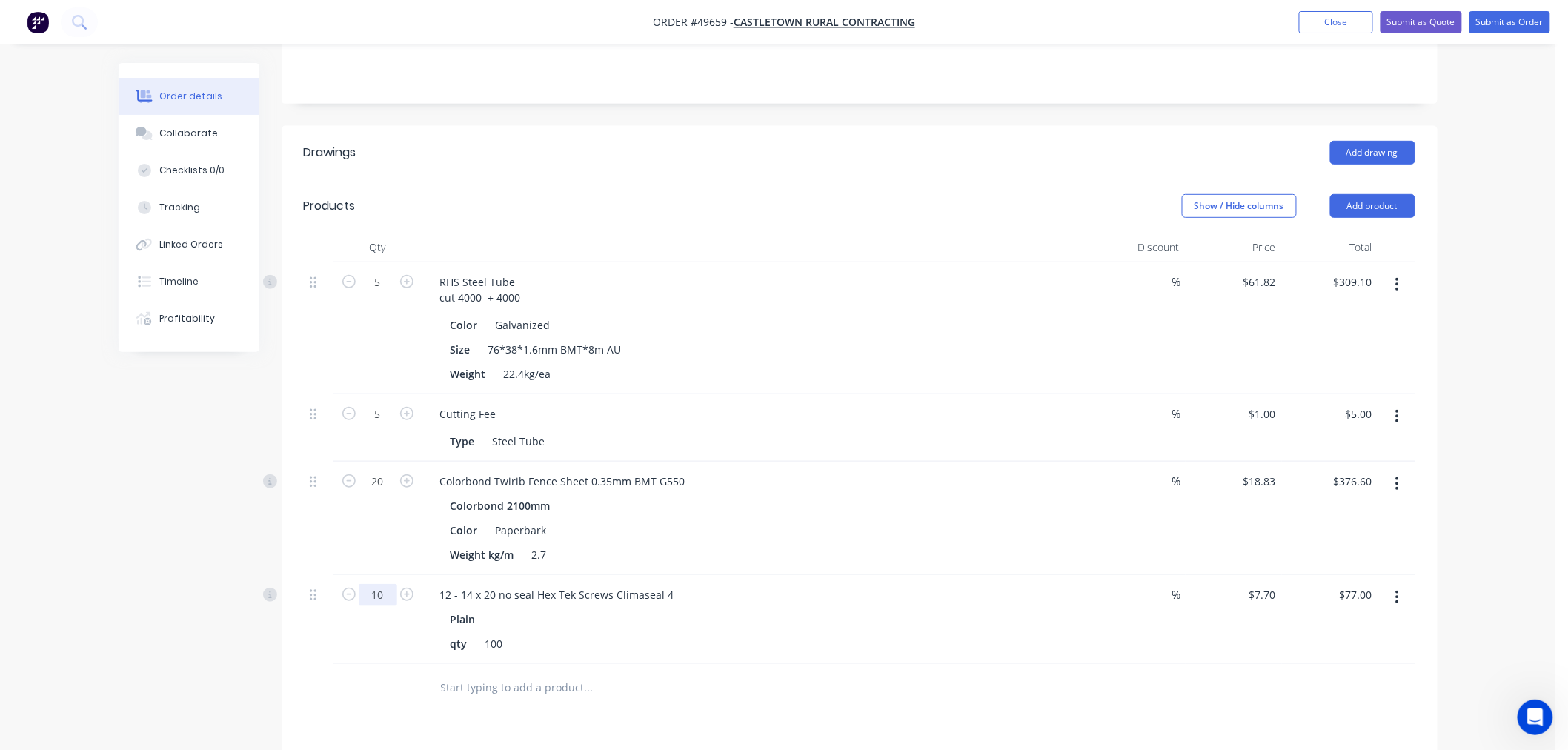
click at [374, 591] on input "10" at bounding box center [378, 594] width 39 height 22
type input "5"
type input "$38.50"
click at [349, 677] on div at bounding box center [377, 687] width 89 height 48
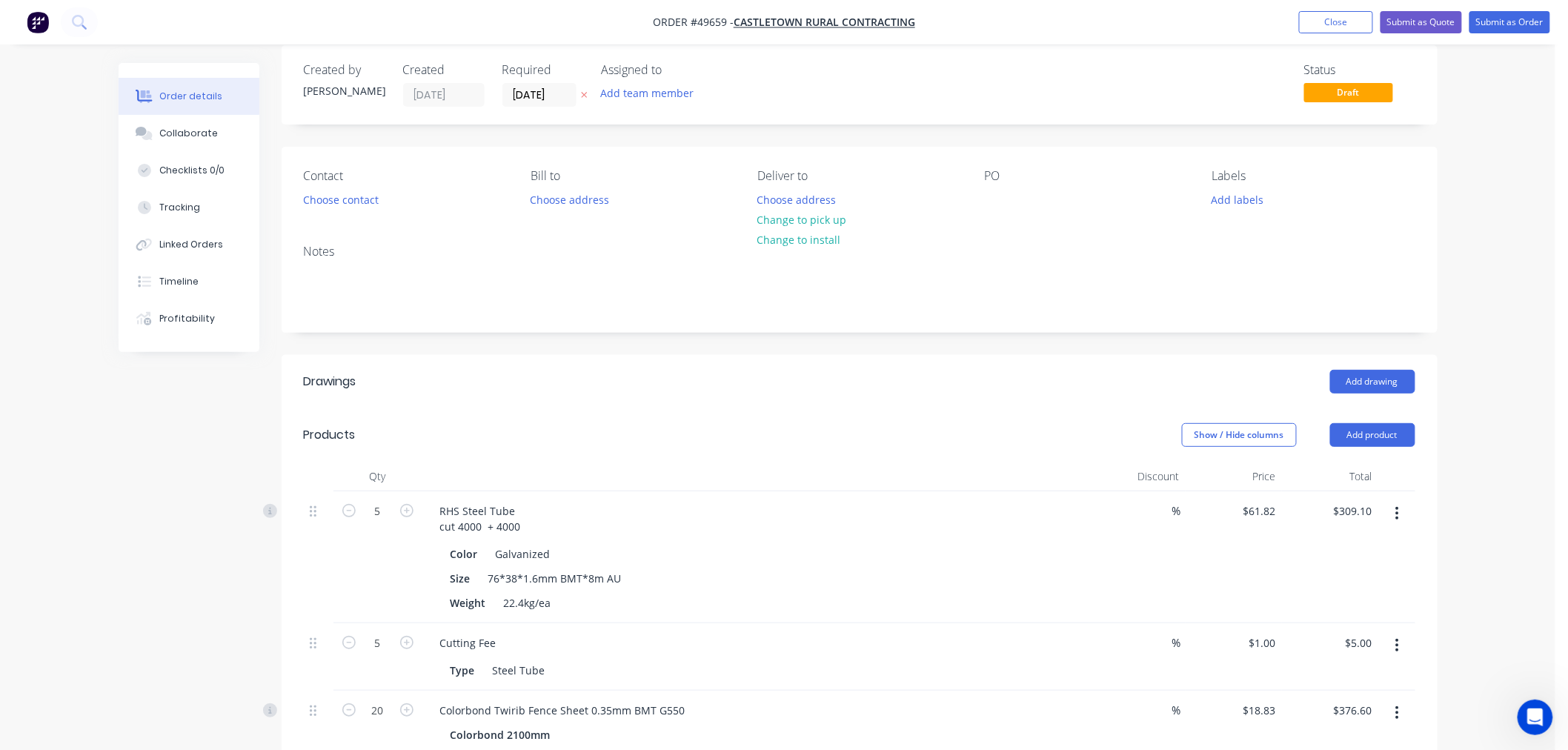
scroll to position [0, 0]
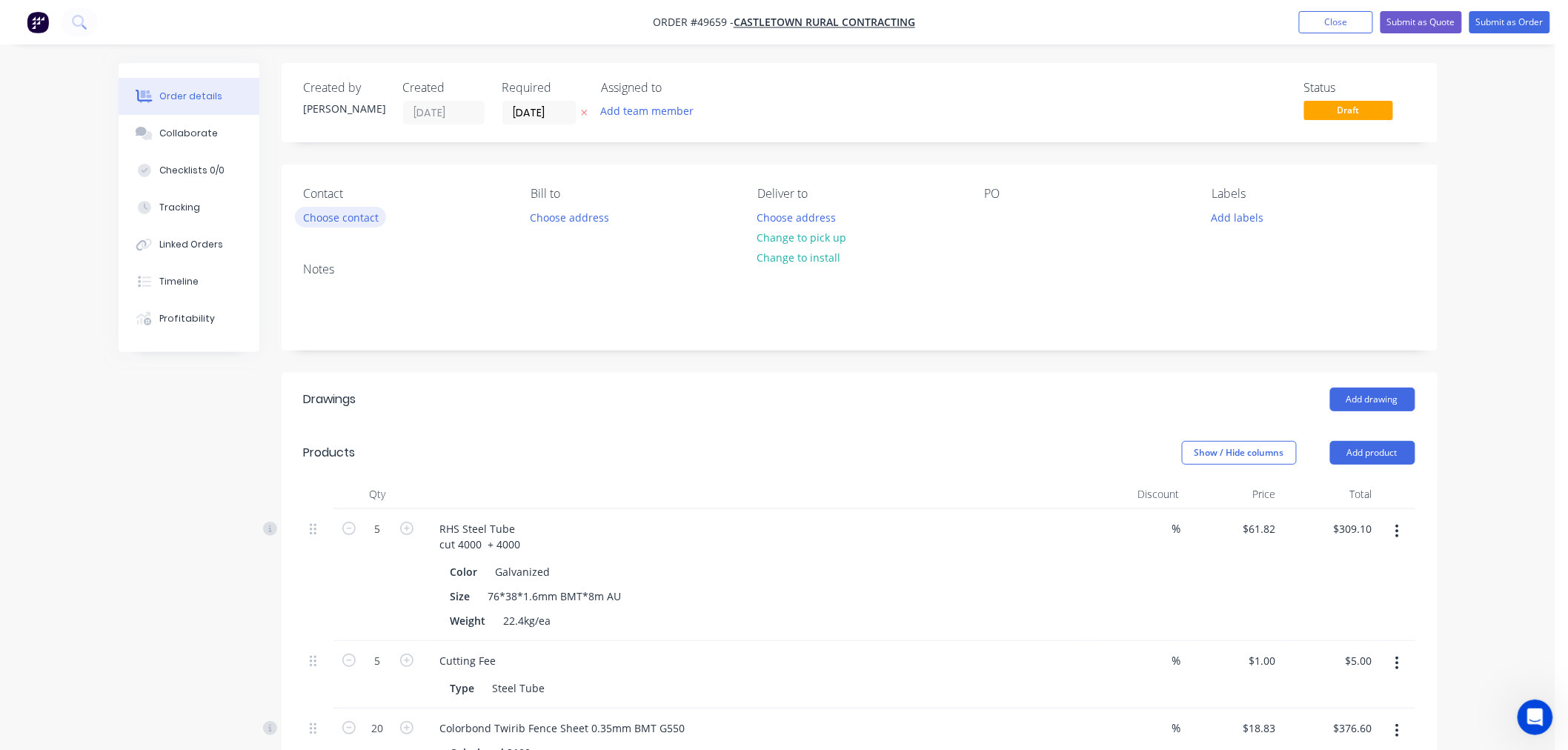
click at [342, 222] on button "Choose contact" at bounding box center [341, 216] width 91 height 20
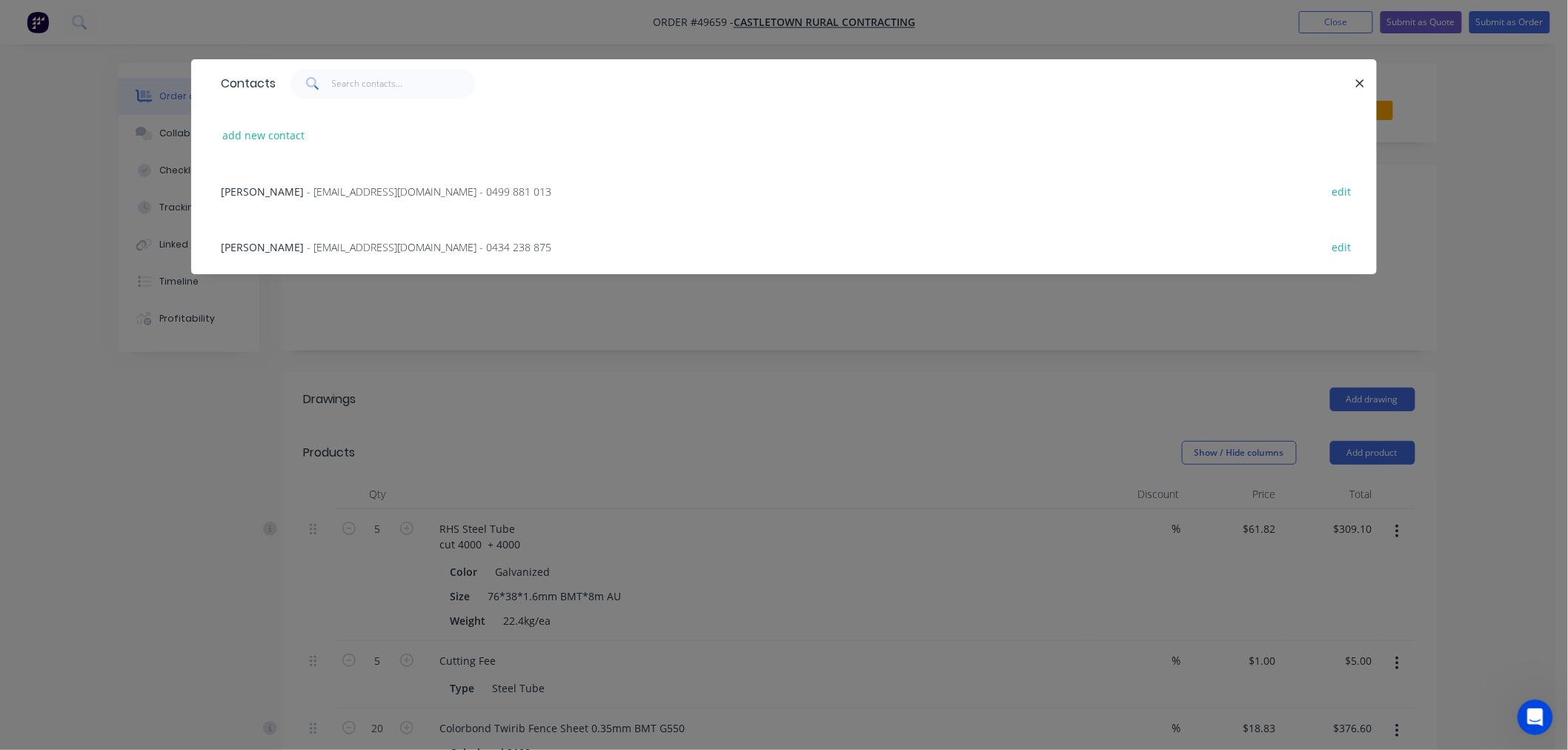
click at [476, 249] on span "- [EMAIL_ADDRESS][DOMAIN_NAME] - 0434 238 875" at bounding box center [429, 247] width 244 height 14
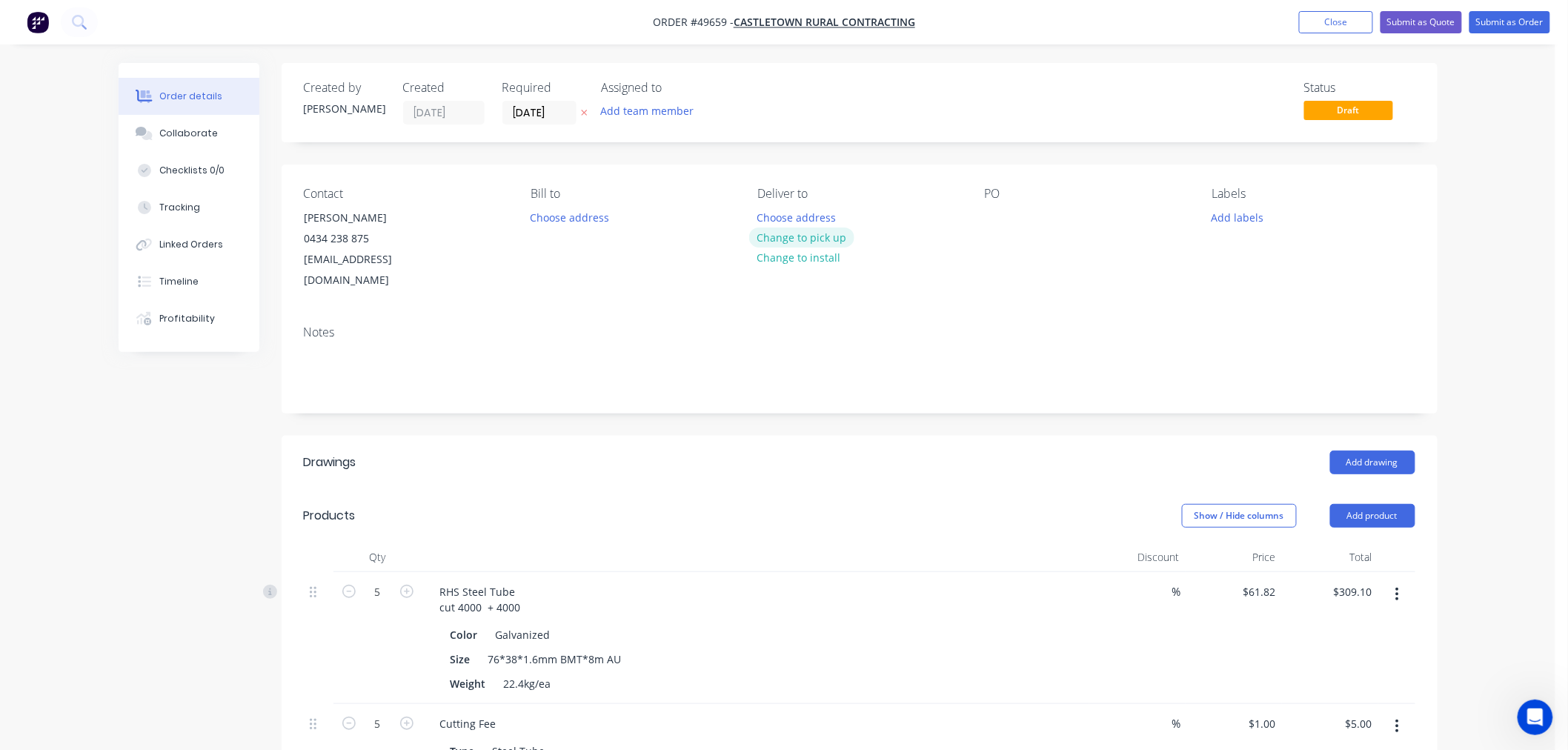
click at [824, 238] on button "Change to pick up" at bounding box center [802, 238] width 105 height 20
click at [1515, 21] on button "Submit as Order" at bounding box center [1509, 22] width 80 height 22
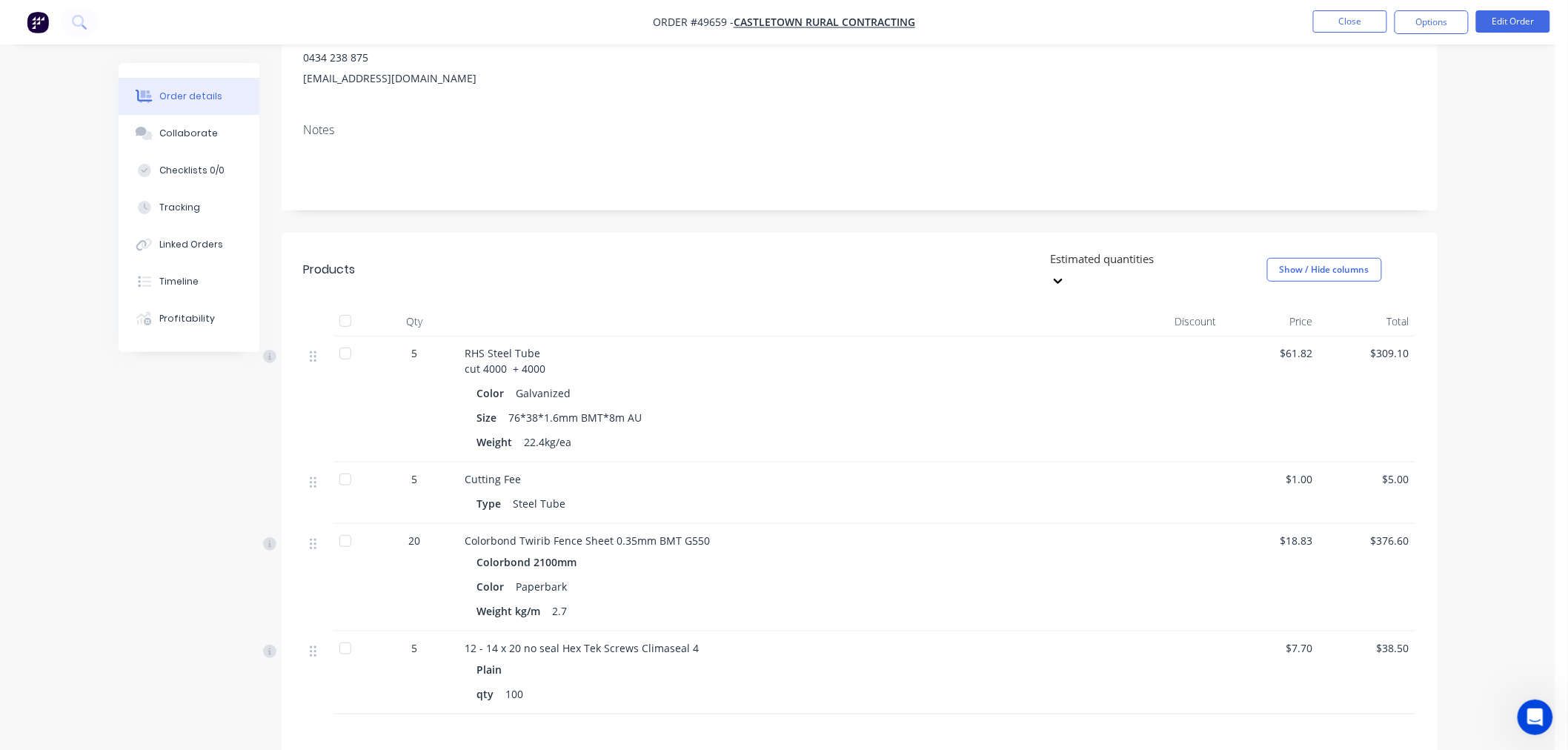
scroll to position [25, 0]
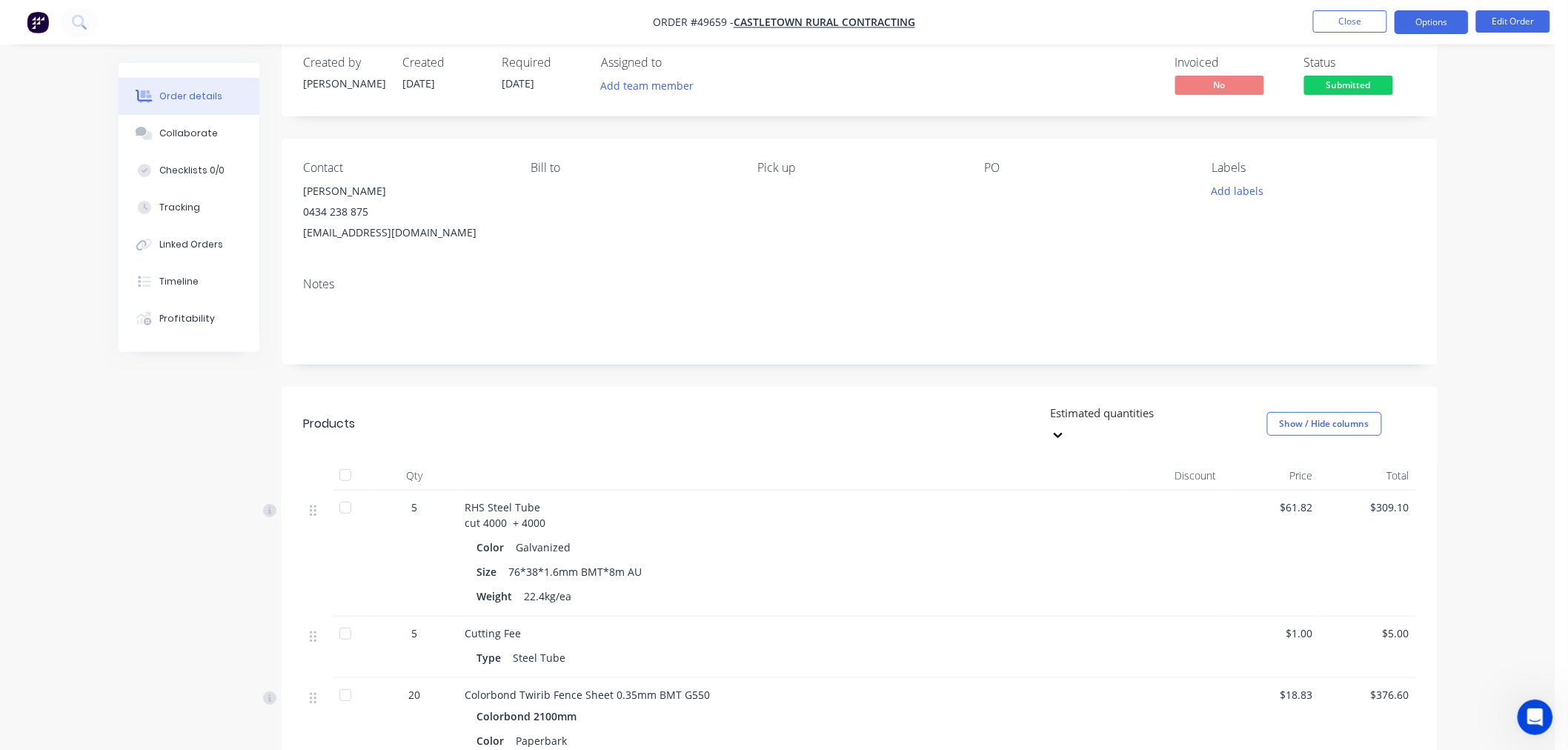
click at [1440, 27] on button "Options" at bounding box center [1432, 22] width 74 height 24
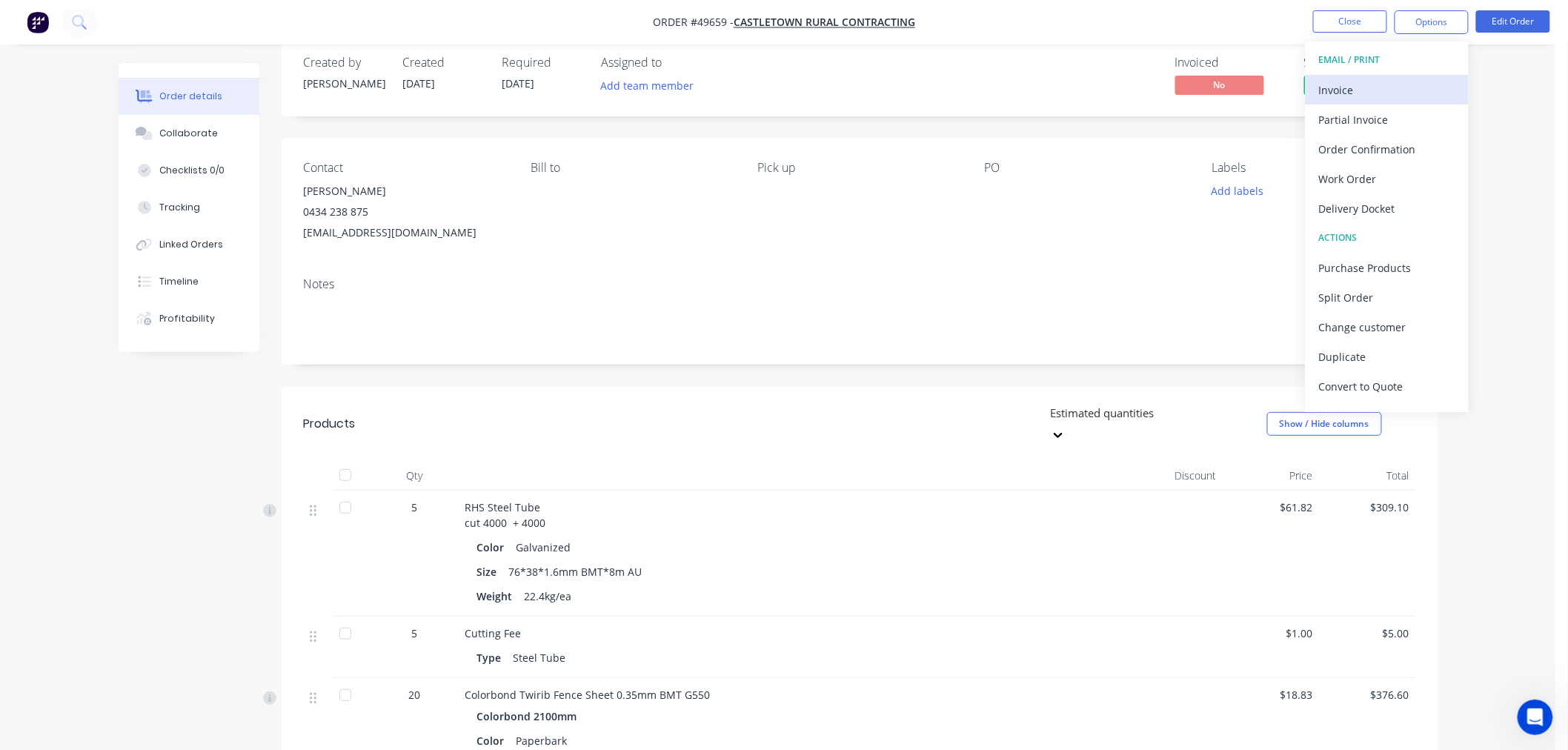
click at [1372, 90] on div "Invoice" at bounding box center [1386, 90] width 136 height 21
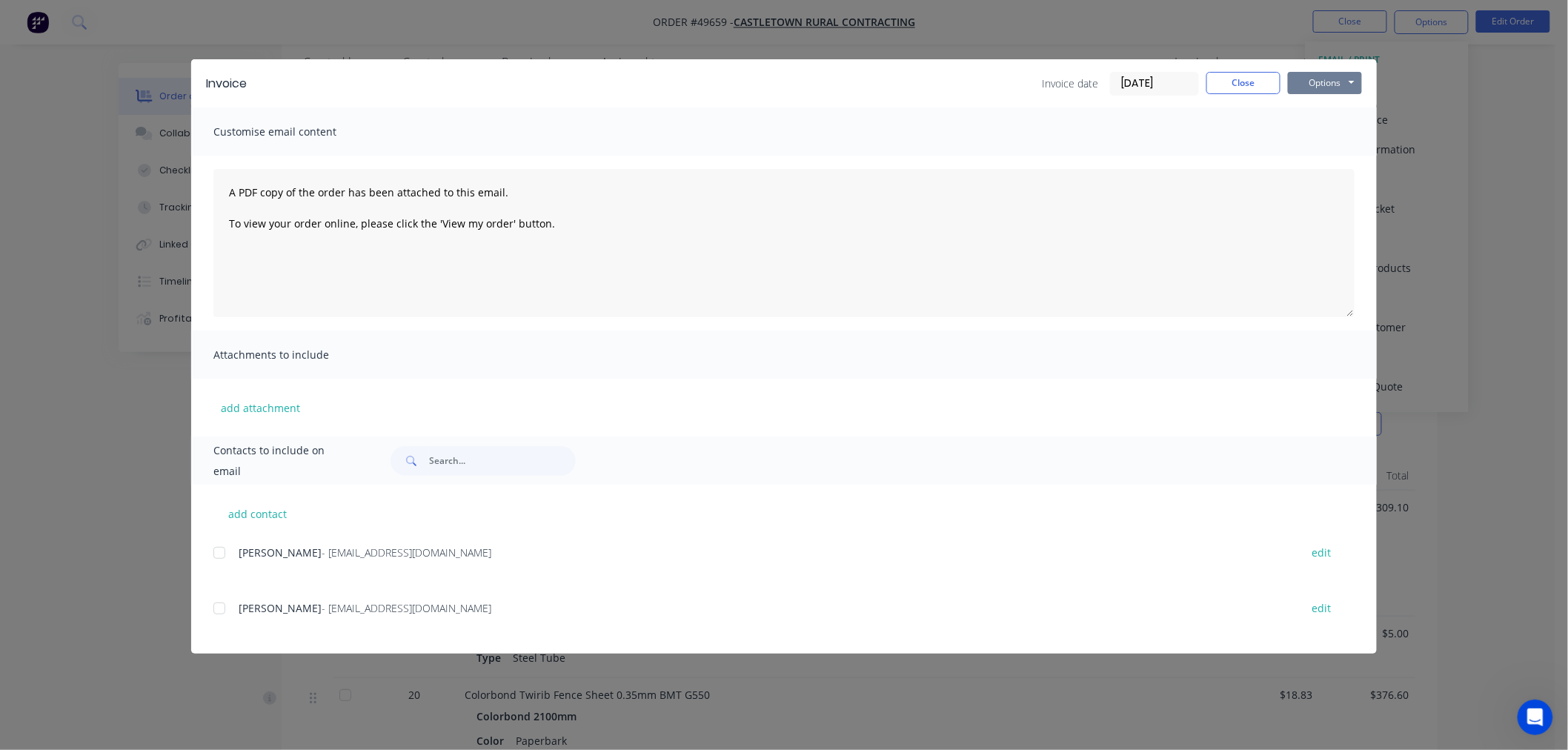
click at [1324, 84] on button "Options" at bounding box center [1325, 83] width 74 height 22
click at [1331, 137] on button "Print" at bounding box center [1335, 134] width 95 height 25
click at [1307, 83] on button "Options" at bounding box center [1325, 83] width 74 height 22
click at [1316, 138] on button "Print" at bounding box center [1335, 134] width 95 height 25
click at [1235, 83] on button "Close" at bounding box center [1243, 83] width 74 height 22
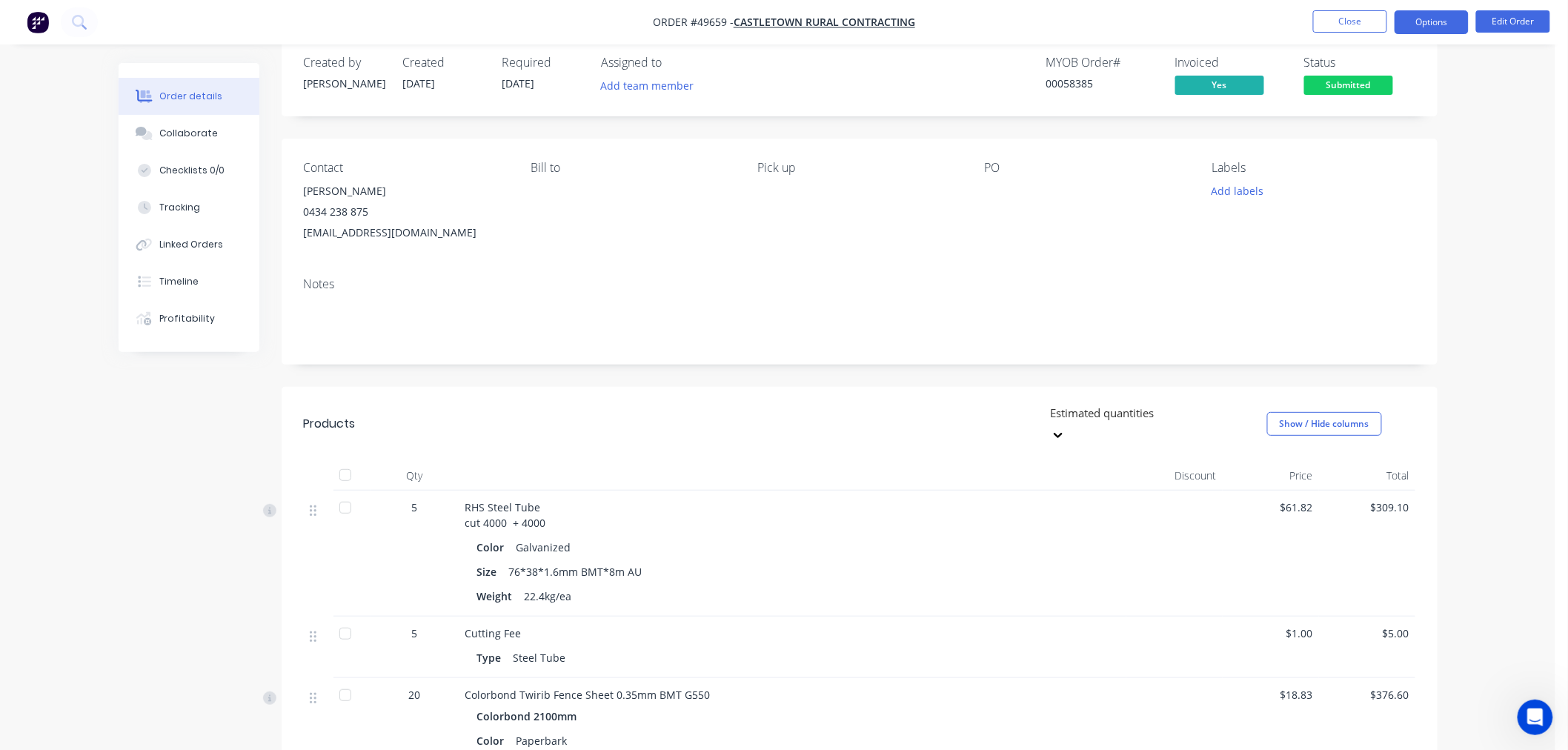
click at [1424, 25] on button "Options" at bounding box center [1432, 22] width 74 height 24
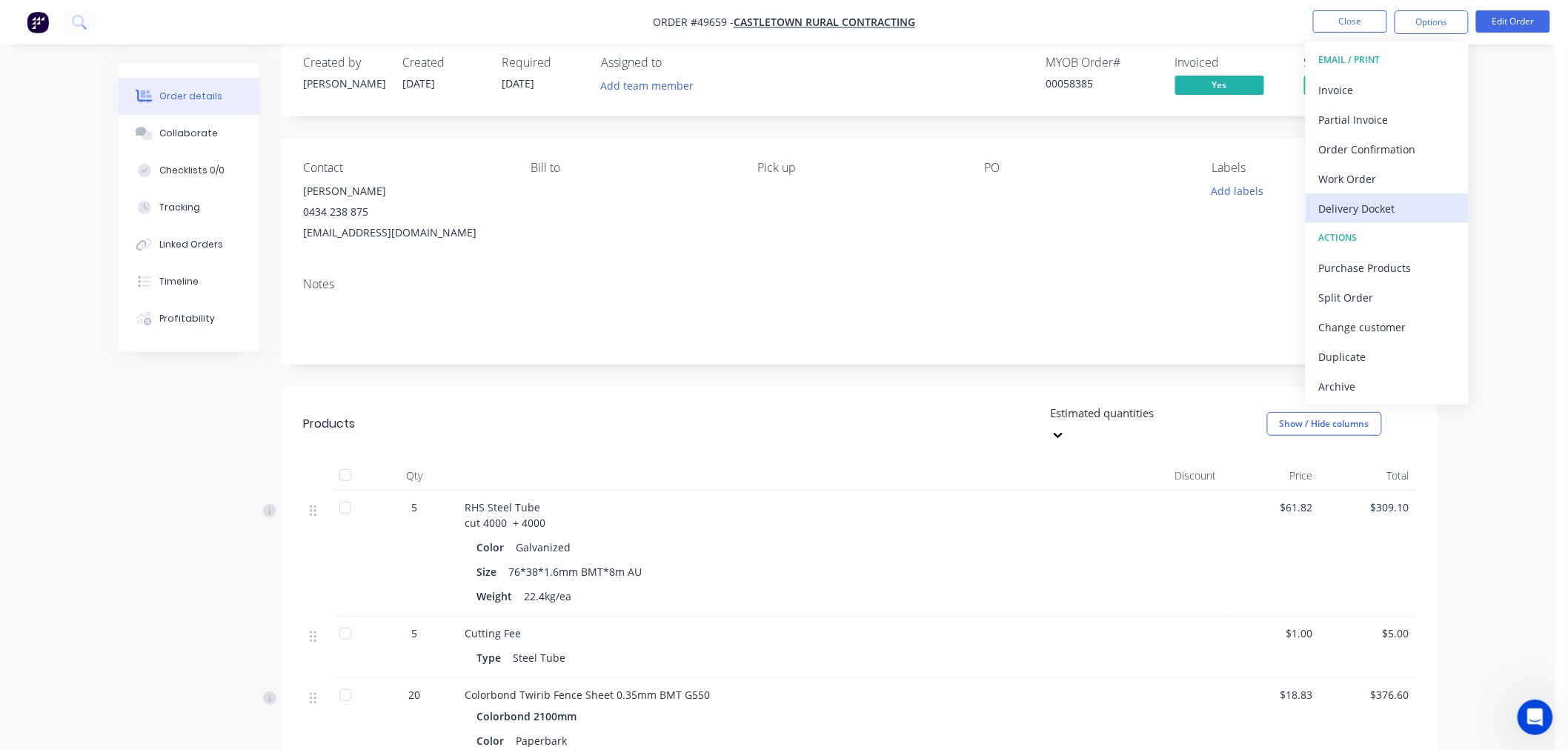
click at [1346, 211] on div "Delivery Docket" at bounding box center [1386, 208] width 136 height 21
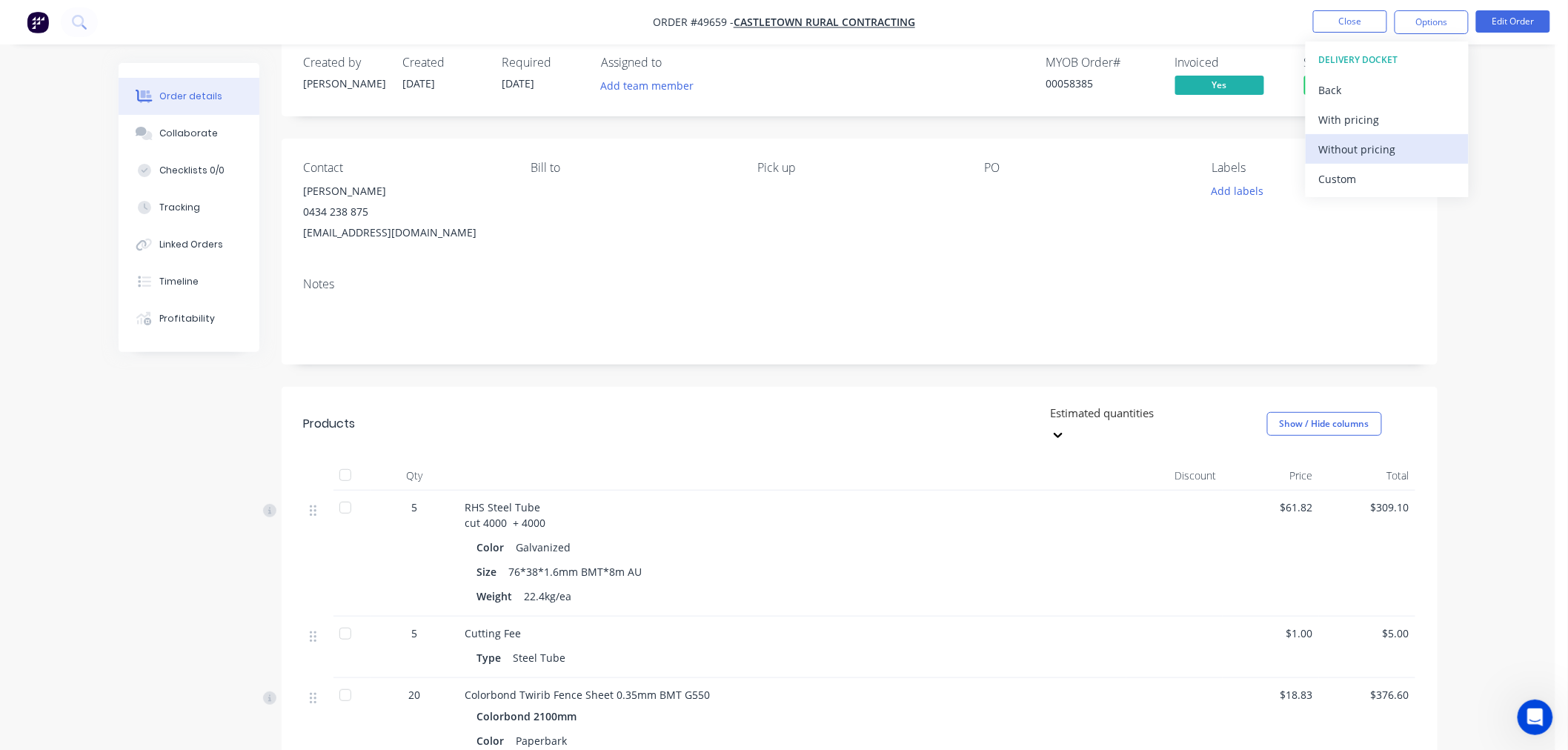
click at [1344, 146] on div "Without pricing" at bounding box center [1386, 149] width 136 height 21
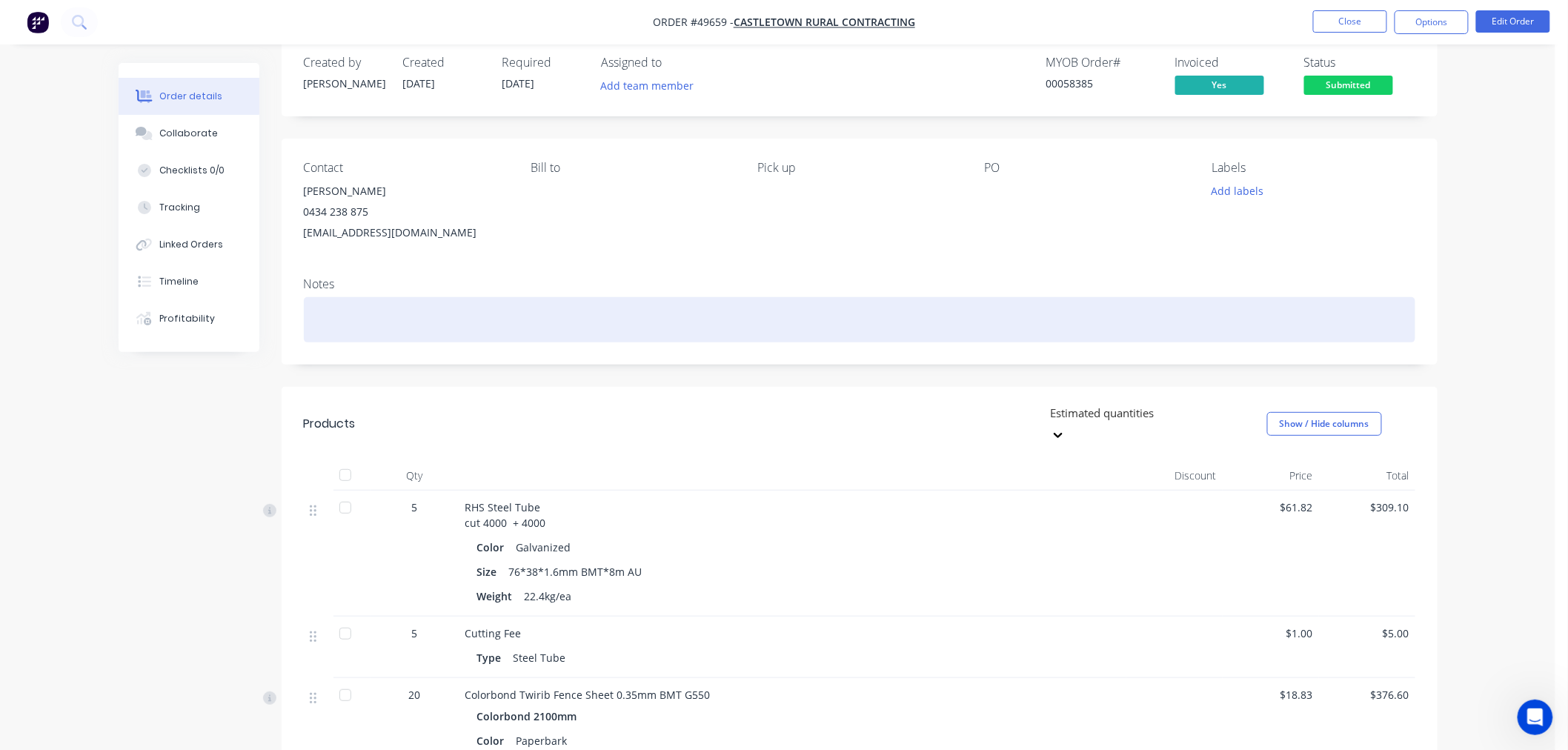
click at [1115, 308] on div at bounding box center [859, 319] width 1111 height 45
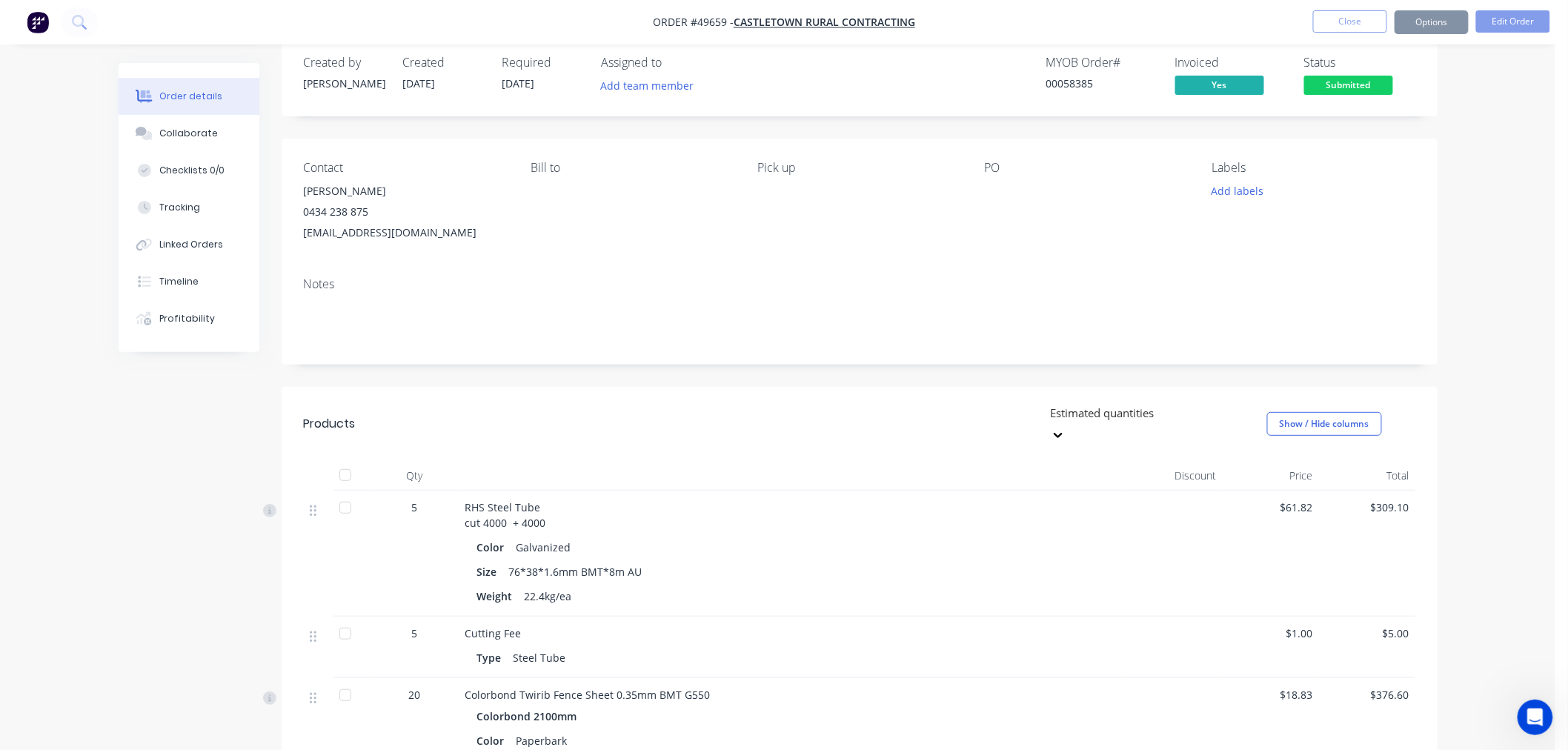
click at [1363, 85] on span "Submitted" at bounding box center [1348, 85] width 89 height 19
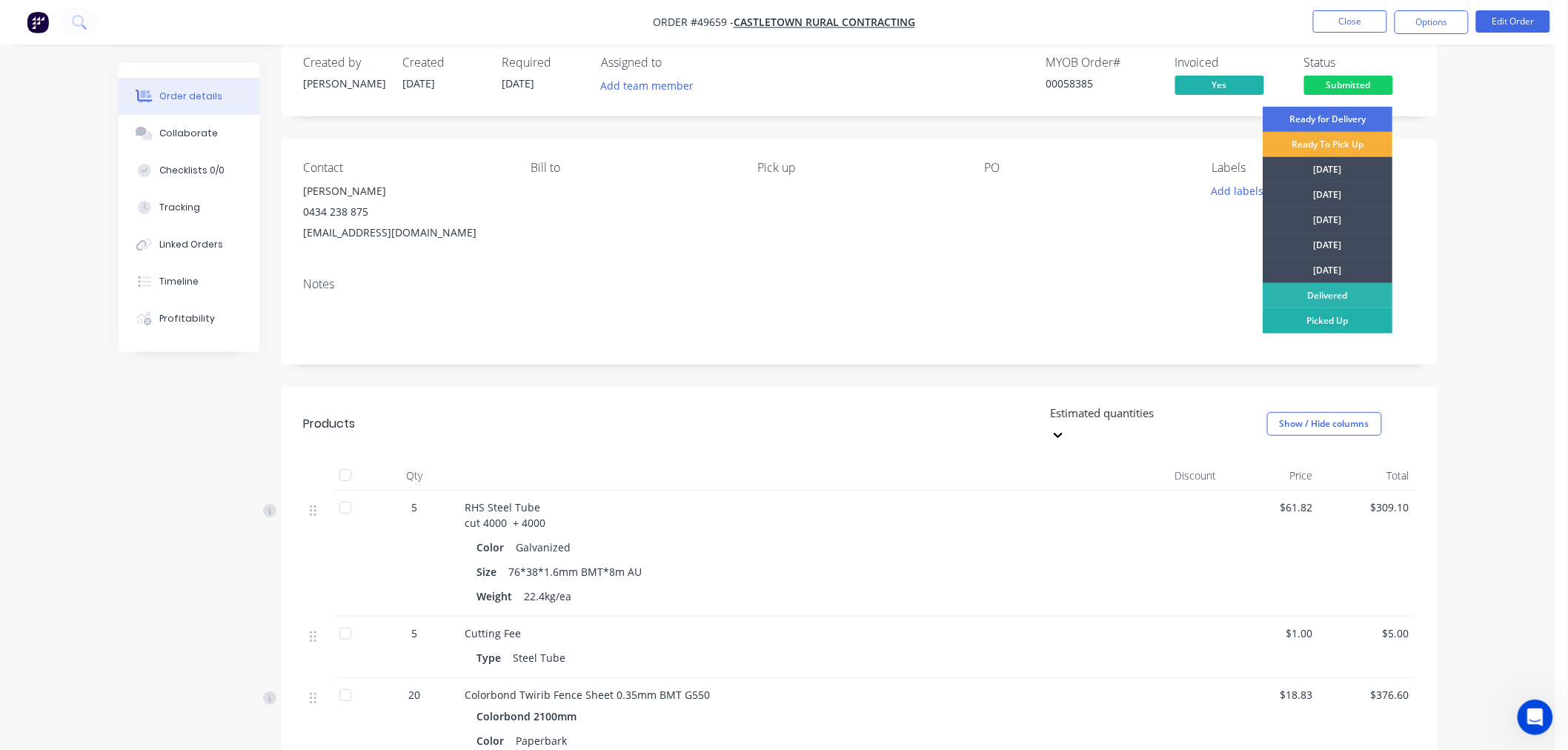
click at [1318, 315] on div "Picked Up" at bounding box center [1327, 320] width 129 height 25
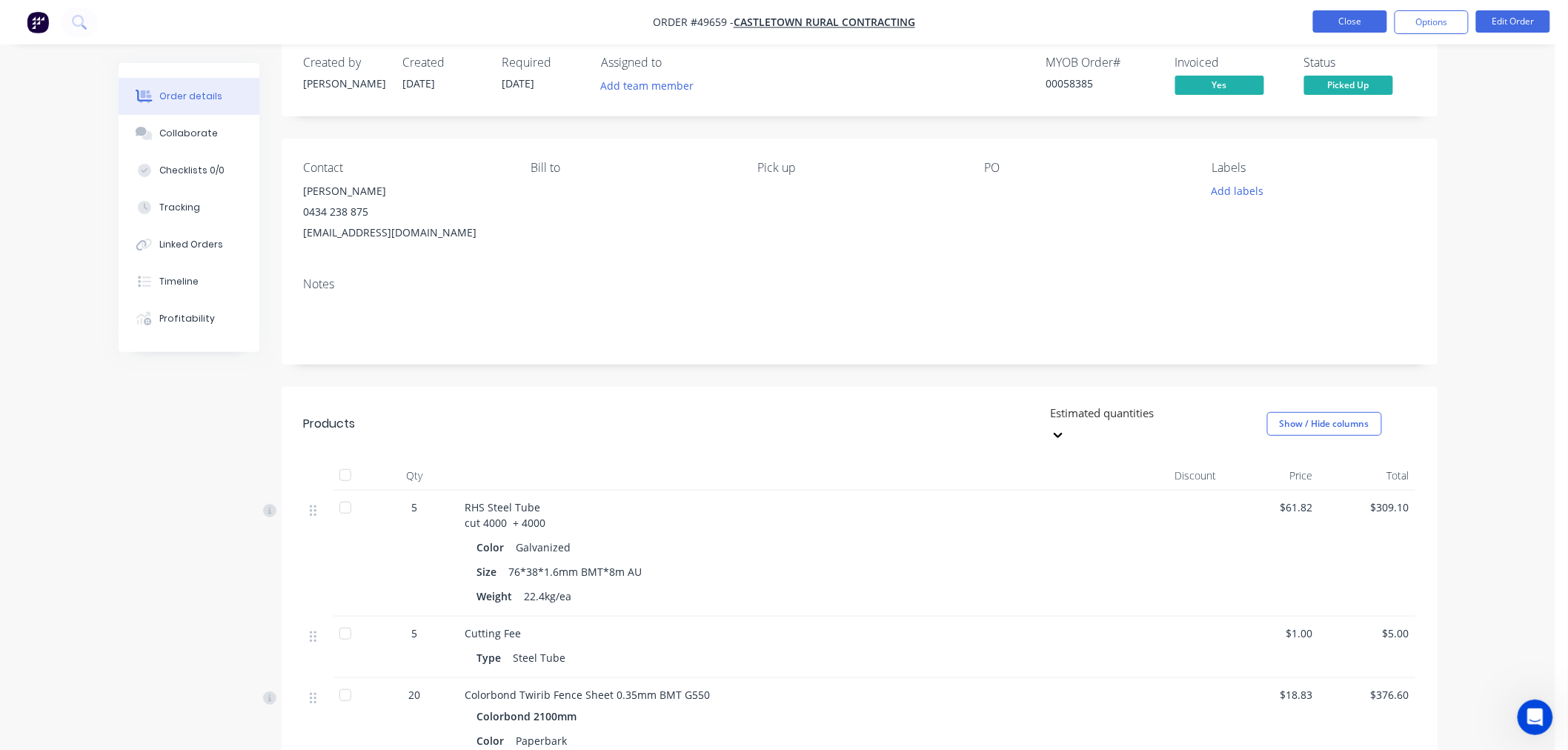
click at [1348, 24] on button "Close" at bounding box center [1350, 21] width 74 height 22
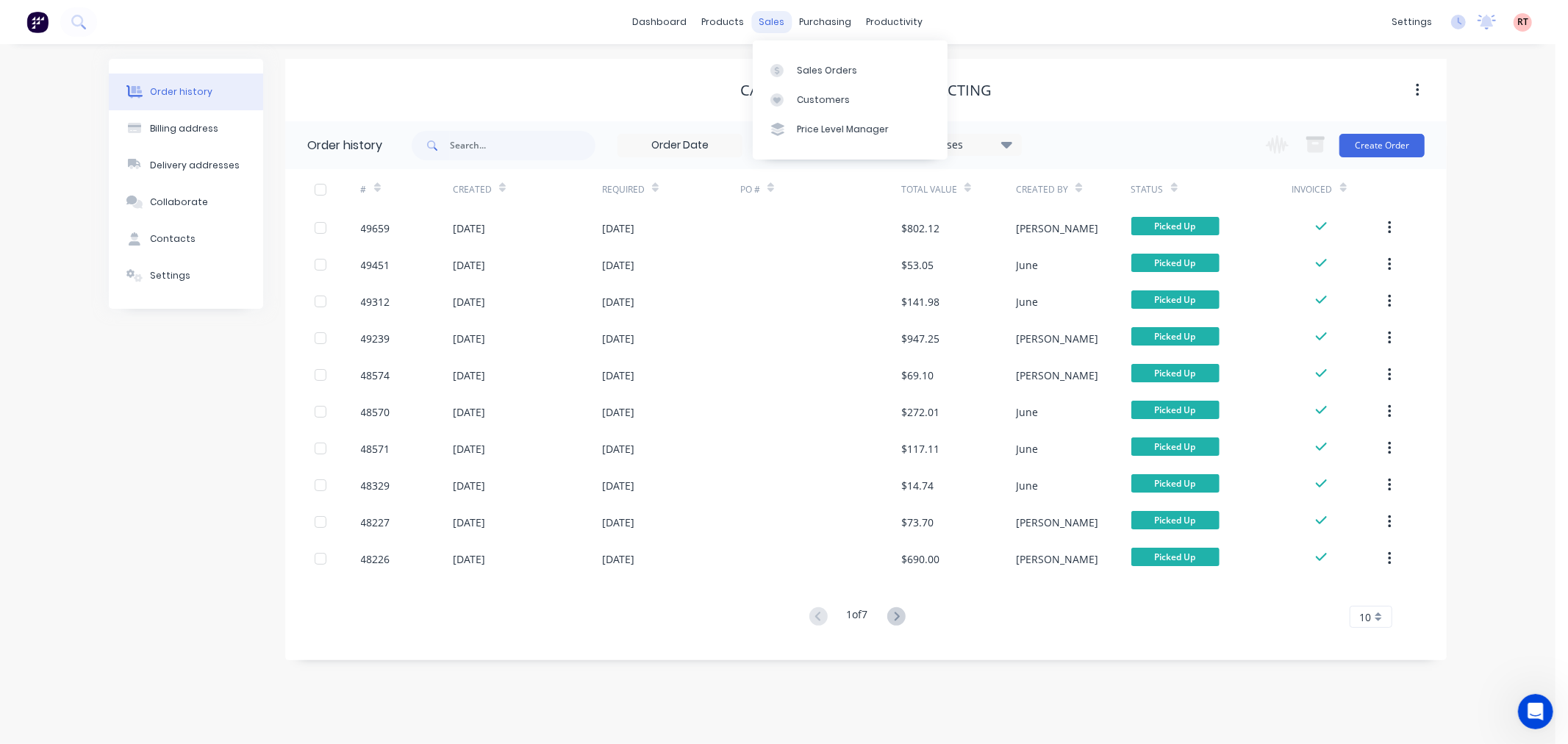
click at [772, 18] on div "sales" at bounding box center [772, 22] width 40 height 22
click at [816, 68] on div "Sales Orders" at bounding box center [827, 70] width 60 height 13
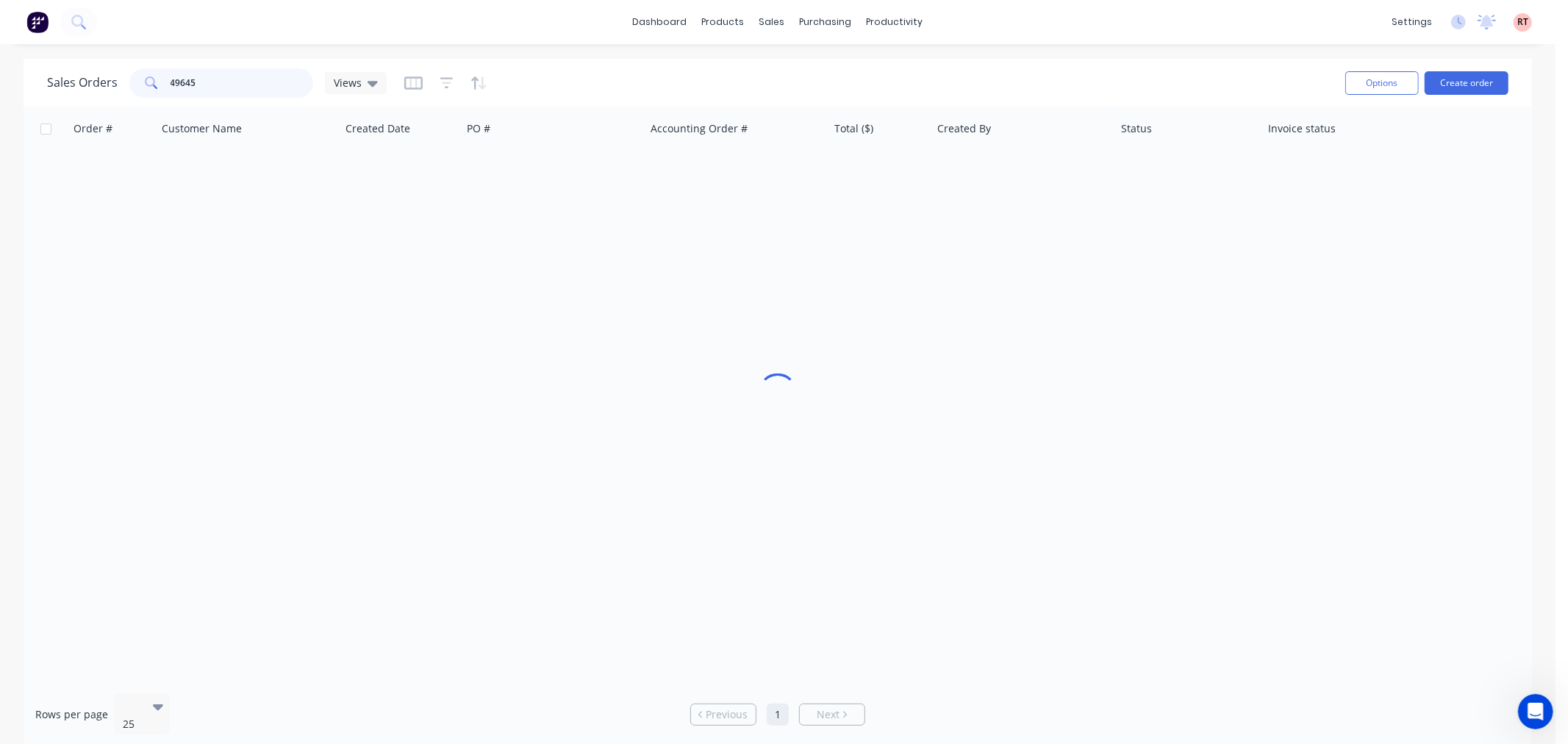
drag, startPoint x: 232, startPoint y: 78, endPoint x: 168, endPoint y: 86, distance: 64.5
click at [170, 86] on input "49645" at bounding box center [242, 82] width 143 height 29
click at [164, 72] on span at bounding box center [149, 82] width 41 height 29
click at [177, 89] on input "text" at bounding box center [242, 82] width 143 height 29
click at [172, 80] on input "0438284846" at bounding box center [242, 82] width 143 height 29
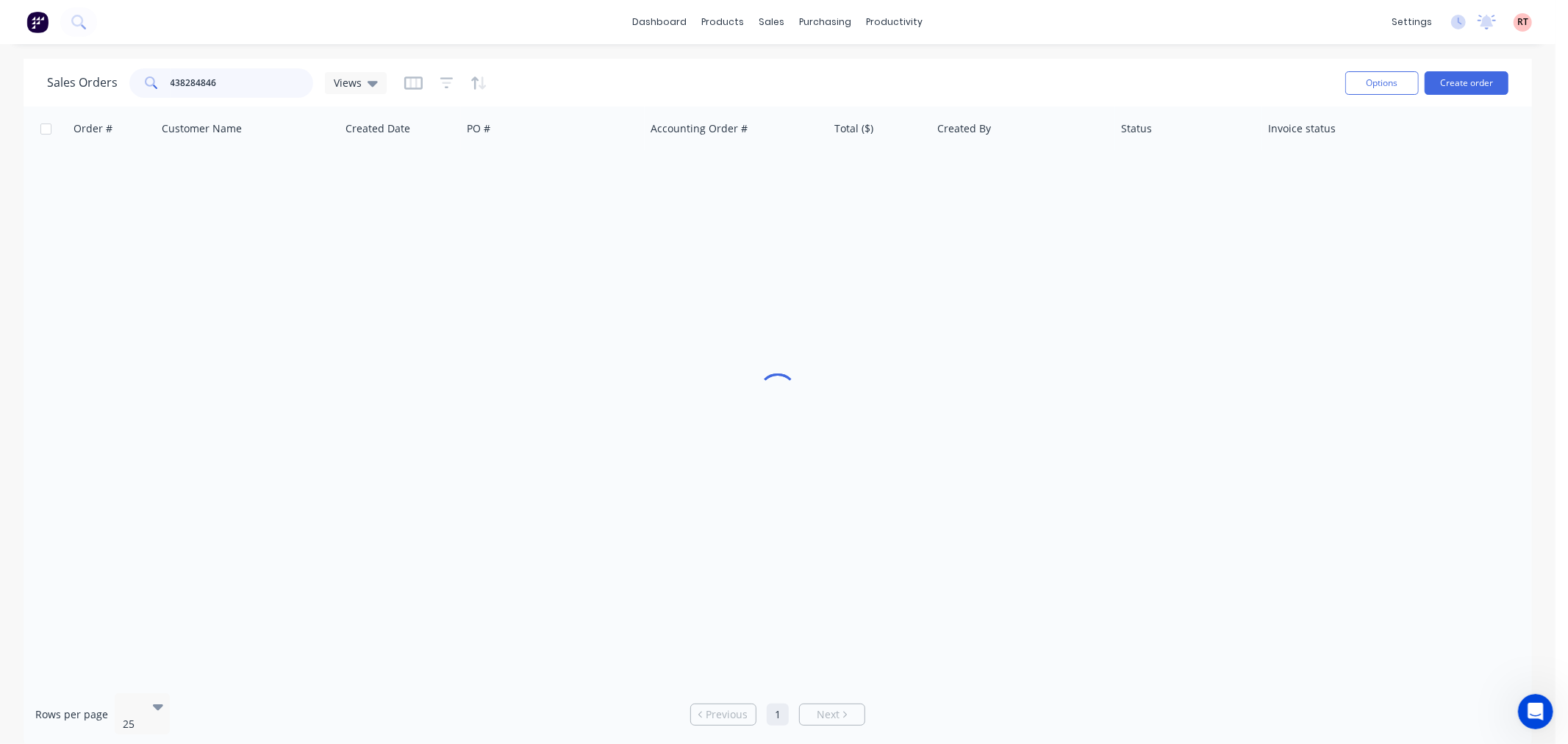
type input "438284846"
click at [246, 86] on input "438284846" at bounding box center [242, 82] width 143 height 29
click at [239, 169] on div at bounding box center [778, 393] width 1508 height 575
drag, startPoint x: 126, startPoint y: 81, endPoint x: 116, endPoint y: 80, distance: 10.0
click at [116, 80] on div "Sales Orders 438284846 Views" at bounding box center [216, 82] width 340 height 29
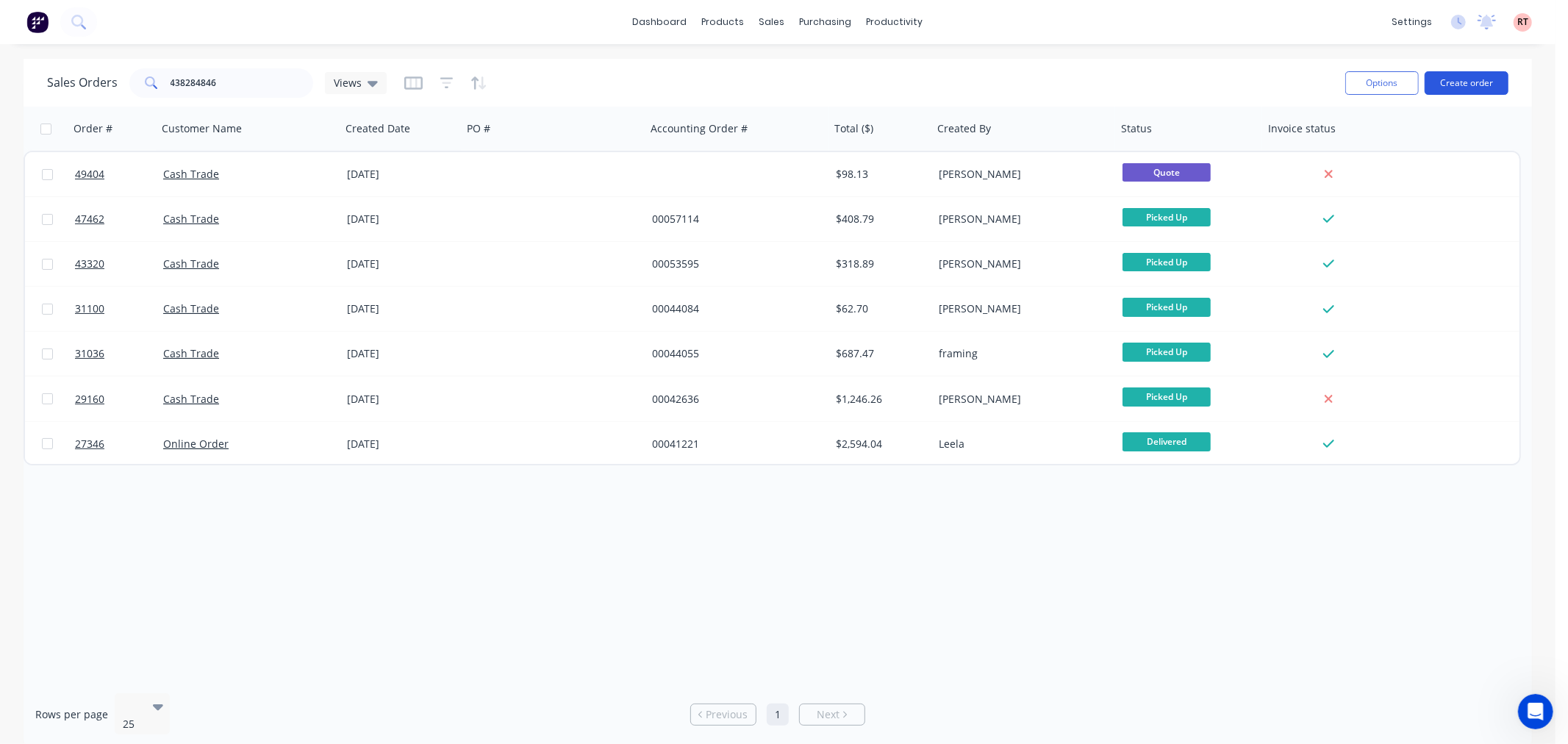
click at [1466, 80] on button "Create order" at bounding box center [1466, 83] width 84 height 23
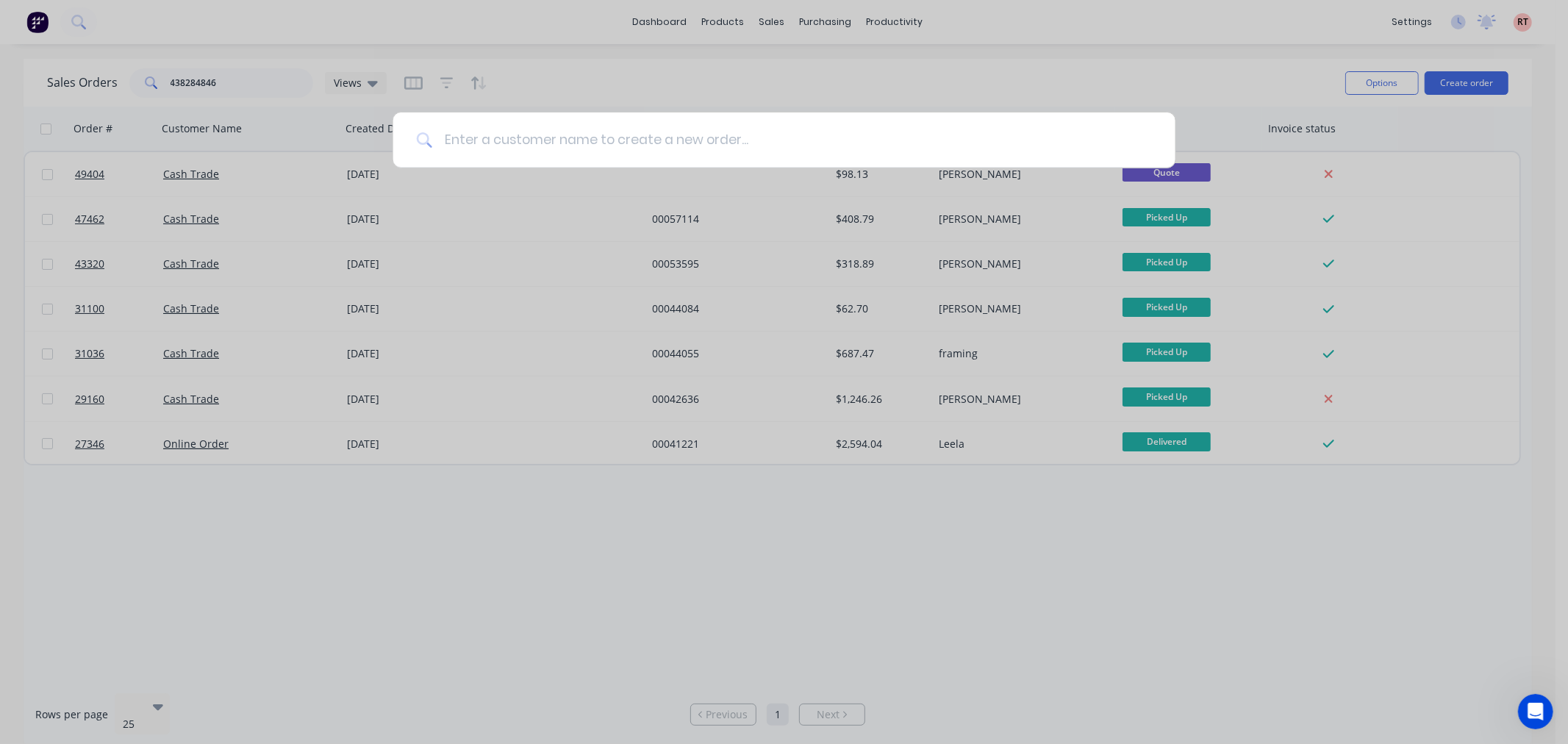
click at [647, 148] on input at bounding box center [792, 140] width 720 height 55
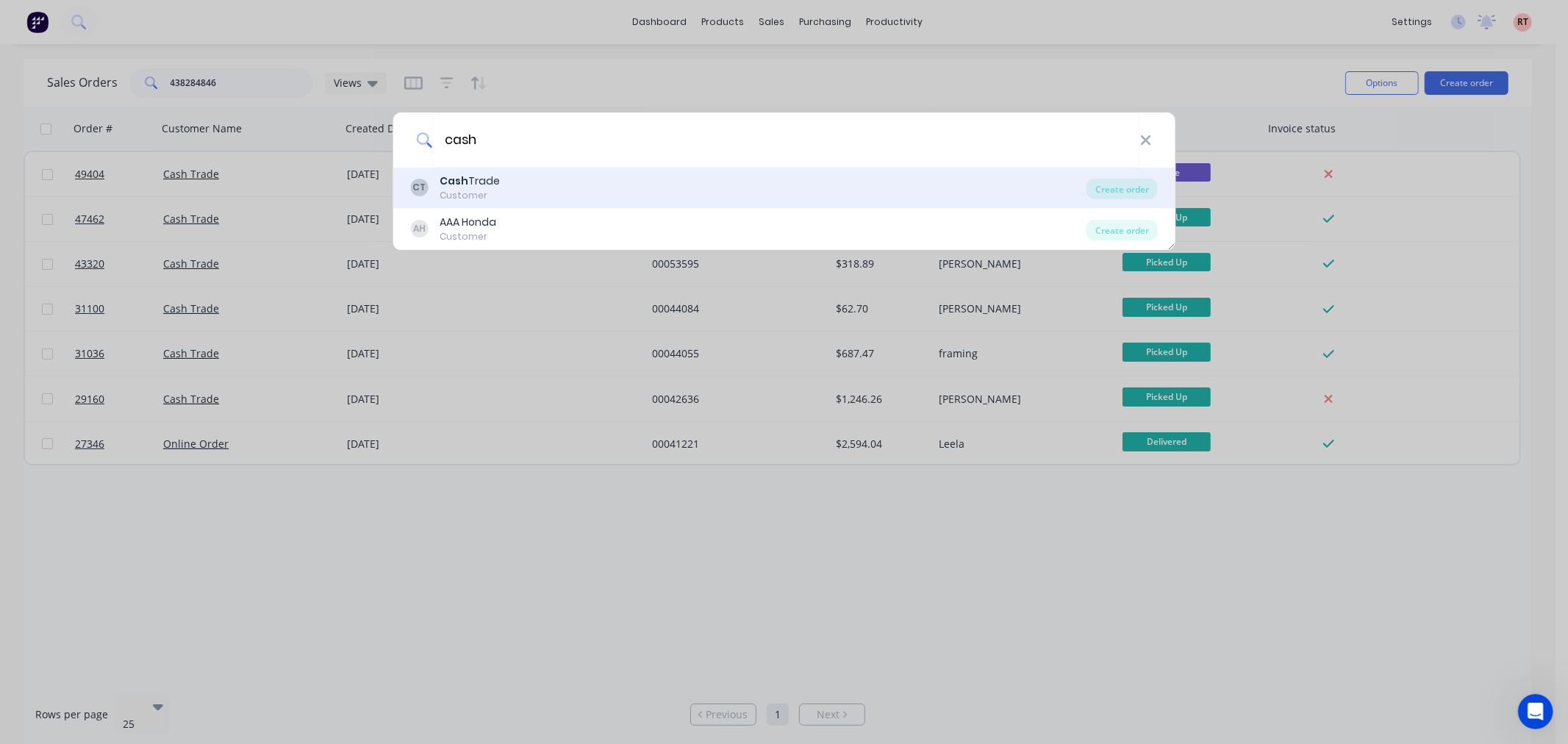
type input "cash"
click at [598, 187] on div "CT Cash Trade Customer" at bounding box center [748, 188] width 676 height 29
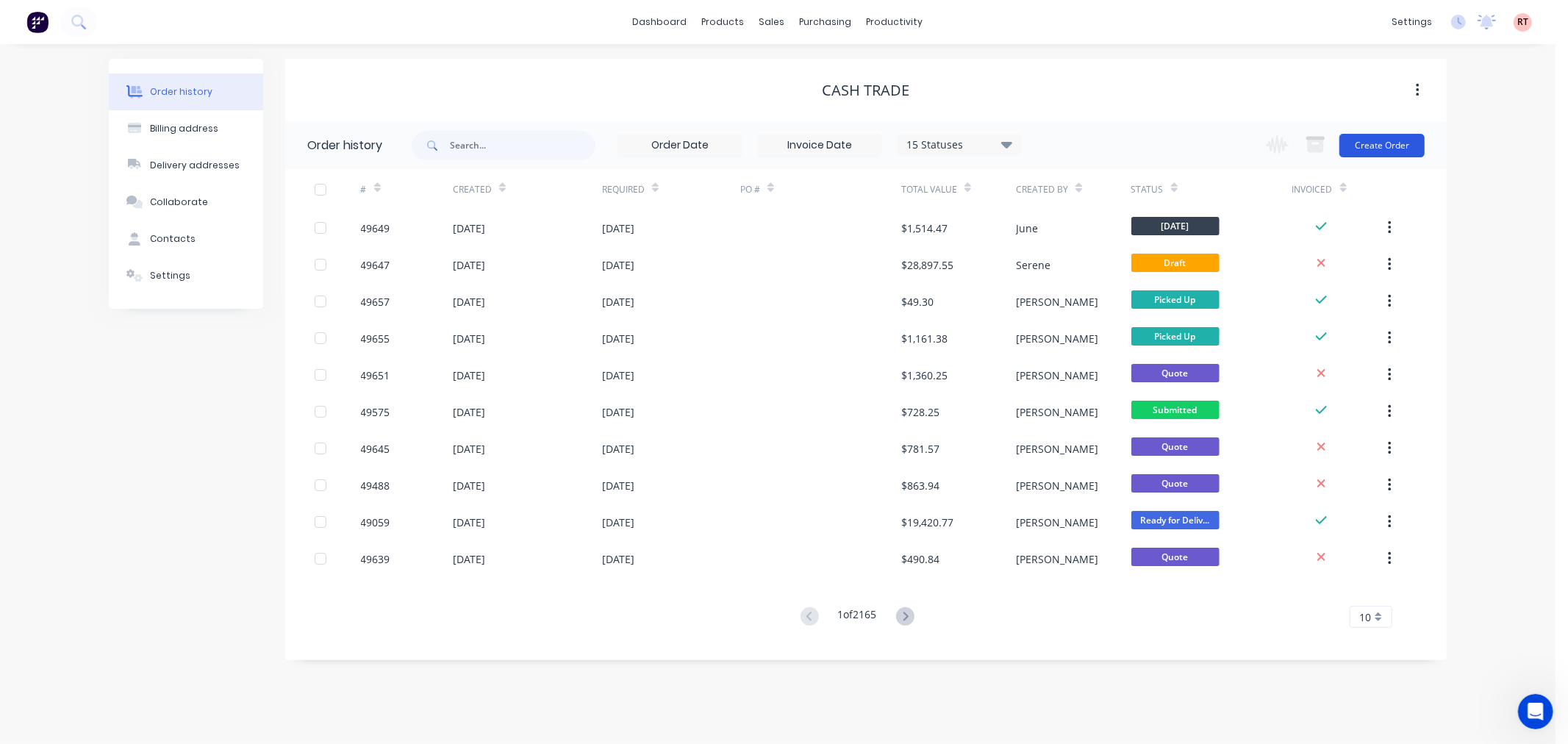
click at [1397, 143] on button "Create Order" at bounding box center [1382, 145] width 86 height 23
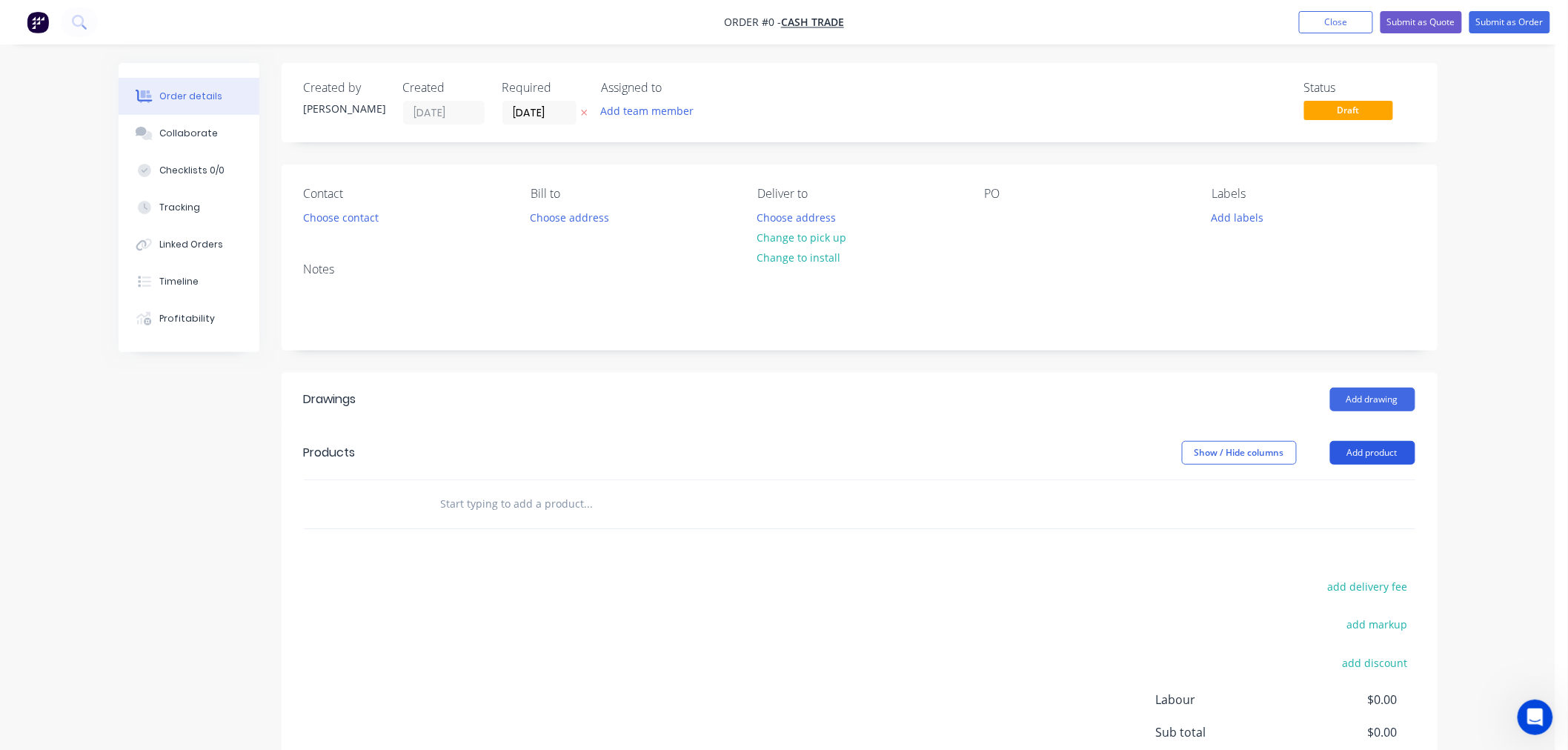
click at [1379, 448] on button "Add product" at bounding box center [1373, 452] width 85 height 24
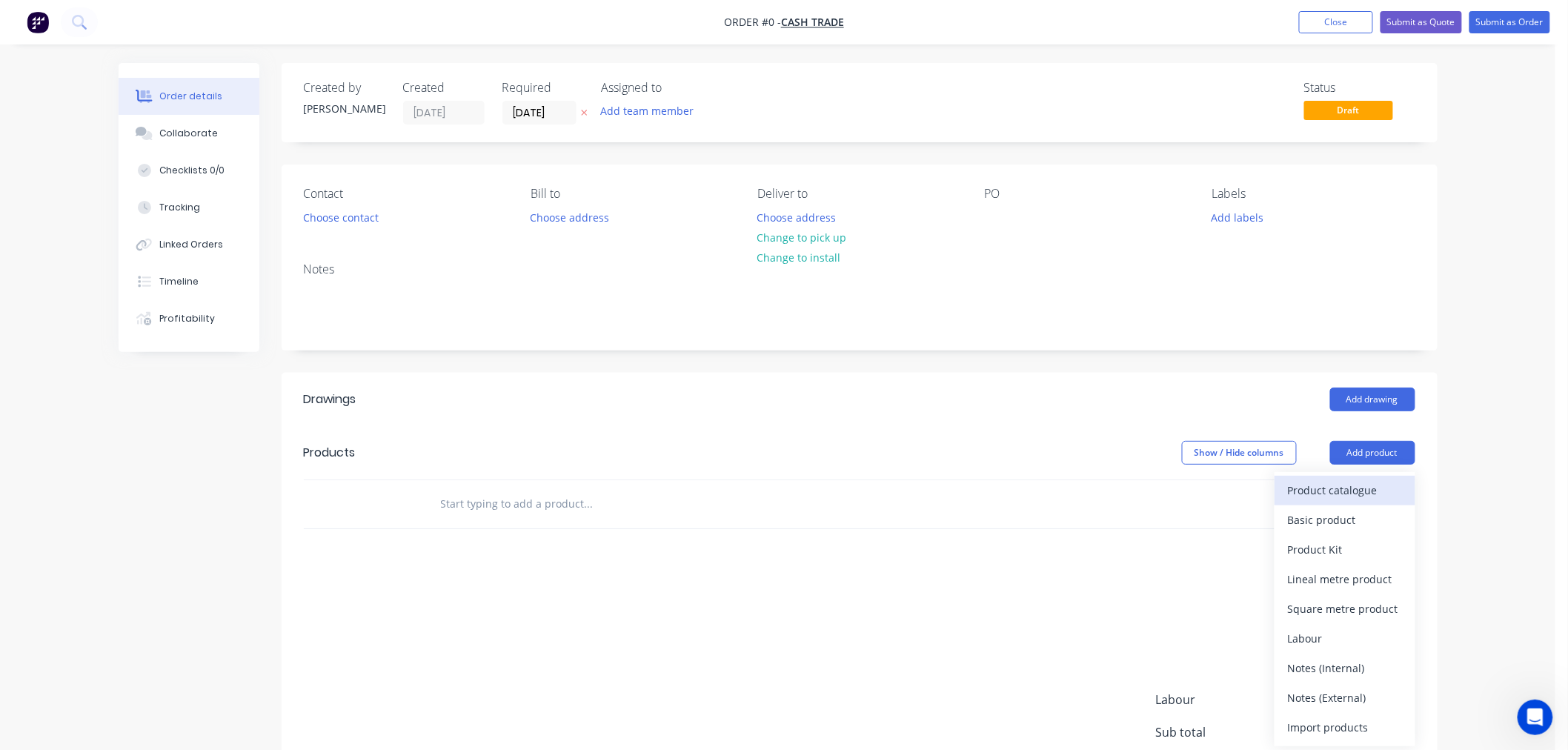
click at [1330, 490] on div "Product catalogue" at bounding box center [1345, 490] width 114 height 21
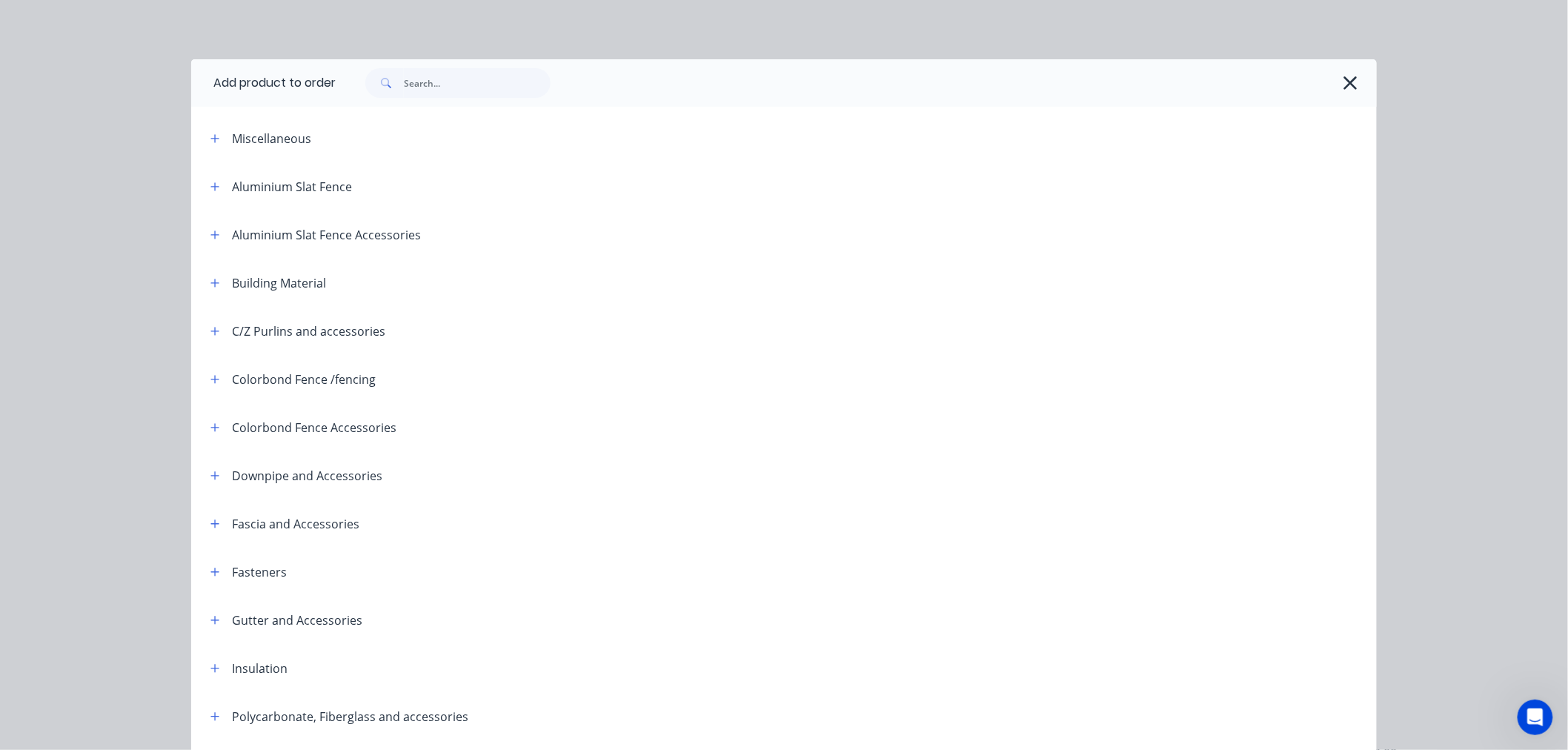
scroll to position [164, 0]
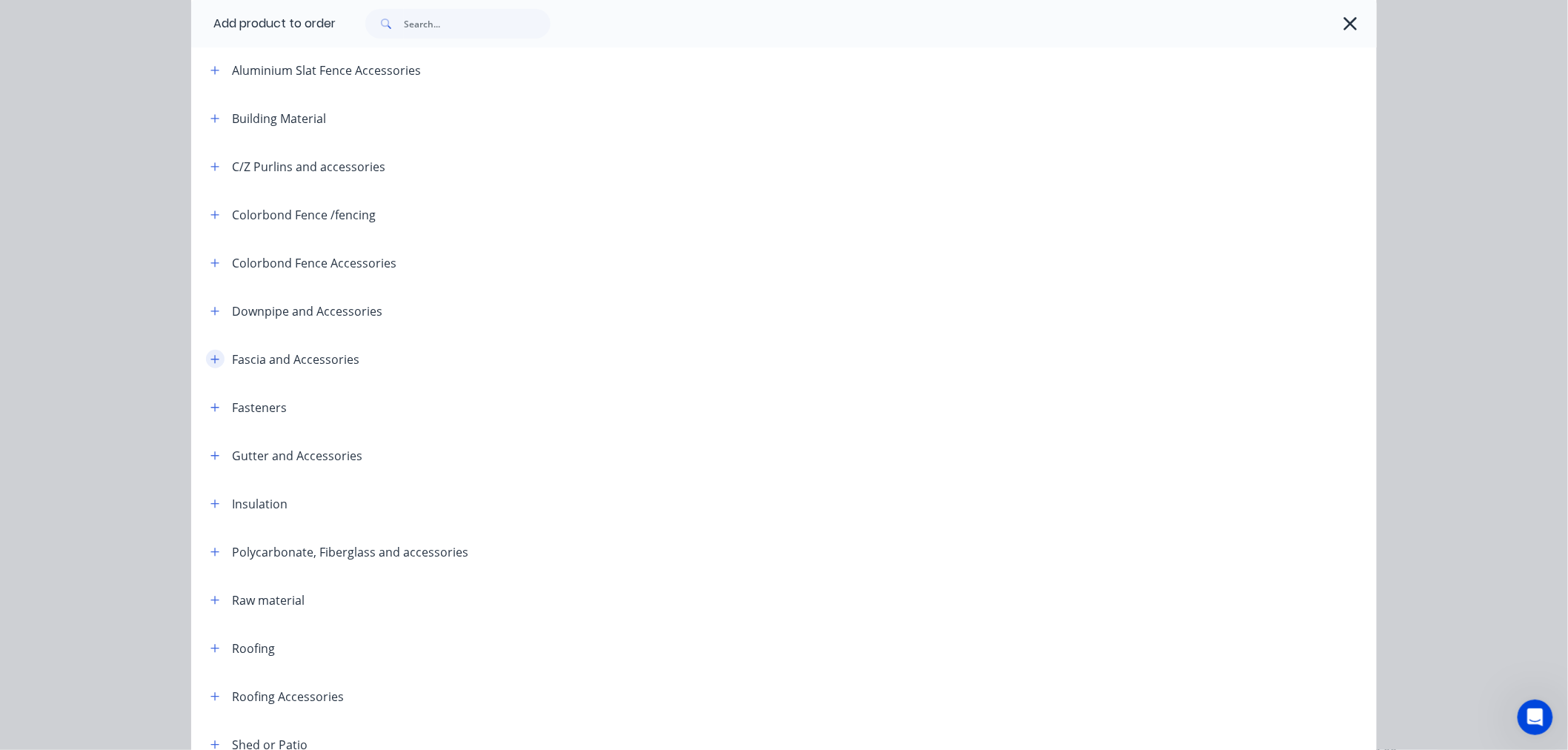
click at [211, 364] on button "button" at bounding box center [216, 359] width 19 height 19
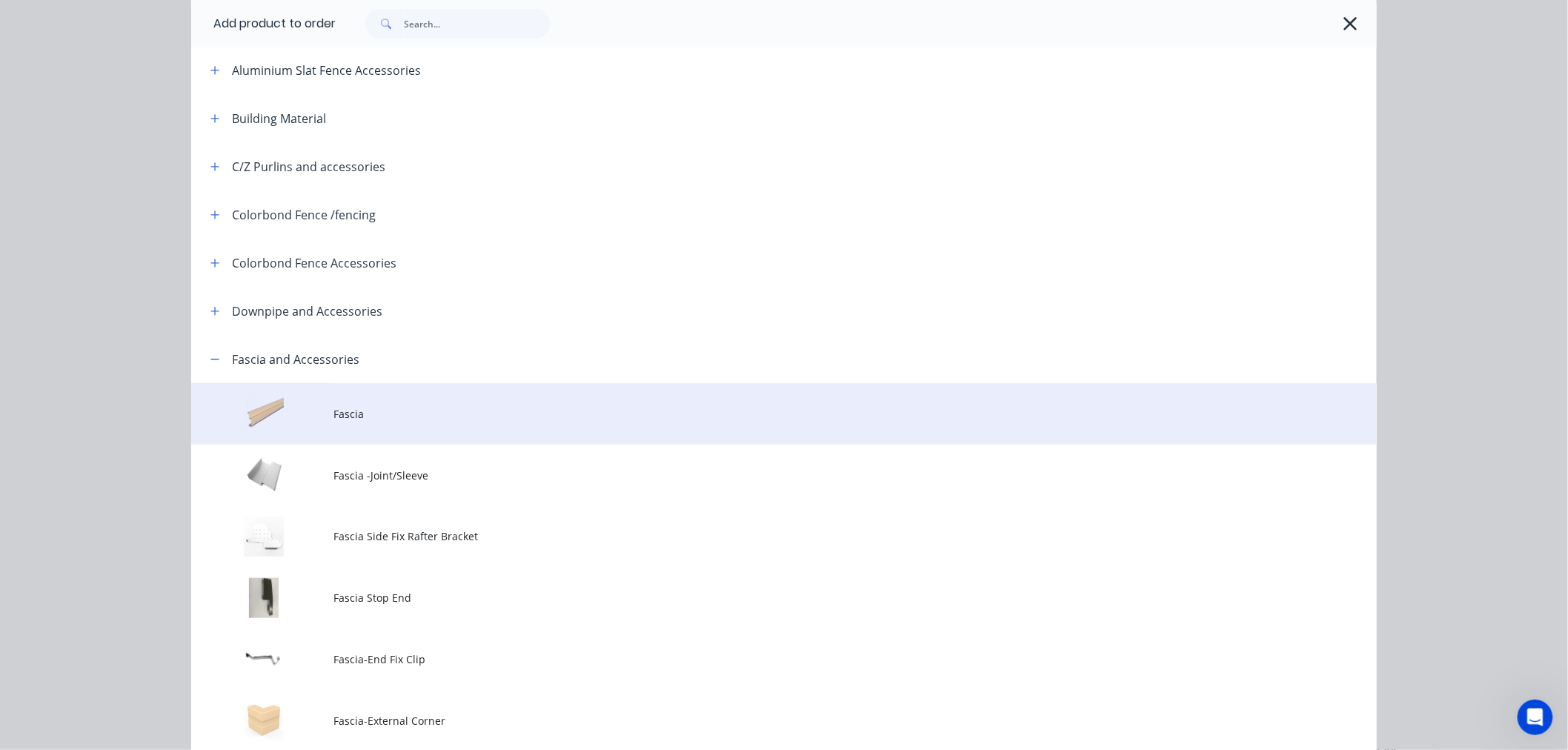
click at [374, 424] on td "Fascia" at bounding box center [855, 413] width 1044 height 62
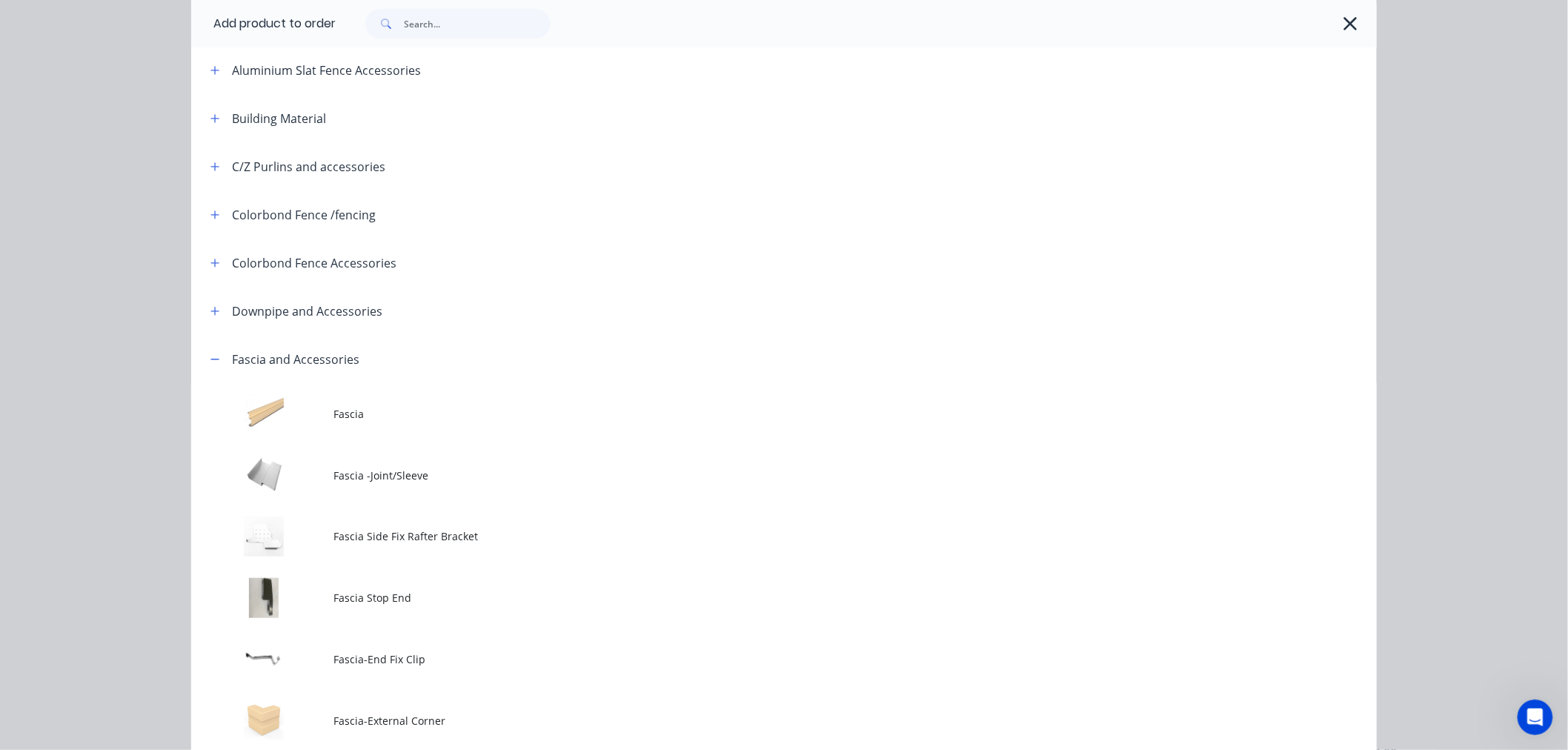
scroll to position [0, 0]
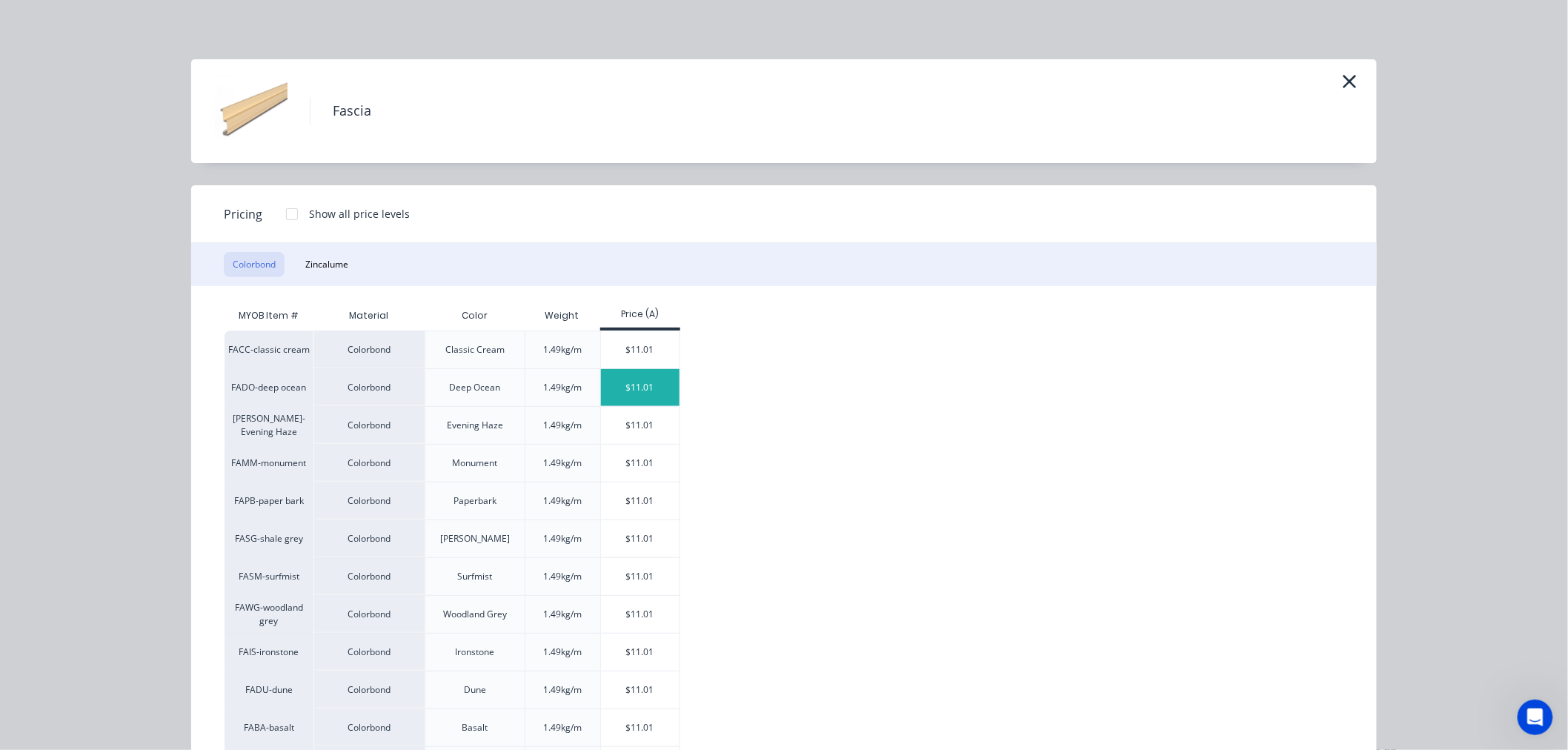
click at [652, 393] on div "$11.01" at bounding box center [641, 387] width 79 height 37
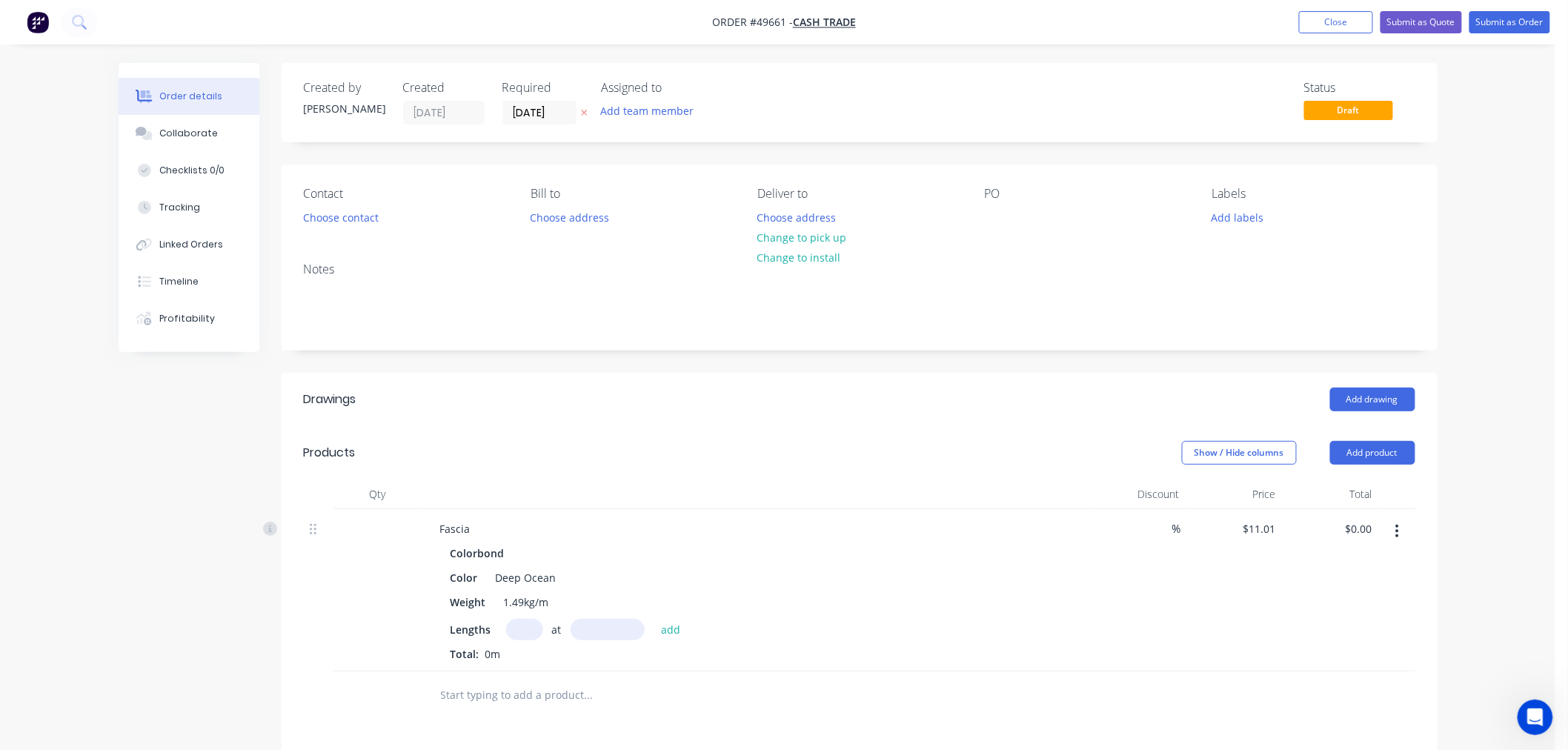
click at [513, 632] on input "text" at bounding box center [524, 629] width 37 height 21
type input "2"
click at [613, 630] on input "text" at bounding box center [608, 629] width 74 height 21
type input "4400mm"
click at [665, 625] on button "add" at bounding box center [671, 629] width 35 height 20
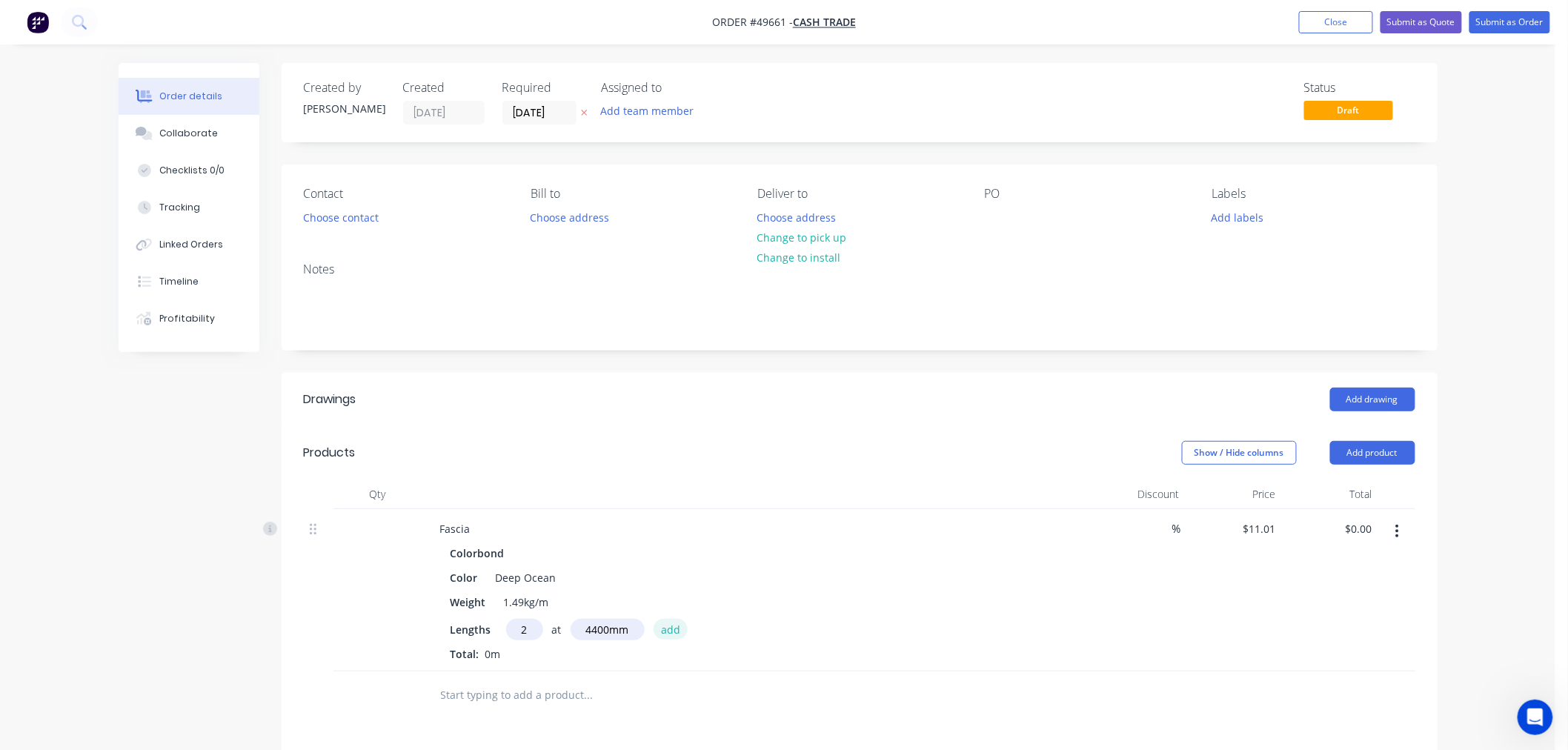
type input "$96.89"
click at [1368, 452] on button "Add product" at bounding box center [1373, 452] width 85 height 24
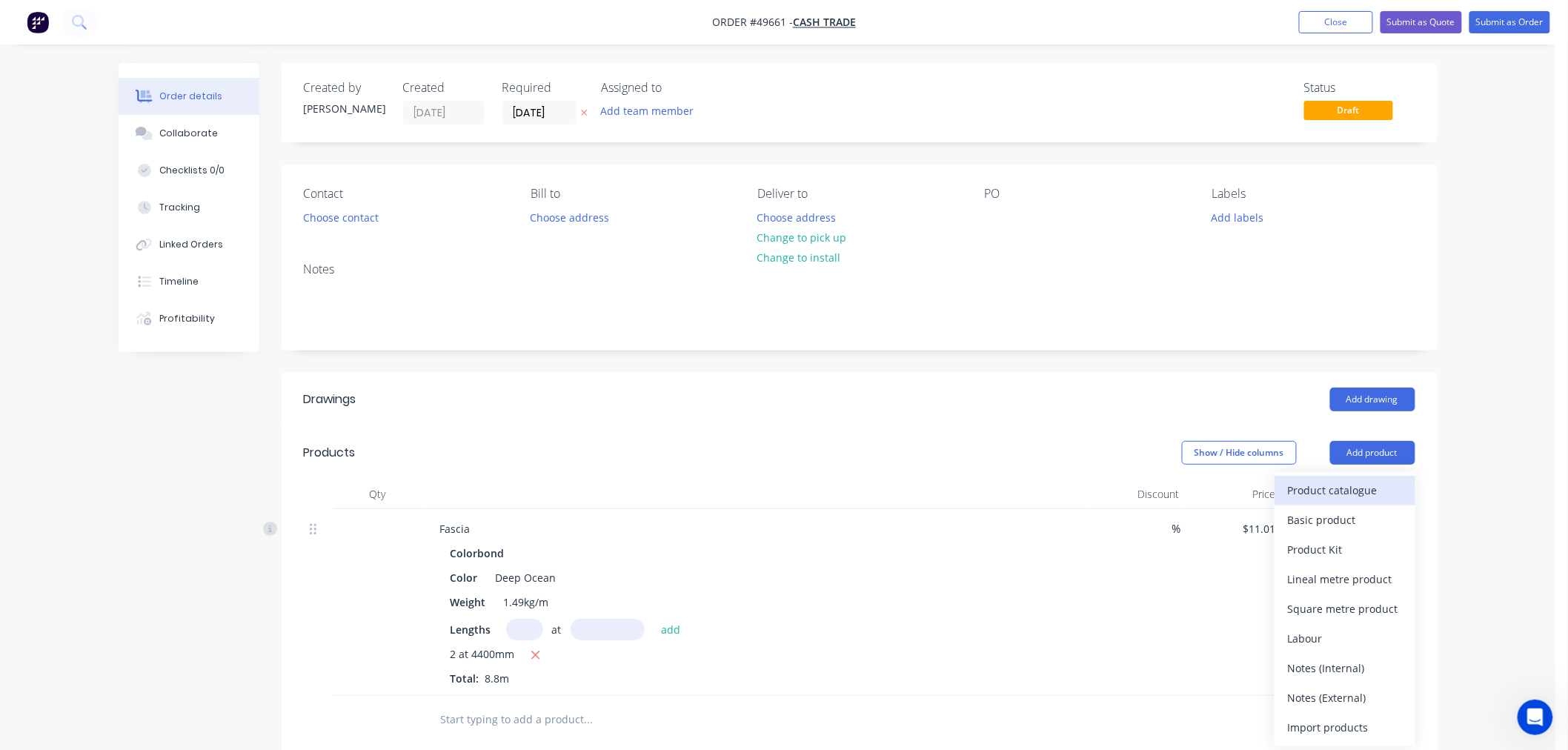
click at [1318, 483] on div "Product catalogue" at bounding box center [1345, 490] width 114 height 21
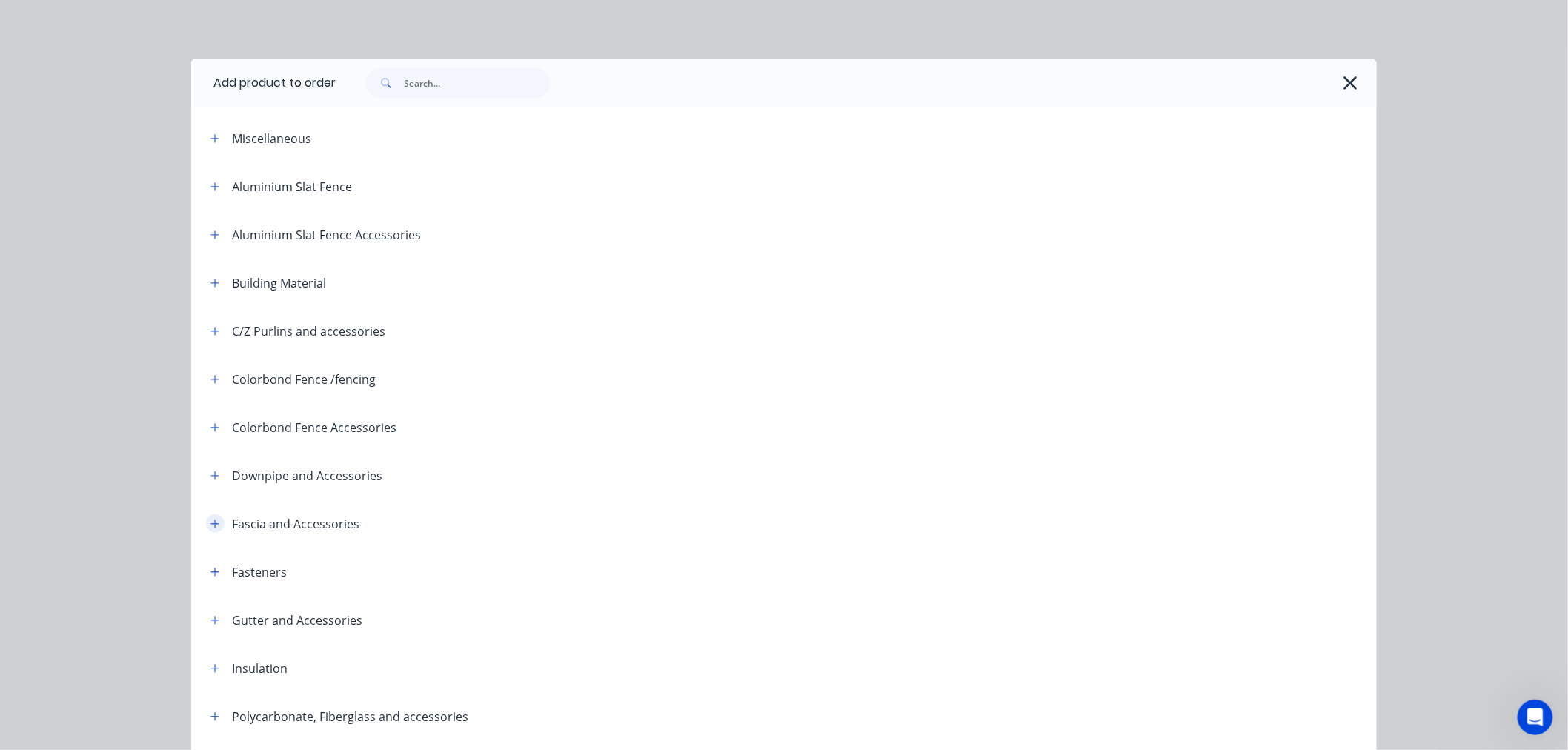
click at [212, 526] on icon "button" at bounding box center [215, 523] width 9 height 10
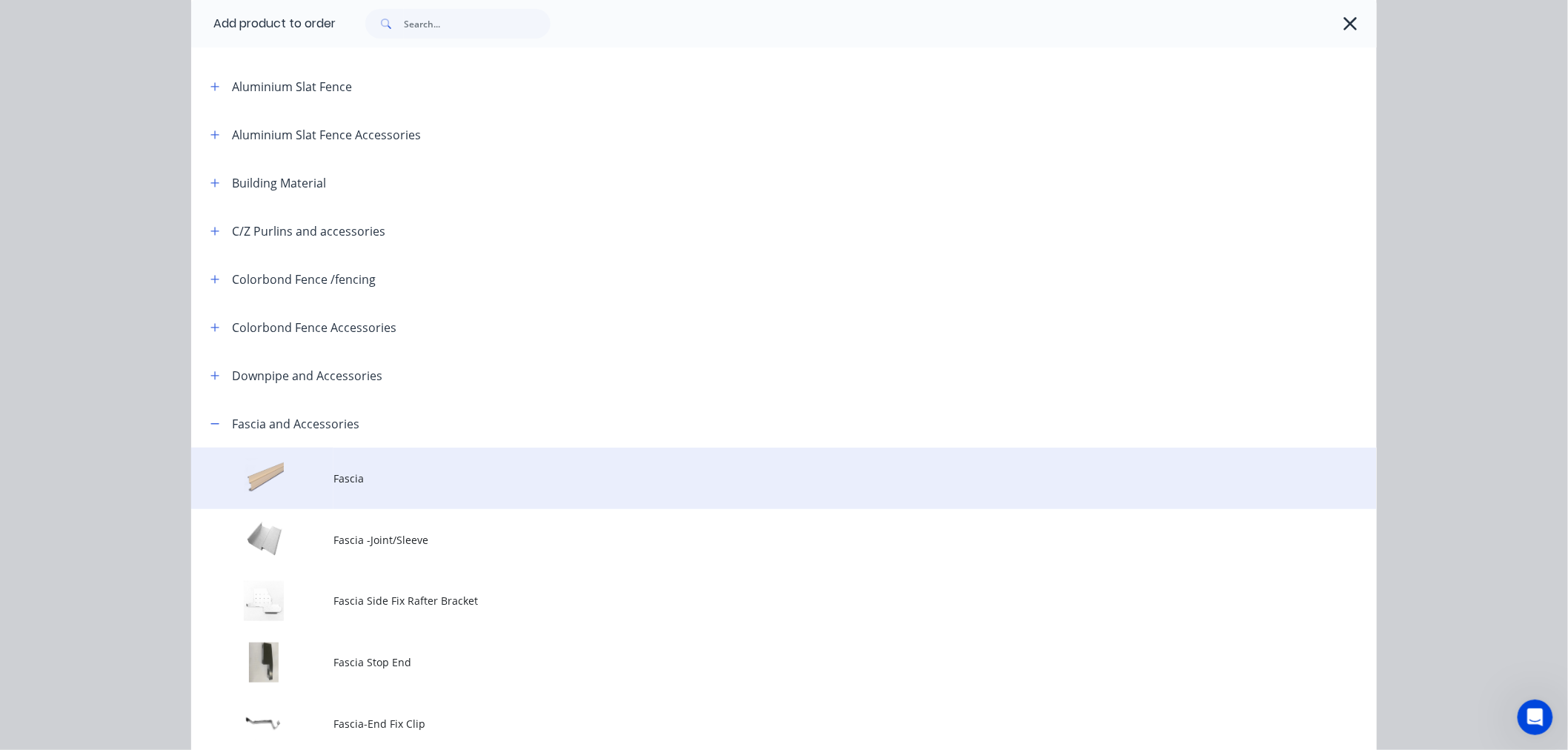
scroll to position [247, 0]
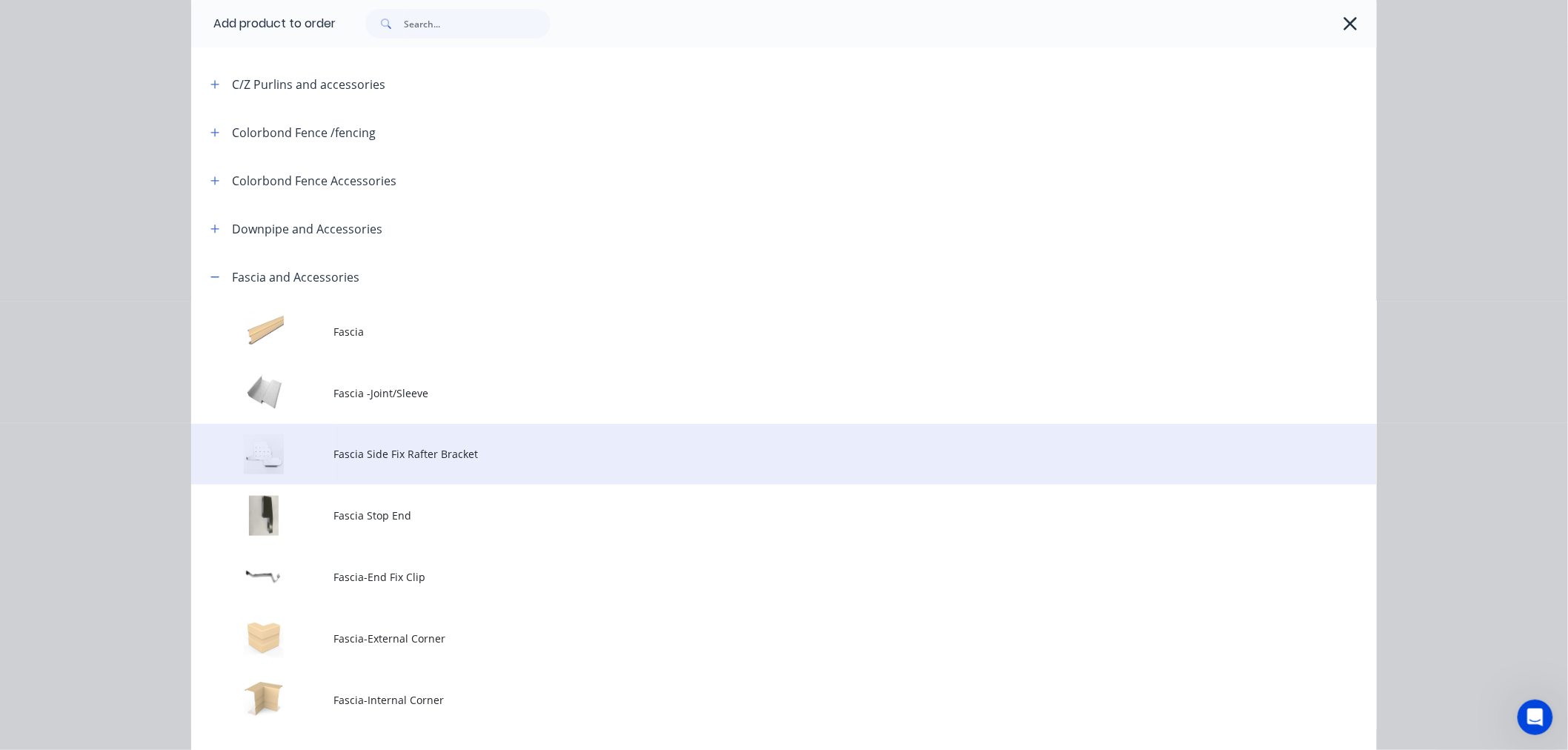
click at [442, 459] on span "Fascia Side Fix Rafter Bracket" at bounding box center [750, 453] width 834 height 15
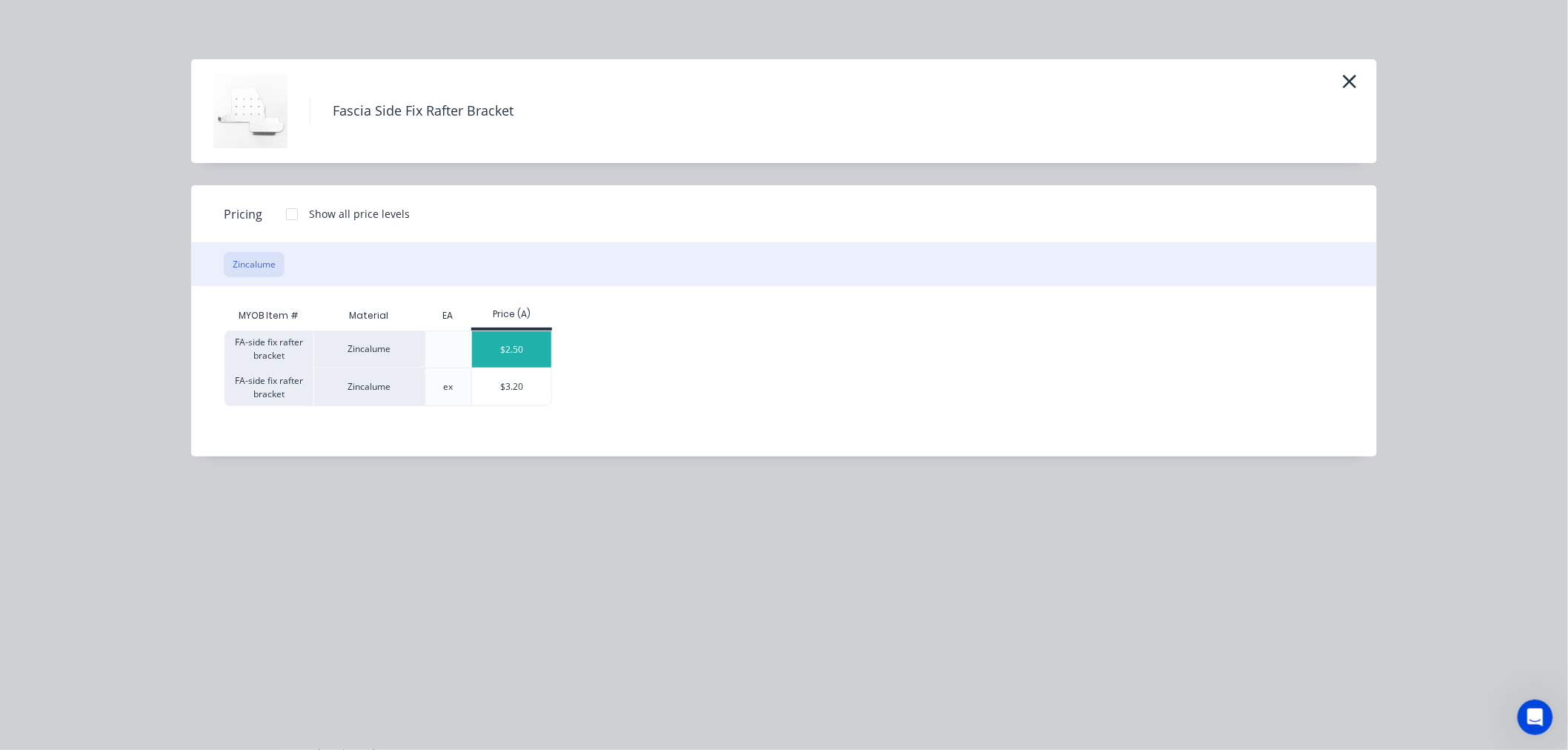
click at [518, 353] on div "$2.50" at bounding box center [512, 349] width 79 height 36
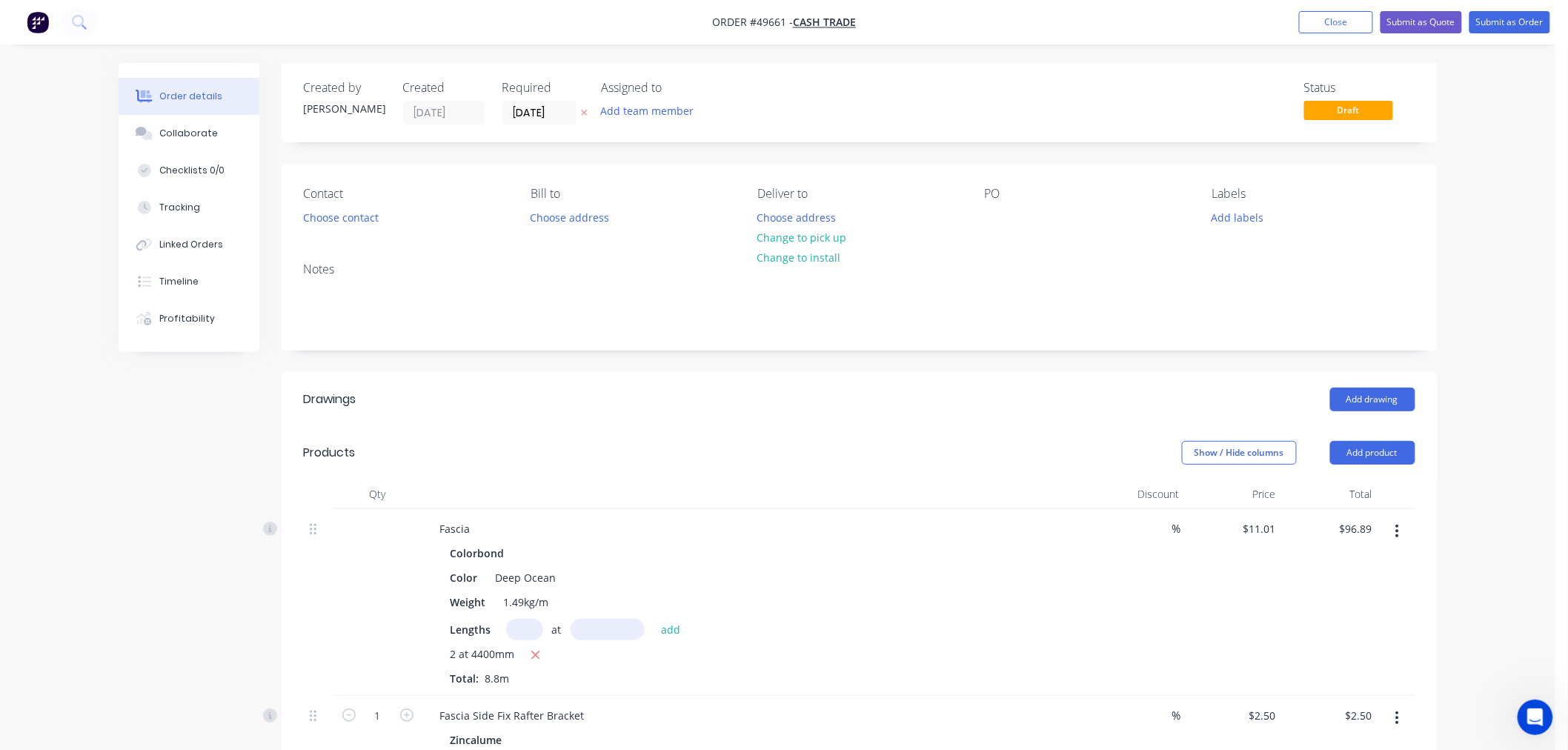
scroll to position [247, 0]
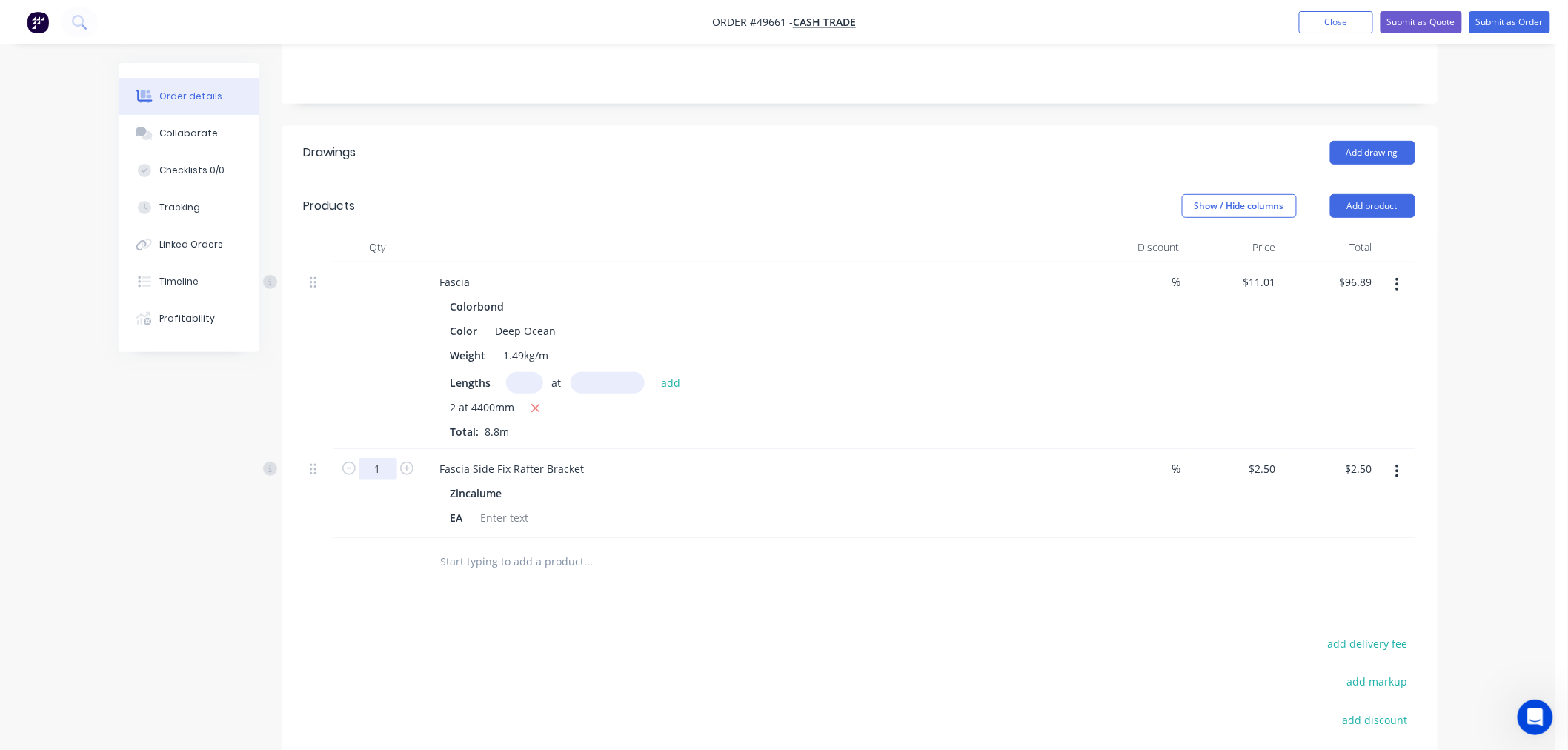
click at [375, 473] on input "1" at bounding box center [378, 468] width 39 height 22
drag, startPoint x: 380, startPoint y: 464, endPoint x: 359, endPoint y: 465, distance: 21.0
click at [359, 465] on input "5" at bounding box center [378, 468] width 39 height 22
type input "15"
type input "$37.50"
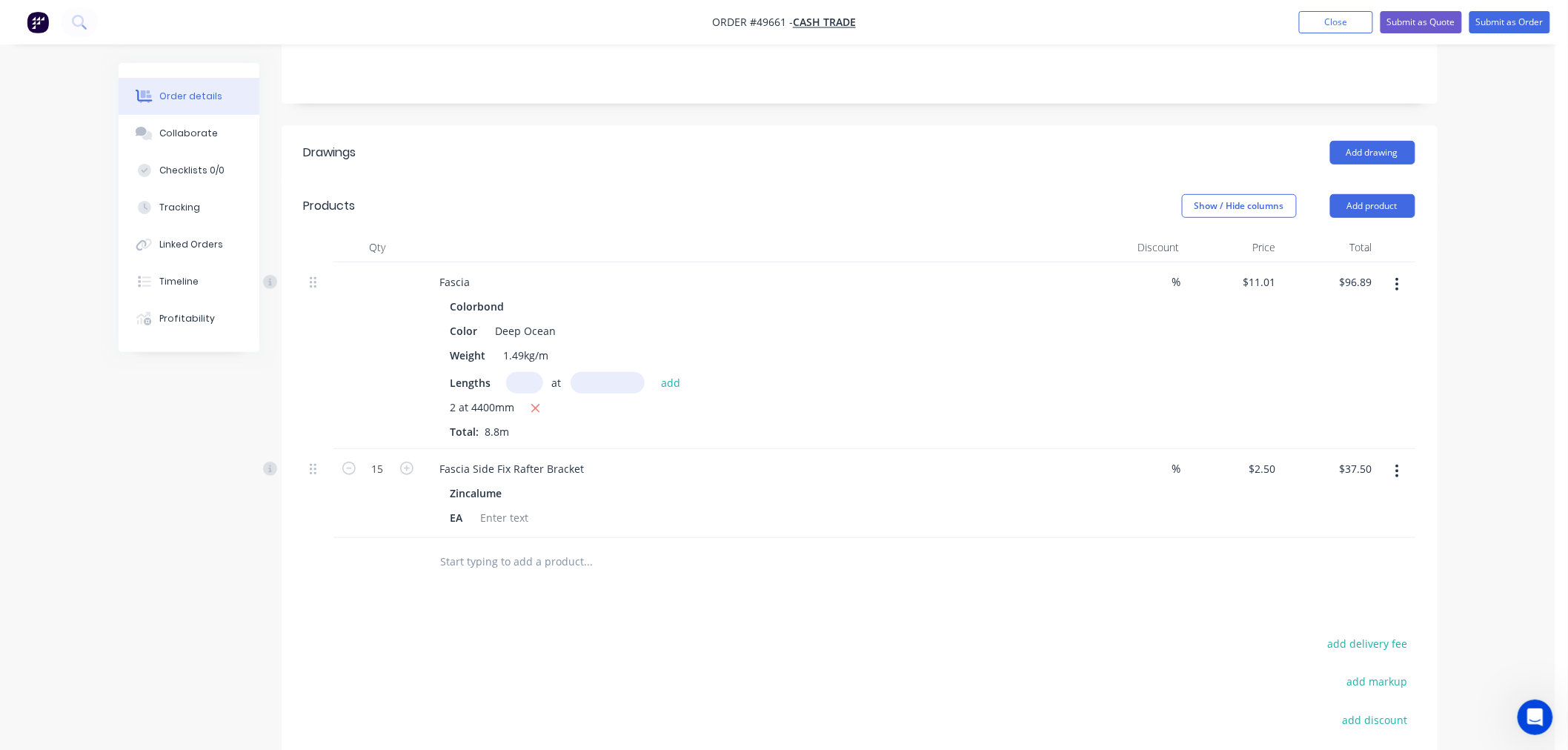
click at [618, 641] on div "add delivery fee add markup add discount Labour $0.00 Sub total $134.39 Tax $13…" at bounding box center [859, 760] width 1111 height 254
click at [1383, 209] on button "Add product" at bounding box center [1373, 206] width 85 height 24
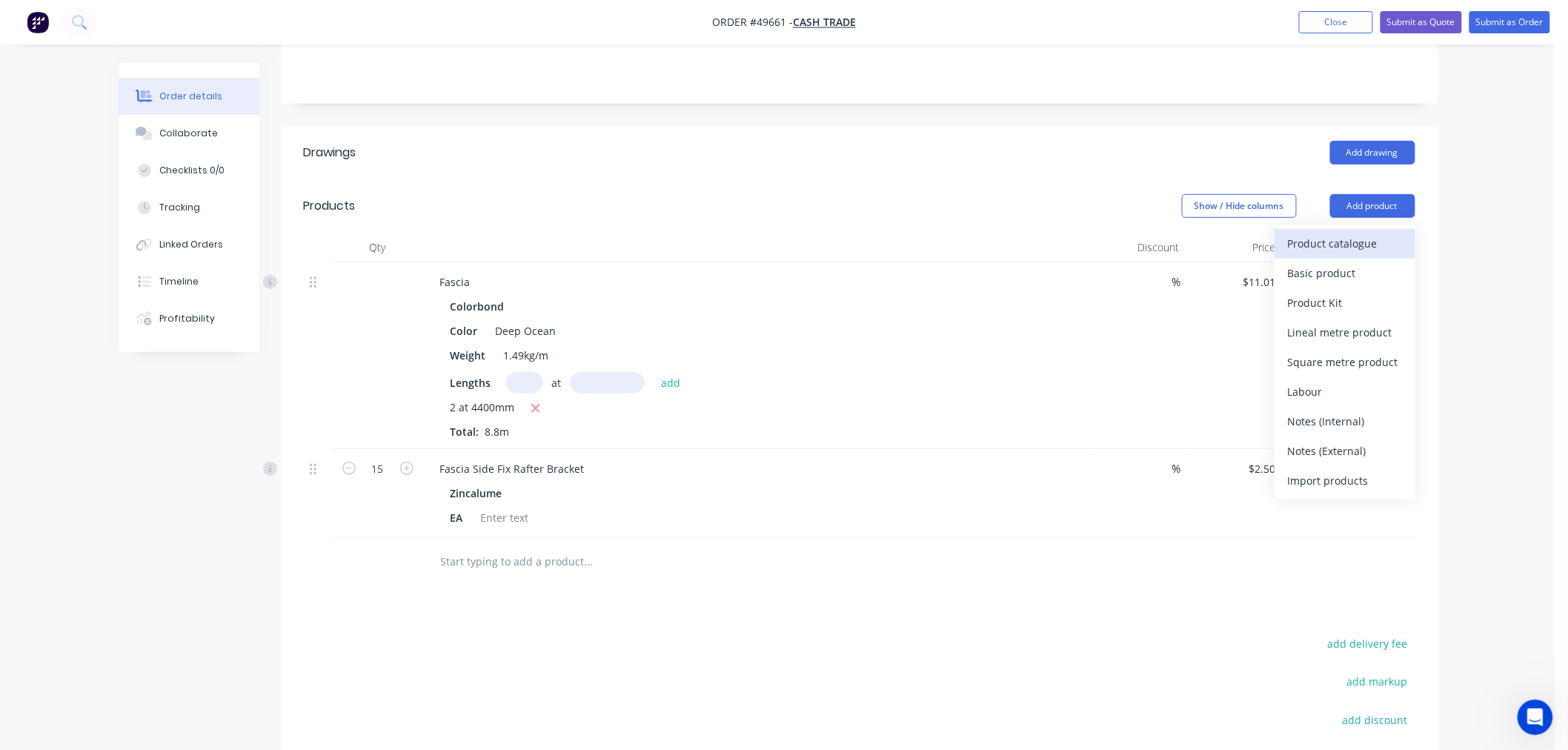
click at [1344, 243] on div "Product catalogue" at bounding box center [1345, 243] width 114 height 21
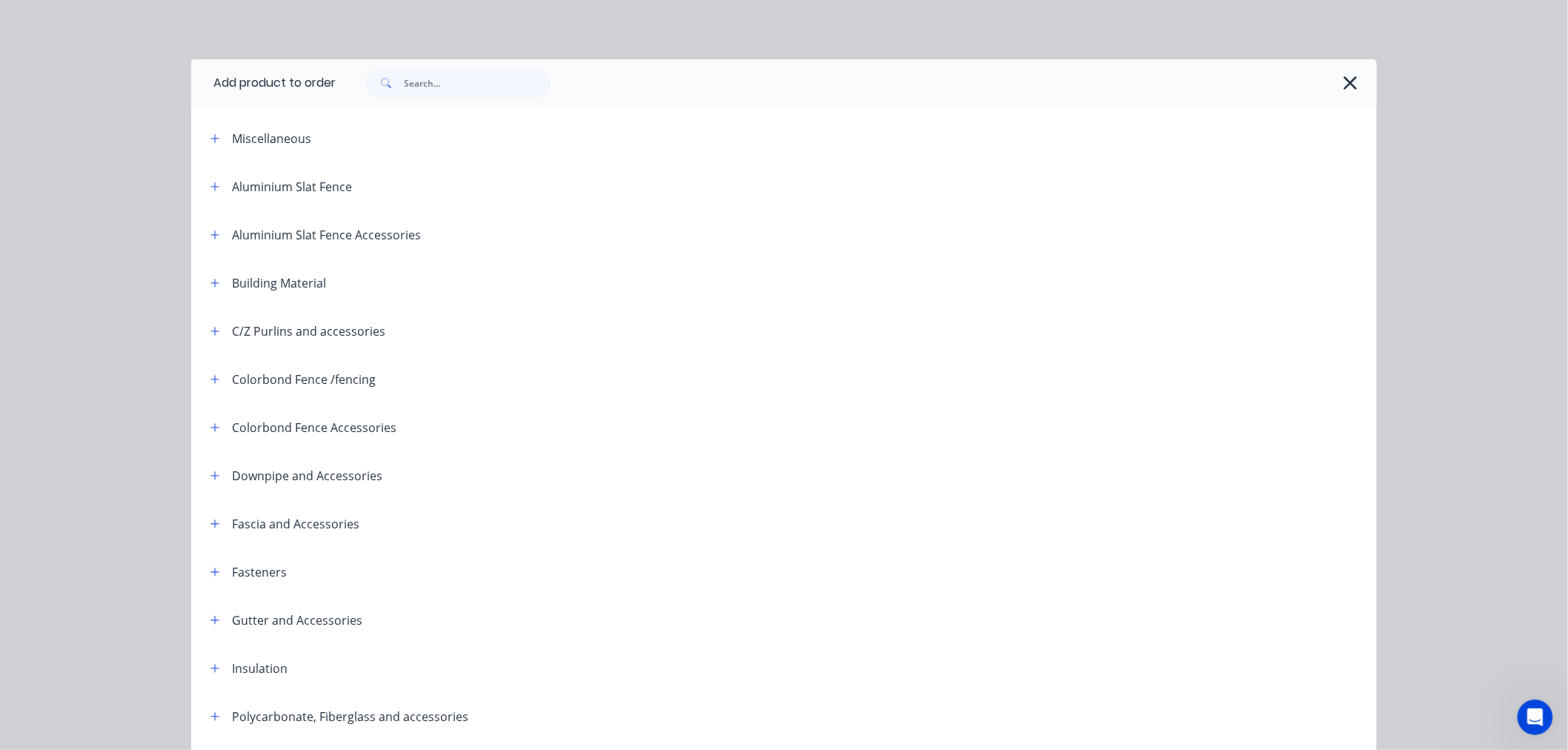
drag, startPoint x: 213, startPoint y: 528, endPoint x: 287, endPoint y: 523, distance: 74.2
click at [215, 528] on button "button" at bounding box center [216, 523] width 19 height 19
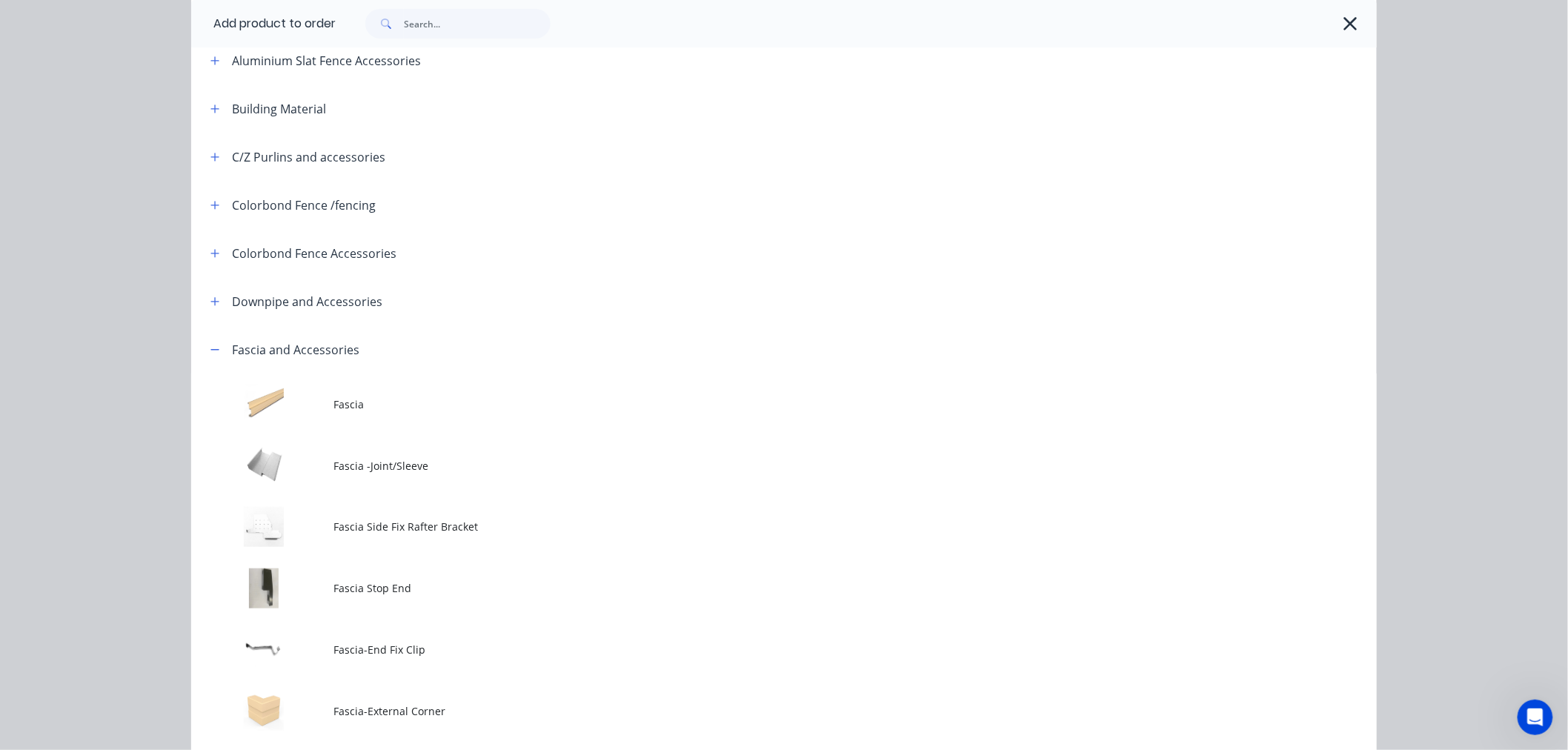
scroll to position [329, 0]
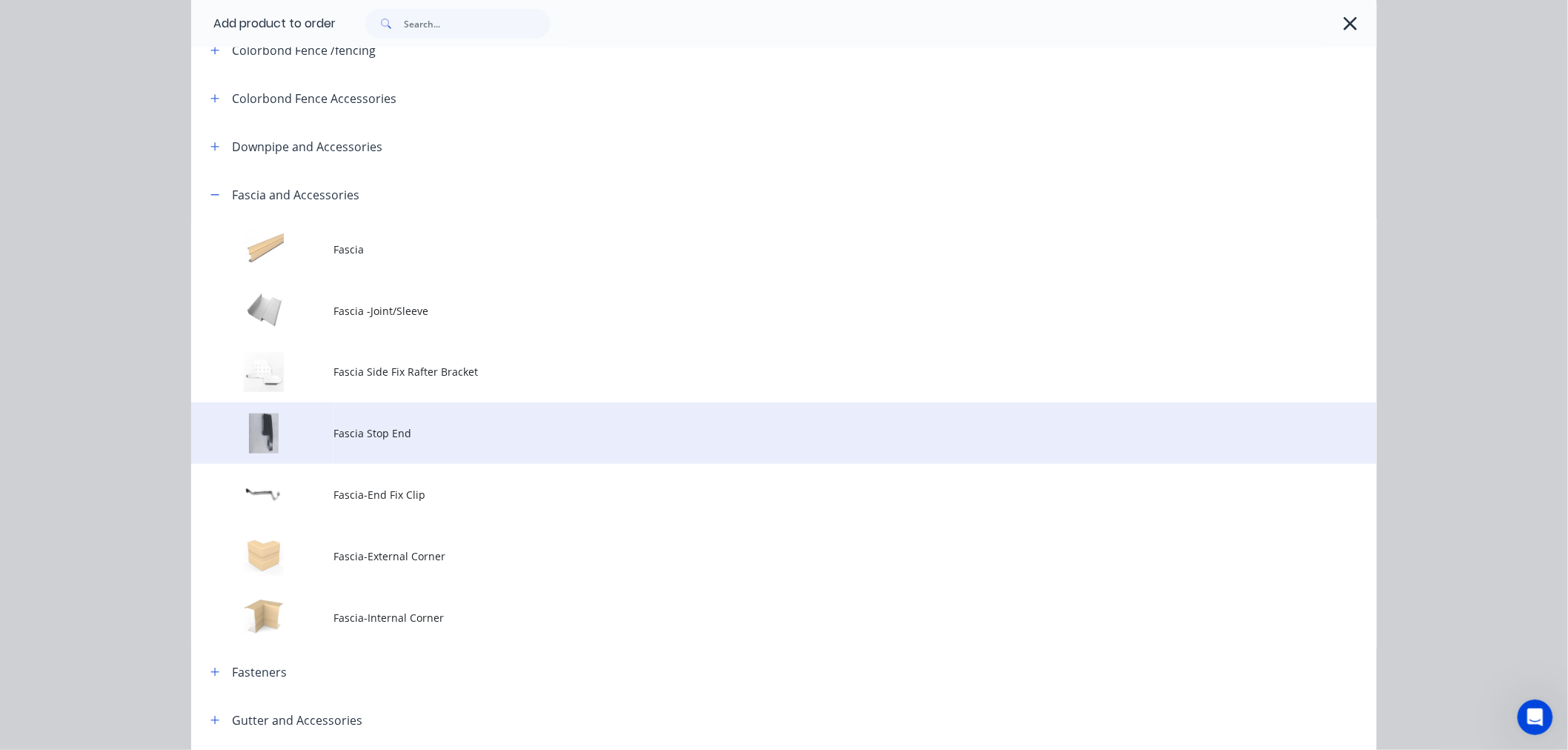
click at [384, 430] on span "Fascia Stop End" at bounding box center [750, 433] width 834 height 15
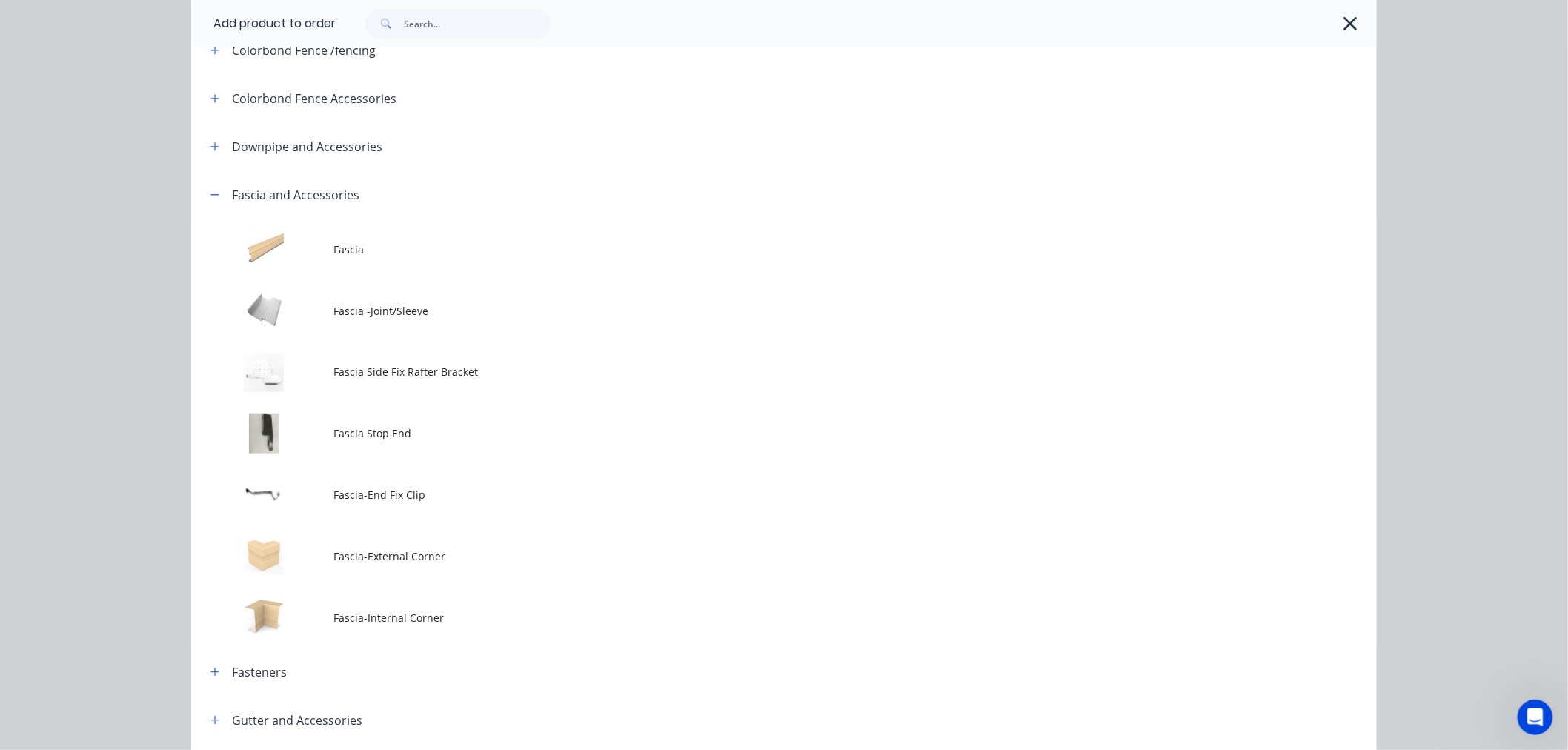
scroll to position [0, 0]
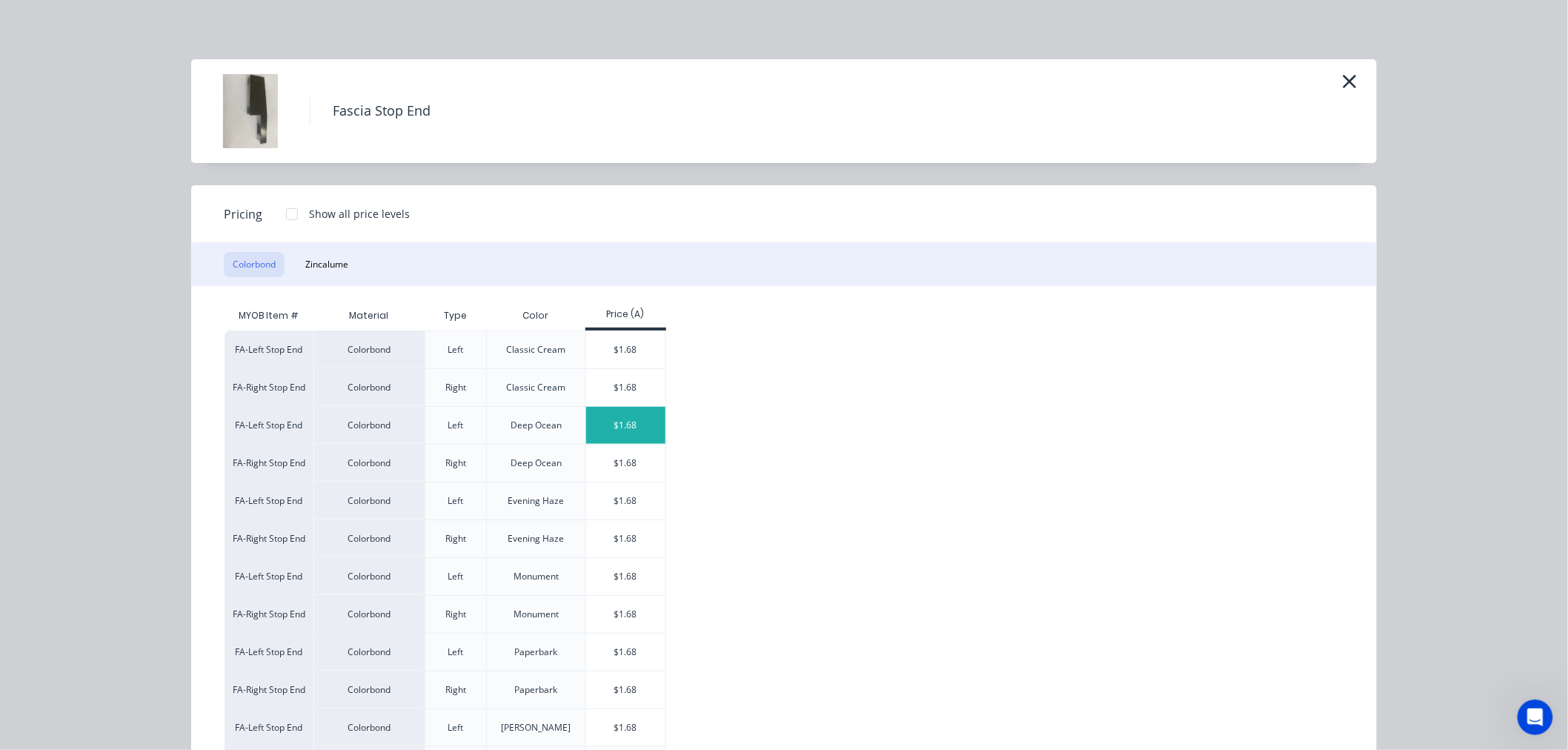
click at [619, 430] on div "$1.68" at bounding box center [626, 425] width 79 height 37
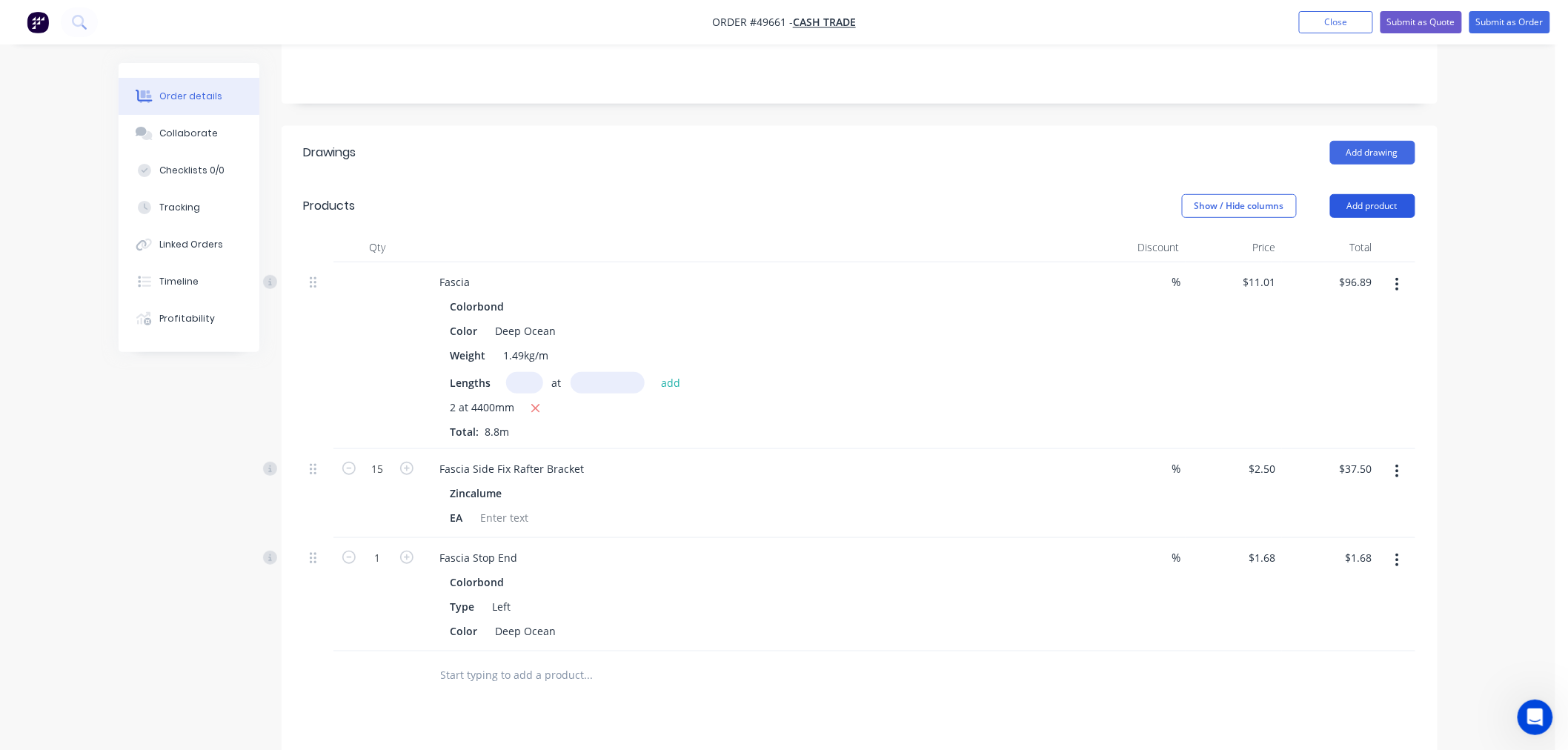
click at [1383, 210] on button "Add product" at bounding box center [1373, 206] width 85 height 24
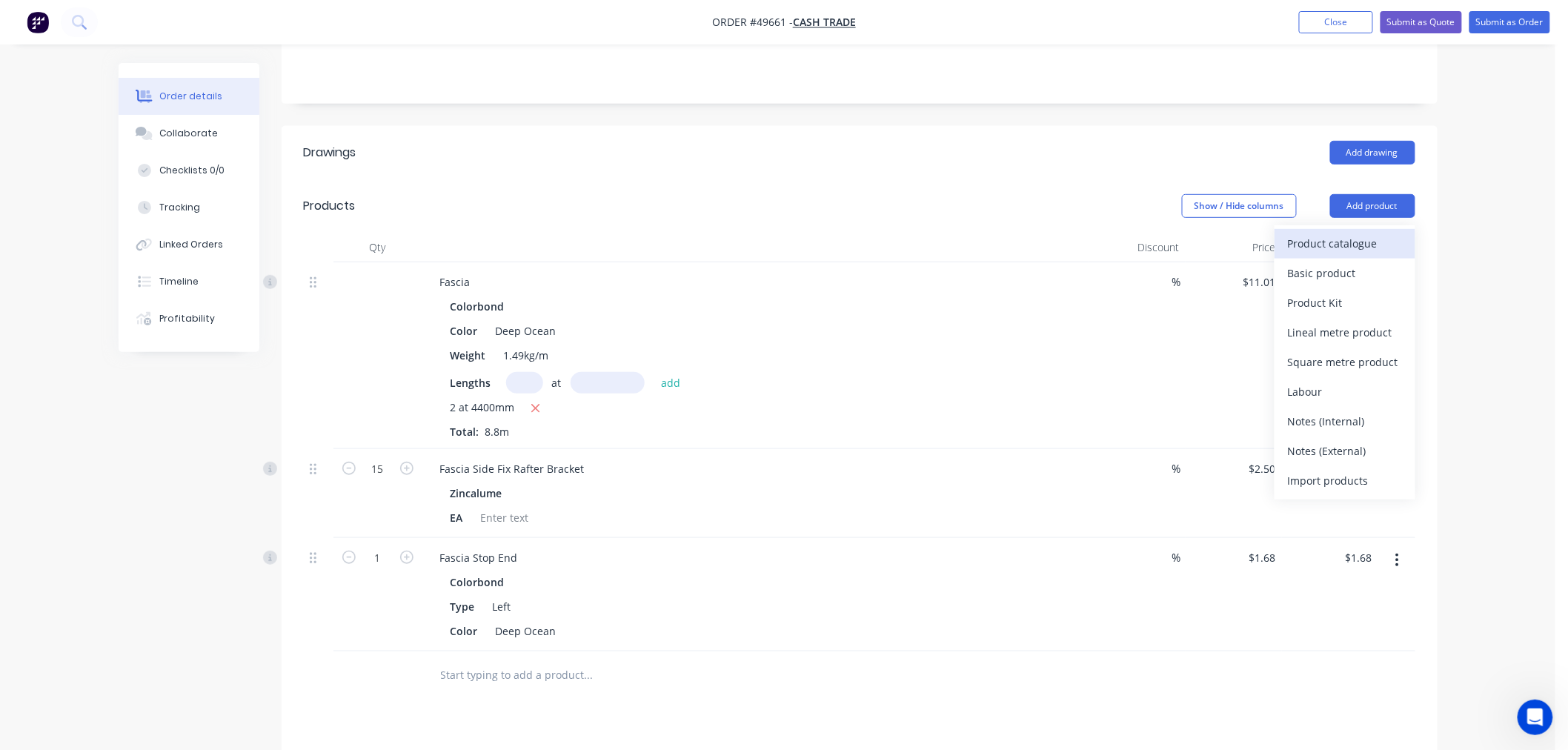
click at [1323, 244] on div "Product catalogue" at bounding box center [1345, 243] width 114 height 21
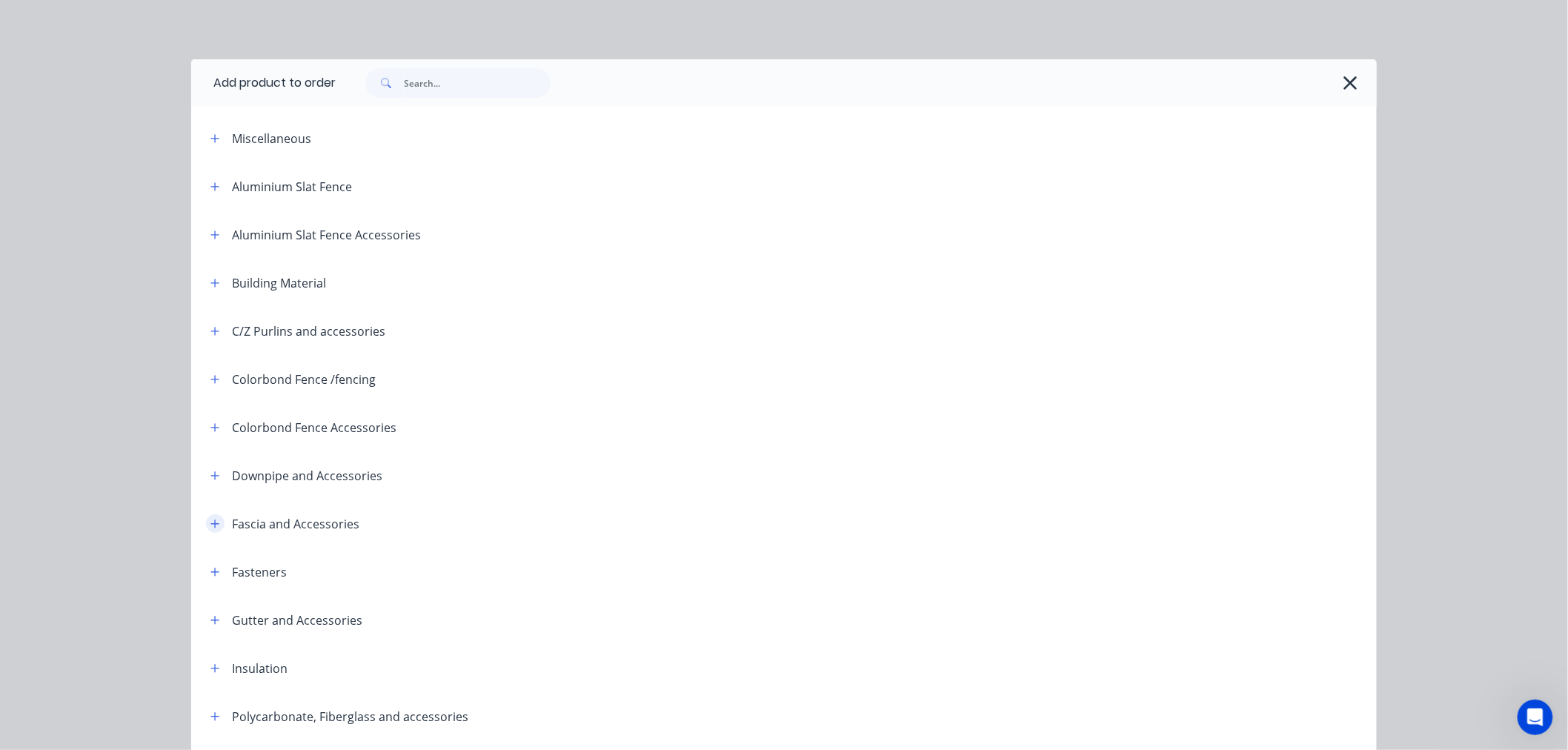
click at [211, 528] on icon "button" at bounding box center [215, 523] width 9 height 10
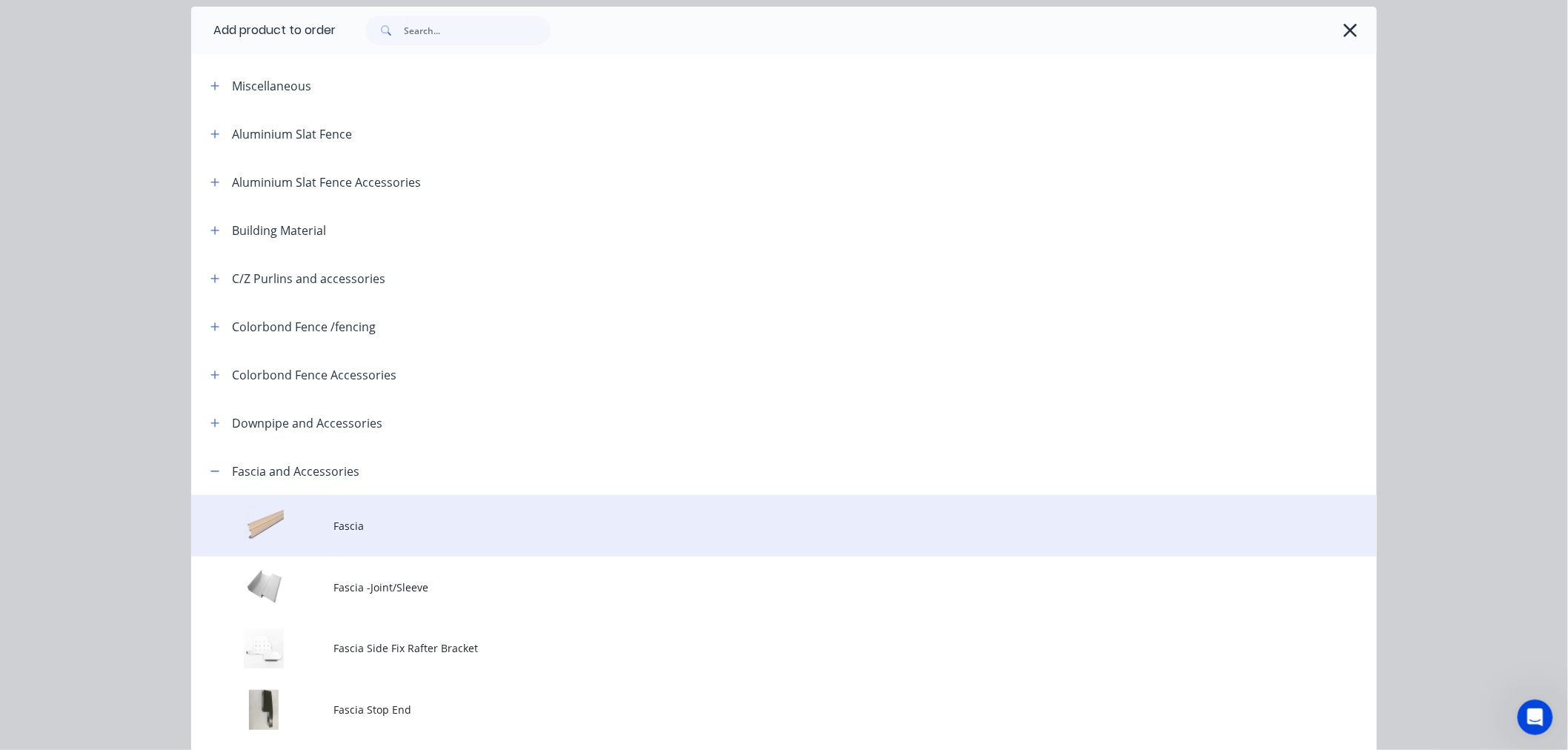
scroll to position [247, 0]
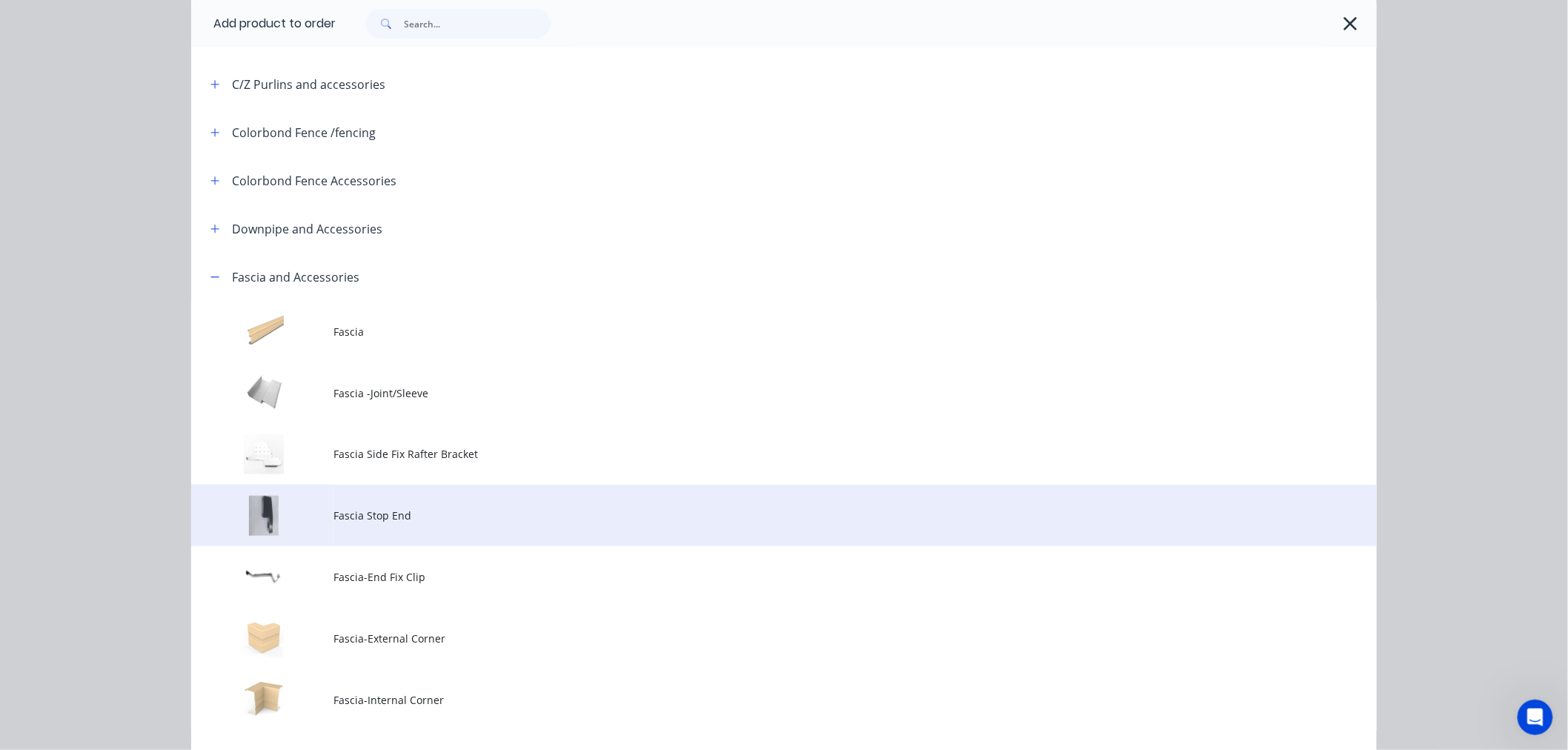
click at [361, 515] on span "Fascia Stop End" at bounding box center [750, 515] width 834 height 15
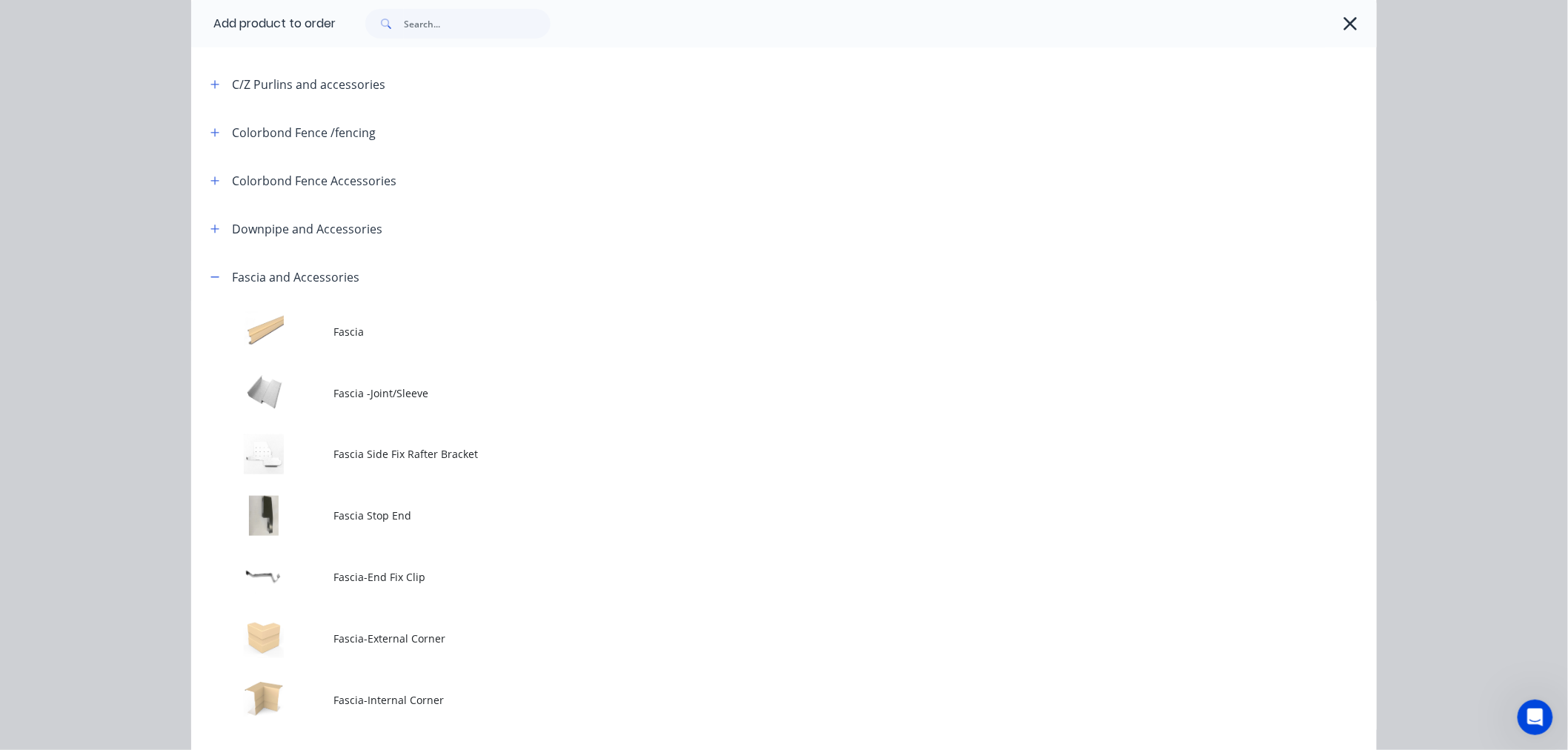
scroll to position [0, 0]
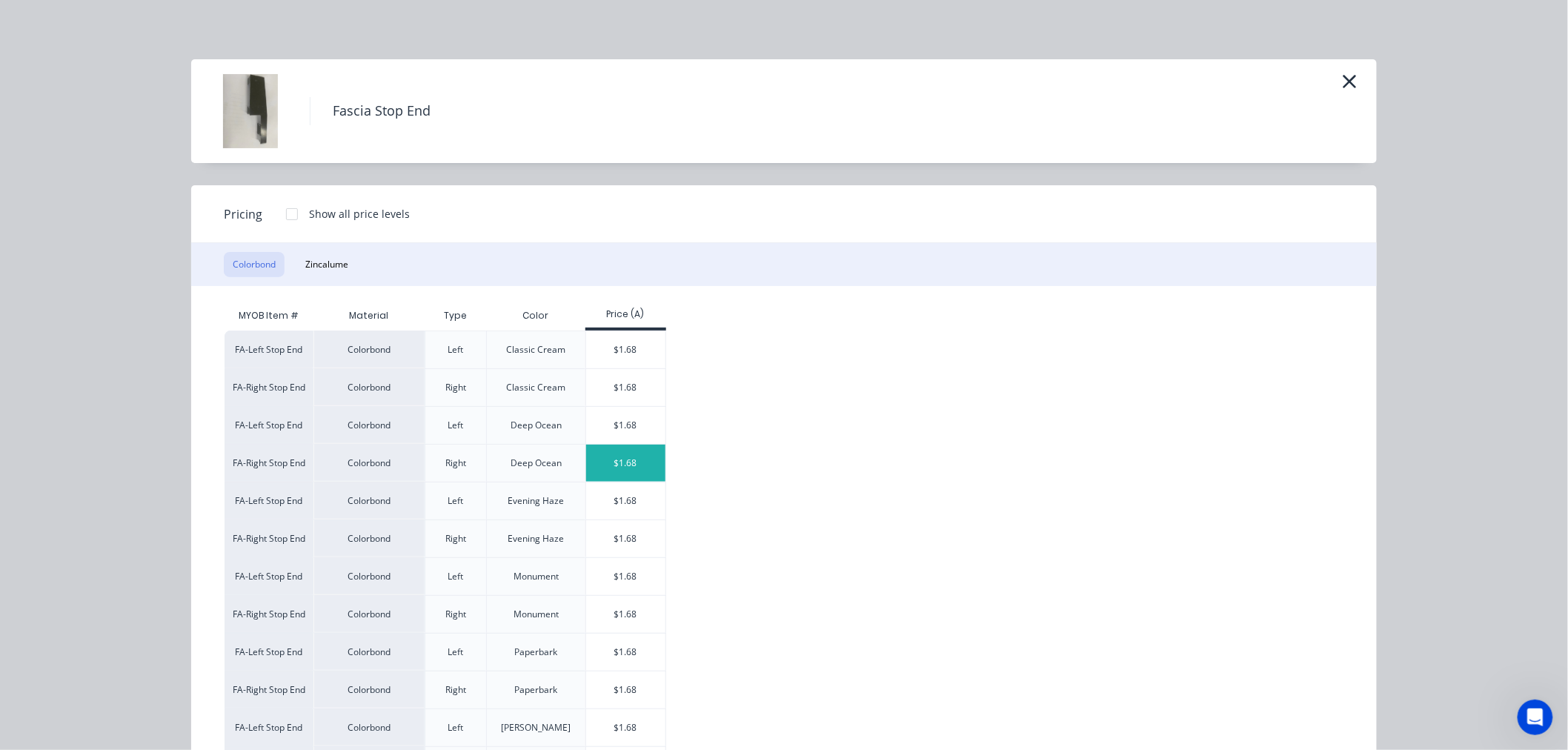
click at [620, 463] on div "$1.68" at bounding box center [626, 463] width 79 height 37
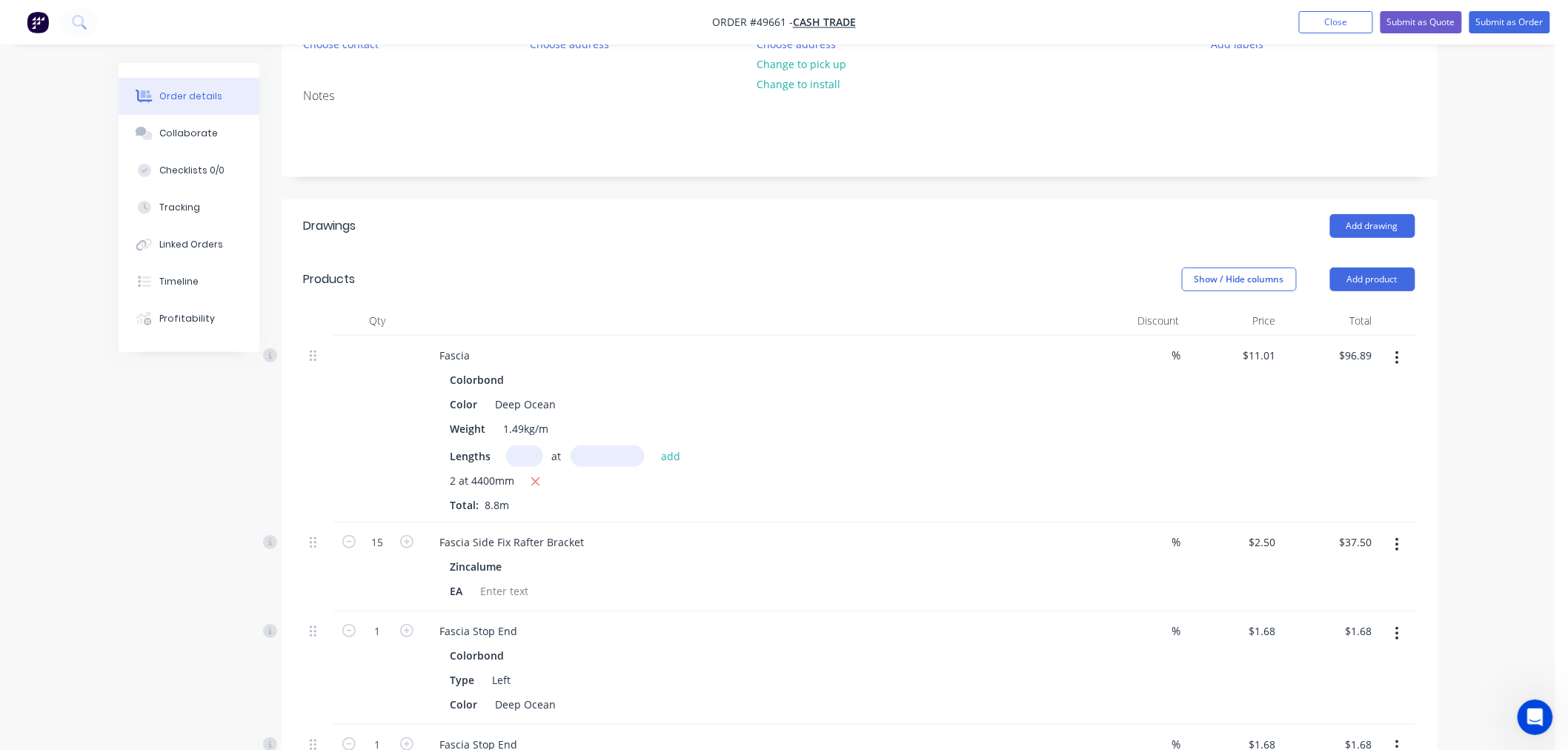
scroll to position [164, 0]
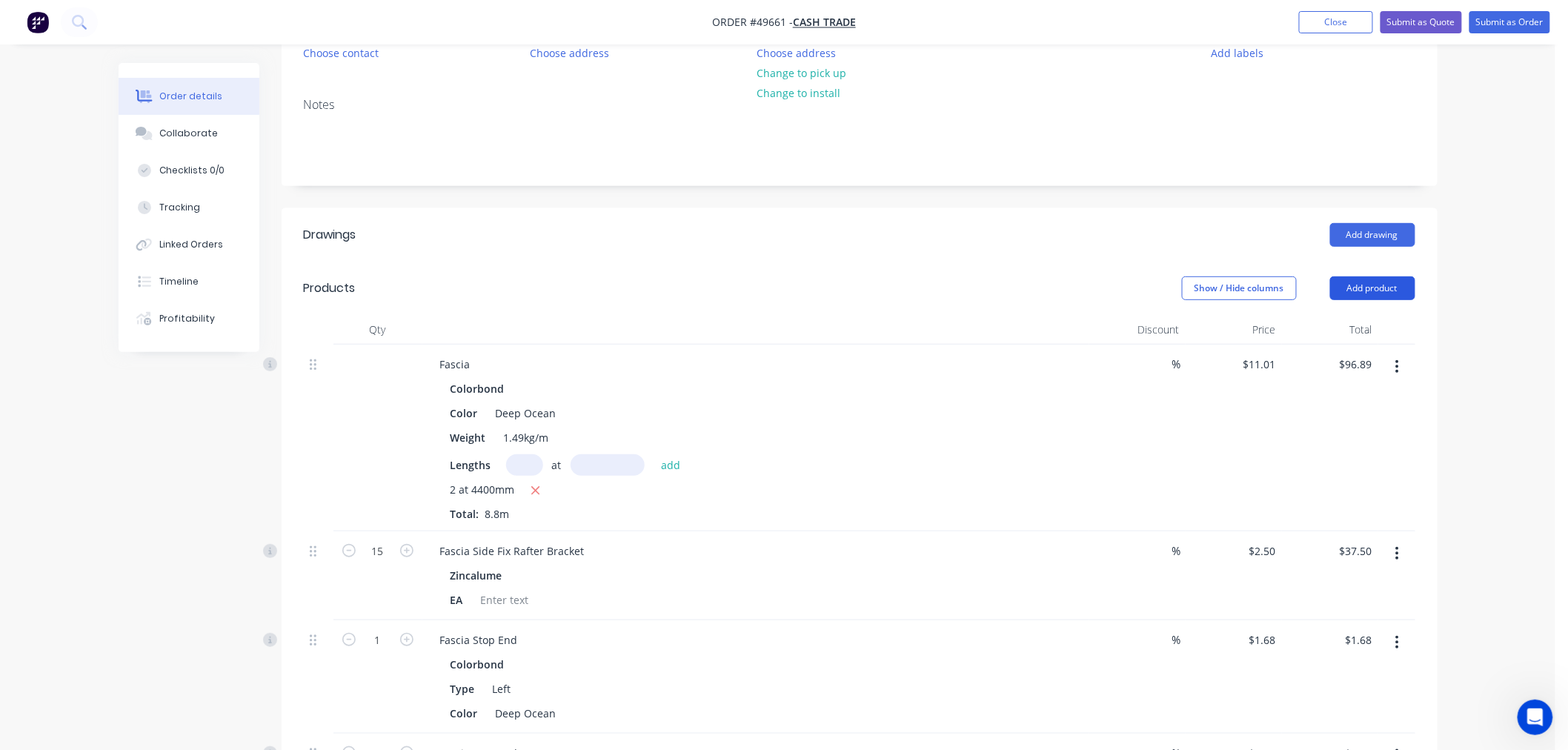
drag, startPoint x: 1363, startPoint y: 287, endPoint x: 1360, endPoint y: 298, distance: 11.4
click at [1363, 290] on button "Add product" at bounding box center [1373, 288] width 85 height 24
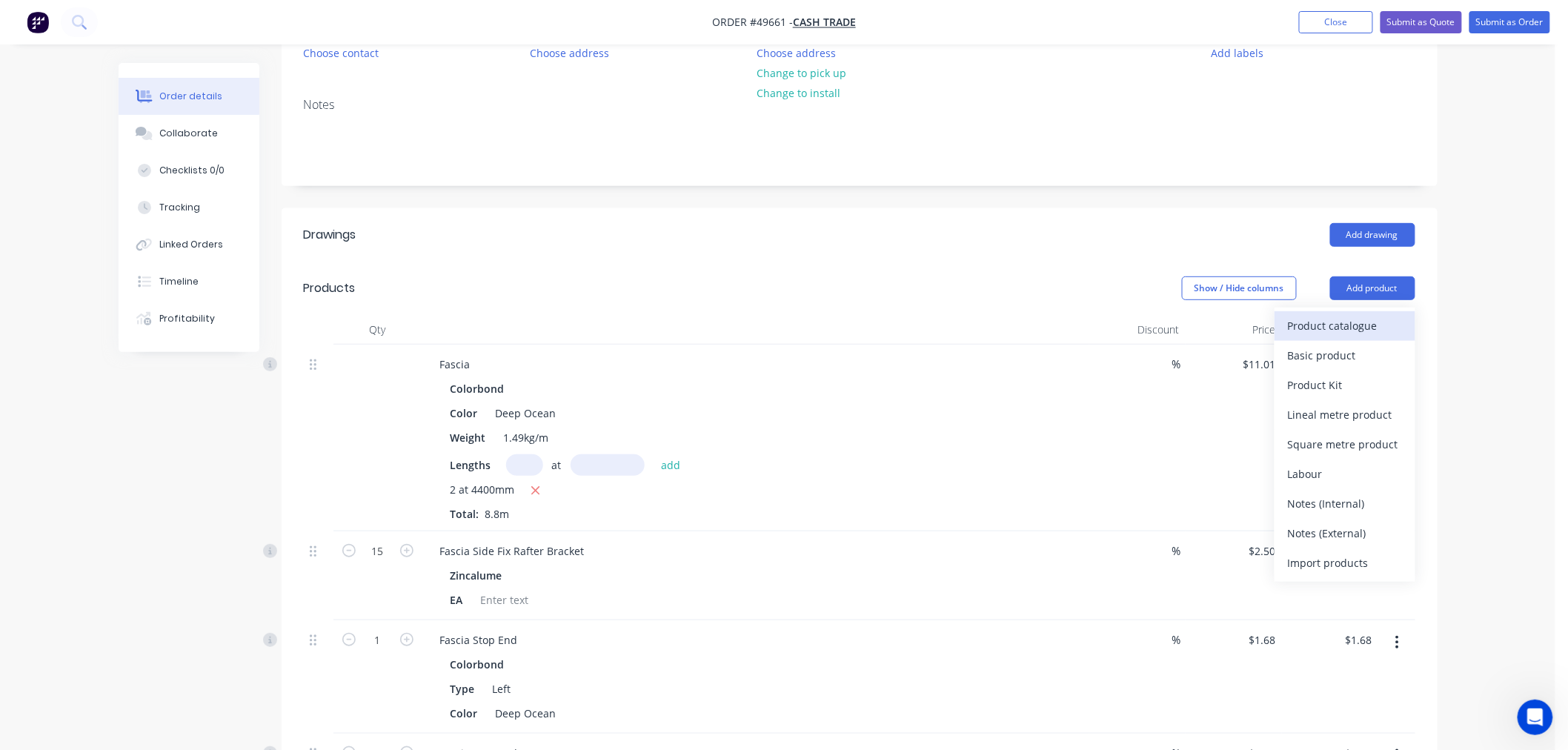
click at [1305, 324] on div "Product catalogue" at bounding box center [1345, 325] width 114 height 21
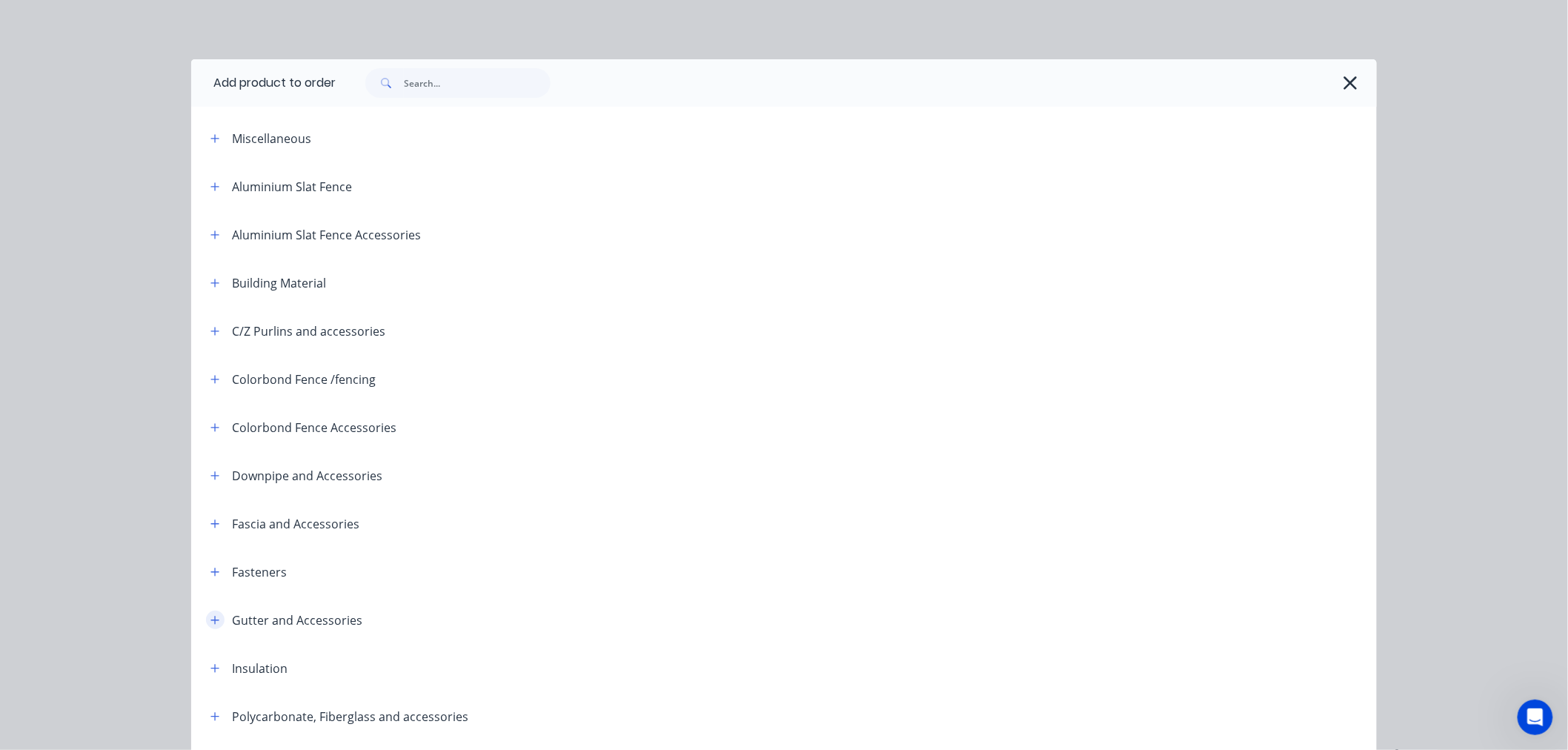
click at [211, 617] on icon "button" at bounding box center [215, 620] width 9 height 10
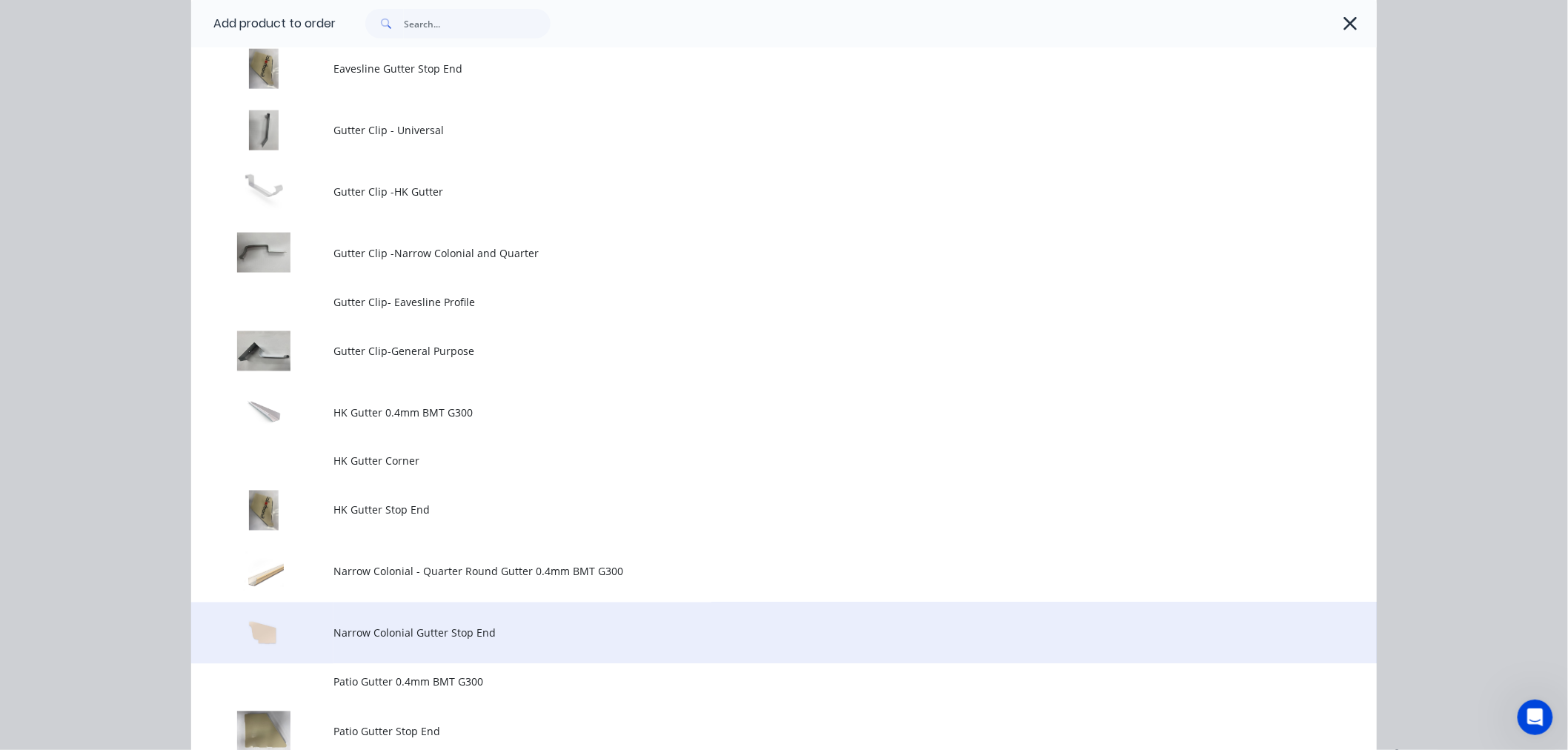
scroll to position [823, 0]
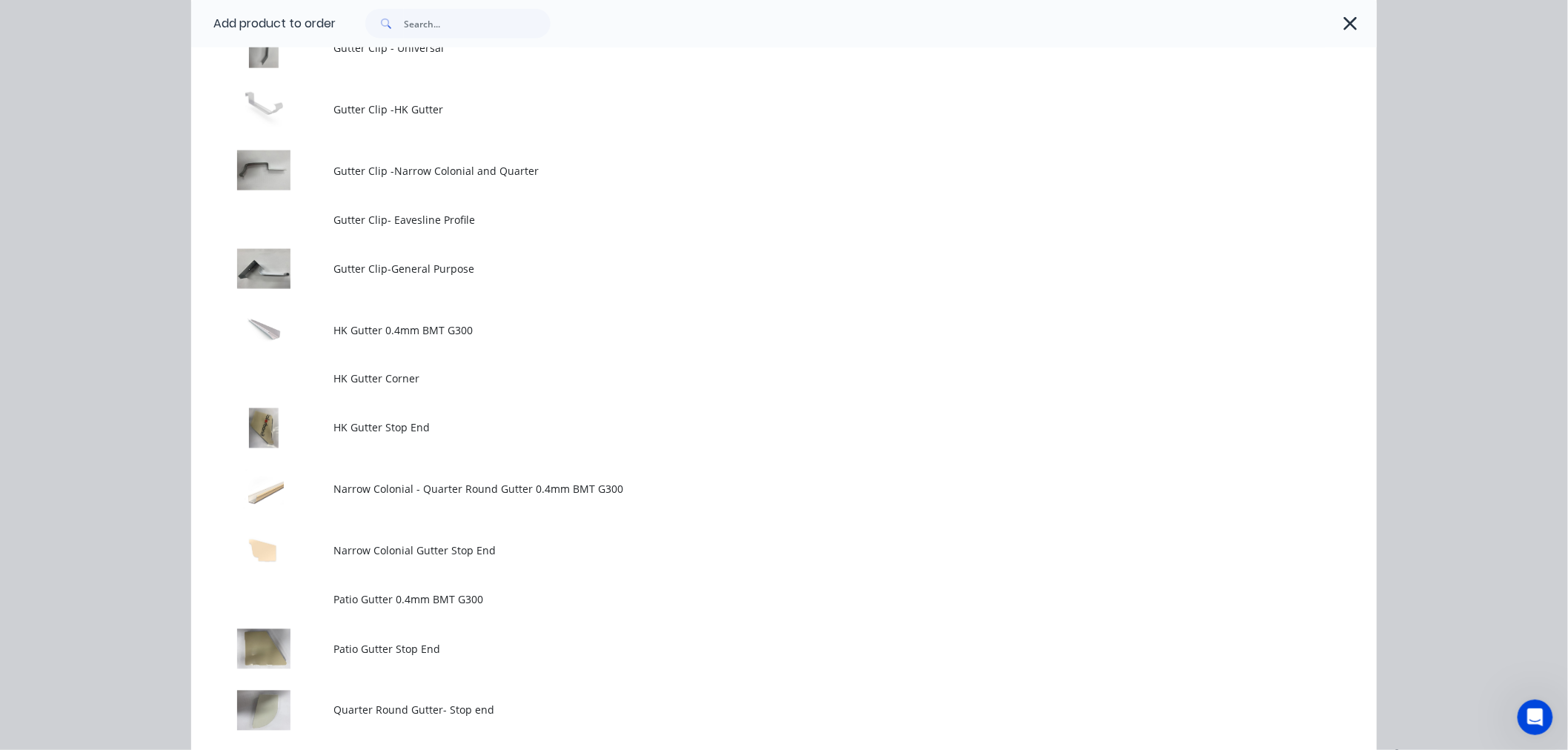
drag, startPoint x: 476, startPoint y: 489, endPoint x: 589, endPoint y: 501, distance: 113.6
click at [479, 487] on span "Narrow Colonial - Quarter Round Gutter 0.4mm BMT G300" at bounding box center [750, 489] width 834 height 15
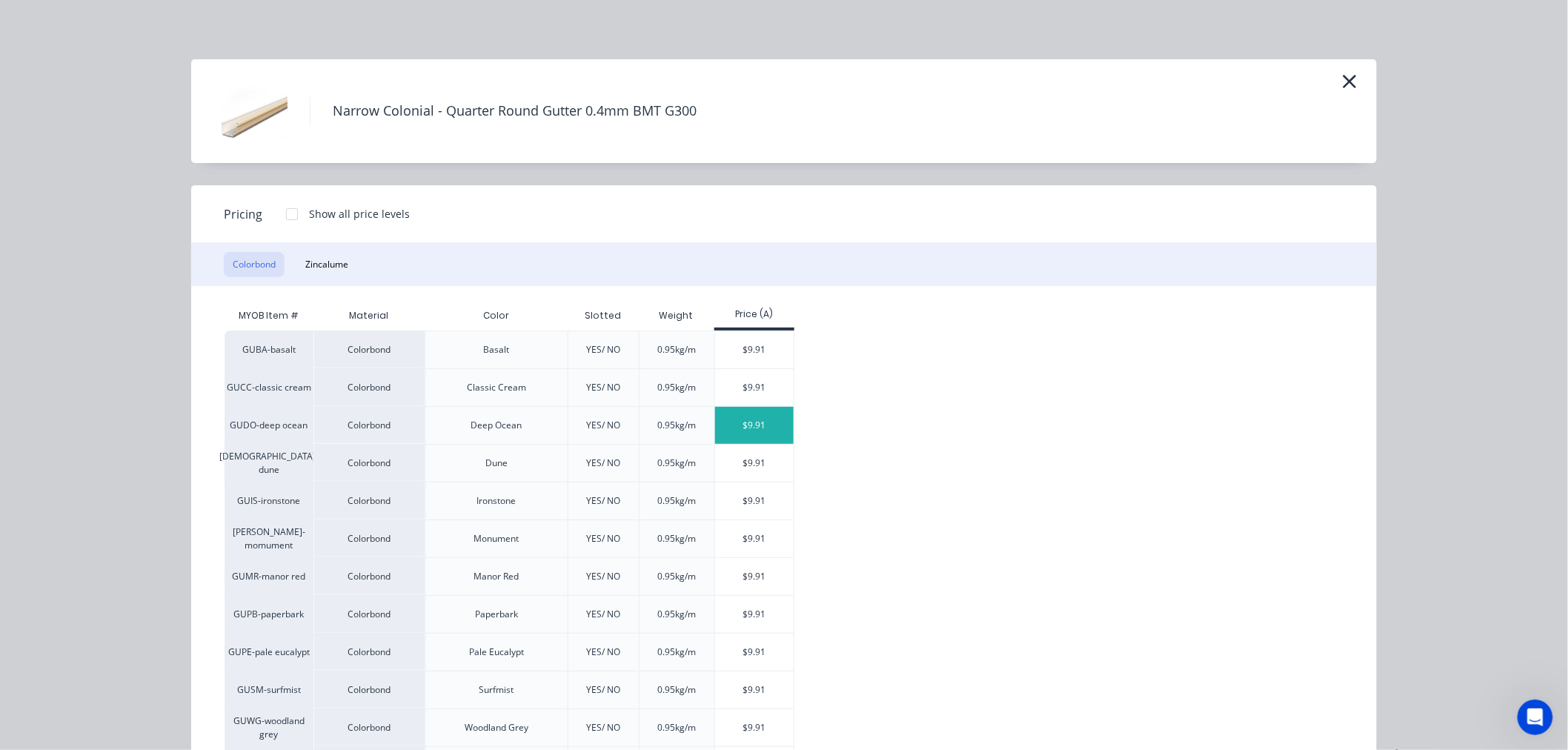
click at [743, 423] on div "$9.91" at bounding box center [754, 425] width 79 height 37
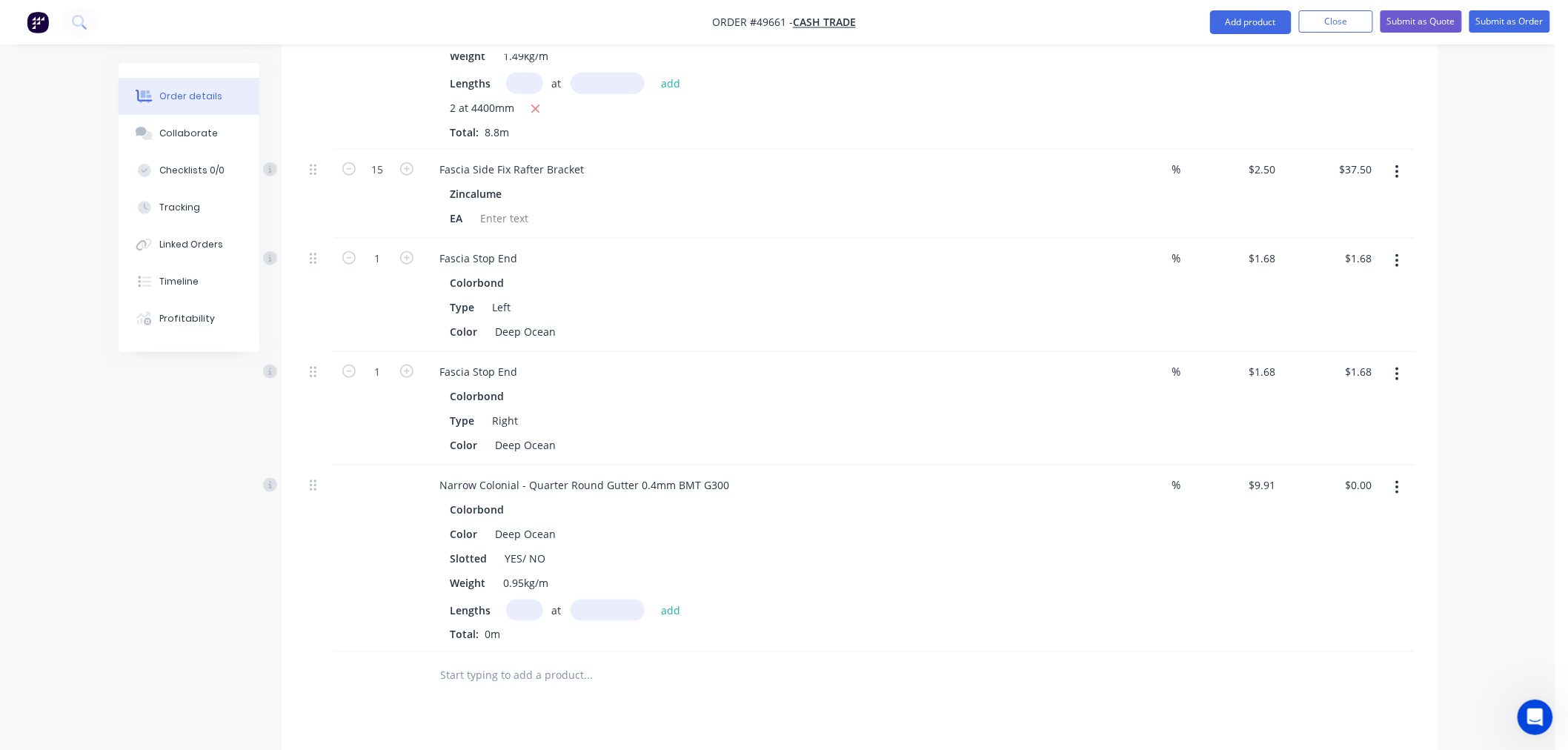
scroll to position [576, 0]
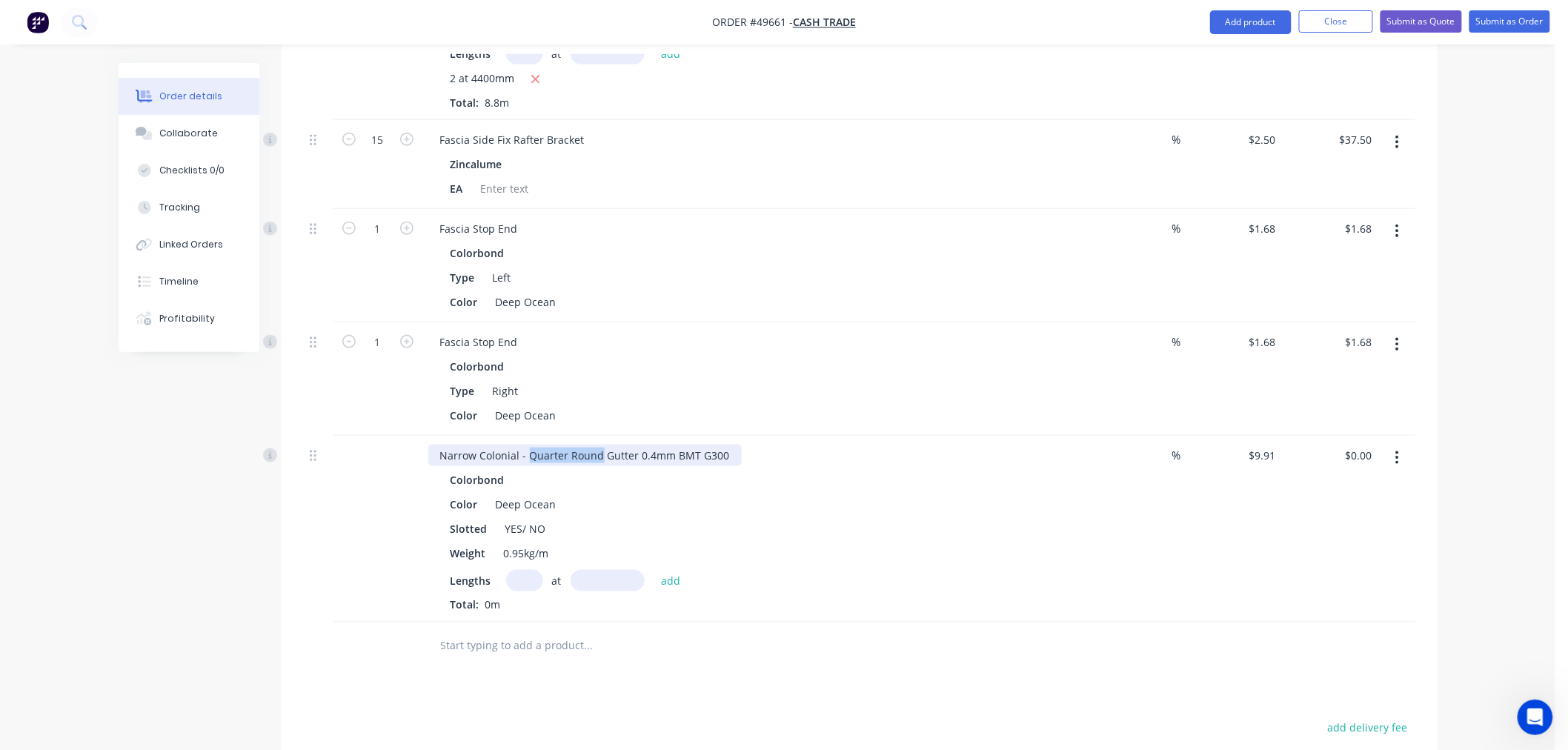
drag, startPoint x: 599, startPoint y: 456, endPoint x: 527, endPoint y: 457, distance: 72.0
click at [527, 457] on div "Narrow Colonial - Quarter Round Gutter 0.4mm BMT G300" at bounding box center [584, 455] width 314 height 21
click at [527, 528] on div "YES/ NO" at bounding box center [525, 528] width 52 height 21
click at [532, 524] on div "YES/ NO" at bounding box center [525, 528] width 52 height 21
click at [526, 528] on div "YES/ NO" at bounding box center [525, 528] width 52 height 21
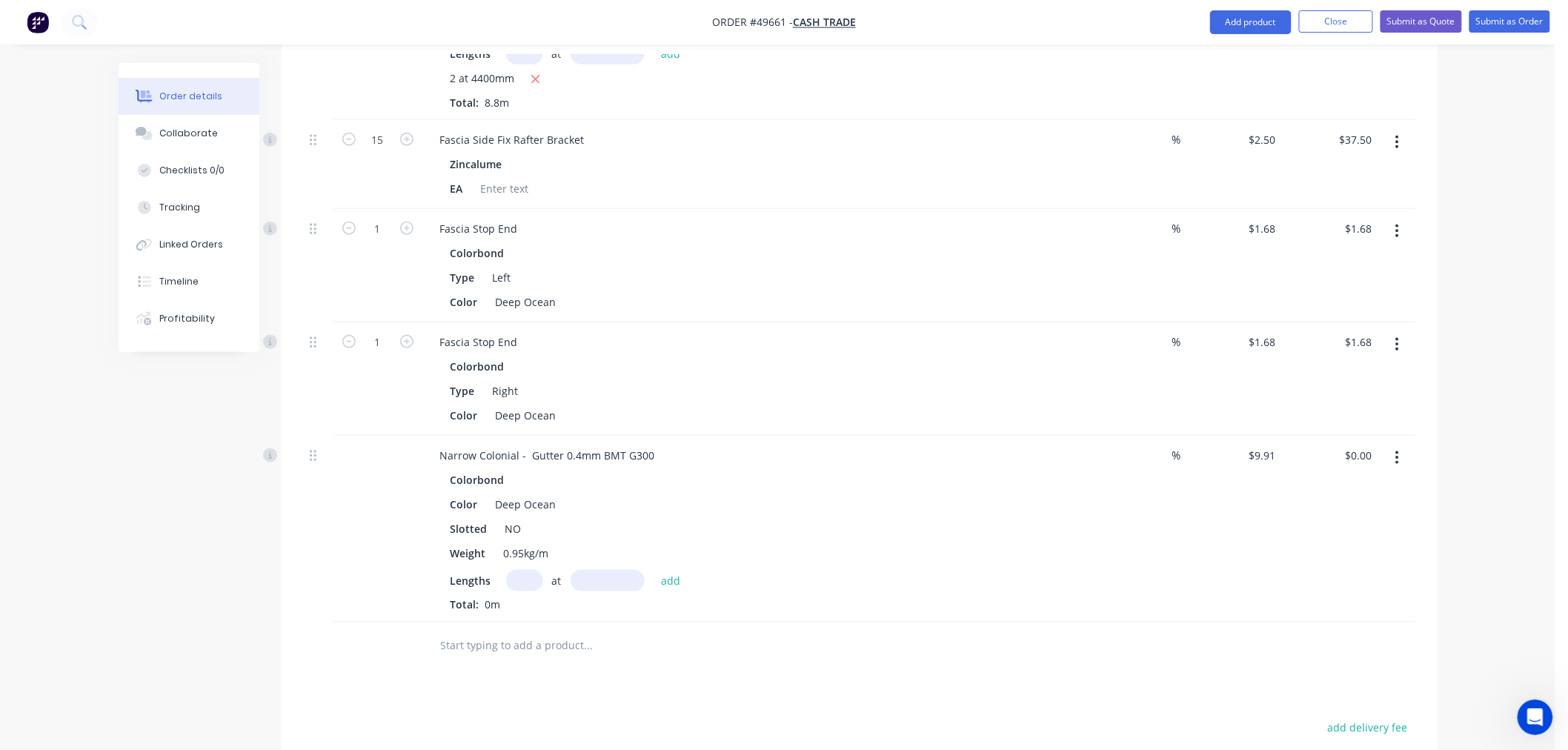
click at [517, 583] on input "text" at bounding box center [524, 580] width 37 height 21
type input "1"
click at [627, 582] on input "text" at bounding box center [608, 580] width 74 height 21
type input "6500"
click at [654, 570] on button "add" at bounding box center [671, 580] width 35 height 20
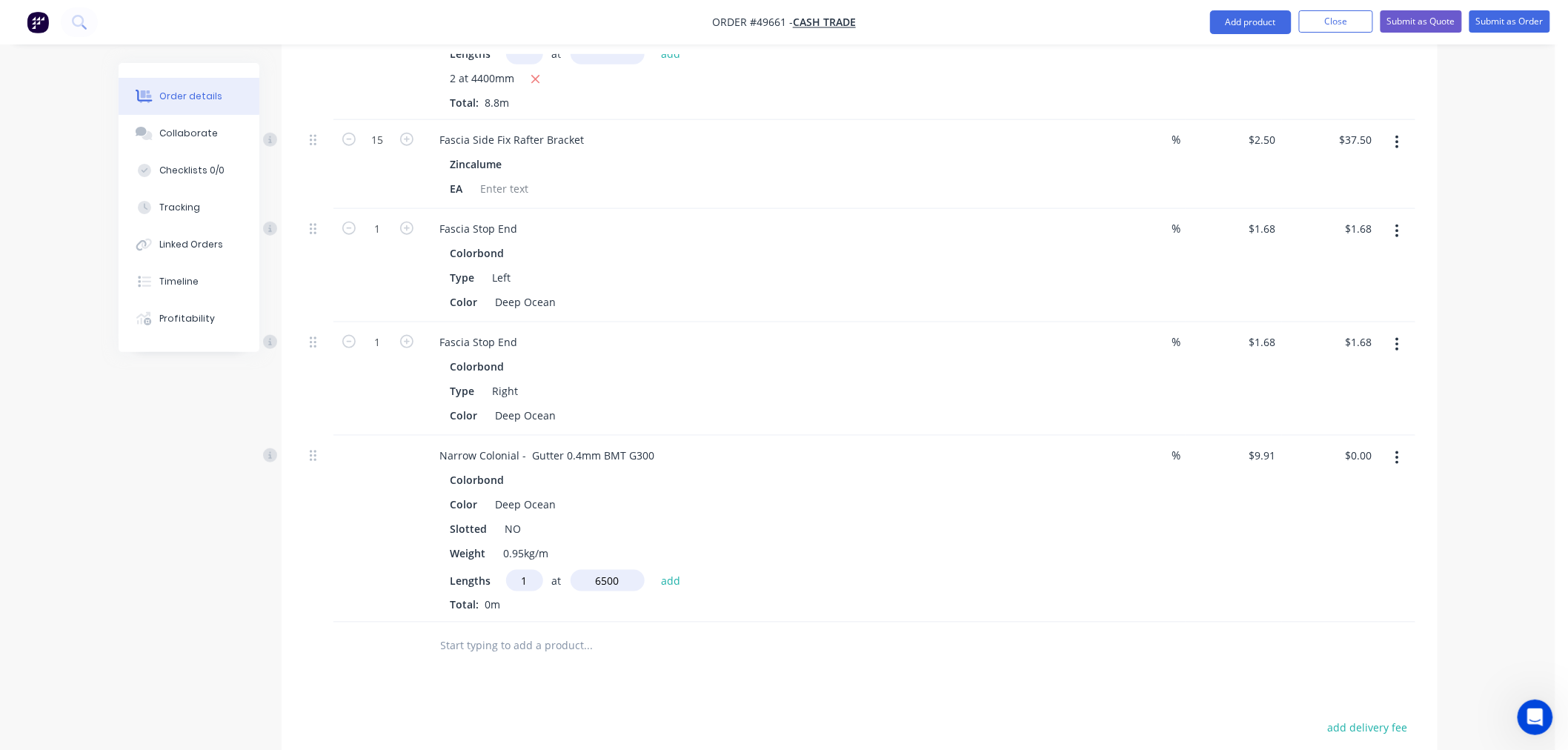
type input "$64.42"
click at [522, 523] on div "NO" at bounding box center [513, 528] width 28 height 21
drag, startPoint x: 522, startPoint y: 523, endPoint x: 465, endPoint y: 523, distance: 57.0
click at [465, 523] on div "Slotted NO" at bounding box center [753, 528] width 617 height 21
click at [521, 528] on div "NO" at bounding box center [513, 528] width 28 height 21
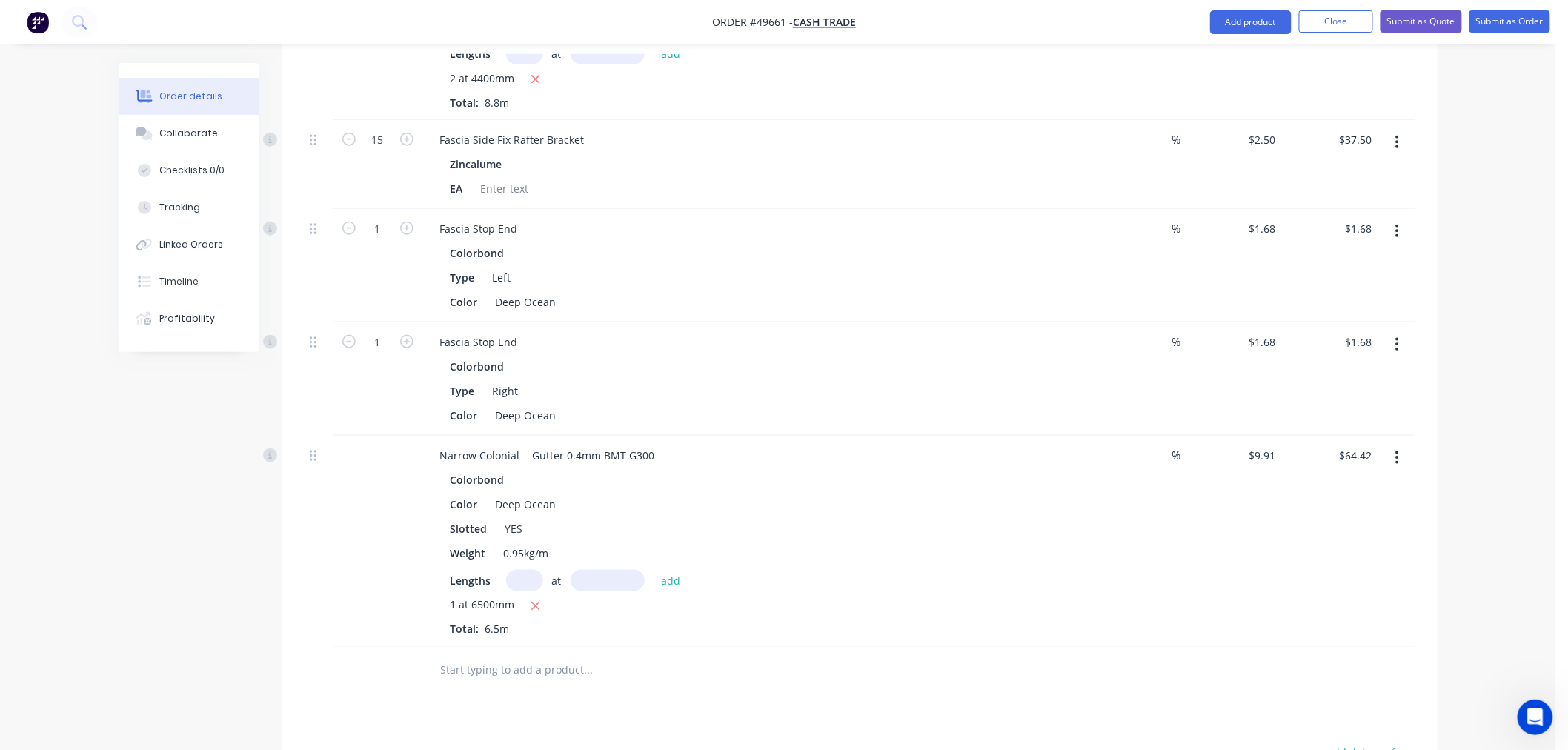
click at [517, 580] on input "text" at bounding box center [524, 580] width 37 height 21
type input "2"
click at [588, 583] on input "text" at bounding box center [608, 580] width 74 height 21
type input "4400"
click at [654, 570] on button "add" at bounding box center [671, 580] width 35 height 20
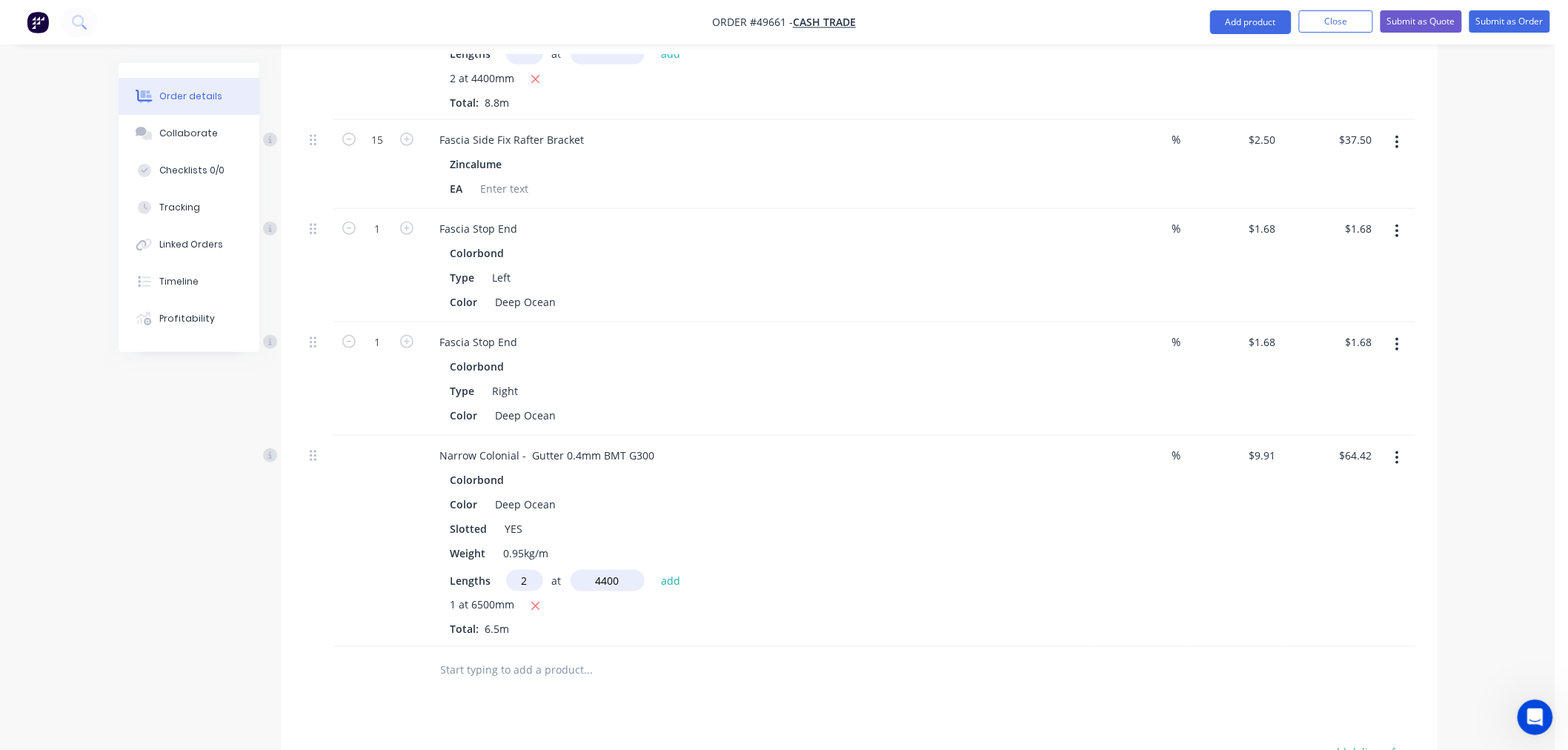
type input "$151.62"
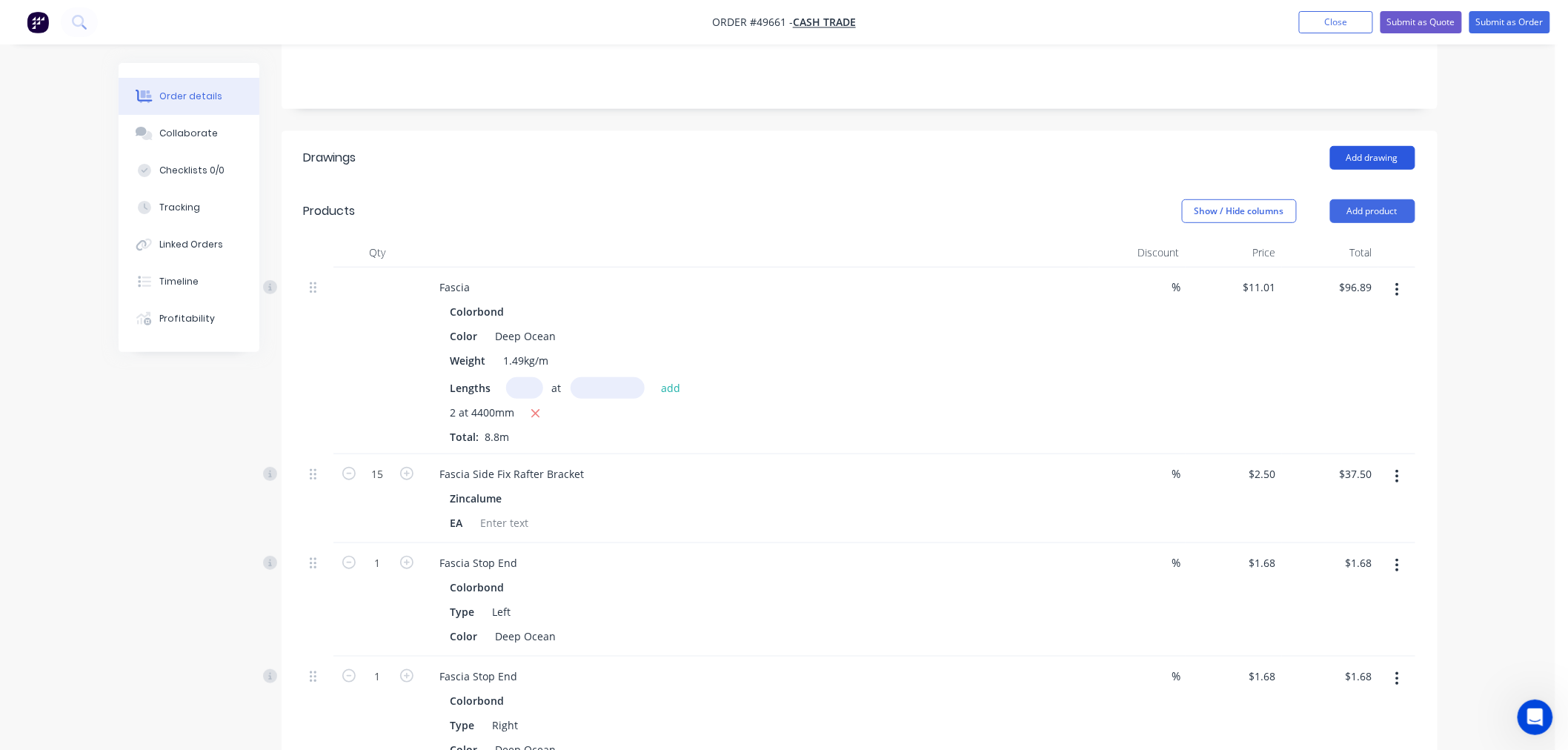
scroll to position [164, 0]
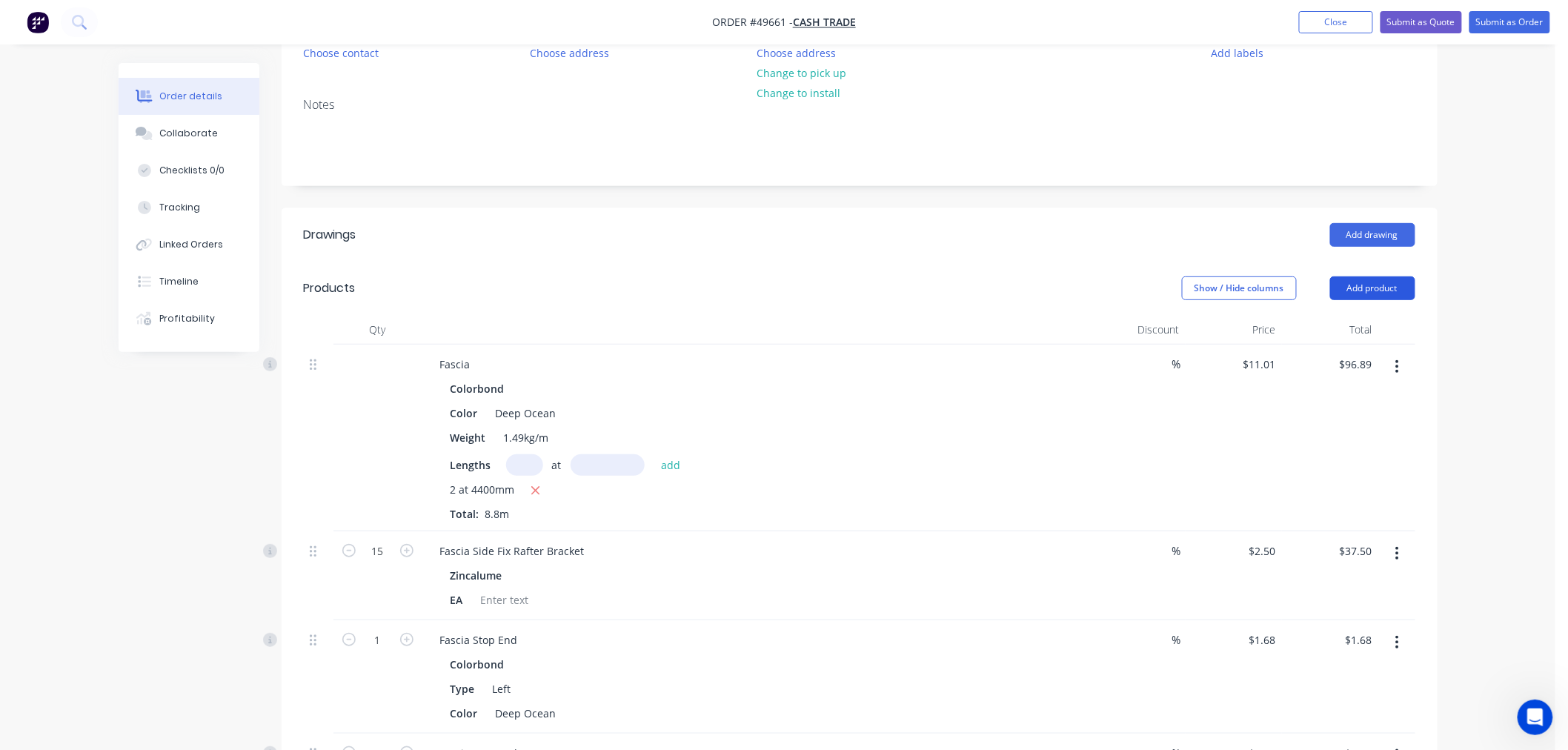
click at [1368, 287] on button "Add product" at bounding box center [1373, 288] width 85 height 24
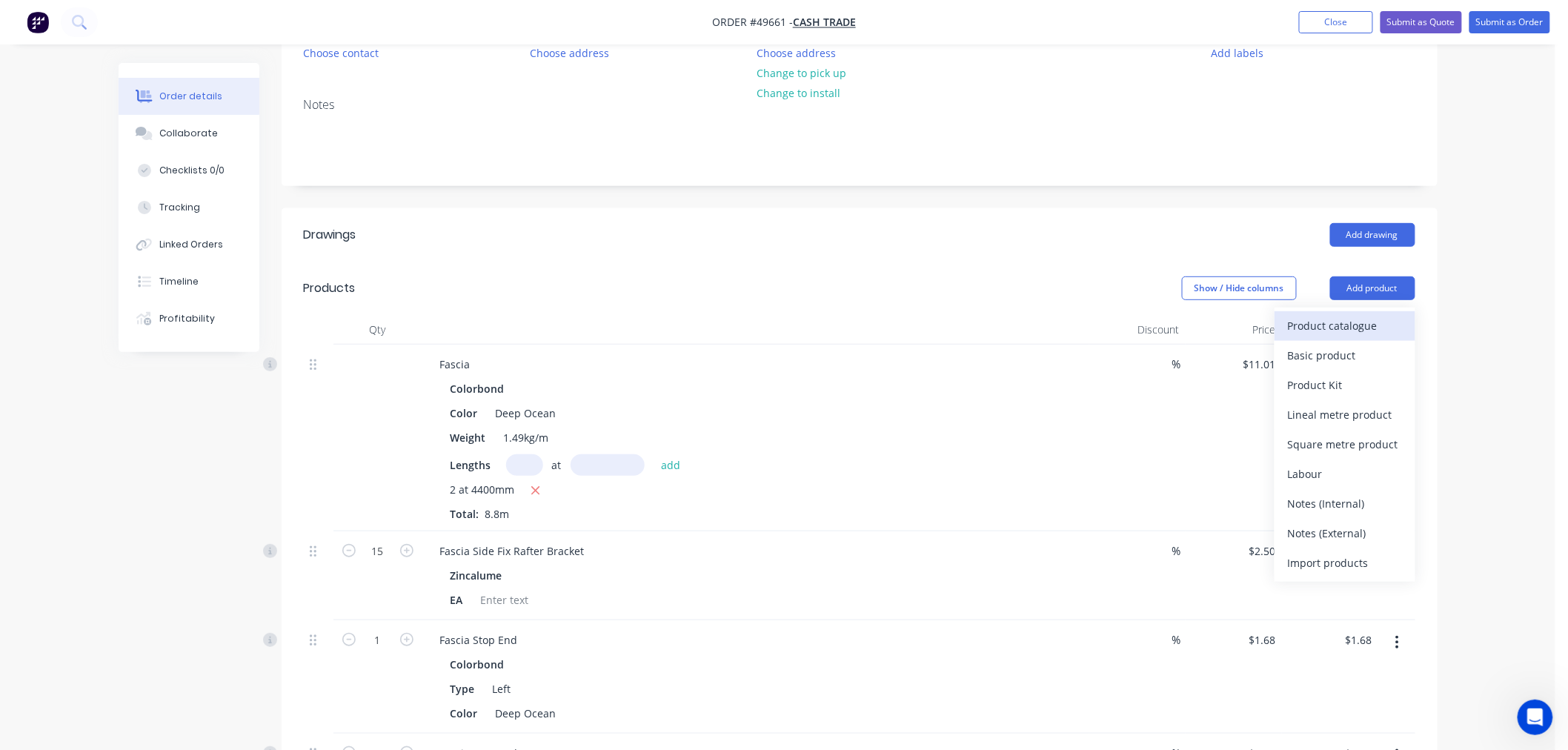
click at [1319, 325] on div "Product catalogue" at bounding box center [1345, 325] width 114 height 21
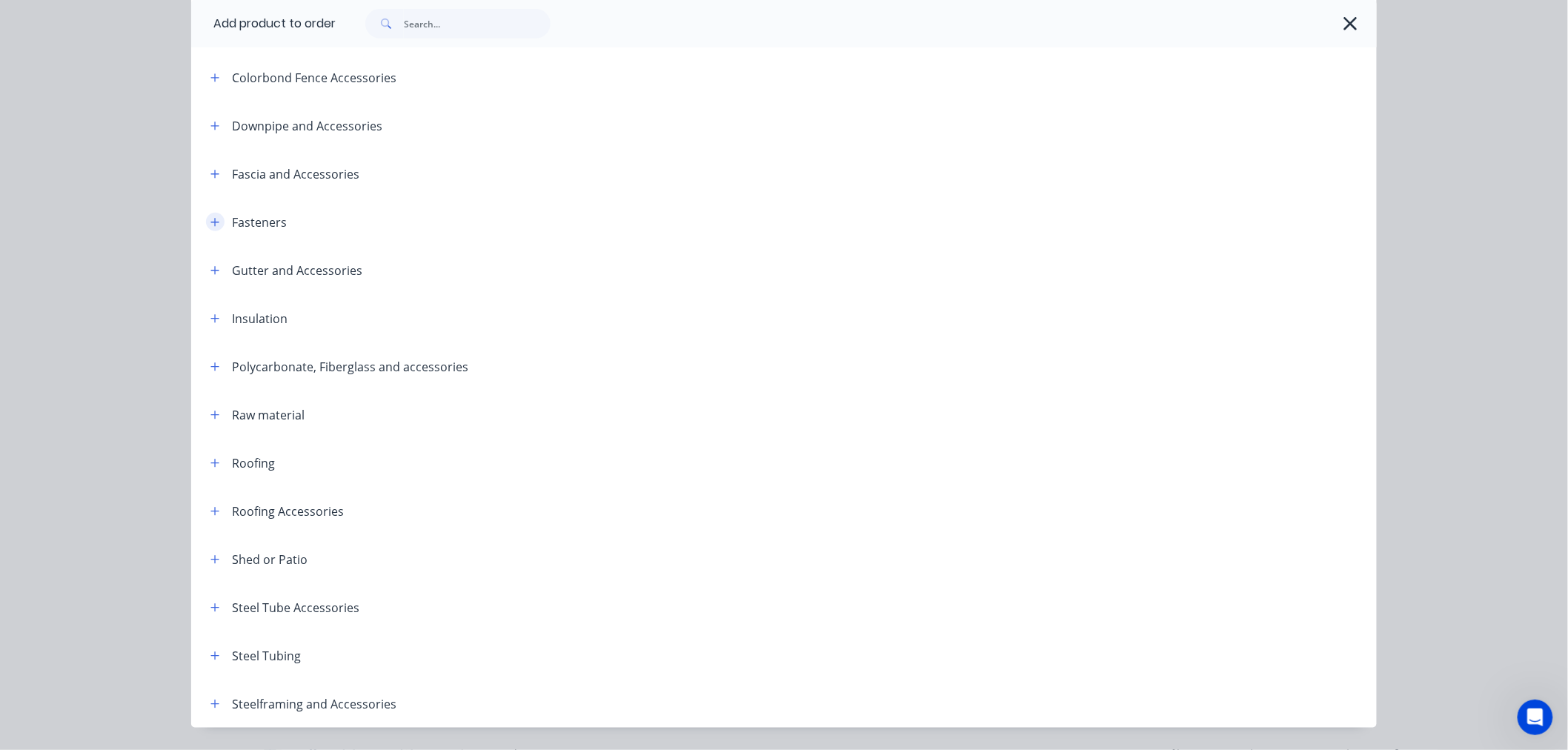
scroll to position [309, 0]
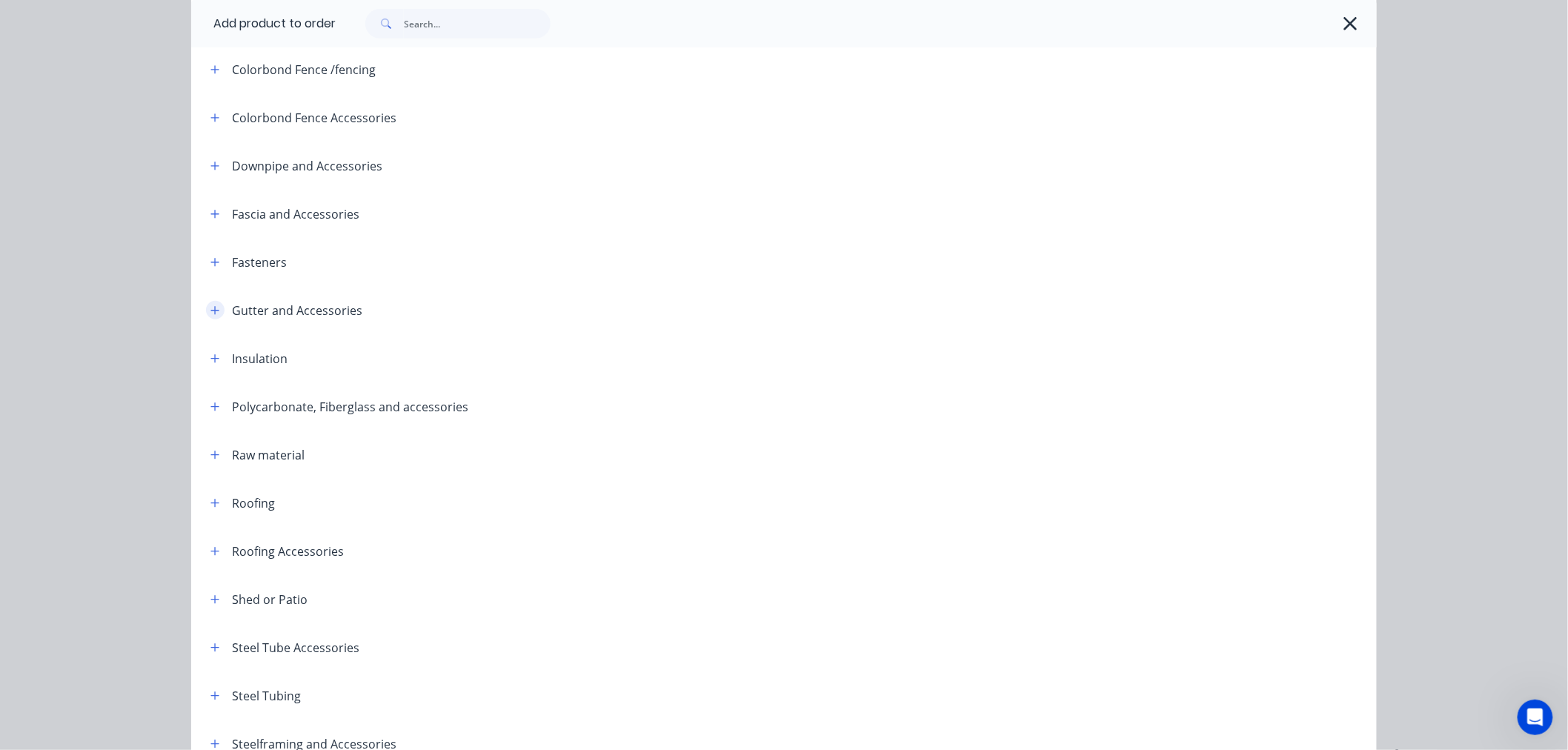
click at [211, 309] on icon "button" at bounding box center [216, 310] width 8 height 8
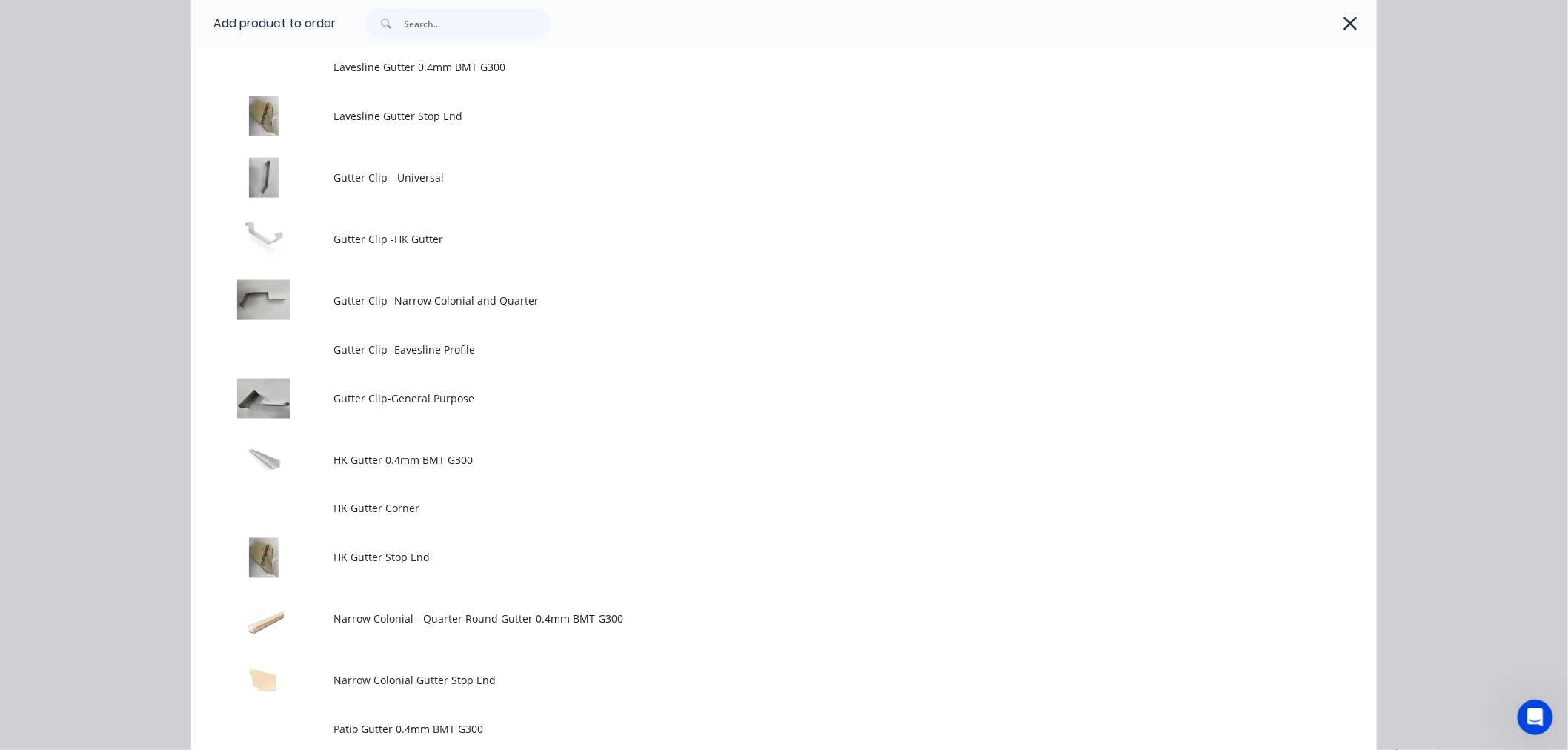
scroll to position [968, 0]
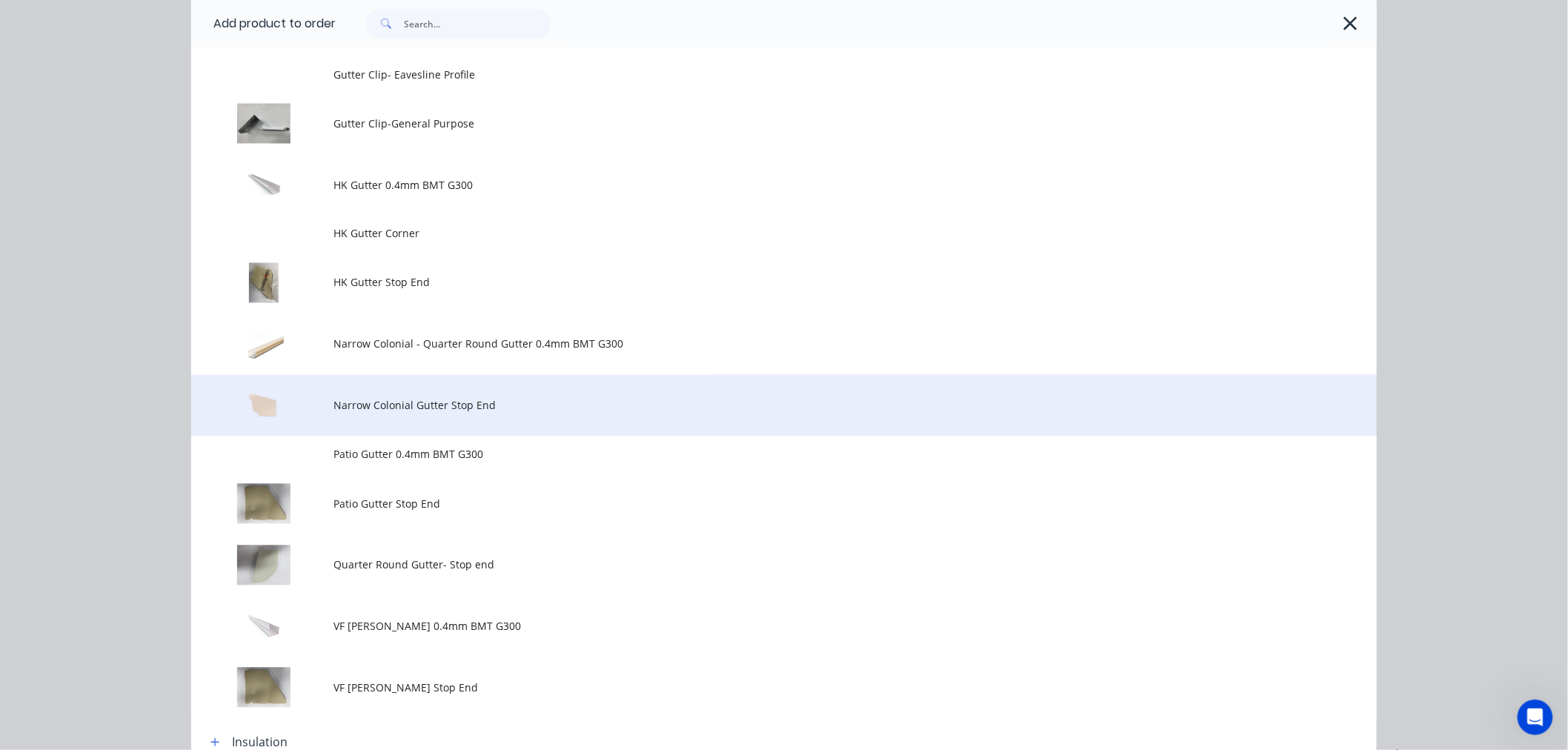
click at [397, 412] on span "Narrow Colonial Gutter Stop End" at bounding box center [750, 405] width 834 height 15
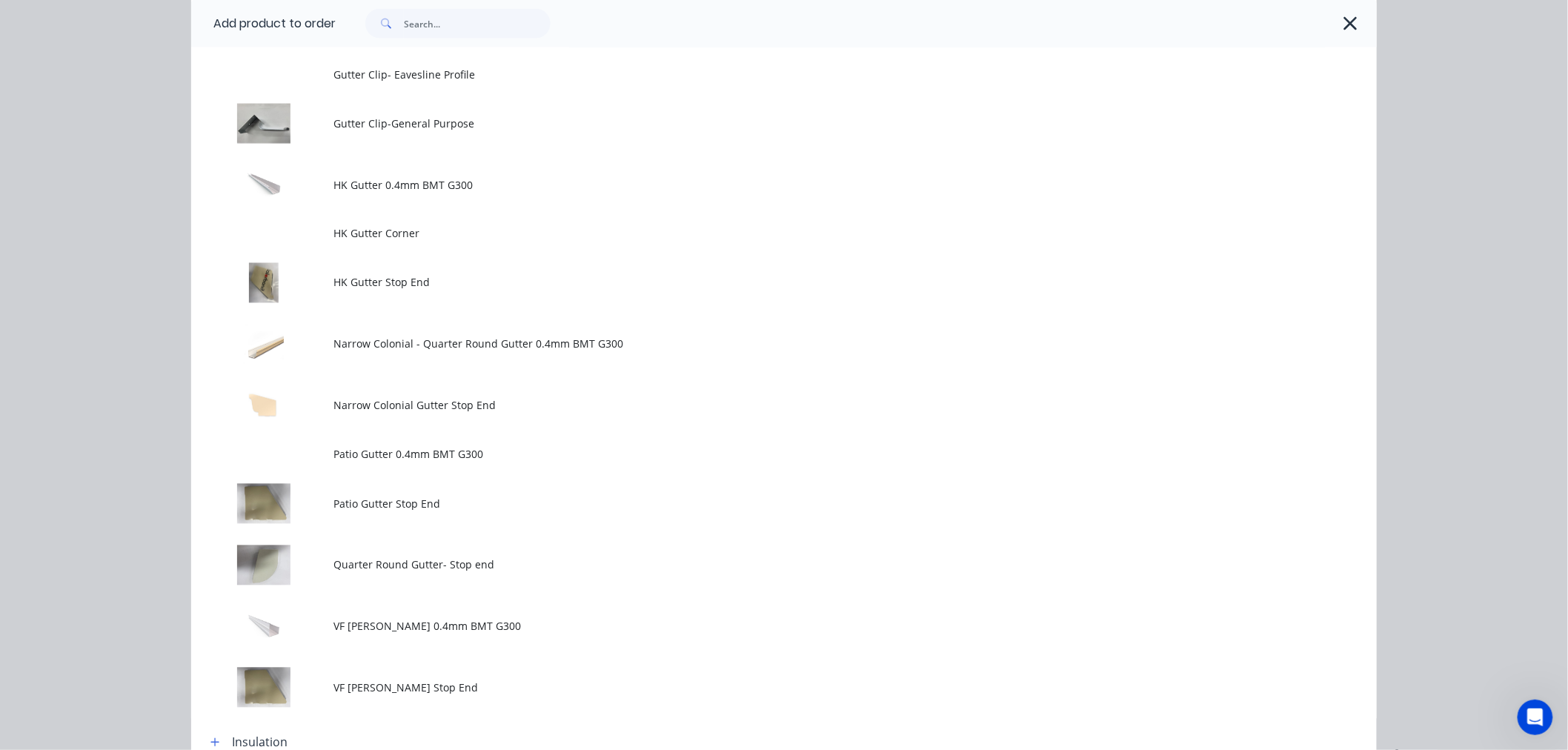
scroll to position [0, 0]
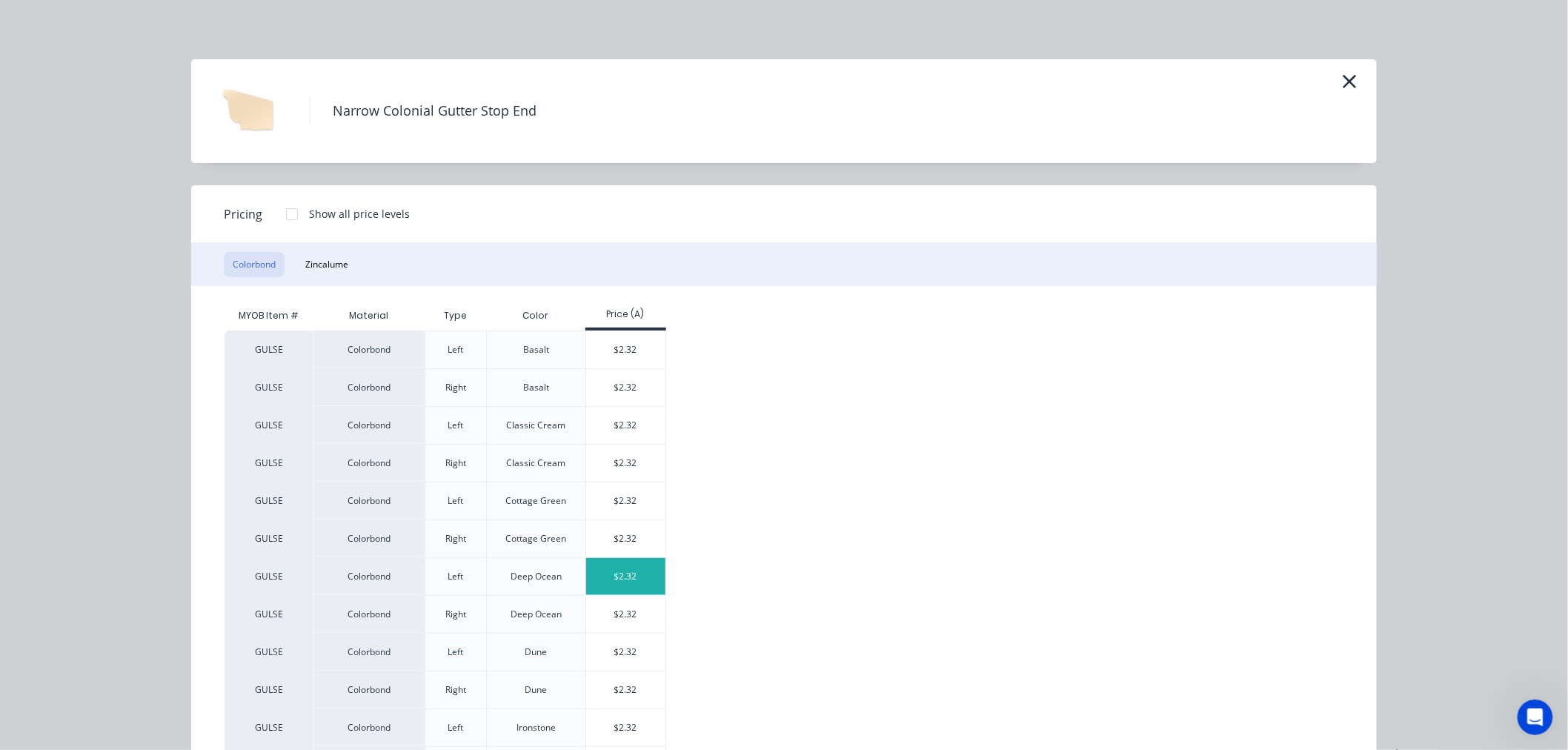
click at [635, 566] on div "$2.32" at bounding box center [626, 577] width 79 height 37
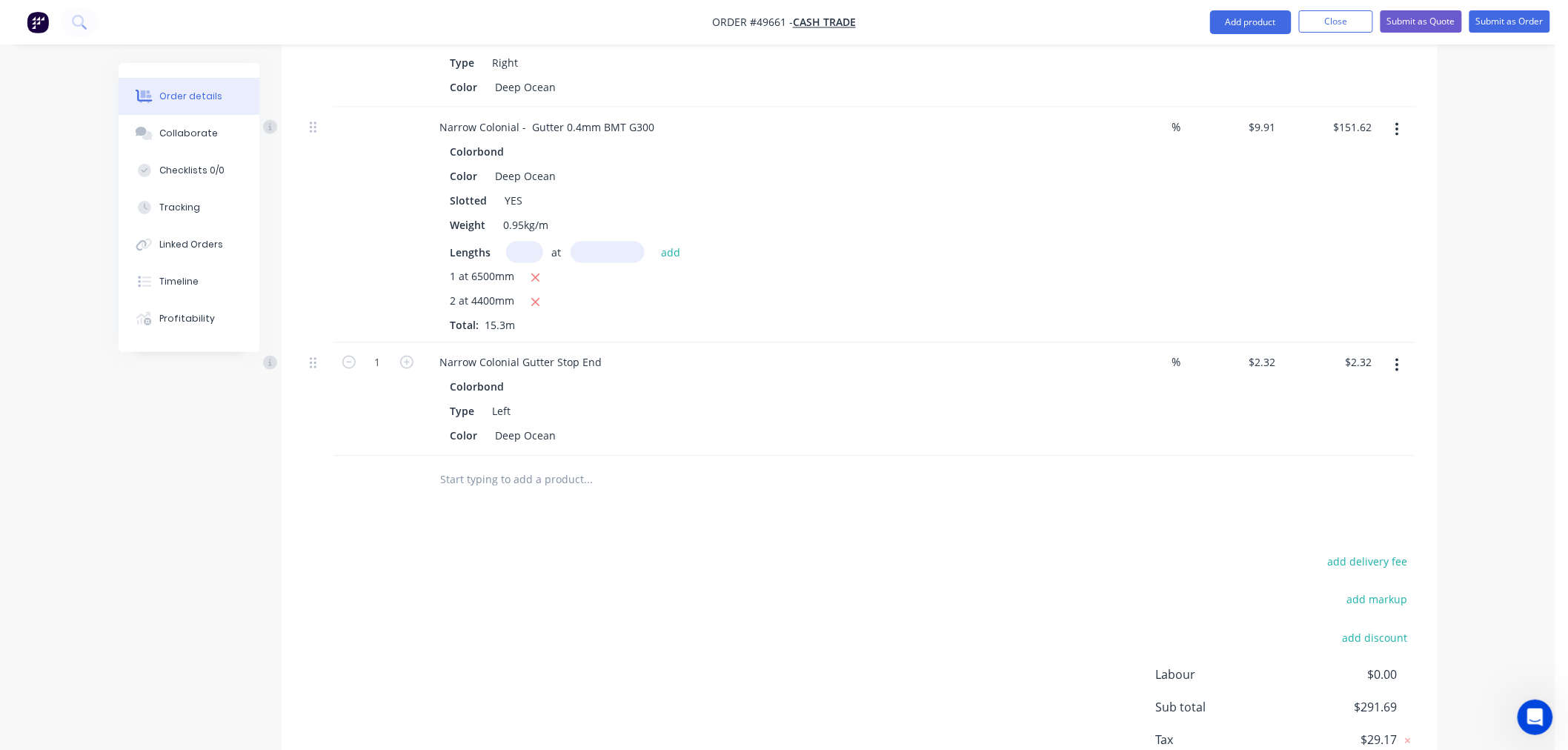
scroll to position [906, 0]
click at [389, 366] on input "1" at bounding box center [378, 361] width 39 height 22
type input "2"
type input "$4.64"
click at [650, 588] on div "add delivery fee add markup add discount Labour $0.00 Sub total $291.69 Tax $29…" at bounding box center [859, 677] width 1111 height 254
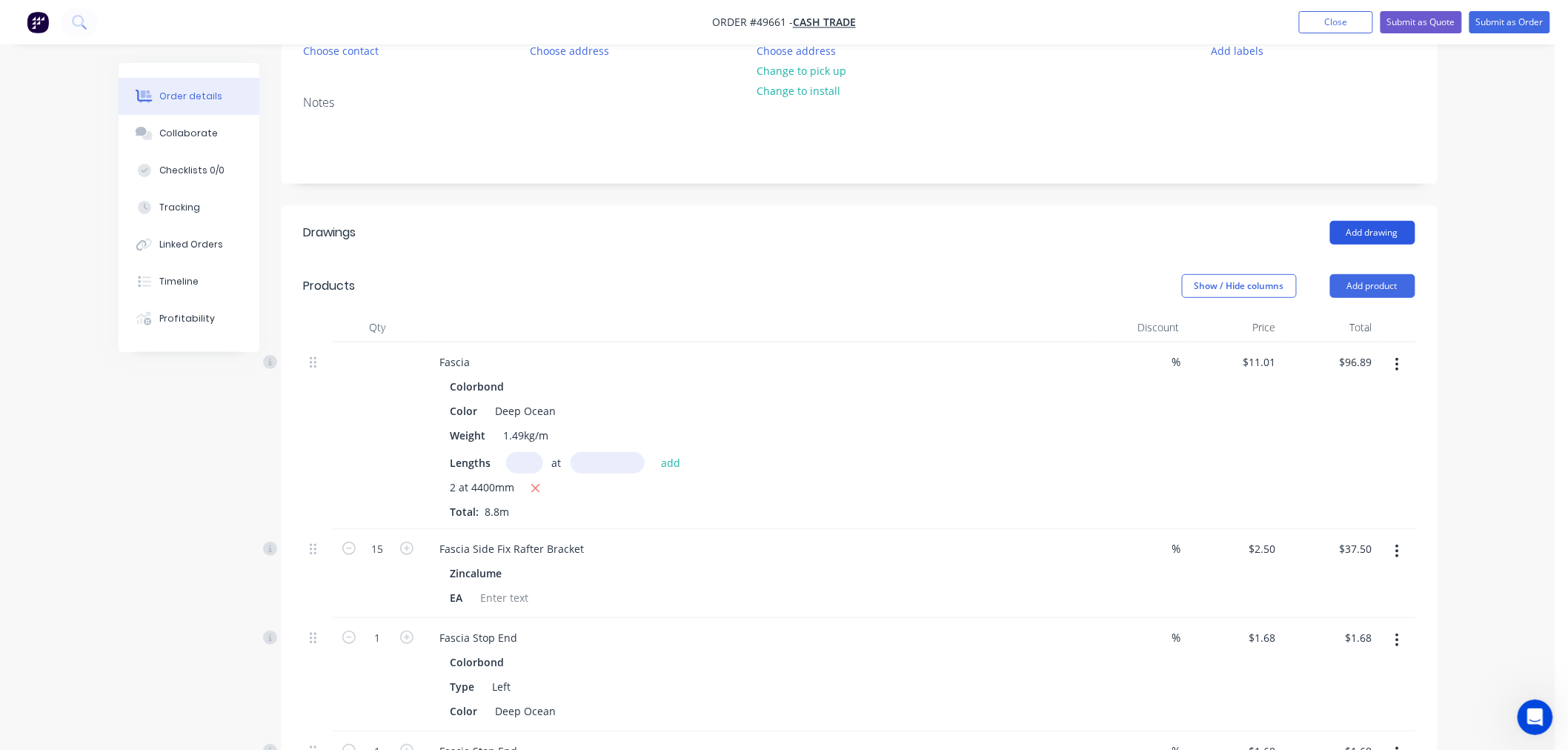
scroll to position [164, 0]
click at [1360, 291] on button "Add product" at bounding box center [1373, 288] width 85 height 24
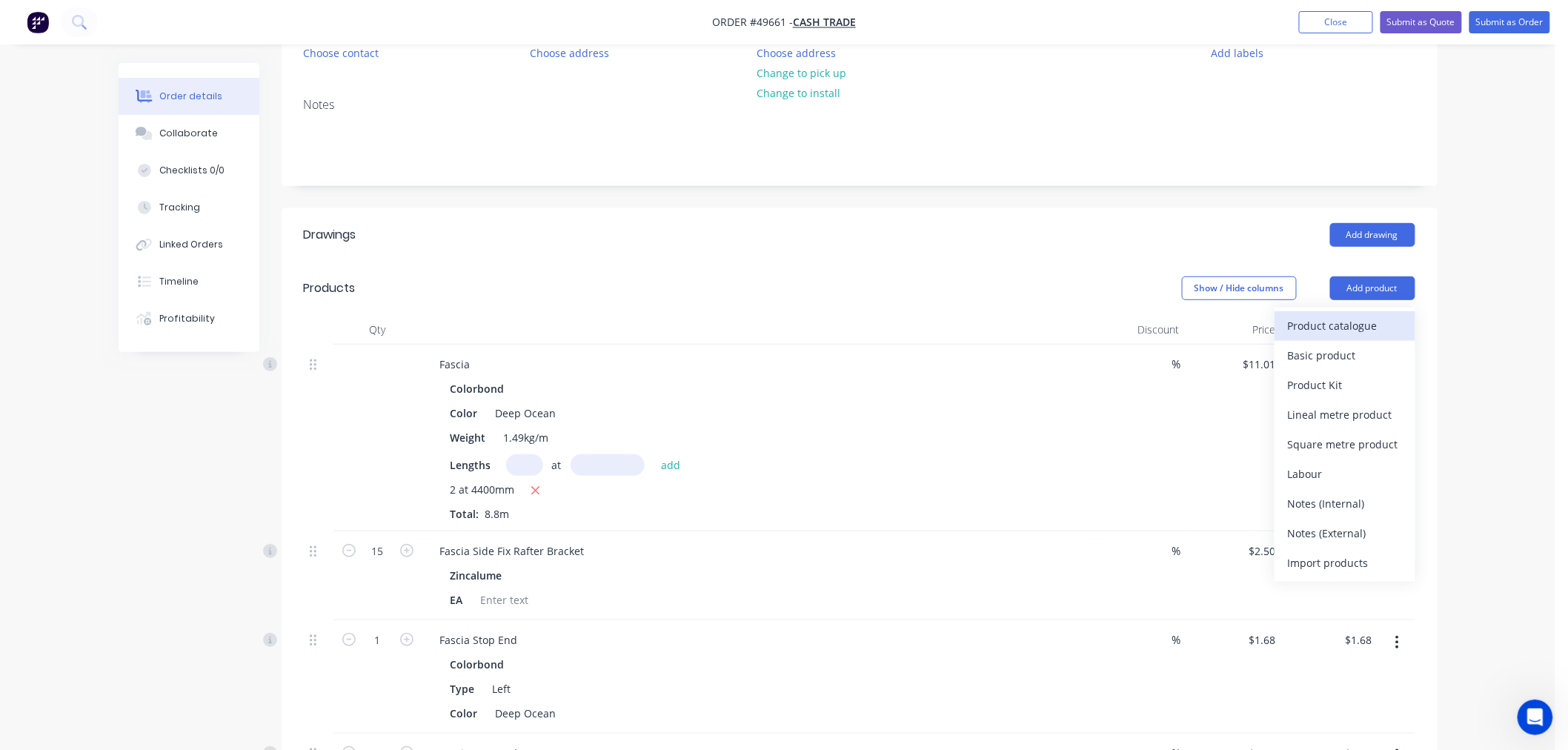
click at [1324, 326] on div "Product catalogue" at bounding box center [1345, 325] width 114 height 21
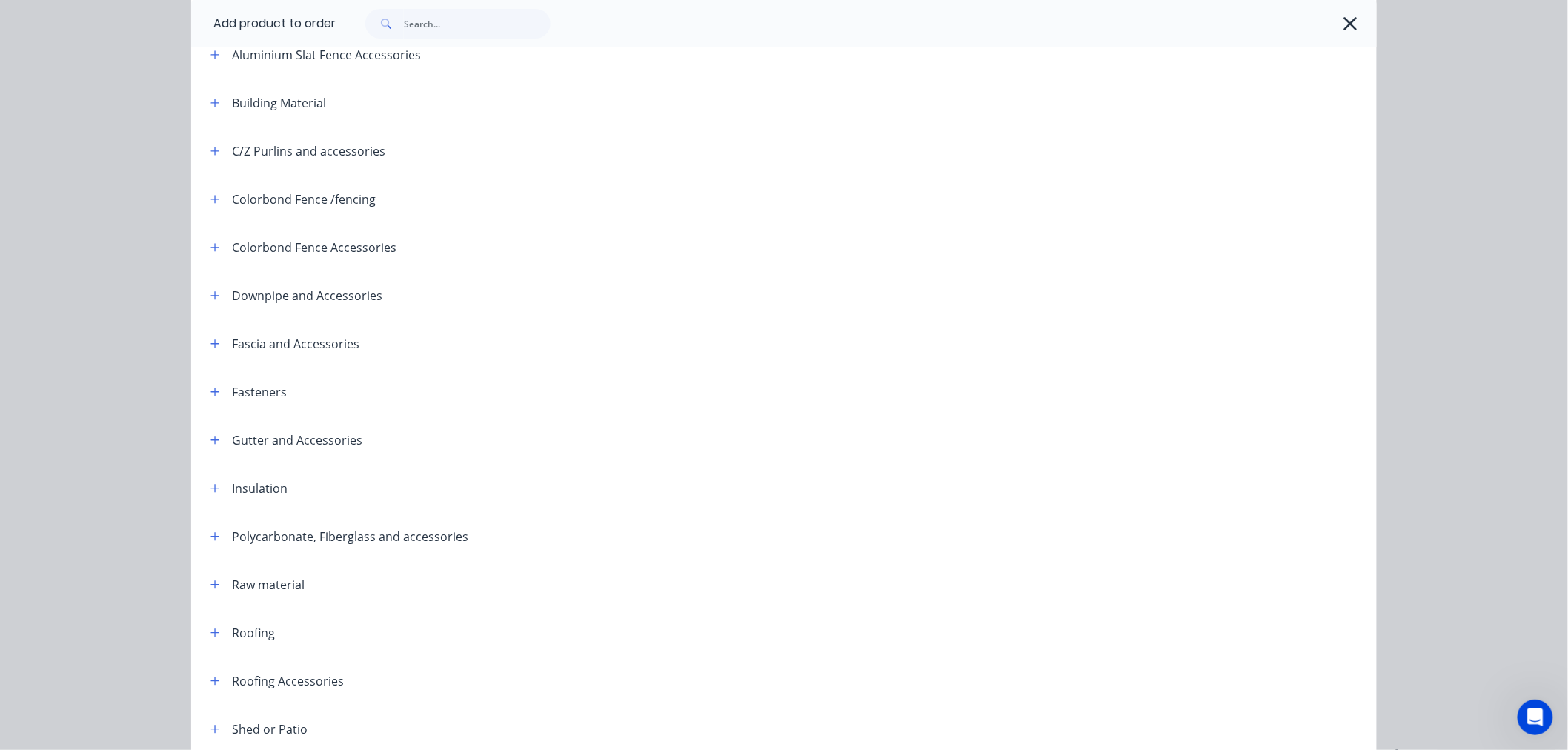
scroll to position [392, 0]
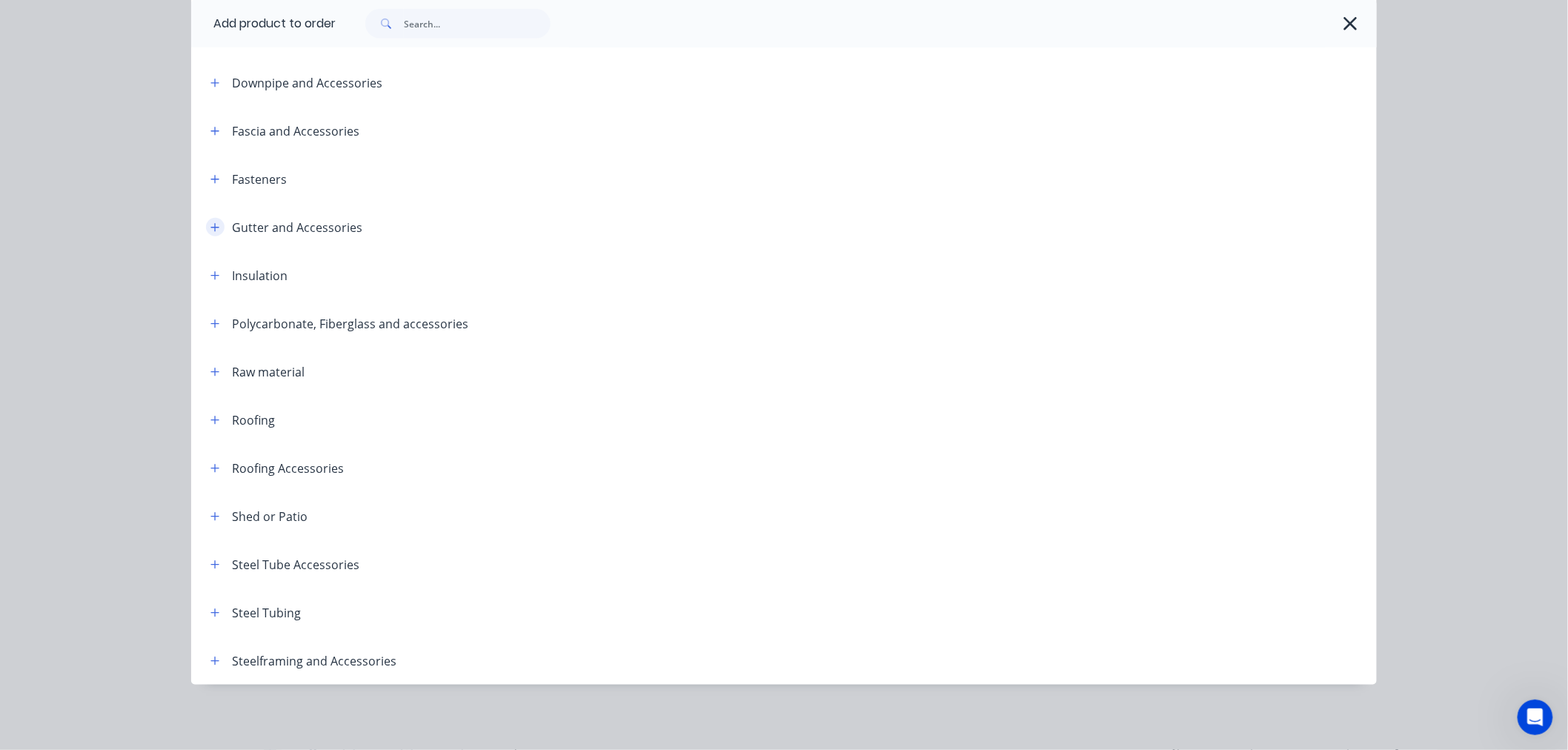
click at [212, 230] on icon "button" at bounding box center [215, 227] width 9 height 10
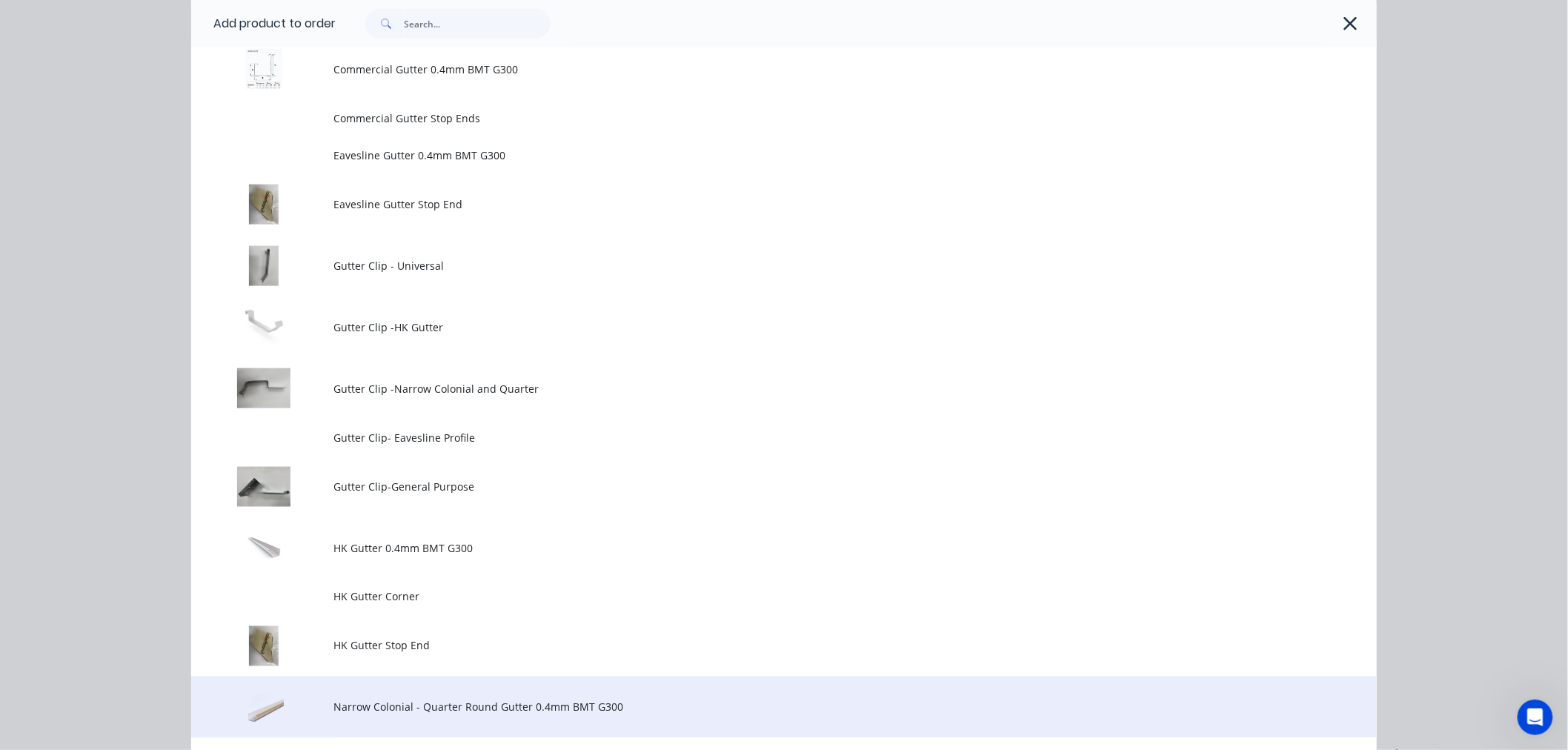
scroll to position [721, 0]
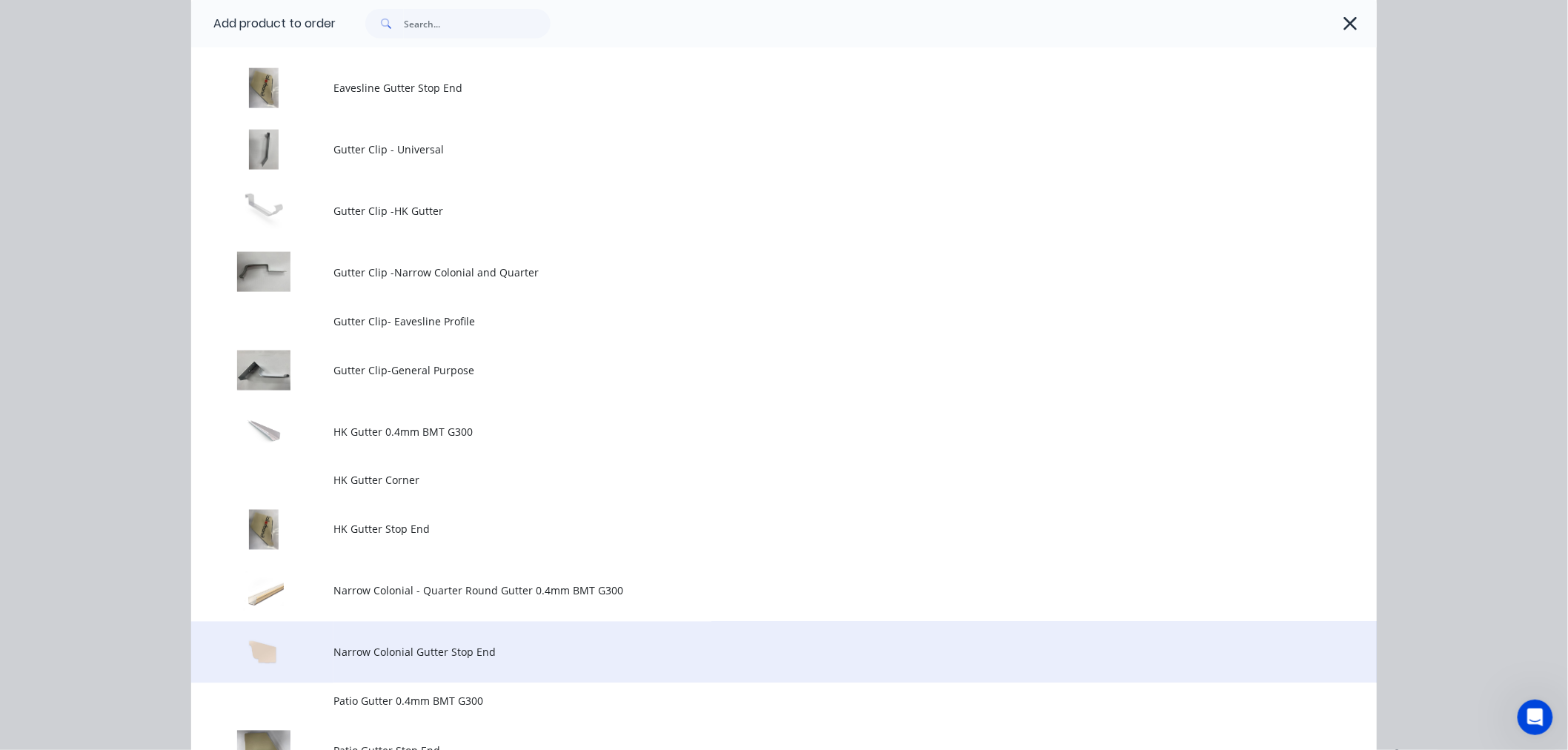
click at [469, 649] on span "Narrow Colonial Gutter Stop End" at bounding box center [750, 652] width 834 height 15
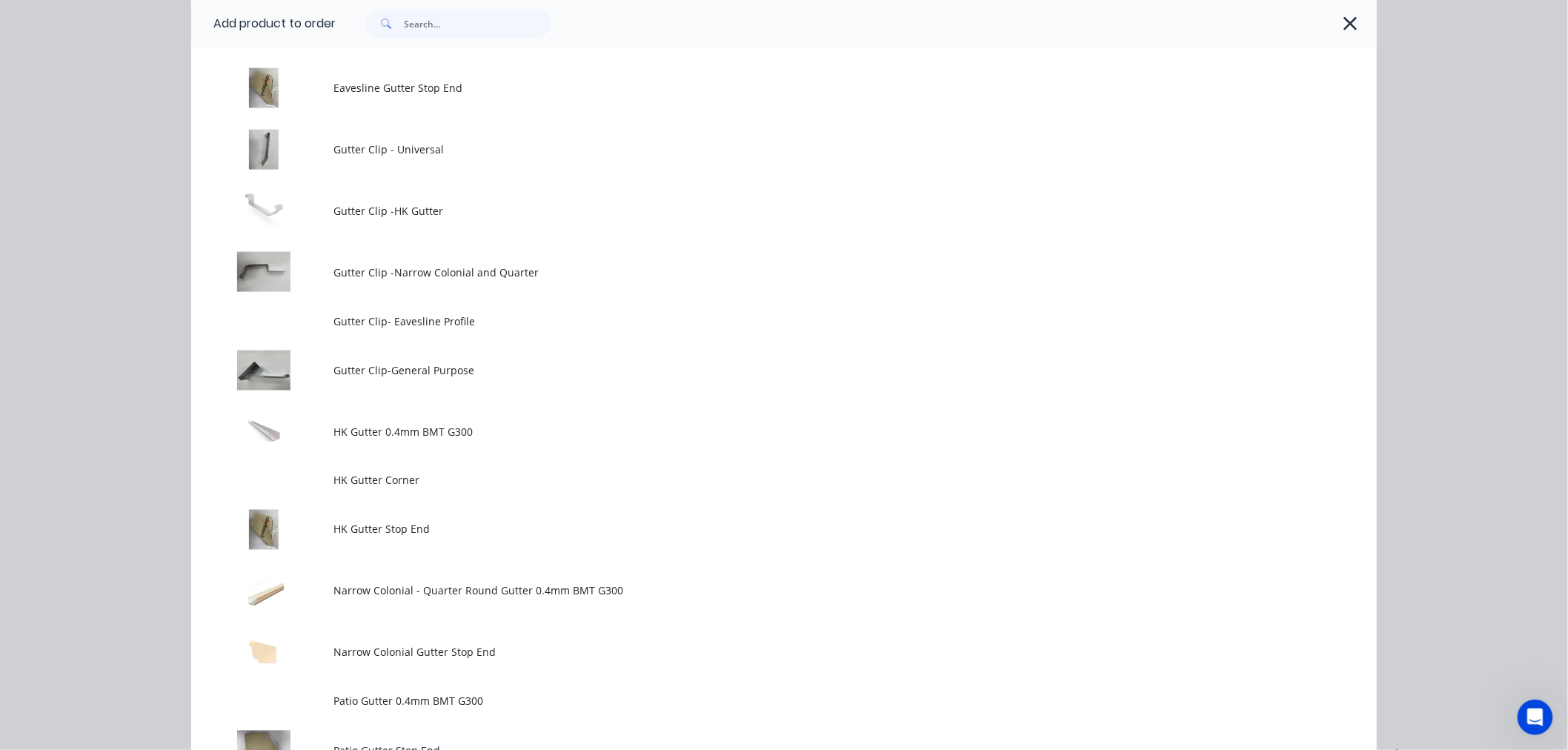
scroll to position [0, 0]
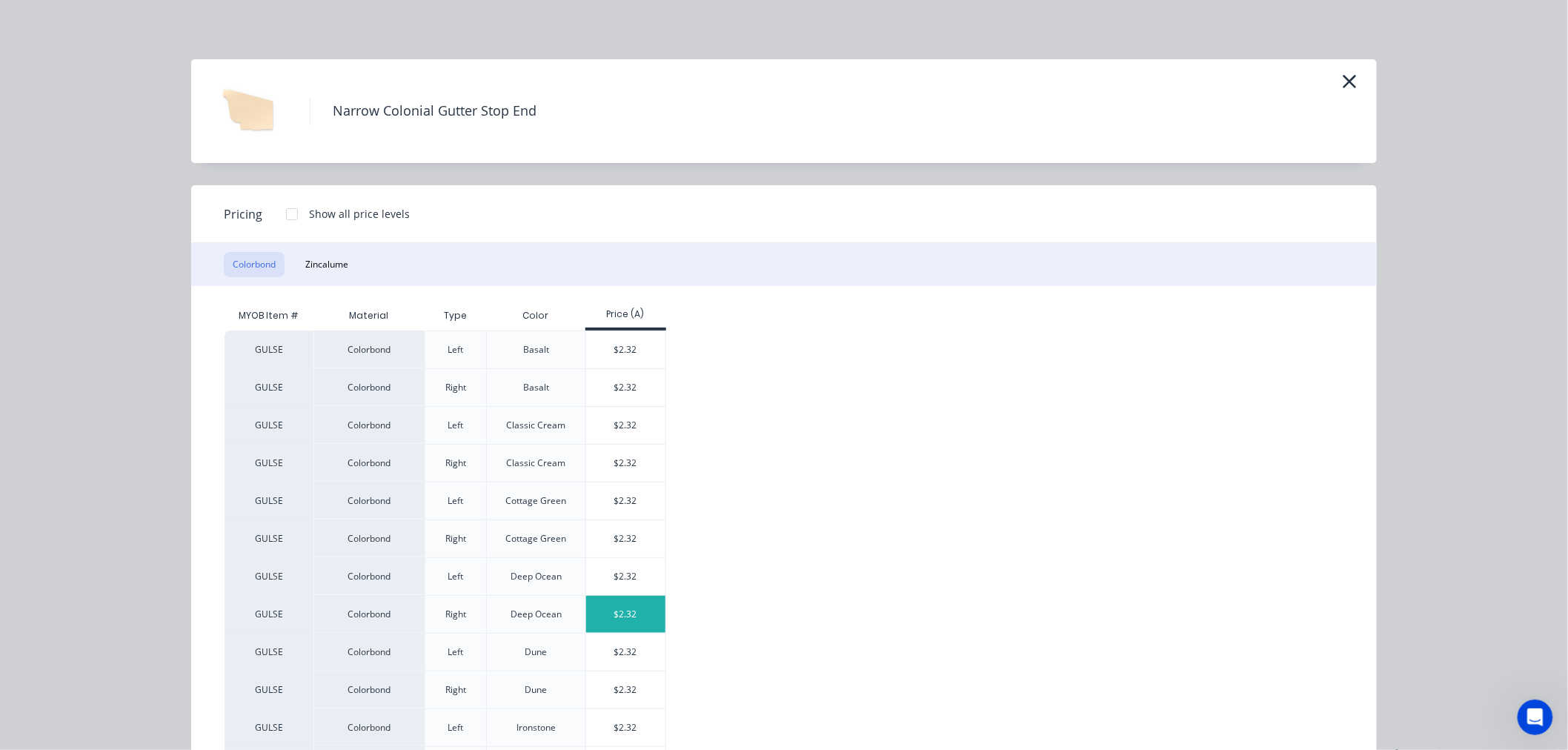
click at [622, 622] on div "$2.32" at bounding box center [626, 614] width 79 height 37
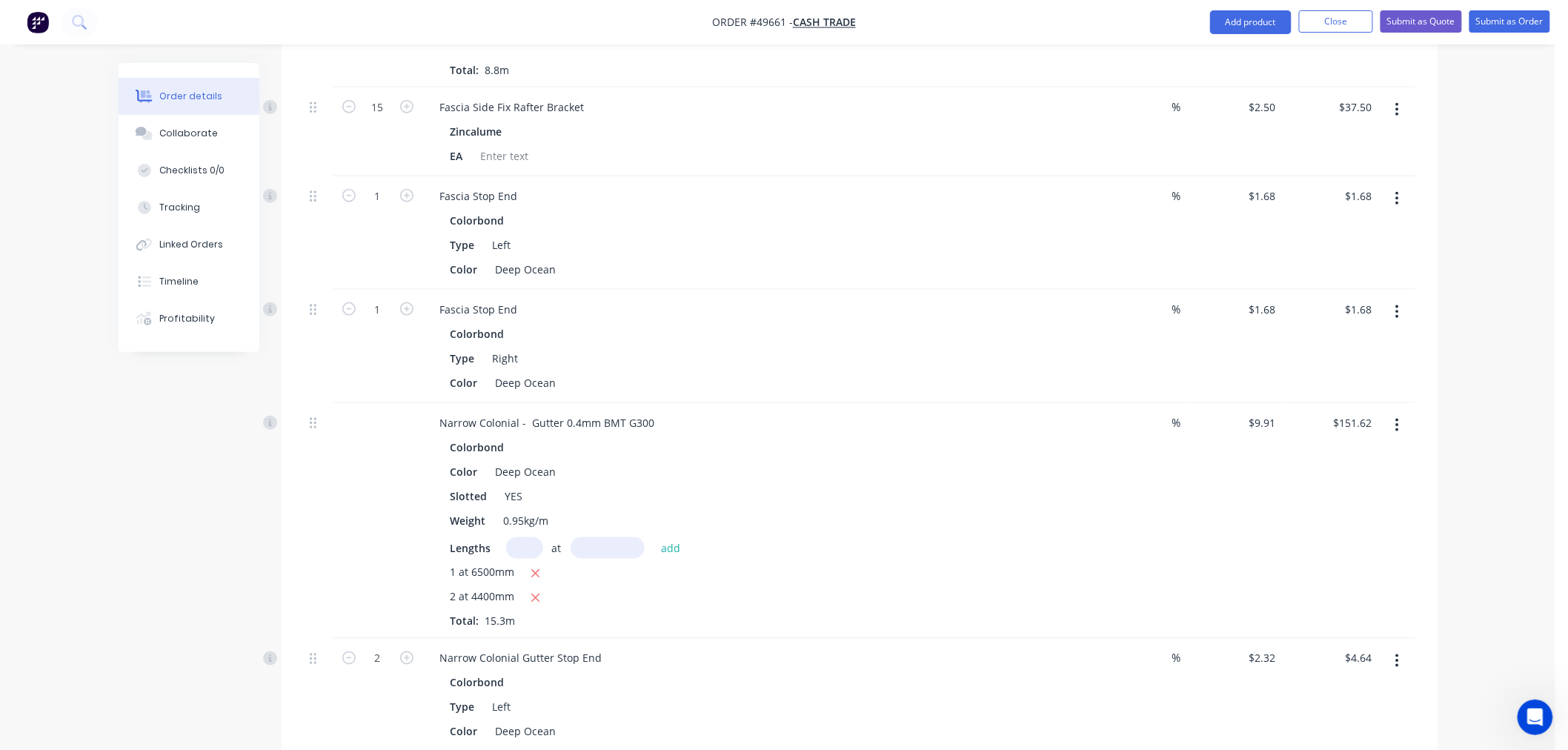
scroll to position [823, 0]
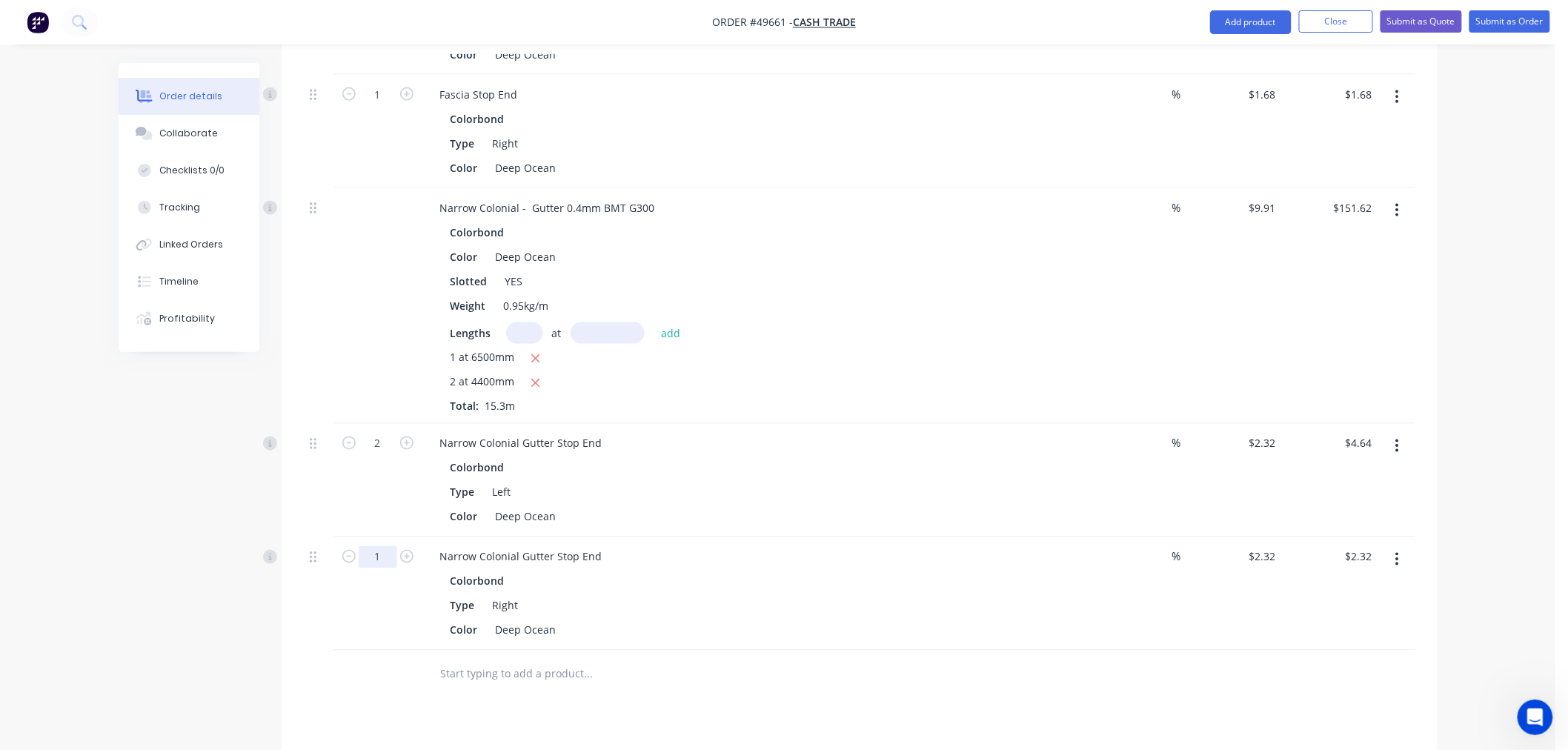
click at [370, 556] on input "1" at bounding box center [378, 557] width 39 height 22
type input "2"
type input "$4.64"
click at [337, 698] on div "Drawings Add drawing Products Show / Hide columns Add product Qty Discount Pric…" at bounding box center [859, 285] width 1156 height 1472
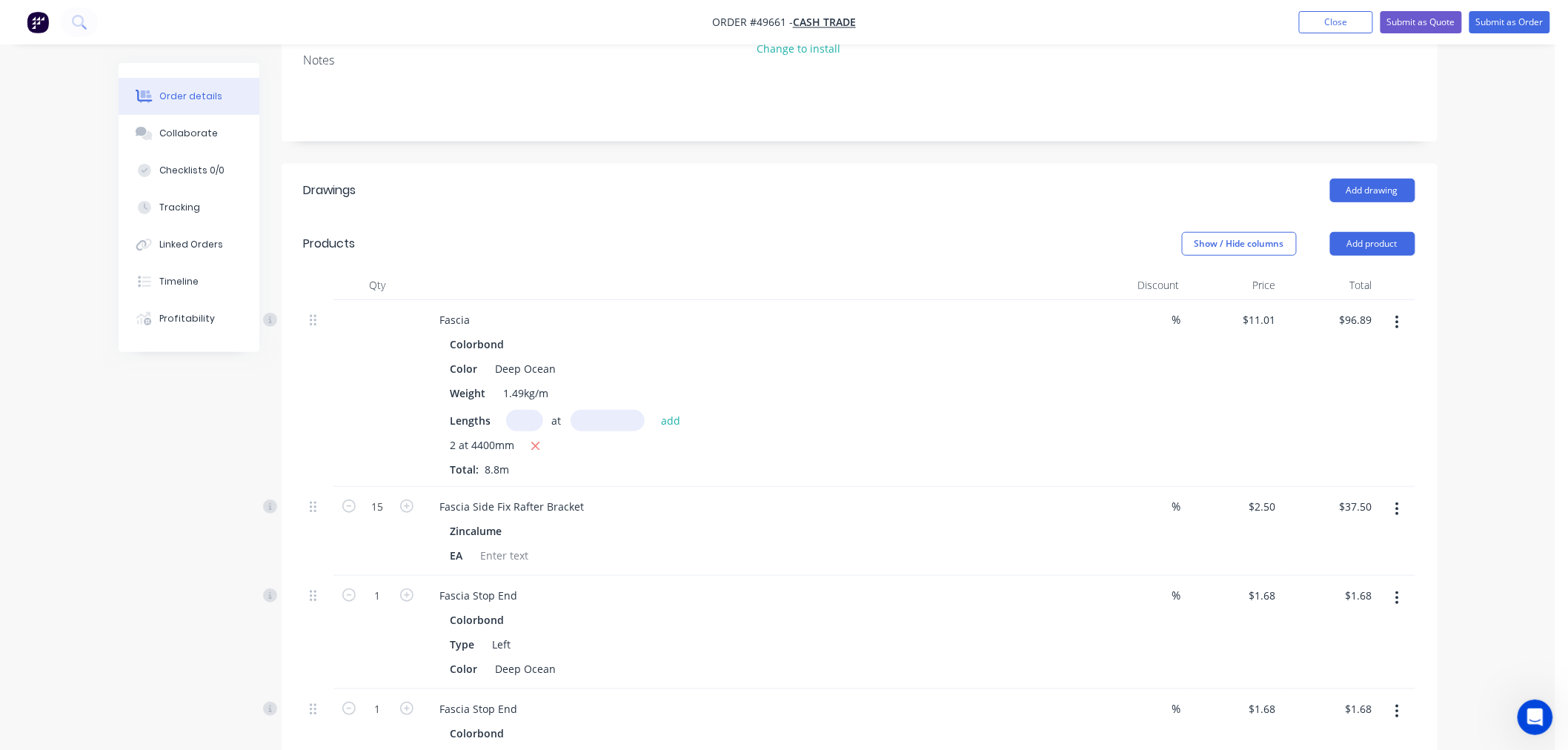
scroll to position [82, 0]
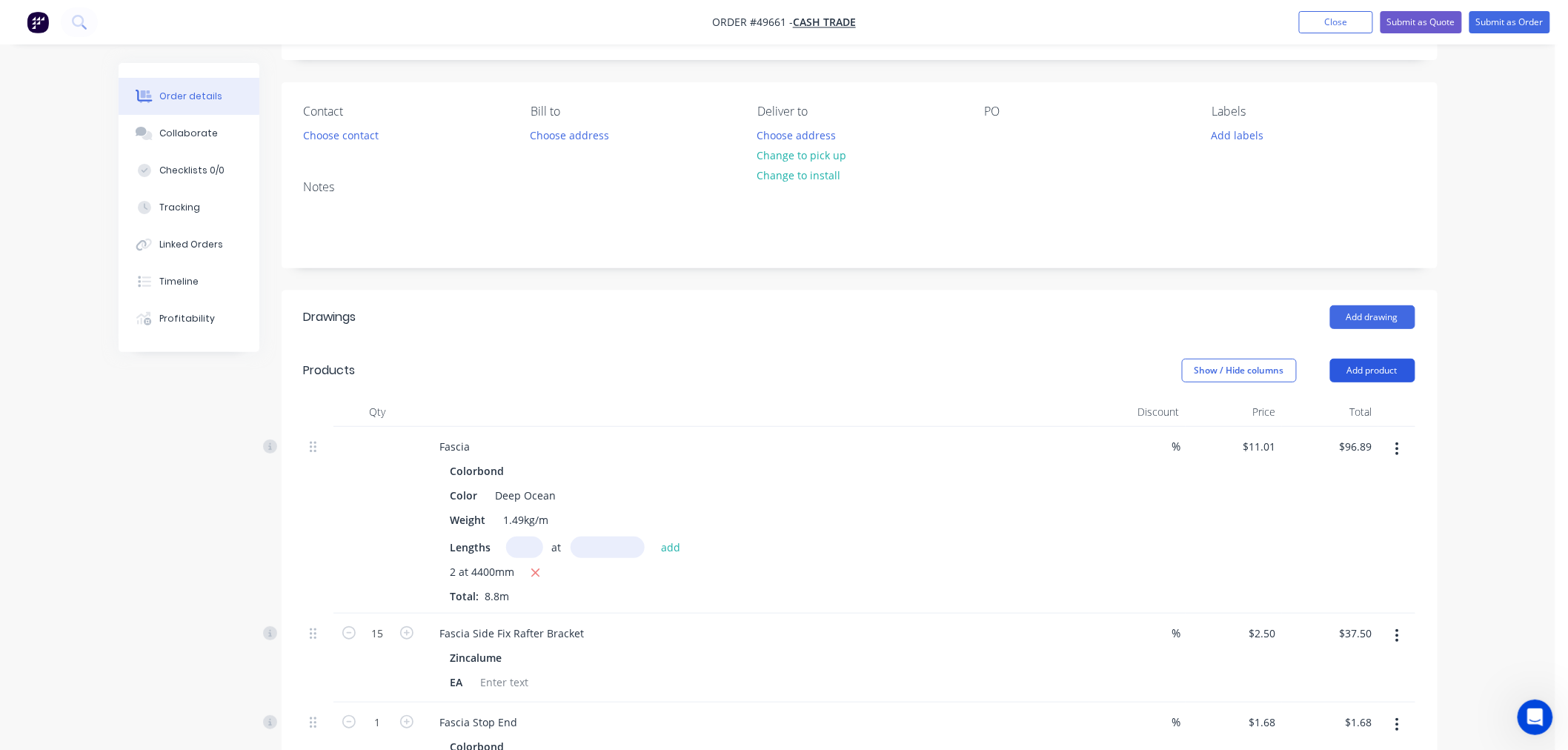
click at [1368, 368] on button "Add product" at bounding box center [1373, 370] width 85 height 24
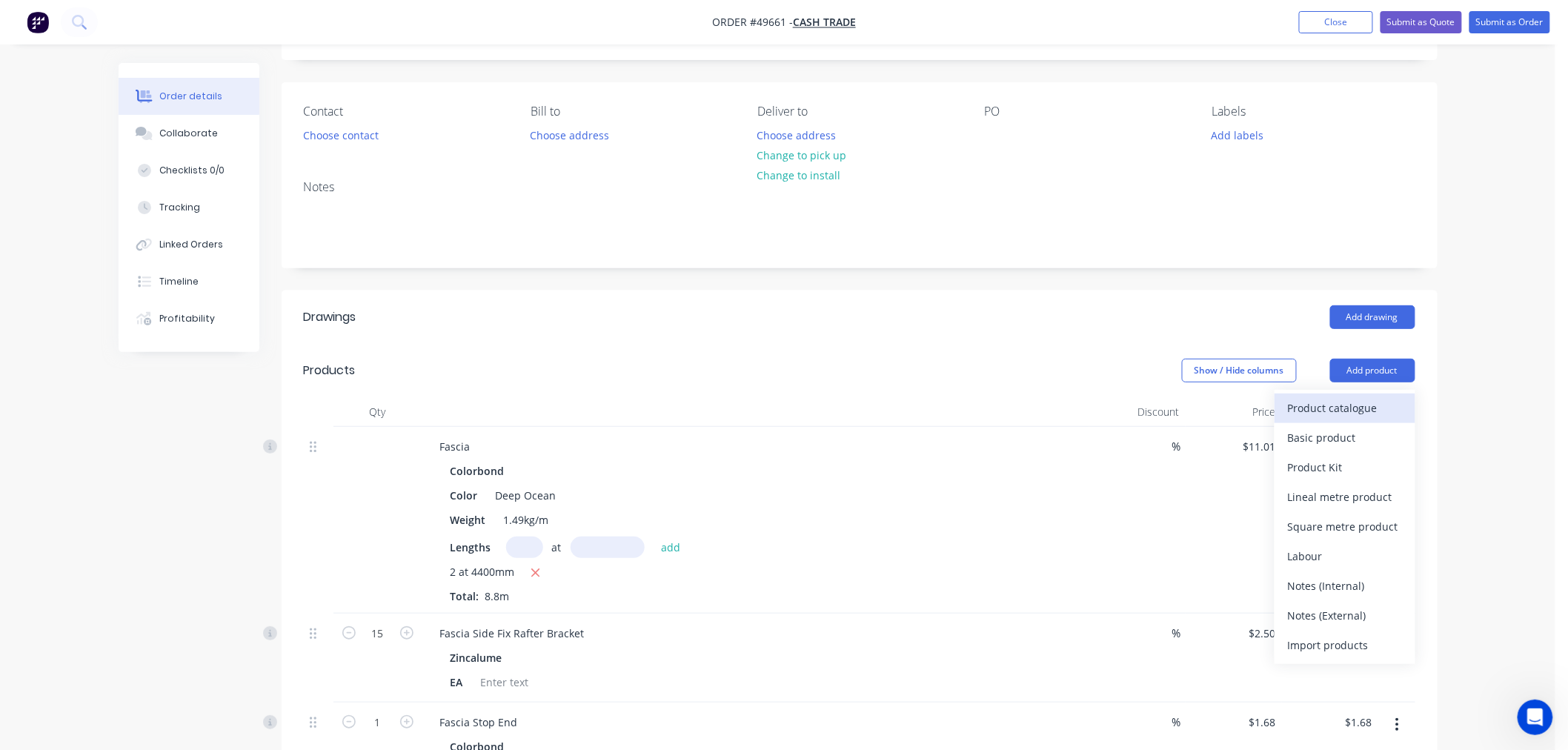
click at [1324, 405] on div "Product catalogue" at bounding box center [1345, 408] width 114 height 21
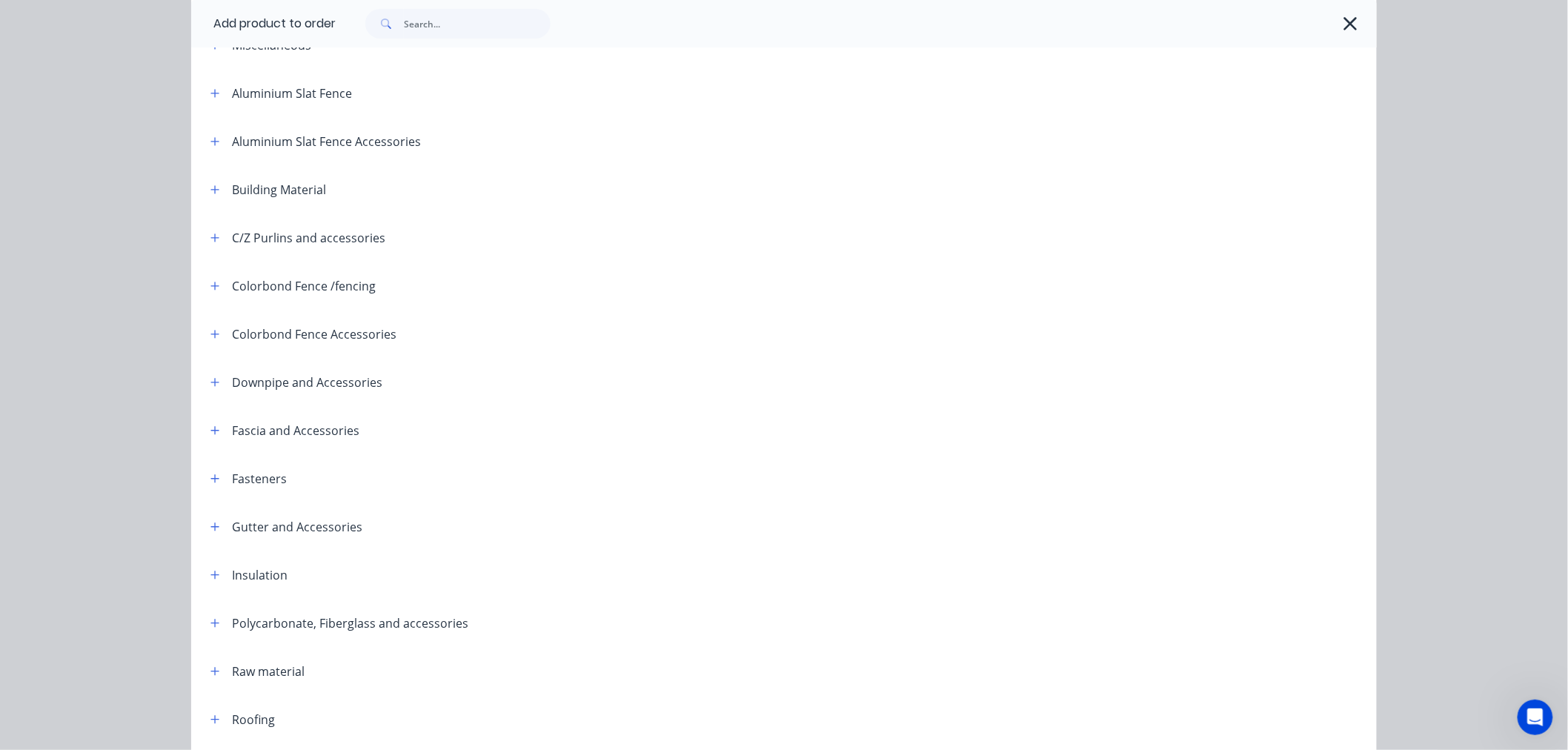
scroll to position [63, 0]
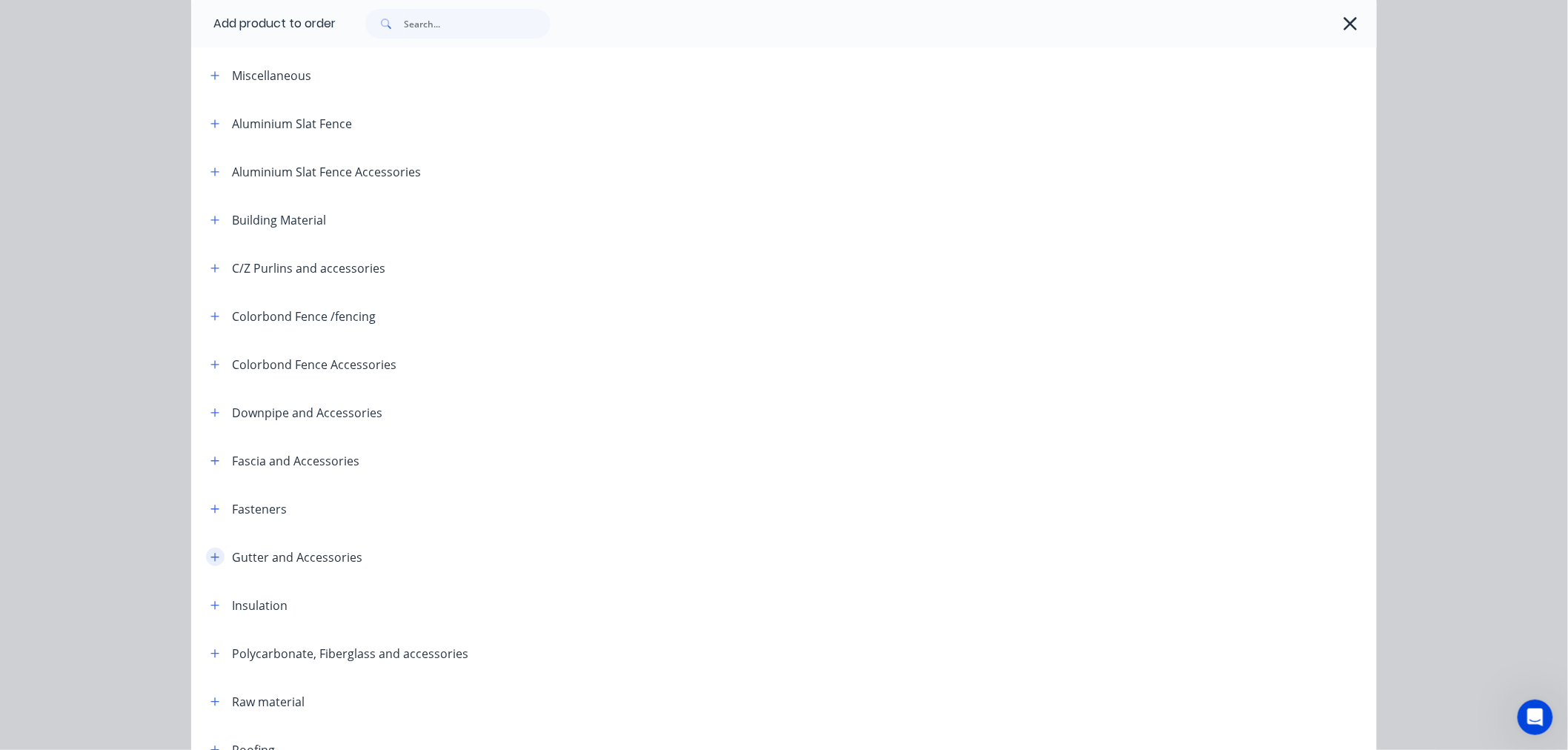
click at [211, 558] on icon "button" at bounding box center [216, 557] width 8 height 8
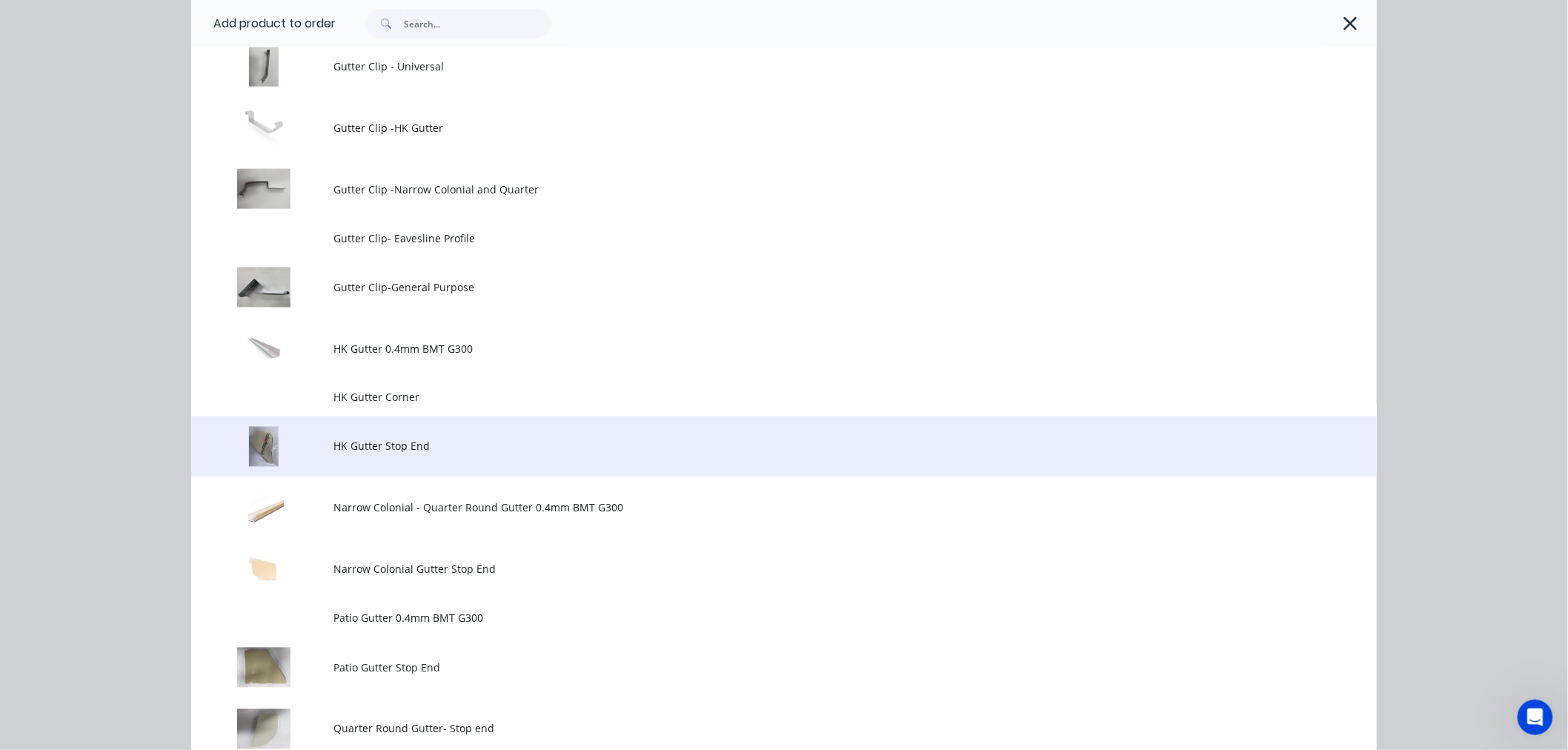
scroll to position [804, 0]
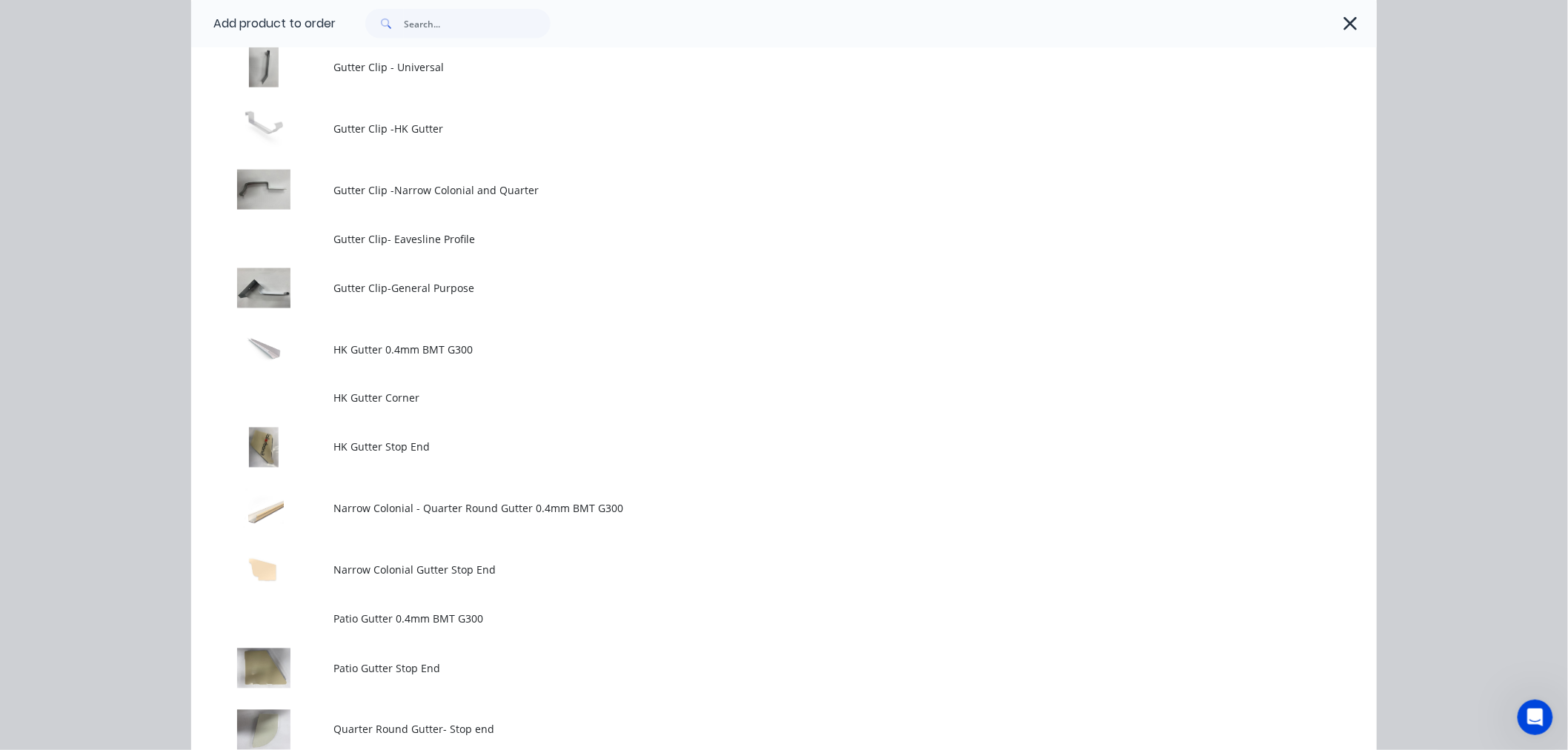
drag, startPoint x: 463, startPoint y: 194, endPoint x: 469, endPoint y: 202, distance: 10.0
click at [463, 194] on span "Gutter Clip -Narrow Colonial and Quarter" at bounding box center [750, 190] width 834 height 15
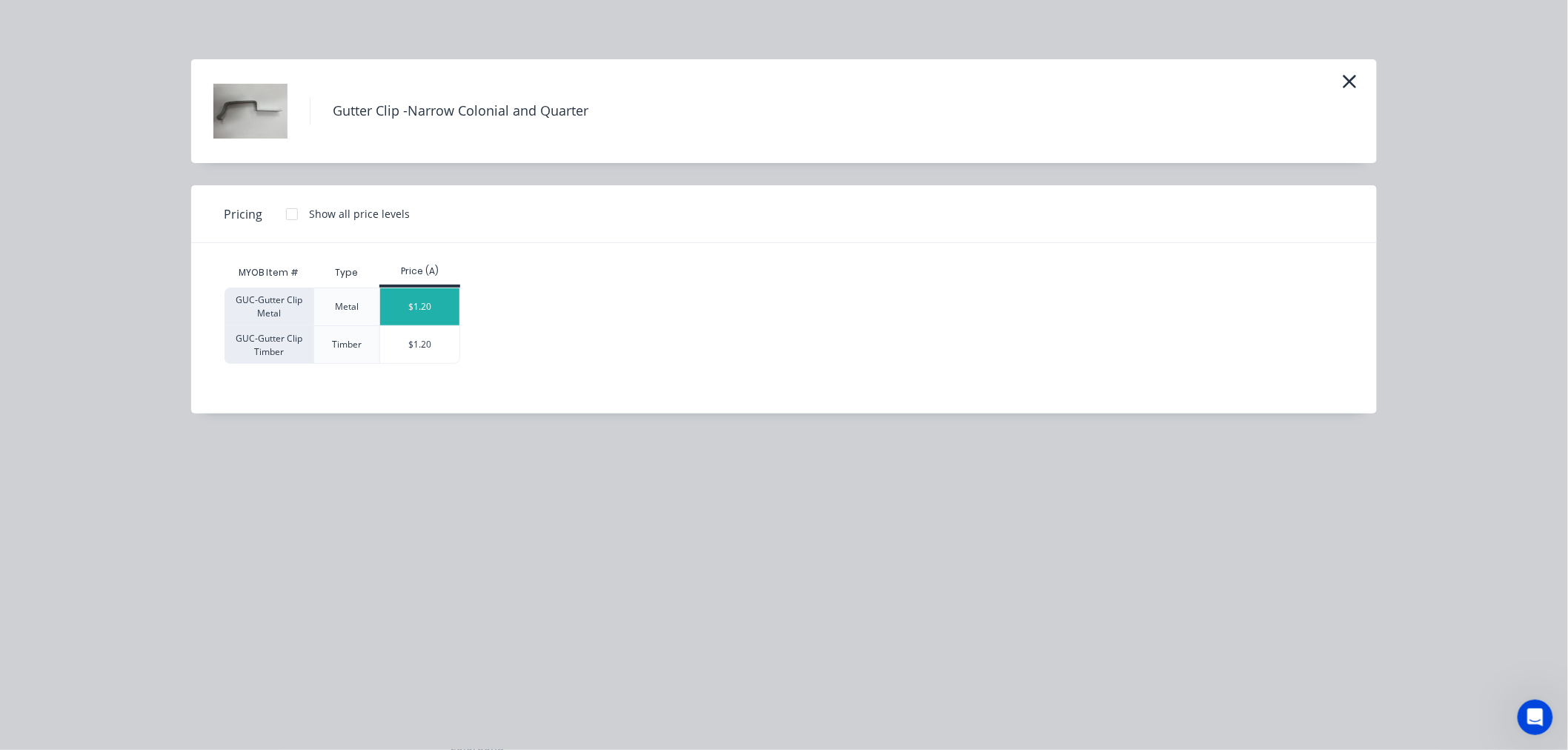
click at [426, 301] on div "$1.20" at bounding box center [419, 307] width 79 height 37
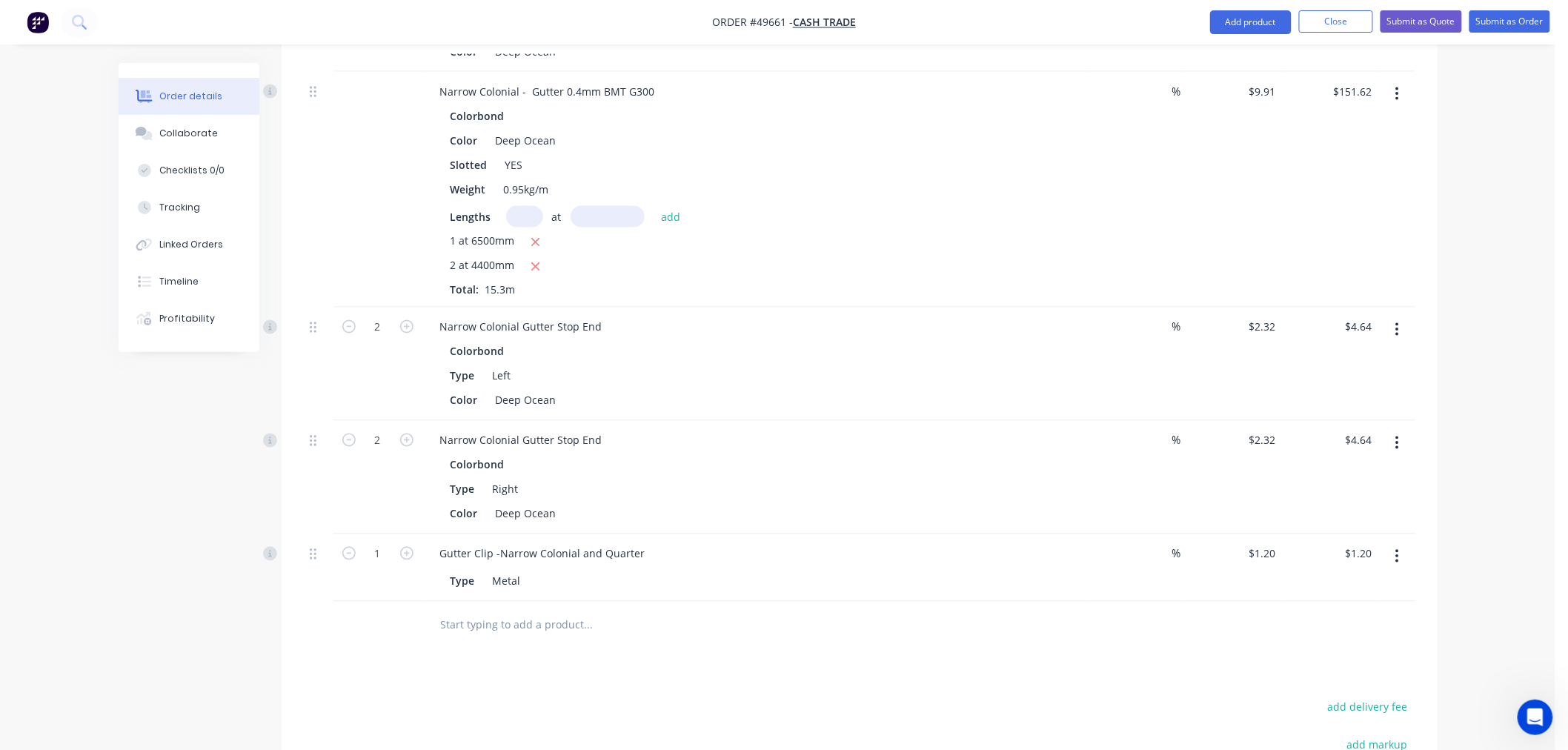
scroll to position [988, 0]
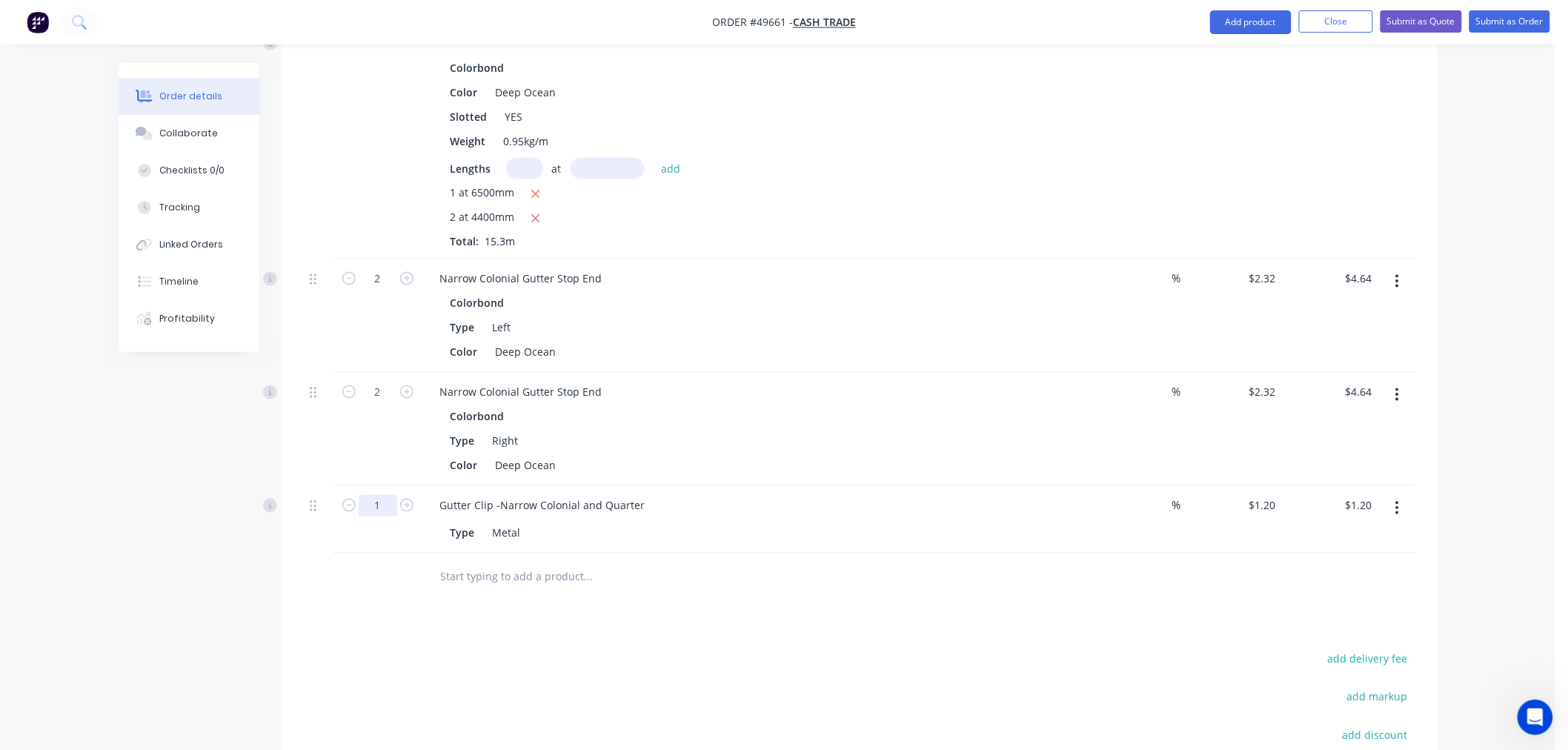
click at [379, 504] on input "1" at bounding box center [378, 506] width 39 height 22
type input "10"
type input "$12.00"
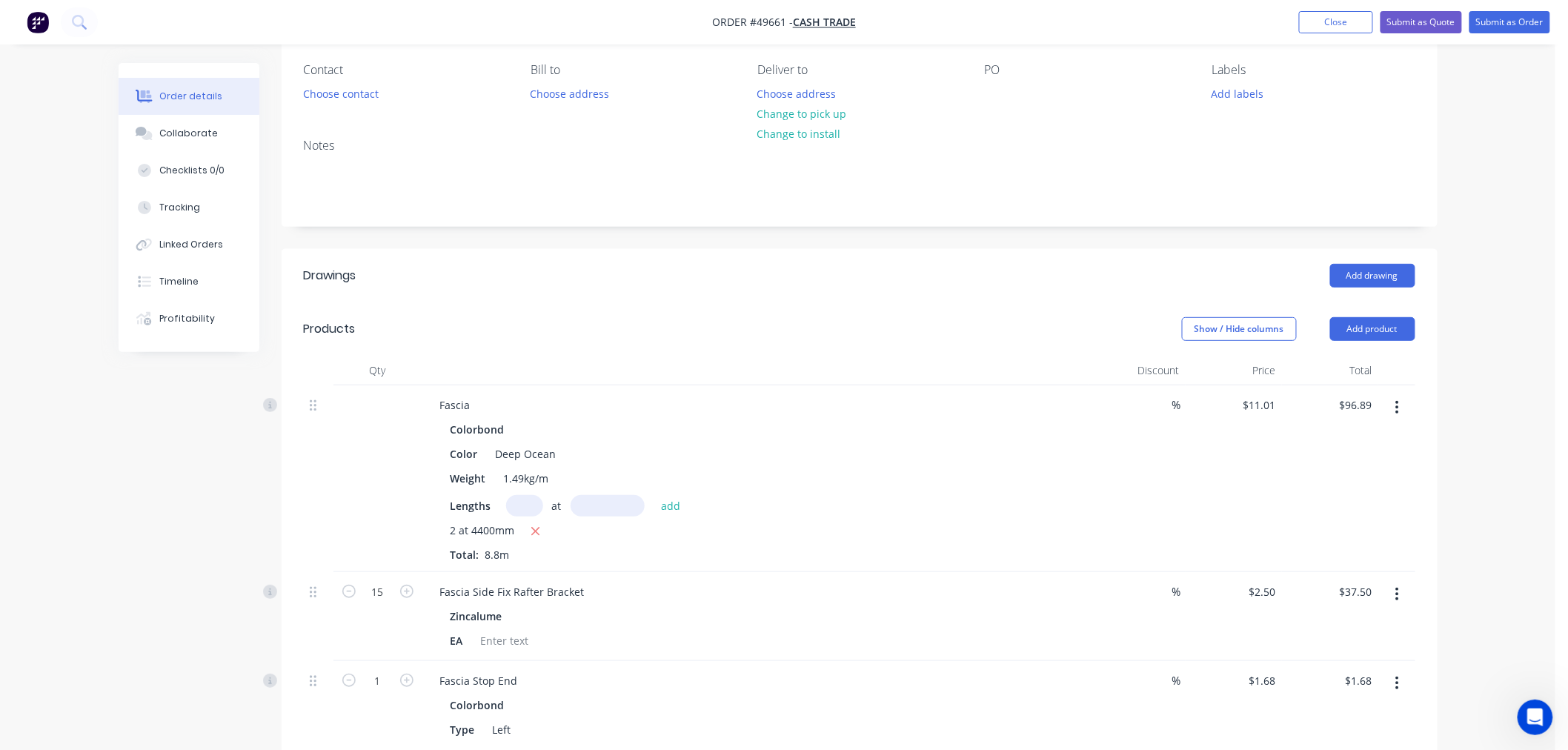
scroll to position [0, 0]
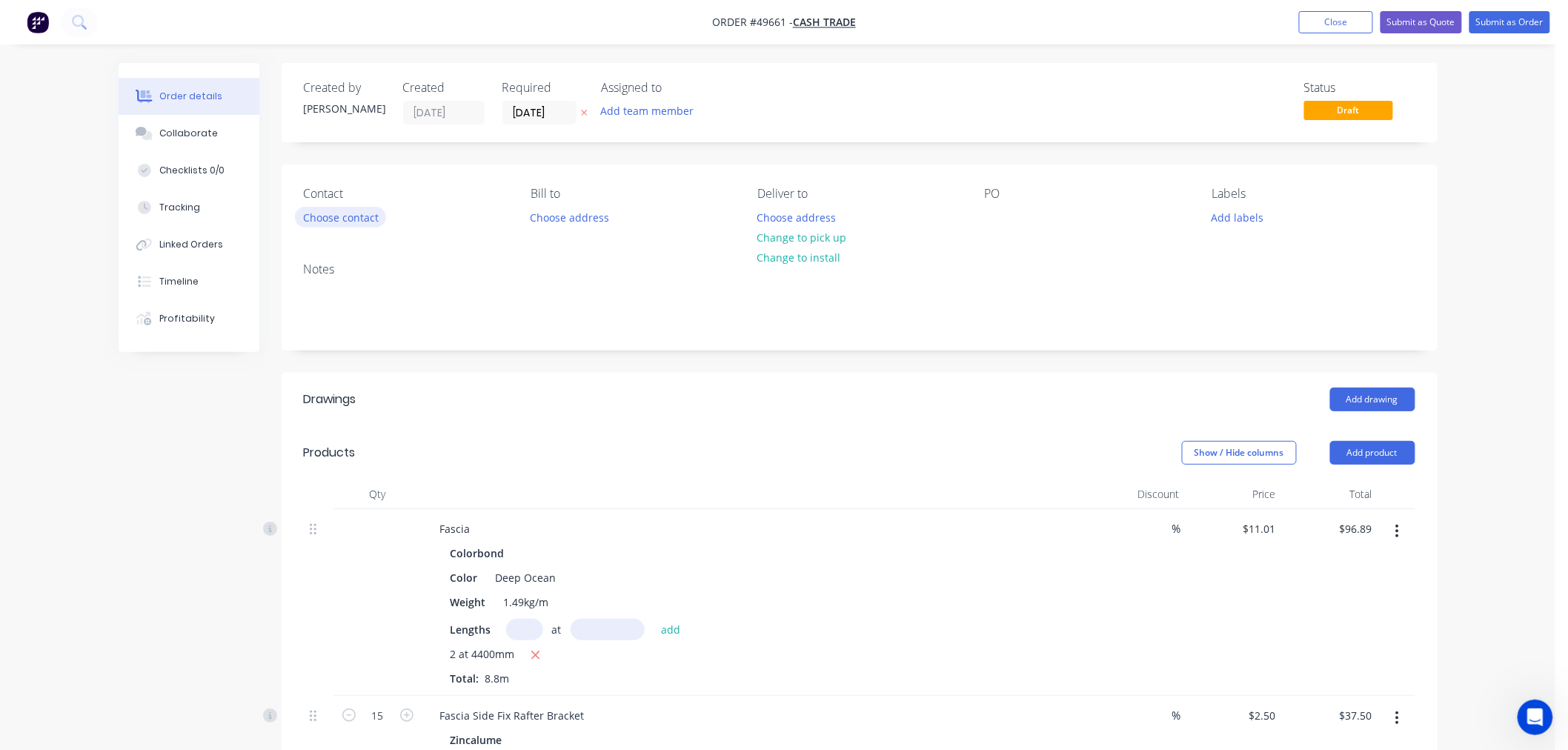
click at [344, 222] on button "Choose contact" at bounding box center [341, 216] width 91 height 20
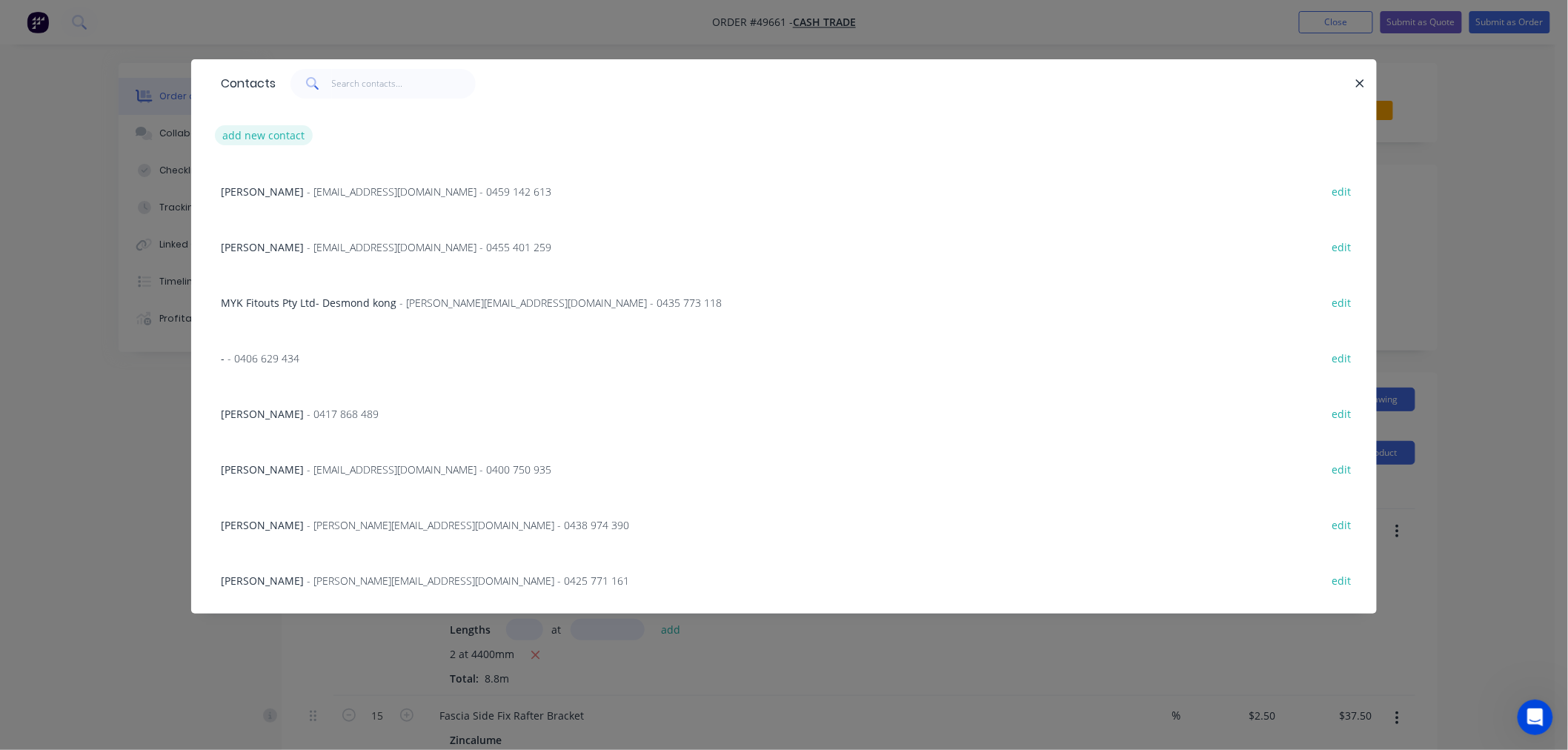
click at [238, 134] on button "add new contact" at bounding box center [264, 135] width 98 height 20
select select "AU"
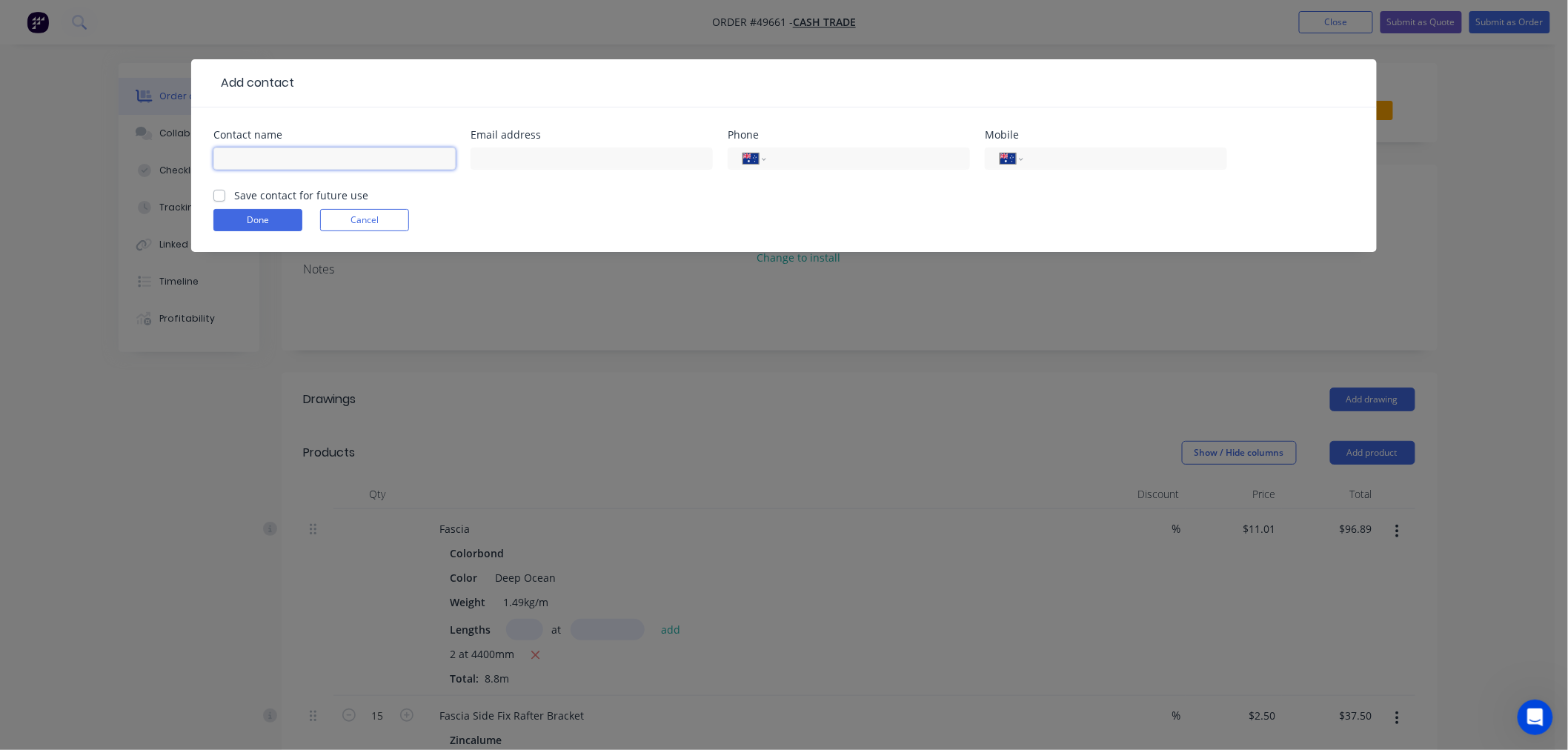
click at [261, 152] on input "text" at bounding box center [334, 158] width 242 height 22
paste input "Ben 0438 284 846 [EMAIL_ADDRESS][PERSON_NAME][DOMAIN_NAME]"
drag, startPoint x: 431, startPoint y: 159, endPoint x: 313, endPoint y: 158, distance: 118.0
click at [313, 158] on input "Ben 0438 284 846 [EMAIL_ADDRESS][PERSON_NAME][DOMAIN_NAME]" at bounding box center [334, 158] width 242 height 22
type input "Ben 0438 284 846 [EMAIL_ADDRESS][PERSON_NAME][DOMAIN_NAME]"
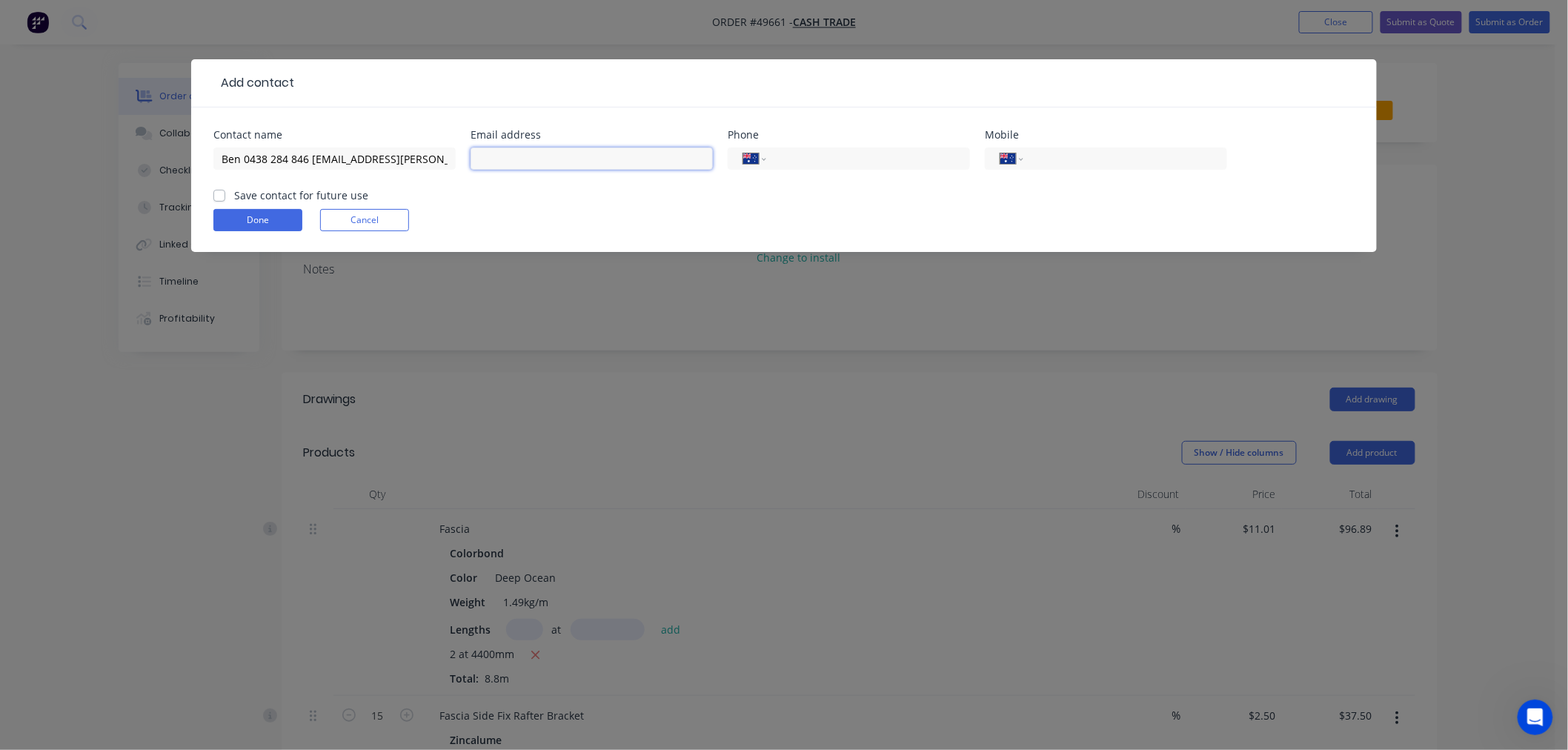
click at [502, 153] on input "text" at bounding box center [591, 158] width 242 height 22
paste input "[EMAIL_ADDRESS][PERSON_NAME][DOMAIN_NAME]"
type input "[EMAIL_ADDRESS][PERSON_NAME][DOMAIN_NAME]"
click at [322, 156] on input "Ben 0438 284 846 [EMAIL_ADDRESS][PERSON_NAME][DOMAIN_NAME]" at bounding box center [334, 158] width 242 height 22
drag, startPoint x: 434, startPoint y: 158, endPoint x: 311, endPoint y: 159, distance: 123.0
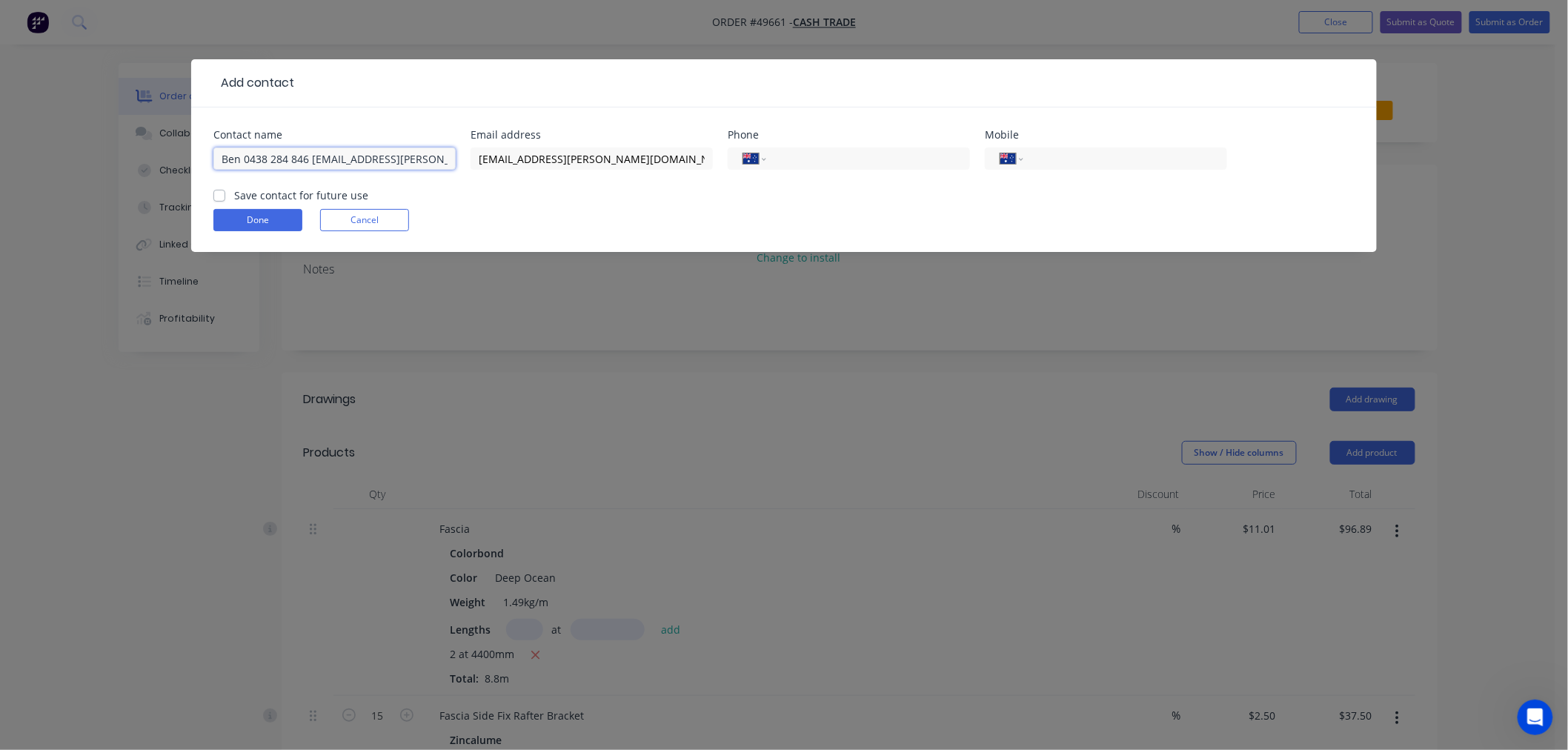
click at [311, 159] on input "Ben 0438 284 846 [EMAIL_ADDRESS][PERSON_NAME][DOMAIN_NAME]" at bounding box center [334, 158] width 242 height 22
drag, startPoint x: 335, startPoint y: 158, endPoint x: 246, endPoint y: 157, distance: 89.0
click at [246, 157] on input "Ben 0438 284 846" at bounding box center [334, 158] width 242 height 22
type input "Ben 0438 284 846"
click at [1062, 152] on input "tel" at bounding box center [1122, 159] width 178 height 17
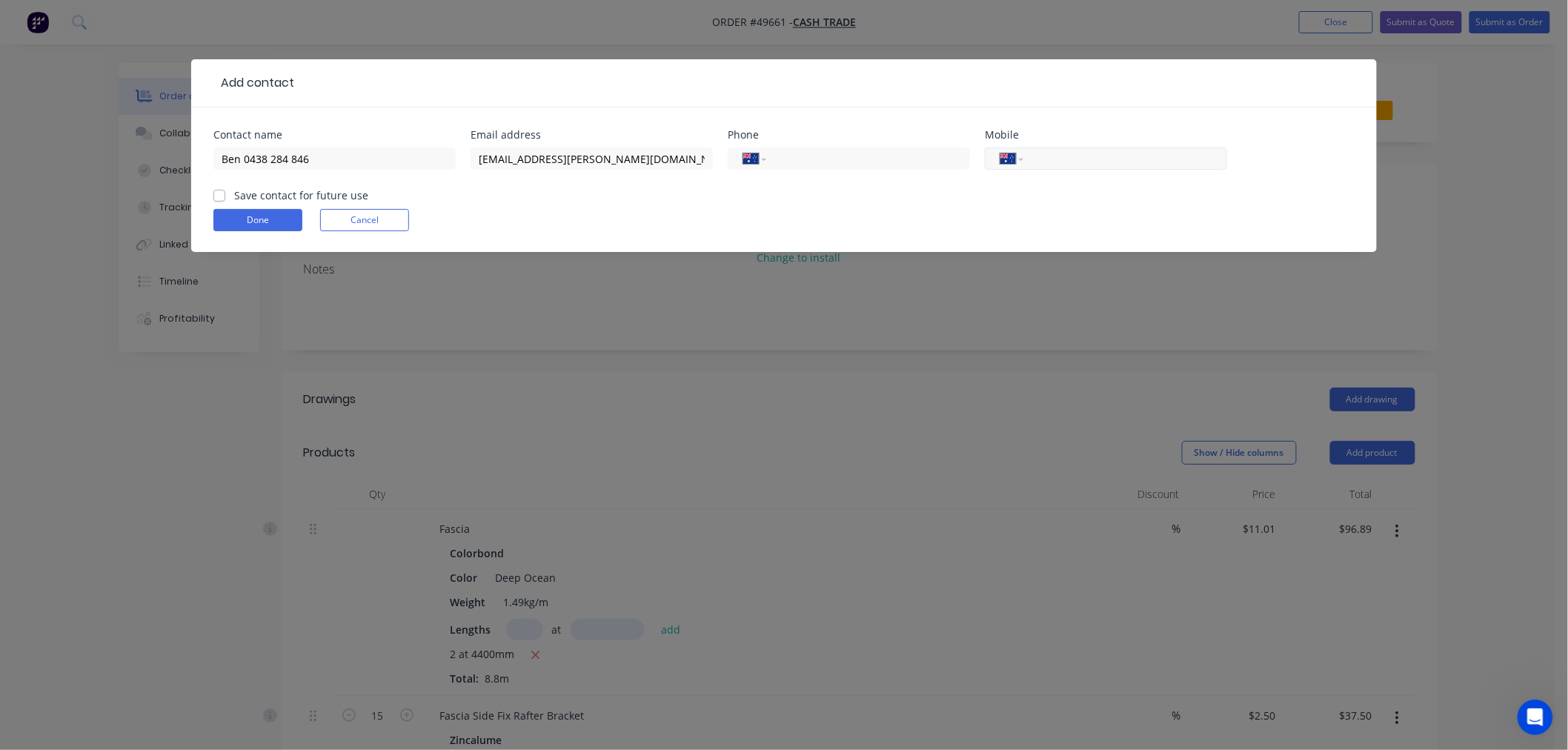
paste input "0438 284 846"
type input "0438 284 846"
click at [233, 216] on button "Done" at bounding box center [257, 220] width 89 height 22
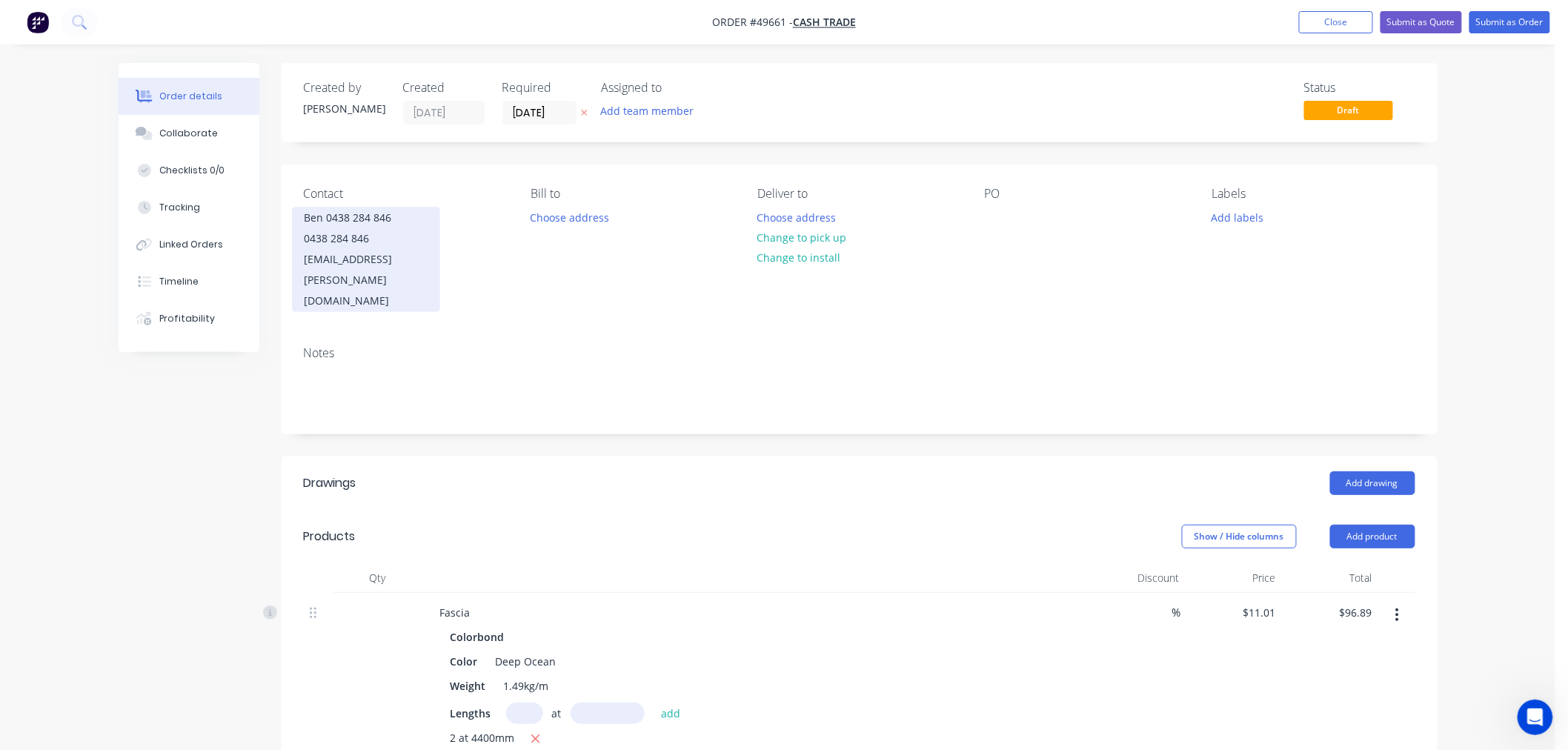
click at [341, 238] on div "0438 284 846" at bounding box center [365, 238] width 123 height 21
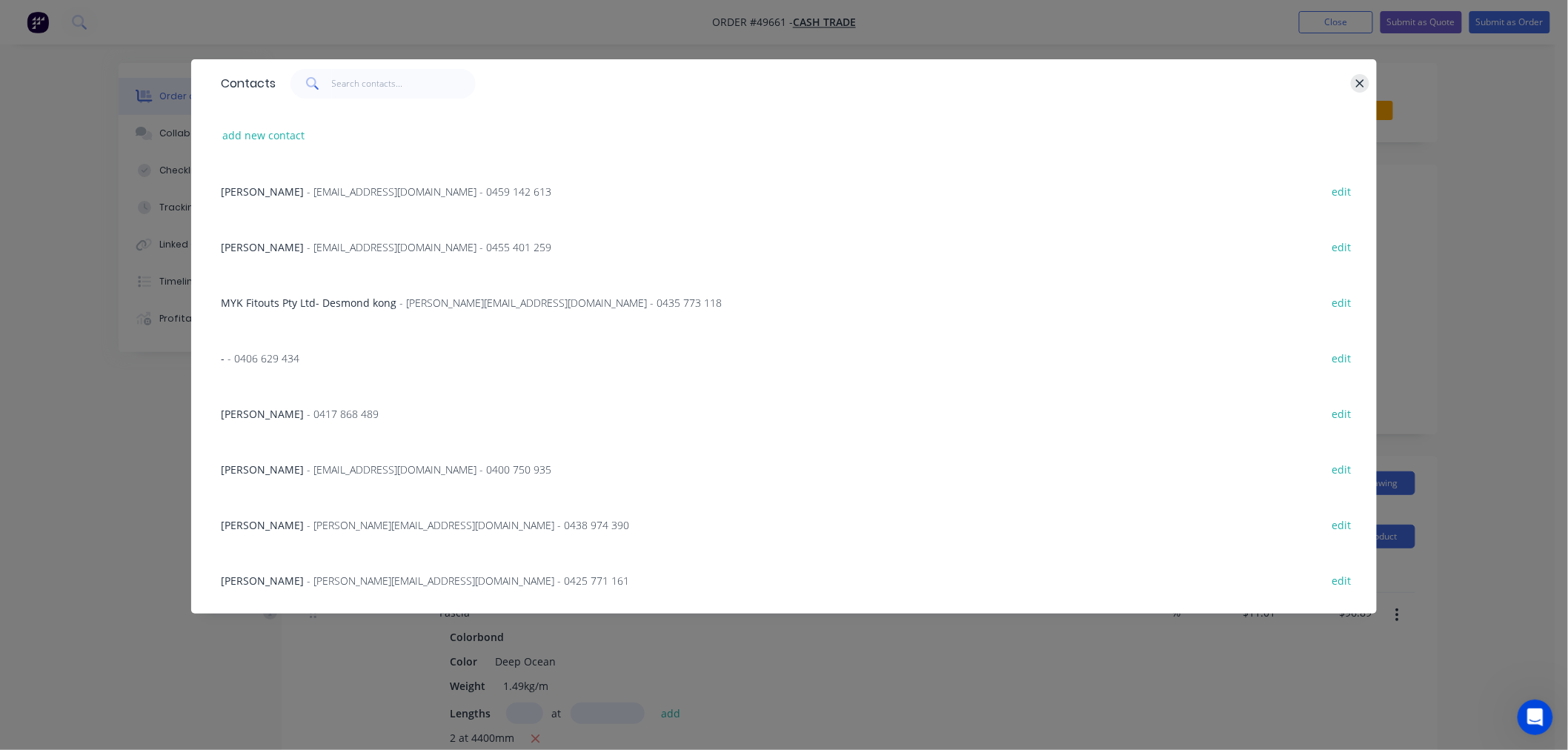
click at [1355, 82] on icon "button" at bounding box center [1359, 84] width 9 height 14
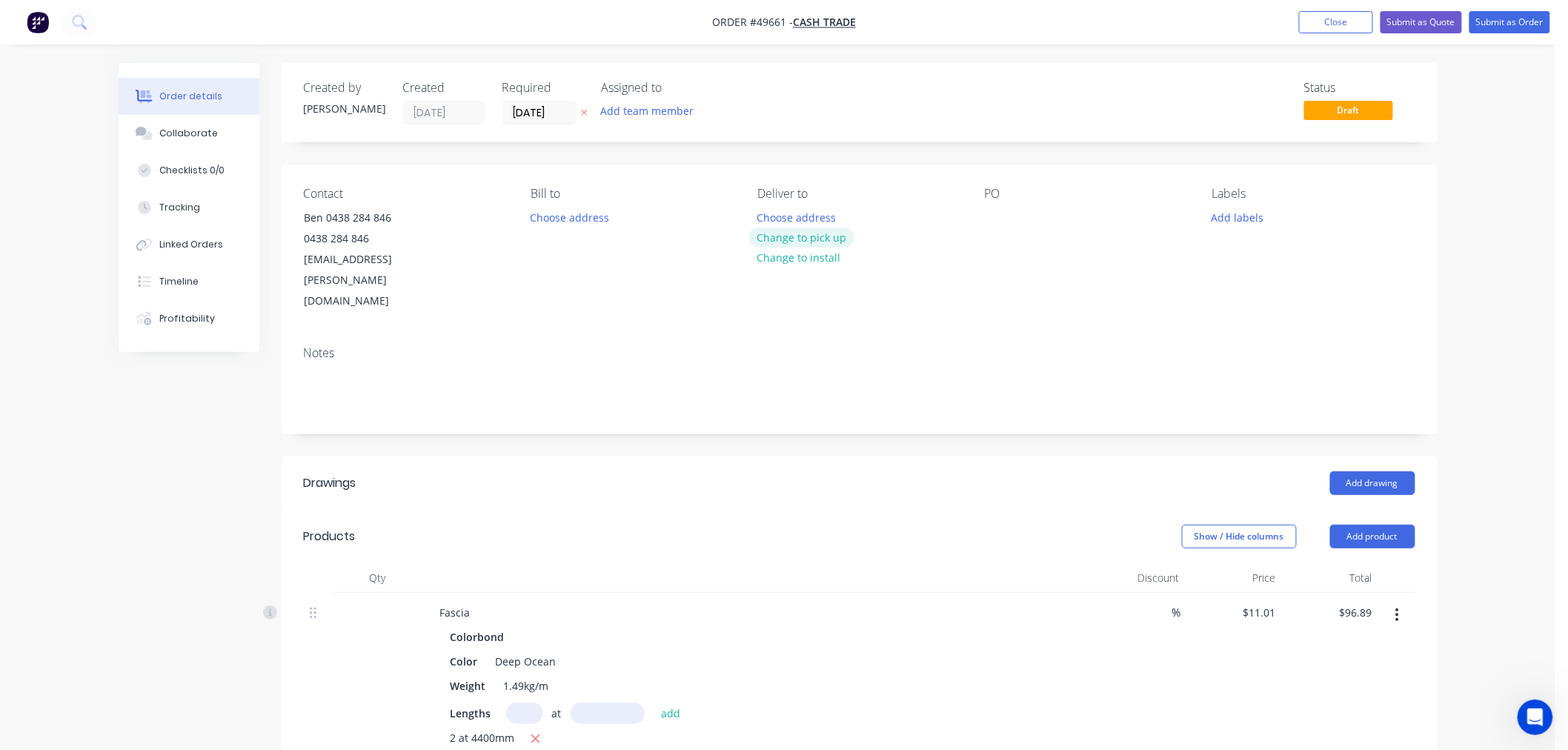
click at [776, 238] on button "Change to pick up" at bounding box center [802, 238] width 105 height 20
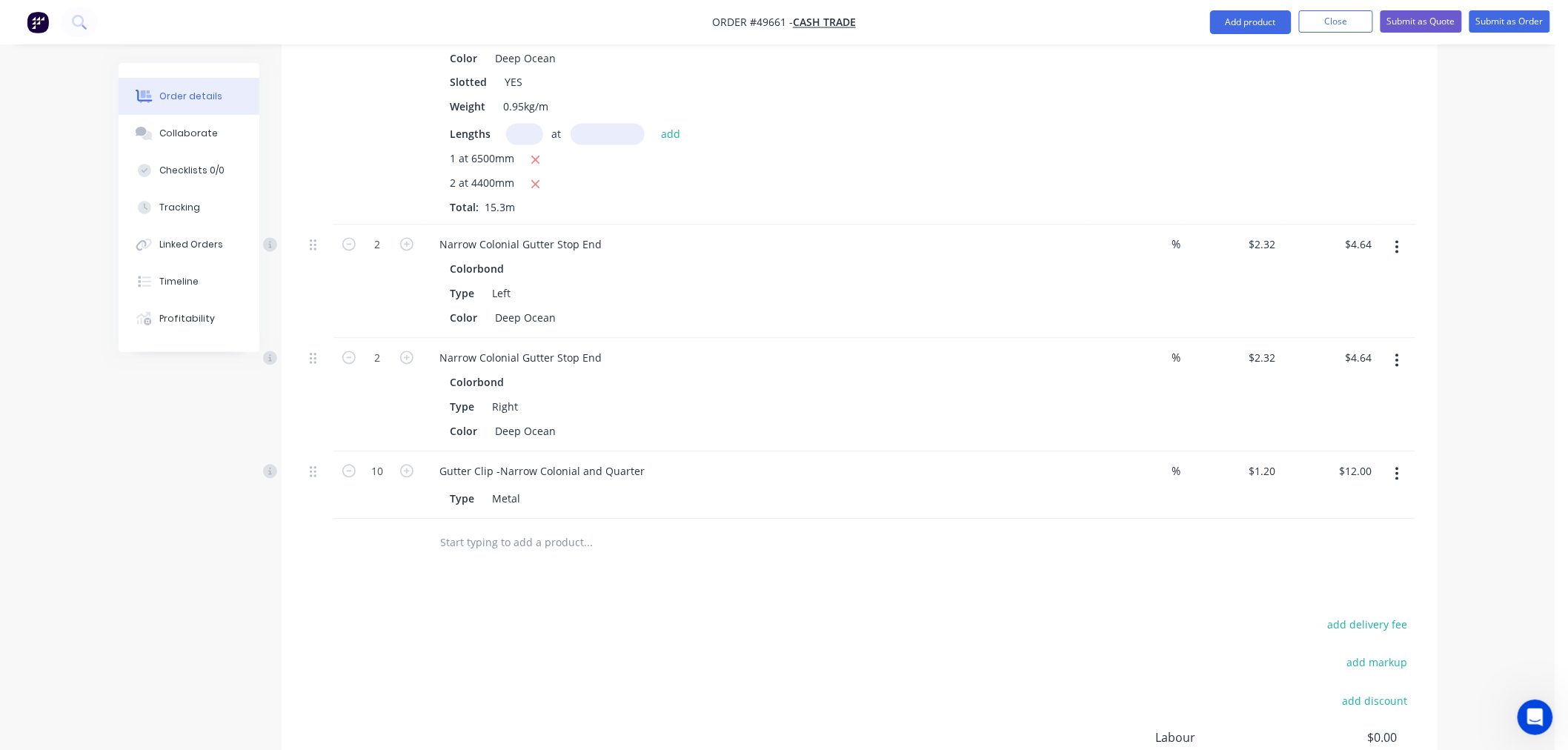
scroll to position [1226, 0]
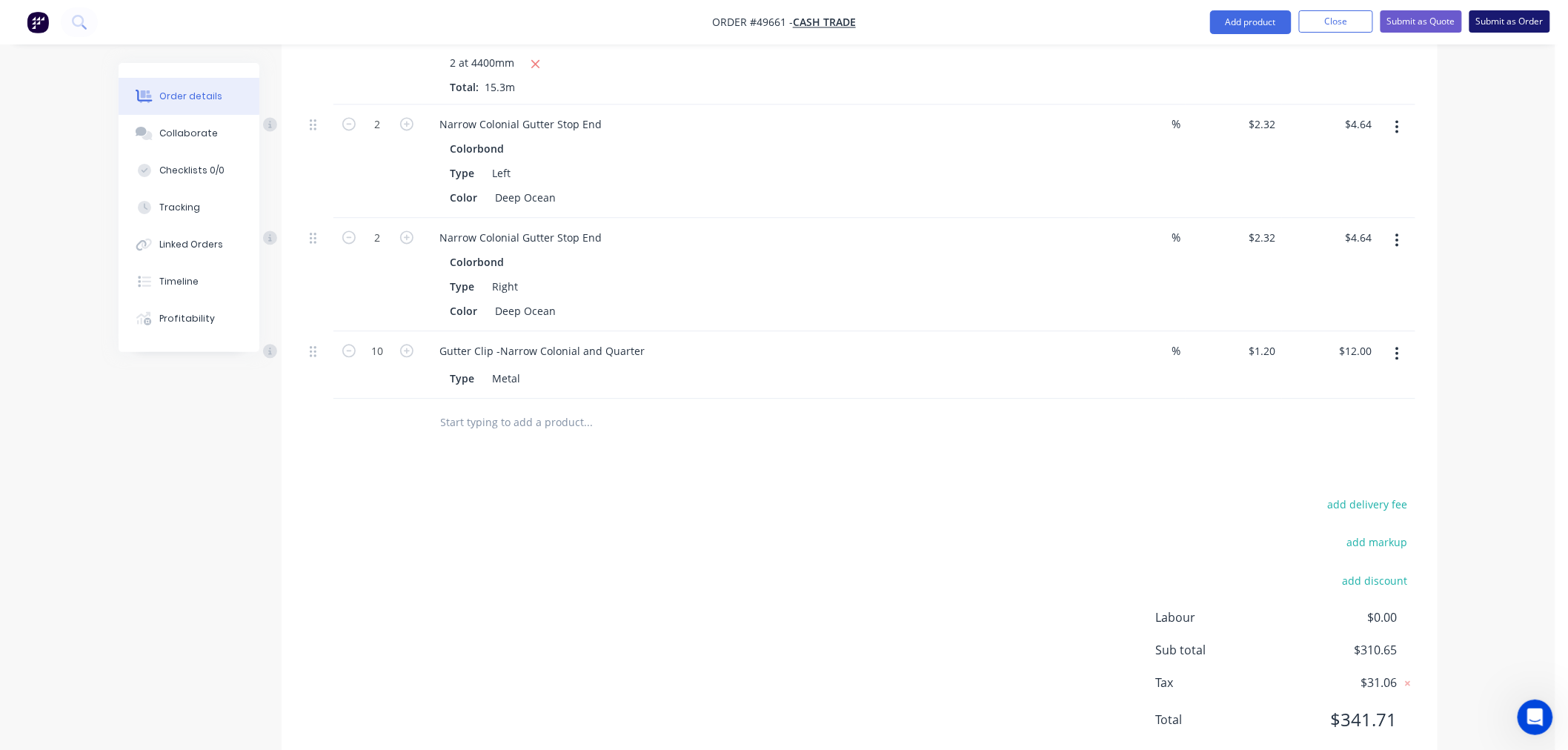
click at [1488, 19] on button "Submit as Order" at bounding box center [1509, 21] width 80 height 22
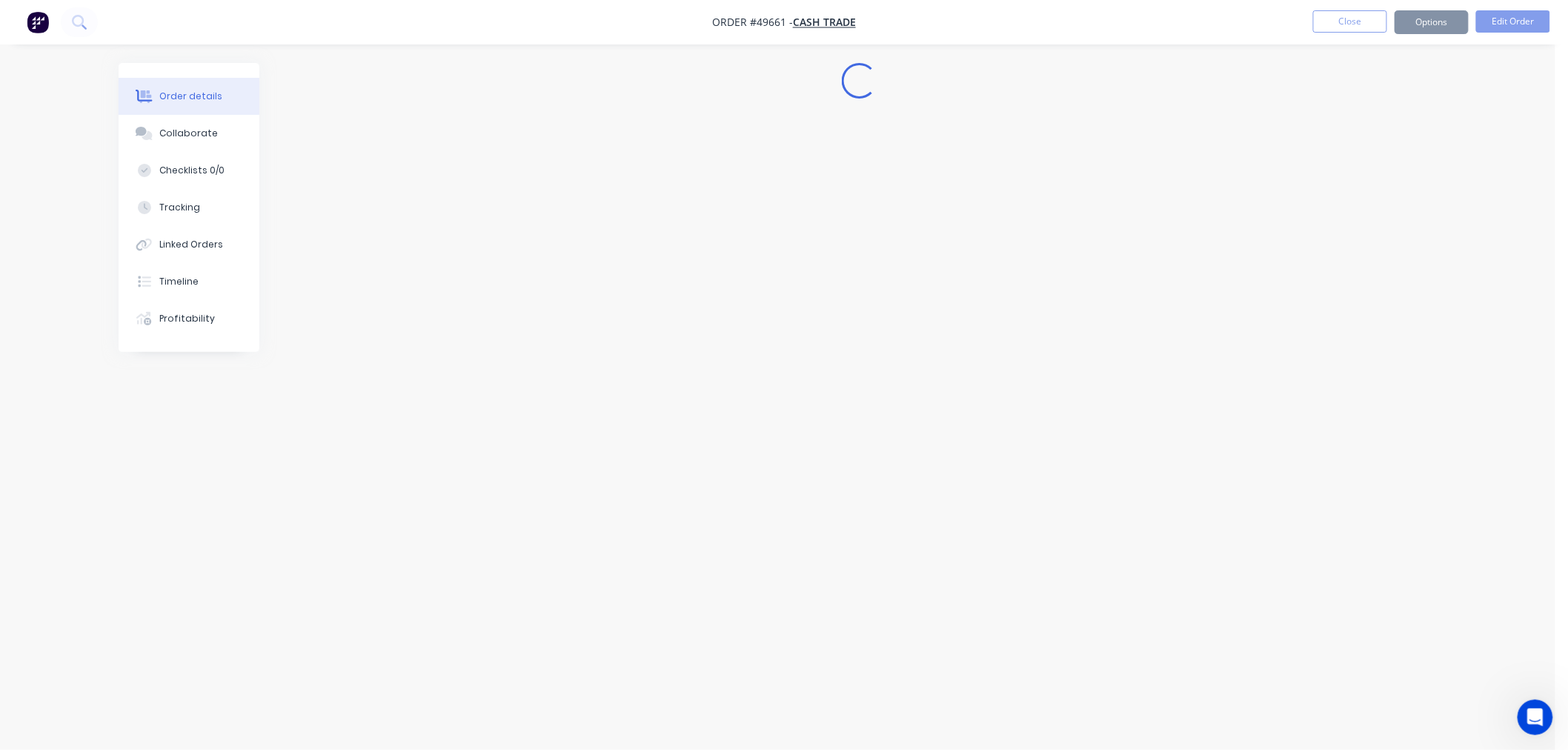
scroll to position [0, 0]
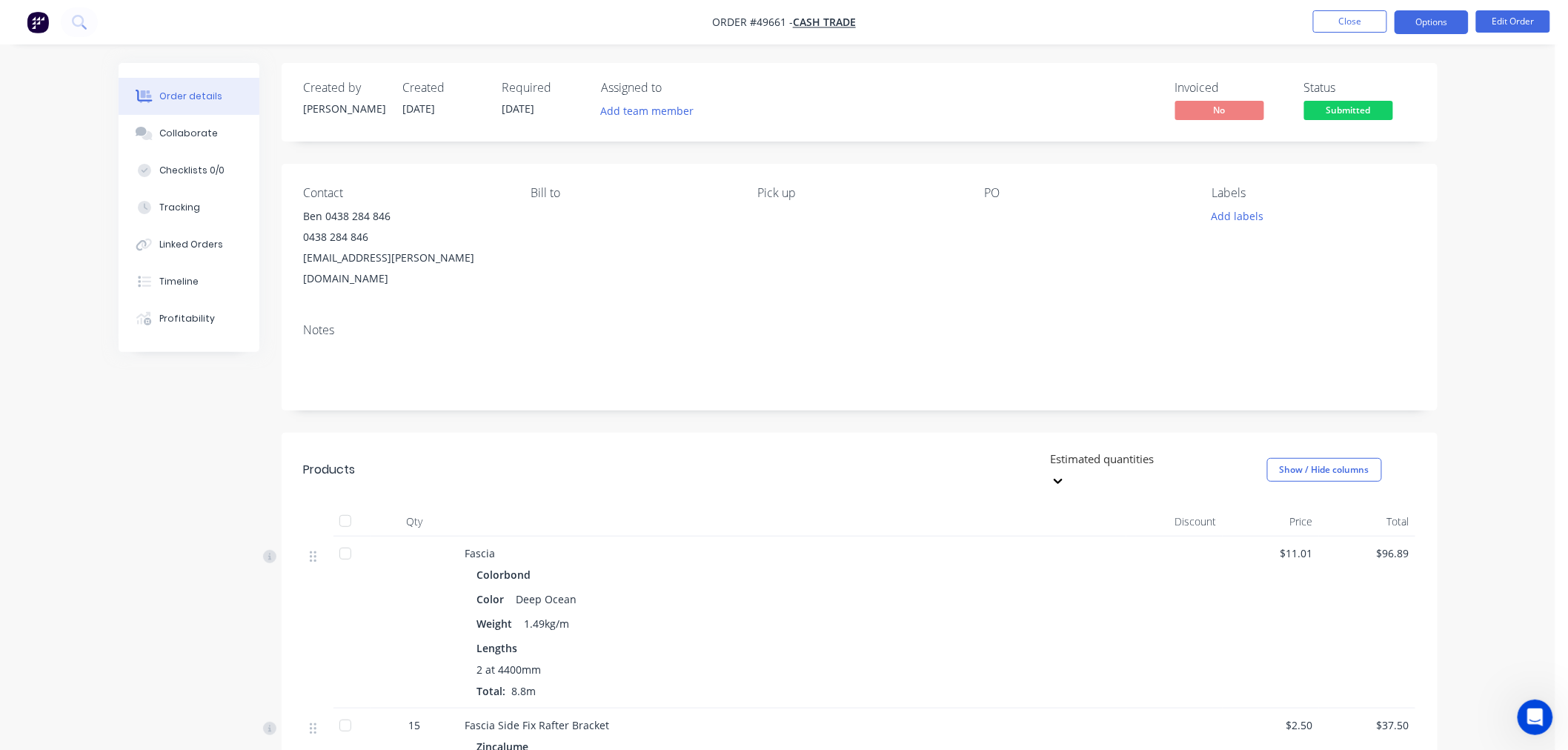
click at [1434, 26] on button "Options" at bounding box center [1432, 22] width 74 height 24
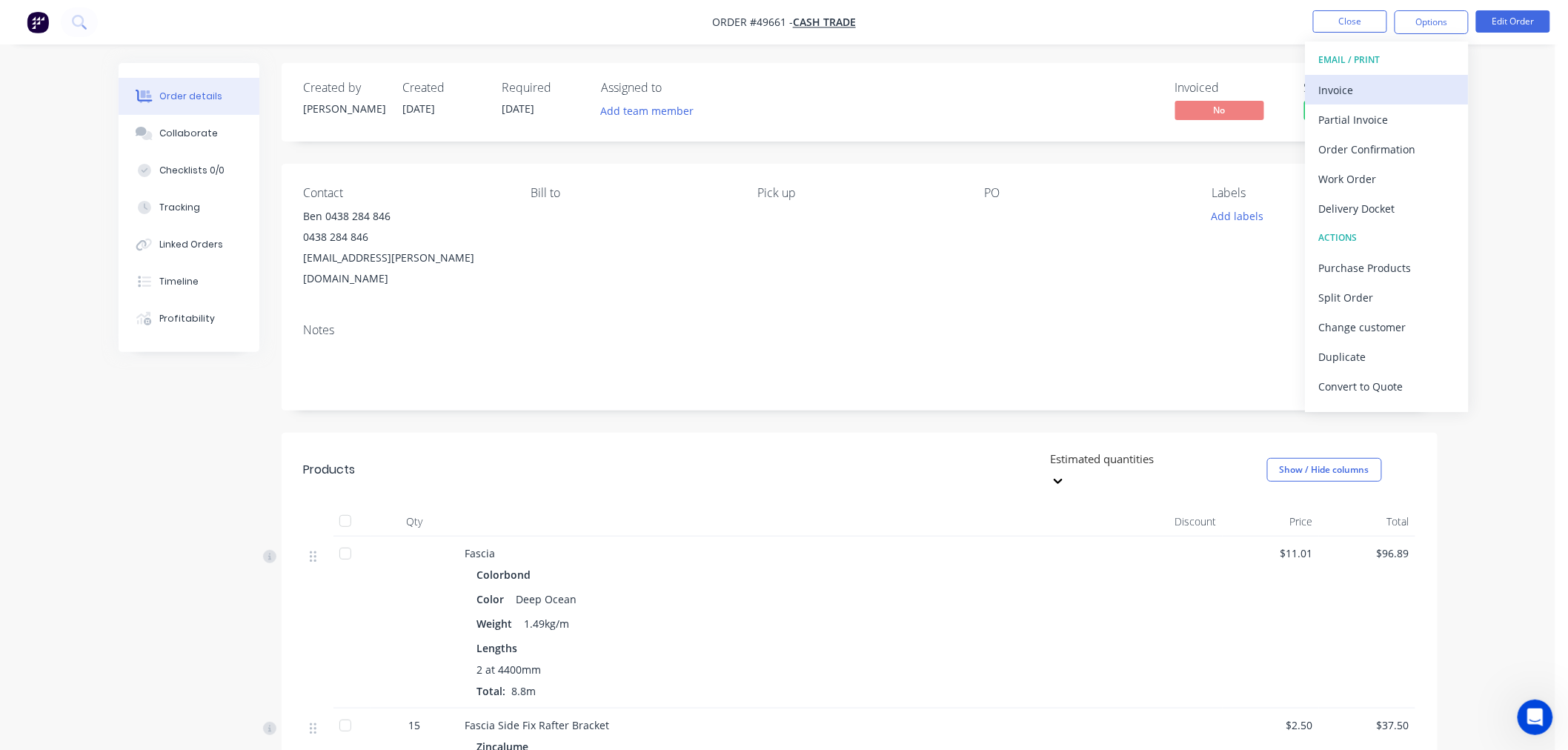
click at [1330, 102] on button "Invoice" at bounding box center [1387, 89] width 163 height 30
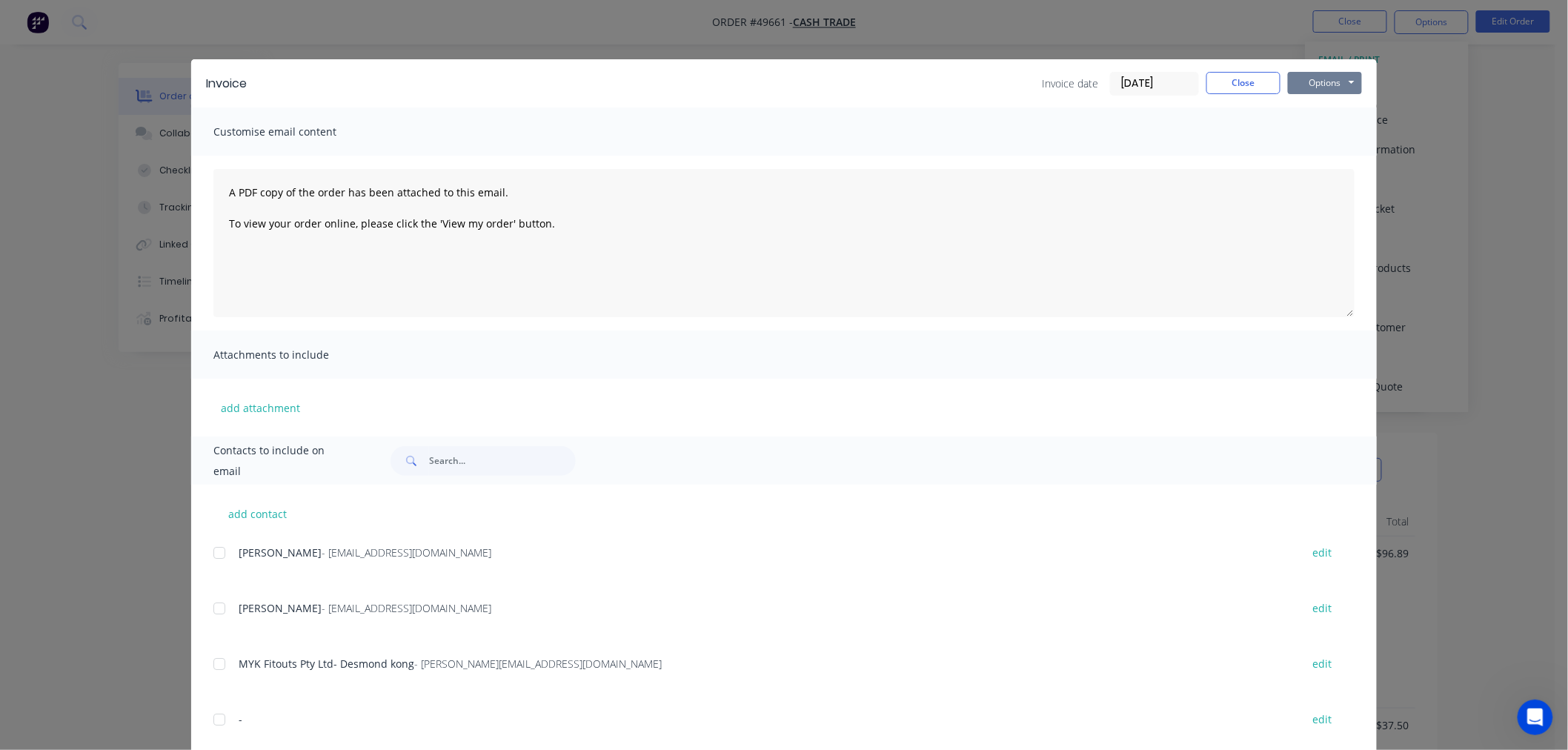
click at [1327, 85] on button "Options" at bounding box center [1325, 83] width 74 height 22
click at [1327, 134] on button "Print" at bounding box center [1335, 134] width 95 height 25
click at [1227, 79] on button "Close" at bounding box center [1243, 83] width 74 height 22
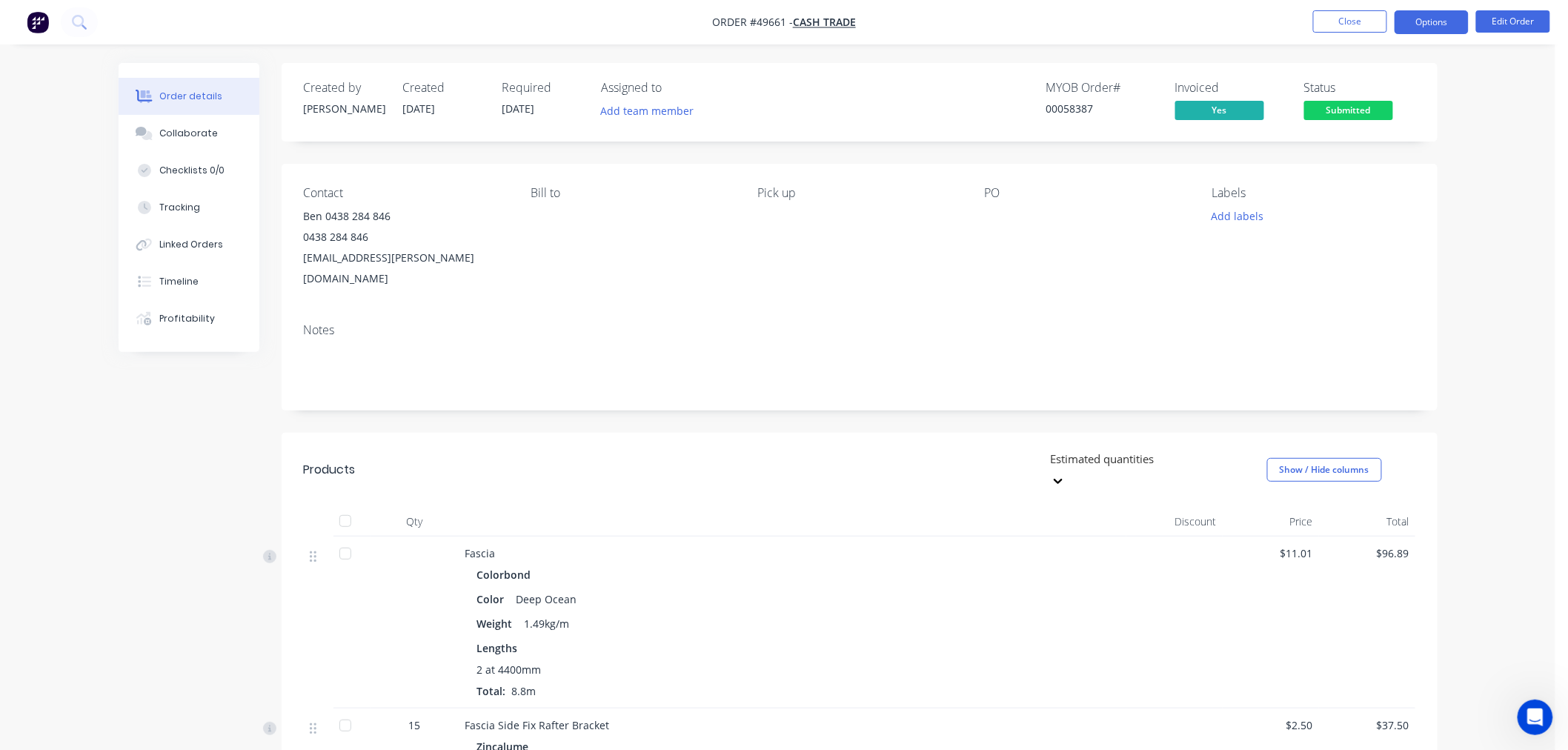
click at [1440, 19] on button "Options" at bounding box center [1432, 22] width 74 height 24
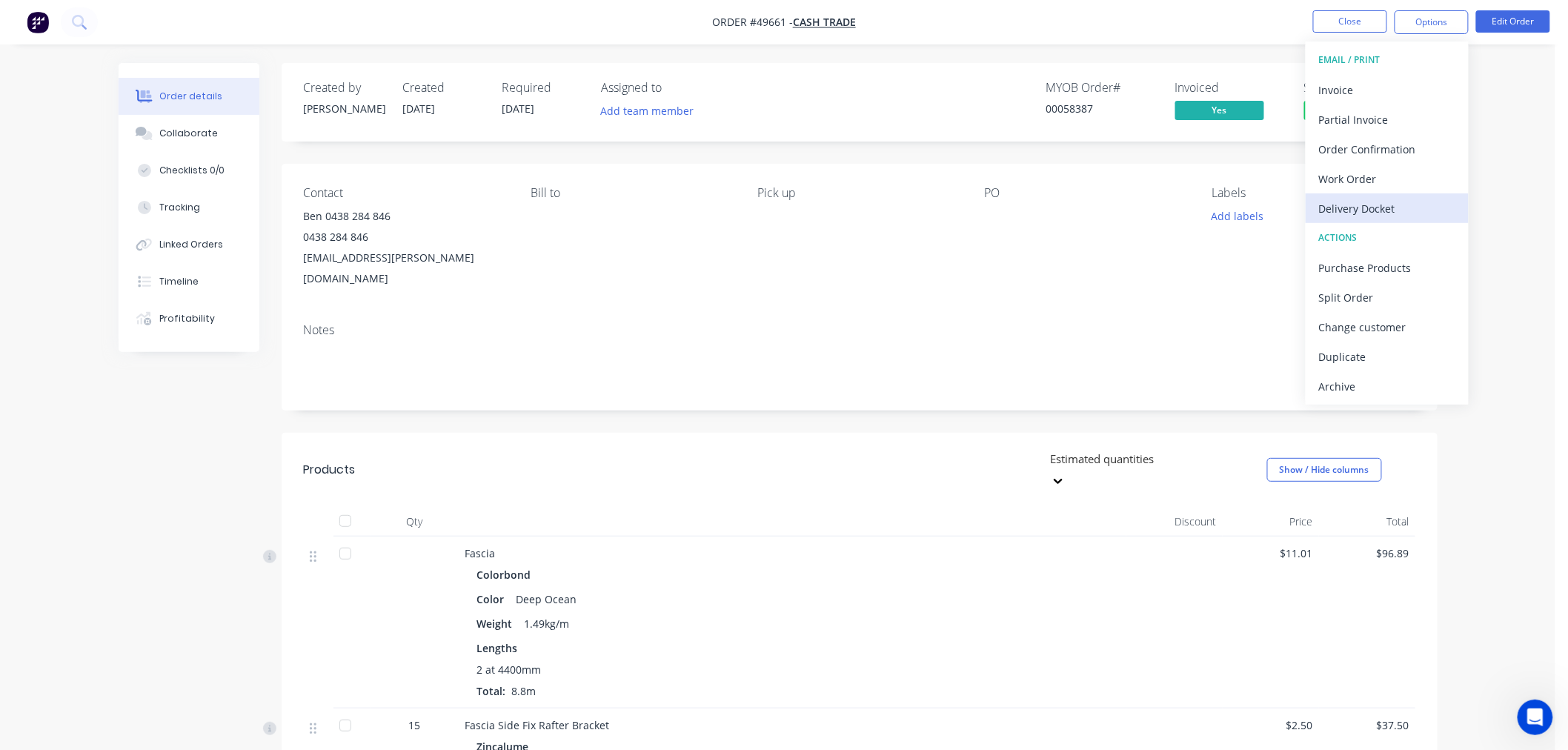
click at [1357, 204] on div "Delivery Docket" at bounding box center [1386, 208] width 136 height 21
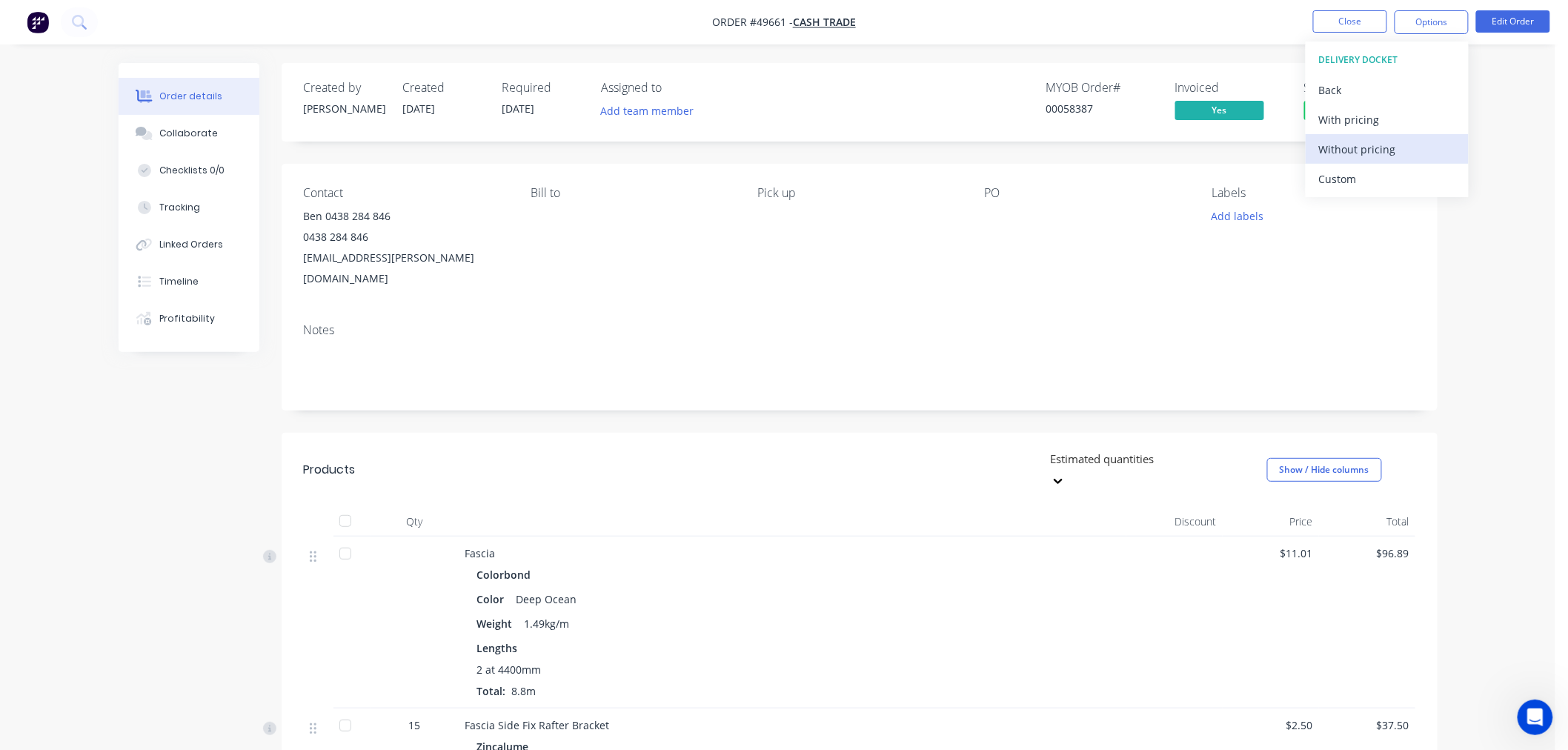
click at [1340, 152] on div "Without pricing" at bounding box center [1386, 149] width 136 height 21
click at [528, 108] on span "[DATE]" at bounding box center [518, 108] width 33 height 14
click at [546, 114] on div "Required [DATE]" at bounding box center [543, 101] width 81 height 43
click at [1506, 21] on button "Edit Order" at bounding box center [1513, 21] width 74 height 22
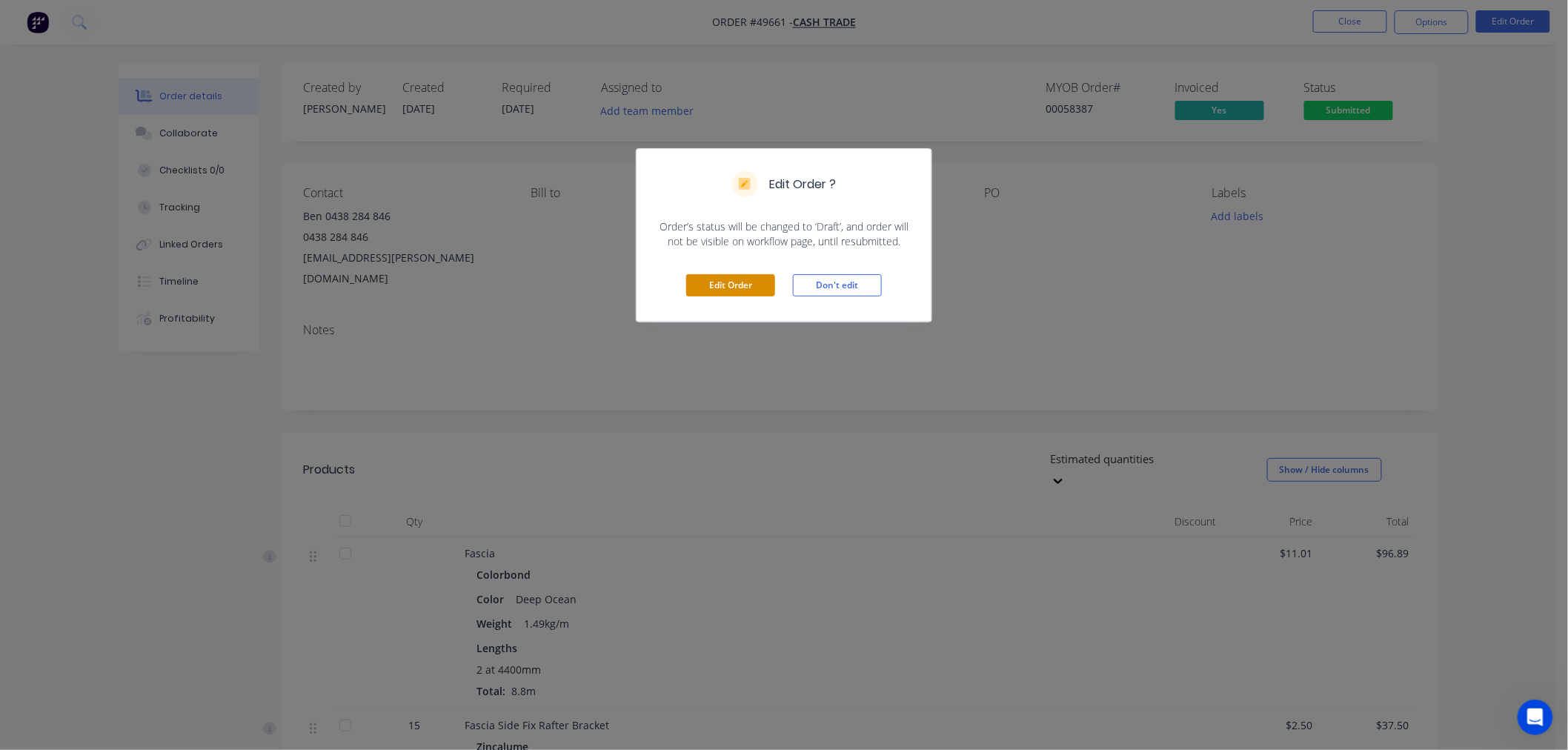
drag, startPoint x: 721, startPoint y: 282, endPoint x: 700, endPoint y: 270, distance: 24.2
click at [722, 287] on button "Edit Order" at bounding box center [730, 285] width 89 height 22
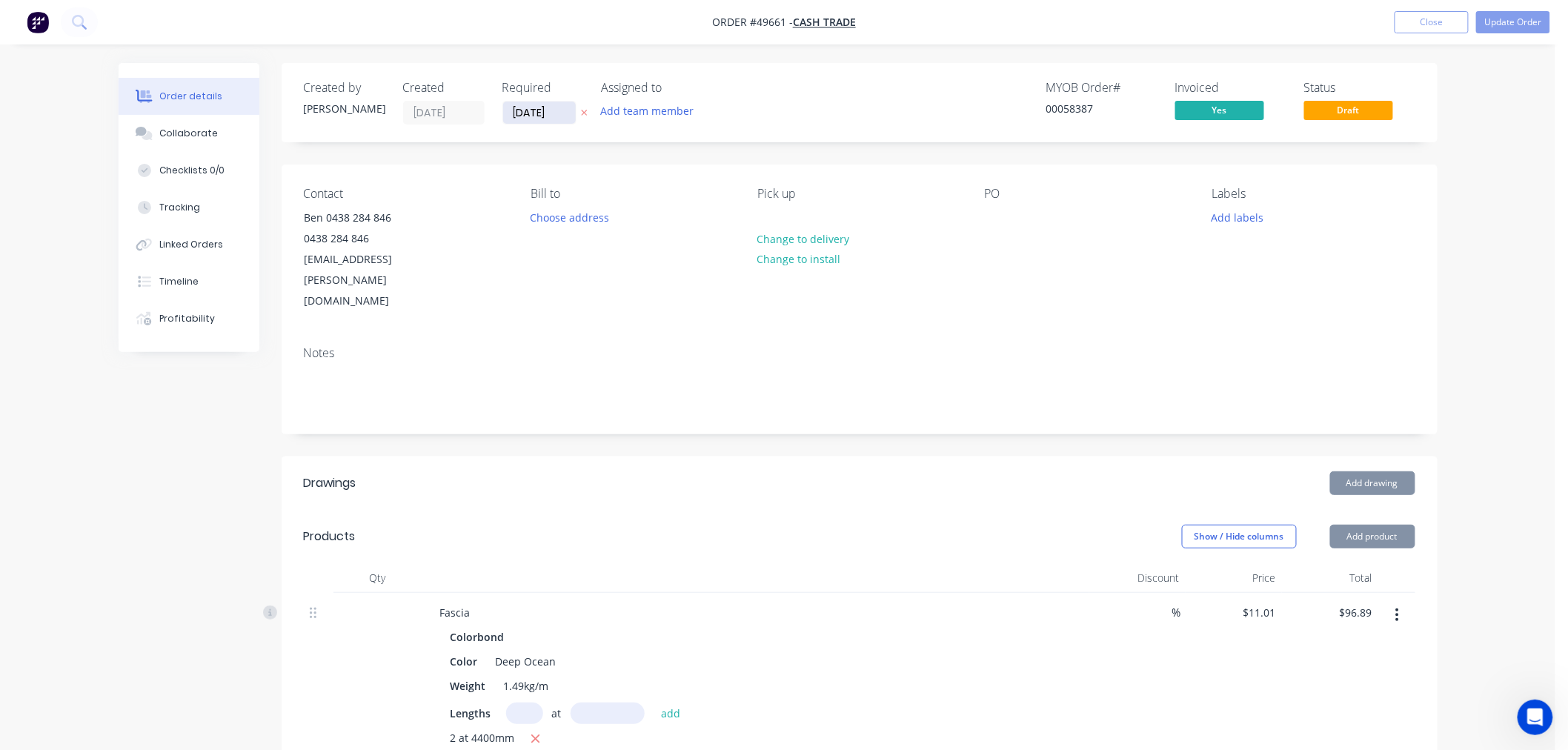
click at [551, 117] on input "[DATE]" at bounding box center [540, 112] width 73 height 22
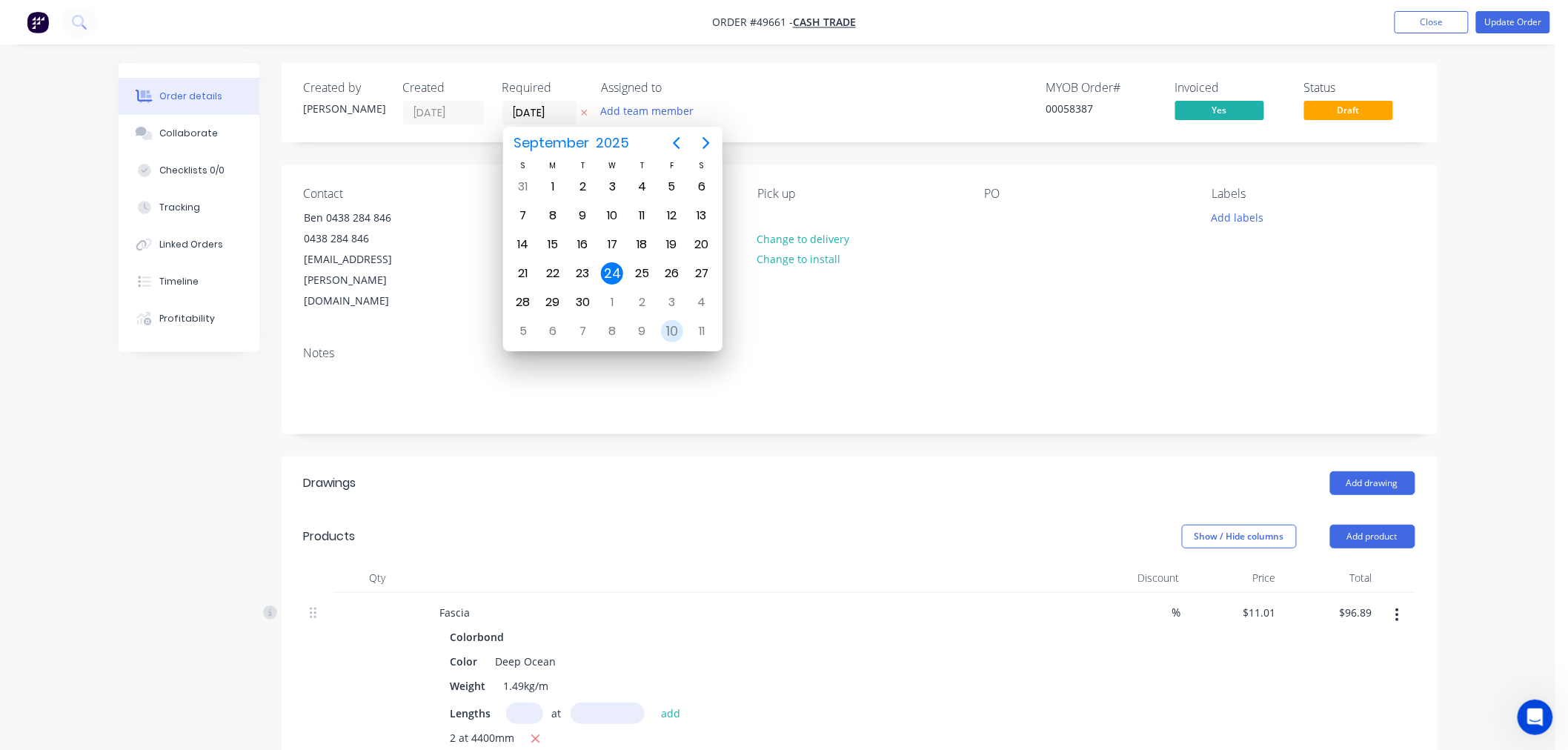
click at [669, 321] on div "10" at bounding box center [672, 331] width 22 height 22
type input "[DATE]"
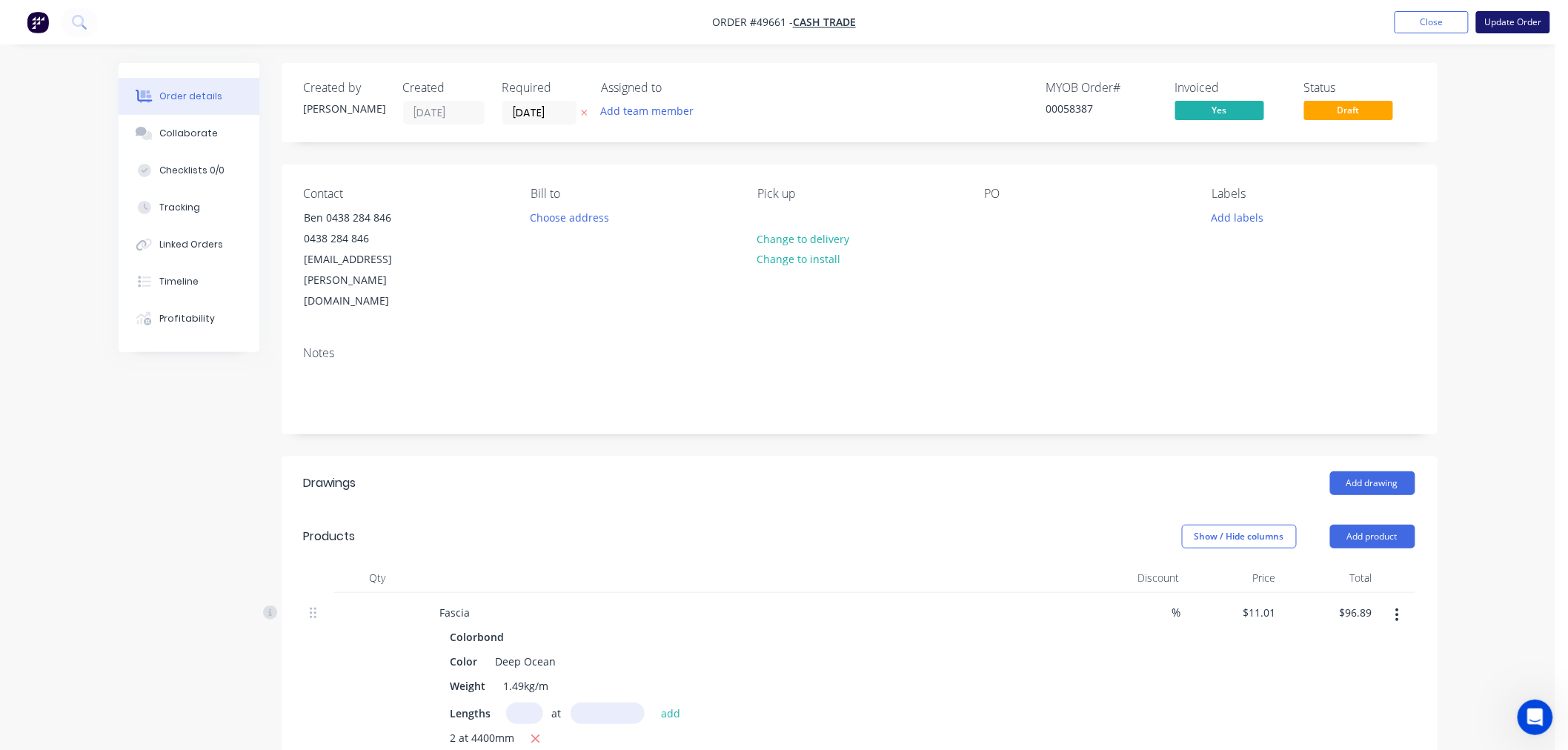
click at [1510, 20] on button "Update Order" at bounding box center [1513, 22] width 74 height 22
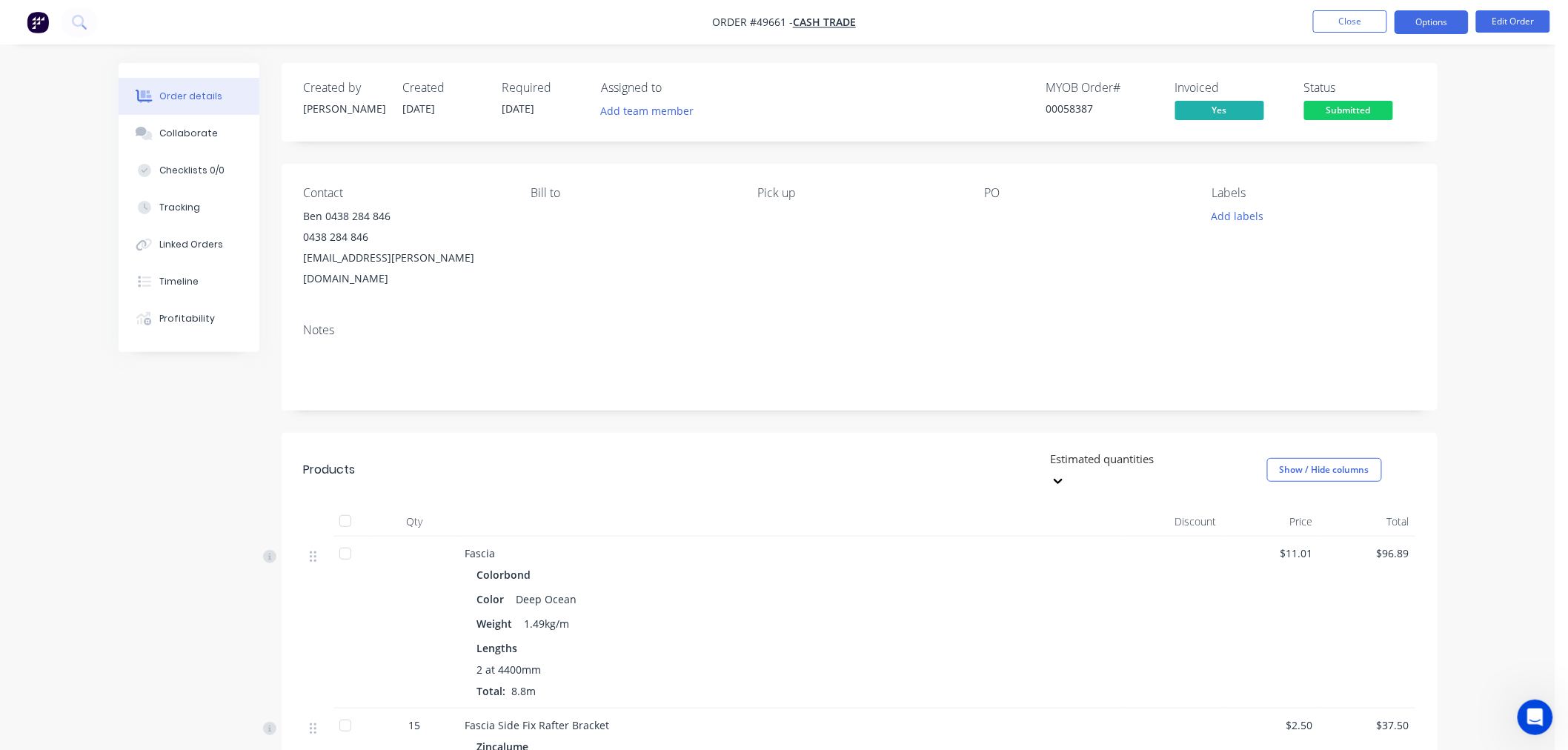
click at [1417, 23] on button "Options" at bounding box center [1432, 22] width 74 height 24
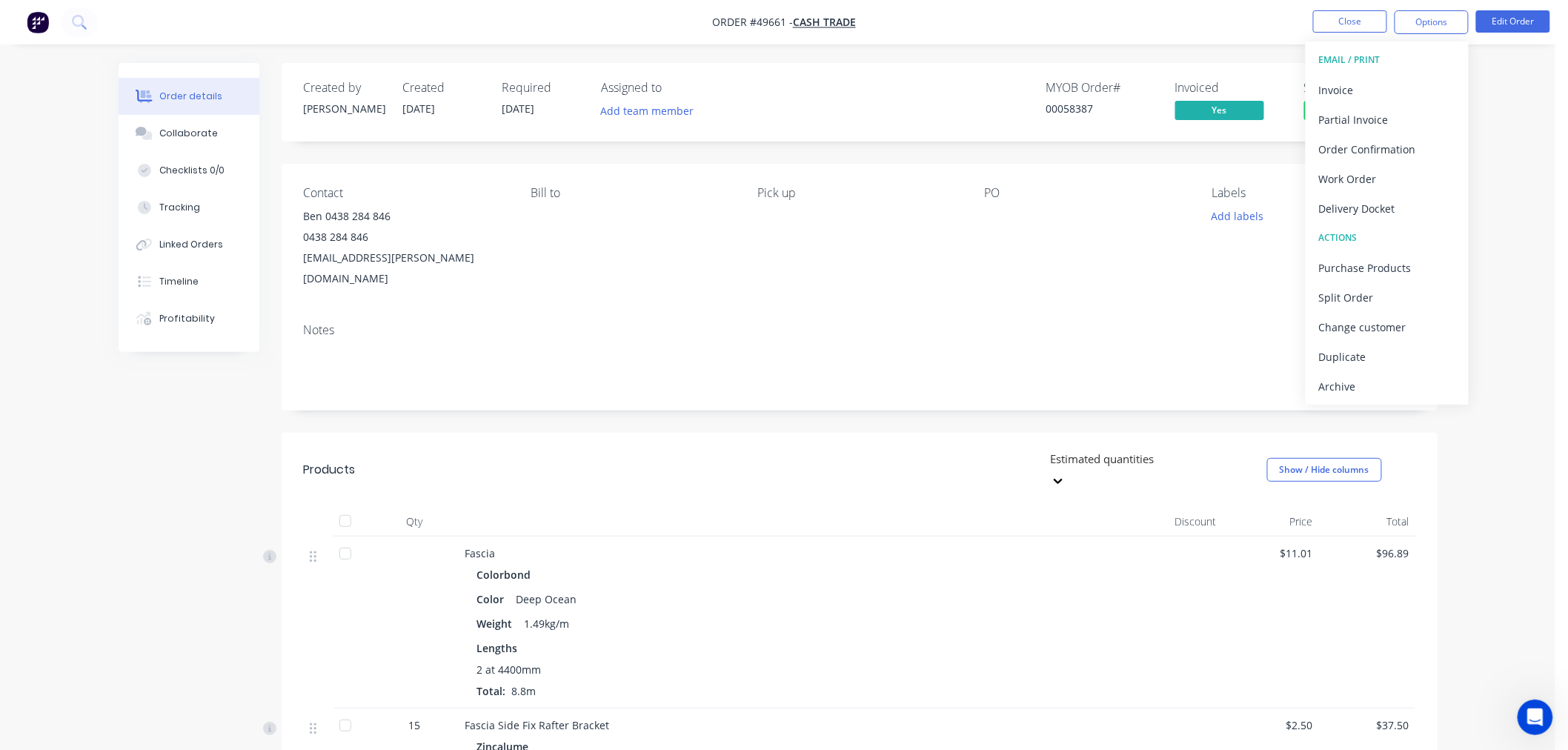
click at [1371, 210] on div "Delivery Docket" at bounding box center [1386, 208] width 136 height 21
click at [1358, 153] on div "Without pricing" at bounding box center [1386, 149] width 136 height 21
click at [1331, 17] on button "Close" at bounding box center [1350, 21] width 74 height 22
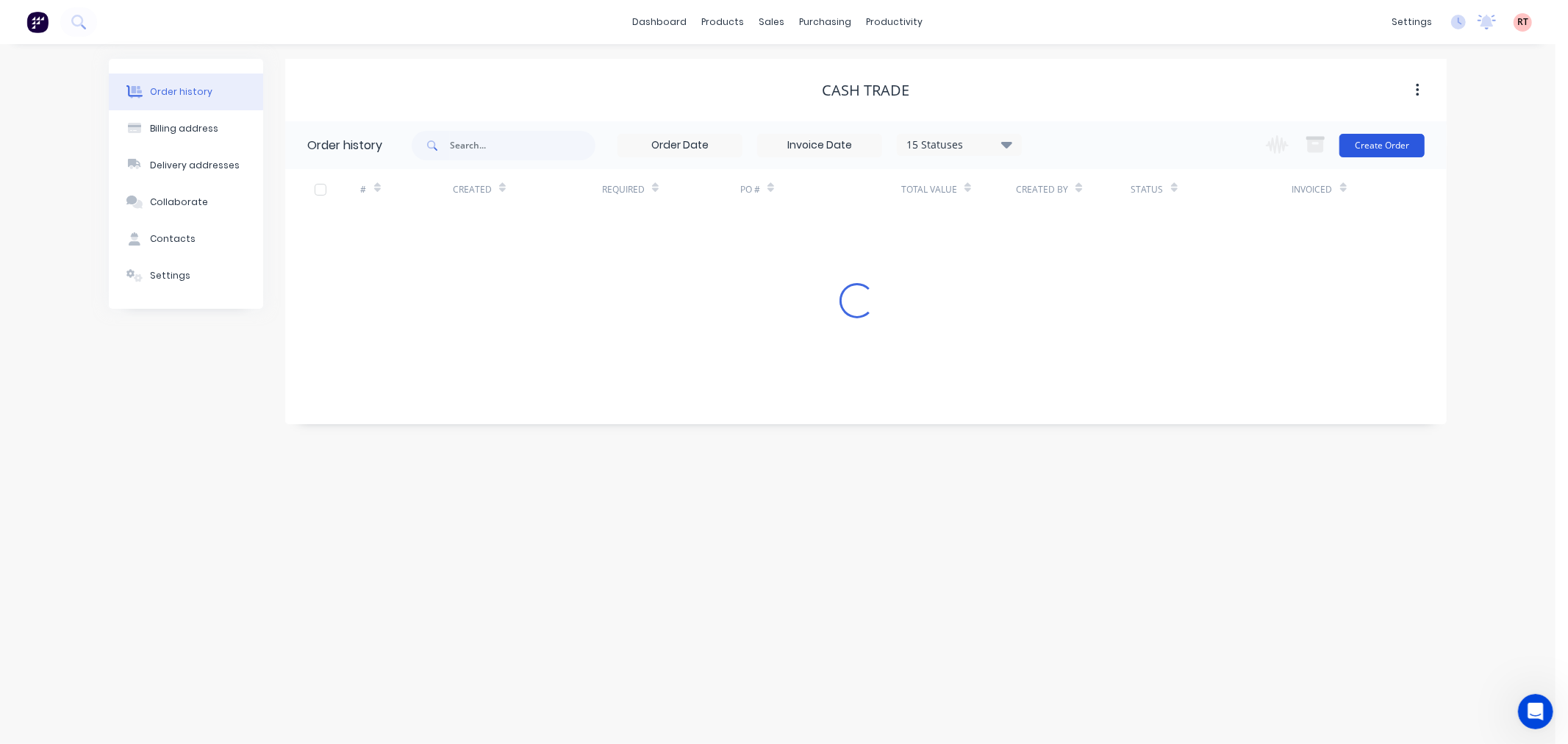
click at [1376, 148] on button "Create Order" at bounding box center [1382, 145] width 86 height 23
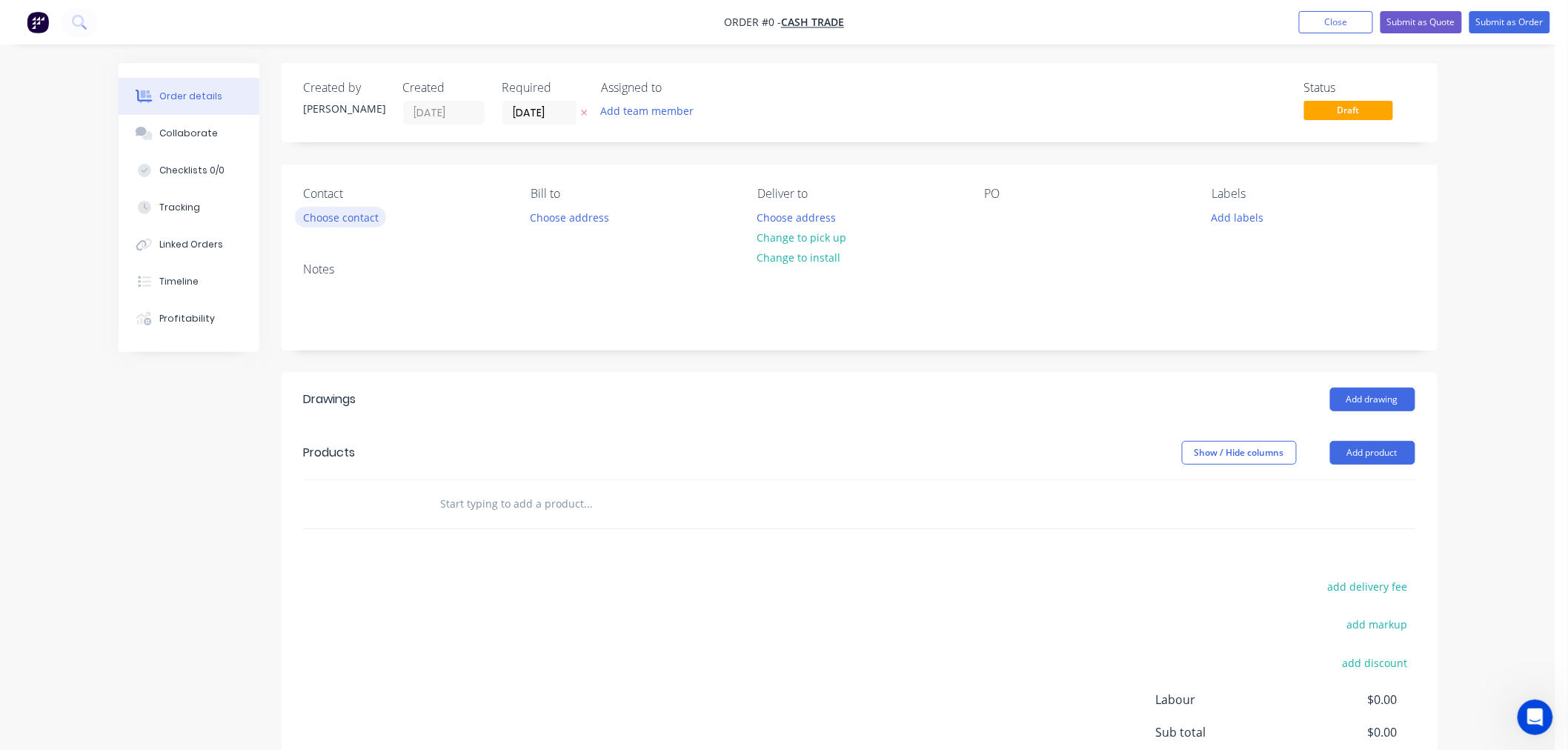
click at [362, 218] on button "Choose contact" at bounding box center [341, 216] width 91 height 20
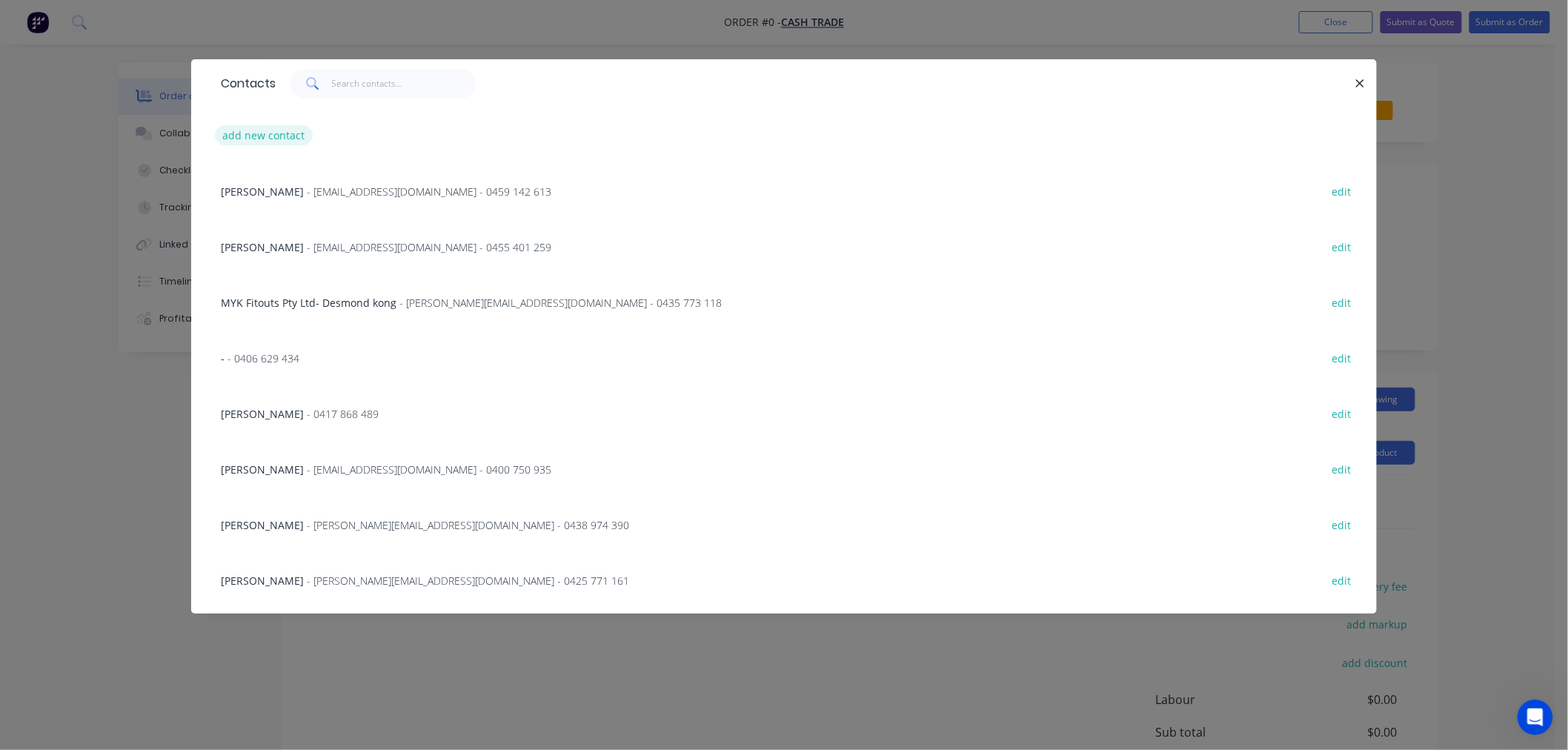
click at [279, 134] on button "add new contact" at bounding box center [264, 135] width 98 height 20
select select "AU"
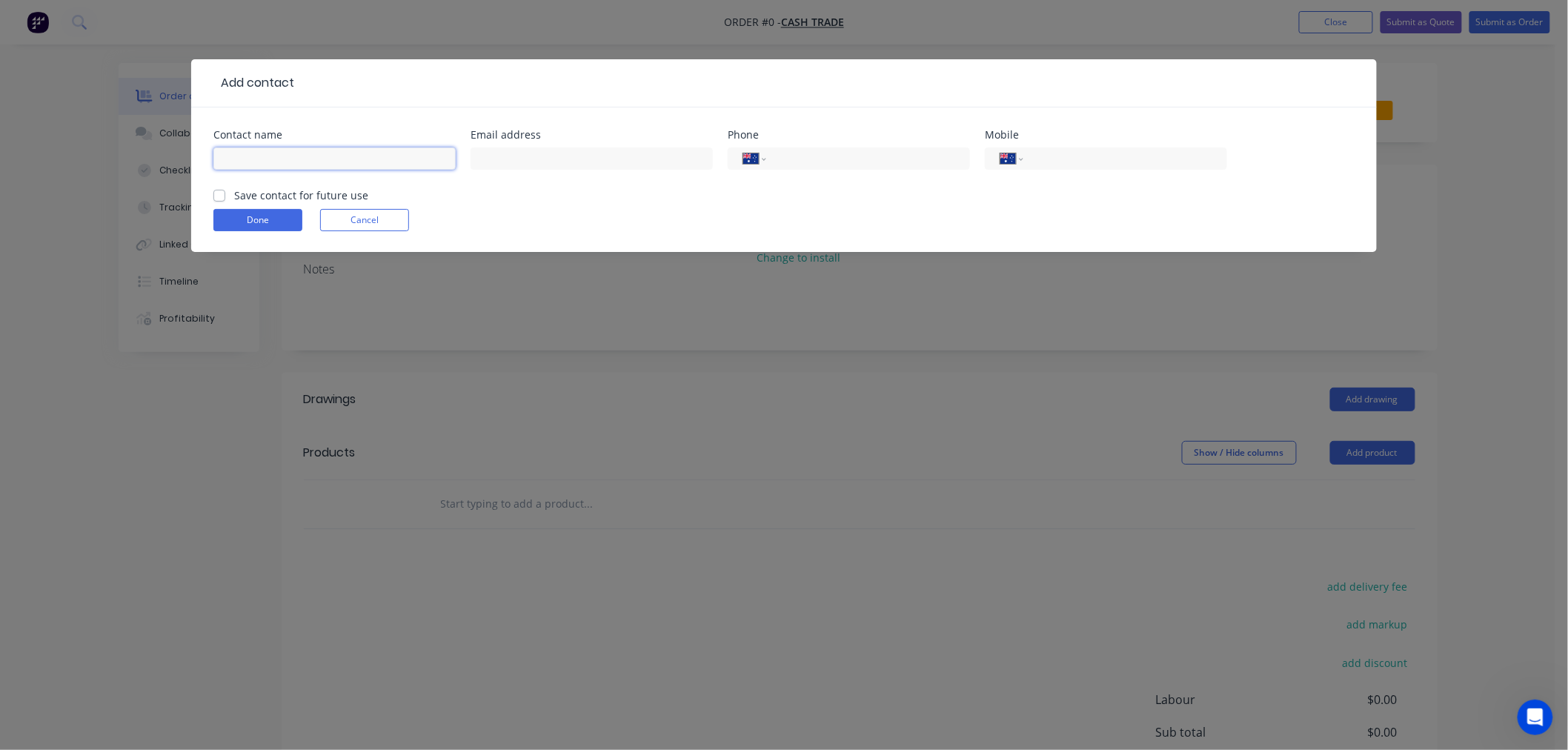
click at [302, 167] on input "text" at bounding box center [334, 158] width 242 height 22
paste input "0438 284 846"
drag, startPoint x: 302, startPoint y: 164, endPoint x: 164, endPoint y: 161, distance: 138.0
click at [164, 161] on div "Add contact Contact name [PHONE_NUMBER] Email address Phone International [GEOG…" at bounding box center [784, 375] width 1568 height 750
type input "Ben"
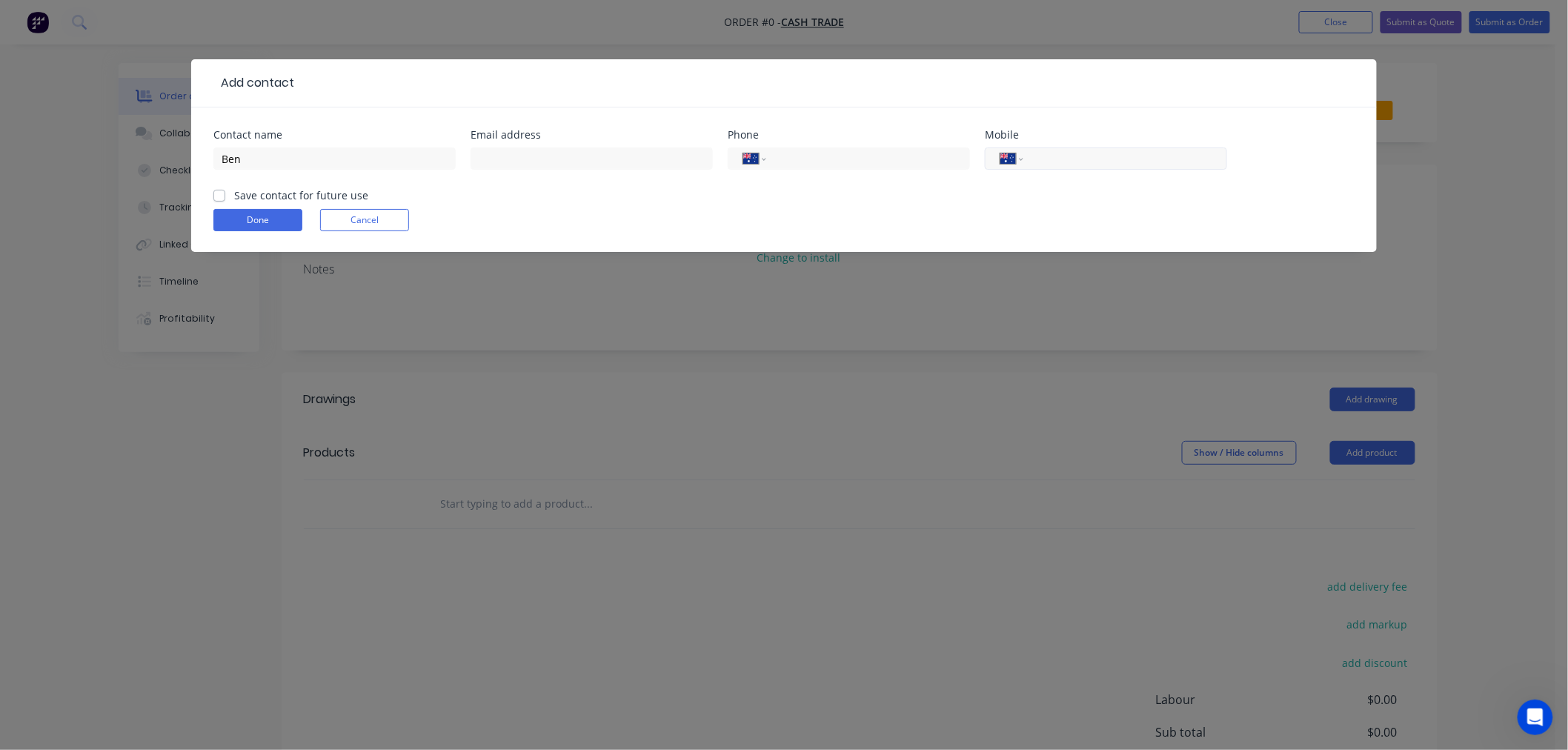
click at [1094, 161] on input "tel" at bounding box center [1122, 159] width 178 height 17
paste input "0438 284 846"
type input "0438 284 846"
click at [902, 266] on div "Add contact Contact name Ben Email address Phone International [GEOGRAPHIC_DATA…" at bounding box center [784, 167] width 1186 height 215
click at [279, 221] on button "Done" at bounding box center [257, 220] width 89 height 22
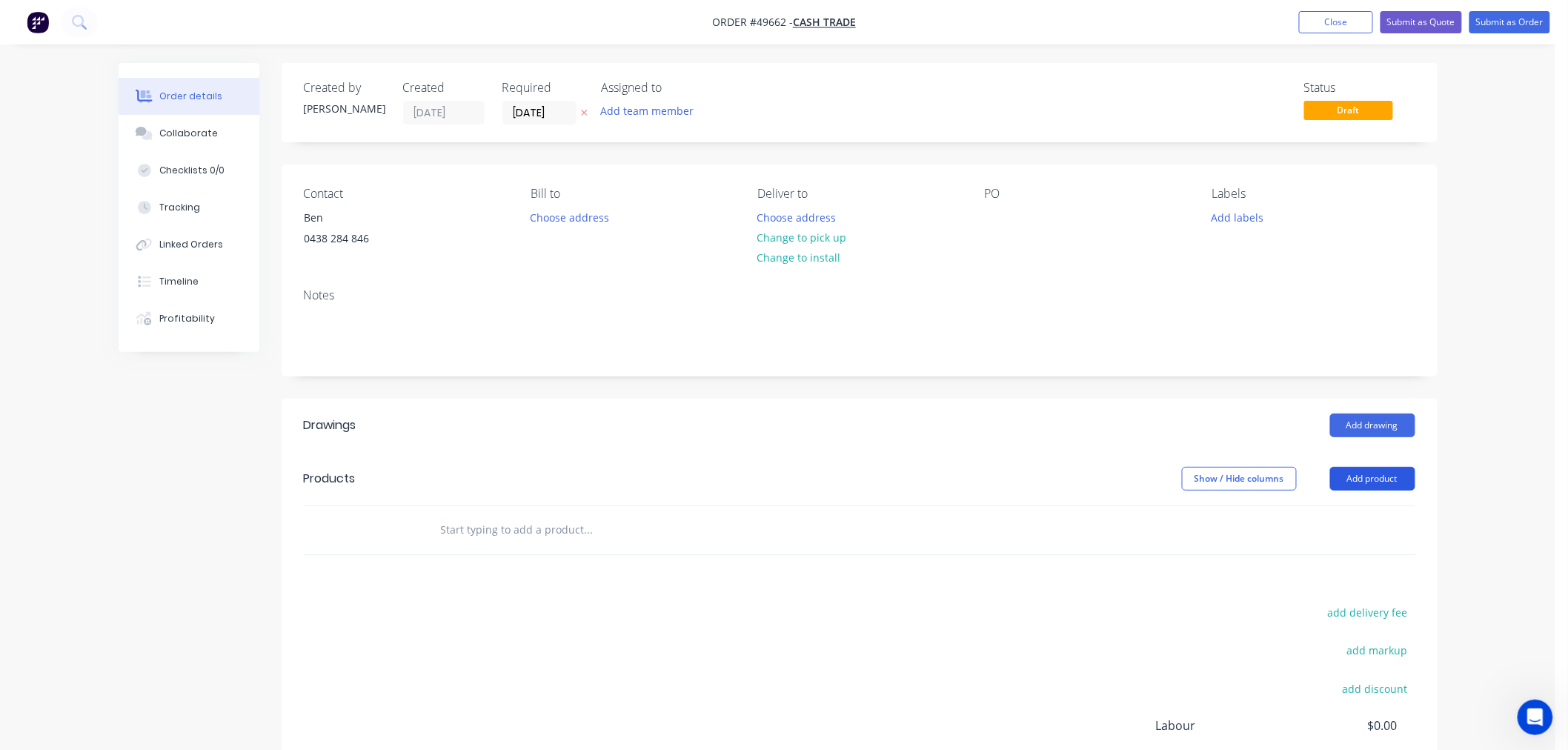
click at [1371, 482] on button "Add product" at bounding box center [1373, 479] width 85 height 24
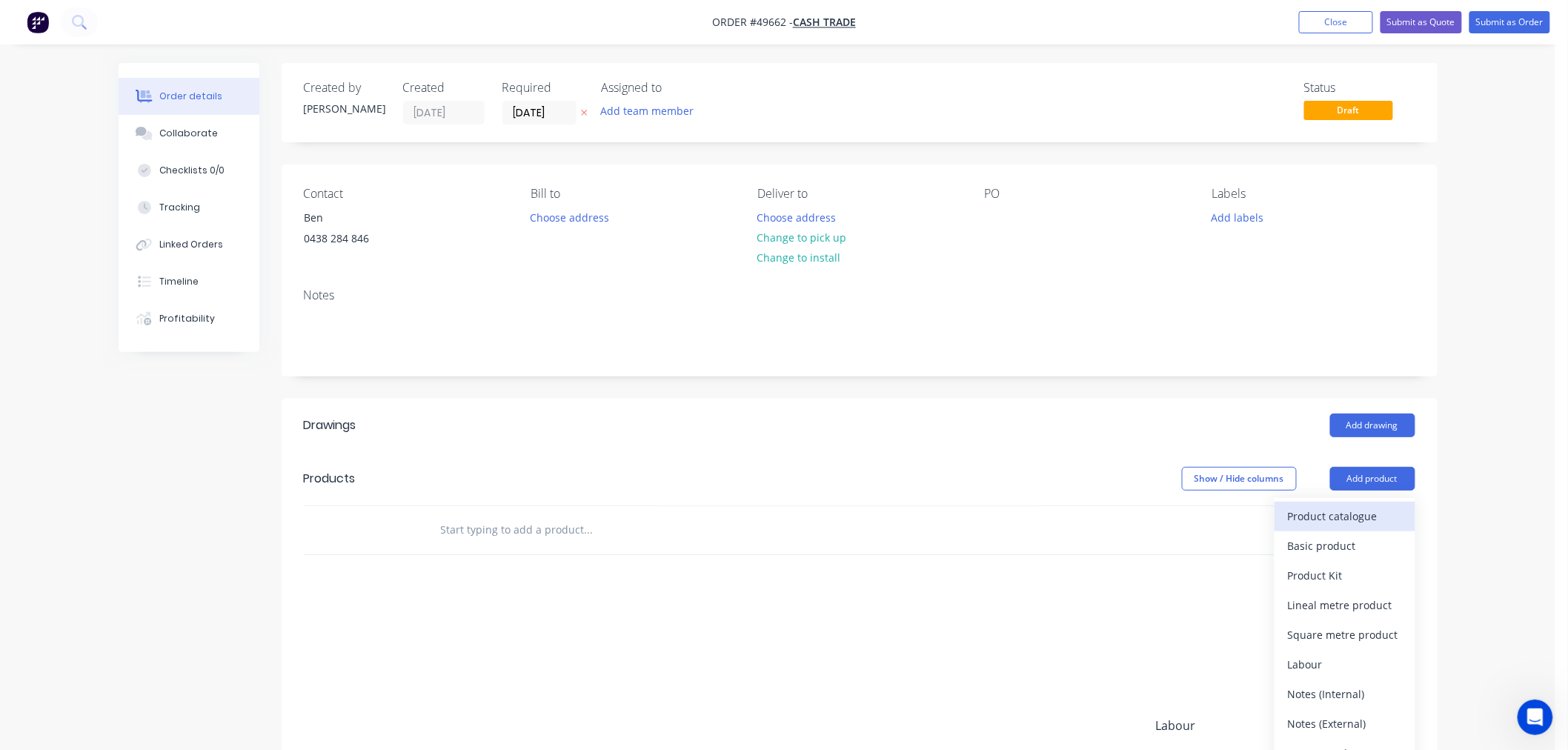
click at [1314, 510] on div "Product catalogue" at bounding box center [1345, 515] width 114 height 21
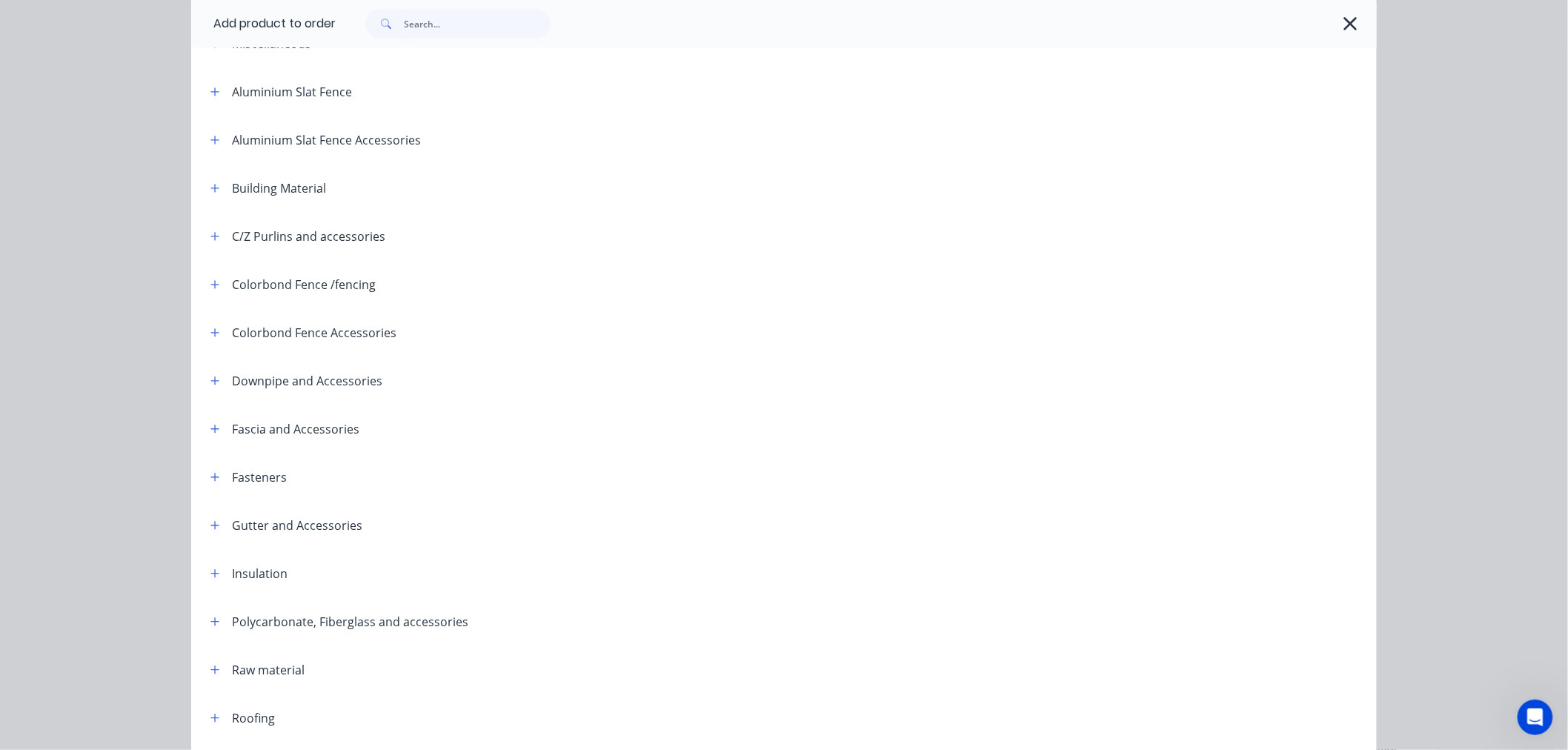
scroll to position [247, 0]
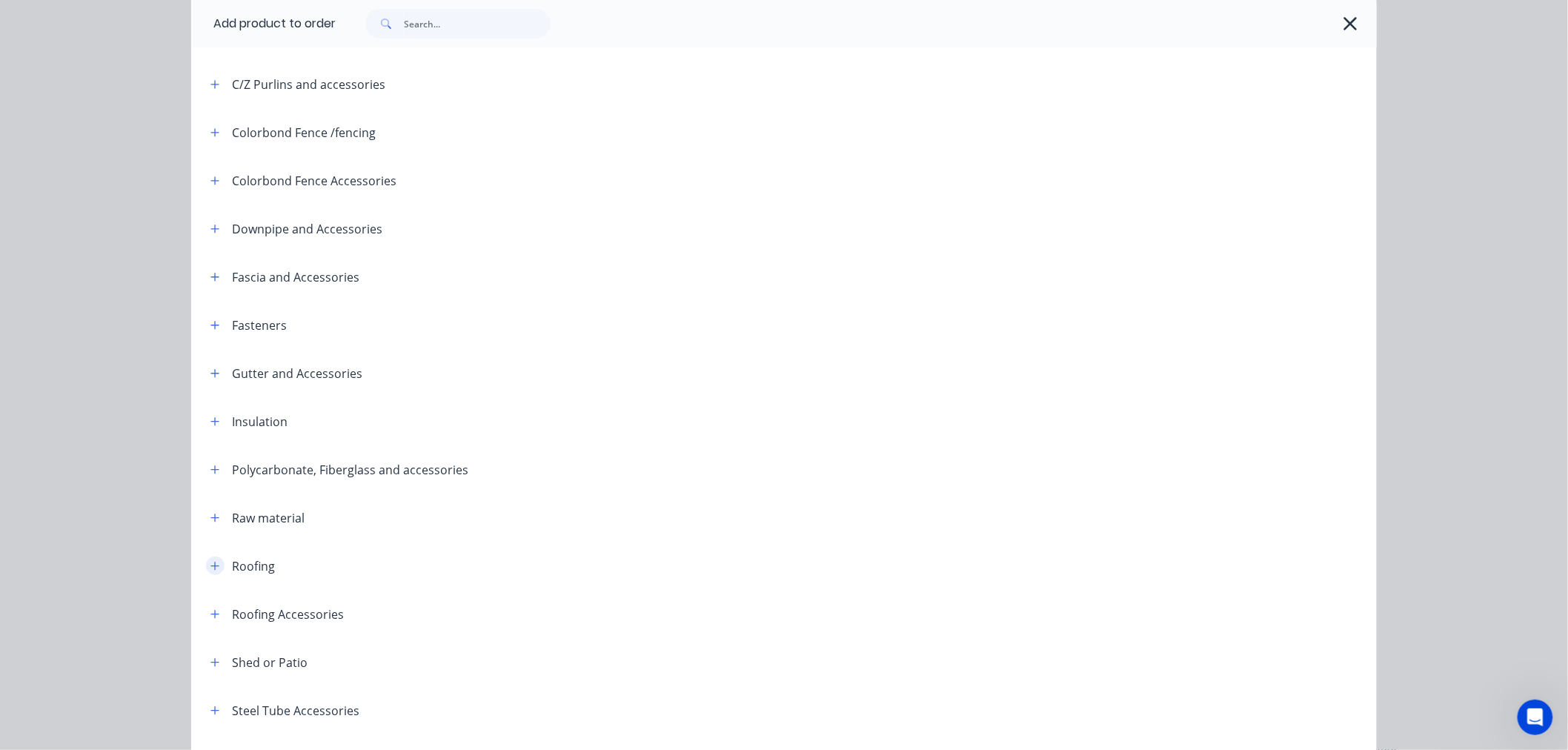
click at [206, 567] on button "button" at bounding box center [216, 566] width 19 height 19
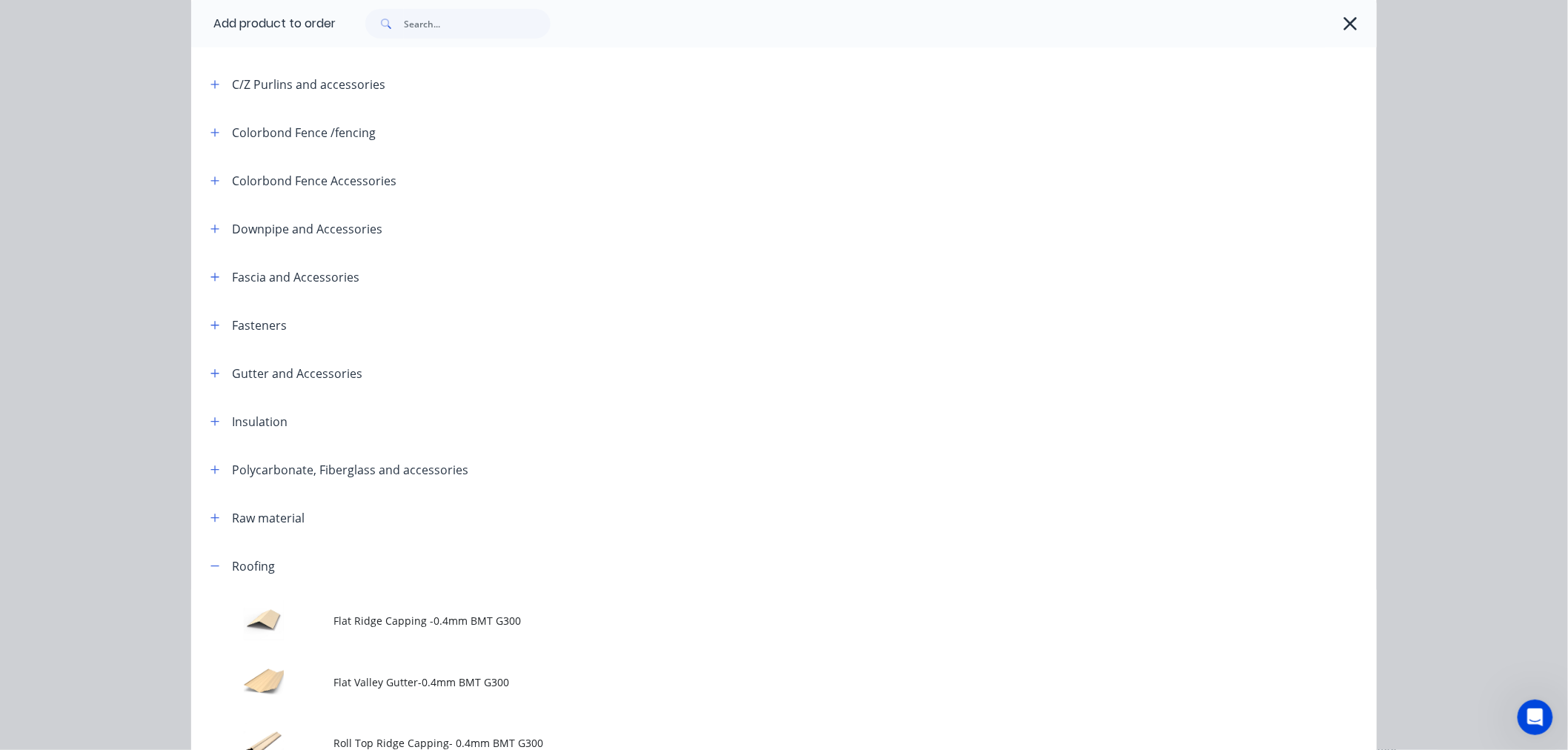
scroll to position [741, 0]
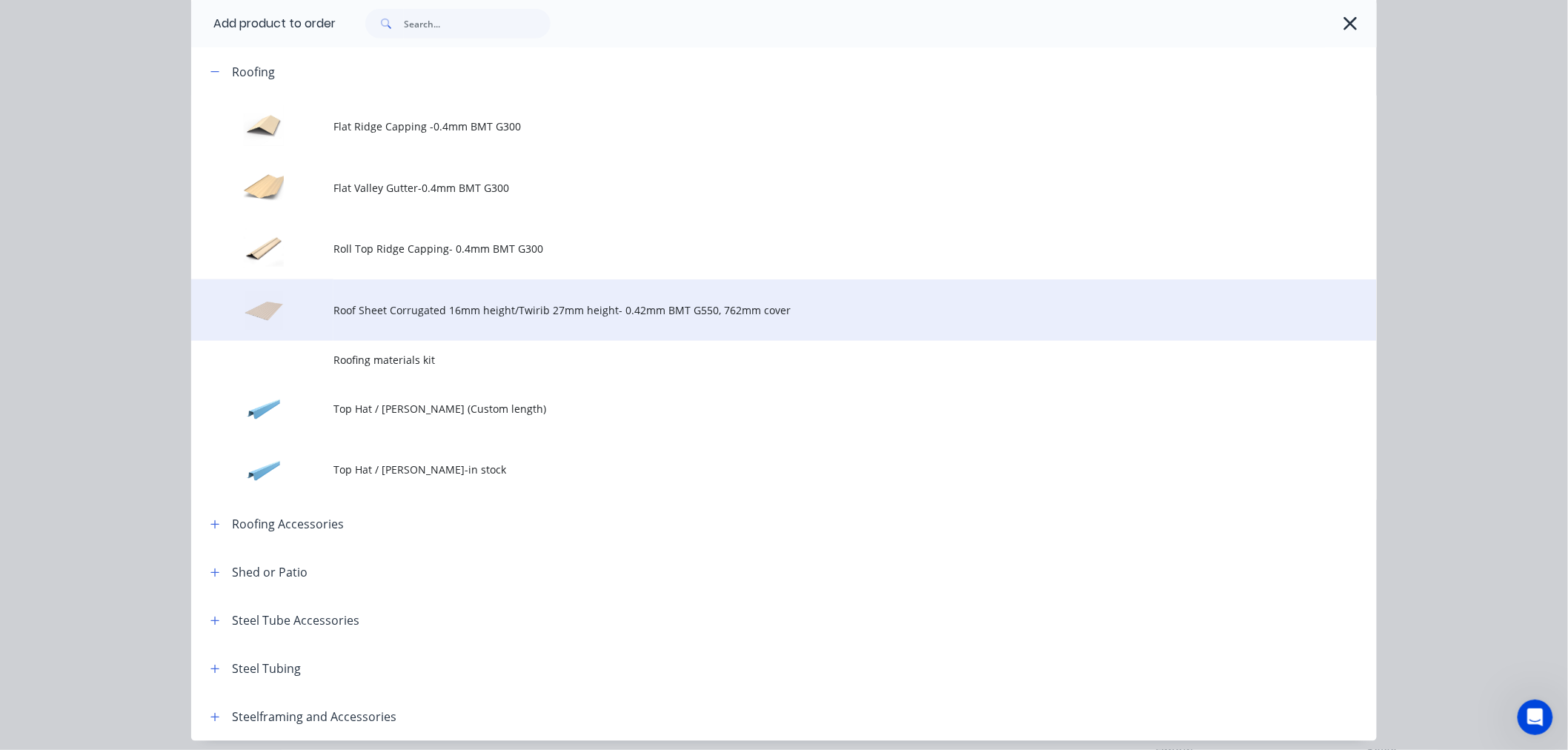
click at [414, 315] on span "Roof Sheet Corrugated 16mm height/Twirib 27mm height- 0.42mm BMT G550, 762mm co…" at bounding box center [750, 309] width 834 height 15
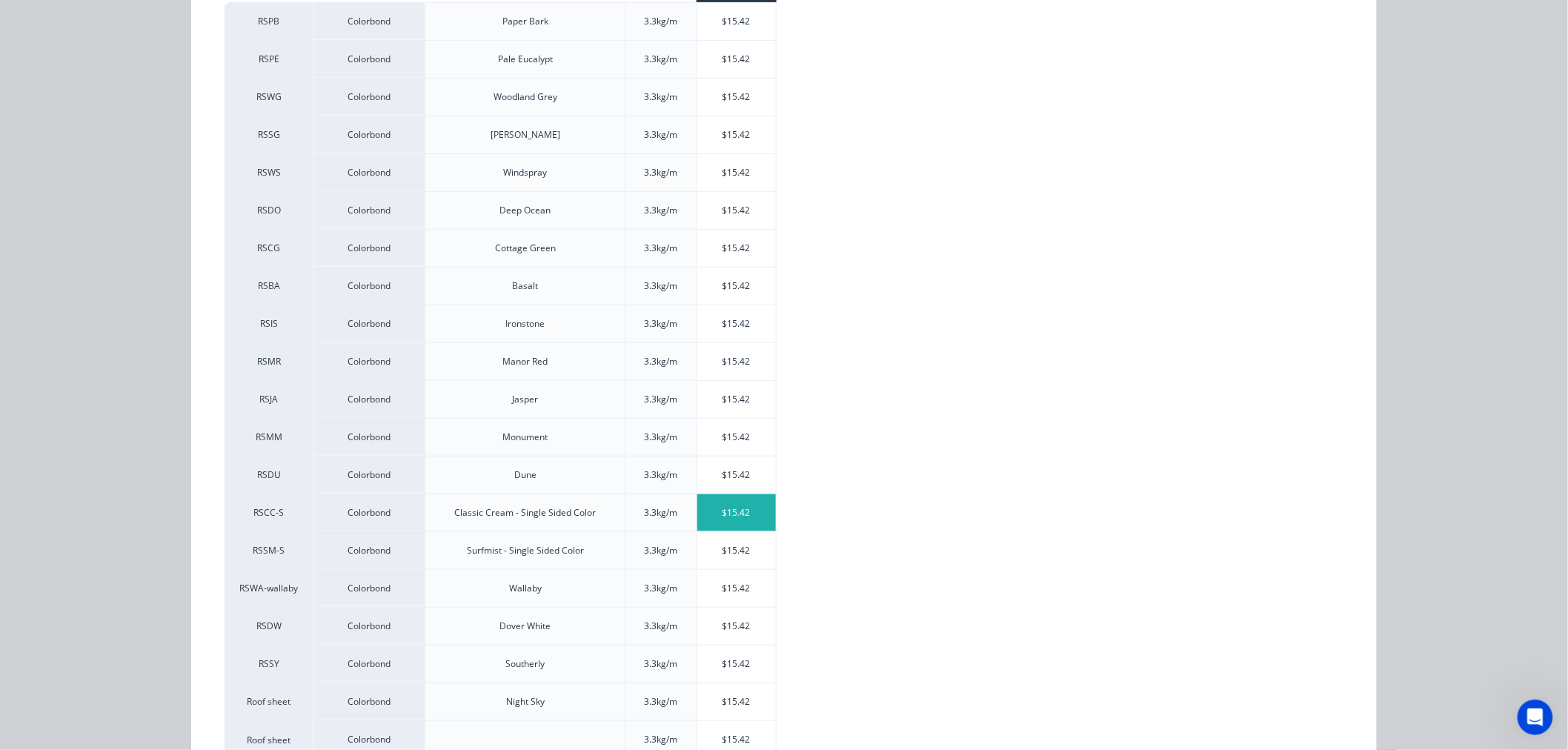
scroll to position [329, 0]
click at [743, 521] on div "$15.42" at bounding box center [737, 512] width 79 height 37
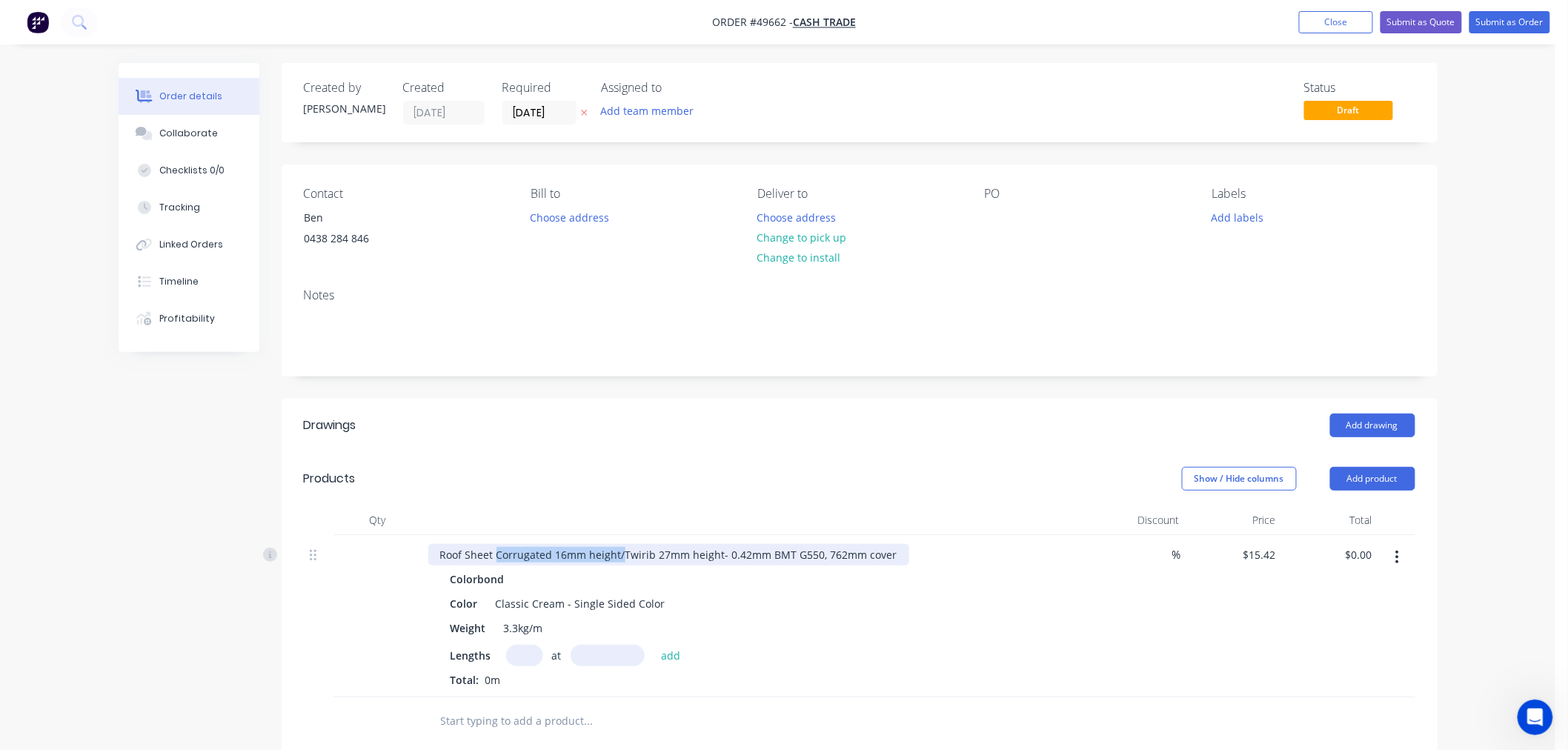
drag, startPoint x: 620, startPoint y: 550, endPoint x: 496, endPoint y: 550, distance: 124.0
click at [496, 550] on div "Roof Sheet Corrugated 16mm height/Twirib 27mm height- 0.42mm BMT G550, 762mm co…" at bounding box center [668, 554] width 481 height 21
click at [522, 654] on input "text" at bounding box center [524, 654] width 37 height 21
type input "1"
click at [613, 654] on input "text" at bounding box center [608, 654] width 74 height 21
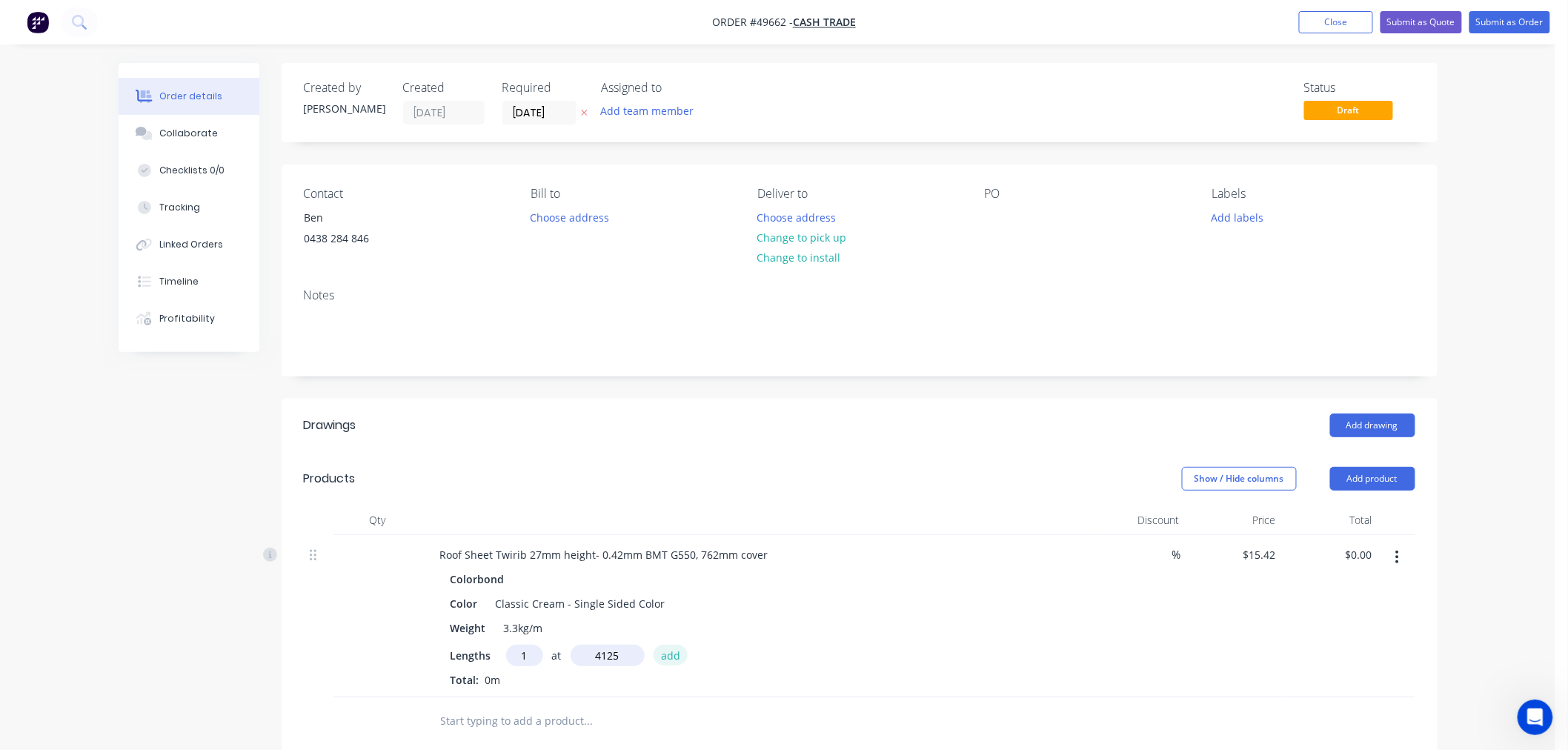
type input "4125mm"
click at [667, 657] on button "add" at bounding box center [671, 654] width 35 height 20
type input "$63.61"
click at [523, 654] on input "text" at bounding box center [524, 654] width 37 height 21
type input "1"
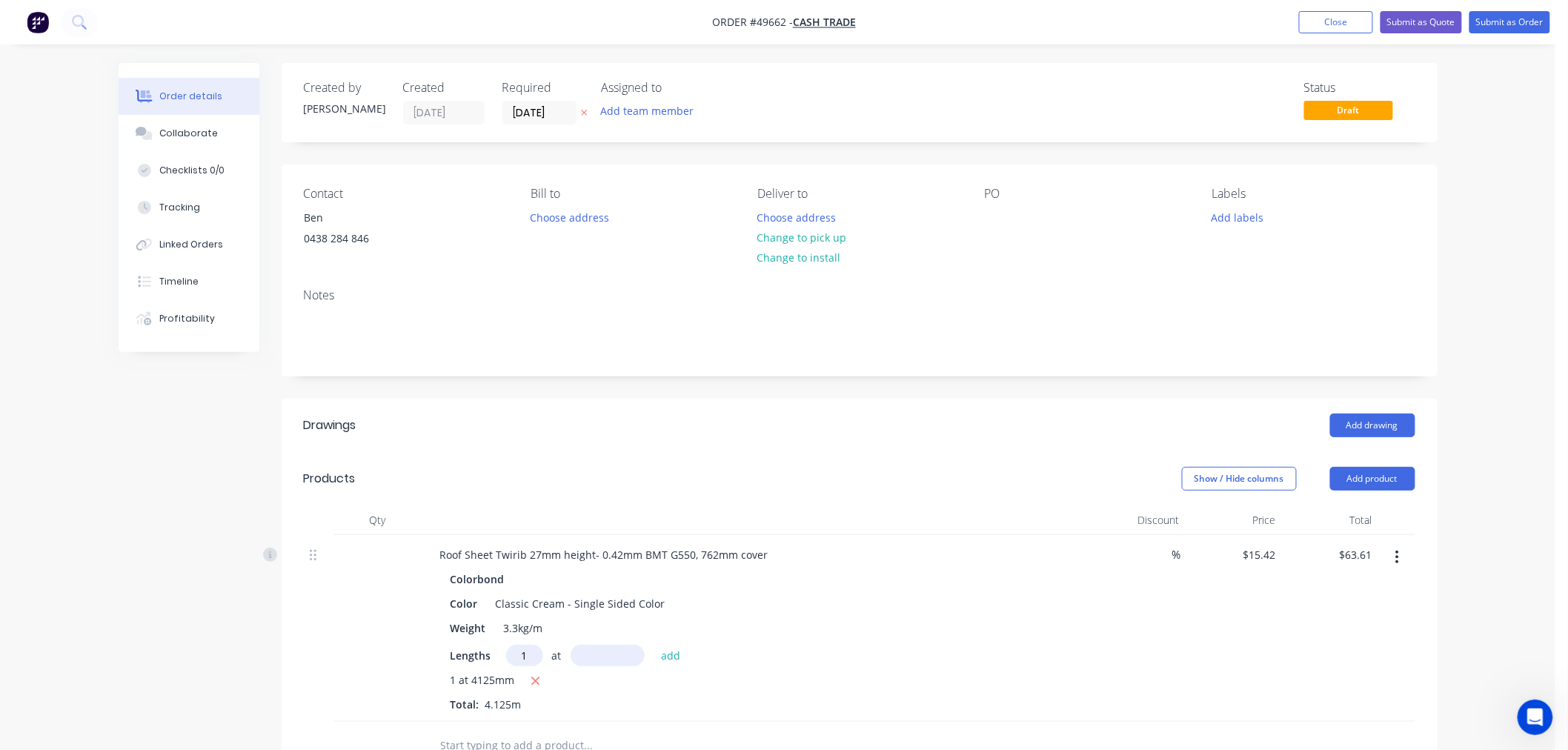
click at [612, 657] on input "text" at bounding box center [608, 654] width 74 height 21
type input "4060mm"
click at [669, 654] on button "add" at bounding box center [671, 654] width 35 height 20
type input "$126.21"
click at [514, 649] on input "text" at bounding box center [524, 654] width 37 height 21
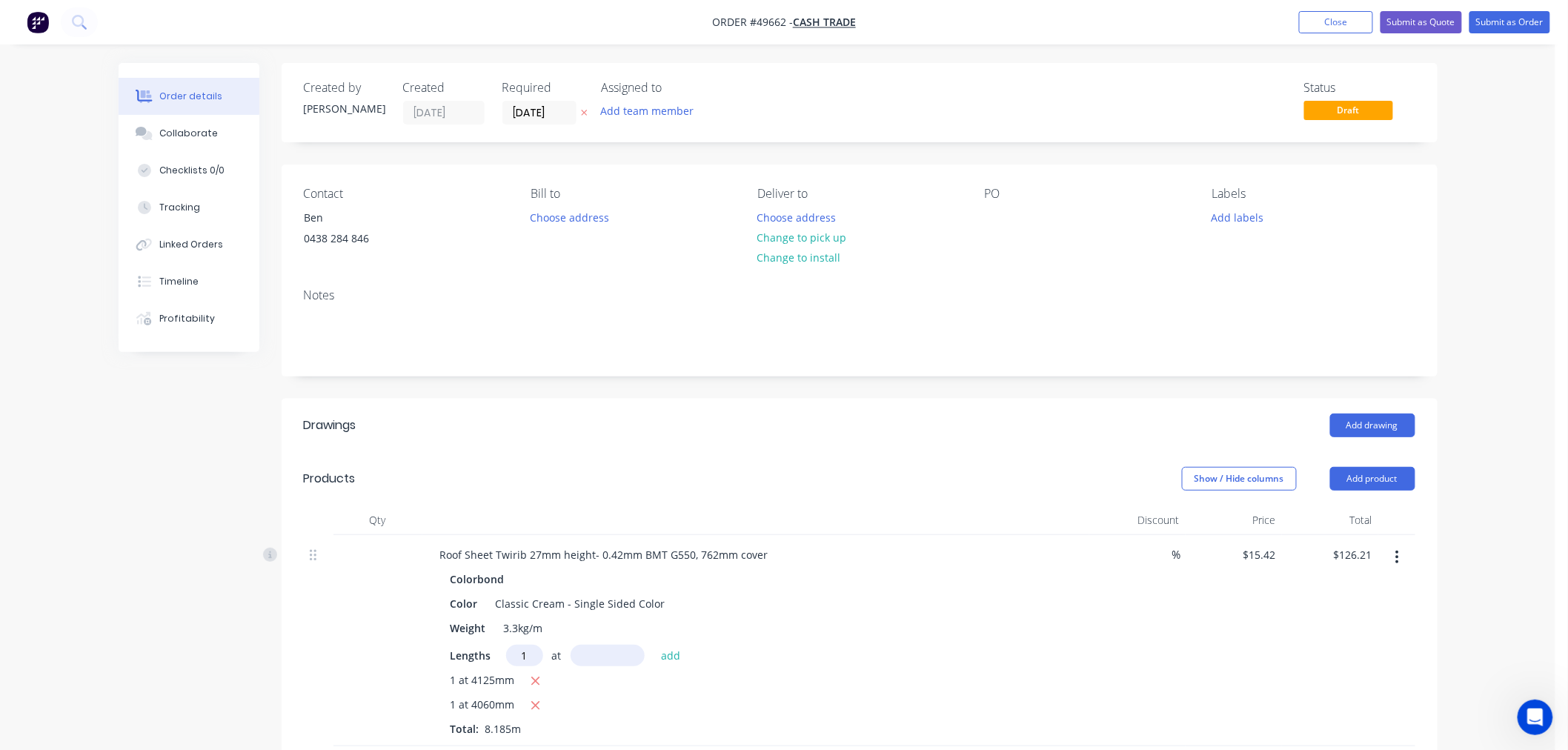
type input "1"
click at [589, 656] on input "text" at bounding box center [608, 654] width 74 height 21
type input "4000"
click at [654, 644] on button "add" at bounding box center [671, 654] width 35 height 20
type input "$187.89"
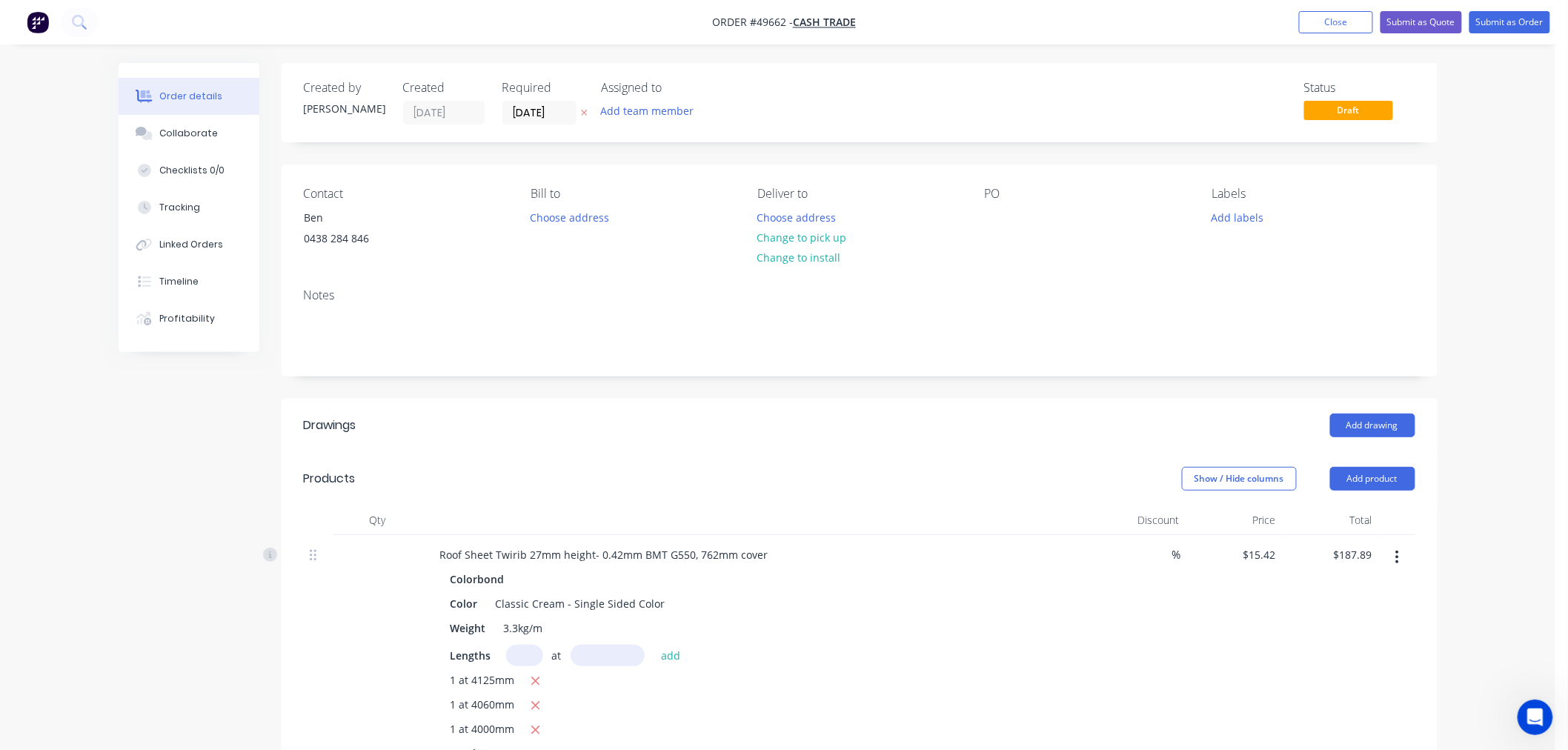
click at [524, 660] on input "text" at bounding box center [524, 654] width 37 height 21
type input "1"
click at [597, 654] on input "text" at bounding box center [608, 654] width 74 height 21
type input "3945"
click at [654, 644] on button "add" at bounding box center [671, 654] width 35 height 20
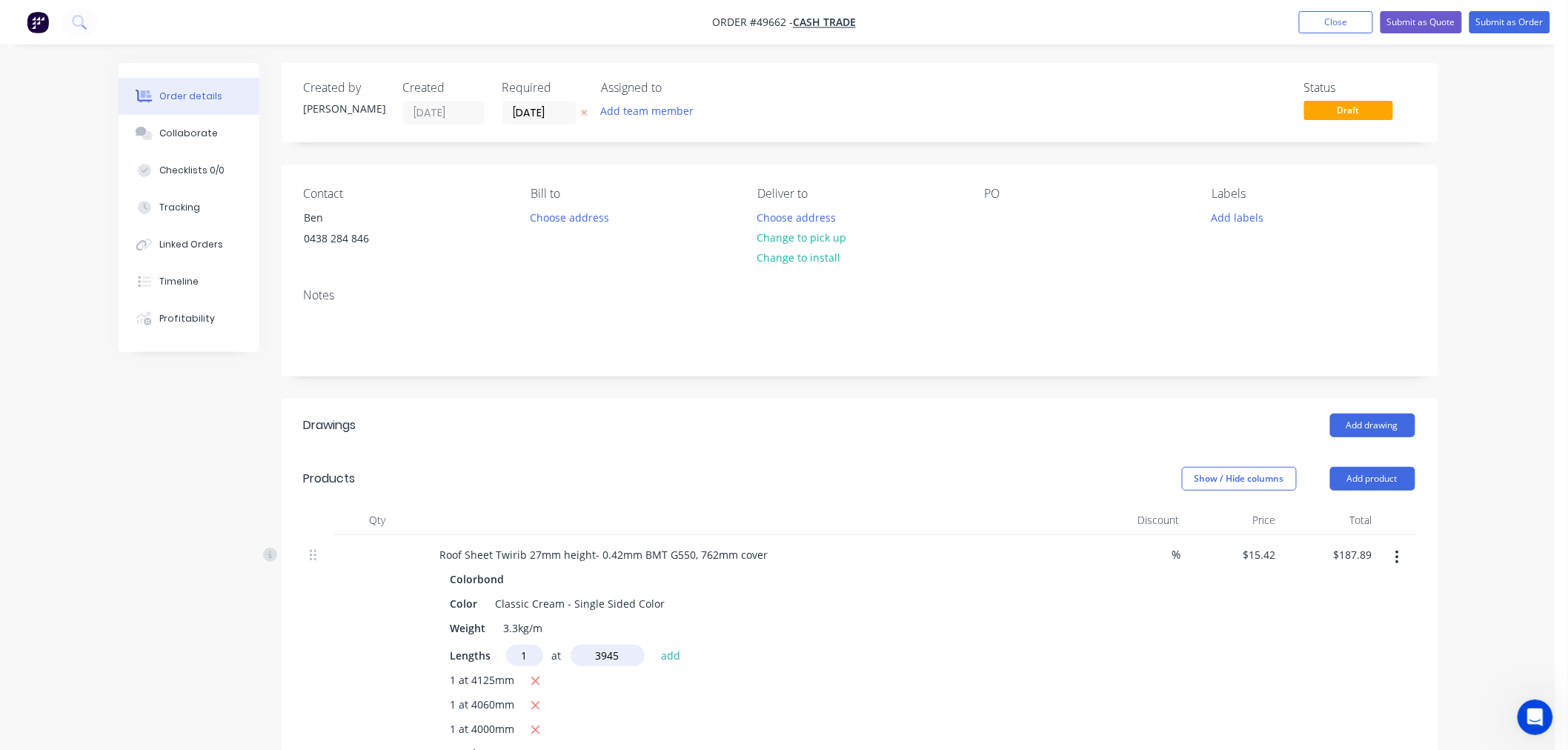
type input "$248.72"
click at [514, 644] on input "text" at bounding box center [524, 654] width 37 height 21
type input "1"
click at [589, 653] on input "text" at bounding box center [608, 654] width 74 height 21
type input "3880"
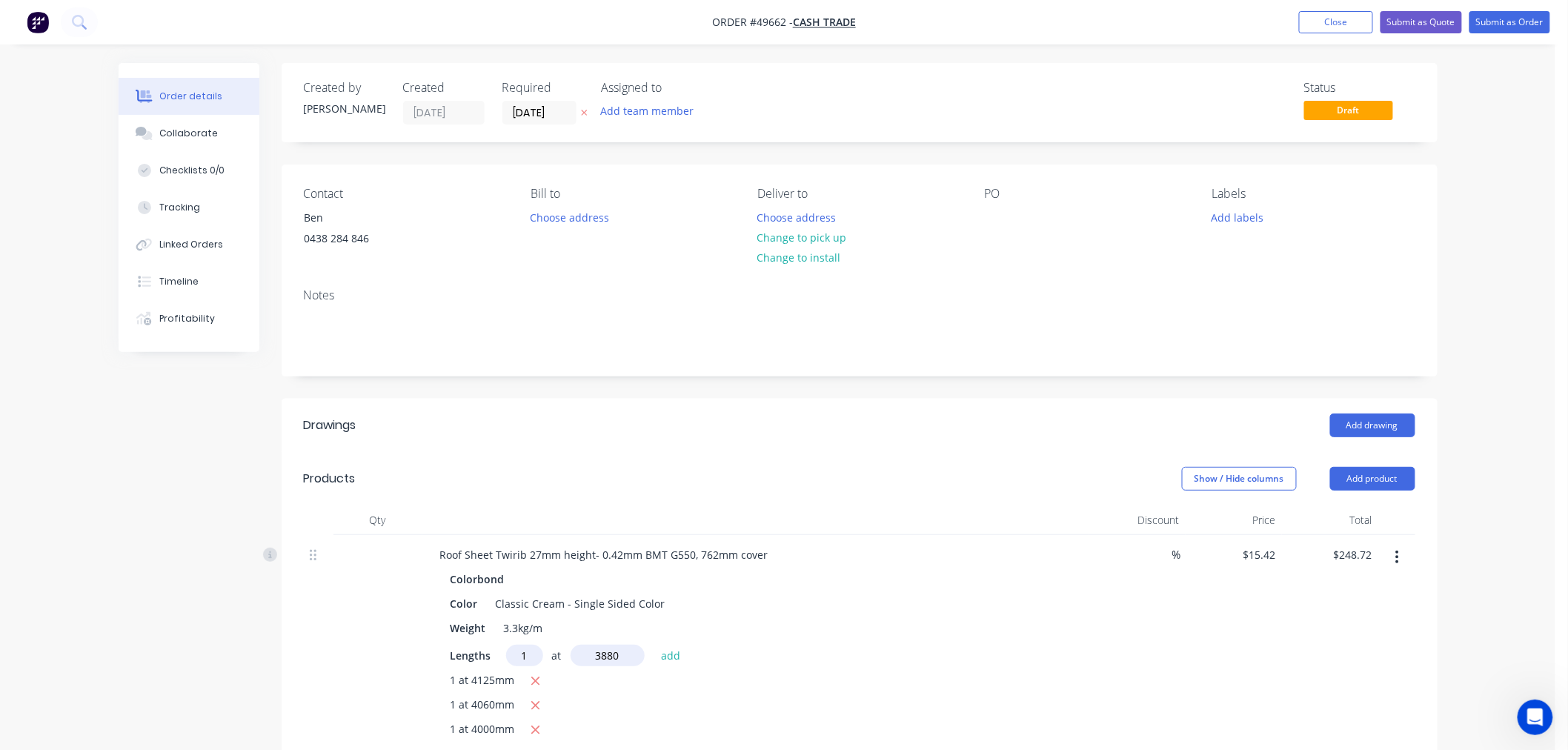
click at [654, 644] on button "add" at bounding box center [671, 654] width 35 height 20
type input "$308.55"
click at [527, 654] on input "text" at bounding box center [524, 654] width 37 height 21
type input "1"
click at [589, 652] on input "text" at bounding box center [608, 654] width 74 height 21
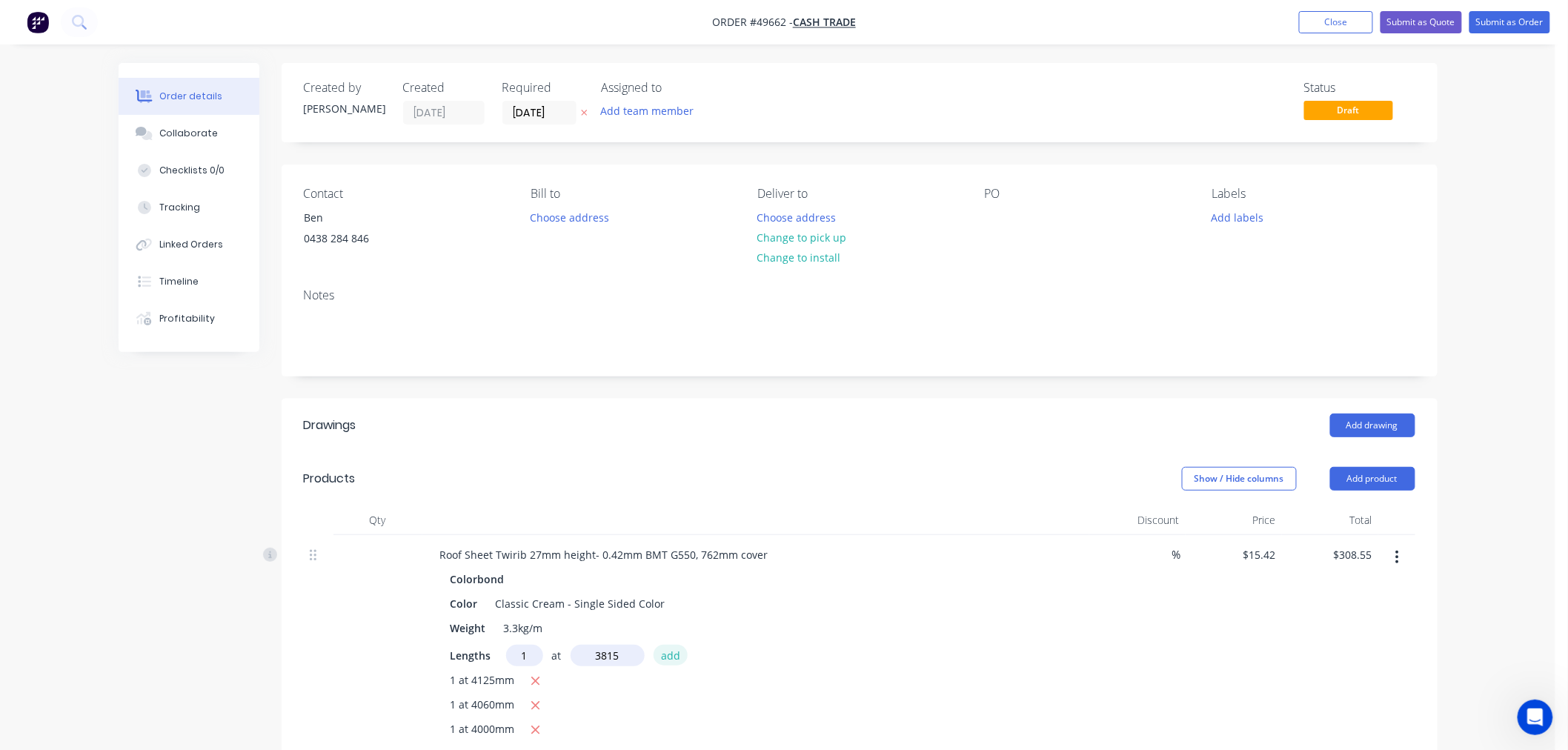
type input "3815mm"
drag, startPoint x: 668, startPoint y: 655, endPoint x: 658, endPoint y: 654, distance: 10.0
click at [668, 654] on button "add" at bounding box center [671, 654] width 35 height 20
type input "$367.38"
click at [513, 657] on input "text" at bounding box center [524, 654] width 37 height 21
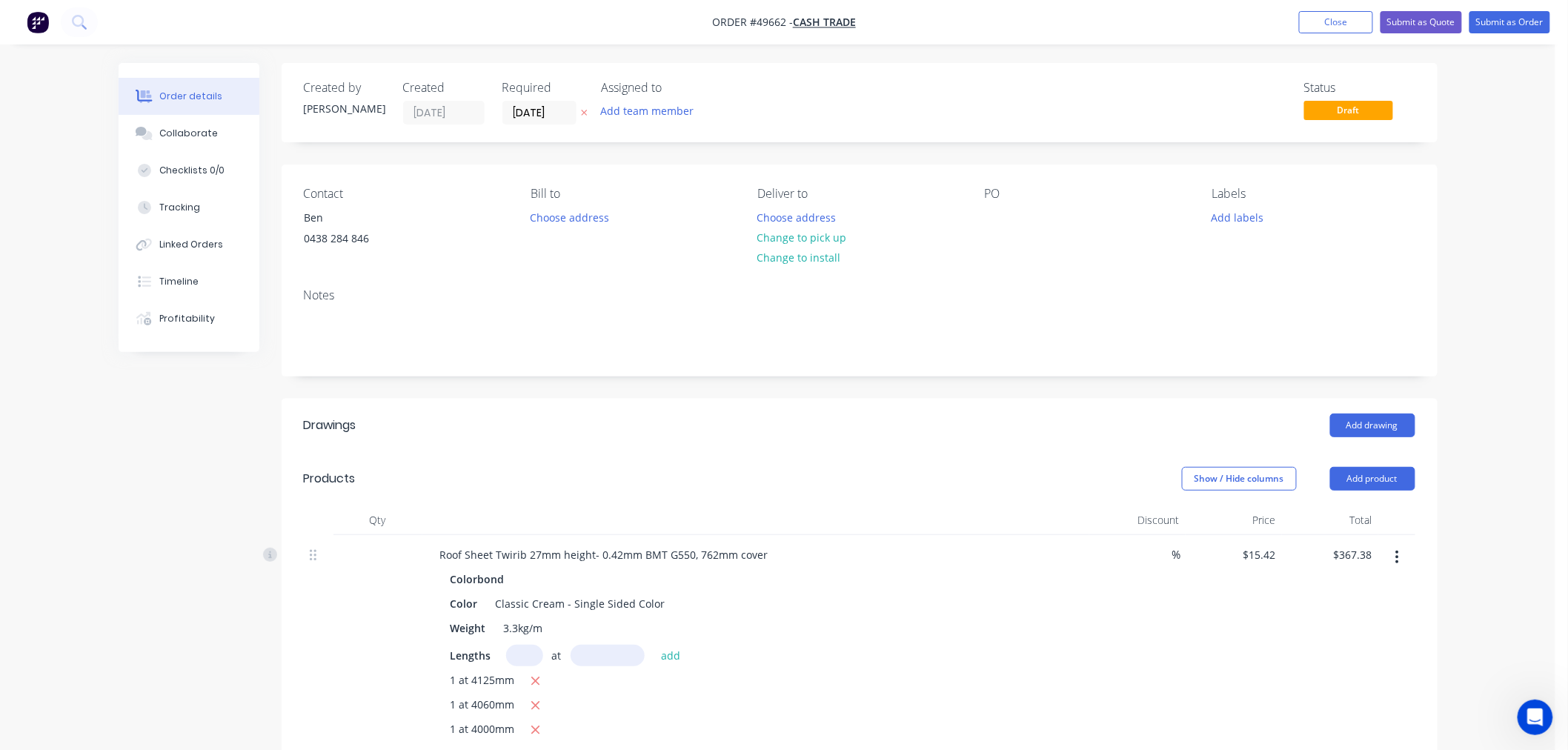
scroll to position [164, 0]
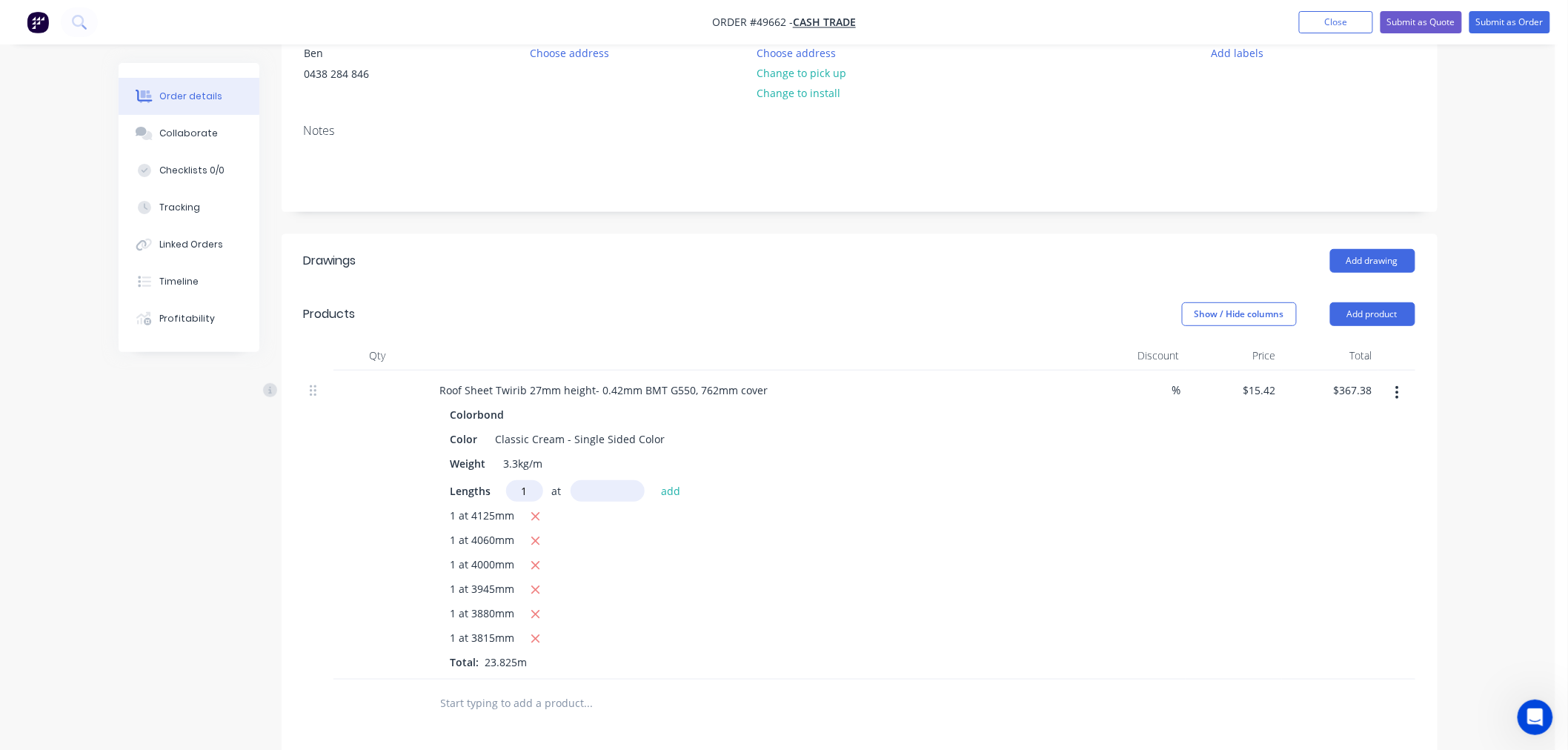
type input "1"
click at [600, 495] on input "text" at bounding box center [608, 490] width 74 height 21
type input "3685"
click at [654, 480] on button "add" at bounding box center [671, 490] width 35 height 20
type input "$424.20"
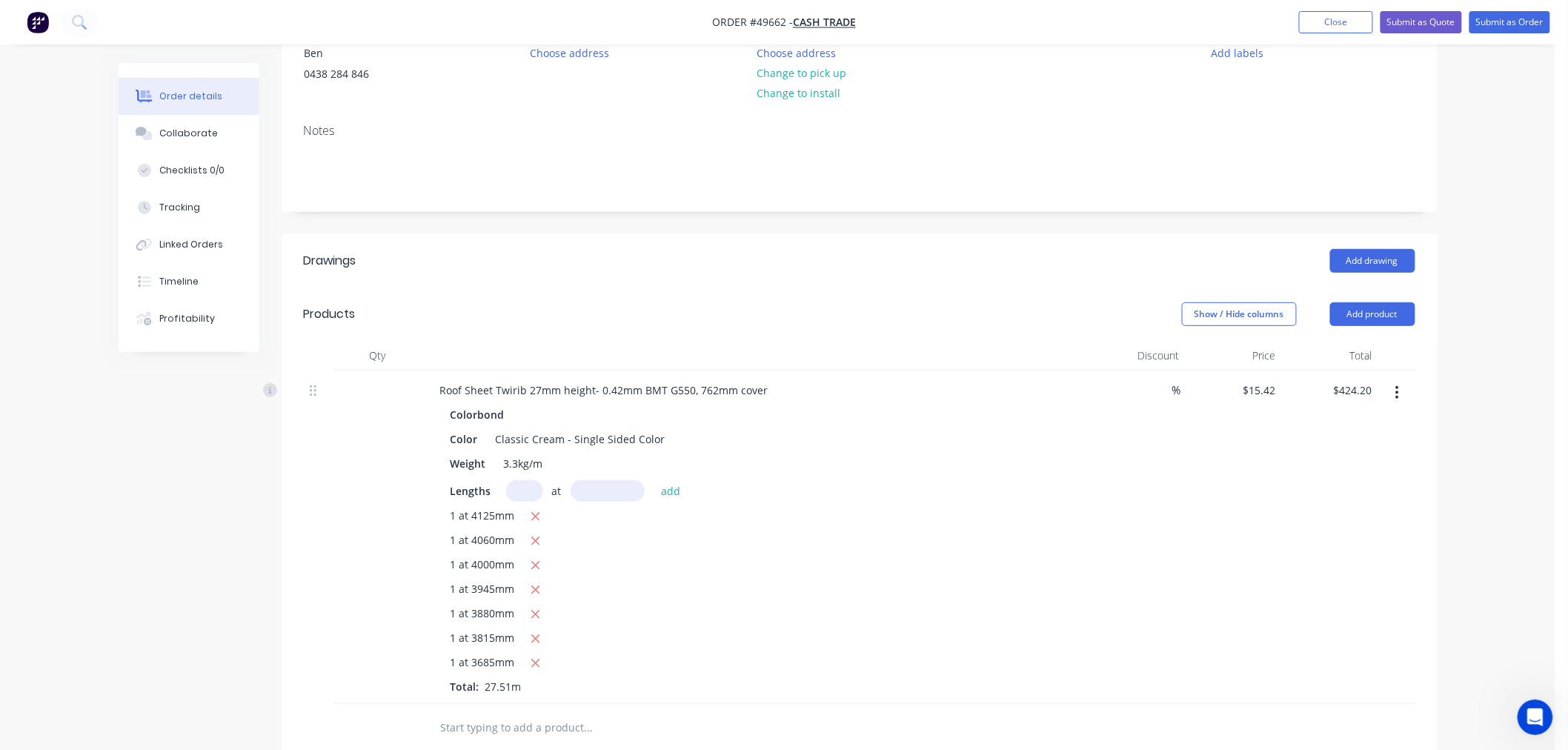
click at [517, 484] on input "text" at bounding box center [524, 490] width 37 height 21
type input "1"
click at [606, 487] on input "text" at bounding box center [608, 490] width 74 height 21
type input "3620"
click at [654, 480] on button "add" at bounding box center [671, 490] width 35 height 20
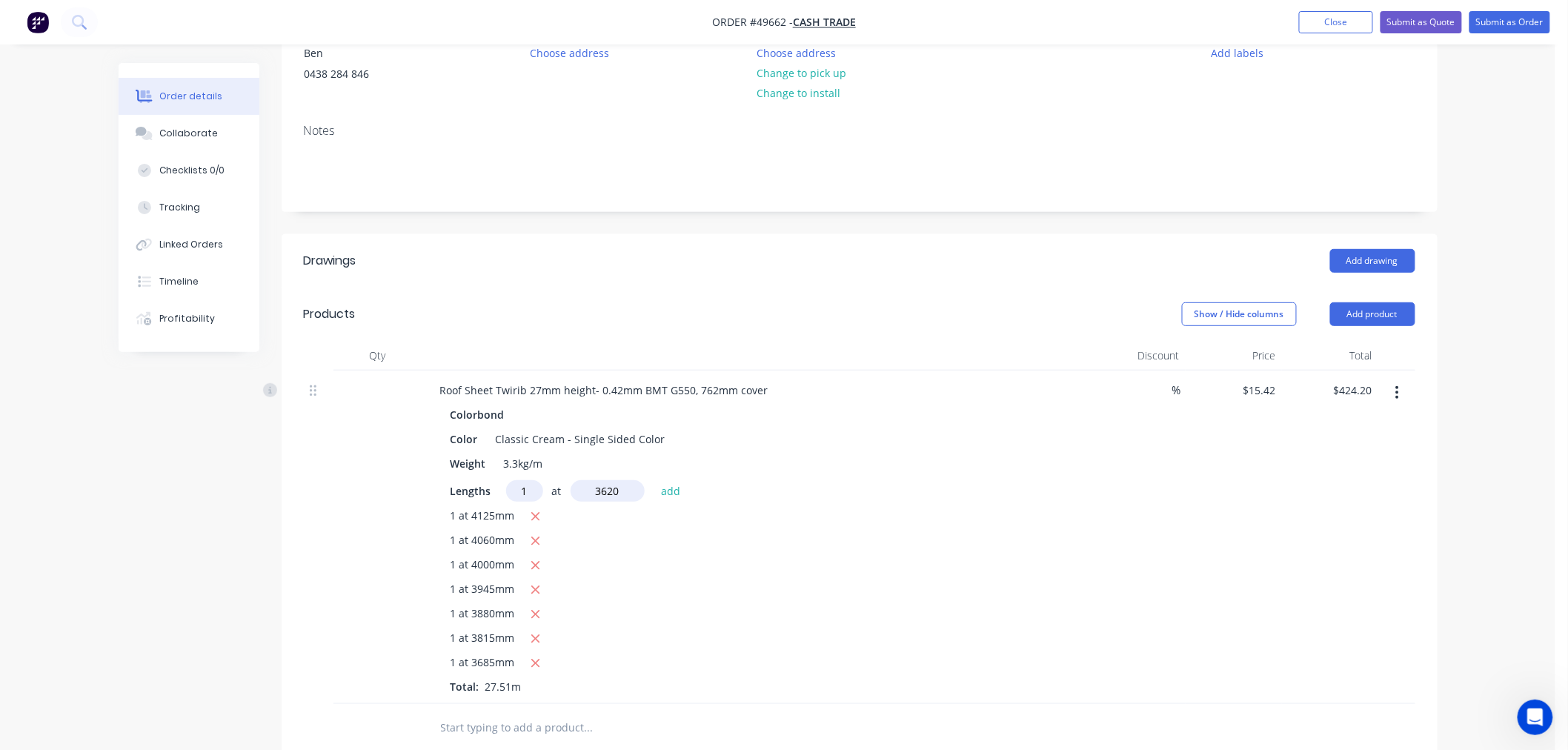
type input "$480.02"
click at [516, 489] on input "text" at bounding box center [524, 490] width 37 height 21
type input "1"
click at [601, 492] on input "text" at bounding box center [608, 490] width 74 height 21
type input "3560mm"
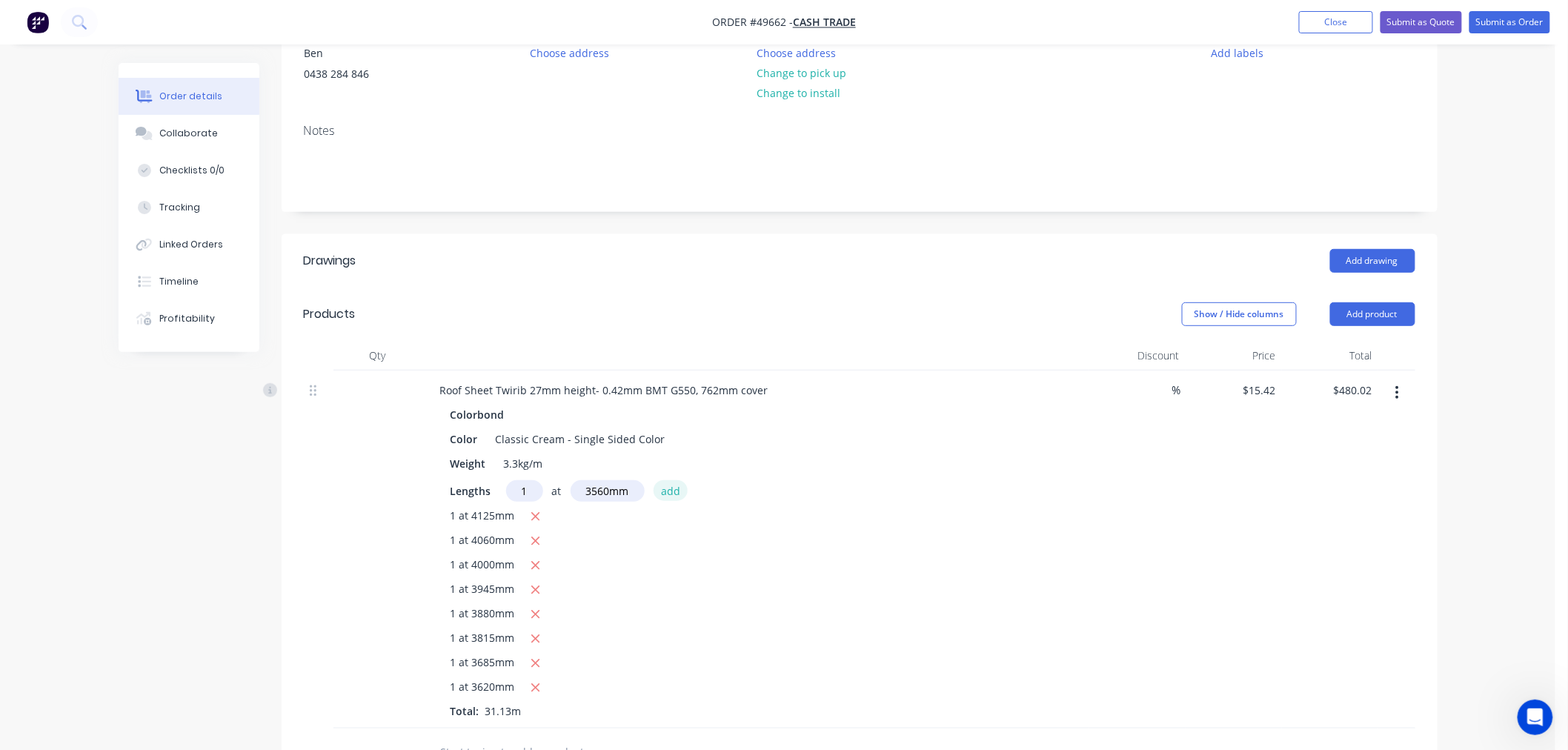
click at [675, 486] on button "add" at bounding box center [671, 490] width 35 height 20
type input "$534.92"
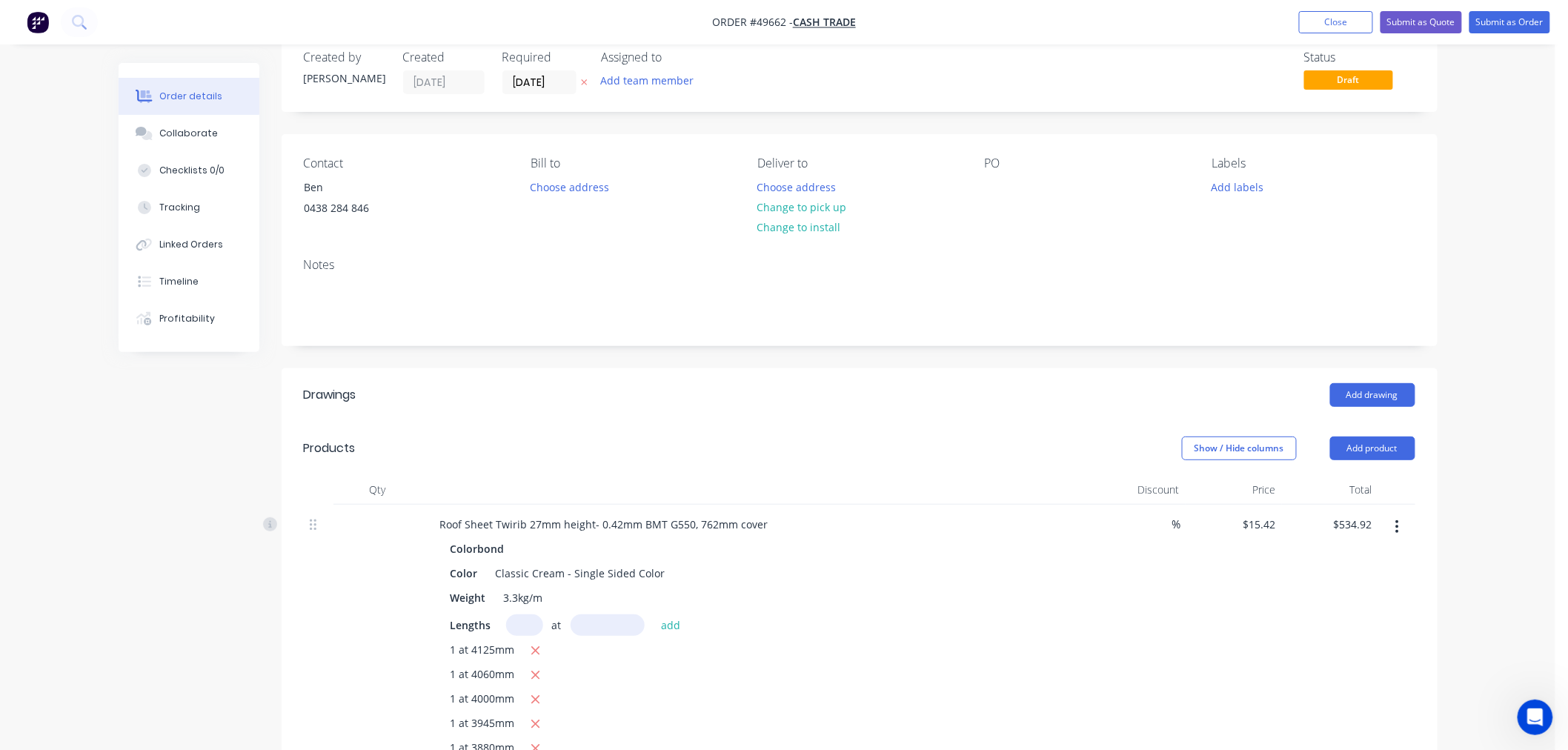
scroll to position [0, 0]
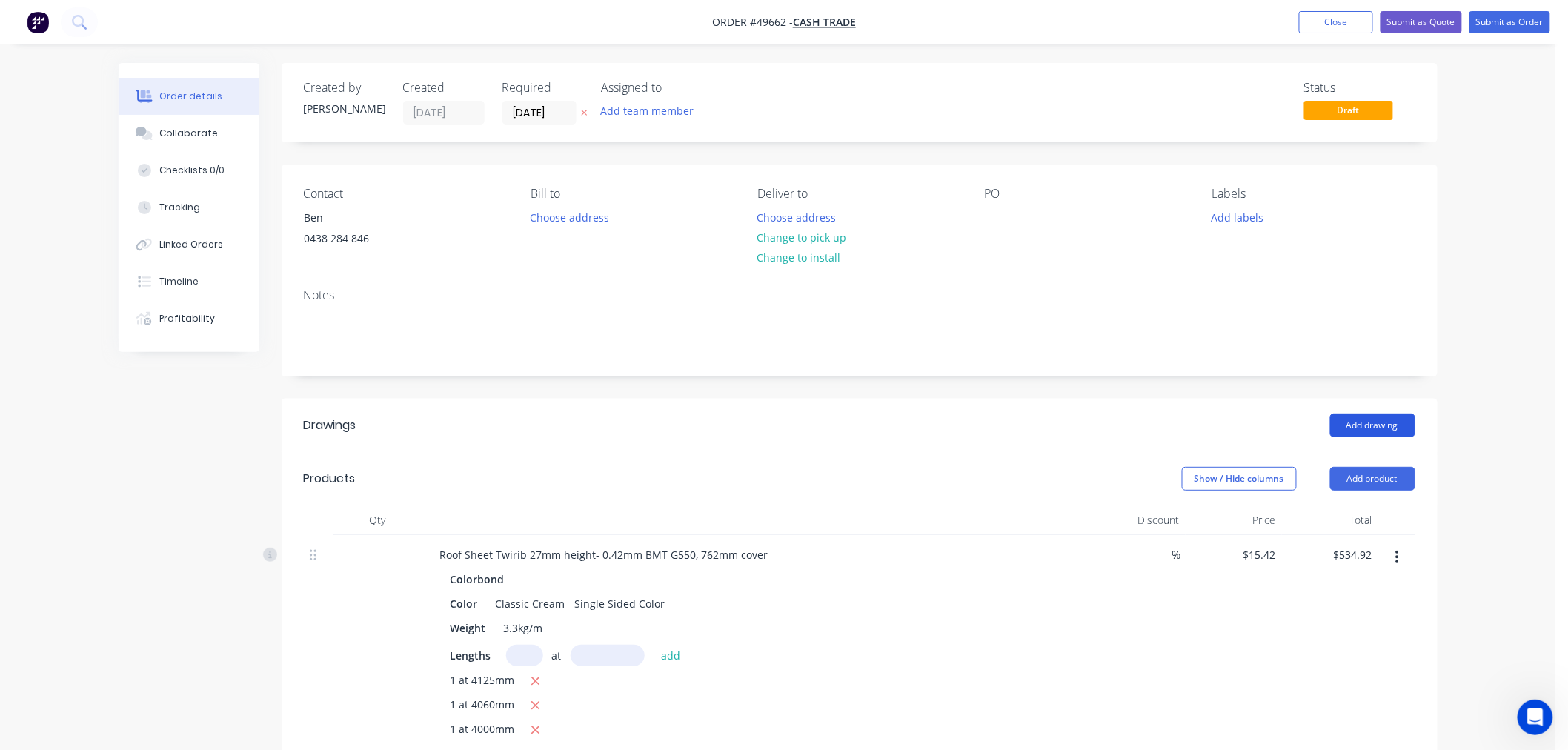
click at [1347, 421] on button "Add drawing" at bounding box center [1373, 425] width 85 height 24
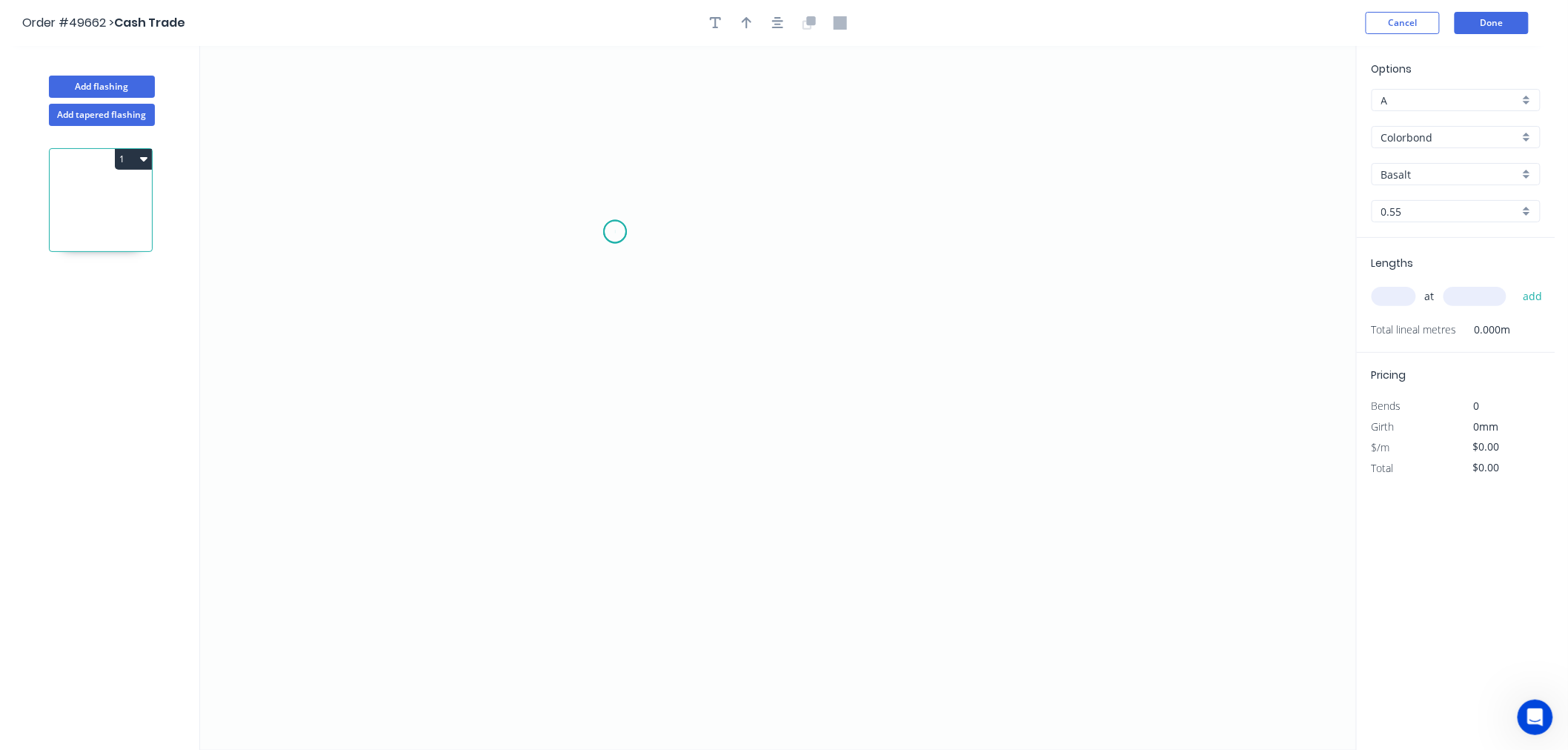
drag, startPoint x: 615, startPoint y: 232, endPoint x: 588, endPoint y: 360, distance: 130.8
click at [616, 233] on icon "0" at bounding box center [778, 397] width 1156 height 703
click at [618, 446] on icon "0" at bounding box center [778, 397] width 1156 height 703
click at [767, 452] on icon "0 ?" at bounding box center [778, 397] width 1156 height 703
click at [768, 344] on icon "0 ? ?" at bounding box center [778, 397] width 1156 height 703
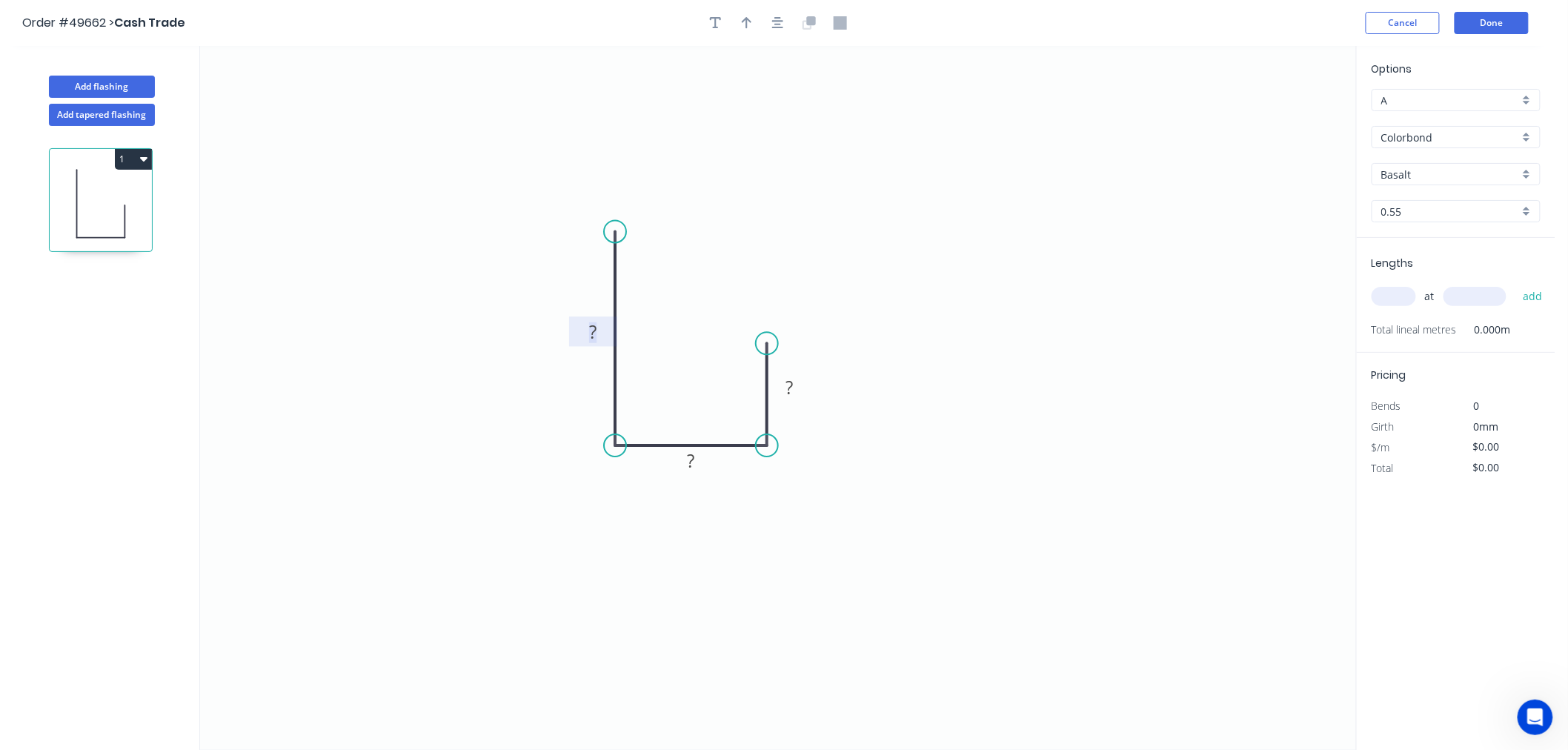
click at [591, 331] on tspan "?" at bounding box center [592, 331] width 8 height 25
click at [679, 455] on rect at bounding box center [691, 462] width 30 height 21
click at [783, 388] on rect at bounding box center [789, 388] width 30 height 21
click at [922, 468] on icon "0 50 30 30" at bounding box center [778, 397] width 1156 height 703
type input "$8.74"
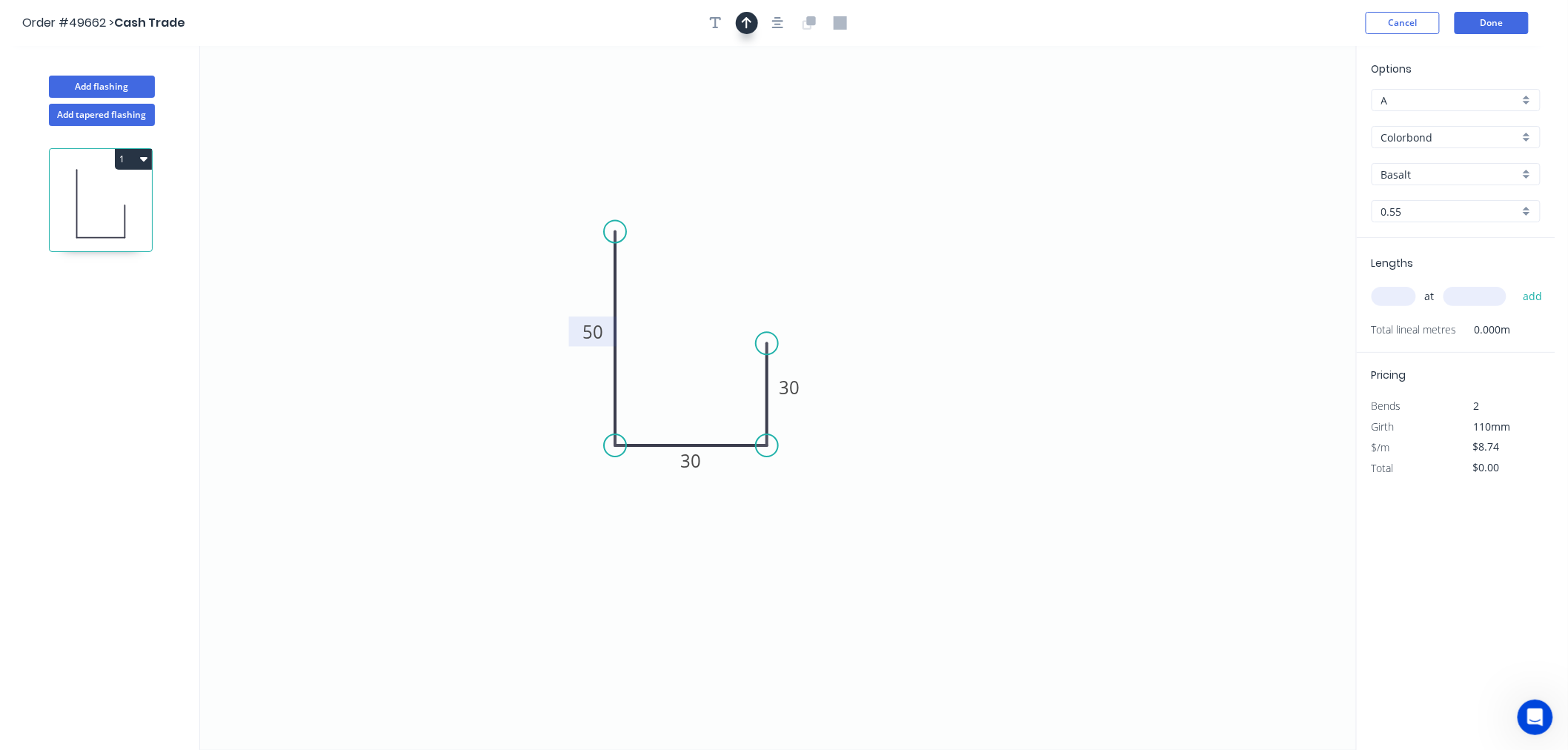
click at [745, 24] on icon "button" at bounding box center [747, 23] width 10 height 14
drag, startPoint x: 1282, startPoint y: 120, endPoint x: 666, endPoint y: 521, distance: 735.0
click at [666, 519] on icon at bounding box center [668, 499] width 14 height 47
click at [666, 521] on icon at bounding box center [668, 499] width 14 height 47
click at [666, 521] on icon at bounding box center [678, 506] width 43 height 43
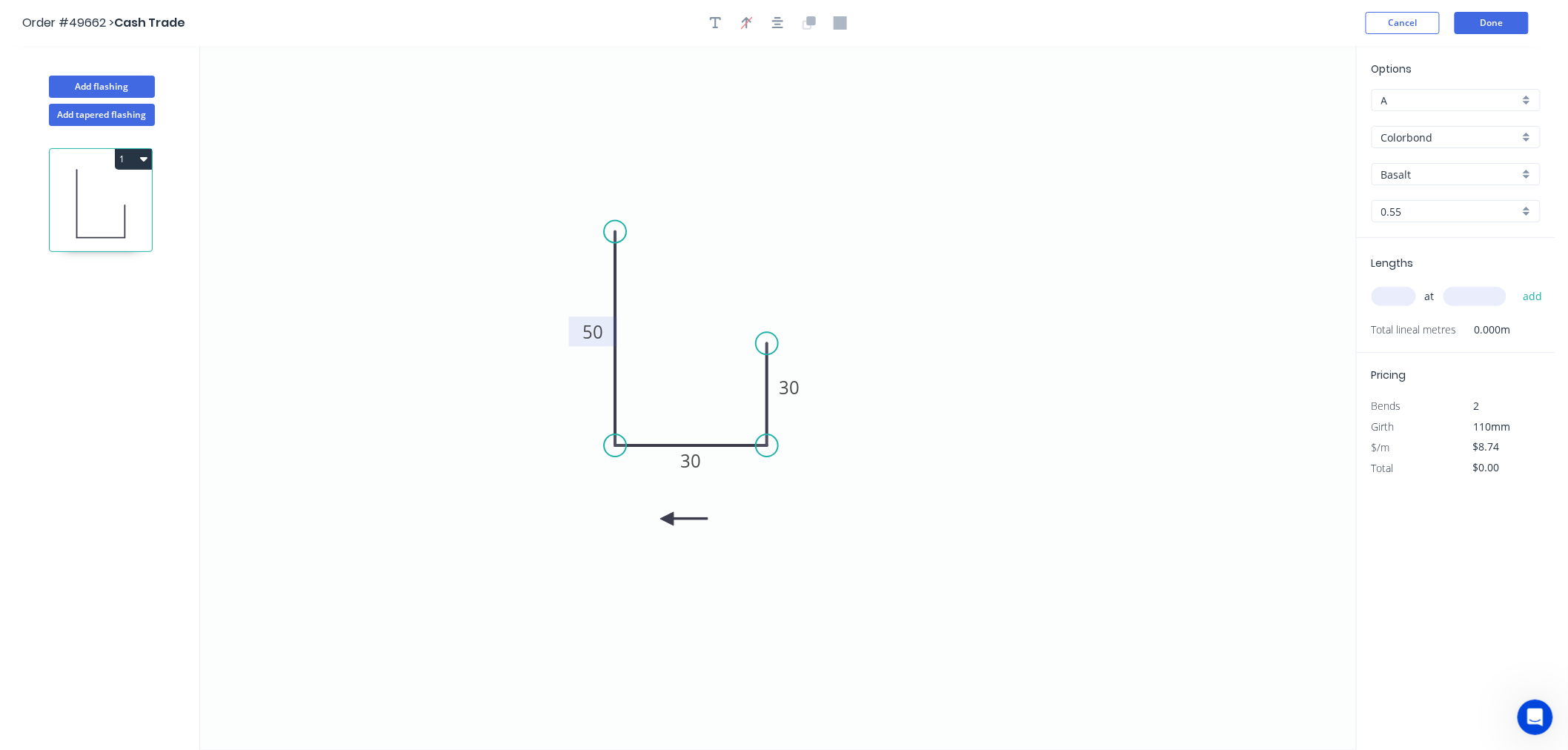
click at [666, 521] on icon at bounding box center [684, 518] width 47 height 14
click at [666, 521] on icon at bounding box center [678, 530] width 43 height 43
click at [1492, 172] on input "Basalt" at bounding box center [1450, 174] width 138 height 15
click at [1438, 225] on div "Classic Cream" at bounding box center [1456, 228] width 167 height 26
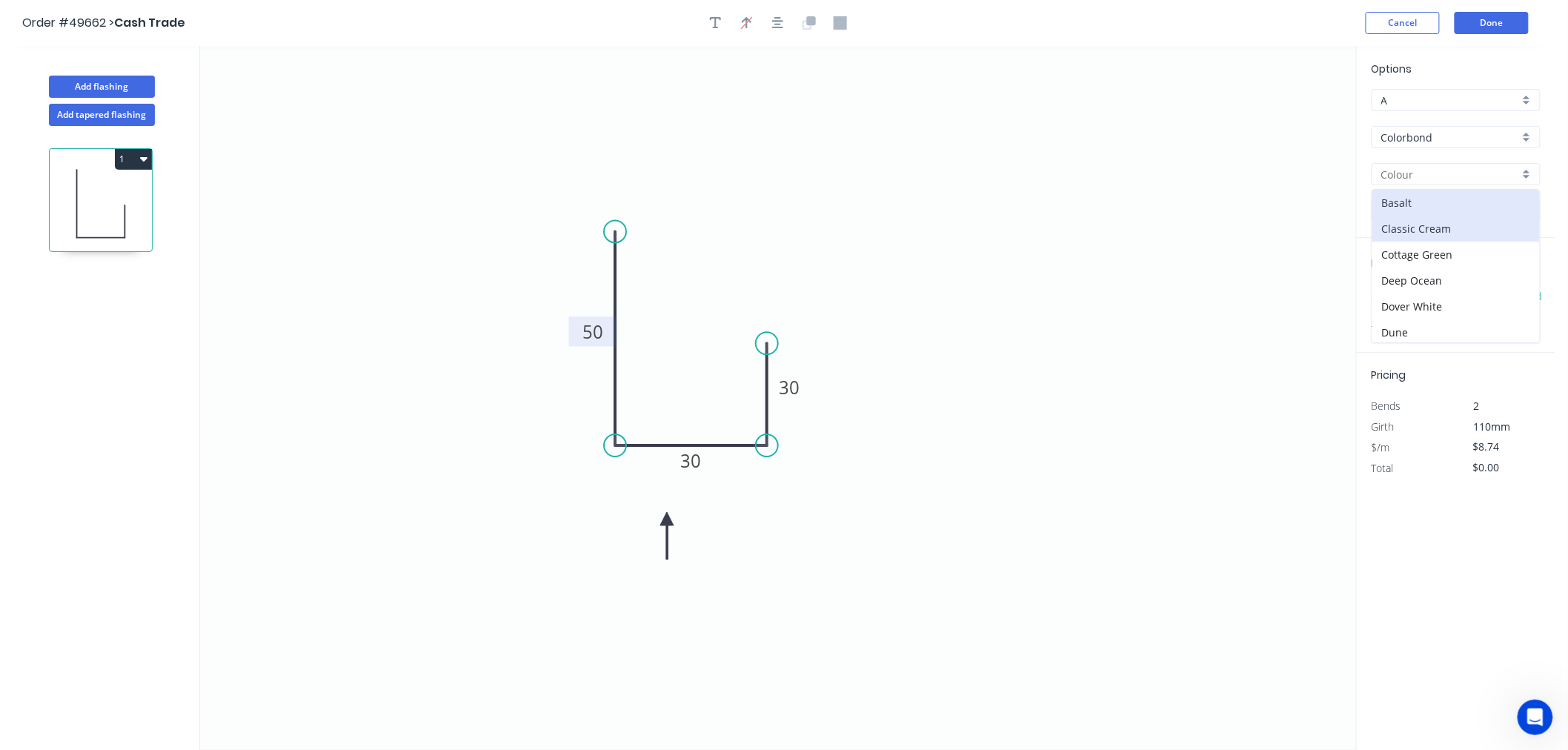
type input "Classic Cream"
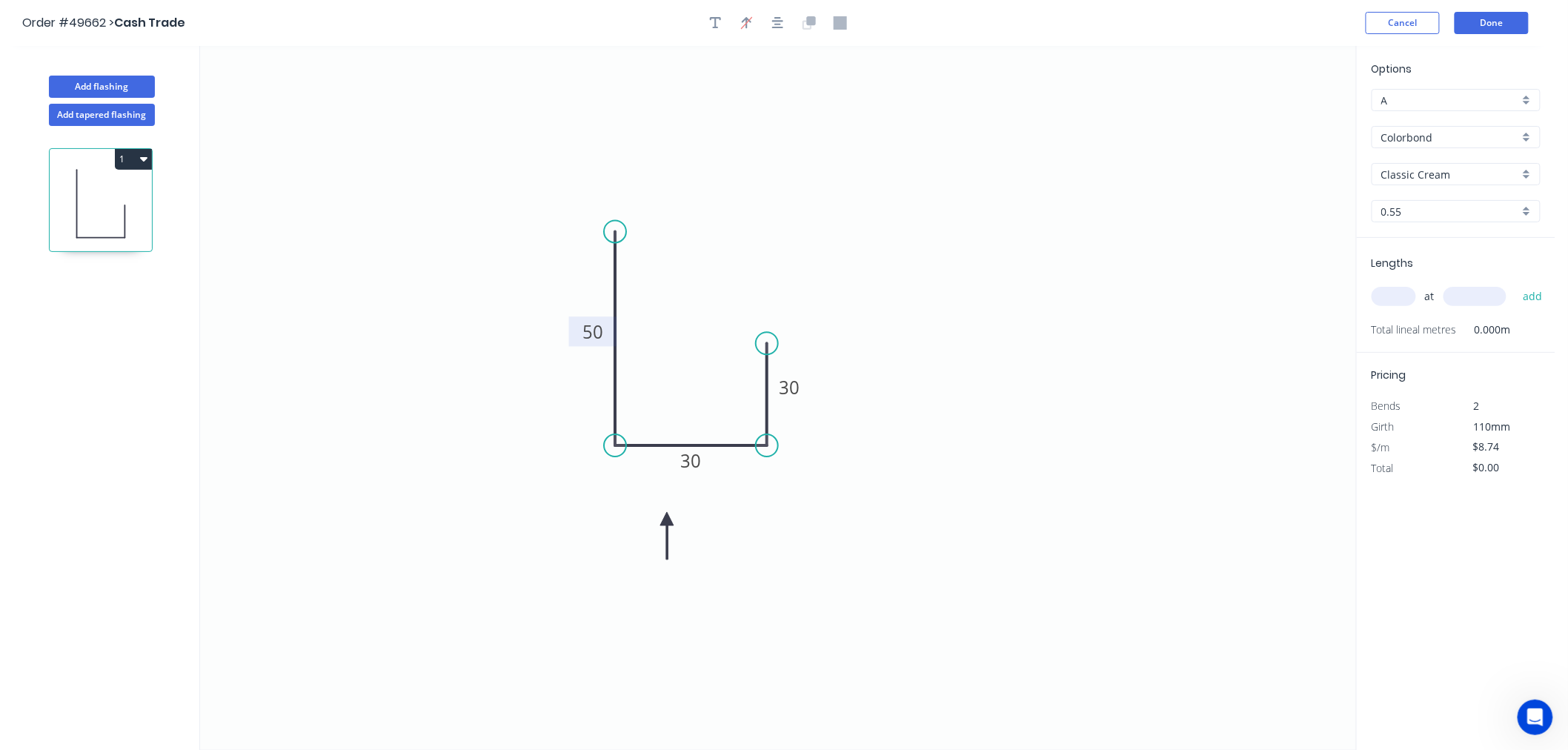
click at [1394, 289] on input "text" at bounding box center [1394, 296] width 45 height 19
type input "1"
click at [1460, 299] on input "text" at bounding box center [1475, 296] width 63 height 19
type input "1650"
click at [1516, 284] on button "add" at bounding box center [1532, 297] width 35 height 25
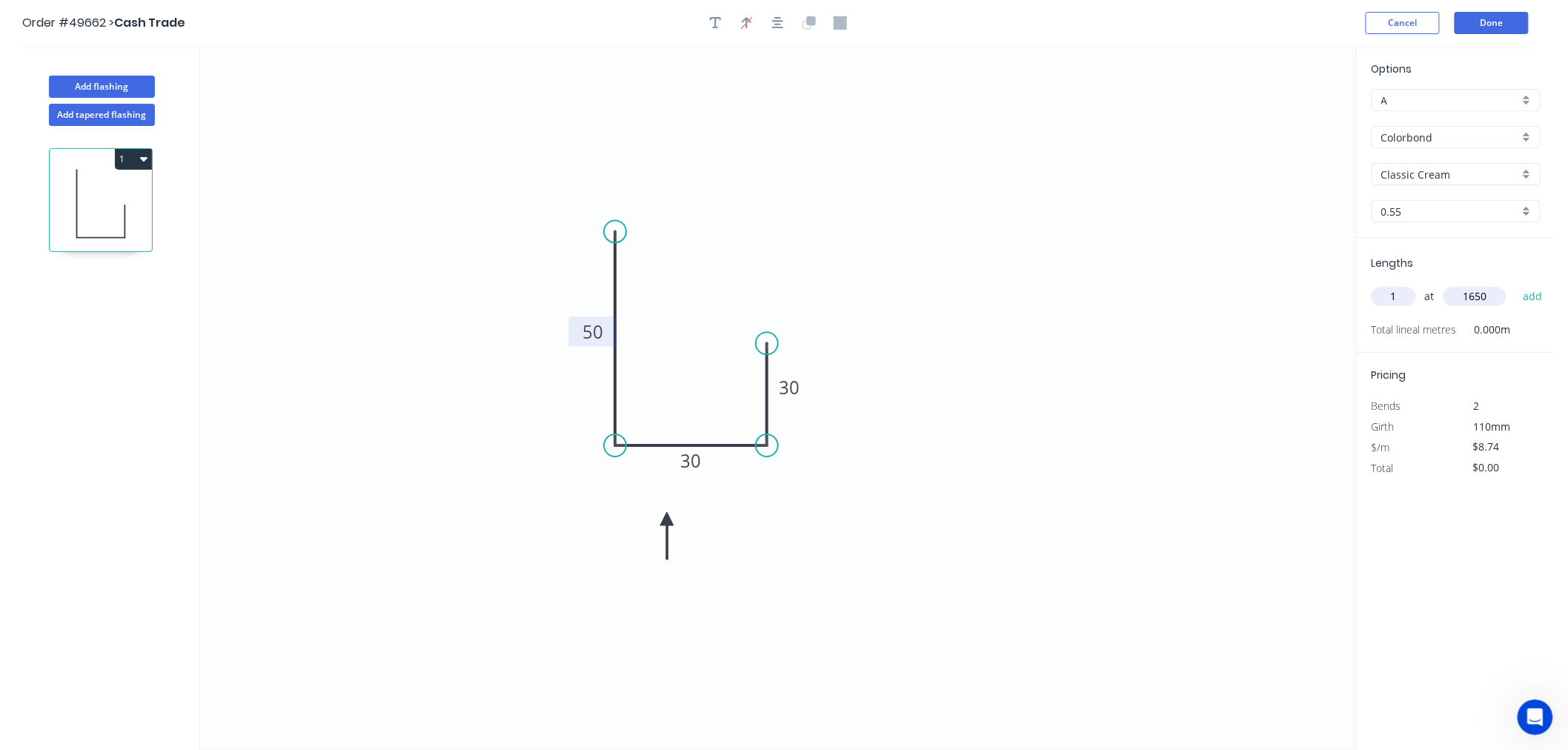
type input "$14.42"
click at [1480, 17] on button "Done" at bounding box center [1492, 23] width 74 height 22
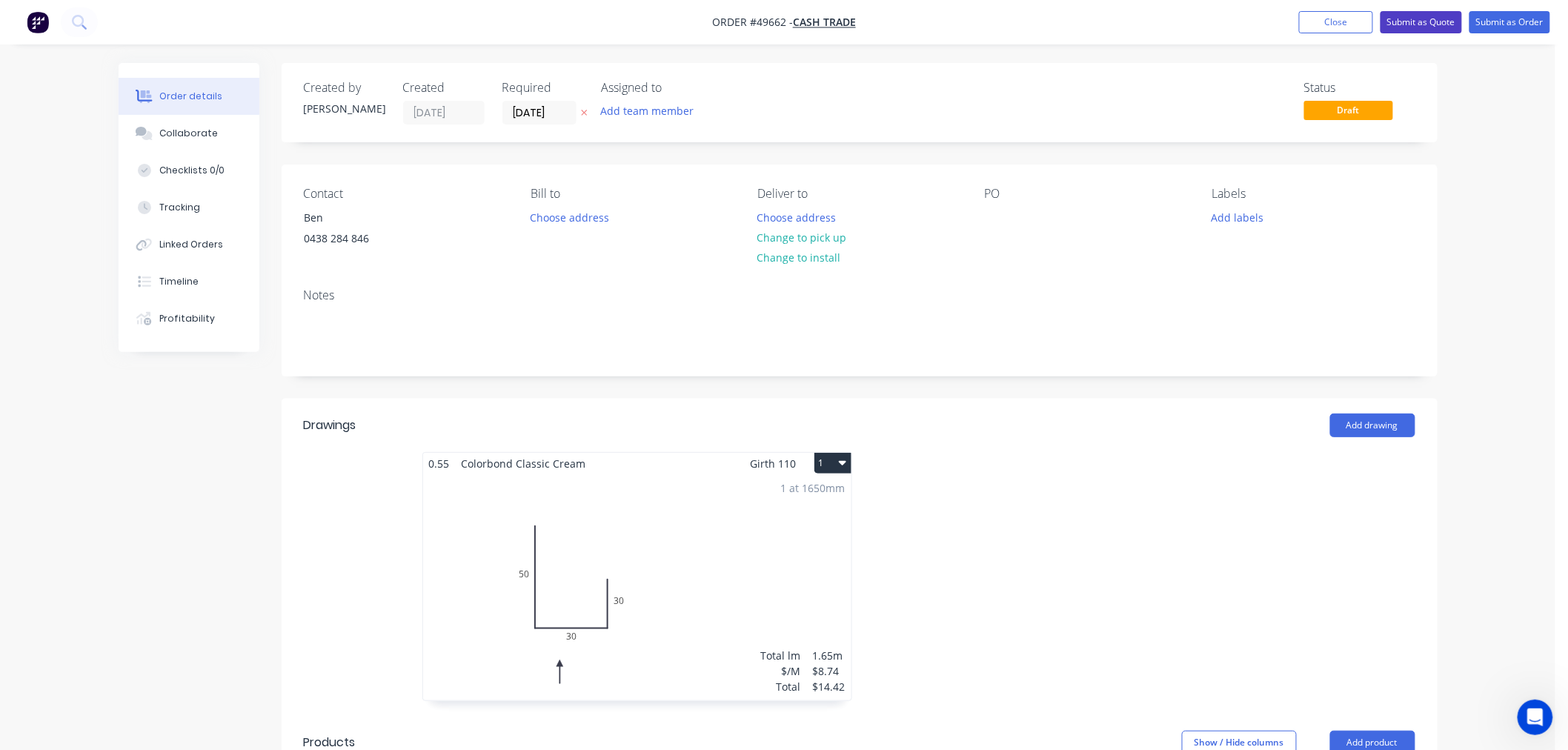
click at [1427, 23] on button "Submit as Quote" at bounding box center [1421, 22] width 81 height 22
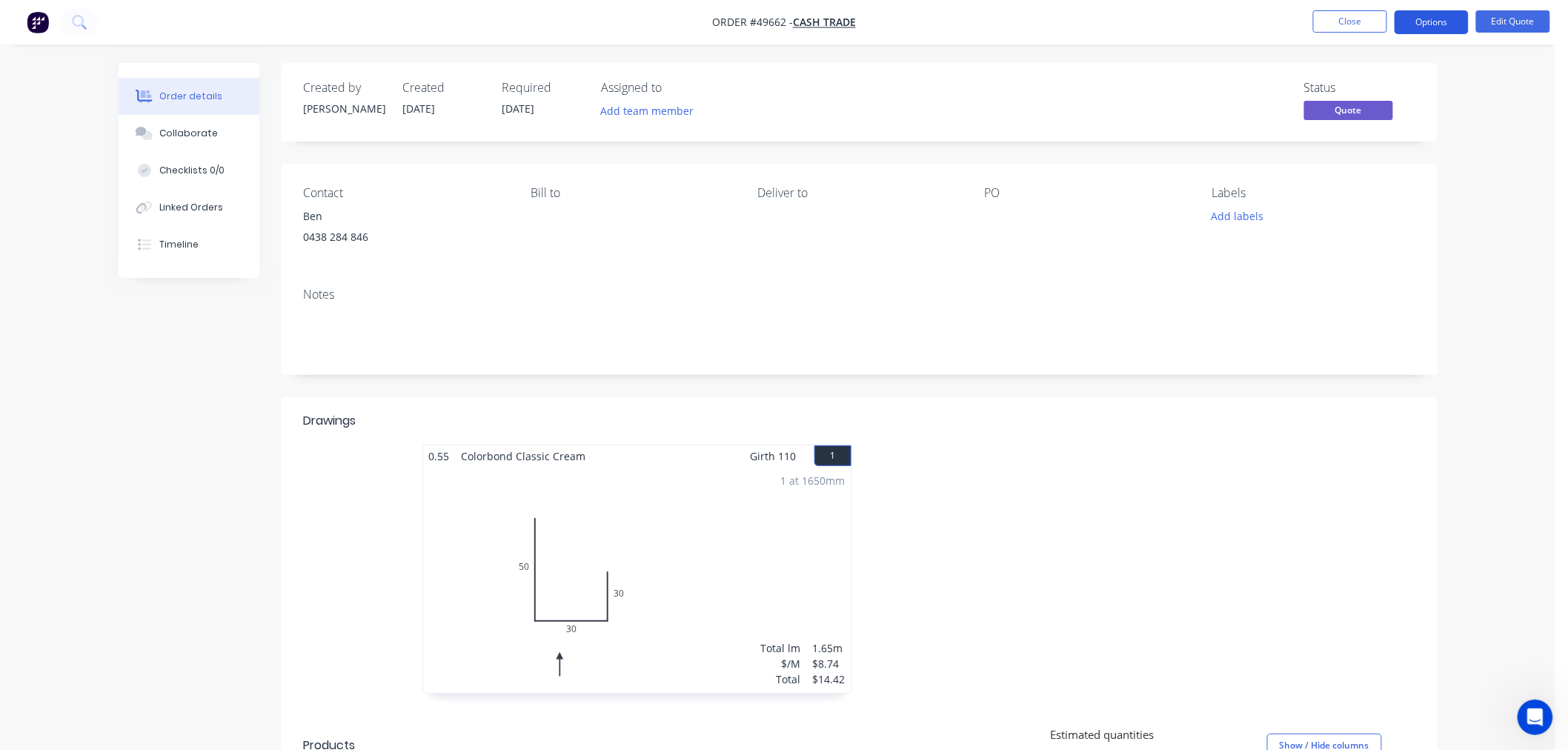
click at [1439, 22] on button "Options" at bounding box center [1432, 22] width 74 height 24
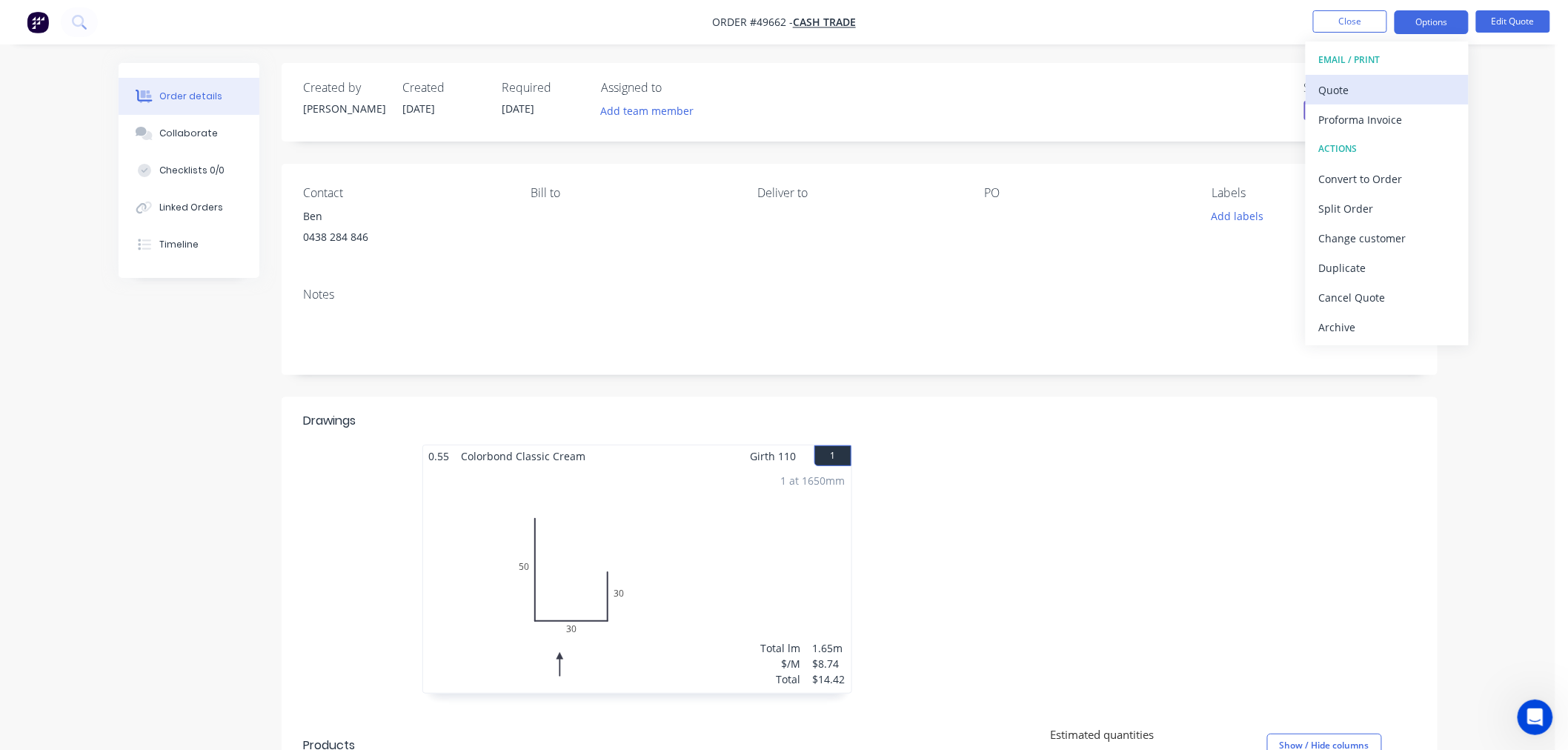
click at [1334, 93] on div "Quote" at bounding box center [1386, 90] width 136 height 21
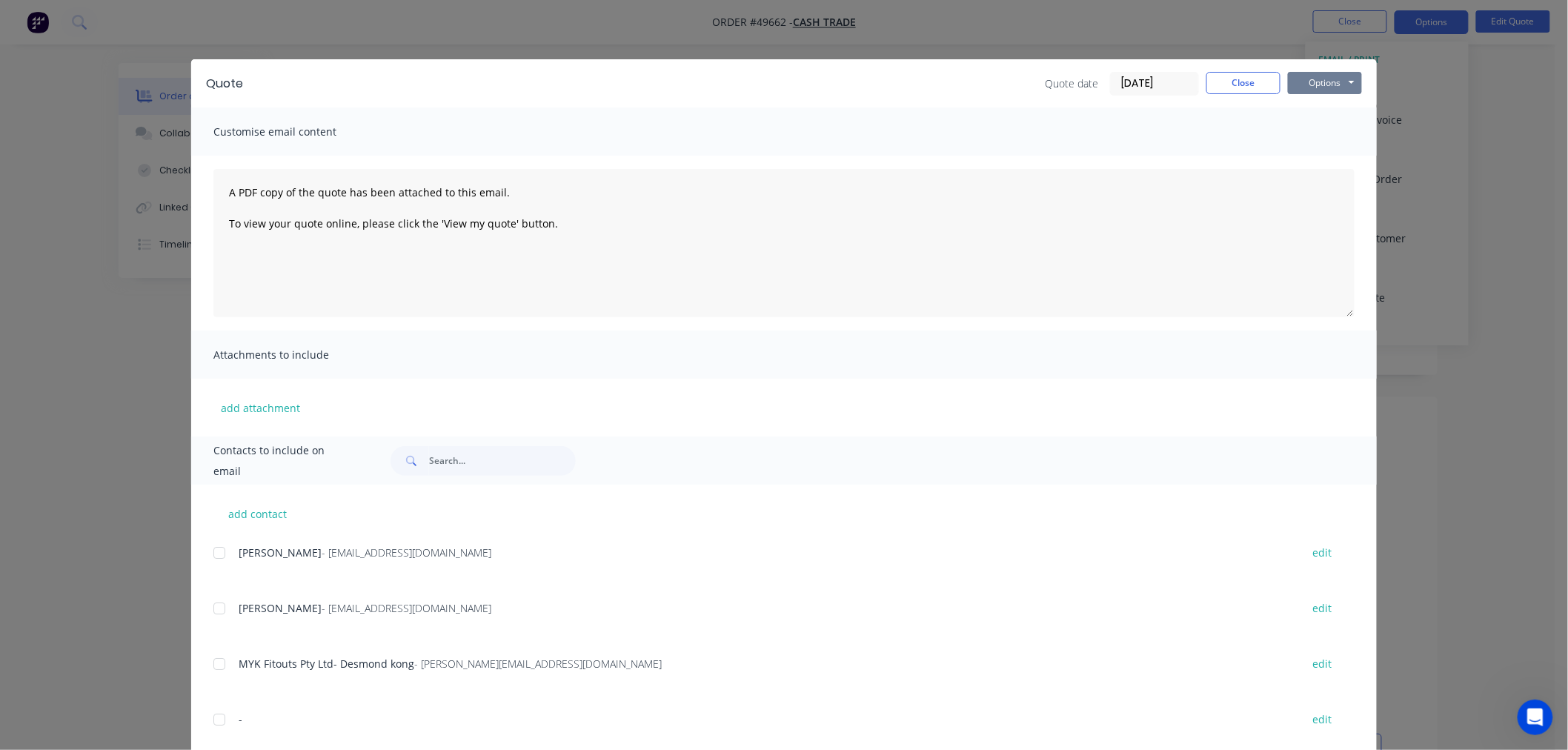
click at [1322, 79] on button "Options" at bounding box center [1325, 83] width 74 height 22
click at [1313, 130] on button "Print" at bounding box center [1335, 134] width 95 height 25
click at [1469, 107] on div "Quote Quote date [DATE] Close Options Preview Print Email Customise email conte…" at bounding box center [784, 375] width 1568 height 750
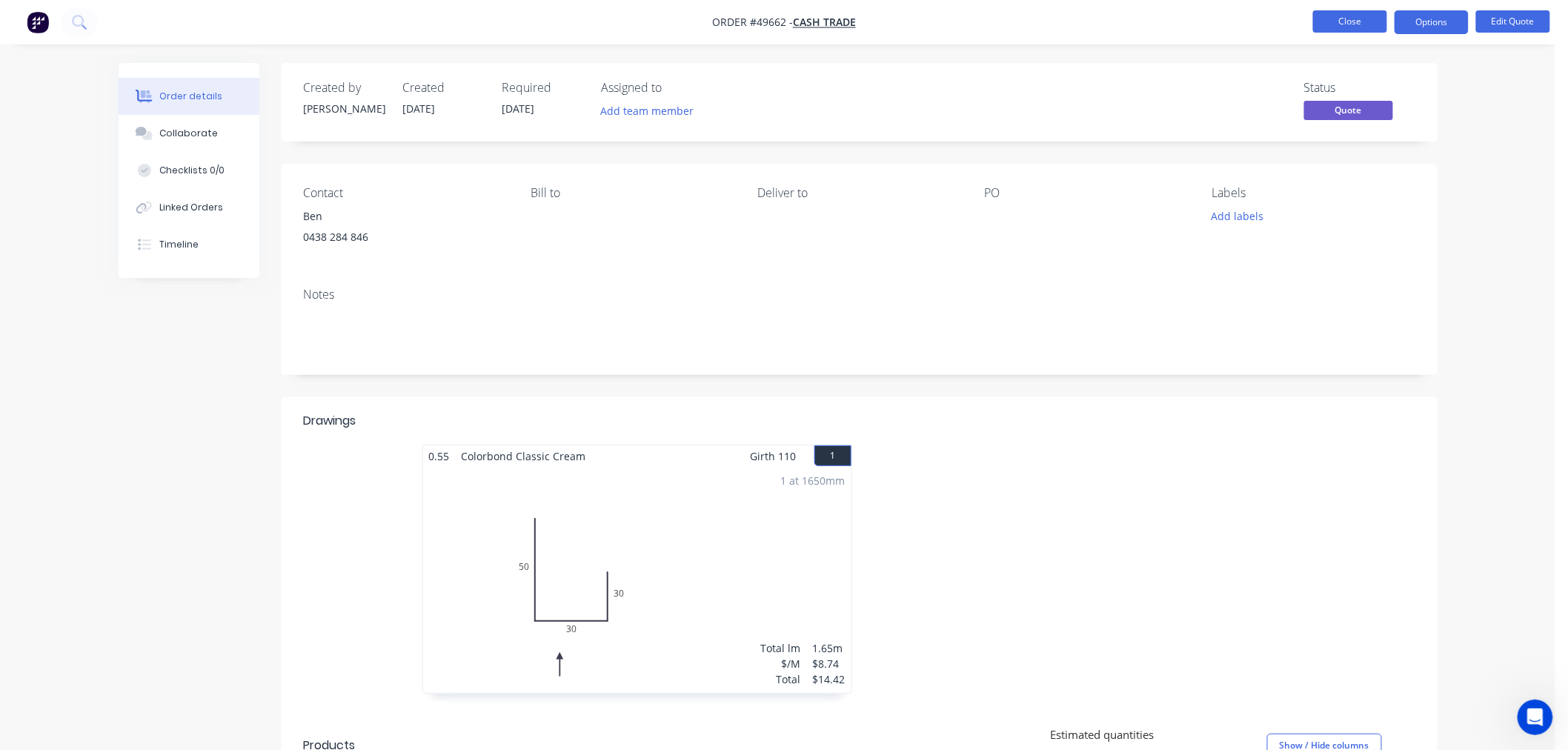
click at [1348, 26] on button "Close" at bounding box center [1350, 21] width 74 height 22
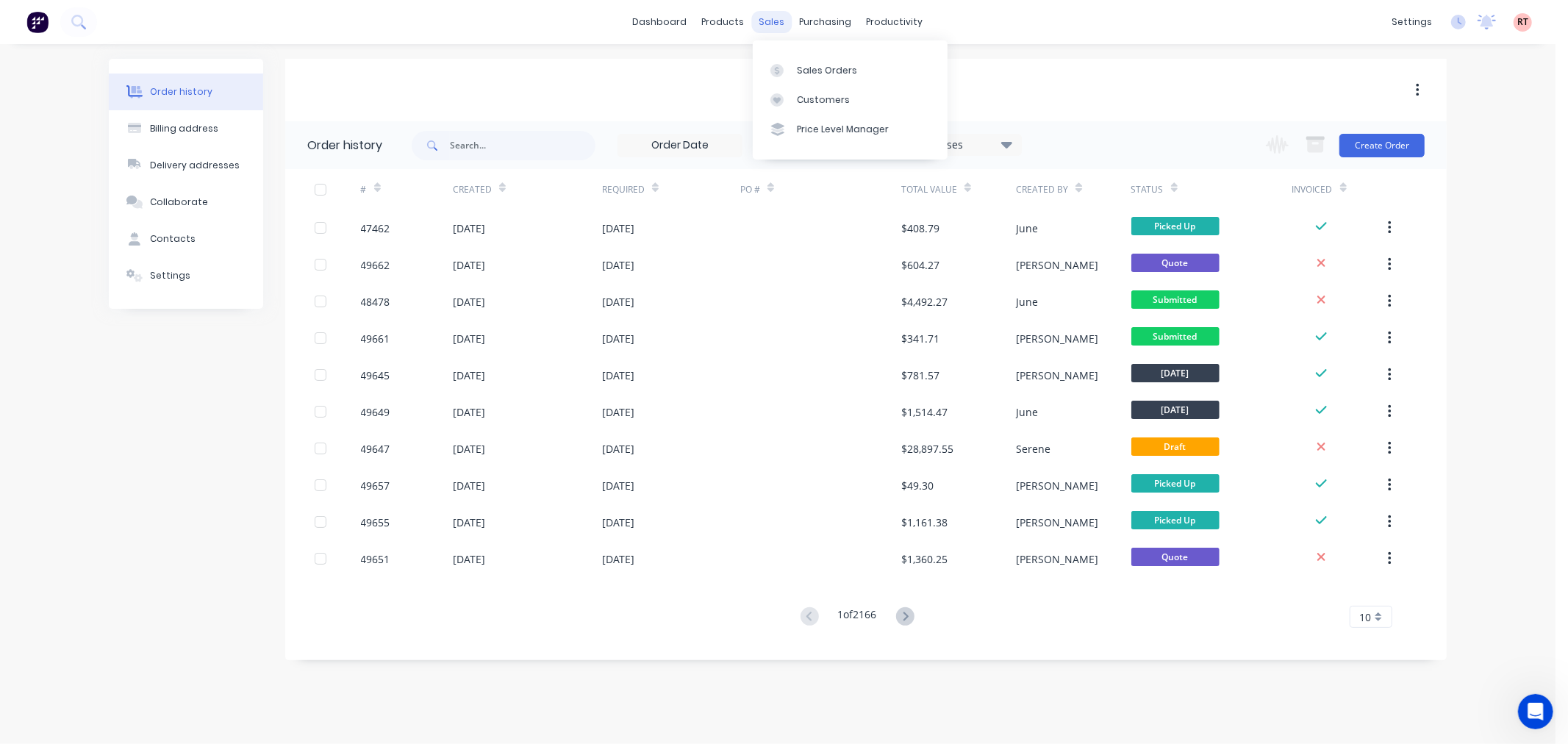
click at [765, 27] on div "sales" at bounding box center [772, 22] width 40 height 22
click at [827, 68] on div "Sales Orders" at bounding box center [827, 70] width 60 height 13
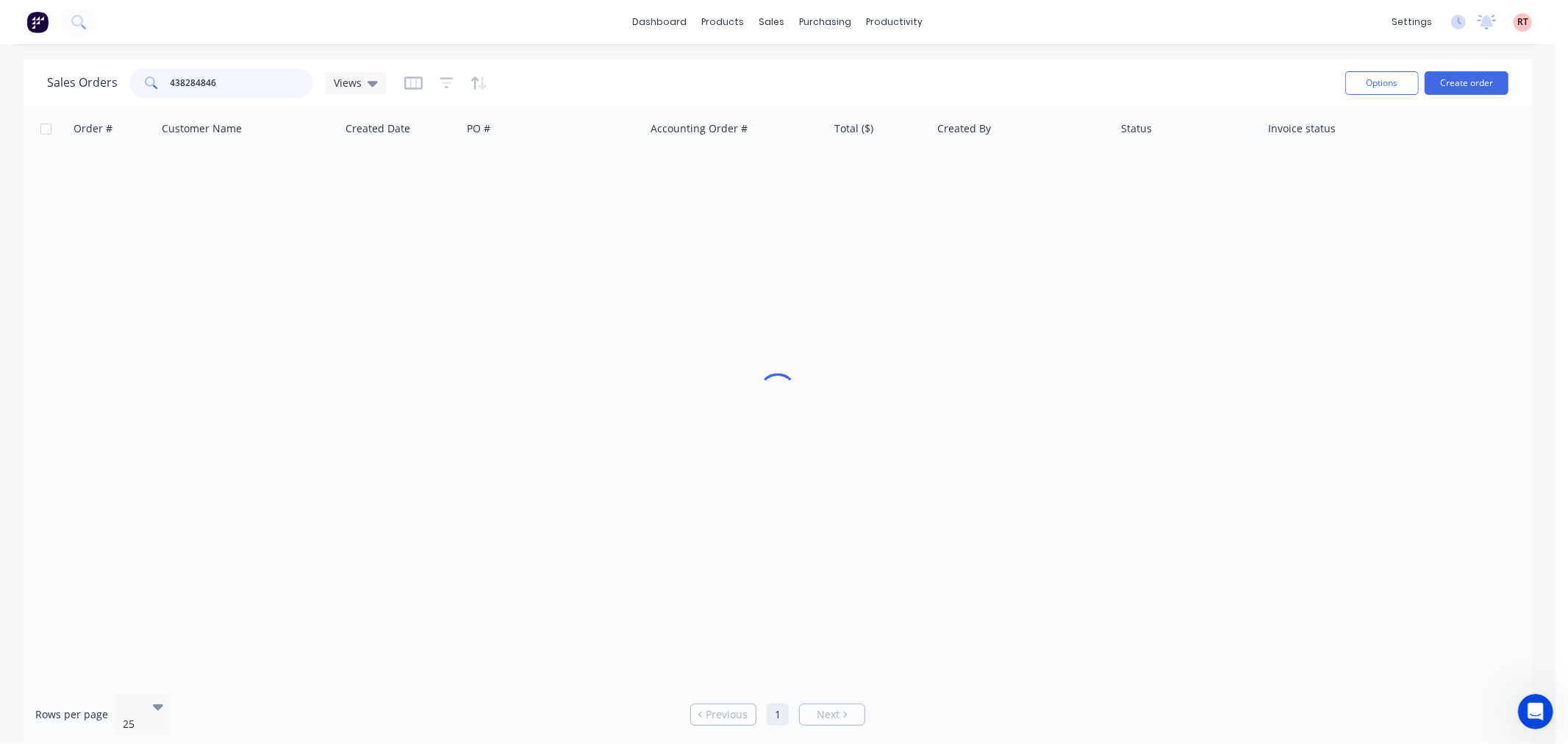
drag, startPoint x: 252, startPoint y: 89, endPoint x: 107, endPoint y: 84, distance: 145.1
click at [113, 94] on div "Sales Orders 438284846 Views" at bounding box center [216, 82] width 340 height 29
click at [775, 18] on div "sales" at bounding box center [772, 22] width 40 height 22
click at [809, 68] on div "Sales Orders" at bounding box center [827, 70] width 60 height 13
click at [258, 83] on input "text" at bounding box center [242, 82] width 143 height 29
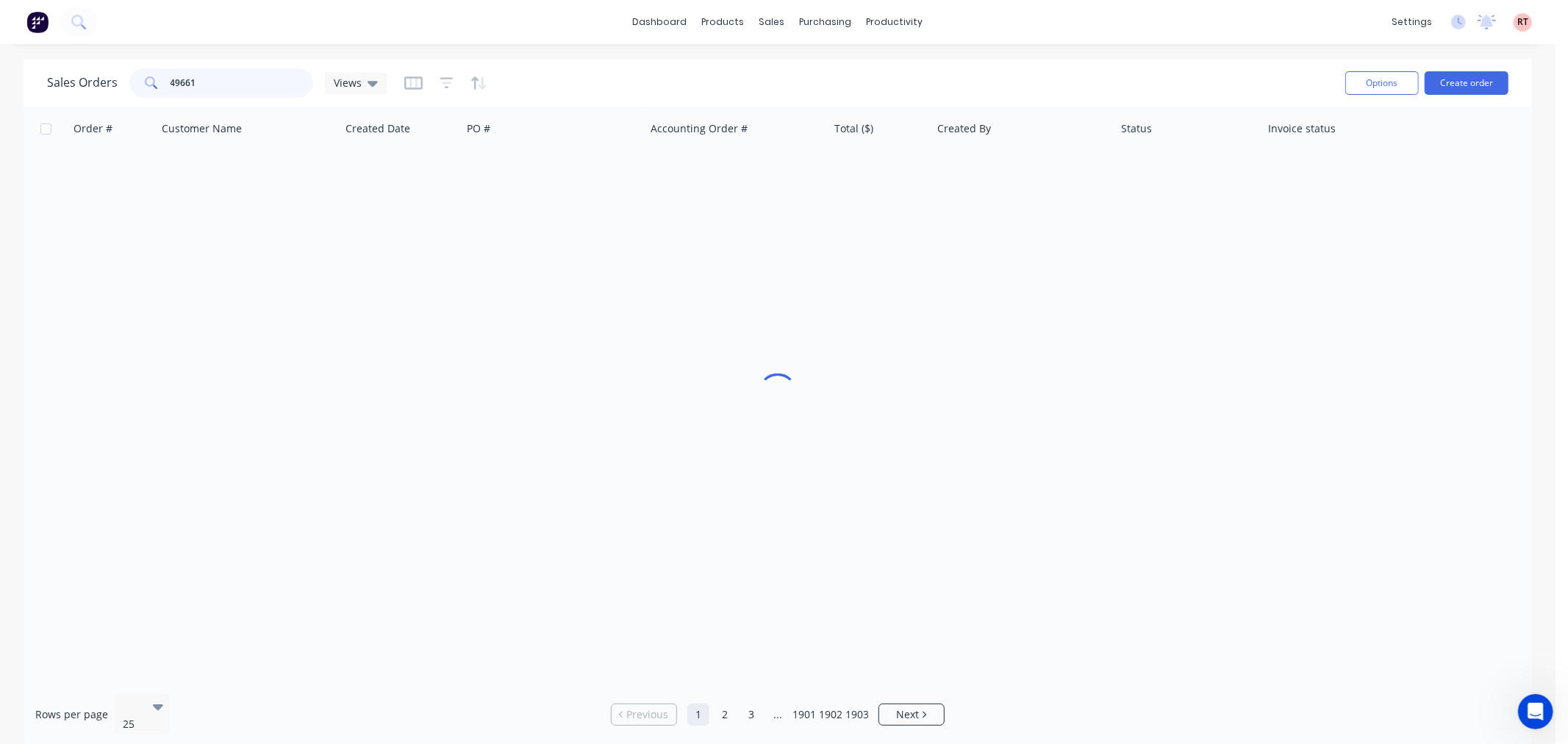
type input "49661"
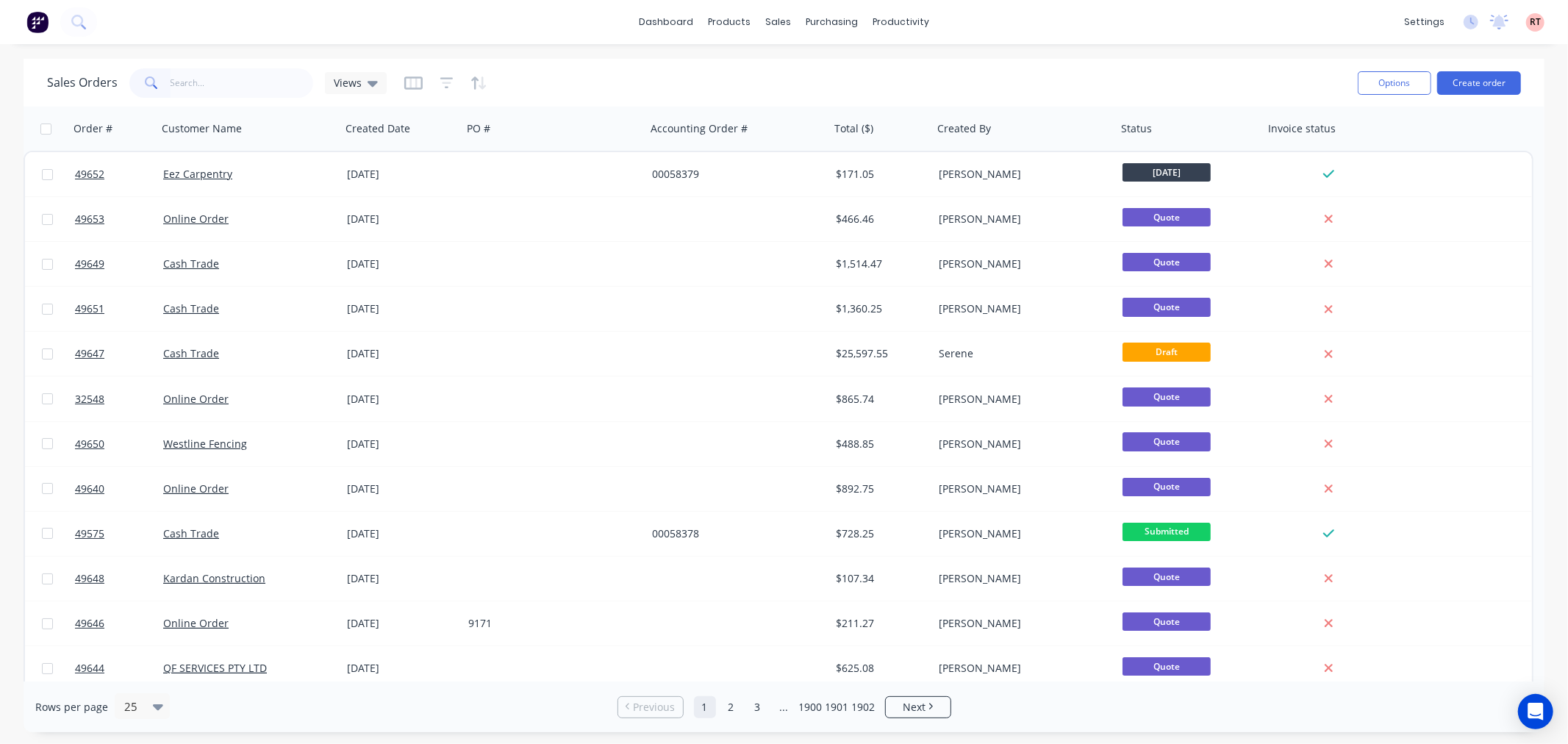
click at [250, 86] on input "text" at bounding box center [242, 82] width 143 height 29
type input "438284846"
